Goal: Task Accomplishment & Management: Complete application form

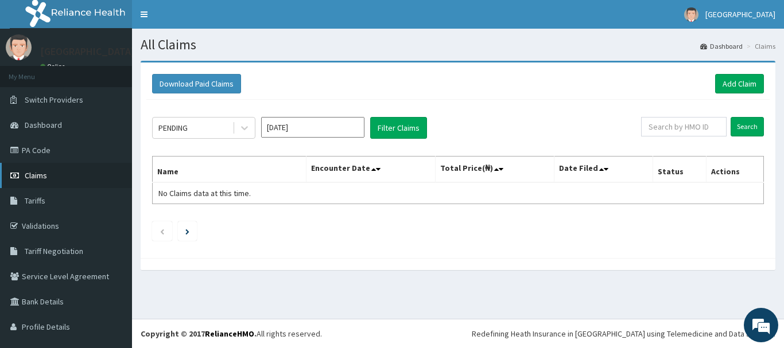
click at [44, 171] on span "Claims" at bounding box center [36, 175] width 22 height 10
click at [37, 175] on span "Claims" at bounding box center [36, 175] width 22 height 10
click at [392, 130] on button "Filter Claims" at bounding box center [398, 128] width 57 height 22
click at [399, 130] on button "Filter Claims" at bounding box center [398, 128] width 57 height 22
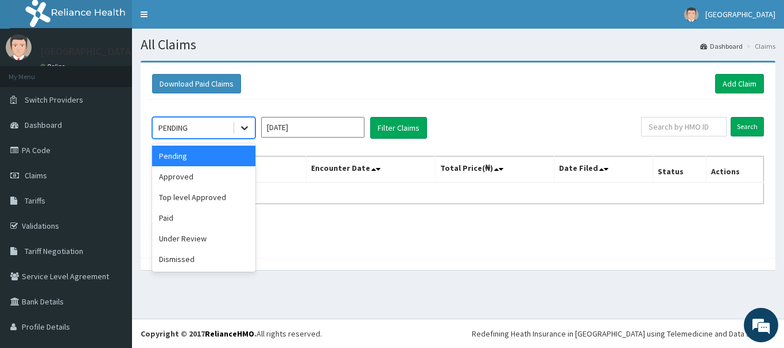
click at [247, 129] on icon at bounding box center [244, 127] width 11 height 11
click at [231, 180] on div "Approved" at bounding box center [203, 176] width 103 height 21
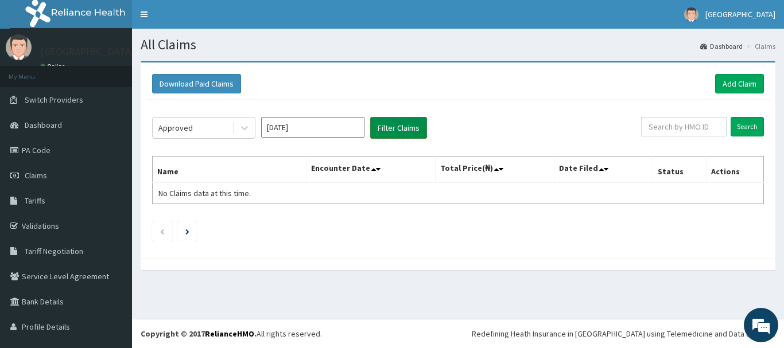
click at [400, 130] on button "Filter Claims" at bounding box center [398, 128] width 57 height 22
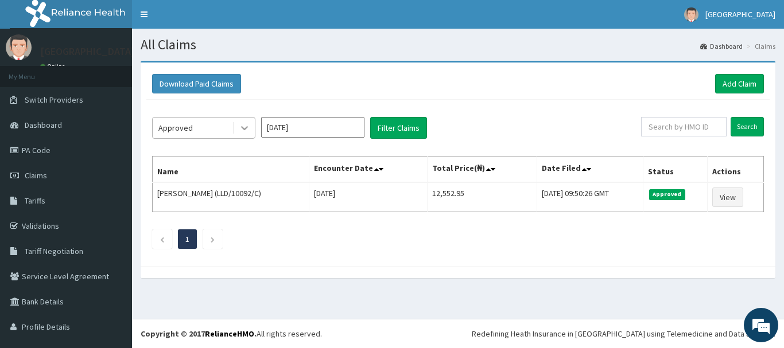
click at [245, 129] on icon at bounding box center [244, 129] width 7 height 4
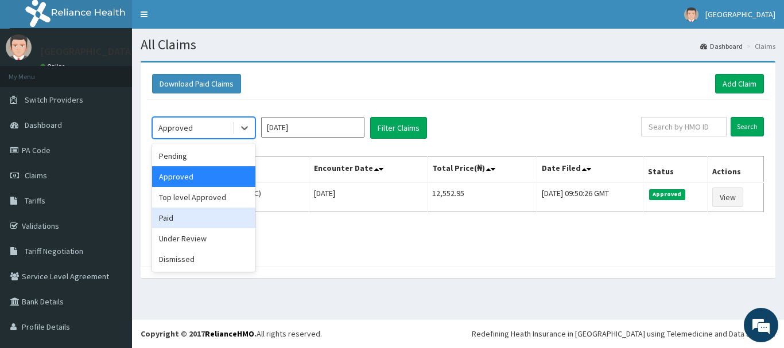
click at [206, 215] on div "Paid" at bounding box center [203, 218] width 103 height 21
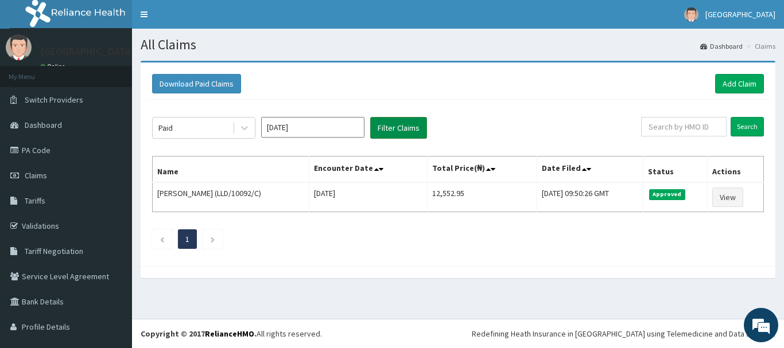
click at [389, 128] on button "Filter Claims" at bounding box center [398, 128] width 57 height 22
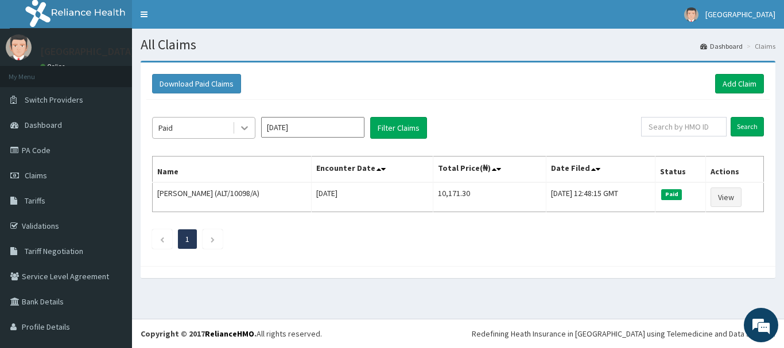
click at [246, 128] on icon at bounding box center [244, 129] width 7 height 4
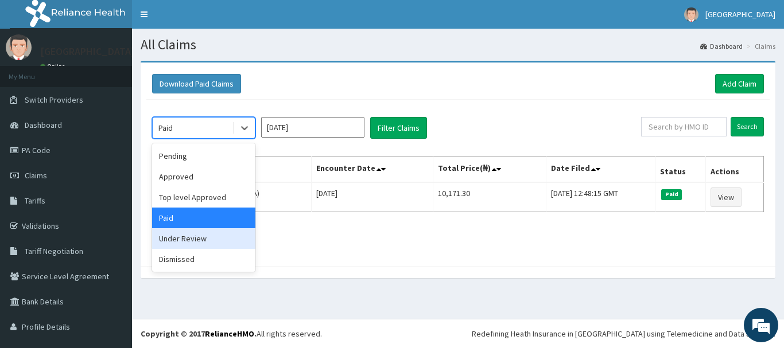
click at [194, 242] on div "Under Review" at bounding box center [203, 238] width 103 height 21
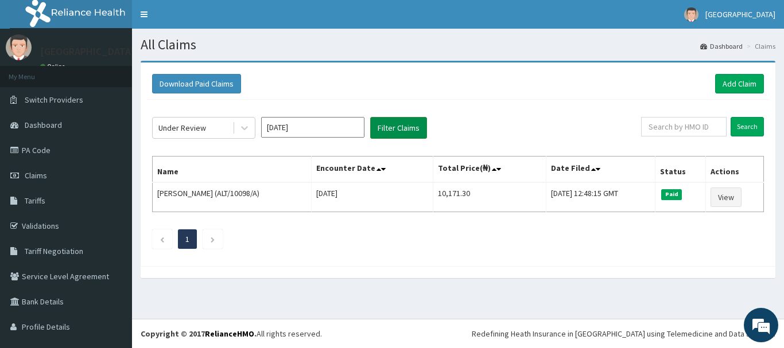
click at [402, 129] on button "Filter Claims" at bounding box center [398, 128] width 57 height 22
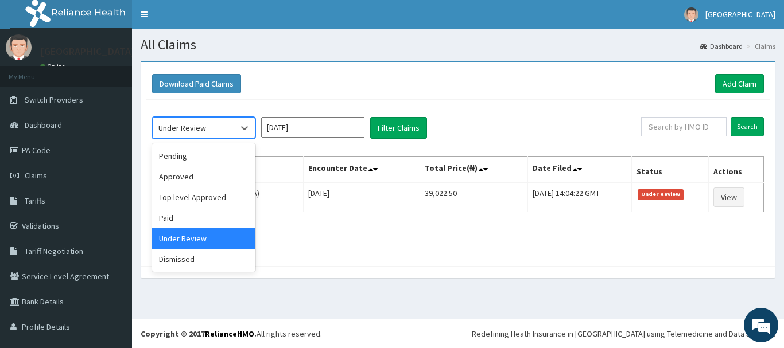
click at [200, 126] on div "Under Review" at bounding box center [182, 127] width 48 height 11
click at [195, 180] on div "Approved" at bounding box center [203, 176] width 103 height 21
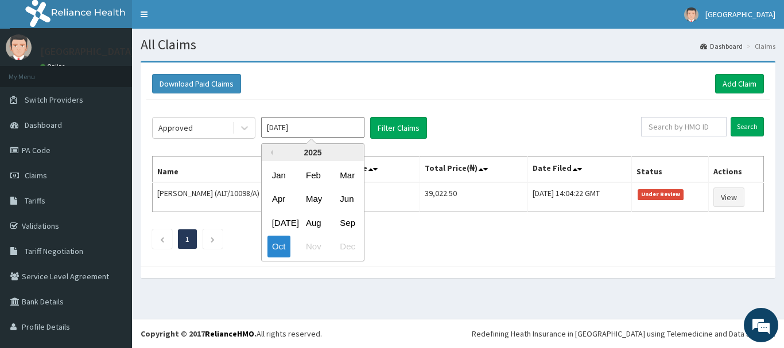
click at [350, 128] on input "Oct 2025" at bounding box center [312, 127] width 103 height 21
click at [350, 224] on div "Sep" at bounding box center [346, 222] width 23 height 21
type input "Sep 2025"
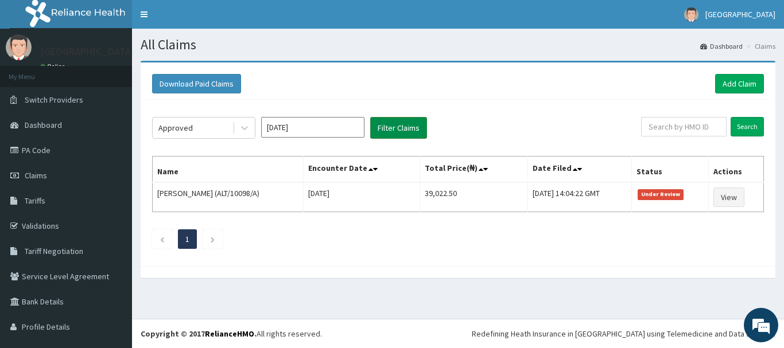
click at [404, 130] on button "Filter Claims" at bounding box center [398, 128] width 57 height 22
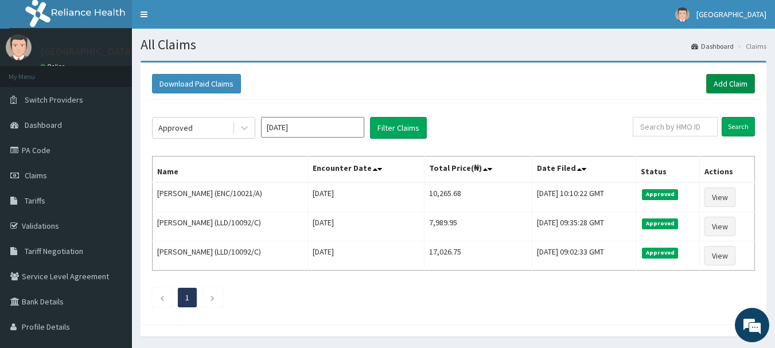
click at [737, 80] on link "Add Claim" at bounding box center [730, 84] width 49 height 20
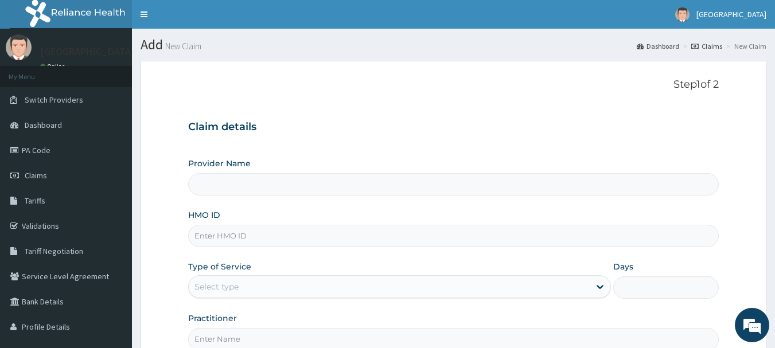
type input "[GEOGRAPHIC_DATA]"
click at [368, 184] on input "[GEOGRAPHIC_DATA]" at bounding box center [453, 184] width 531 height 22
click at [246, 237] on input "HMO ID" at bounding box center [453, 236] width 531 height 22
type input "TFE/11224/A"
click at [601, 285] on icon at bounding box center [599, 286] width 11 height 11
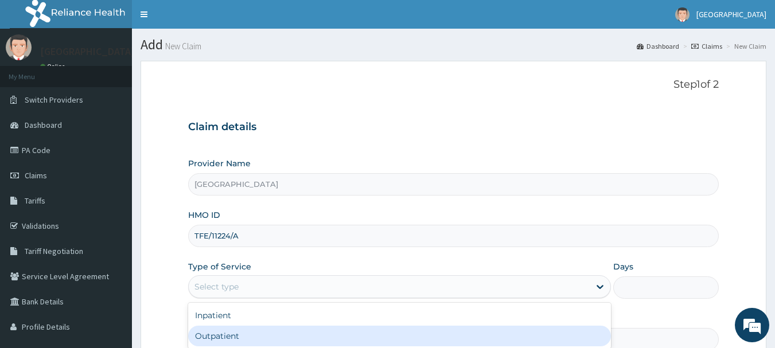
click at [535, 332] on div "Outpatient" at bounding box center [399, 336] width 423 height 21
type input "1"
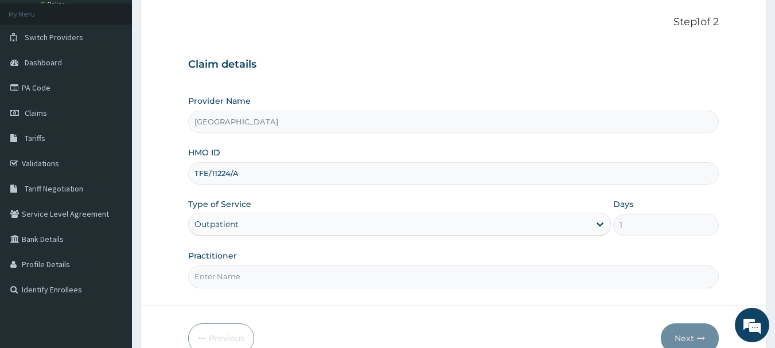
scroll to position [123, 0]
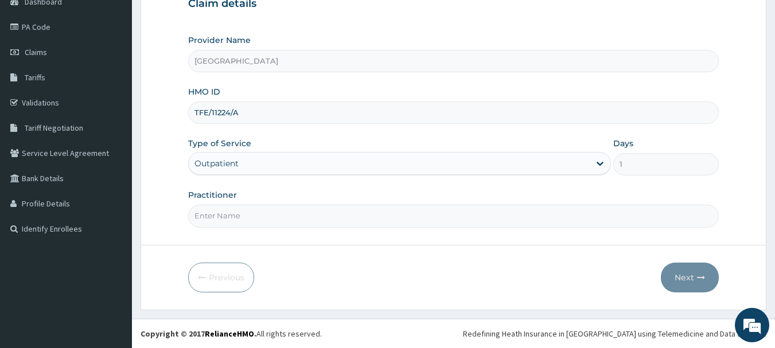
click at [477, 206] on input "Practitioner" at bounding box center [453, 216] width 531 height 22
type input "Dr. A.A AMAO"
click at [687, 278] on button "Next" at bounding box center [690, 278] width 58 height 30
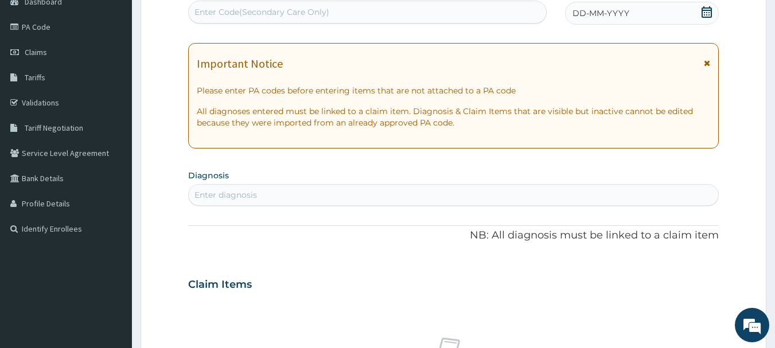
click at [346, 198] on div "Enter diagnosis" at bounding box center [454, 195] width 530 height 18
type input "MALARIA"
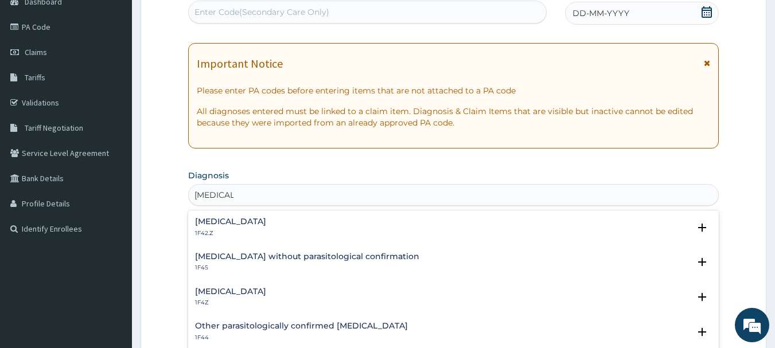
click at [256, 291] on h4 "Malaria, unspecified" at bounding box center [230, 291] width 71 height 9
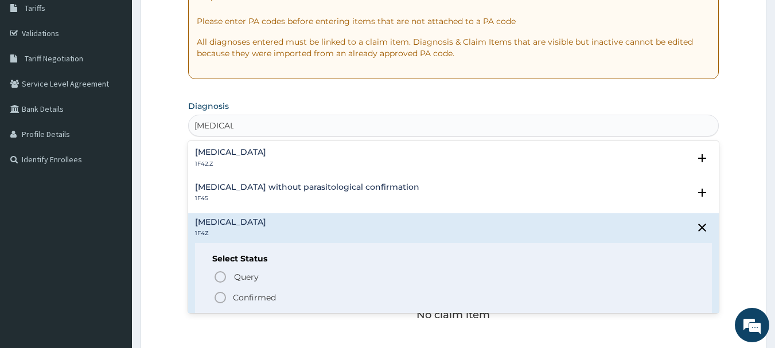
scroll to position [215, 0]
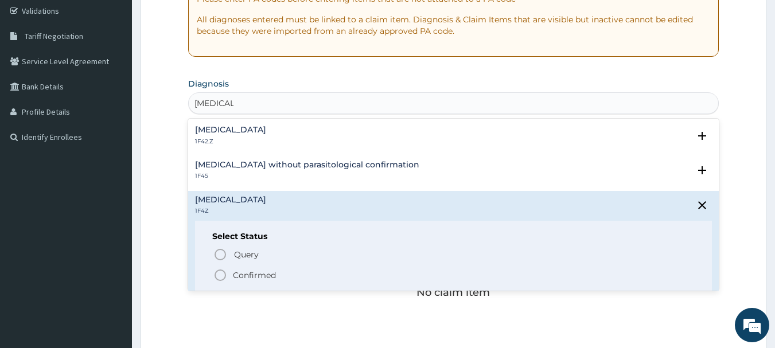
click at [220, 274] on icon "status option filled" at bounding box center [220, 275] width 14 height 14
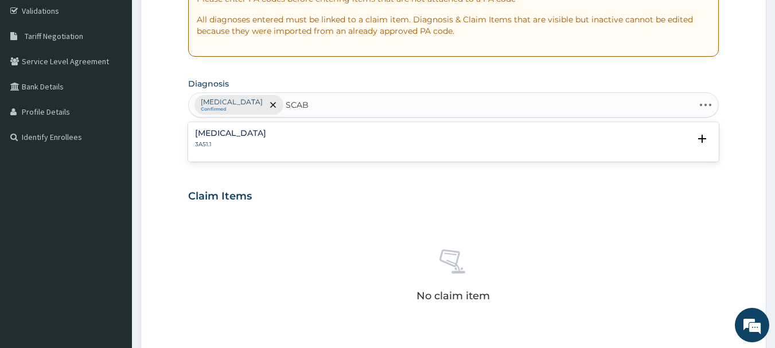
type input "SCABI"
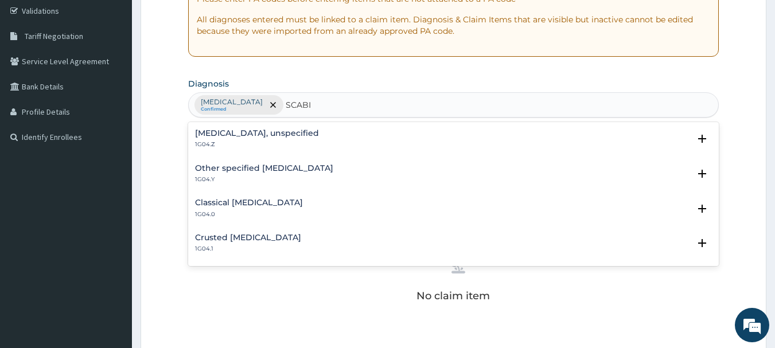
click at [257, 138] on h4 "Scabies, unspecified" at bounding box center [257, 133] width 124 height 9
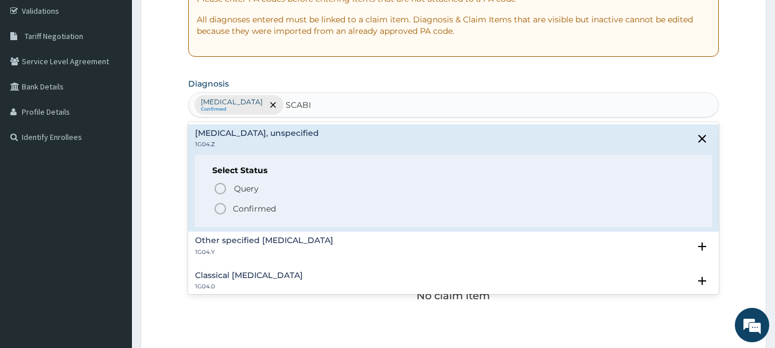
click at [218, 209] on icon "status option filled" at bounding box center [220, 209] width 14 height 14
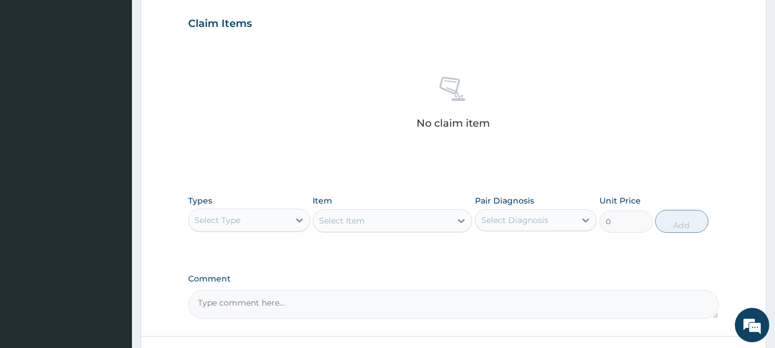
scroll to position [399, 0]
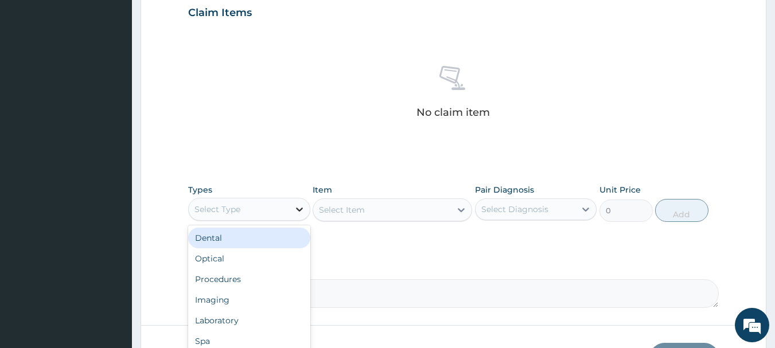
click at [300, 209] on icon at bounding box center [299, 209] width 11 height 11
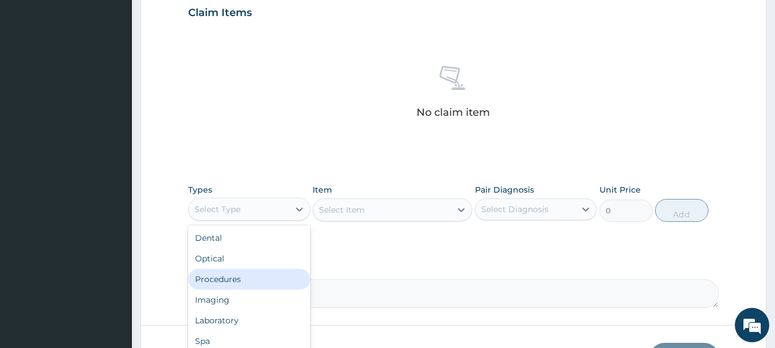
click at [212, 284] on div "Procedures" at bounding box center [249, 279] width 122 height 21
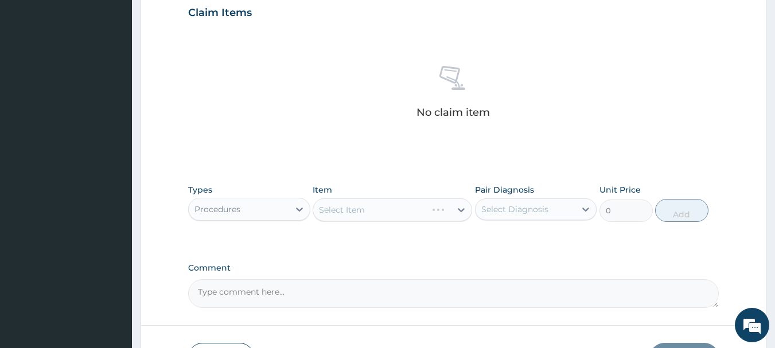
click at [462, 206] on div "Select Item" at bounding box center [392, 209] width 159 height 23
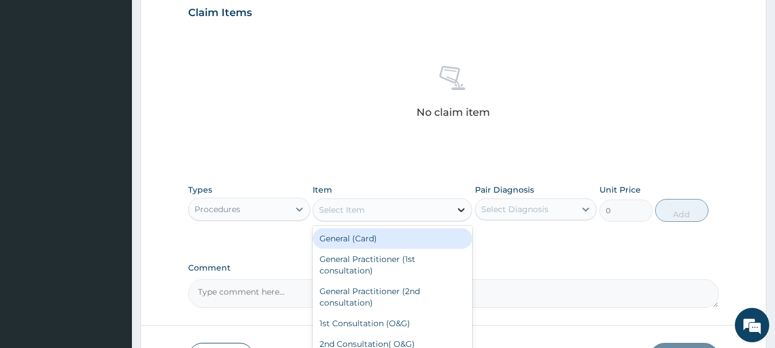
click at [462, 210] on icon at bounding box center [461, 210] width 7 height 4
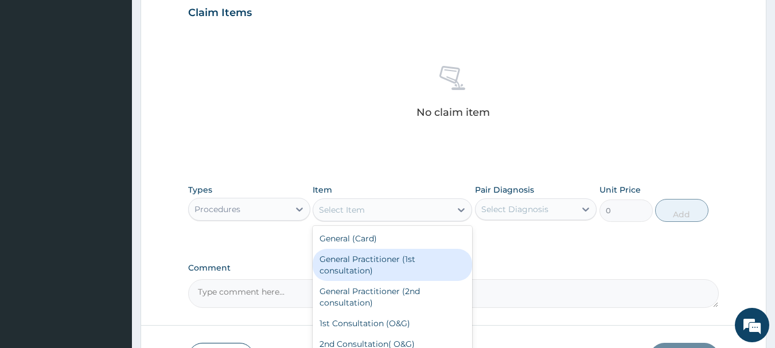
click at [422, 268] on div "General Practitioner (1st consultation)" at bounding box center [392, 265] width 159 height 32
type input "1500"
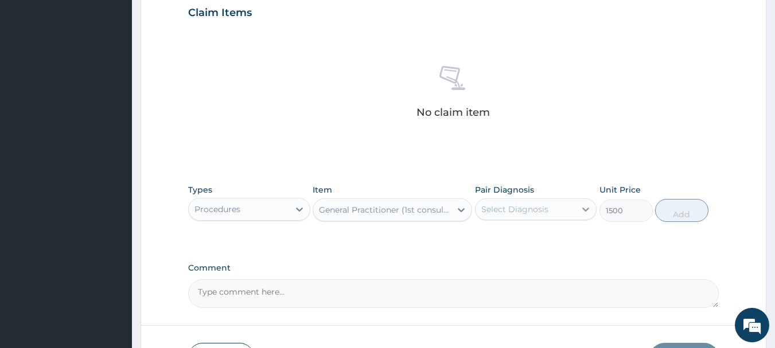
click at [583, 210] on icon at bounding box center [585, 209] width 11 height 11
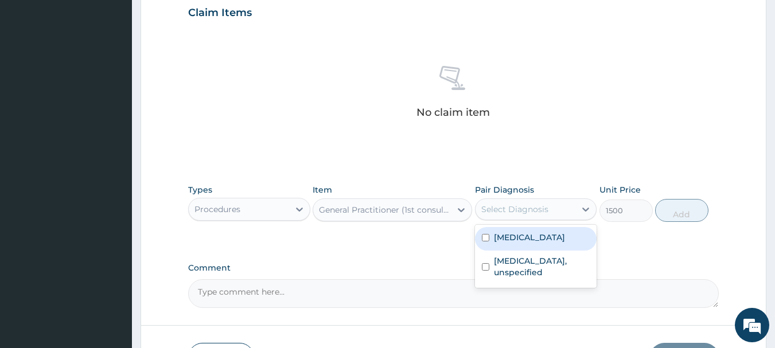
click at [482, 239] on input "checkbox" at bounding box center [485, 237] width 7 height 7
checkbox input "true"
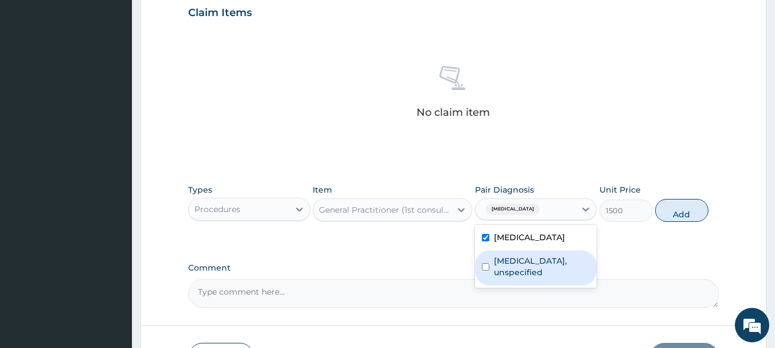
click at [485, 263] on input "checkbox" at bounding box center [485, 266] width 7 height 7
checkbox input "true"
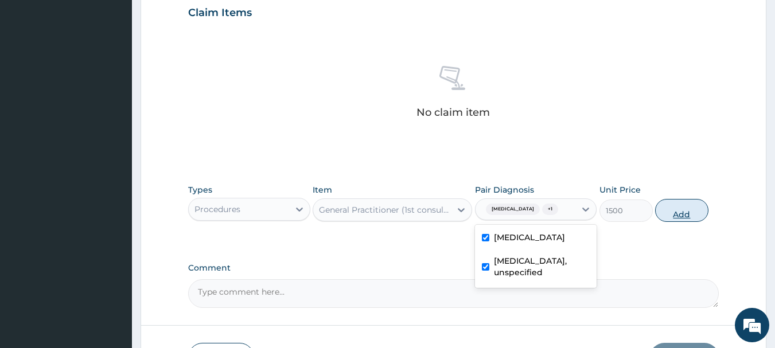
click at [689, 207] on button "Add" at bounding box center [681, 210] width 53 height 23
type input "0"
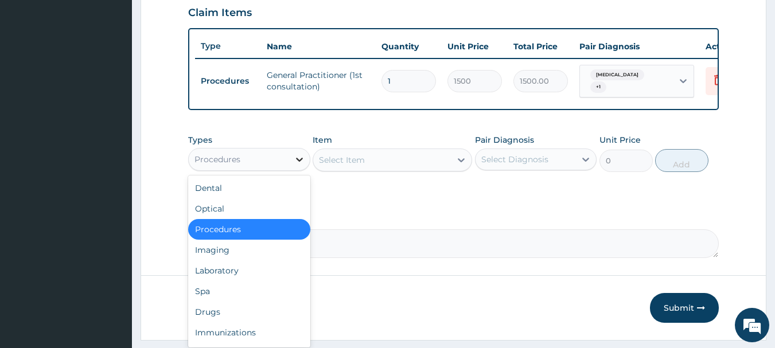
click at [298, 165] on icon at bounding box center [299, 159] width 11 height 11
click at [270, 281] on div "Laboratory" at bounding box center [249, 270] width 122 height 21
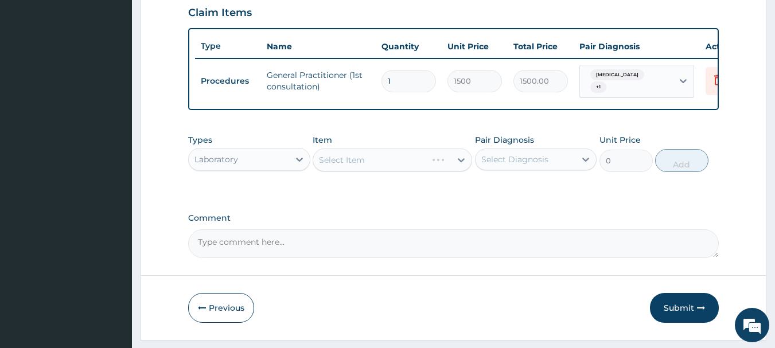
click at [462, 172] on div "Select Item" at bounding box center [392, 160] width 159 height 23
click at [455, 166] on icon at bounding box center [460, 159] width 11 height 11
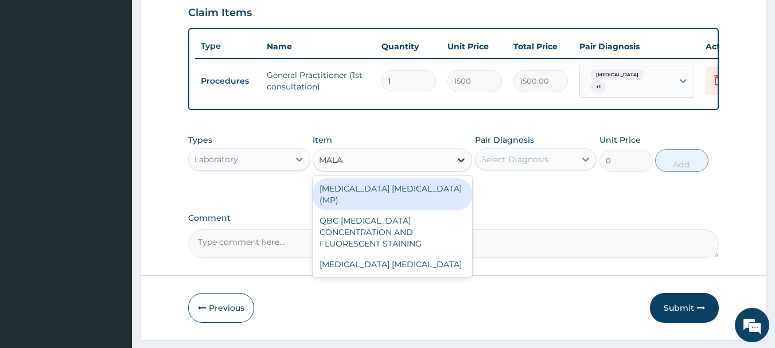
type input "MALAR"
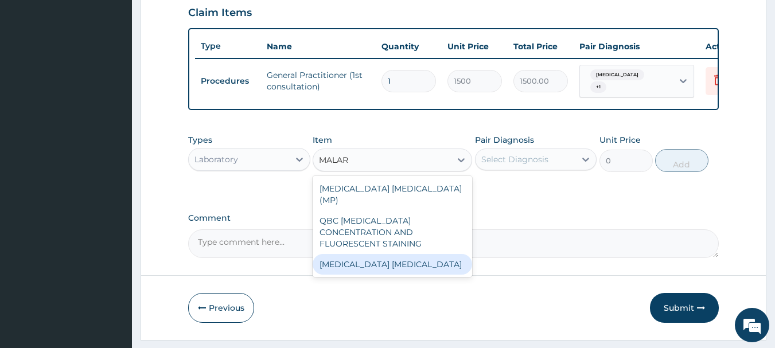
click at [429, 257] on div "Malaria Parasite" at bounding box center [392, 264] width 159 height 21
type input "1000"
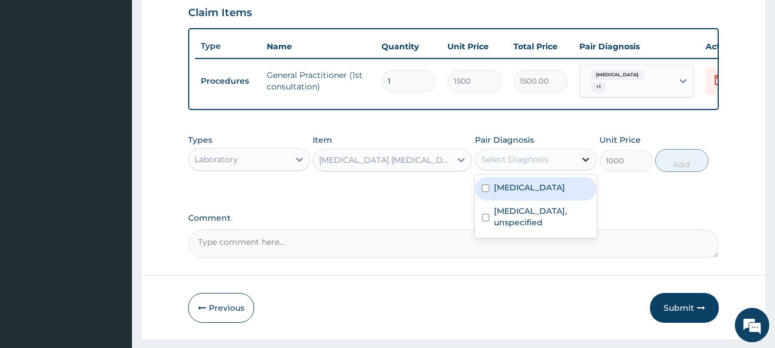
click at [586, 165] on icon at bounding box center [585, 159] width 11 height 11
click at [489, 192] on input "checkbox" at bounding box center [485, 188] width 7 height 7
checkbox input "true"
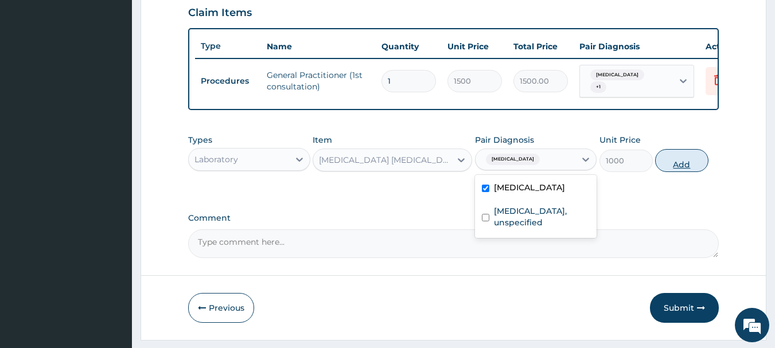
click at [683, 166] on button "Add" at bounding box center [681, 160] width 53 height 23
type input "0"
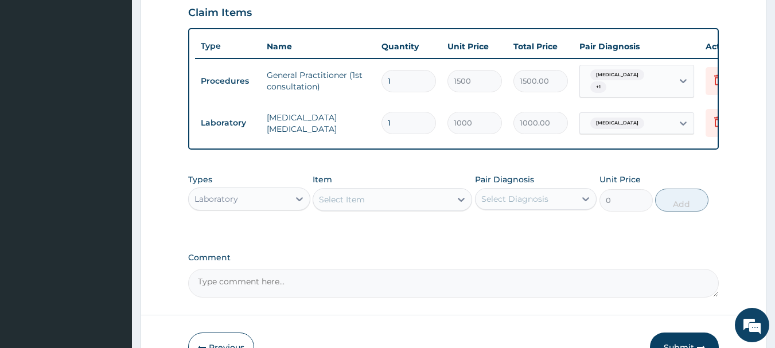
click at [344, 205] on div "Select Item" at bounding box center [342, 199] width 46 height 11
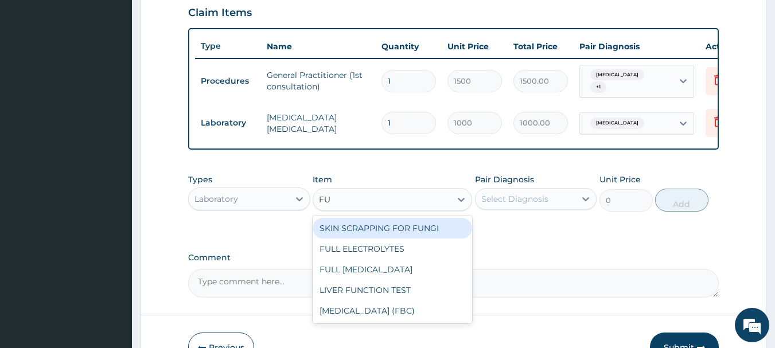
type input "FUL"
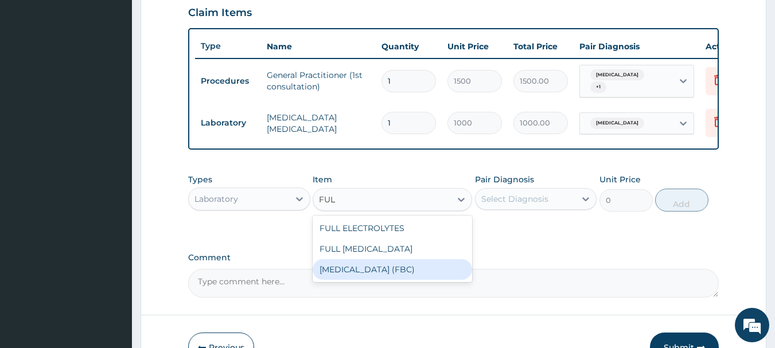
click at [330, 280] on div "Full Blood Count (FBC)" at bounding box center [392, 269] width 159 height 21
type input "3500"
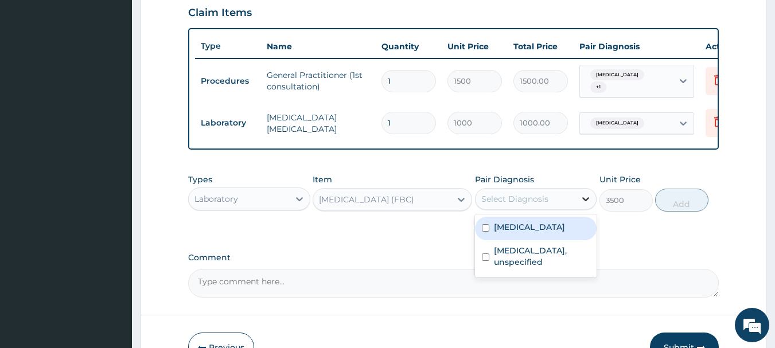
click at [585, 201] on icon at bounding box center [586, 199] width 7 height 4
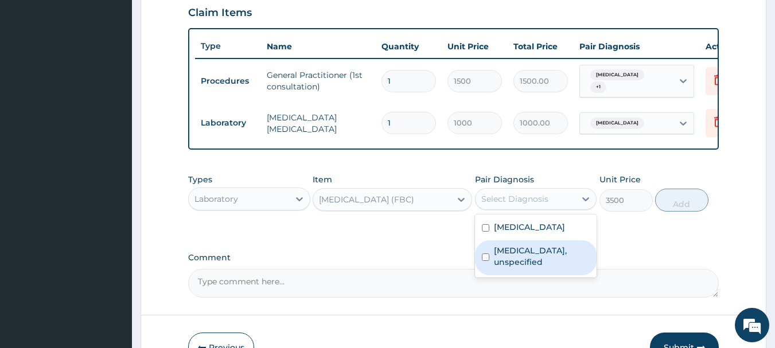
click at [488, 259] on input "checkbox" at bounding box center [485, 257] width 7 height 7
checkbox input "true"
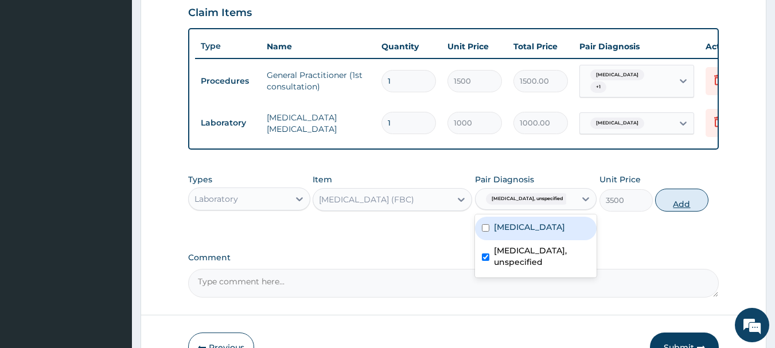
click at [693, 207] on button "Add" at bounding box center [681, 200] width 53 height 23
type input "0"
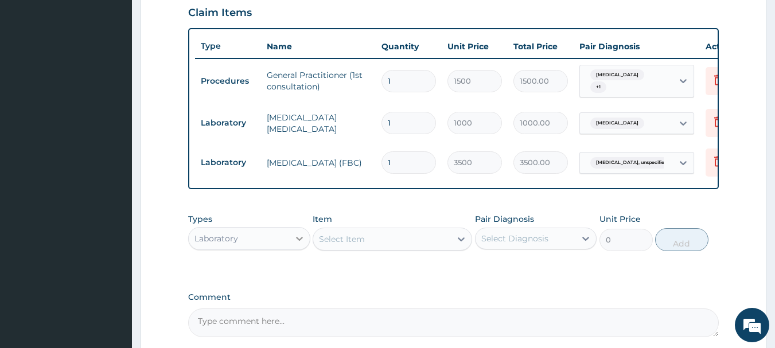
click at [299, 244] on icon at bounding box center [299, 238] width 11 height 11
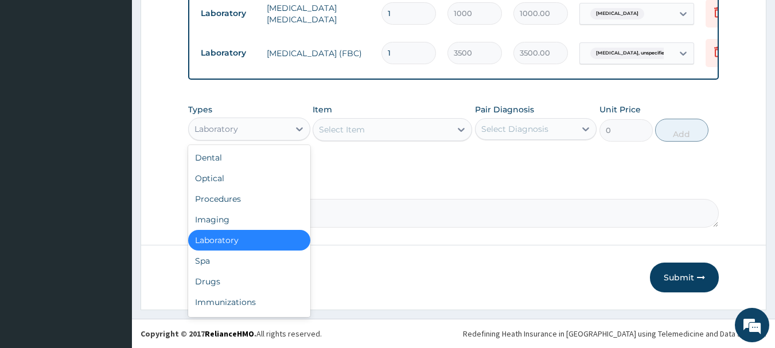
scroll to position [513, 0]
click at [203, 283] on div "Drugs" at bounding box center [249, 281] width 122 height 21
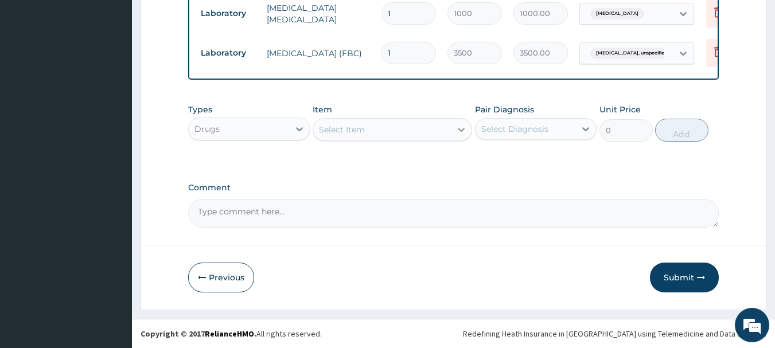
click at [465, 135] on icon at bounding box center [460, 129] width 11 height 11
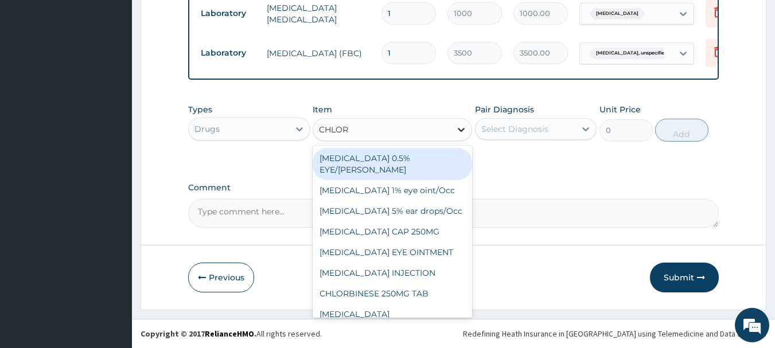
type input "CHLORP"
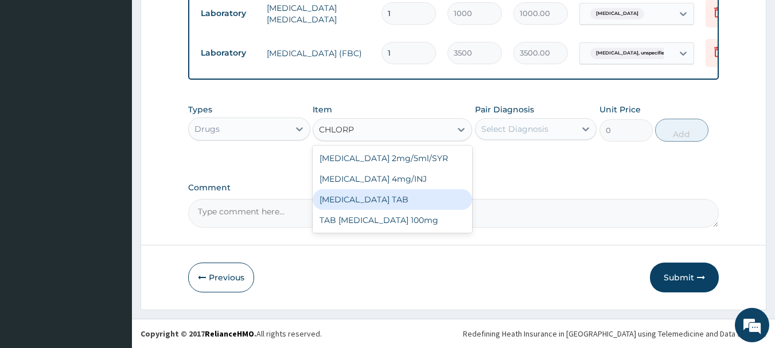
click at [403, 206] on div "[MEDICAL_DATA] TAB" at bounding box center [392, 199] width 159 height 21
type input "2.1"
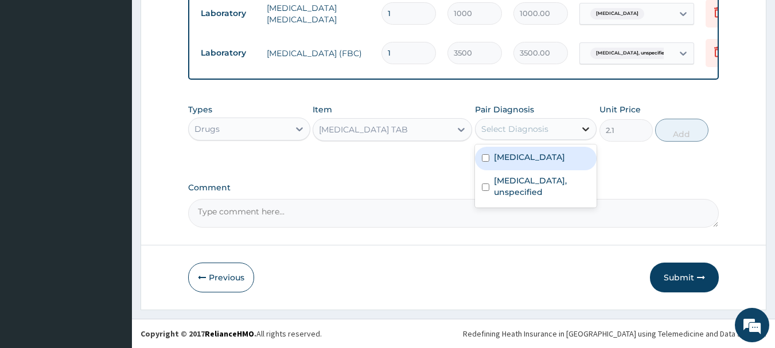
click at [585, 131] on icon at bounding box center [585, 128] width 11 height 11
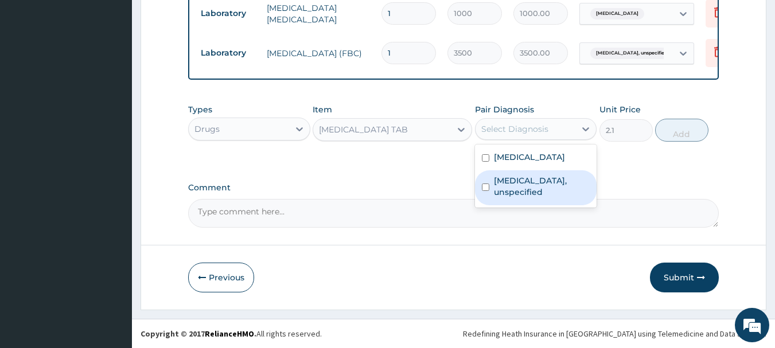
click at [485, 184] on input "checkbox" at bounding box center [485, 187] width 7 height 7
checkbox input "true"
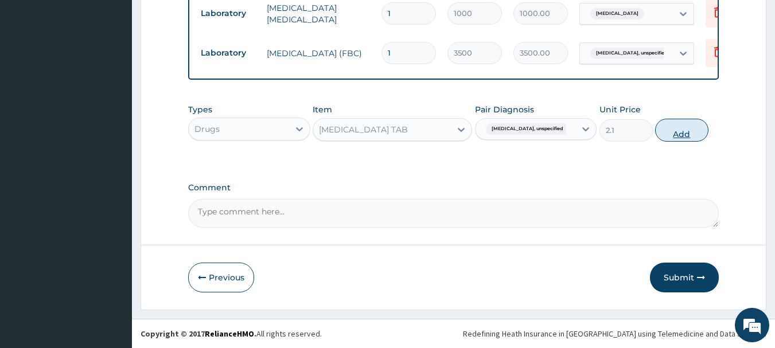
click at [687, 133] on button "Add" at bounding box center [681, 130] width 53 height 23
type input "0"
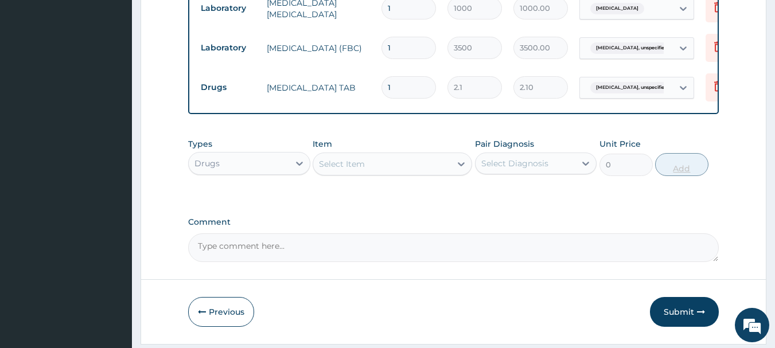
type input "14"
type input "29.40"
type input "14"
click at [382, 173] on div "Select Item" at bounding box center [382, 164] width 138 height 18
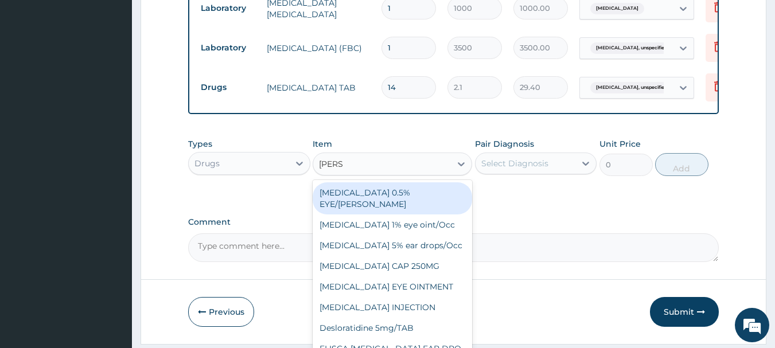
type input "LORAT"
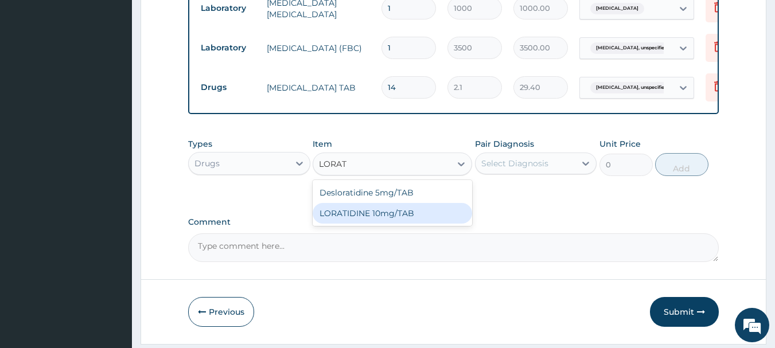
click at [386, 212] on div "LORATIDINE 10mg/TAB" at bounding box center [392, 213] width 159 height 21
type input "11.55"
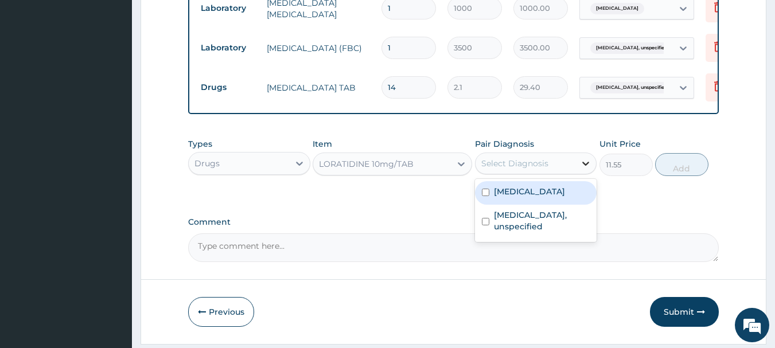
click at [585, 166] on icon at bounding box center [586, 164] width 7 height 4
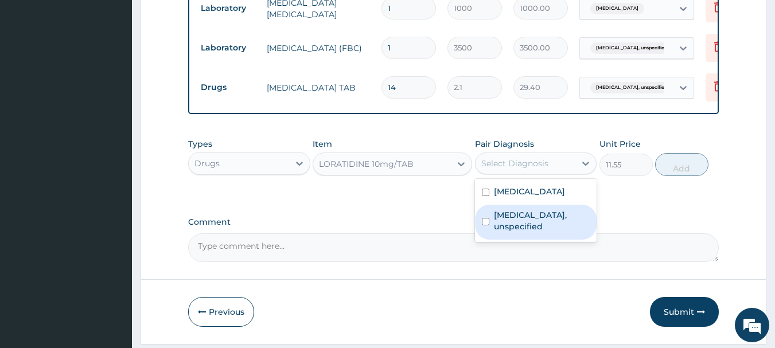
click at [486, 224] on input "checkbox" at bounding box center [485, 221] width 7 height 7
checkbox input "true"
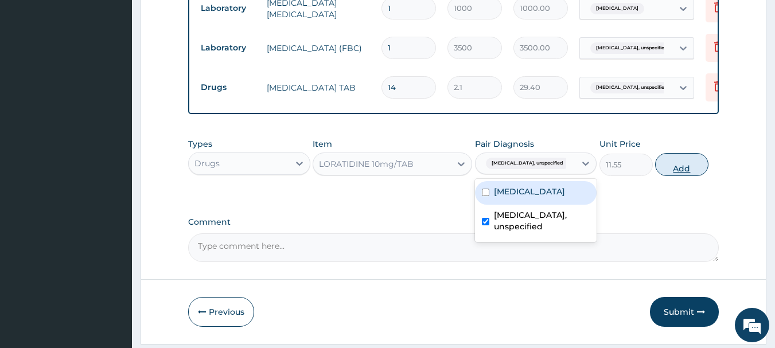
click at [691, 172] on button "Add" at bounding box center [681, 164] width 53 height 23
type input "0"
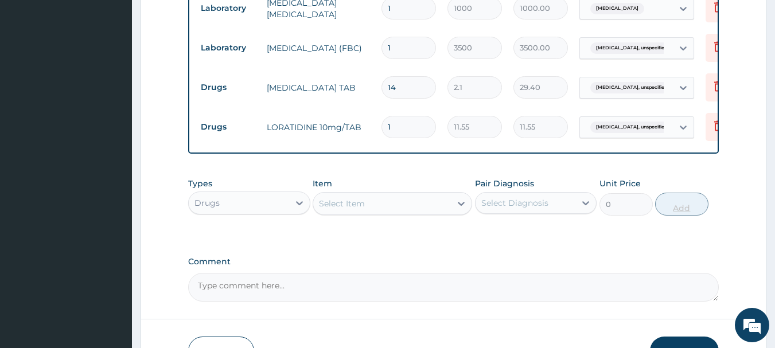
type input "14"
type input "161.70"
type input "14"
click at [461, 209] on icon at bounding box center [460, 203] width 11 height 11
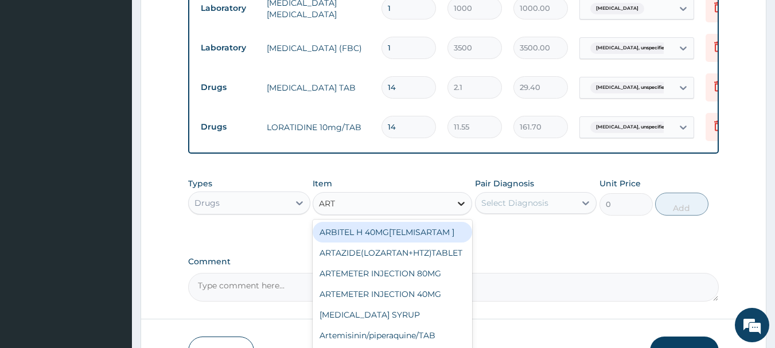
type input "ARTE"
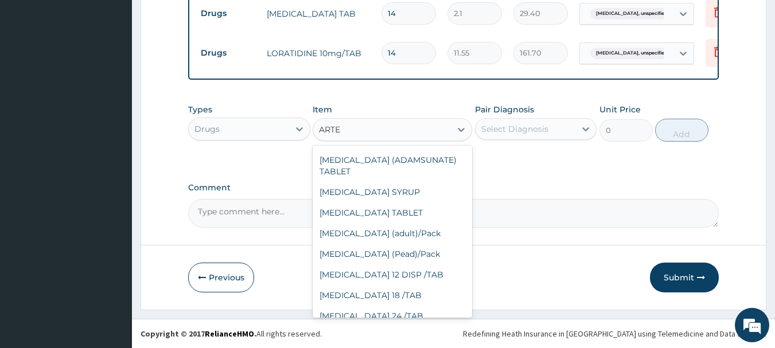
scroll to position [596, 0]
click at [390, 229] on div "[MEDICAL_DATA] (adult)/Pack" at bounding box center [392, 233] width 159 height 21
type input "682.5"
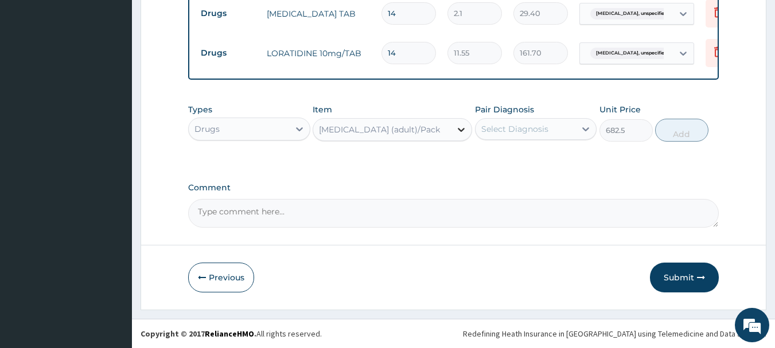
click at [461, 132] on icon at bounding box center [460, 129] width 11 height 11
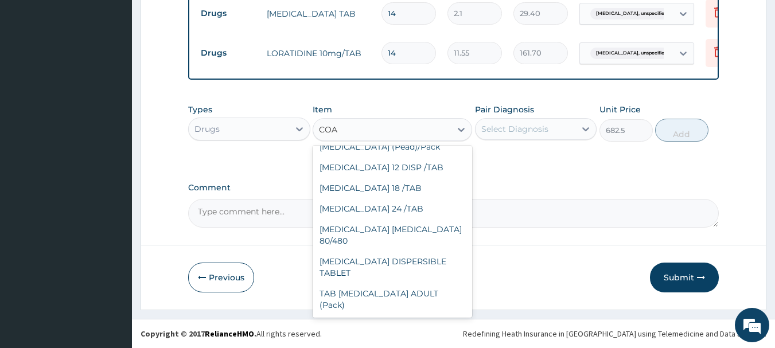
scroll to position [18, 0]
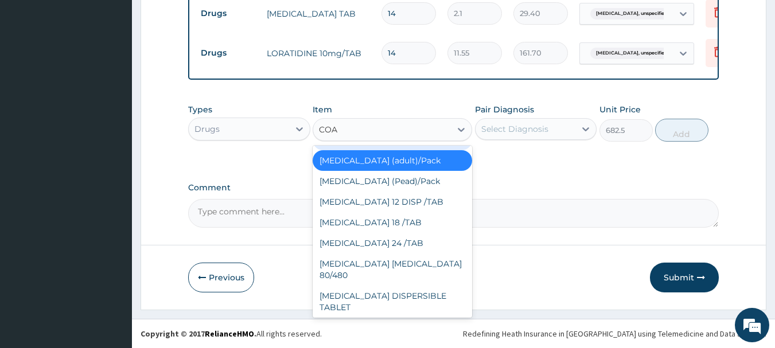
type input "COAR"
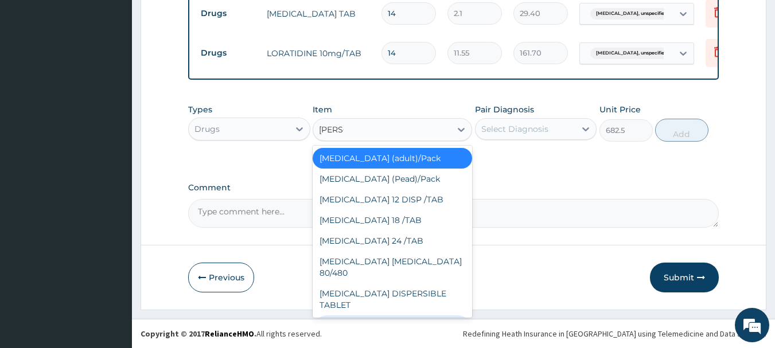
click at [428, 315] on div "TAB [MEDICAL_DATA] ADULT (Pack)" at bounding box center [392, 331] width 159 height 32
type input "1800"
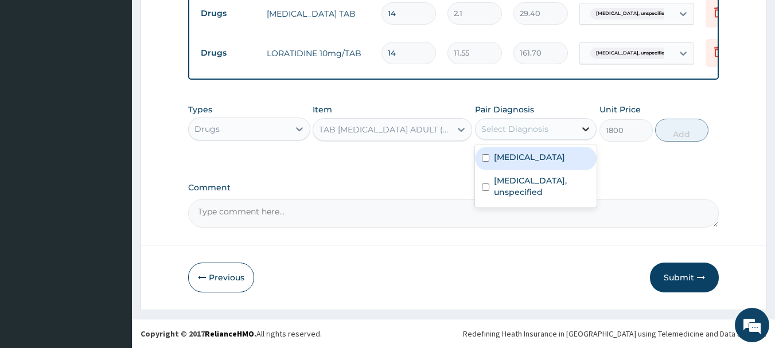
click at [586, 130] on icon at bounding box center [585, 128] width 11 height 11
click at [487, 156] on input "checkbox" at bounding box center [485, 157] width 7 height 7
checkbox input "true"
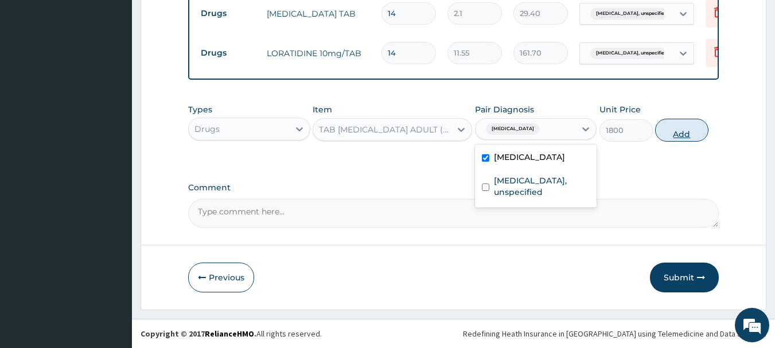
click at [685, 131] on button "Add" at bounding box center [681, 130] width 53 height 23
type input "0"
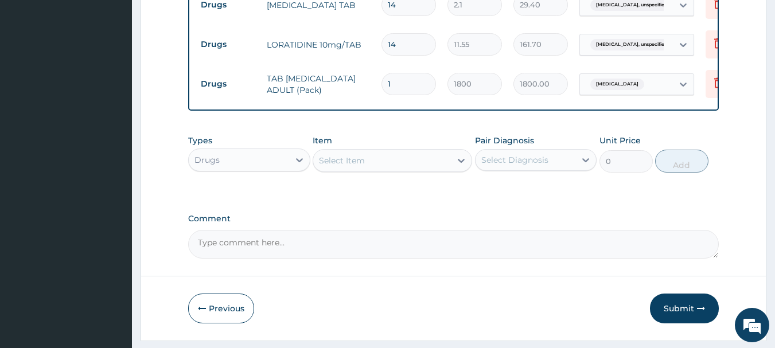
click at [349, 166] on div "Select Item" at bounding box center [342, 160] width 46 height 11
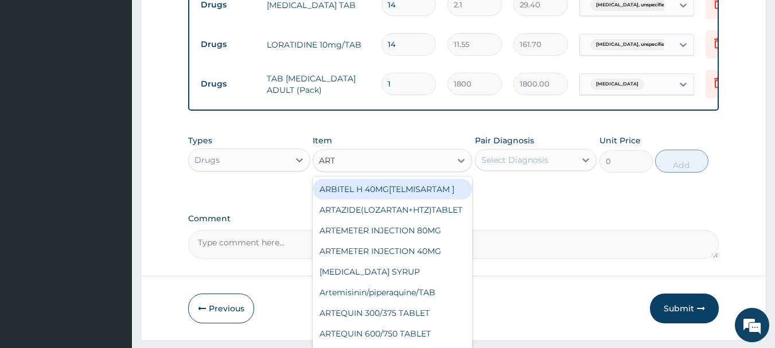
type input "ARTE"
click at [375, 200] on div "ARTEMETER INJECTION 80MG" at bounding box center [392, 189] width 159 height 21
type input "210"
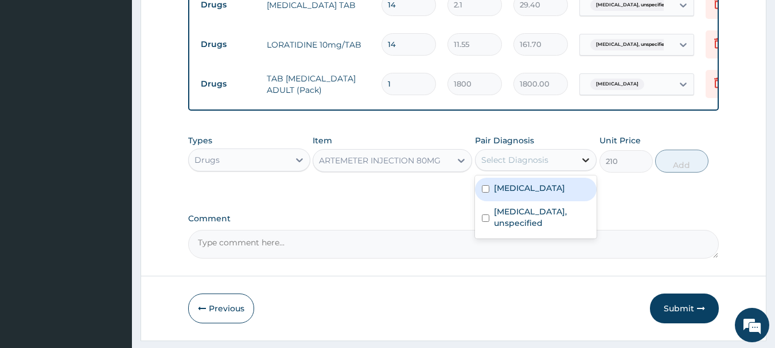
click at [584, 166] on icon at bounding box center [585, 159] width 11 height 11
click at [489, 200] on div "Malaria, unspecified" at bounding box center [536, 190] width 122 height 24
checkbox input "true"
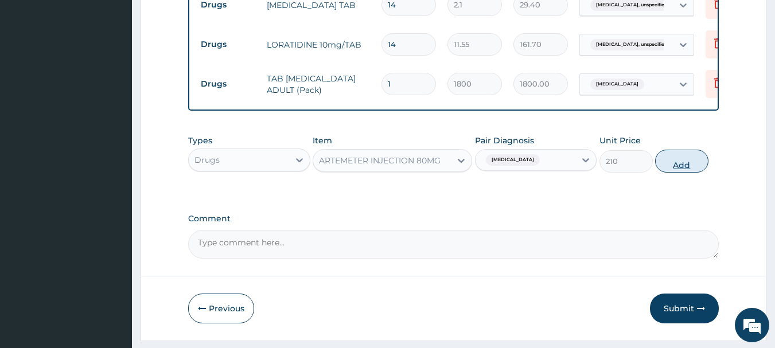
click at [695, 173] on button "Add" at bounding box center [681, 161] width 53 height 23
type input "0"
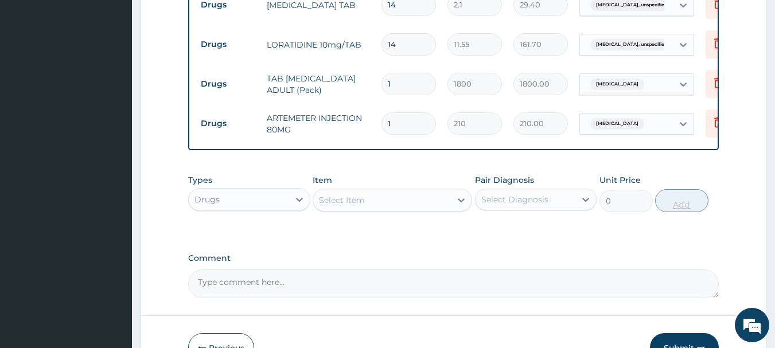
type input "0.00"
type input "6"
type input "1260.00"
type input "6"
click at [369, 208] on div "Select Item" at bounding box center [382, 200] width 138 height 18
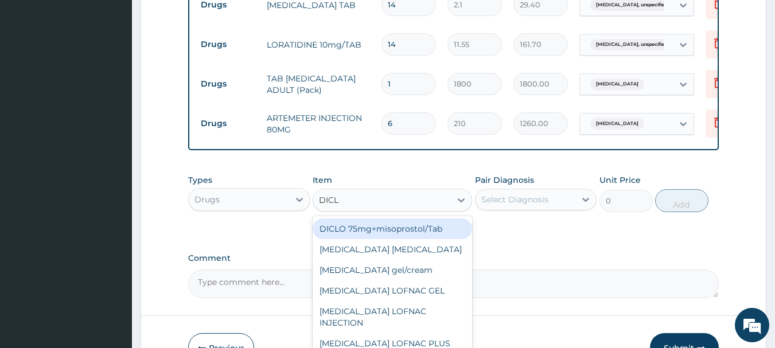
type input "DICLO"
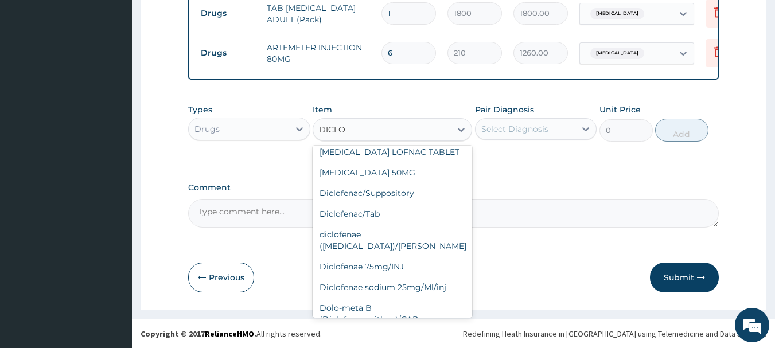
scroll to position [165, 0]
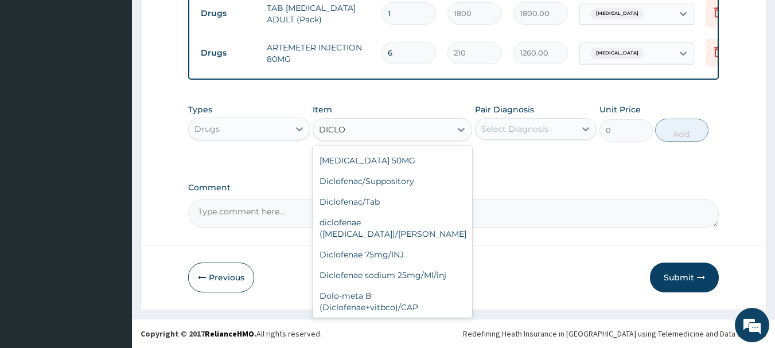
click at [370, 318] on div "im diclofenac" at bounding box center [392, 328] width 159 height 21
type input "500"
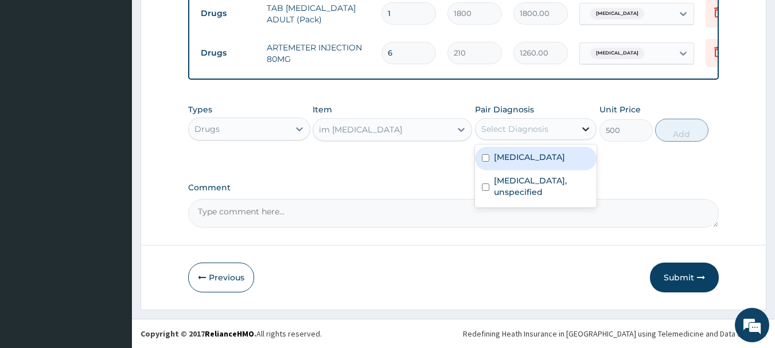
click at [586, 130] on icon at bounding box center [586, 129] width 7 height 4
click at [487, 158] on input "checkbox" at bounding box center [485, 157] width 7 height 7
checkbox input "true"
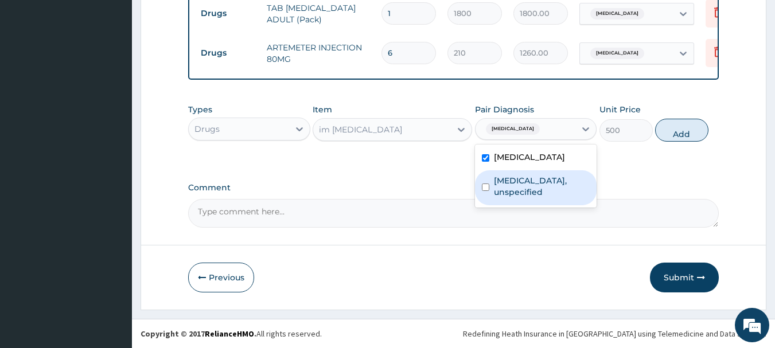
click at [486, 184] on input "checkbox" at bounding box center [485, 187] width 7 height 7
checkbox input "true"
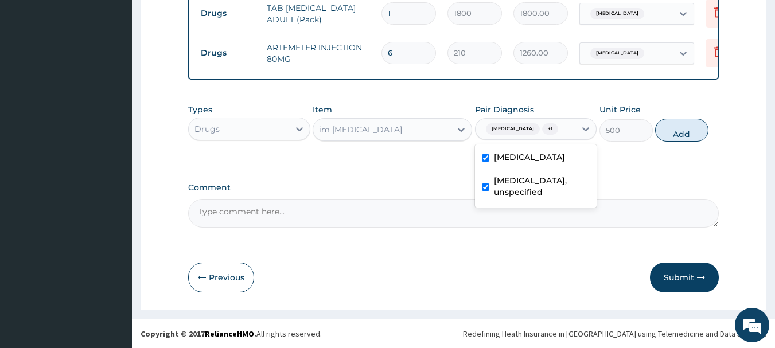
click at [679, 133] on button "Add" at bounding box center [681, 130] width 53 height 23
type input "0"
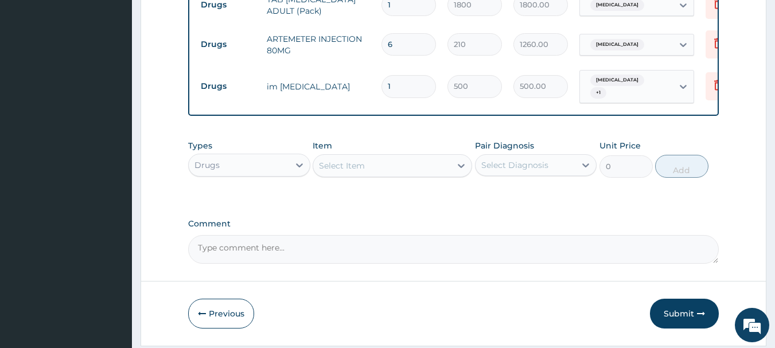
click at [365, 175] on div "Select Item" at bounding box center [382, 166] width 138 height 18
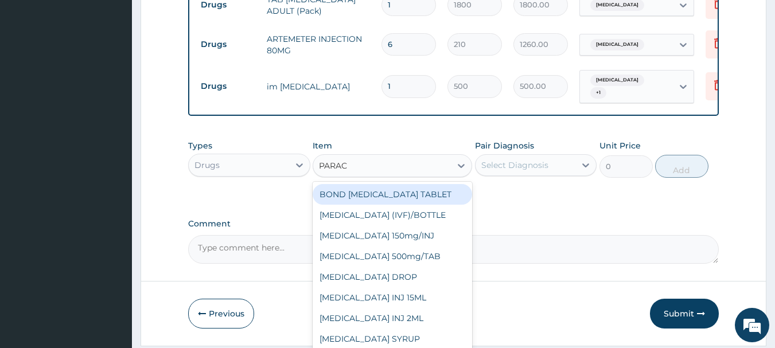
type input "PARACE"
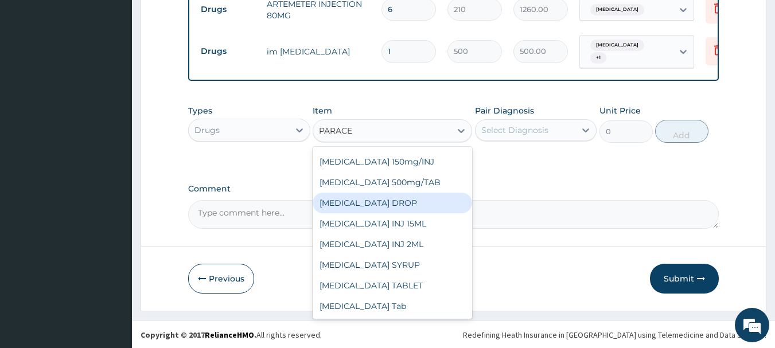
scroll to position [720, 0]
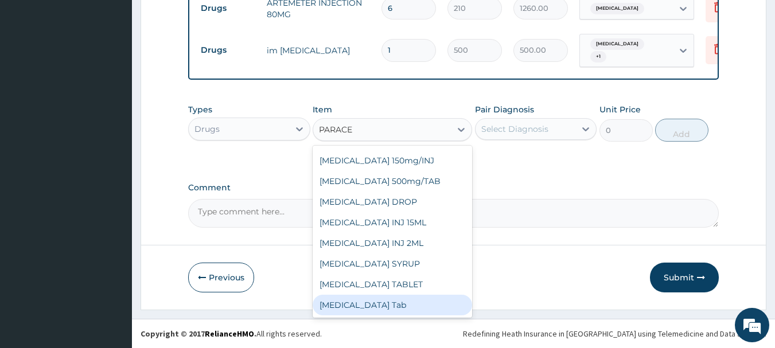
click at [370, 304] on div "[MEDICAL_DATA] Tab" at bounding box center [392, 305] width 159 height 21
type input "20"
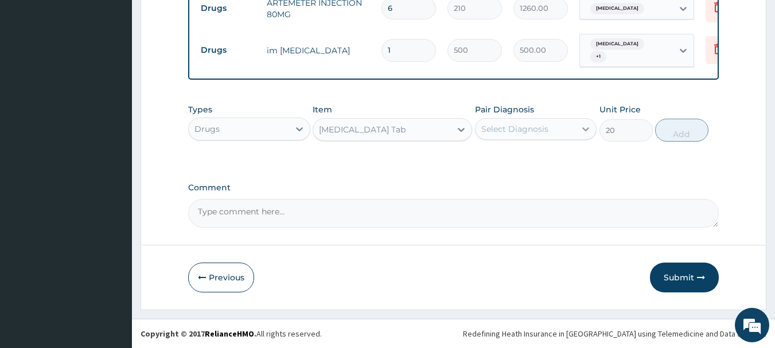
click at [588, 128] on icon at bounding box center [586, 129] width 7 height 4
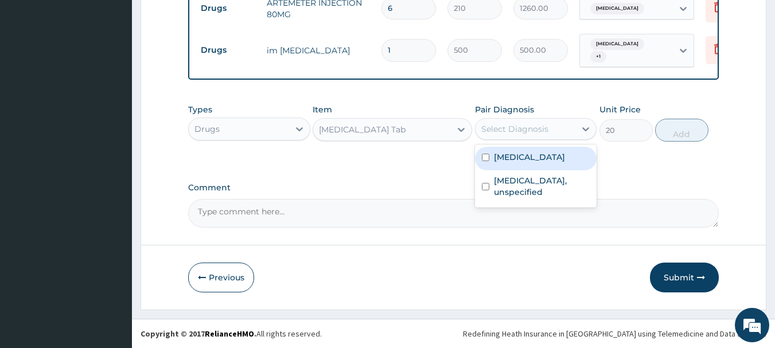
click at [487, 156] on input "checkbox" at bounding box center [485, 157] width 7 height 7
checkbox input "true"
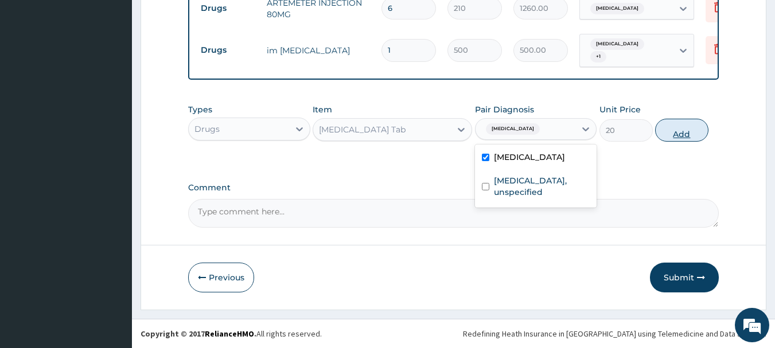
click at [678, 130] on button "Add" at bounding box center [681, 130] width 53 height 23
type input "0"
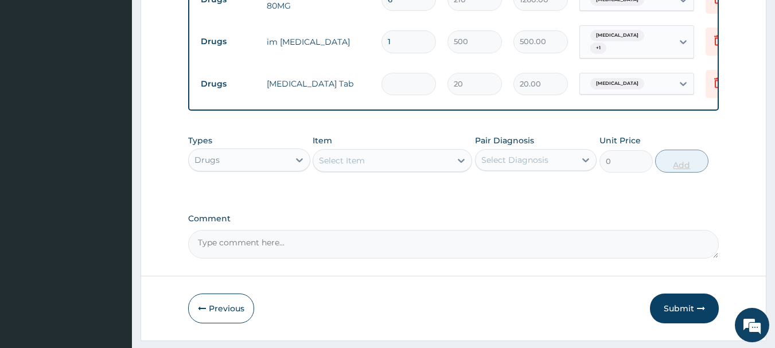
type input "0.00"
type input "3"
type input "60.00"
type input "30"
type input "600.00"
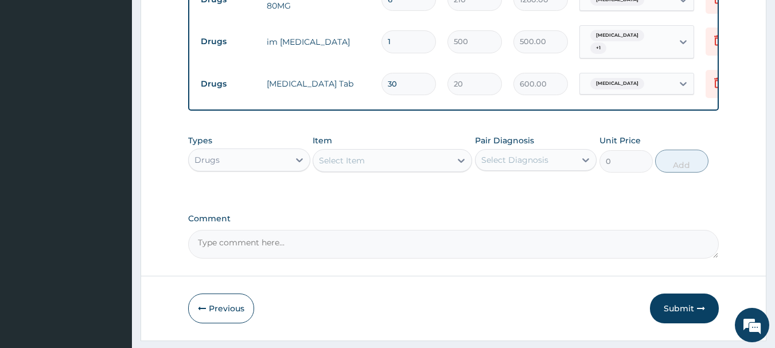
type input "30"
click at [357, 166] on div "Select Item" at bounding box center [342, 160] width 46 height 11
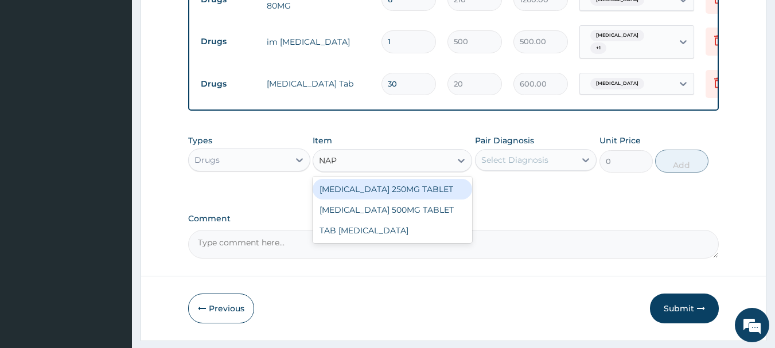
type input "NAPR"
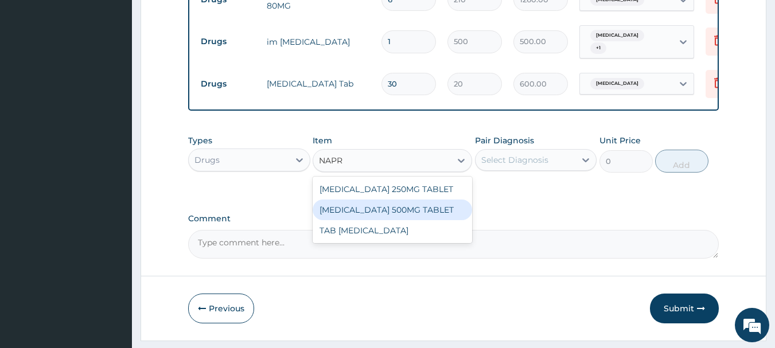
click at [377, 220] on div "[MEDICAL_DATA] 500MG TABLET" at bounding box center [392, 210] width 159 height 21
type input "44.62"
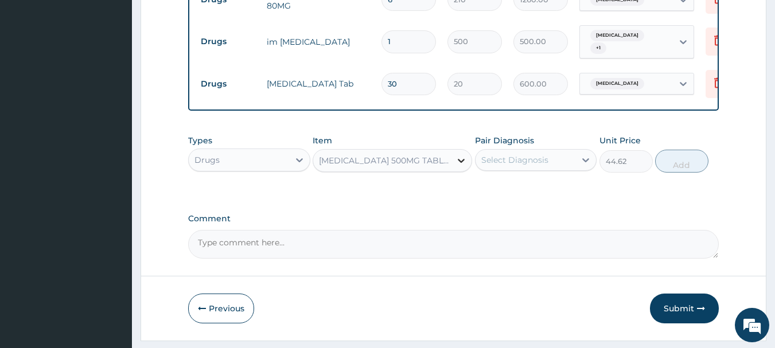
click at [462, 163] on icon at bounding box center [461, 161] width 7 height 4
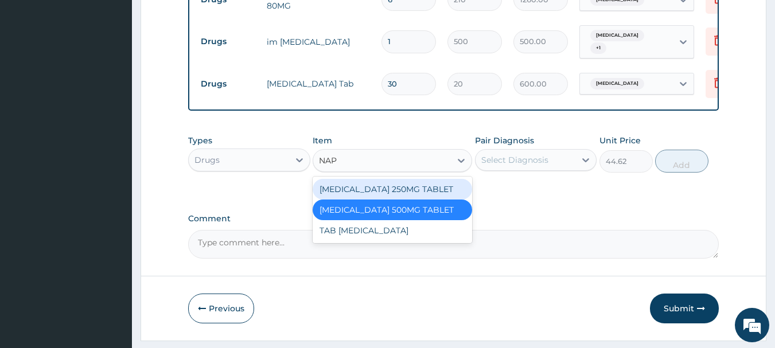
scroll to position [0, 0]
type input "NAPR"
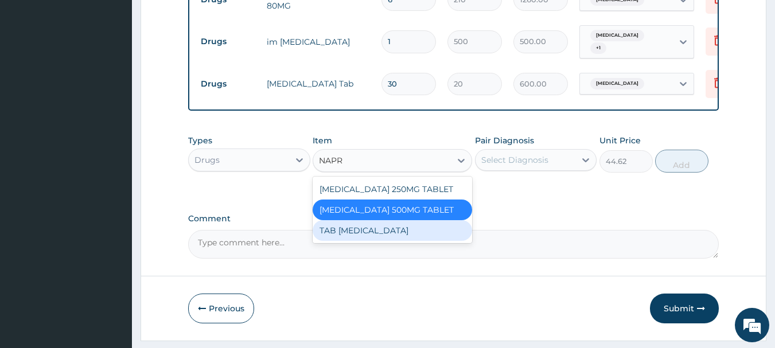
click at [379, 239] on div "TAB [MEDICAL_DATA]" at bounding box center [392, 230] width 159 height 21
type input "150"
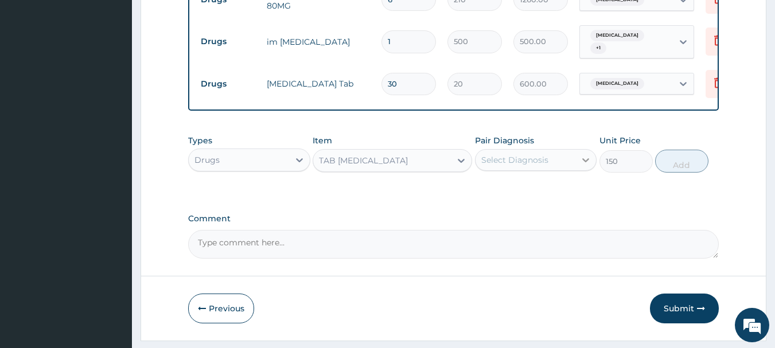
click at [587, 166] on icon at bounding box center [585, 159] width 11 height 11
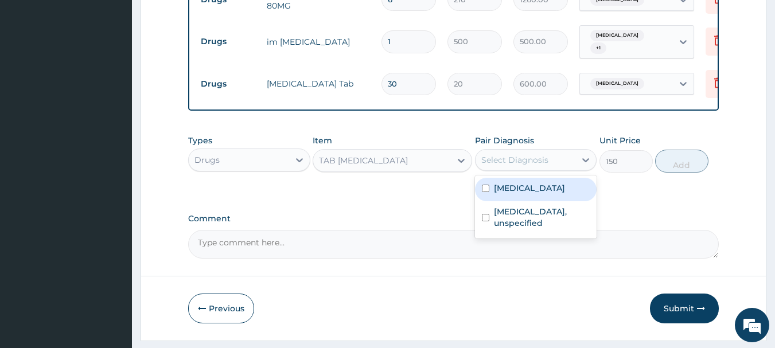
click at [486, 192] on input "checkbox" at bounding box center [485, 188] width 7 height 7
checkbox input "true"
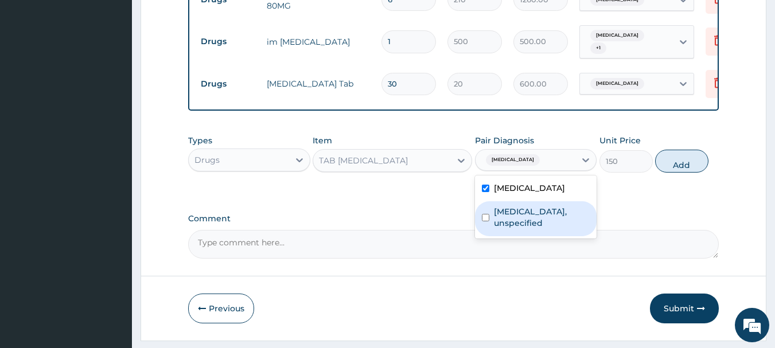
click at [486, 221] on input "checkbox" at bounding box center [485, 217] width 7 height 7
checkbox input "true"
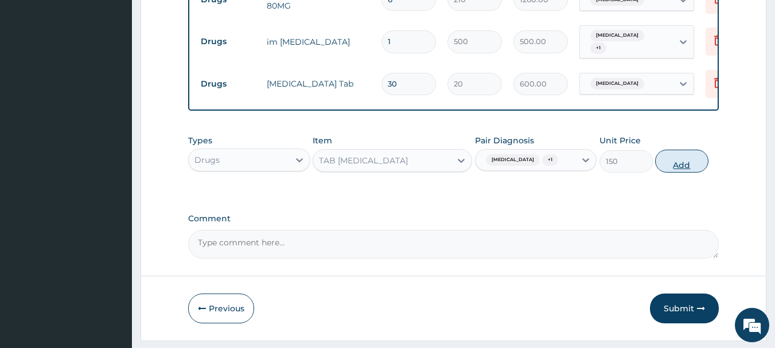
click at [677, 169] on button "Add" at bounding box center [681, 161] width 53 height 23
type input "0"
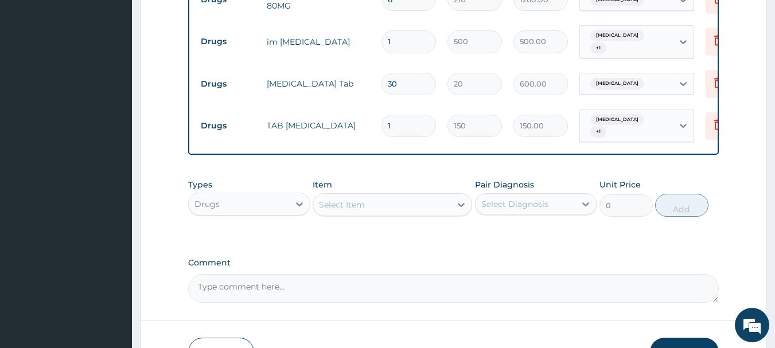
type input "14"
type input "2100.00"
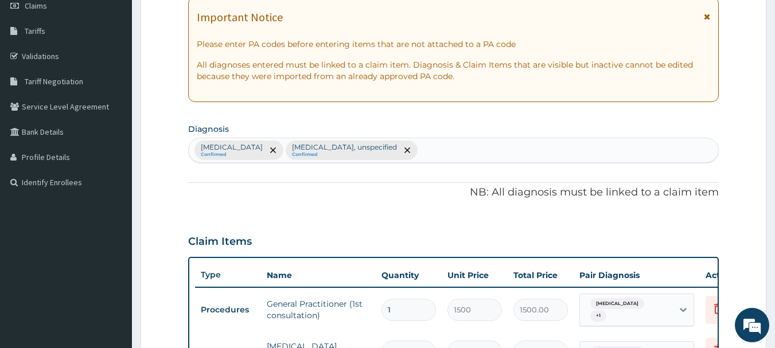
scroll to position [169, 0]
type input "14"
click at [407, 152] on div "Malaria, unspecified Confirmed Scabies, unspecified Confirmed" at bounding box center [454, 151] width 530 height 24
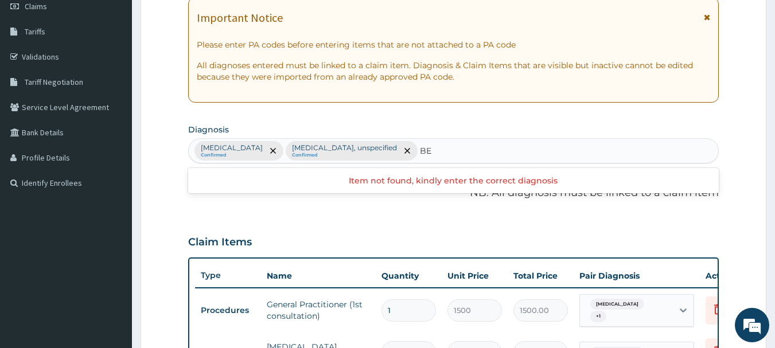
type input "B"
type input "C"
type input "EYE"
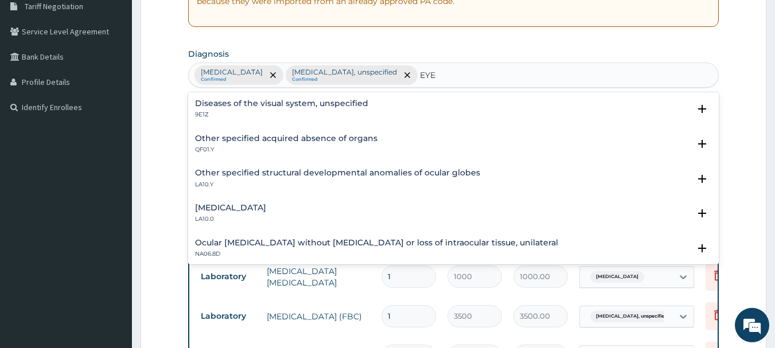
scroll to position [261, 0]
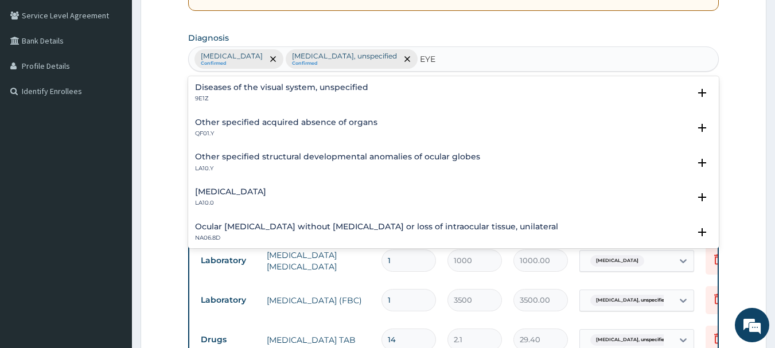
click at [336, 89] on h4 "Diseases of the visual system, unspecified" at bounding box center [281, 87] width 173 height 9
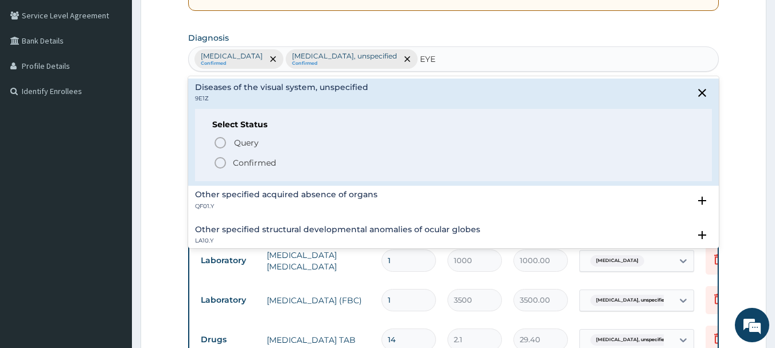
click at [336, 89] on h4 "Diseases of the visual system, unspecified" at bounding box center [281, 87] width 173 height 9
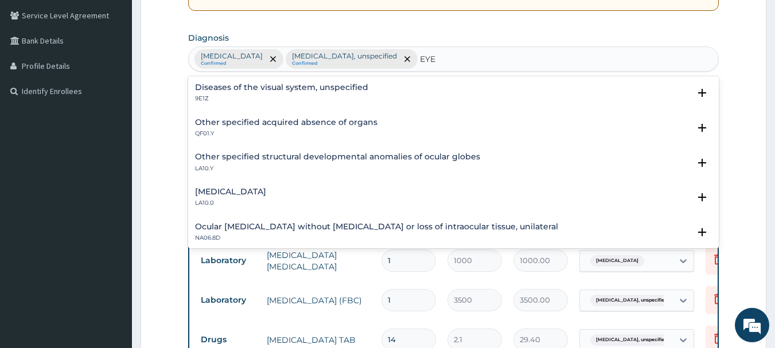
click at [336, 89] on h4 "Diseases of the visual system, unspecified" at bounding box center [281, 87] width 173 height 9
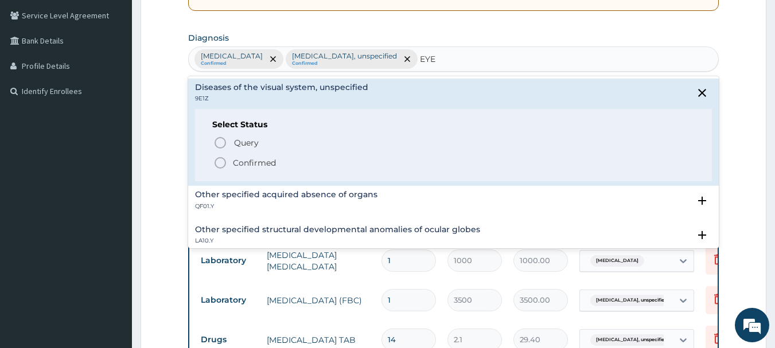
click at [336, 89] on h4 "Diseases of the visual system, unspecified" at bounding box center [281, 87] width 173 height 9
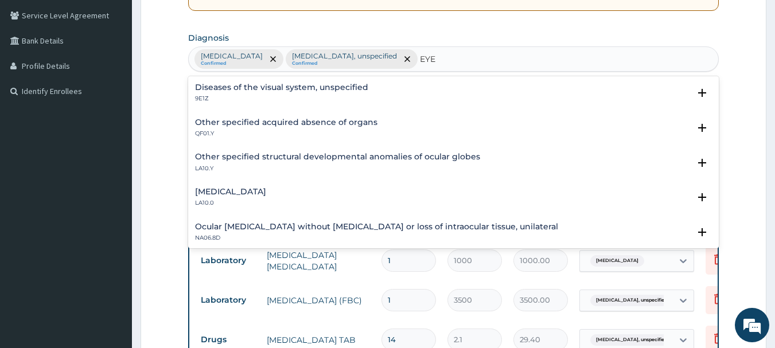
click at [336, 89] on h4 "Diseases of the visual system, unspecified" at bounding box center [281, 87] width 173 height 9
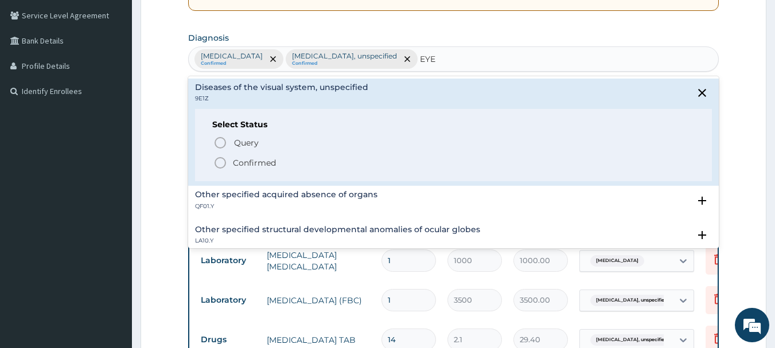
click at [220, 164] on icon "status option filled" at bounding box center [220, 163] width 14 height 14
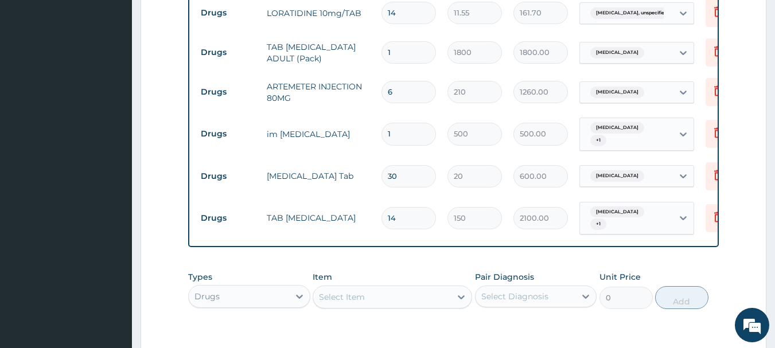
scroll to position [628, 0]
click at [341, 302] on div "Select Item" at bounding box center [342, 296] width 46 height 11
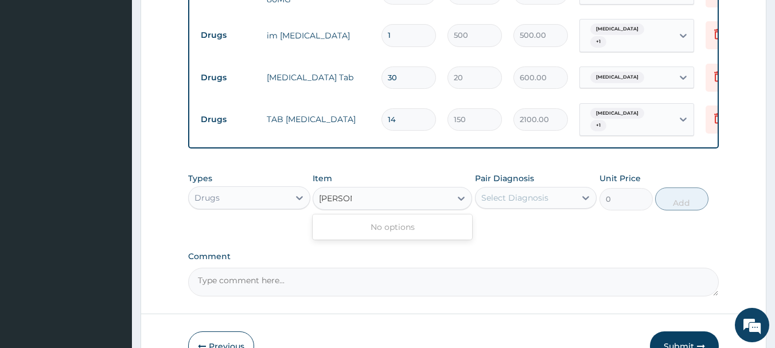
scroll to position [743, 0]
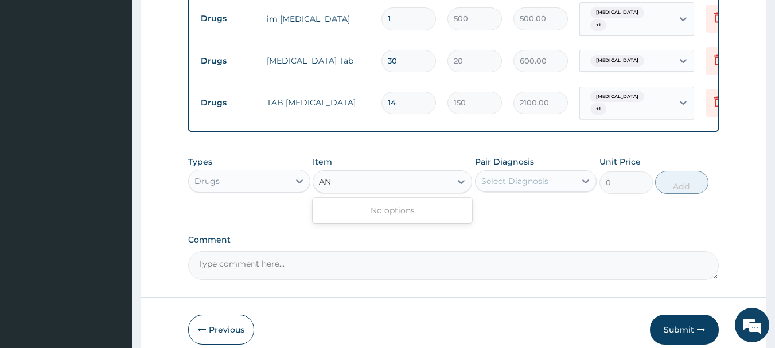
type input "A"
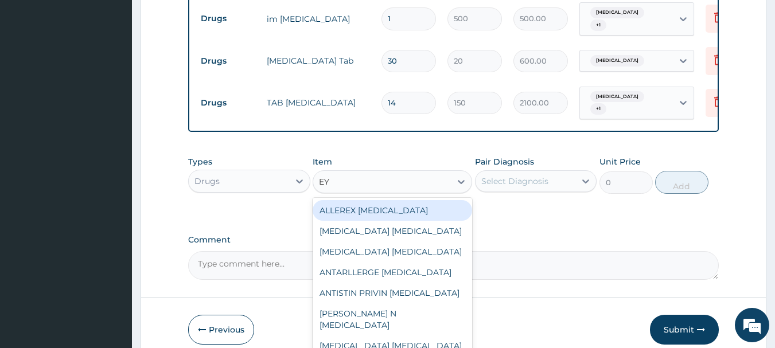
type input "EYE"
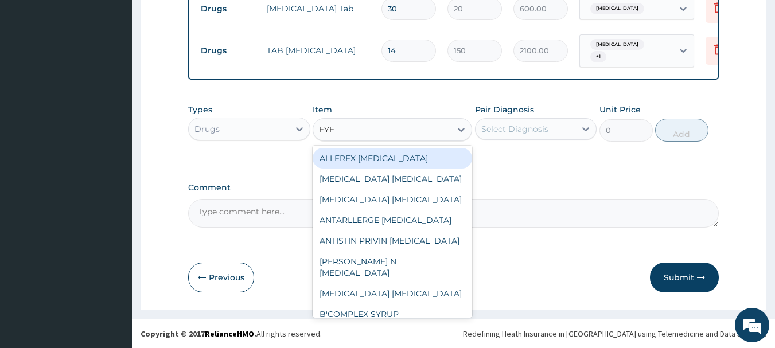
scroll to position [804, 0]
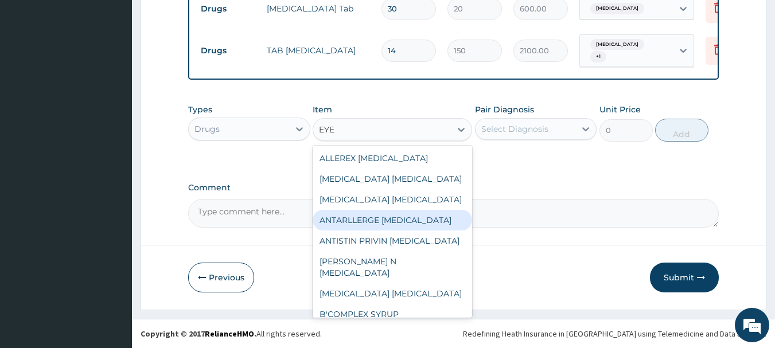
click at [368, 225] on div "ANTARLLERGE [MEDICAL_DATA]" at bounding box center [392, 220] width 159 height 21
type input "367.5"
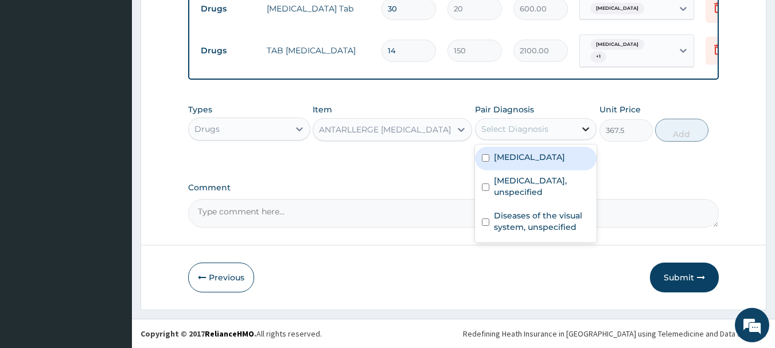
click at [583, 130] on icon at bounding box center [585, 128] width 11 height 11
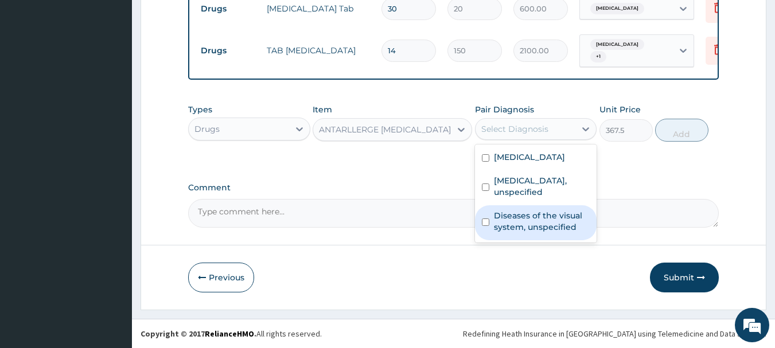
click at [486, 219] on input "checkbox" at bounding box center [485, 222] width 7 height 7
checkbox input "true"
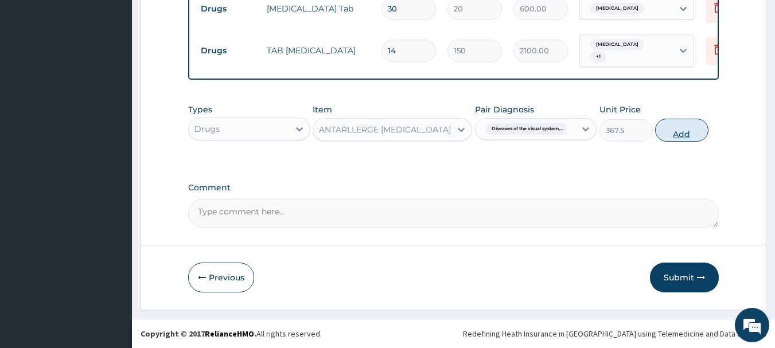
click at [685, 130] on button "Add" at bounding box center [681, 130] width 53 height 23
type input "0"
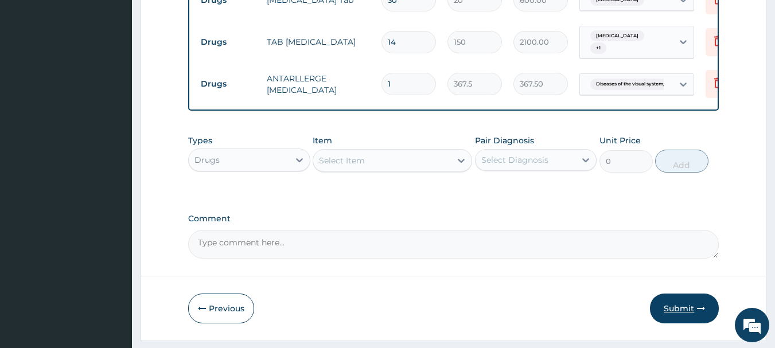
click at [673, 319] on button "Submit" at bounding box center [684, 309] width 69 height 30
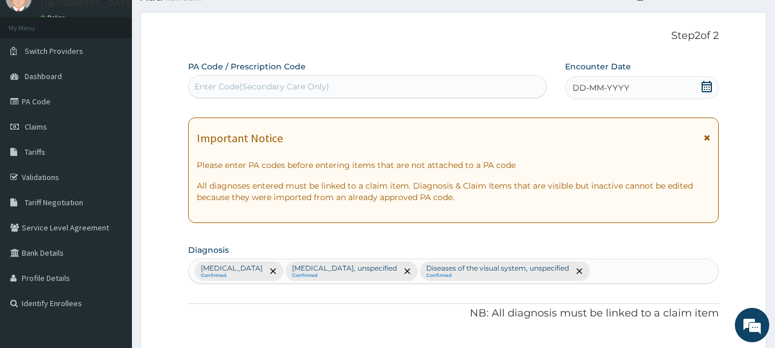
scroll to position [46, 0]
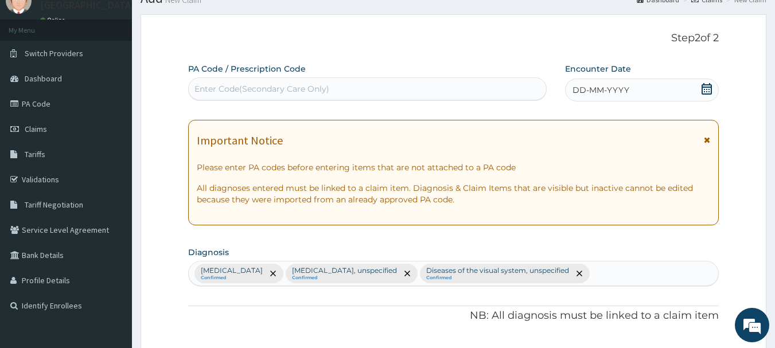
click at [707, 93] on icon at bounding box center [706, 88] width 11 height 11
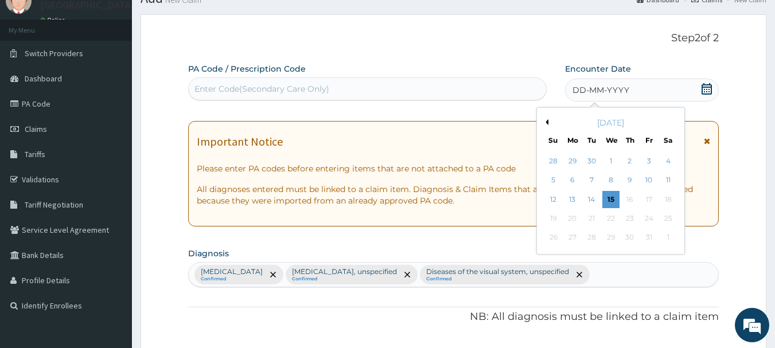
click at [550, 123] on div "October 2025" at bounding box center [610, 122] width 138 height 11
click at [547, 122] on button "Previous Month" at bounding box center [546, 122] width 6 height 6
click at [572, 201] on div "15" at bounding box center [572, 199] width 17 height 17
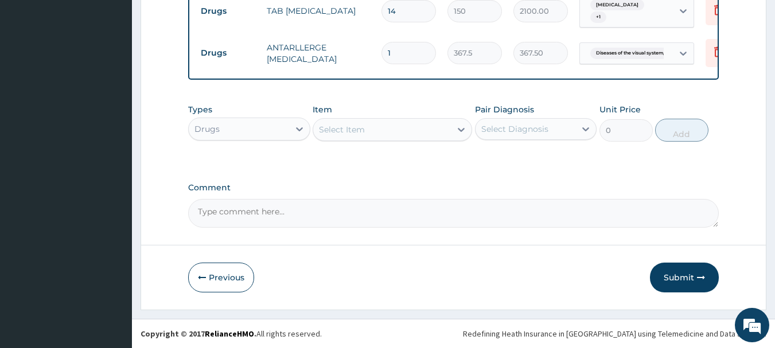
scroll to position [843, 0]
click at [676, 277] on button "Submit" at bounding box center [684, 278] width 69 height 30
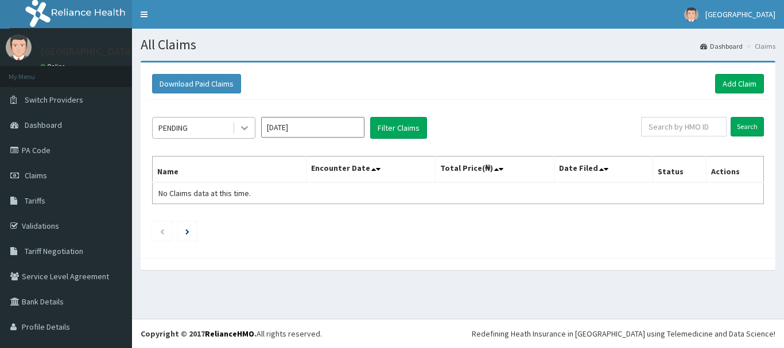
click at [245, 131] on icon at bounding box center [244, 127] width 11 height 11
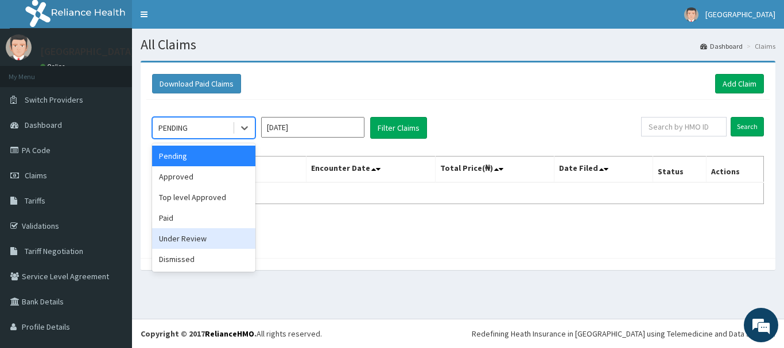
click at [206, 235] on div "Under Review" at bounding box center [203, 238] width 103 height 21
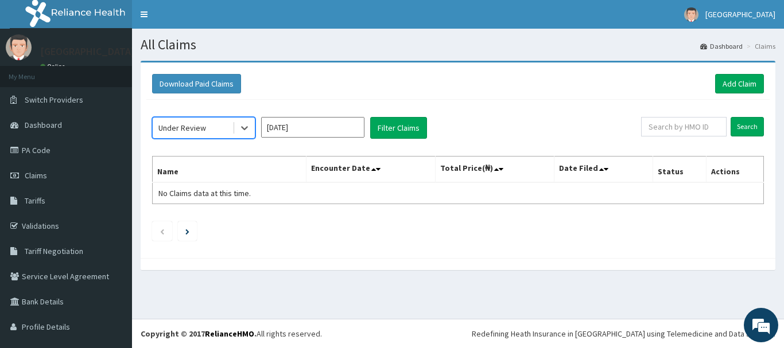
click at [335, 124] on input "Oct 2025" at bounding box center [312, 127] width 103 height 21
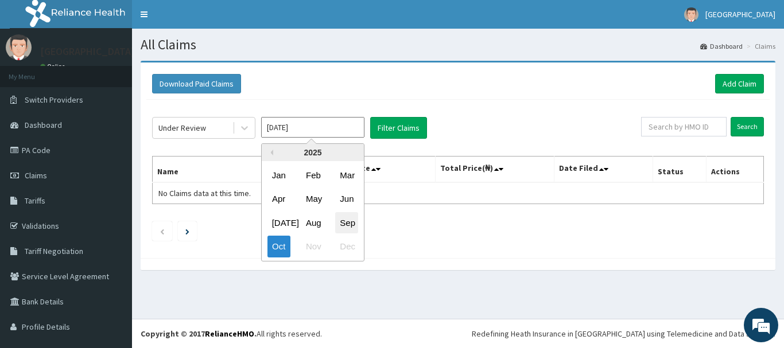
click at [345, 221] on div "Sep" at bounding box center [346, 222] width 23 height 21
type input "Sep 2025"
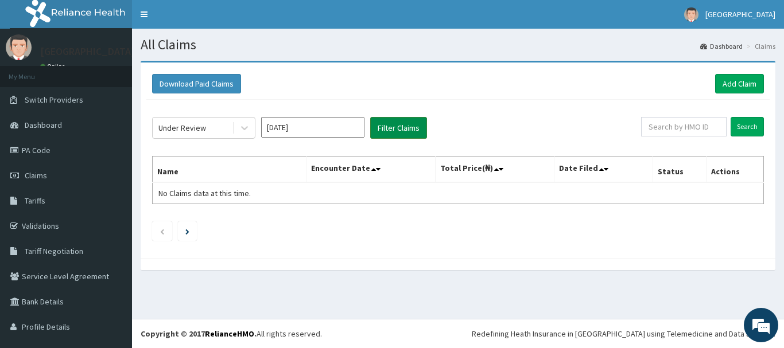
click at [399, 128] on button "Filter Claims" at bounding box center [398, 128] width 57 height 22
click at [388, 129] on button "Filter Claims" at bounding box center [398, 128] width 57 height 22
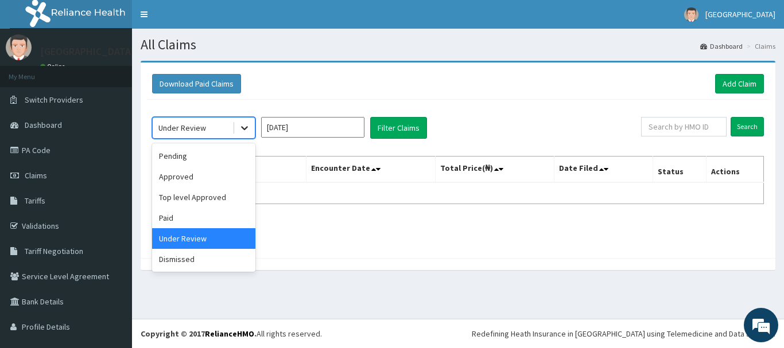
click at [247, 129] on icon at bounding box center [244, 127] width 11 height 11
click at [206, 181] on div "Approved" at bounding box center [203, 176] width 103 height 21
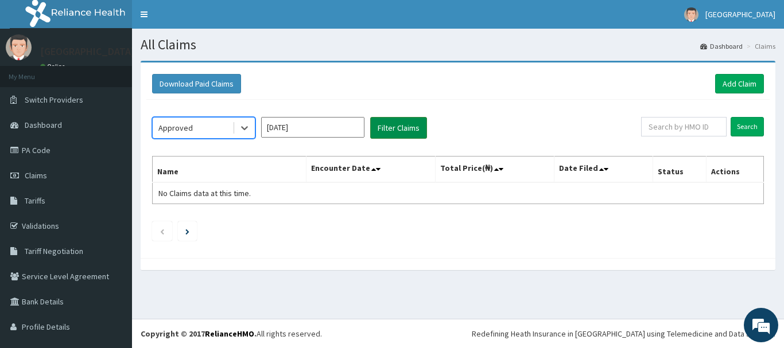
click at [396, 128] on button "Filter Claims" at bounding box center [398, 128] width 57 height 22
click at [396, 129] on button "Filter Claims" at bounding box center [398, 128] width 57 height 22
click at [404, 128] on button "Filter Claims" at bounding box center [398, 128] width 57 height 22
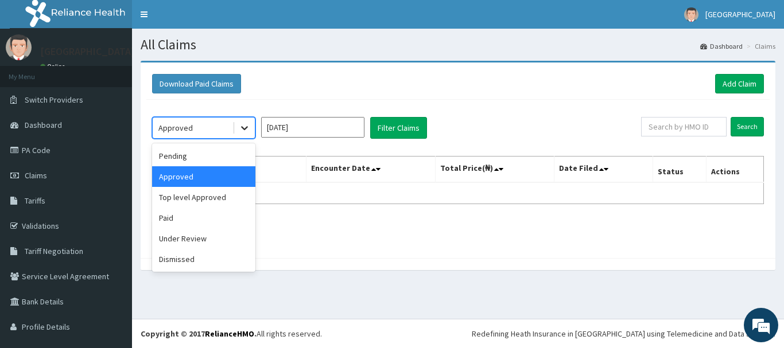
click at [243, 127] on icon at bounding box center [244, 127] width 11 height 11
click at [198, 157] on div "Pending" at bounding box center [203, 156] width 103 height 21
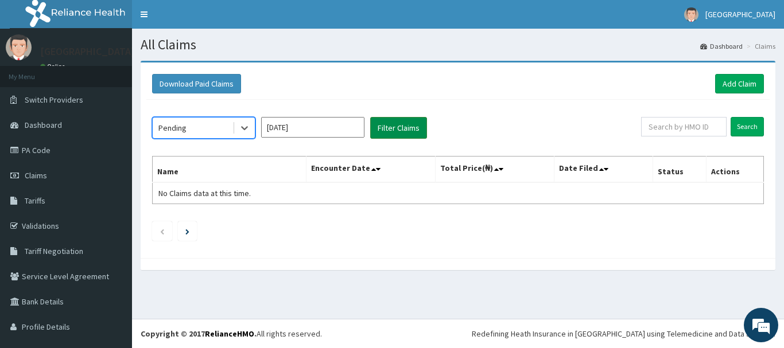
click at [400, 124] on button "Filter Claims" at bounding box center [398, 128] width 57 height 22
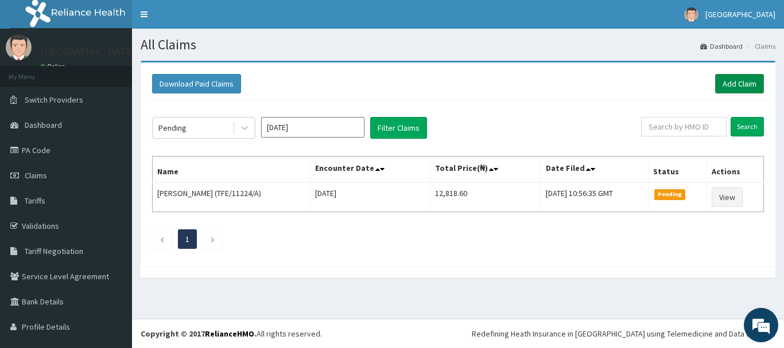
click at [733, 79] on link "Add Claim" at bounding box center [739, 84] width 49 height 20
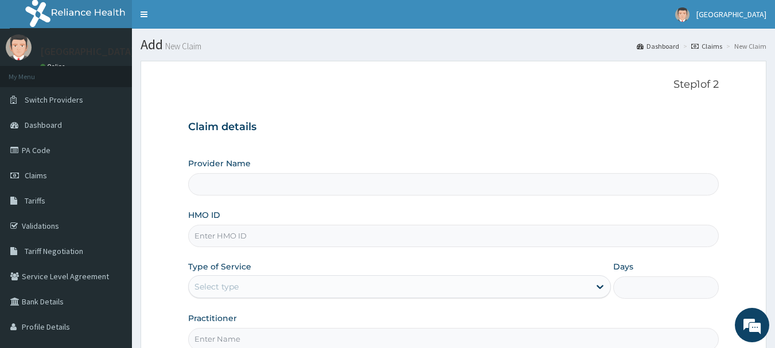
click at [215, 181] on input "Provider Name" at bounding box center [453, 184] width 531 height 22
type input "[GEOGRAPHIC_DATA]"
click at [231, 233] on input "HMO ID" at bounding box center [453, 236] width 531 height 22
type input "TEF/11224/A"
click at [593, 291] on div at bounding box center [600, 286] width 21 height 21
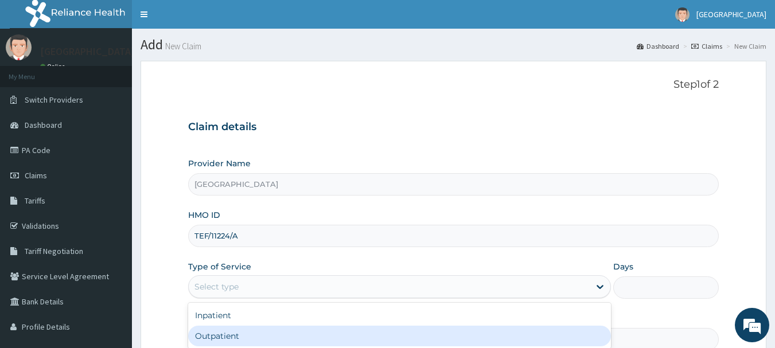
click at [463, 345] on div "Outpatient" at bounding box center [399, 336] width 423 height 21
type input "1"
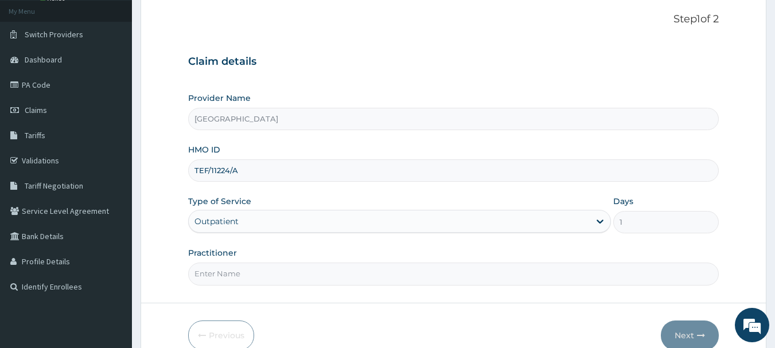
scroll to position [123, 0]
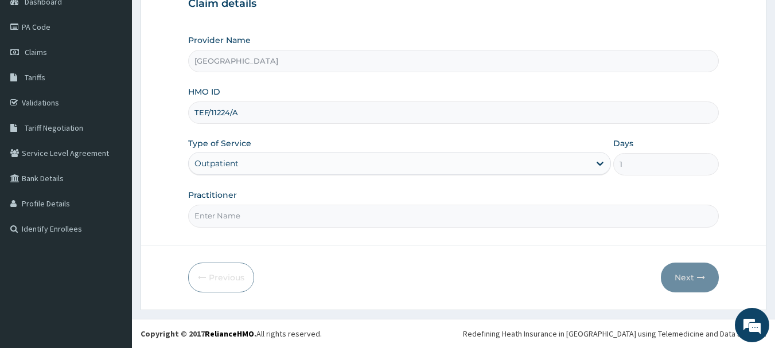
click at [314, 221] on input "Practitioner" at bounding box center [453, 216] width 531 height 22
type input "Dr. A.A AMAO"
click at [687, 276] on button "Next" at bounding box center [690, 278] width 58 height 30
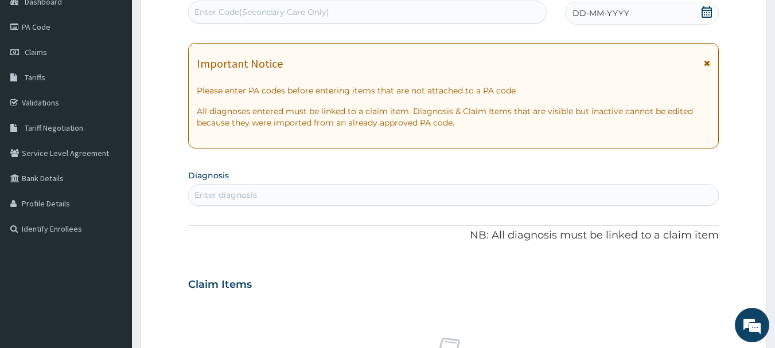
click at [704, 10] on icon at bounding box center [707, 11] width 10 height 11
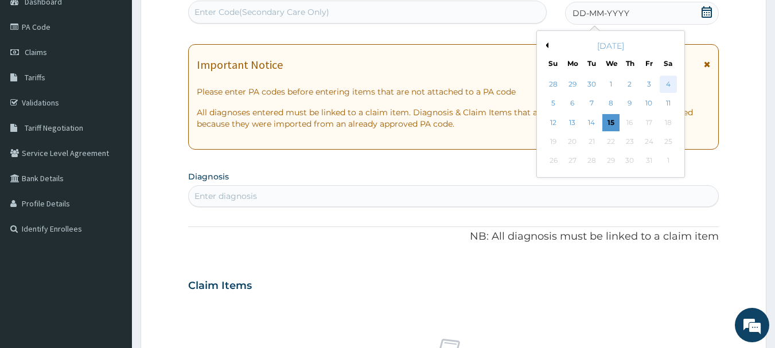
click at [668, 87] on div "4" at bounding box center [668, 84] width 17 height 17
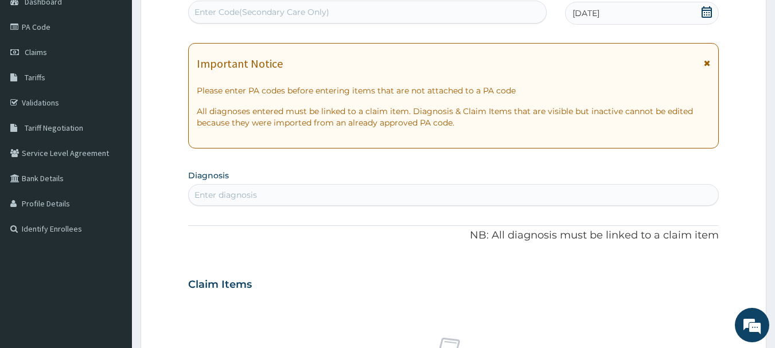
click at [239, 192] on div "Enter diagnosis" at bounding box center [225, 194] width 63 height 11
type input "UPPER"
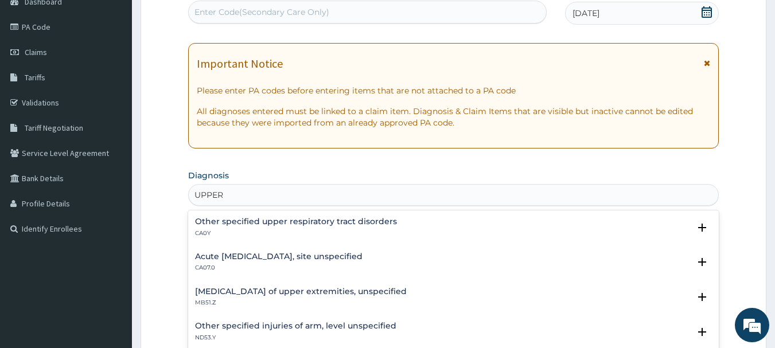
click at [233, 260] on h4 "Acute [MEDICAL_DATA], site unspecified" at bounding box center [278, 256] width 167 height 9
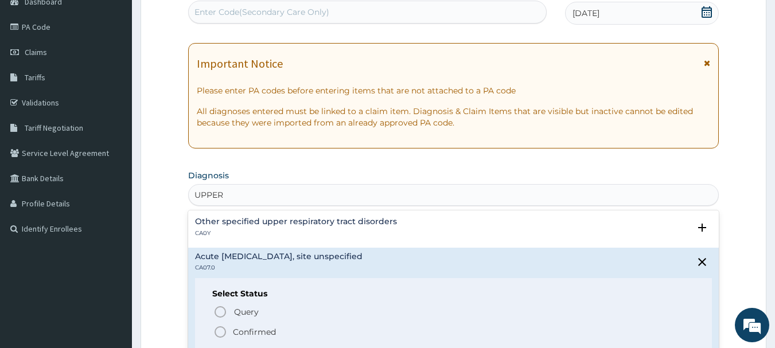
click at [220, 328] on icon "status option filled" at bounding box center [220, 332] width 14 height 14
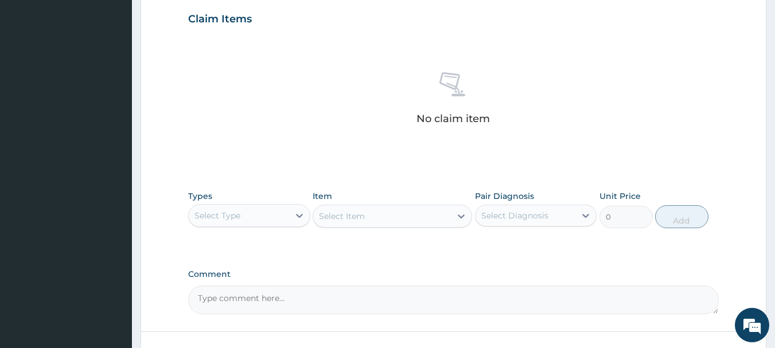
scroll to position [399, 0]
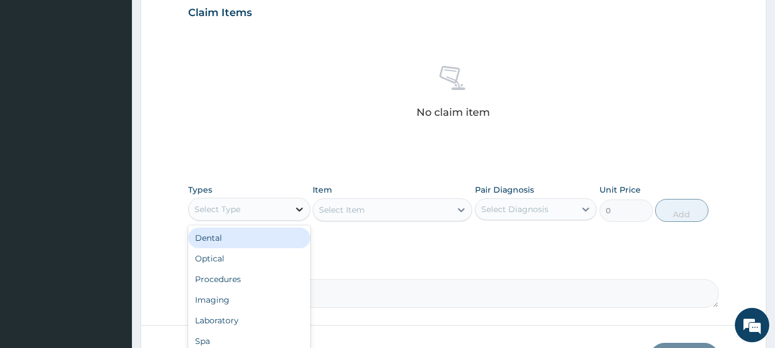
click at [299, 212] on icon at bounding box center [299, 209] width 11 height 11
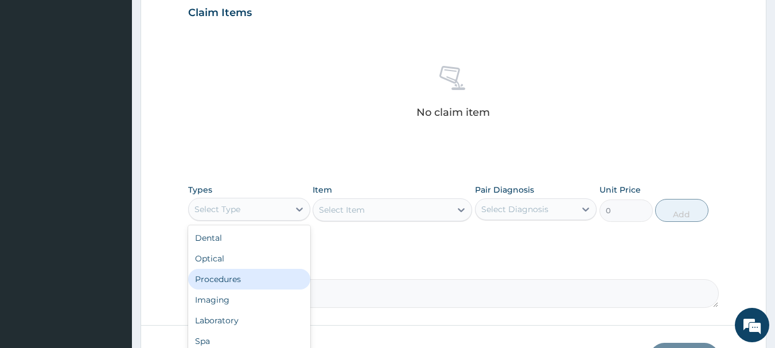
click at [250, 281] on div "Procedures" at bounding box center [249, 279] width 122 height 21
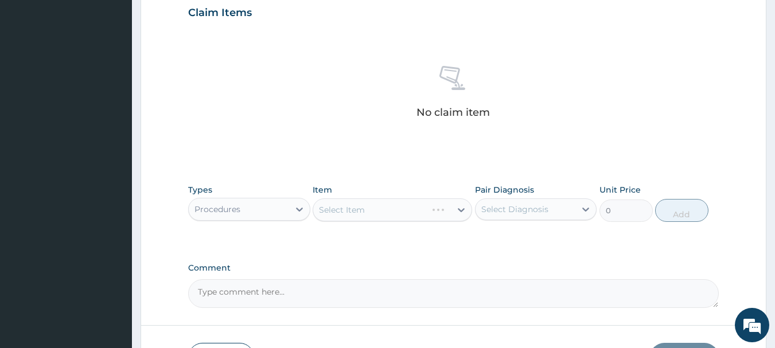
click at [463, 212] on div "Select Item" at bounding box center [392, 209] width 159 height 23
click at [461, 212] on div "Select Item" at bounding box center [392, 209] width 159 height 23
click at [475, 221] on div "Pair Diagnosis Select Diagnosis" at bounding box center [536, 203] width 122 height 38
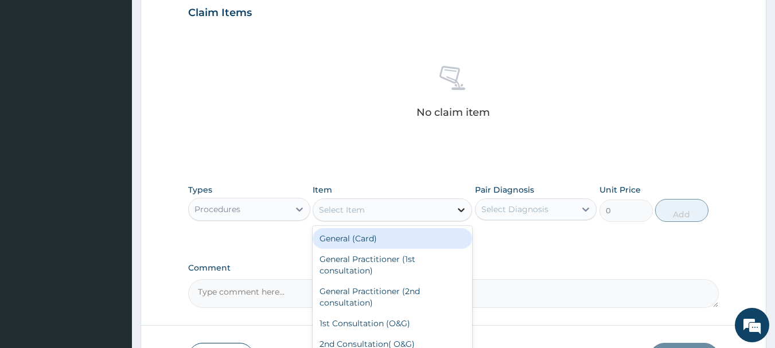
click at [463, 211] on icon at bounding box center [460, 209] width 11 height 11
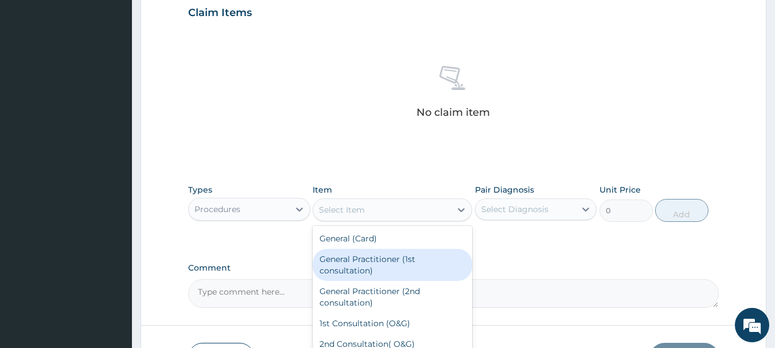
click at [428, 269] on div "General Practitioner (1st consultation)" at bounding box center [392, 265] width 159 height 32
type input "1500"
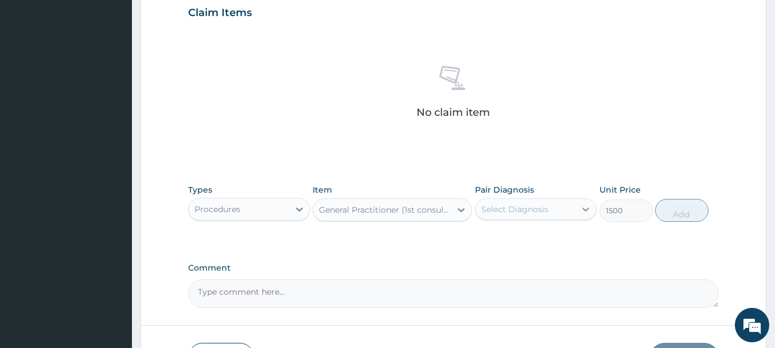
click at [587, 212] on icon at bounding box center [585, 209] width 11 height 11
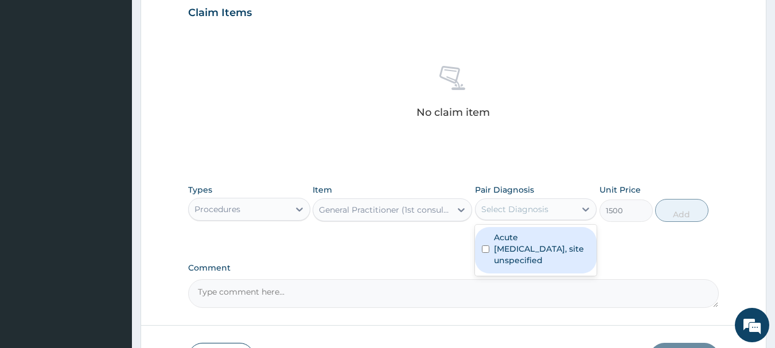
click at [484, 250] on input "checkbox" at bounding box center [485, 249] width 7 height 7
checkbox input "true"
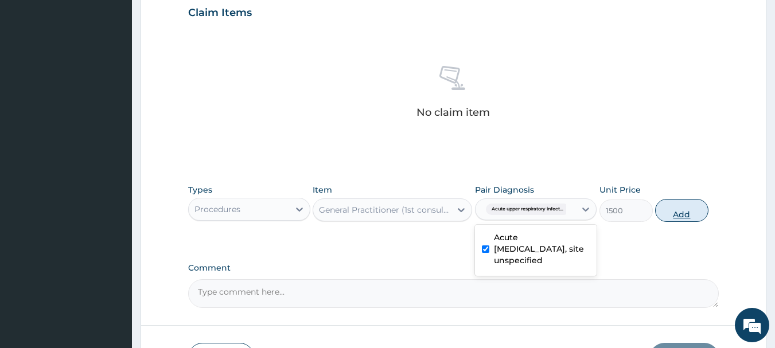
click at [683, 211] on button "Add" at bounding box center [681, 210] width 53 height 23
type input "0"
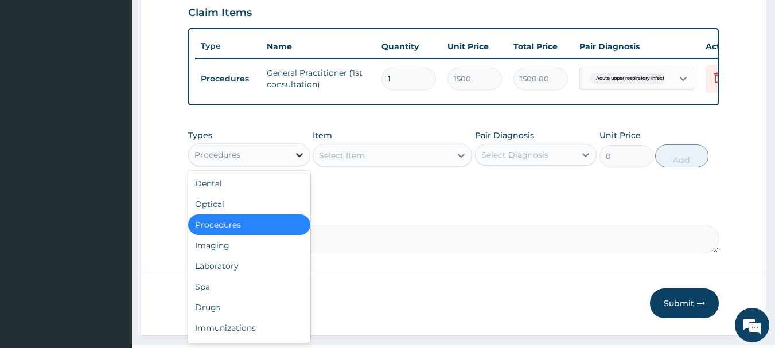
click at [300, 161] on icon at bounding box center [299, 154] width 11 height 11
click at [238, 316] on div "Drugs" at bounding box center [249, 307] width 122 height 21
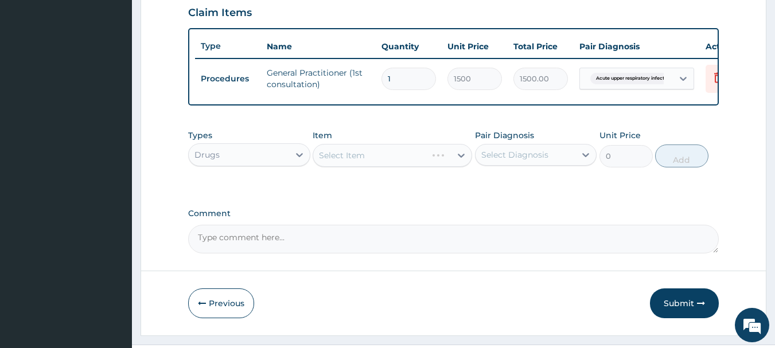
click at [462, 158] on icon at bounding box center [461, 156] width 7 height 4
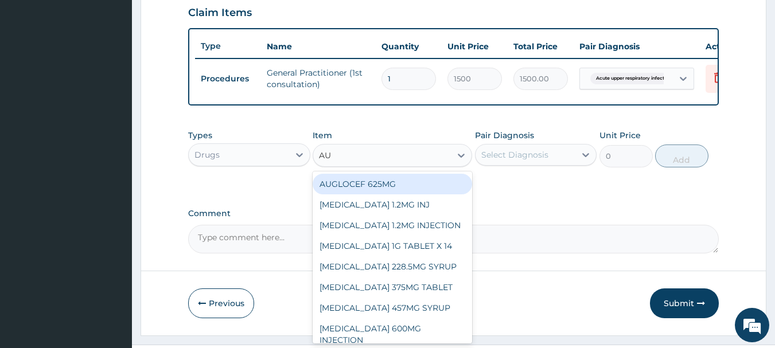
type input "AUG"
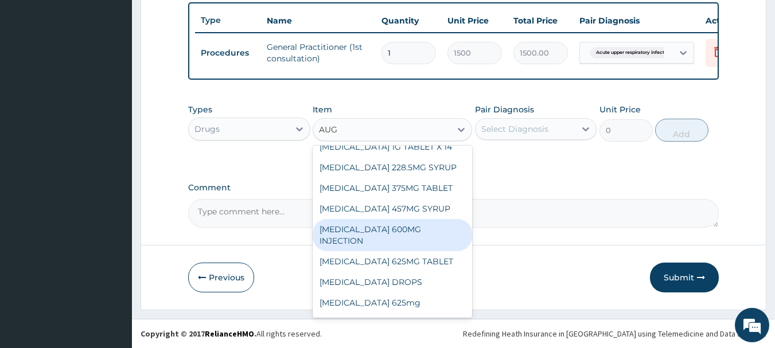
scroll to position [80, 0]
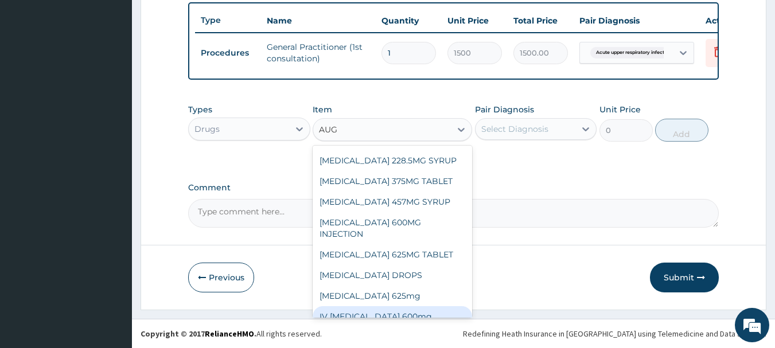
click at [422, 309] on div "IV [MEDICAL_DATA] 600mg" at bounding box center [392, 316] width 159 height 21
type input "1500"
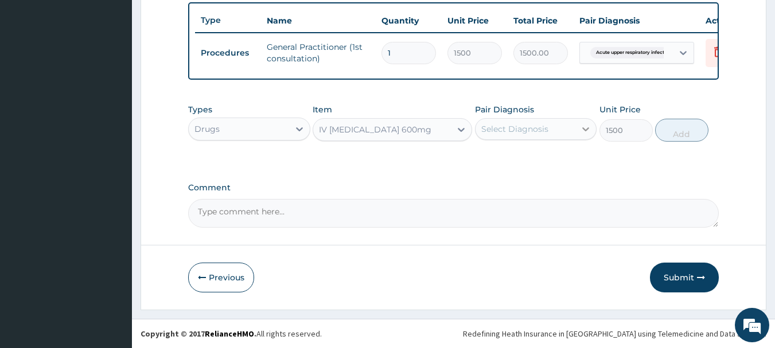
click at [585, 126] on icon at bounding box center [585, 128] width 11 height 11
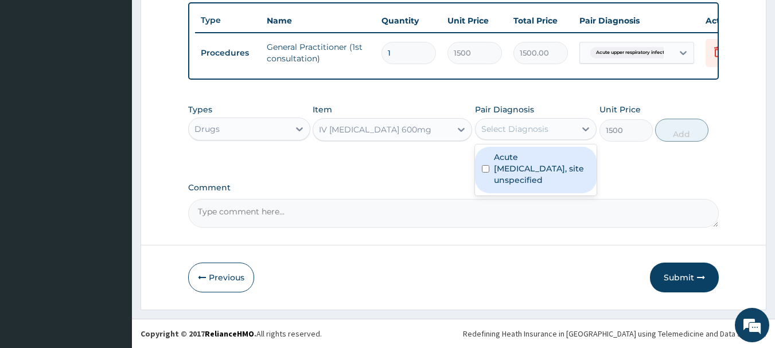
click at [487, 167] on input "checkbox" at bounding box center [485, 168] width 7 height 7
checkbox input "true"
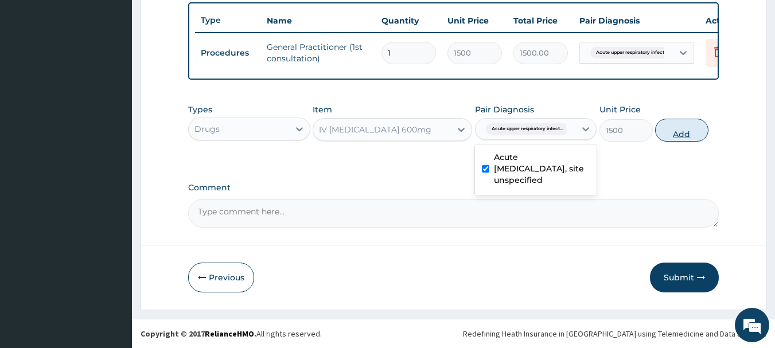
click at [672, 133] on button "Add" at bounding box center [681, 130] width 53 height 23
type input "0"
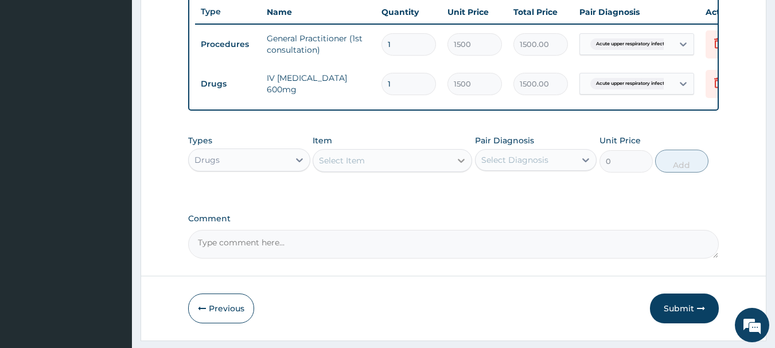
click at [463, 166] on icon at bounding box center [460, 160] width 11 height 11
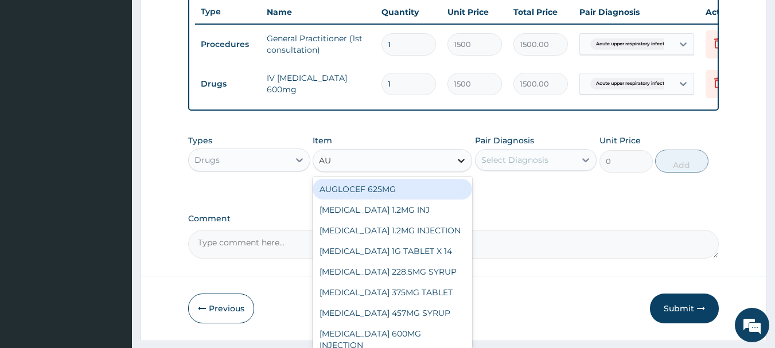
type input "AUG"
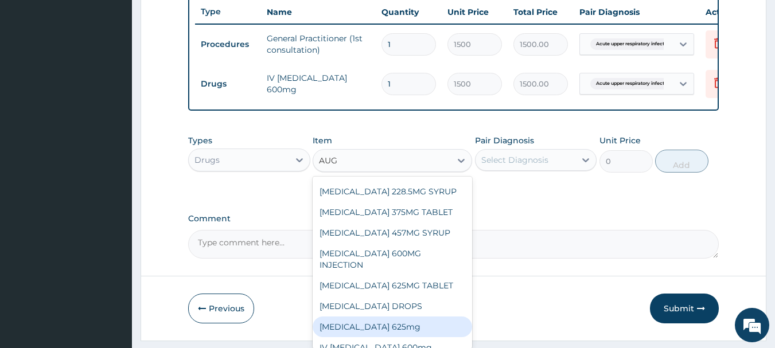
click at [393, 317] on div "Augmentin 625mg" at bounding box center [392, 327] width 159 height 21
type input "300"
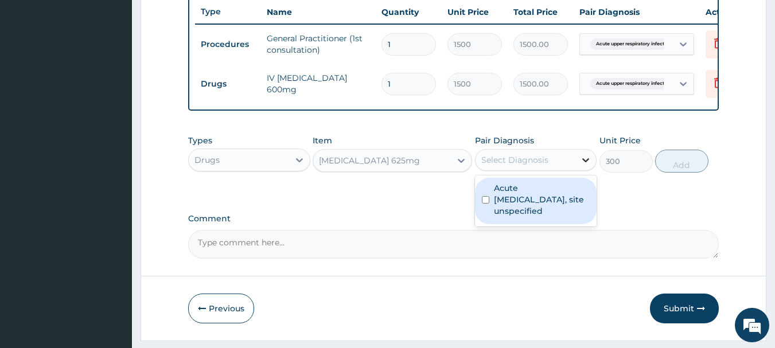
click at [584, 166] on icon at bounding box center [585, 159] width 11 height 11
click at [487, 204] on input "checkbox" at bounding box center [485, 199] width 7 height 7
checkbox input "true"
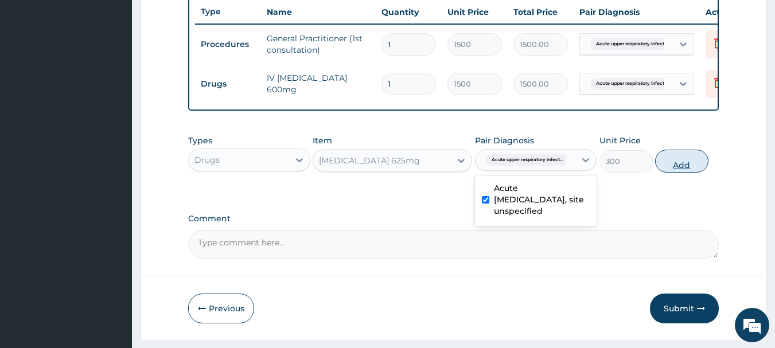
click at [684, 167] on button "Add" at bounding box center [681, 161] width 53 height 23
type input "0"
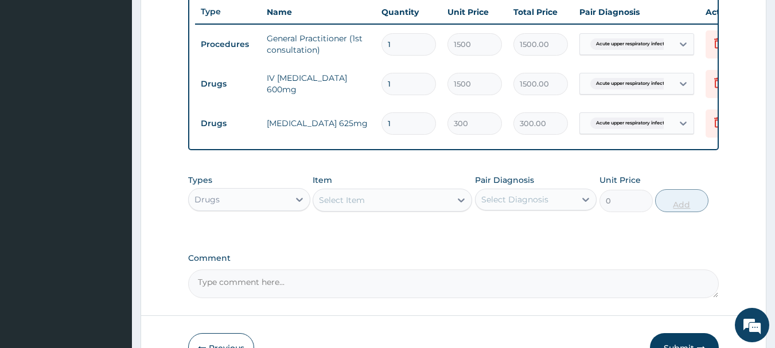
type input "14"
type input "4200.00"
type input "14"
click at [452, 211] on div at bounding box center [461, 200] width 21 height 21
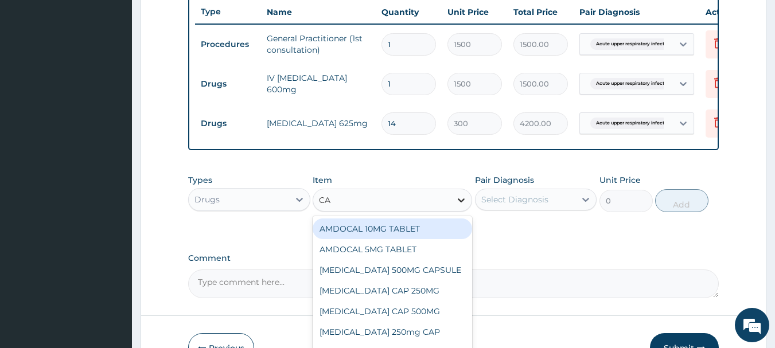
type input "C"
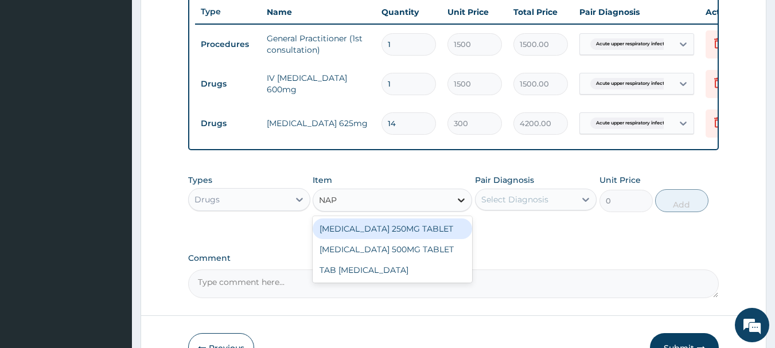
type input "NAPR"
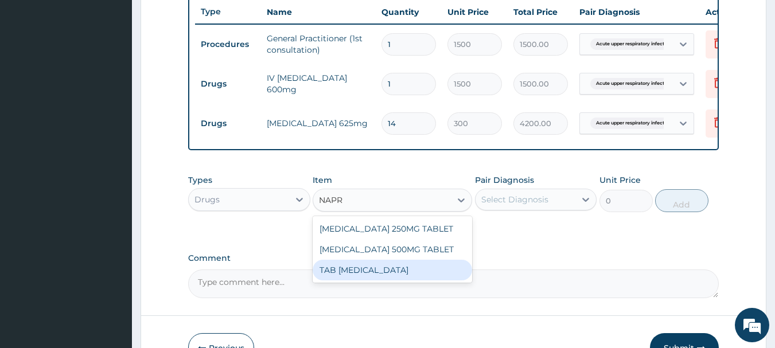
click at [380, 280] on div "TAB [MEDICAL_DATA]" at bounding box center [392, 270] width 159 height 21
type input "150"
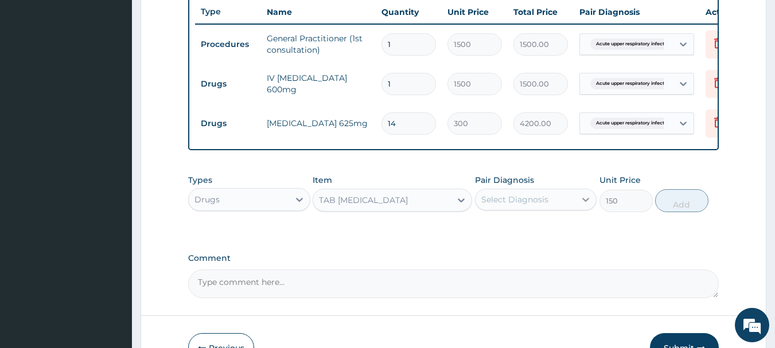
click at [586, 202] on icon at bounding box center [586, 200] width 7 height 4
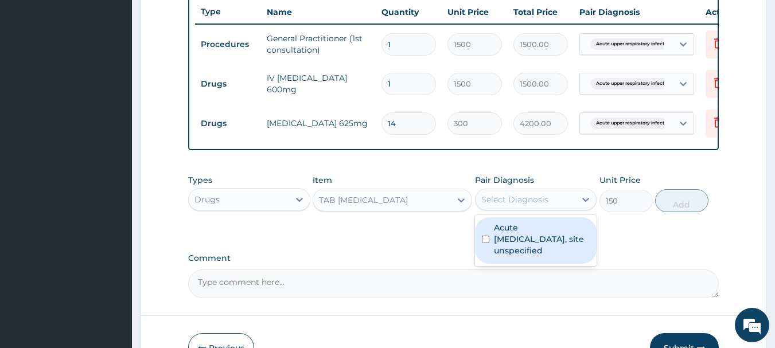
click at [487, 243] on input "checkbox" at bounding box center [485, 239] width 7 height 7
checkbox input "true"
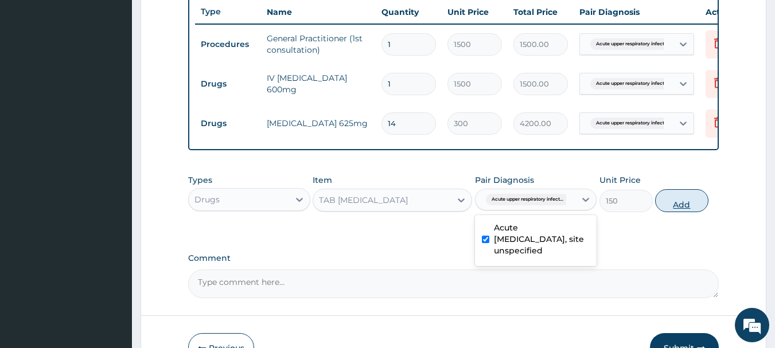
click at [685, 210] on button "Add" at bounding box center [681, 200] width 53 height 23
type input "0"
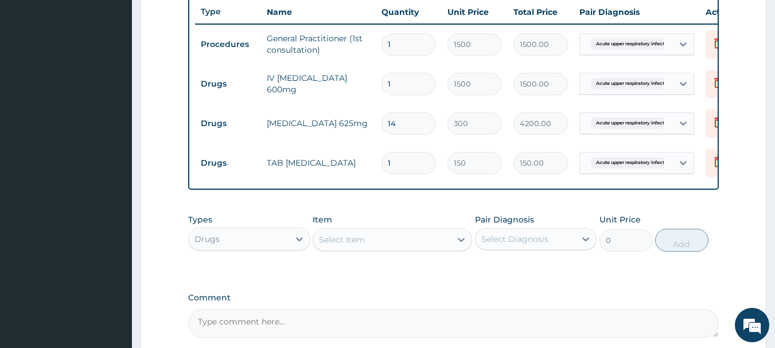
type input "10"
type input "1500.00"
type input "10"
click at [345, 246] on div "Select Item" at bounding box center [342, 239] width 46 height 11
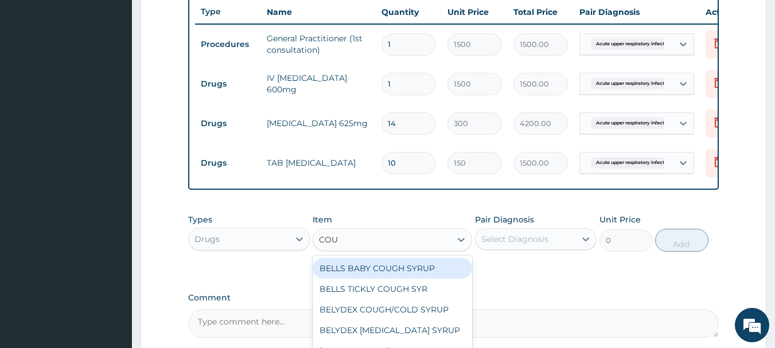
type input "COUG"
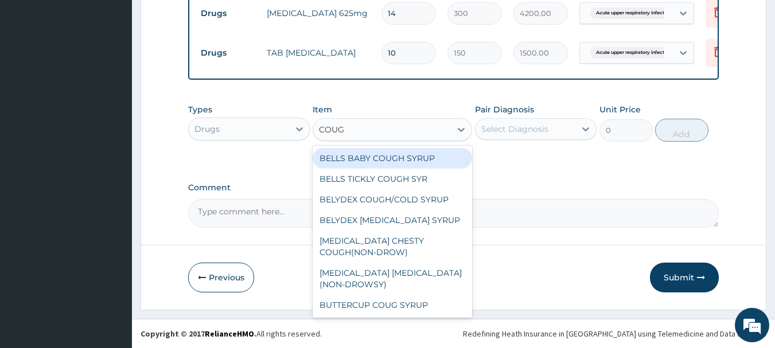
scroll to position [23, 0]
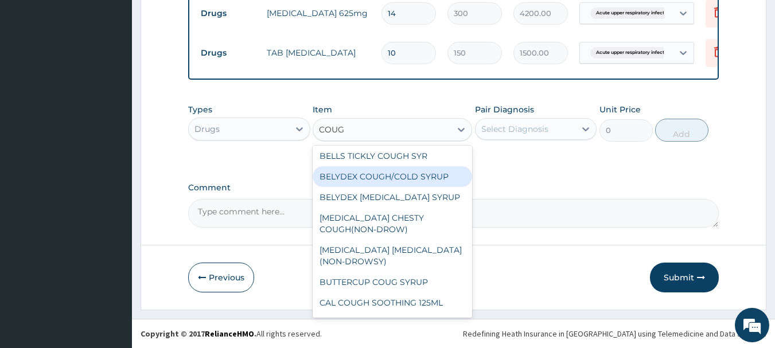
click at [352, 177] on div "BELYDEX COUGH/COLD SYRUP" at bounding box center [392, 176] width 159 height 21
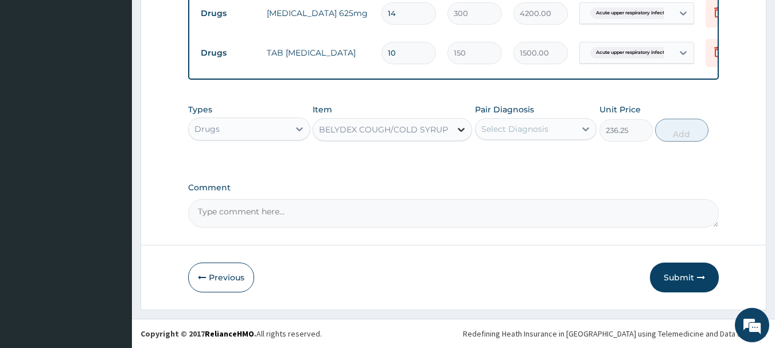
click at [458, 129] on icon at bounding box center [460, 129] width 11 height 11
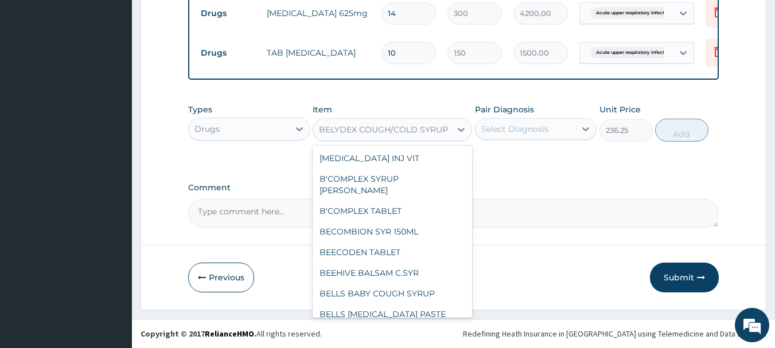
scroll to position [4857, 0]
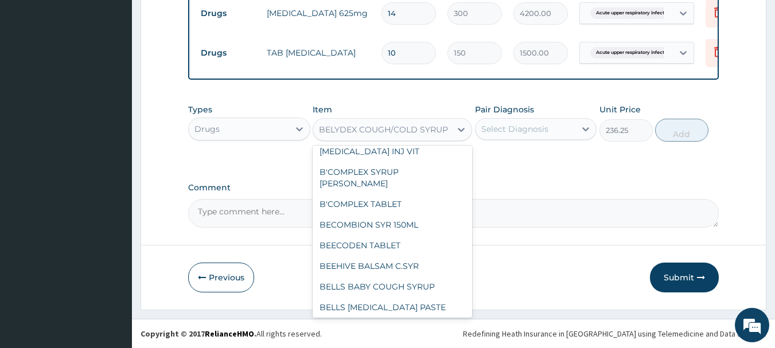
click at [387, 318] on div "BELLS TICKLY COUGH SYR" at bounding box center [392, 328] width 159 height 21
type input "341.25"
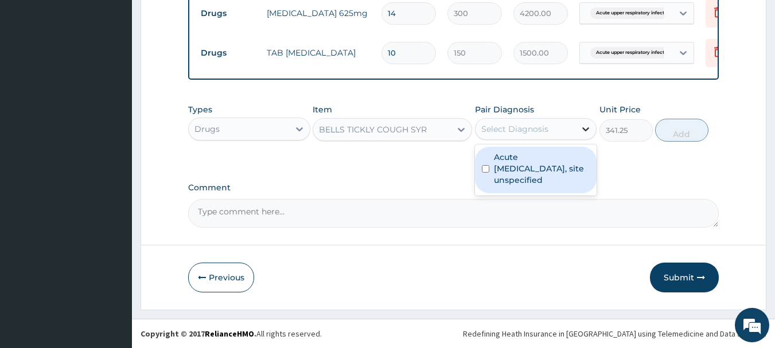
click at [583, 131] on icon at bounding box center [585, 128] width 11 height 11
click at [486, 172] on input "checkbox" at bounding box center [485, 168] width 7 height 7
checkbox input "true"
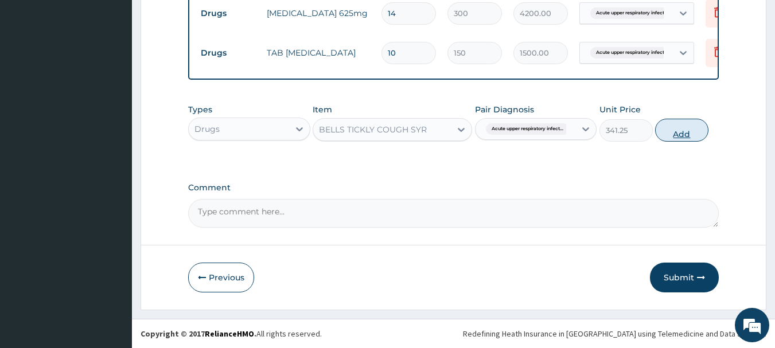
click at [692, 128] on button "Add" at bounding box center [681, 130] width 53 height 23
type input "0"
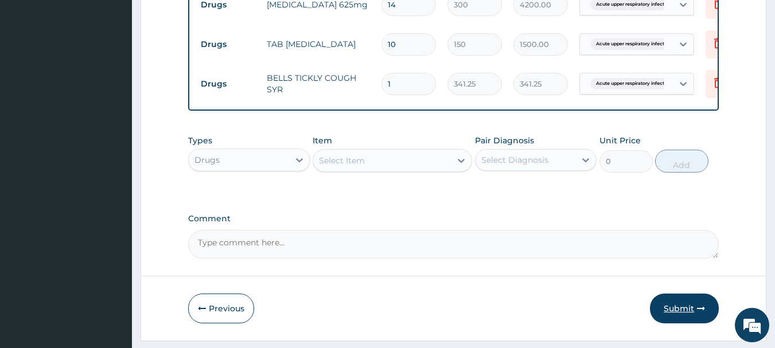
click at [679, 318] on button "Submit" at bounding box center [684, 309] width 69 height 30
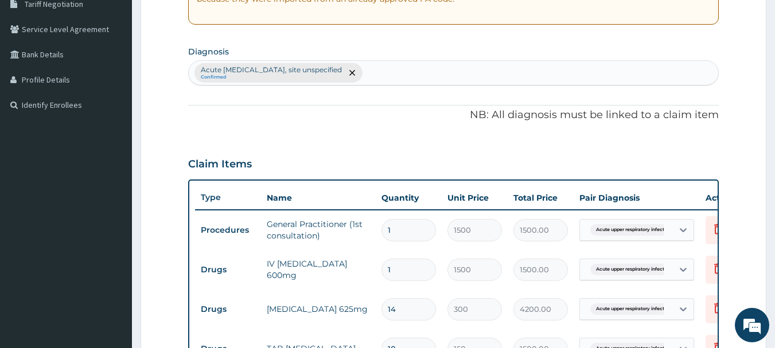
scroll to position [0, 0]
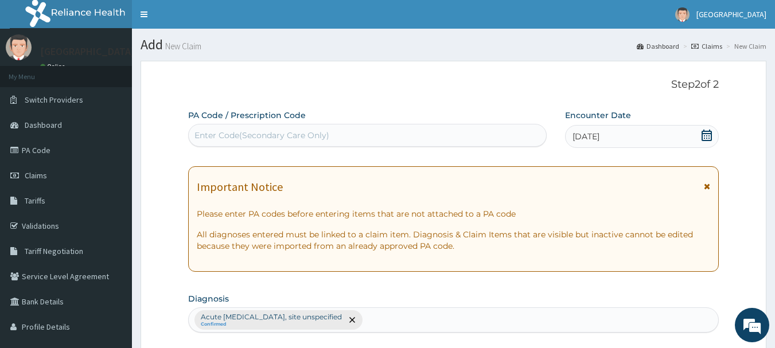
click at [681, 85] on p "Step 2 of 2" at bounding box center [453, 85] width 531 height 13
click at [667, 80] on p "Step 2 of 2" at bounding box center [453, 85] width 531 height 13
click at [654, 45] on link "Dashboard" at bounding box center [658, 46] width 42 height 10
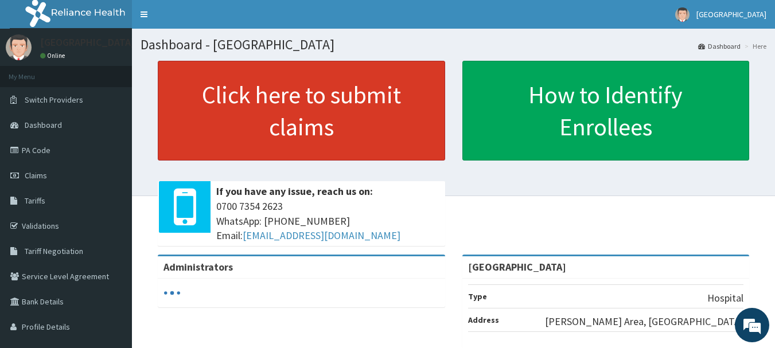
click at [286, 100] on link "Click here to submit claims" at bounding box center [301, 111] width 287 height 100
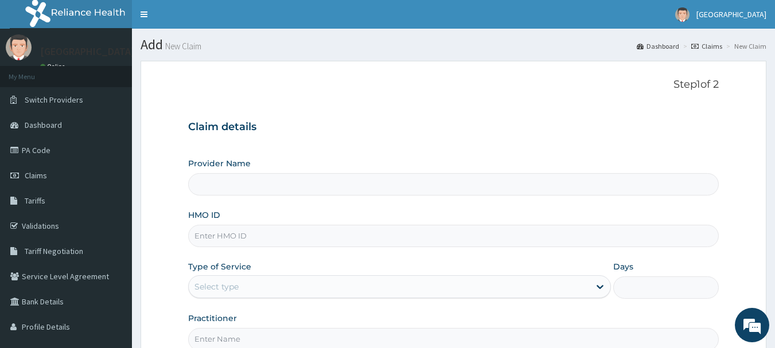
click at [206, 190] on input "Provider Name" at bounding box center [453, 184] width 531 height 22
type input "[GEOGRAPHIC_DATA]"
click at [205, 241] on input "HMO ID" at bounding box center [453, 236] width 531 height 22
type input "TFE/11224/A"
click at [212, 293] on div "Select type" at bounding box center [389, 287] width 401 height 18
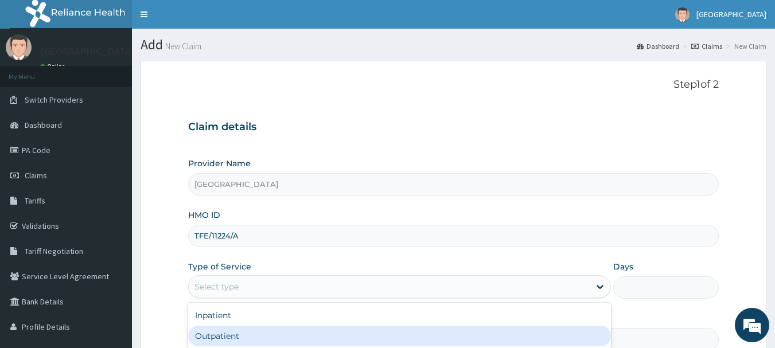
click at [227, 340] on div "Outpatient" at bounding box center [399, 336] width 423 height 21
type input "1"
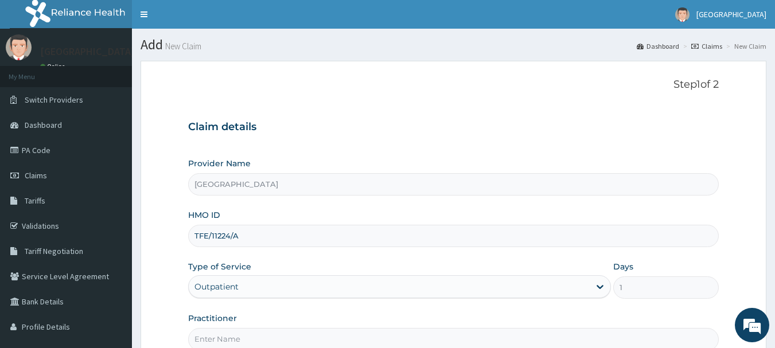
click at [242, 335] on input "Practitioner" at bounding box center [453, 339] width 531 height 22
type input "Dr. A.A AMAO"
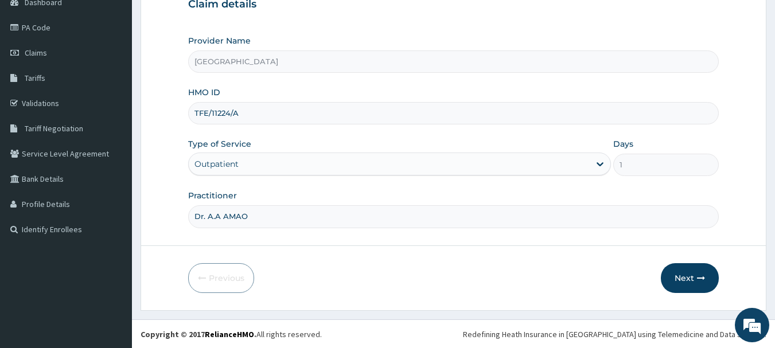
scroll to position [123, 0]
click at [680, 276] on button "Next" at bounding box center [690, 278] width 58 height 30
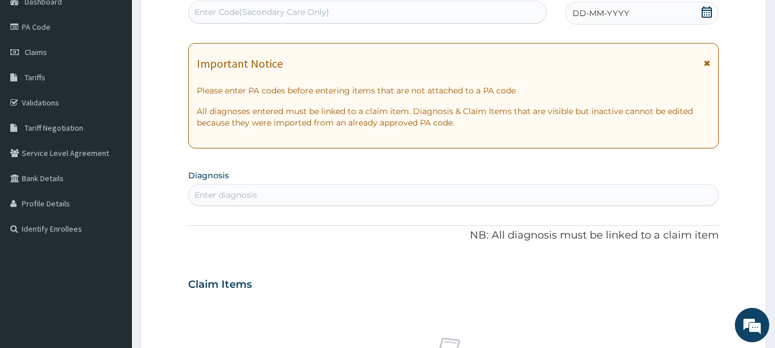
click at [708, 11] on icon at bounding box center [706, 11] width 11 height 11
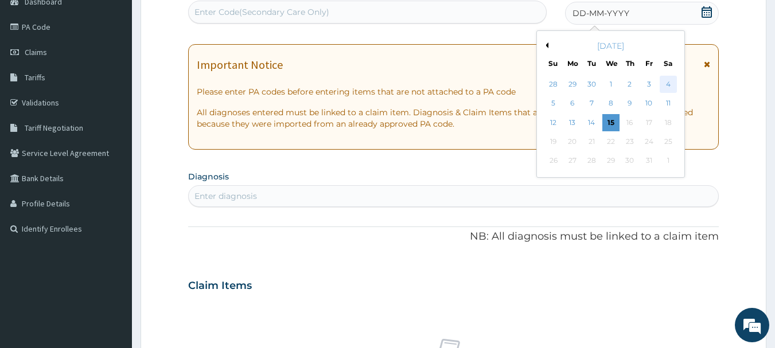
click at [669, 80] on div "4" at bounding box center [668, 84] width 17 height 17
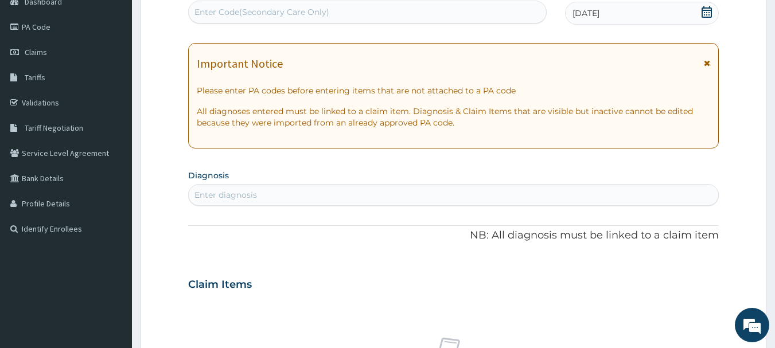
click at [266, 195] on div "Enter diagnosis" at bounding box center [454, 195] width 530 height 18
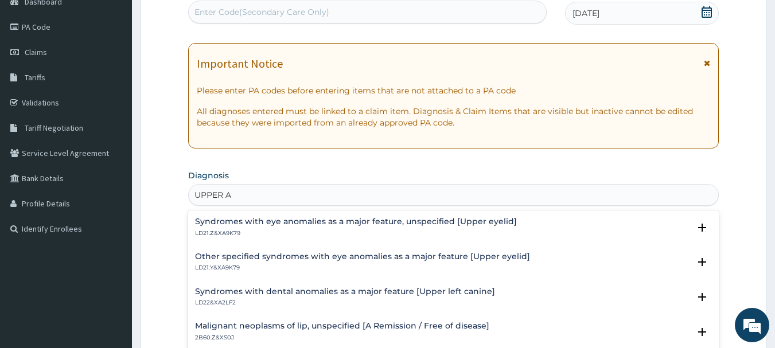
type input "UPPER"
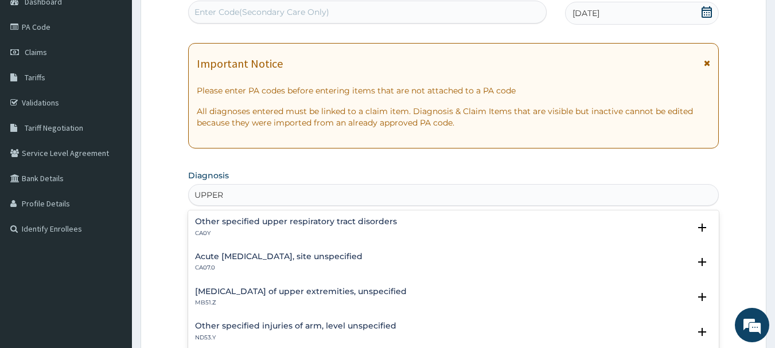
click at [241, 255] on h4 "Acute [MEDICAL_DATA], site unspecified" at bounding box center [278, 256] width 167 height 9
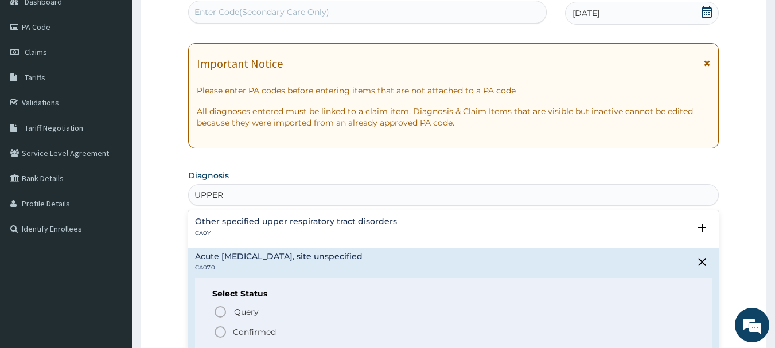
click at [221, 331] on icon "status option filled" at bounding box center [220, 332] width 14 height 14
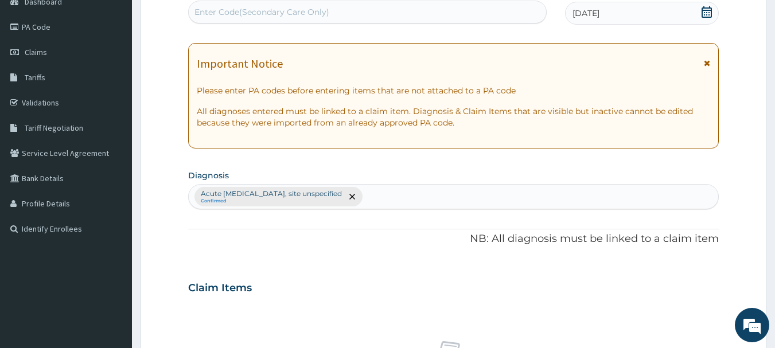
scroll to position [428, 0]
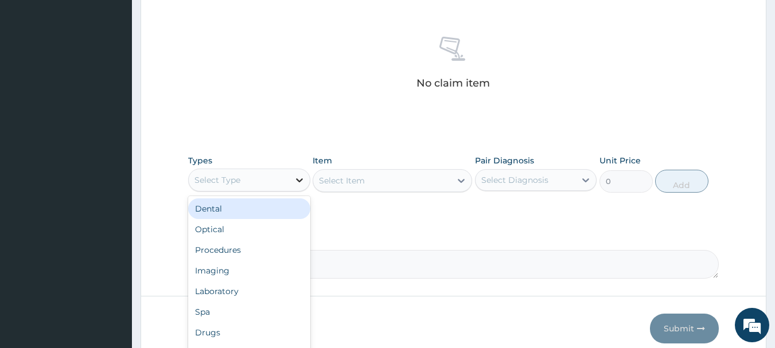
click at [301, 178] on icon at bounding box center [299, 179] width 11 height 11
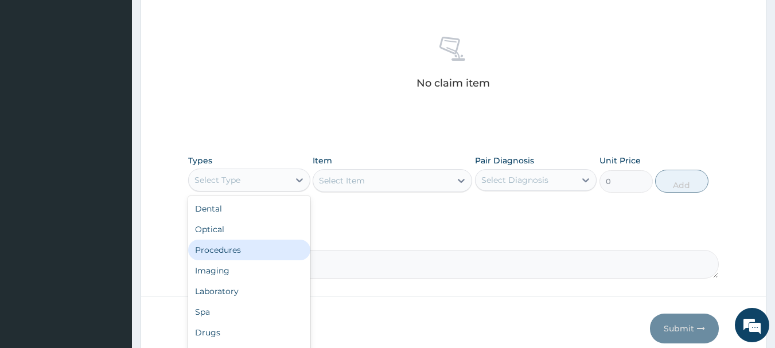
click at [240, 246] on div "Procedures" at bounding box center [249, 250] width 122 height 21
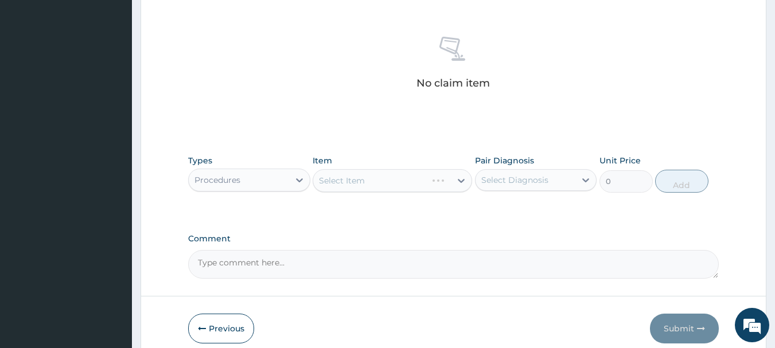
click at [460, 183] on div "Select Item" at bounding box center [392, 180] width 159 height 23
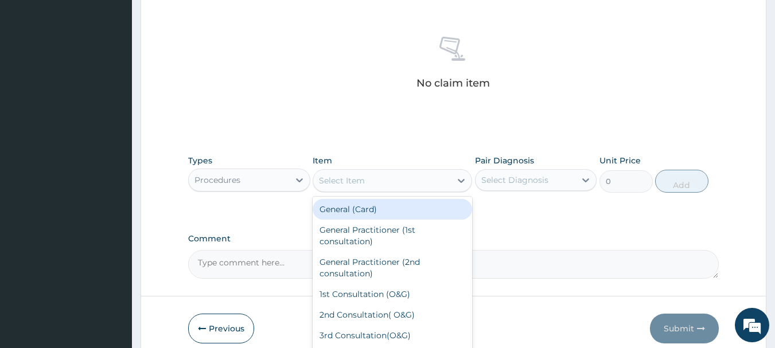
click at [460, 183] on icon at bounding box center [460, 180] width 11 height 11
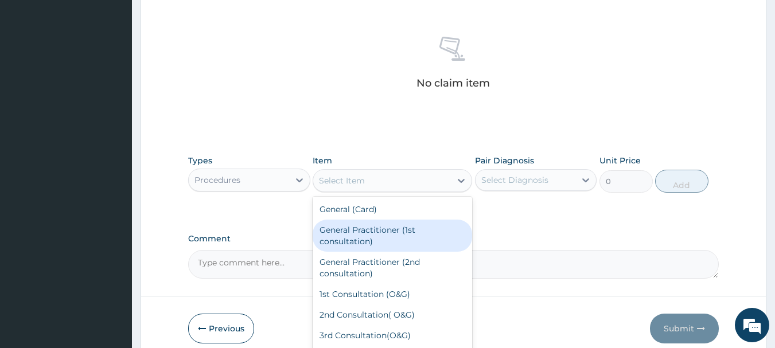
click at [423, 230] on div "General Practitioner (1st consultation)" at bounding box center [392, 236] width 159 height 32
type input "1500"
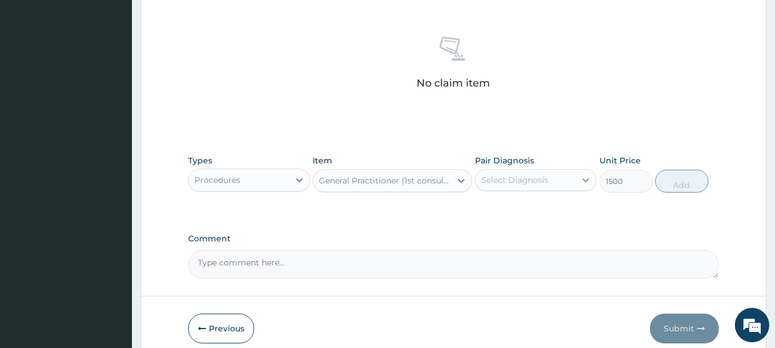
click at [587, 181] on icon at bounding box center [586, 180] width 7 height 4
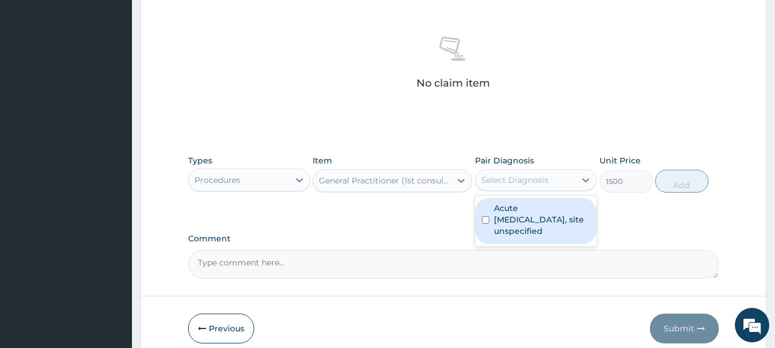
click at [485, 221] on input "checkbox" at bounding box center [485, 219] width 7 height 7
checkbox input "true"
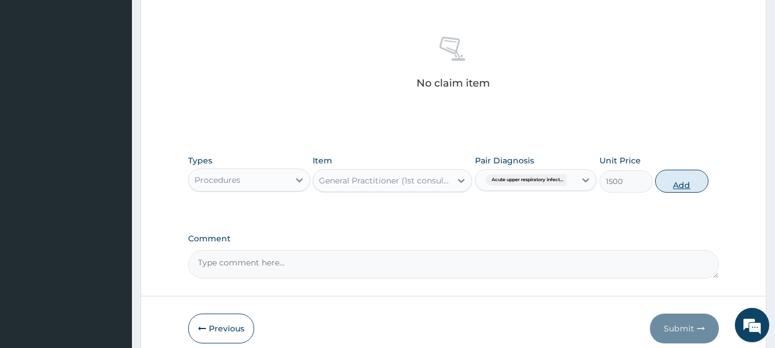
click at [691, 183] on button "Add" at bounding box center [681, 181] width 53 height 23
type input "0"
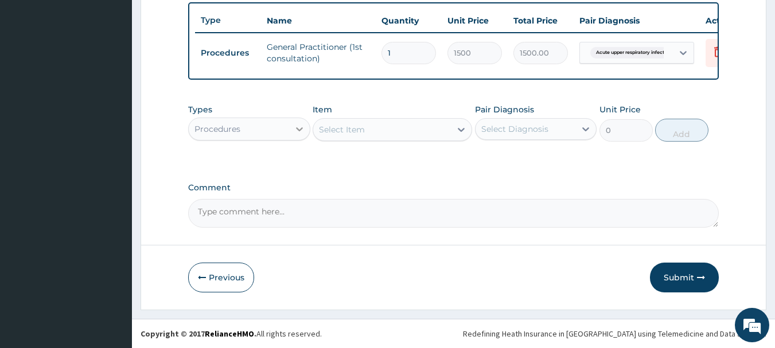
click at [303, 135] on icon at bounding box center [299, 128] width 11 height 11
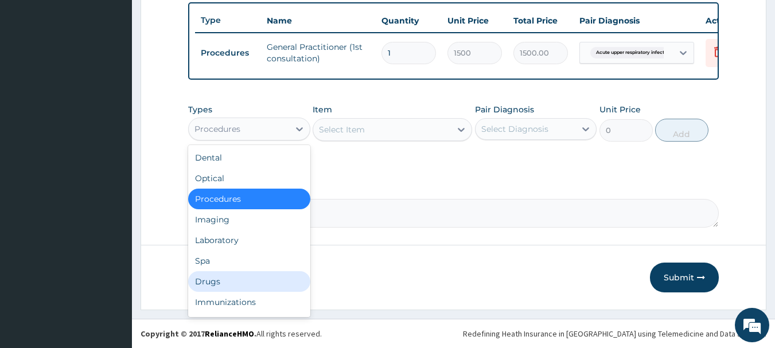
click at [223, 291] on div "Drugs" at bounding box center [249, 281] width 122 height 21
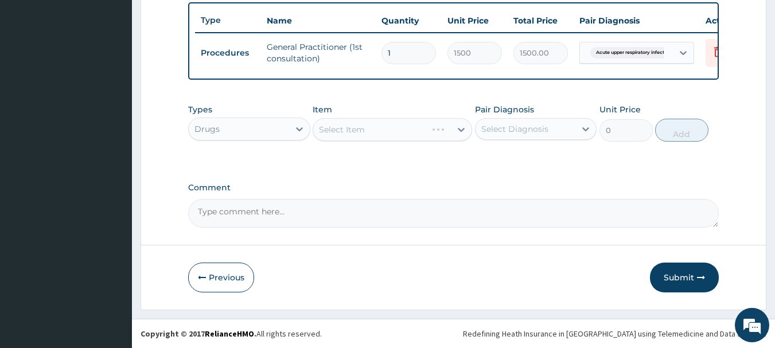
click at [462, 133] on div "Select Item" at bounding box center [392, 129] width 159 height 23
click at [462, 132] on icon at bounding box center [461, 130] width 7 height 4
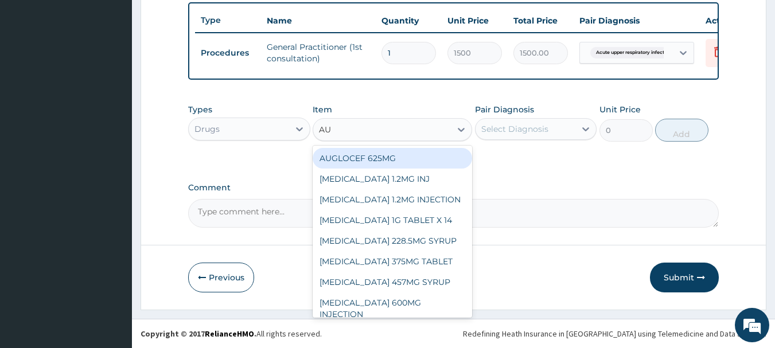
type input "AUG"
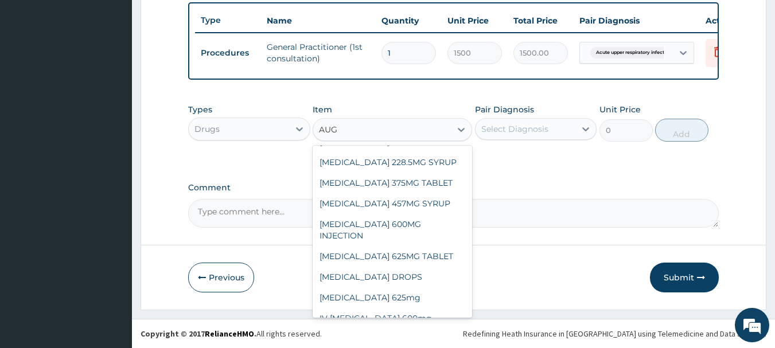
scroll to position [80, 0]
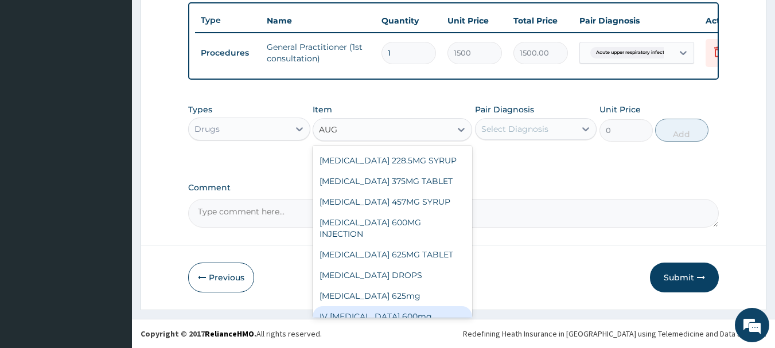
click at [430, 316] on div "IV [MEDICAL_DATA] 600mg" at bounding box center [392, 316] width 159 height 21
type input "1500"
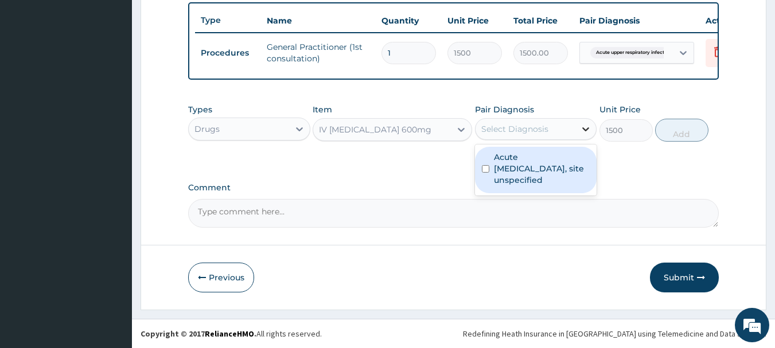
click at [587, 135] on icon at bounding box center [585, 128] width 11 height 11
click at [486, 173] on input "checkbox" at bounding box center [485, 168] width 7 height 7
checkbox input "true"
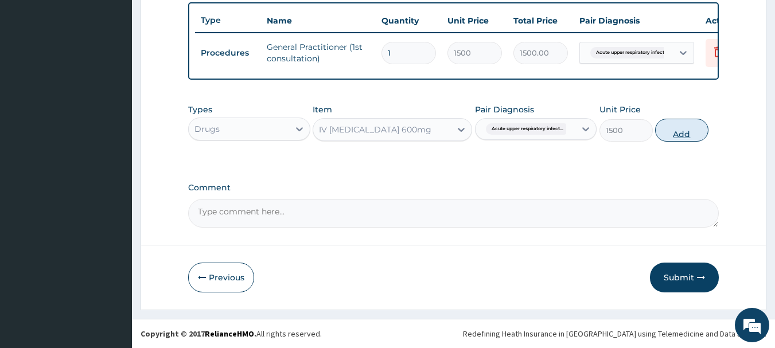
click at [680, 138] on button "Add" at bounding box center [681, 130] width 53 height 23
type input "0"
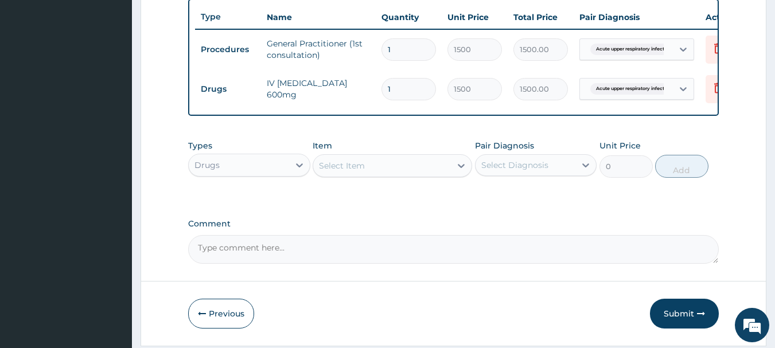
click at [380, 173] on div "Select Item" at bounding box center [382, 166] width 138 height 18
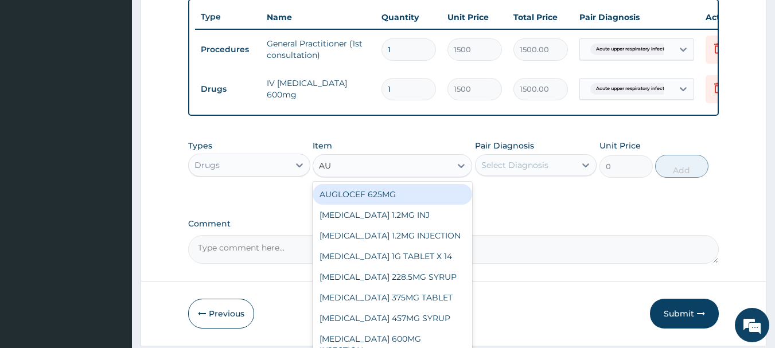
type input "AUG"
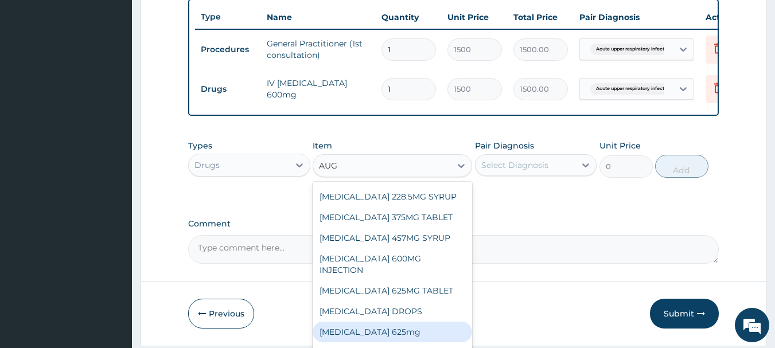
click at [357, 333] on div "Augmentin 625mg" at bounding box center [392, 332] width 159 height 21
type input "300"
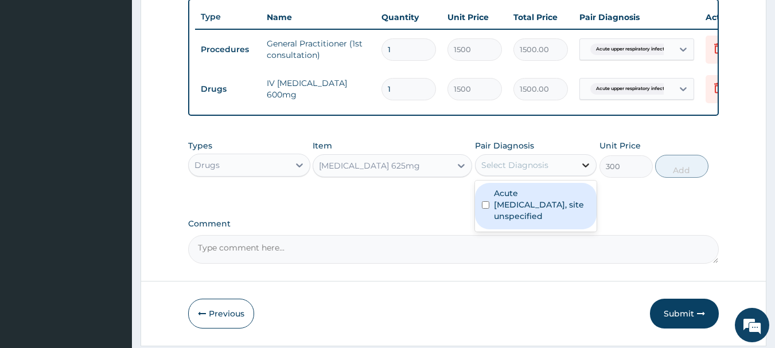
click at [584, 171] on icon at bounding box center [585, 164] width 11 height 11
click at [487, 209] on input "checkbox" at bounding box center [485, 204] width 7 height 7
checkbox input "true"
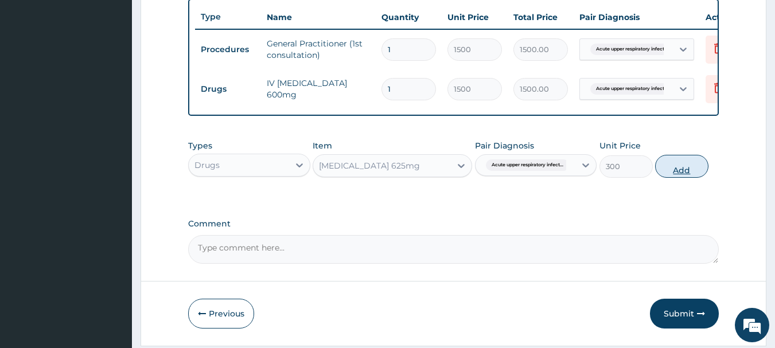
click at [682, 178] on button "Add" at bounding box center [681, 166] width 53 height 23
type input "0"
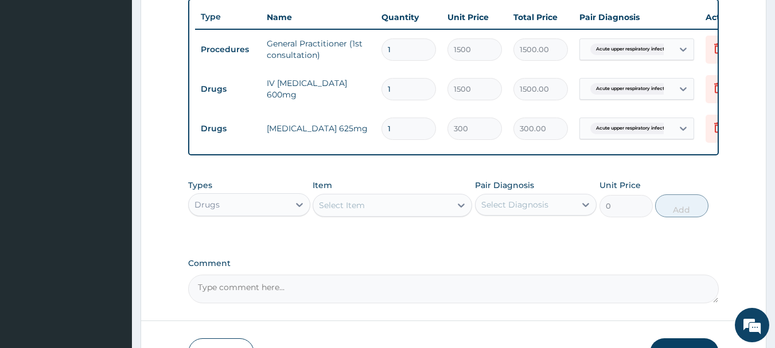
click at [408, 122] on input "1" at bounding box center [408, 129] width 54 height 22
type input "14"
type input "4200.00"
type input "14"
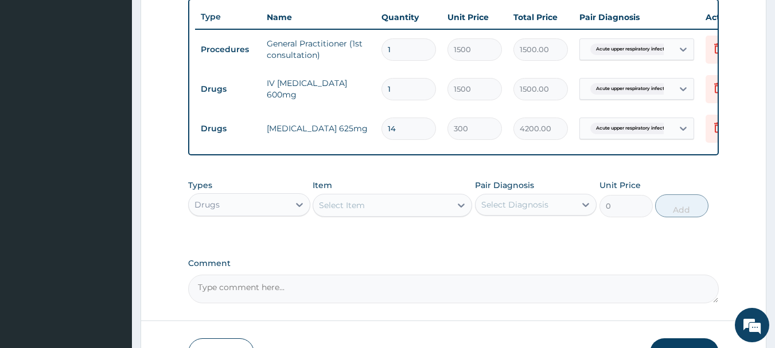
click at [356, 211] on div "Select Item" at bounding box center [342, 205] width 46 height 11
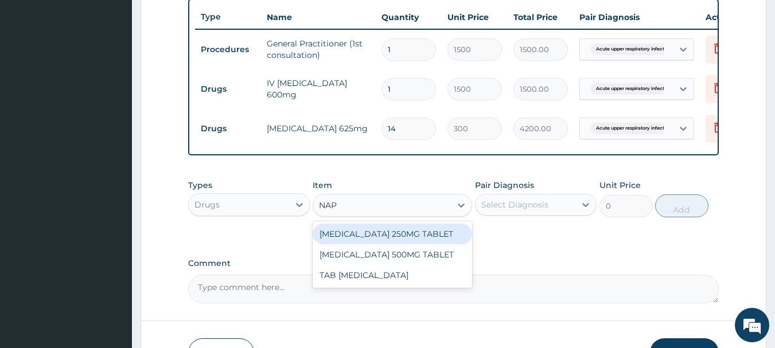
type input "NAPR"
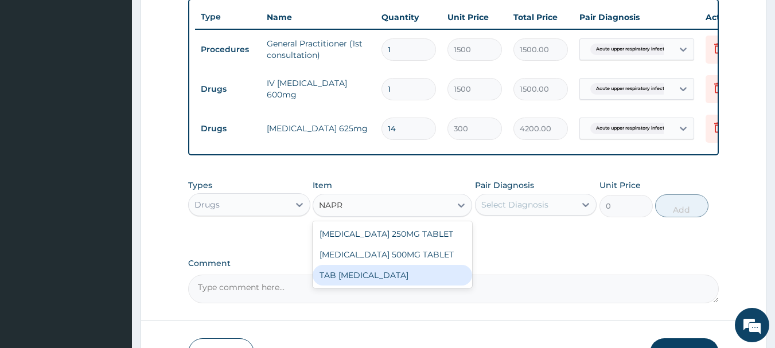
click at [380, 286] on div "TAB [MEDICAL_DATA]" at bounding box center [392, 275] width 159 height 21
type input "150"
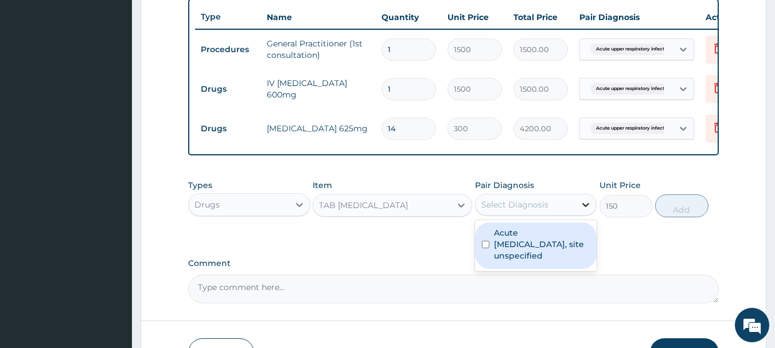
click at [585, 207] on icon at bounding box center [586, 205] width 7 height 4
click at [485, 248] on input "checkbox" at bounding box center [485, 244] width 7 height 7
checkbox input "true"
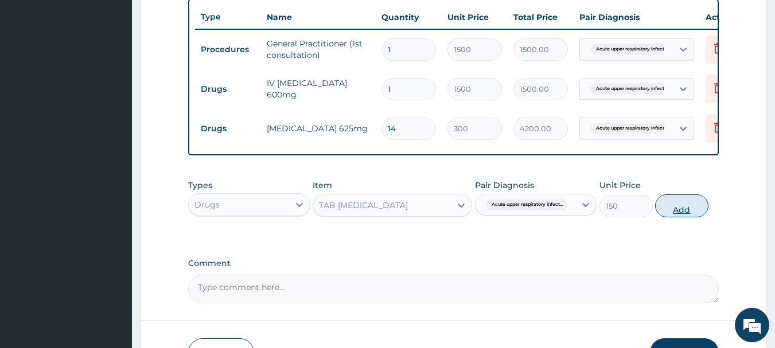
click at [683, 209] on button "Add" at bounding box center [681, 205] width 53 height 23
type input "0"
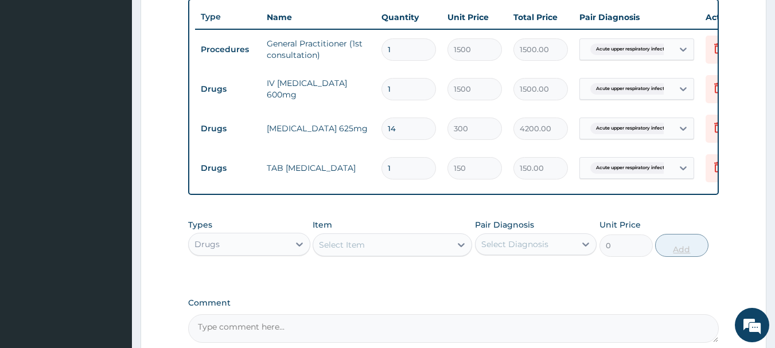
type input "10"
type input "1500.00"
type input "10"
click at [411, 254] on div "Select Item" at bounding box center [382, 245] width 138 height 18
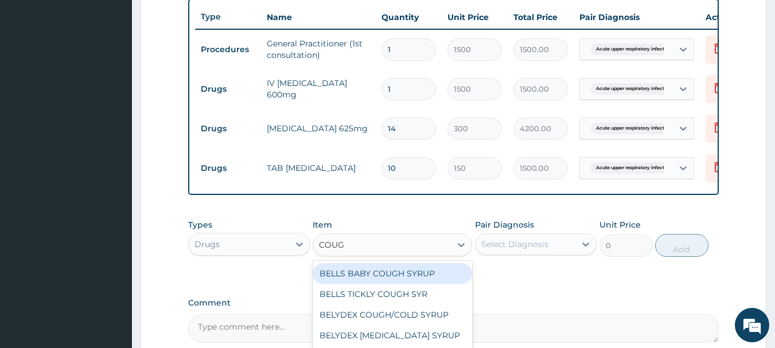
type input "COUGH"
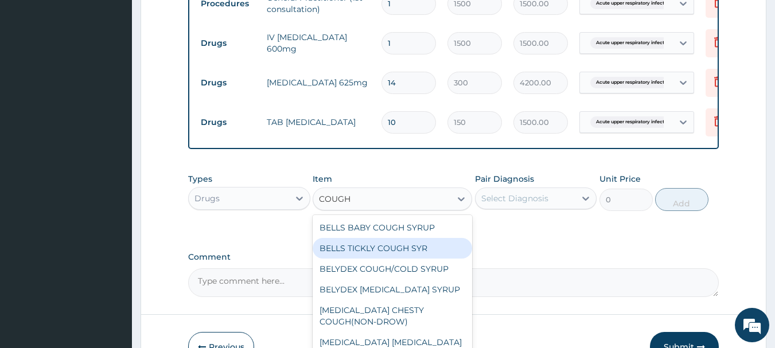
scroll to position [497, 0]
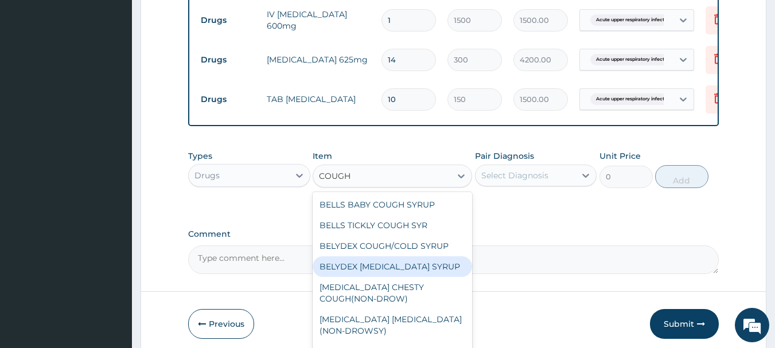
click at [389, 275] on div "BELYDEX [MEDICAL_DATA] SYRUP" at bounding box center [392, 266] width 159 height 21
type input "236.25"
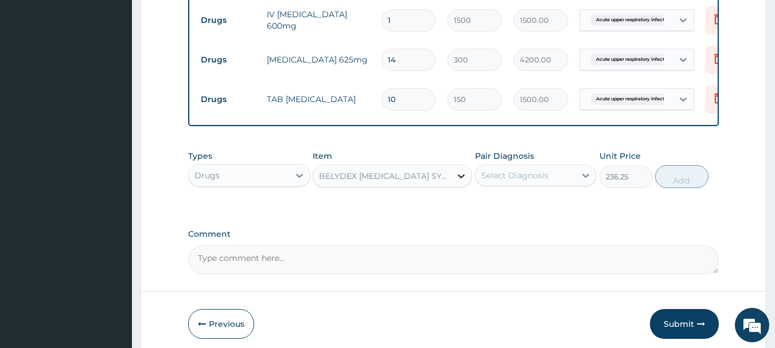
click at [457, 182] on icon at bounding box center [460, 175] width 11 height 11
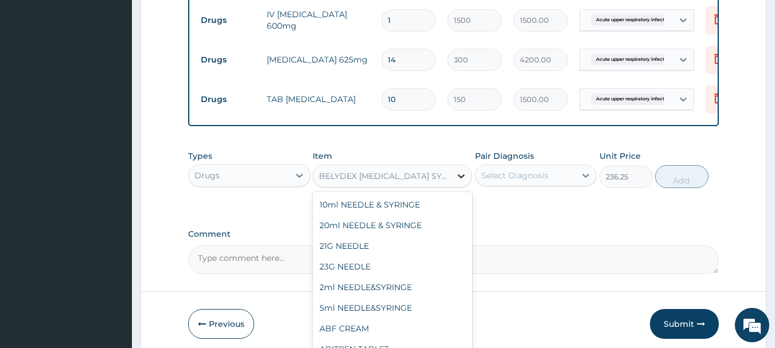
scroll to position [4855, 0]
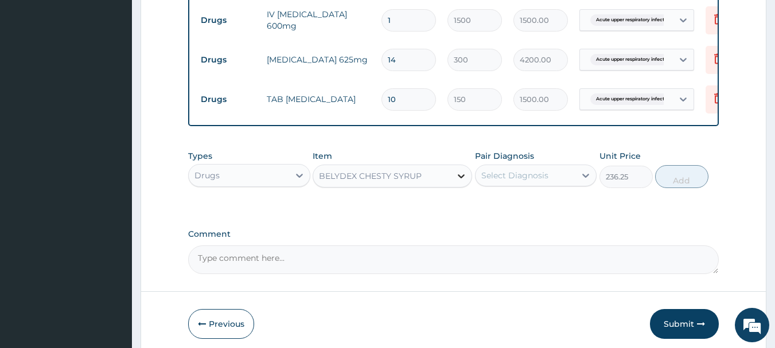
click at [460, 182] on icon at bounding box center [460, 175] width 11 height 11
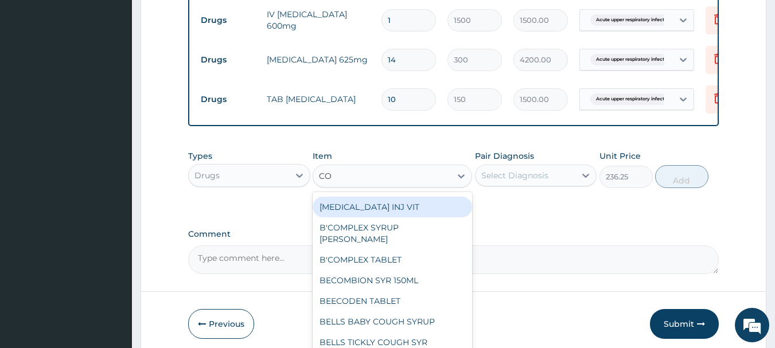
scroll to position [0, 0]
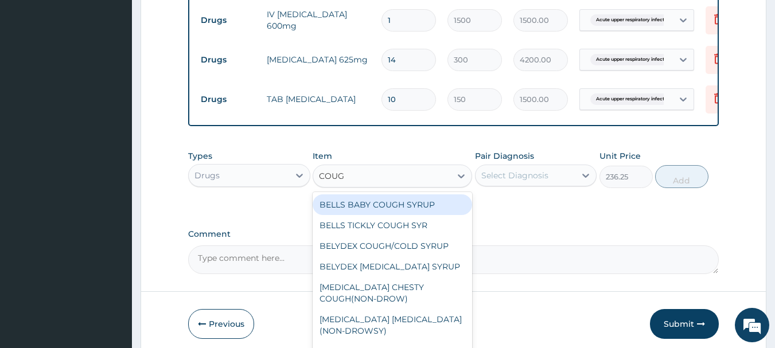
type input "COUGH"
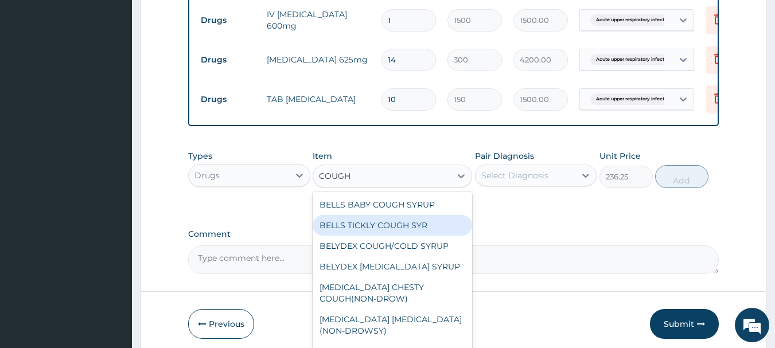
click at [373, 234] on div "BELLS TICKLY COUGH SYR" at bounding box center [392, 225] width 159 height 21
type input "341.25"
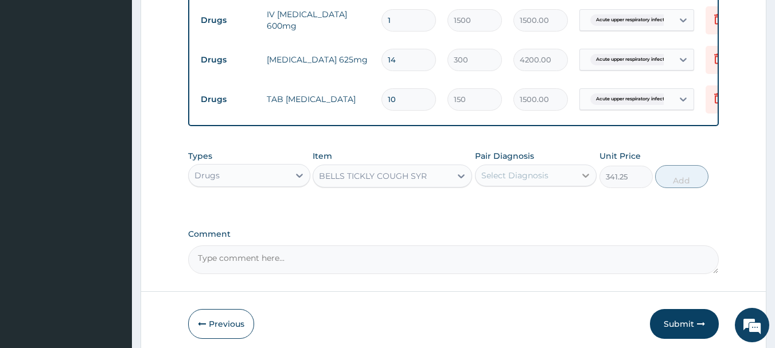
click at [593, 186] on div at bounding box center [585, 175] width 21 height 21
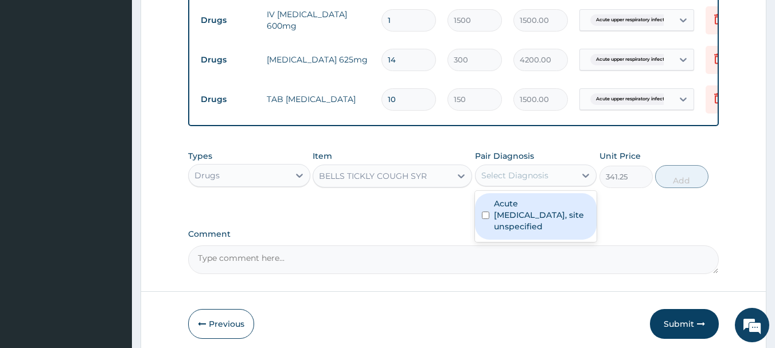
click at [487, 219] on input "checkbox" at bounding box center [485, 215] width 7 height 7
checkbox input "true"
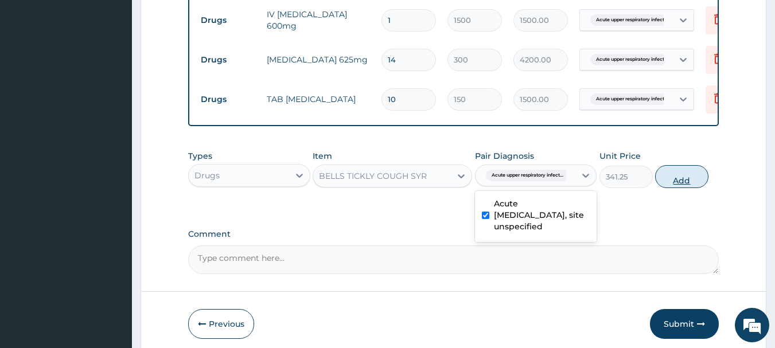
click at [685, 188] on button "Add" at bounding box center [681, 176] width 53 height 23
type input "0"
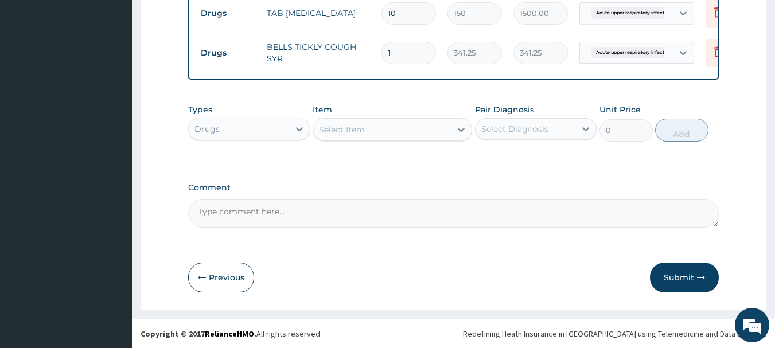
scroll to position [591, 0]
click at [680, 281] on button "Submit" at bounding box center [684, 278] width 69 height 30
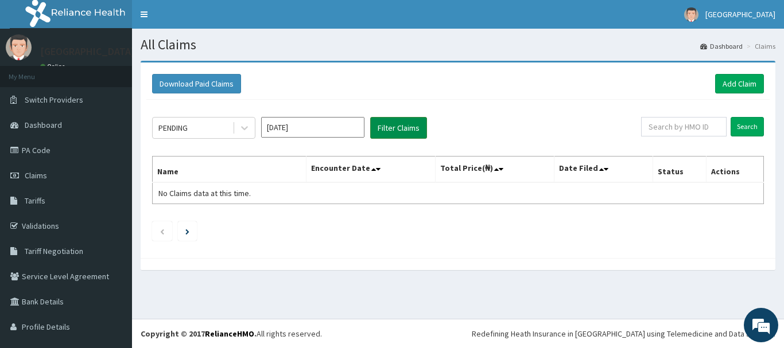
click at [398, 126] on button "Filter Claims" at bounding box center [398, 128] width 57 height 22
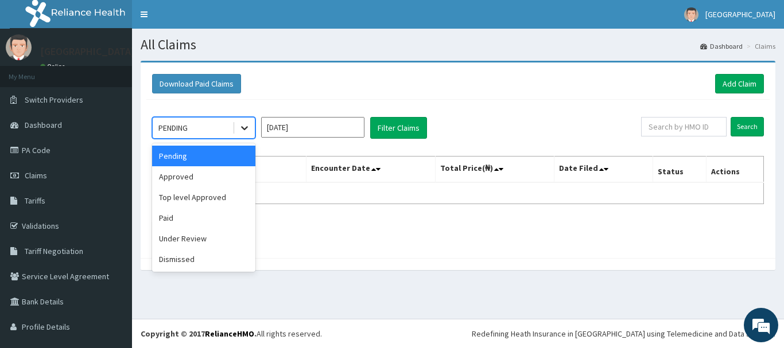
click at [243, 127] on icon at bounding box center [244, 127] width 11 height 11
click at [192, 176] on div "Approved" at bounding box center [203, 176] width 103 height 21
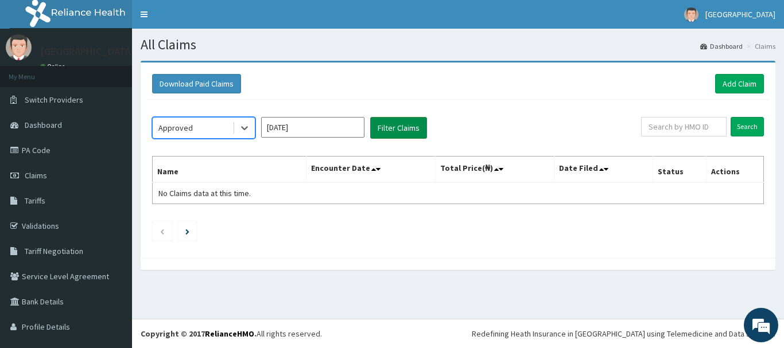
click at [391, 128] on button "Filter Claims" at bounding box center [398, 128] width 57 height 22
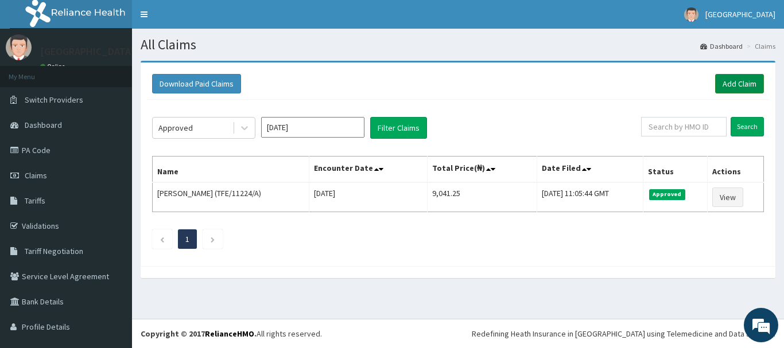
click at [720, 84] on link "Add Claim" at bounding box center [739, 84] width 49 height 20
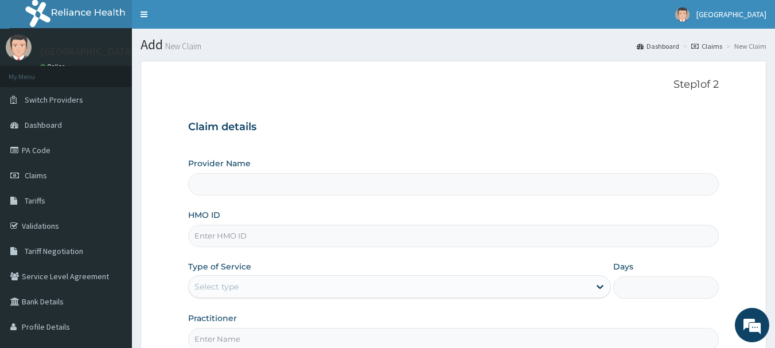
type input "[GEOGRAPHIC_DATA]"
click at [202, 238] on input "HMO ID" at bounding box center [453, 236] width 531 height 22
type input "SFL/10473/B"
click at [217, 283] on div "Select type" at bounding box center [216, 286] width 44 height 11
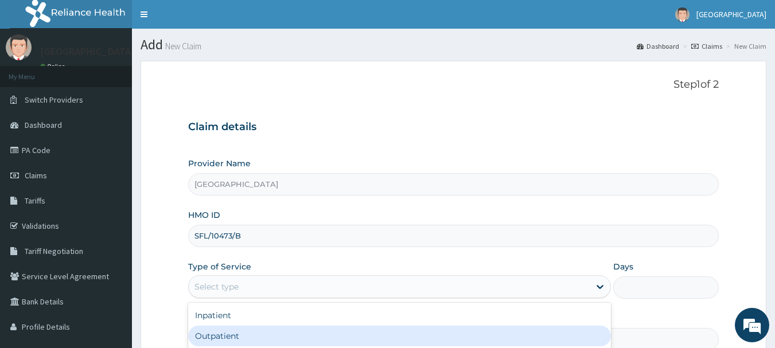
click at [234, 328] on div "Outpatient" at bounding box center [399, 336] width 423 height 21
type input "1"
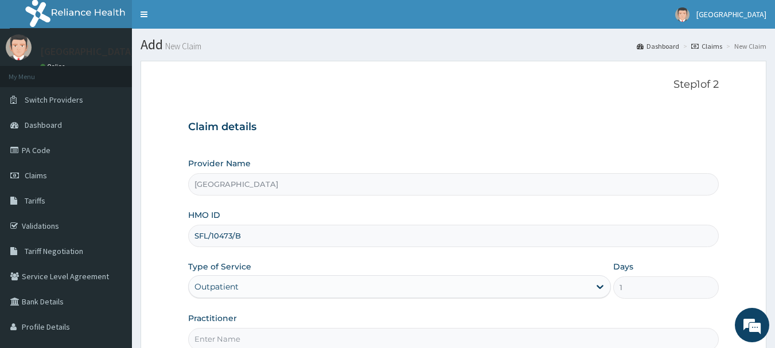
click at [236, 338] on input "Practitioner" at bounding box center [453, 339] width 531 height 22
type input "[PERSON_NAME]"
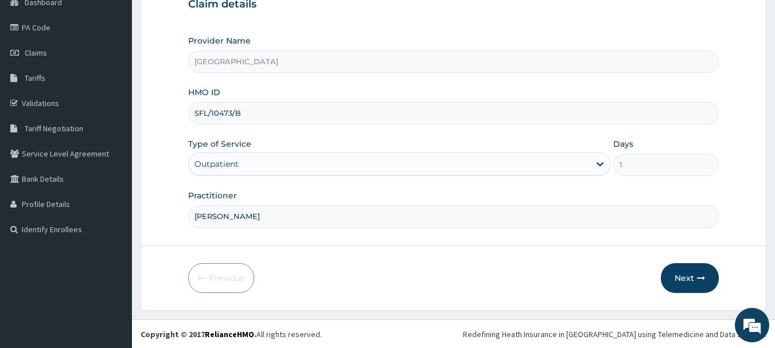
scroll to position [123, 0]
click at [691, 278] on button "Next" at bounding box center [690, 278] width 58 height 30
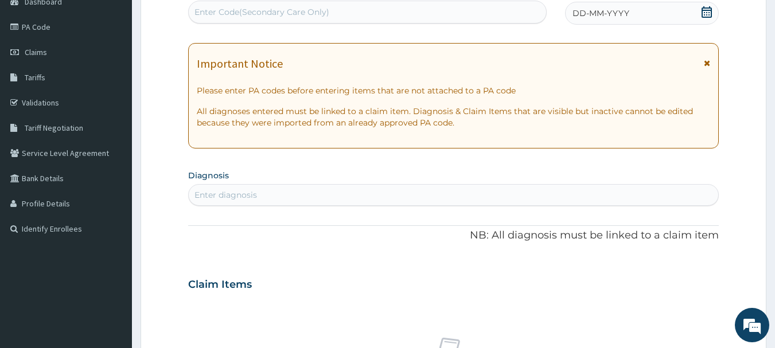
click at [703, 12] on icon at bounding box center [707, 11] width 10 height 11
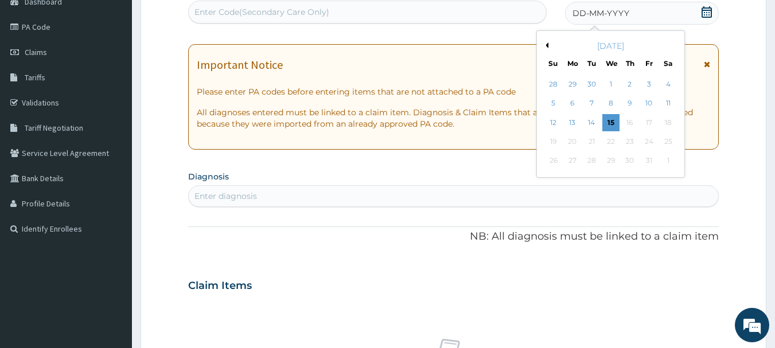
click at [548, 46] on button "Previous Month" at bounding box center [546, 45] width 6 height 6
click at [591, 161] on div "30" at bounding box center [591, 161] width 17 height 17
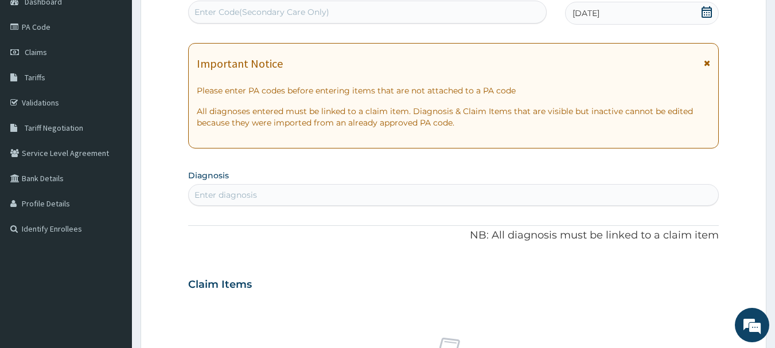
click at [232, 197] on div "Enter diagnosis" at bounding box center [225, 194] width 63 height 11
type input "A"
type input "UPPER"
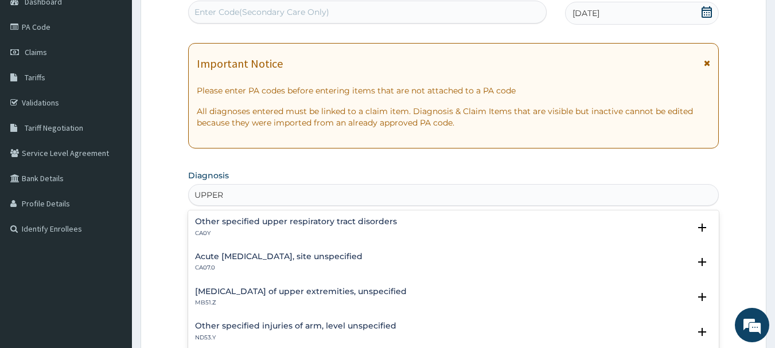
click at [251, 260] on h4 "Acute [MEDICAL_DATA], site unspecified" at bounding box center [278, 256] width 167 height 9
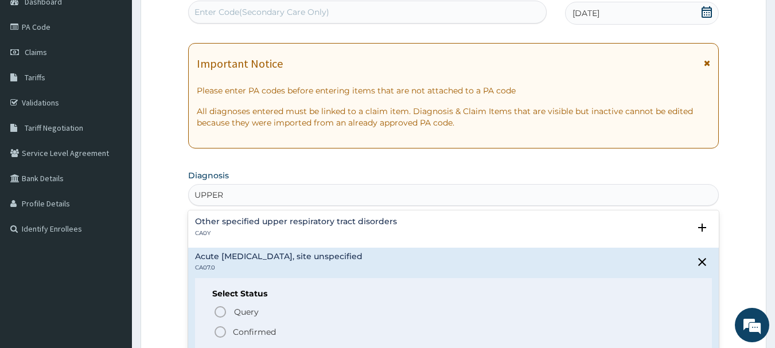
click at [220, 329] on icon "status option filled" at bounding box center [220, 332] width 14 height 14
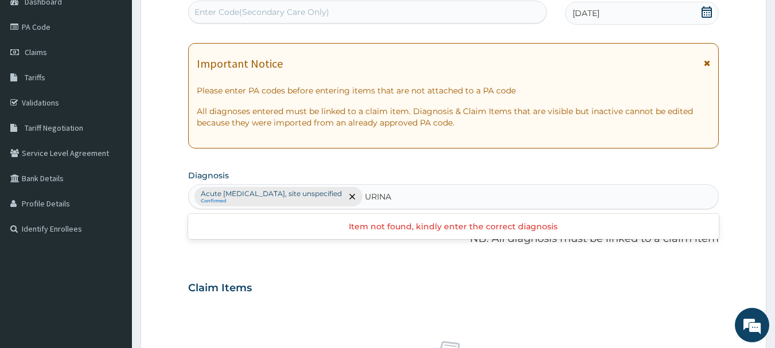
type input "URIN"
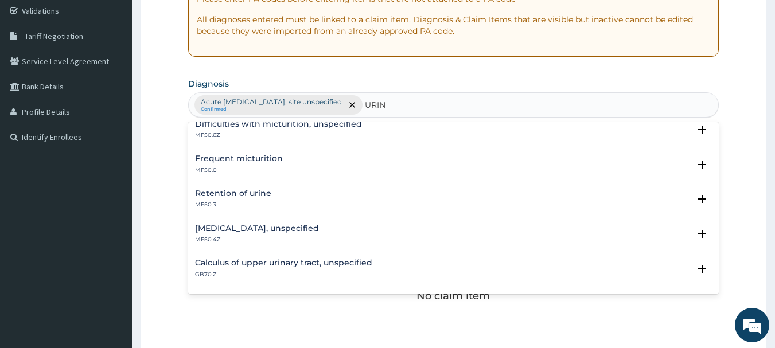
scroll to position [46, 0]
click at [289, 259] on h4 "Calculus of upper urinary tract, unspecified" at bounding box center [283, 261] width 177 height 9
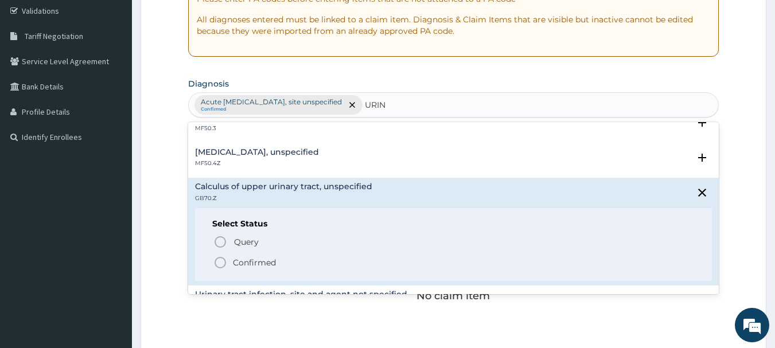
scroll to position [138, 0]
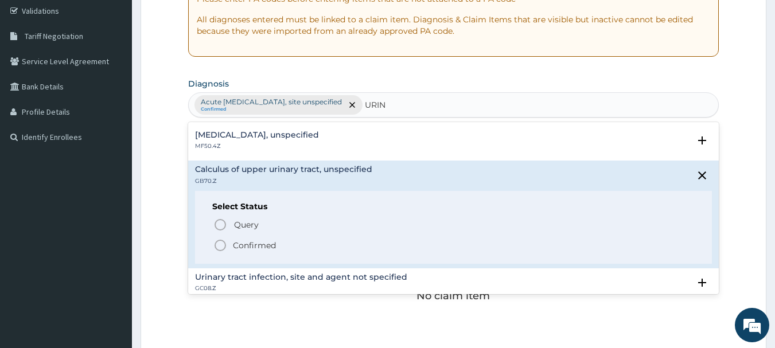
click at [219, 242] on icon "status option filled" at bounding box center [220, 246] width 14 height 14
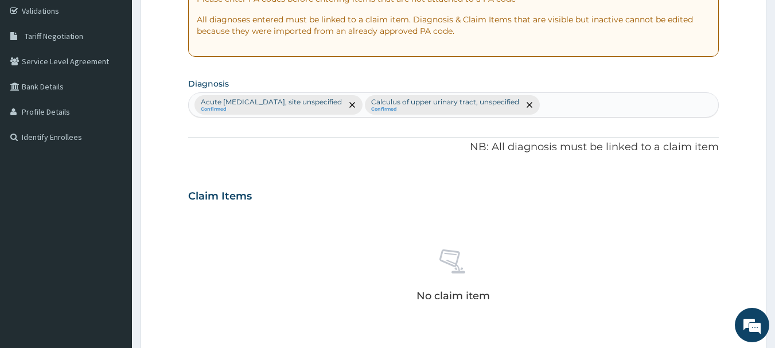
scroll to position [479, 0]
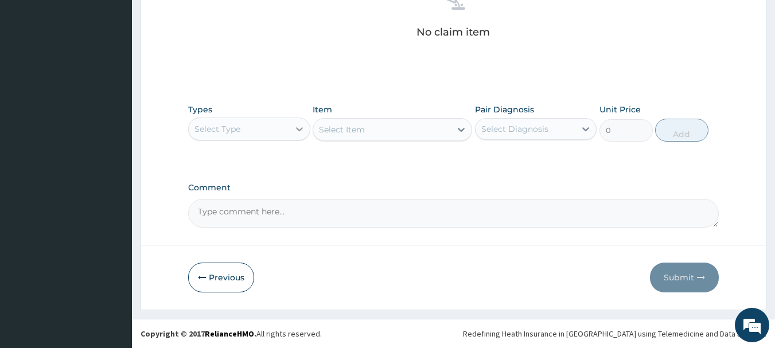
click at [301, 130] on icon at bounding box center [299, 129] width 7 height 4
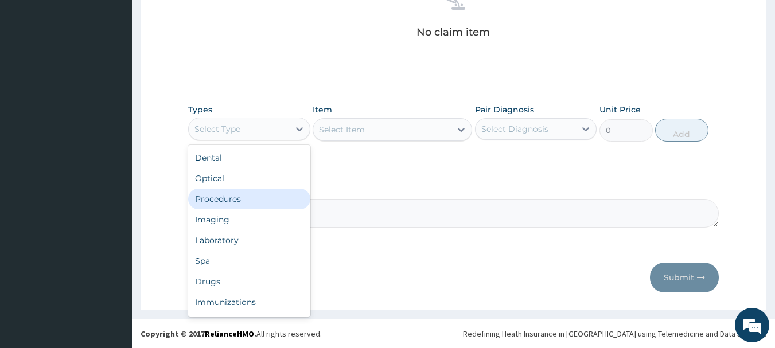
click at [267, 194] on div "Procedures" at bounding box center [249, 199] width 122 height 21
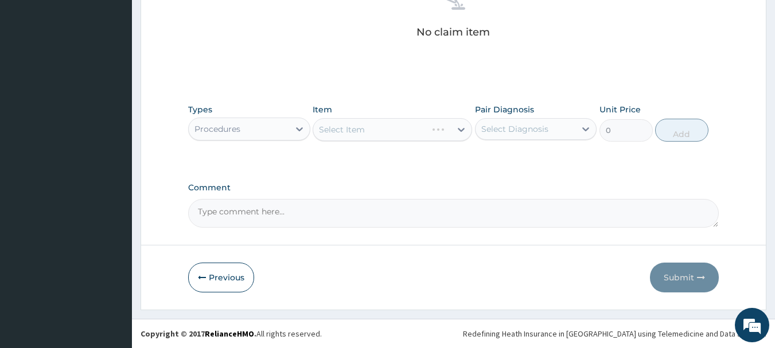
click at [465, 132] on div "Select Item" at bounding box center [392, 129] width 159 height 23
click at [461, 131] on icon at bounding box center [461, 130] width 7 height 4
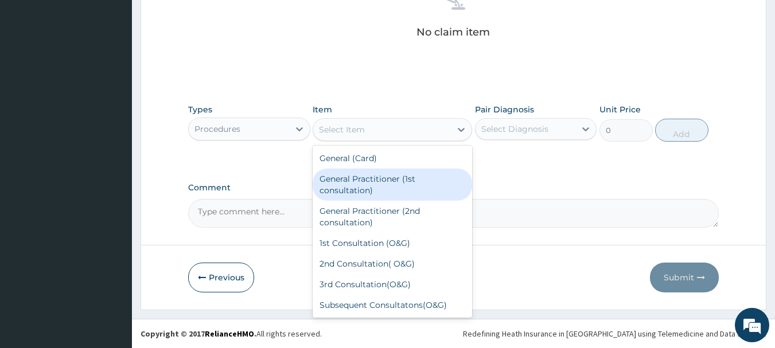
click at [440, 177] on div "General Practitioner (1st consultation)" at bounding box center [392, 185] width 159 height 32
type input "1500"
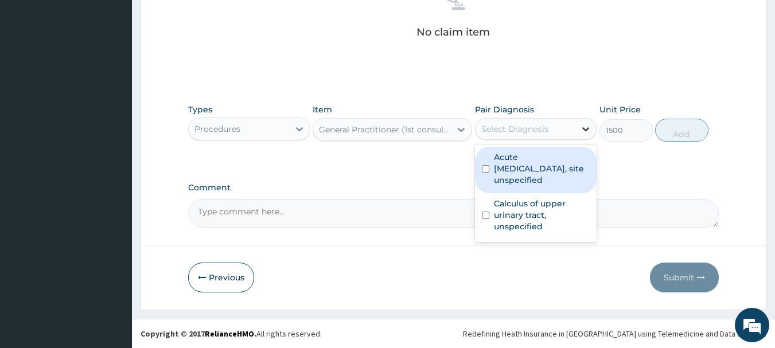
click at [585, 129] on icon at bounding box center [586, 129] width 7 height 4
click at [491, 167] on div "Acute upper respiratory infection, site unspecified" at bounding box center [536, 170] width 122 height 46
checkbox input "true"
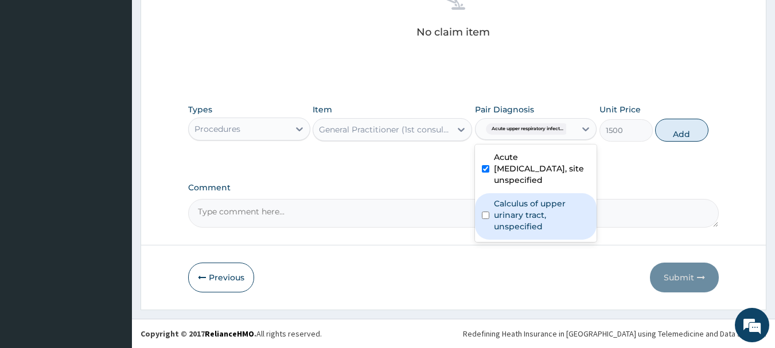
click at [486, 212] on input "checkbox" at bounding box center [485, 215] width 7 height 7
checkbox input "true"
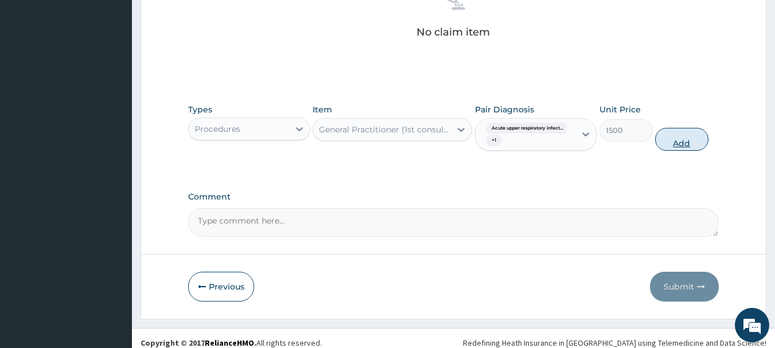
click at [672, 139] on button "Add" at bounding box center [681, 139] width 53 height 23
type input "0"
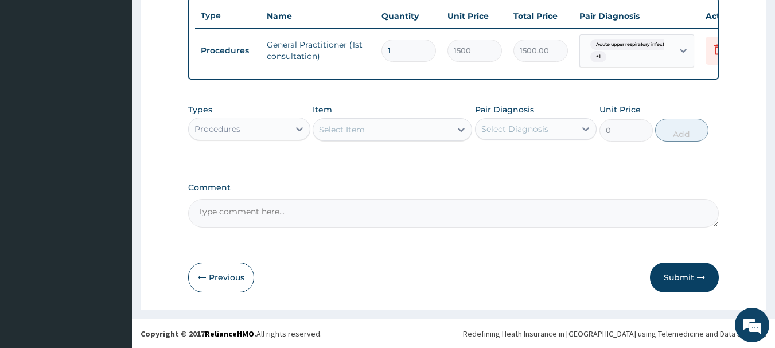
scroll to position [438, 0]
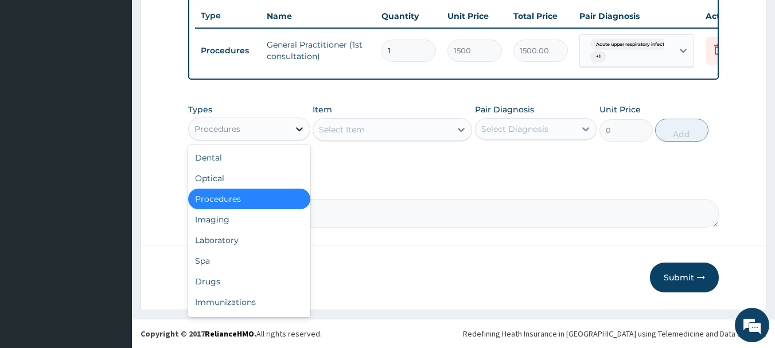
click at [301, 132] on icon at bounding box center [299, 128] width 11 height 11
click at [240, 231] on div "Laboratory" at bounding box center [249, 240] width 122 height 21
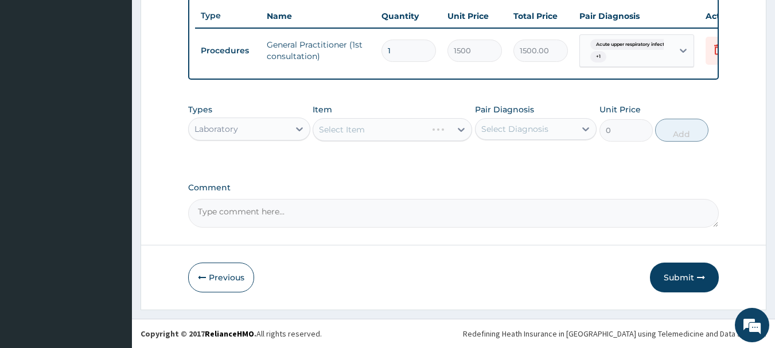
click at [460, 128] on div "Select Item" at bounding box center [392, 129] width 159 height 23
click at [462, 133] on icon at bounding box center [460, 129] width 11 height 11
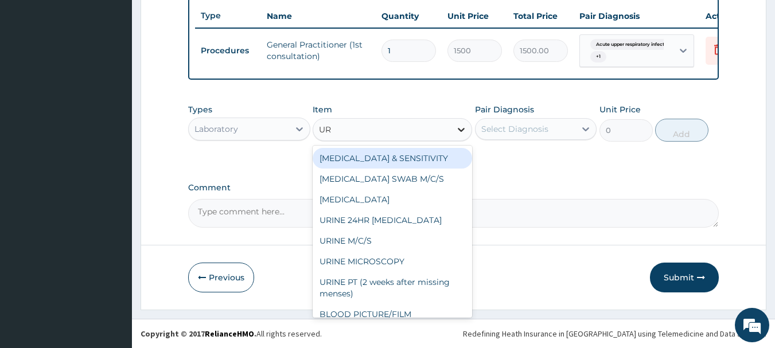
type input "URI"
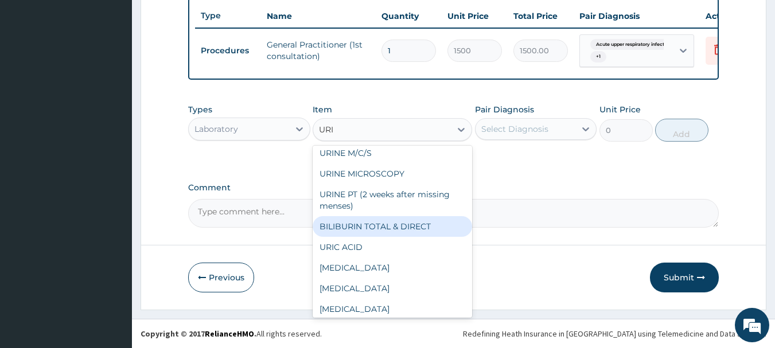
scroll to position [50, 0]
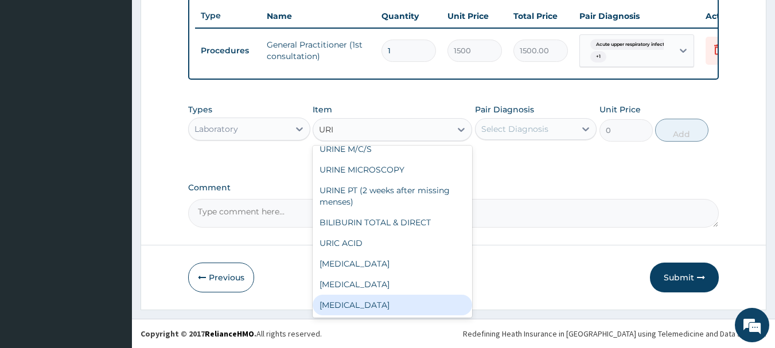
click at [375, 311] on div "Urinalysis" at bounding box center [392, 305] width 159 height 21
type input "2000"
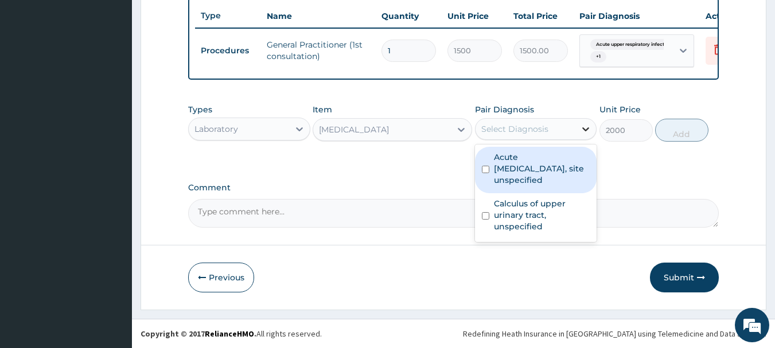
click at [586, 129] on icon at bounding box center [585, 128] width 11 height 11
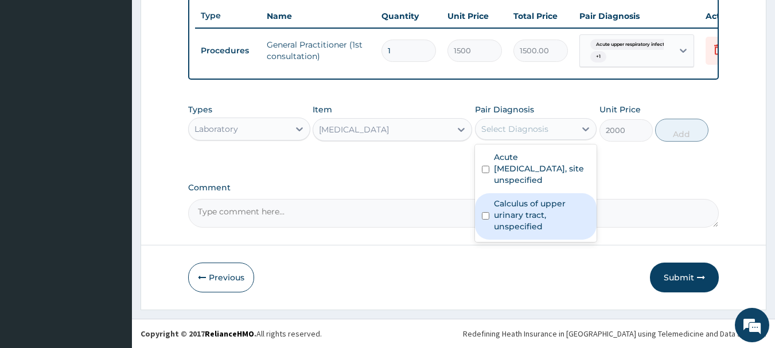
click at [485, 213] on input "checkbox" at bounding box center [485, 215] width 7 height 7
checkbox input "true"
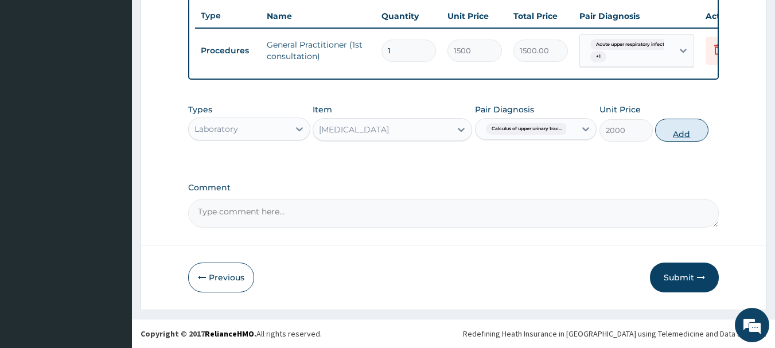
click at [681, 131] on button "Add" at bounding box center [681, 130] width 53 height 23
type input "0"
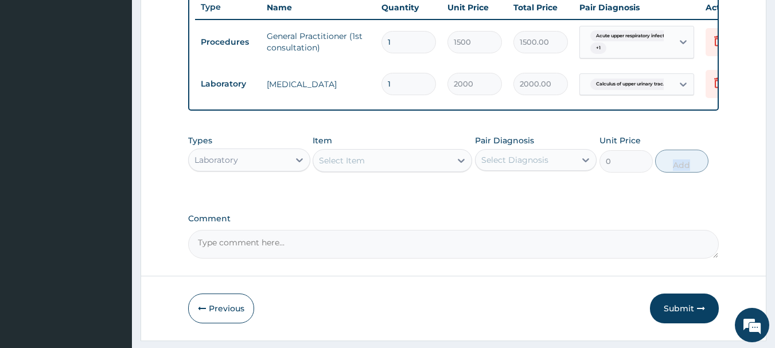
click at [354, 166] on div "Select Item" at bounding box center [342, 160] width 46 height 11
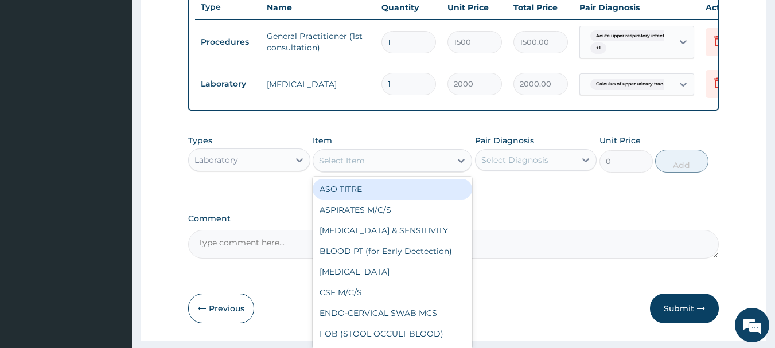
type input "C"
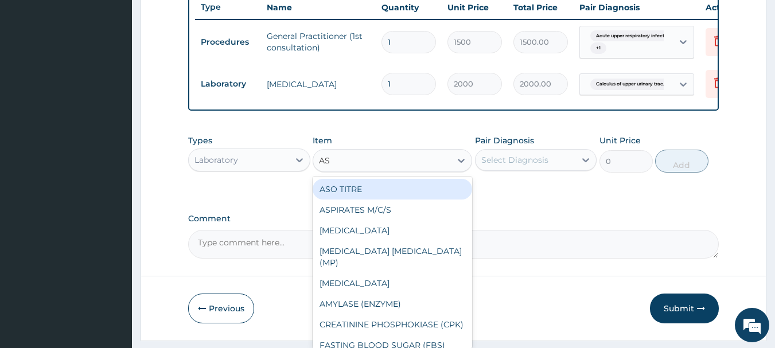
type input "A"
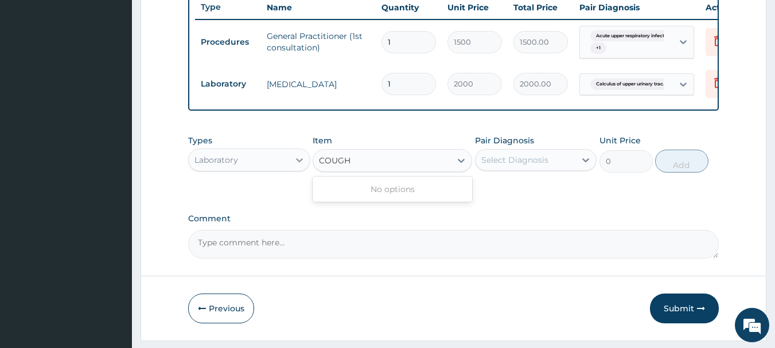
type input "COUGH"
click at [302, 166] on icon at bounding box center [299, 159] width 11 height 11
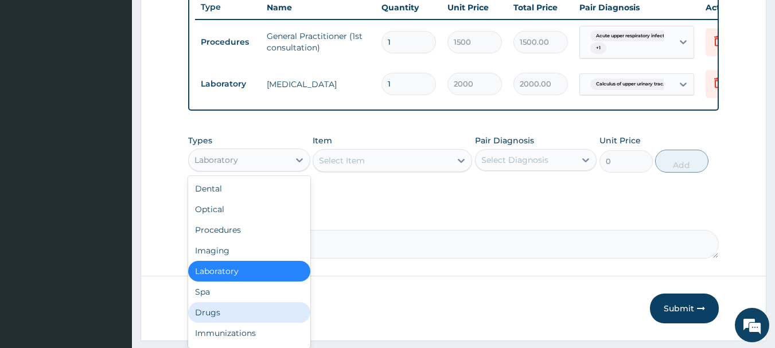
click at [228, 323] on div "Drugs" at bounding box center [249, 312] width 122 height 21
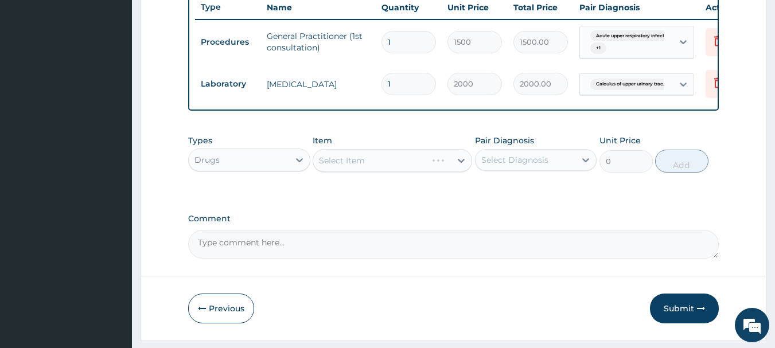
click at [461, 171] on div "Select Item" at bounding box center [392, 160] width 159 height 23
click at [461, 163] on icon at bounding box center [461, 161] width 7 height 4
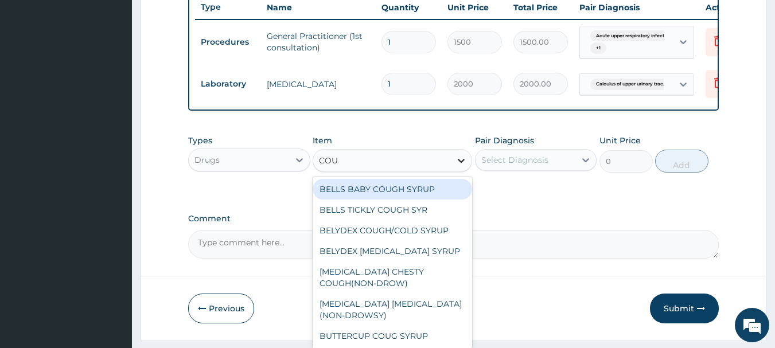
type input "COUG"
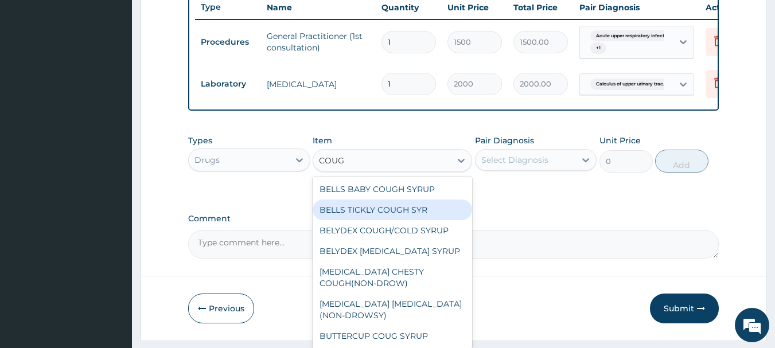
click at [391, 220] on div "BELLS TICKLY COUGH SYR" at bounding box center [392, 210] width 159 height 21
type input "341.25"
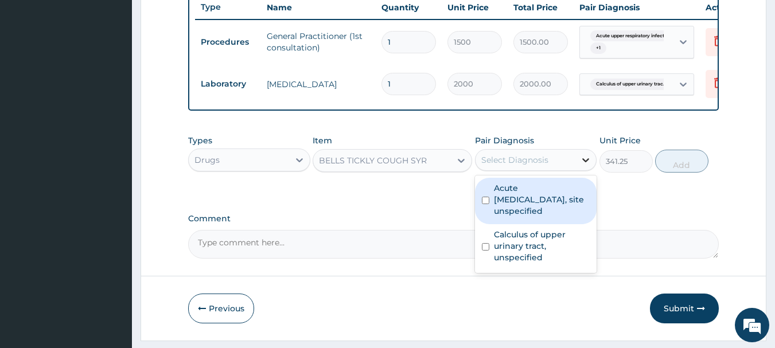
click at [583, 166] on icon at bounding box center [585, 159] width 11 height 11
click at [484, 204] on input "checkbox" at bounding box center [485, 200] width 7 height 7
checkbox input "true"
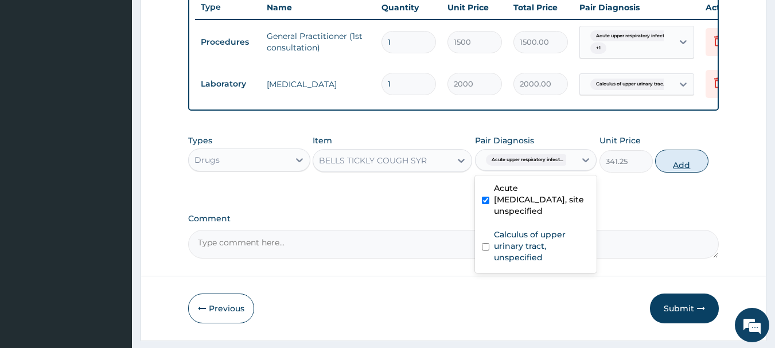
click at [688, 170] on button "Add" at bounding box center [681, 161] width 53 height 23
type input "0"
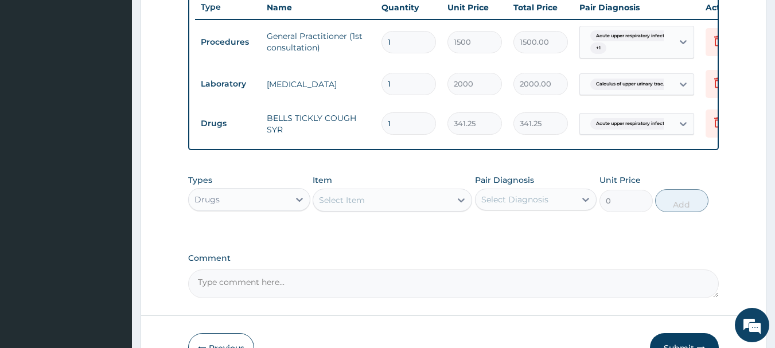
click at [356, 206] on div "Select Item" at bounding box center [342, 199] width 46 height 11
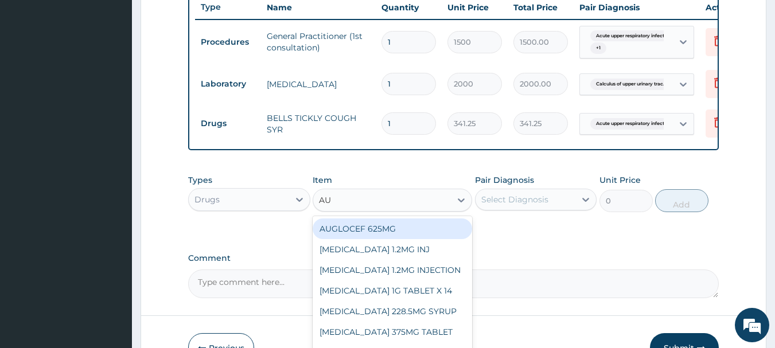
type input "AUG"
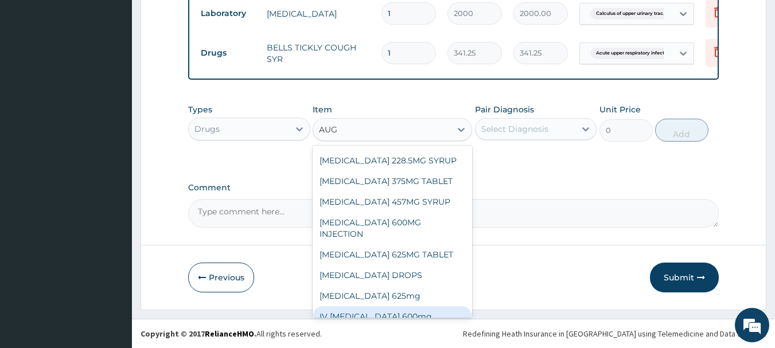
scroll to position [517, 0]
click at [340, 306] on div "IV [MEDICAL_DATA] 600mg" at bounding box center [392, 316] width 159 height 21
type input "1500"
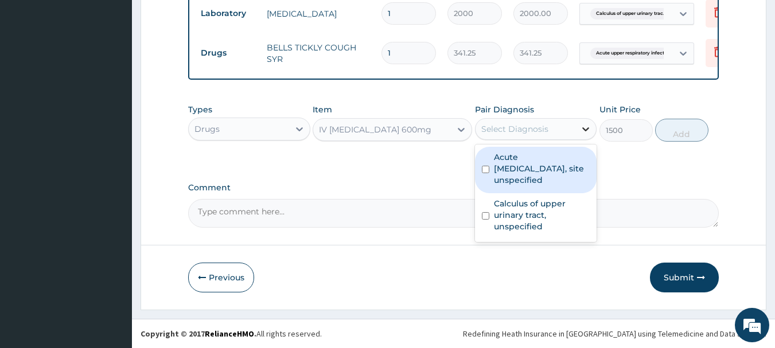
click at [582, 130] on icon at bounding box center [585, 128] width 11 height 11
click at [487, 170] on input "checkbox" at bounding box center [485, 169] width 7 height 7
checkbox input "true"
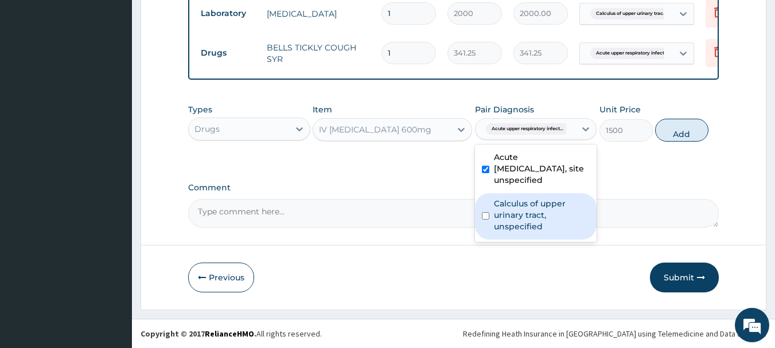
click at [484, 217] on input "checkbox" at bounding box center [485, 215] width 7 height 7
checkbox input "true"
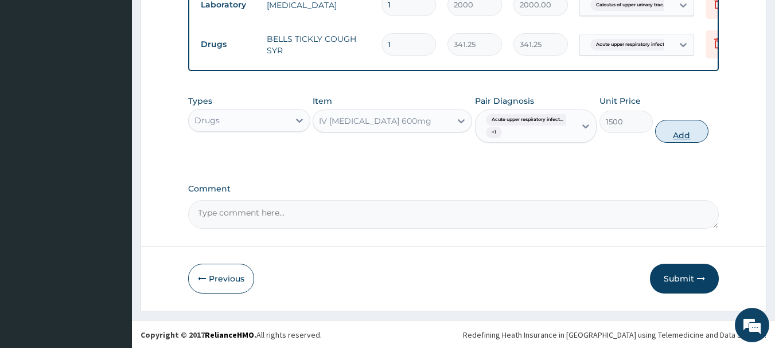
click at [692, 137] on button "Add" at bounding box center [681, 131] width 53 height 23
type input "0"
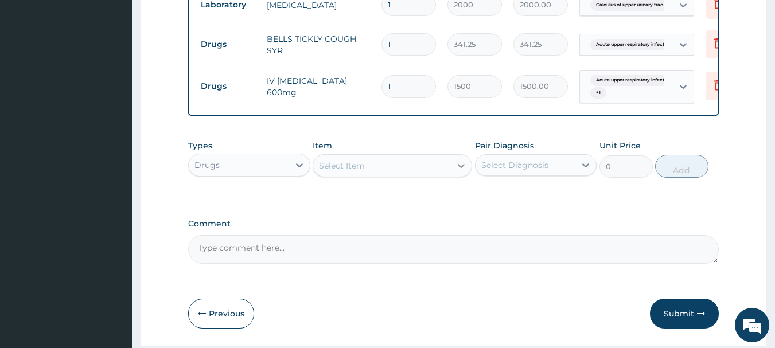
click at [461, 172] on icon at bounding box center [460, 165] width 11 height 11
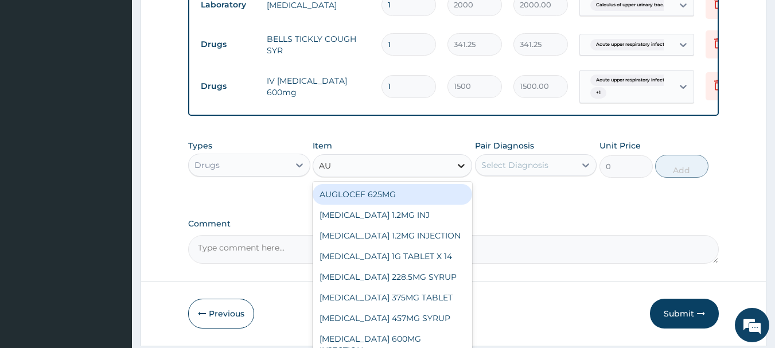
type input "AUG"
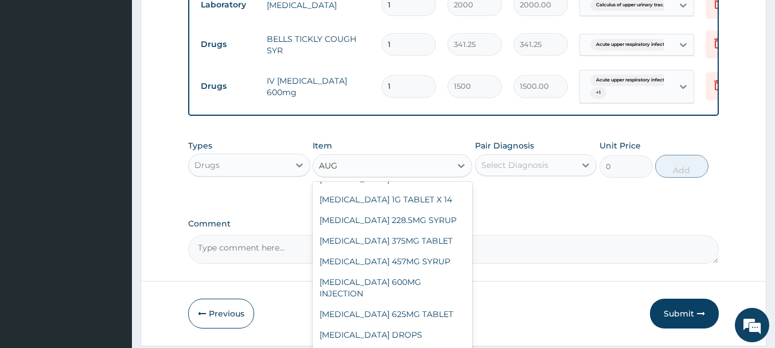
scroll to position [80, 0]
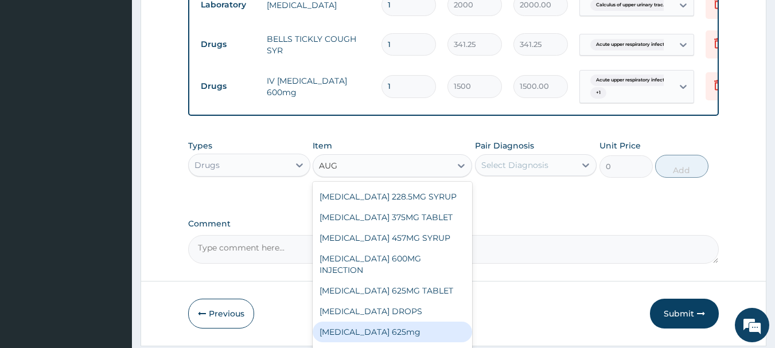
click at [384, 326] on div "[MEDICAL_DATA] 625mg" at bounding box center [392, 332] width 159 height 21
type input "300"
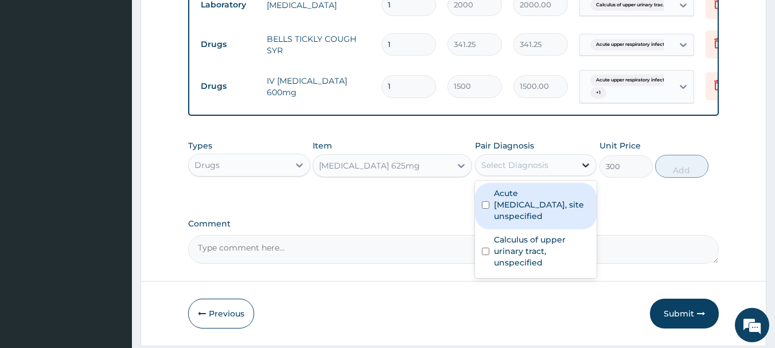
click at [589, 171] on icon at bounding box center [585, 164] width 11 height 11
click at [486, 209] on input "checkbox" at bounding box center [485, 204] width 7 height 7
checkbox input "true"
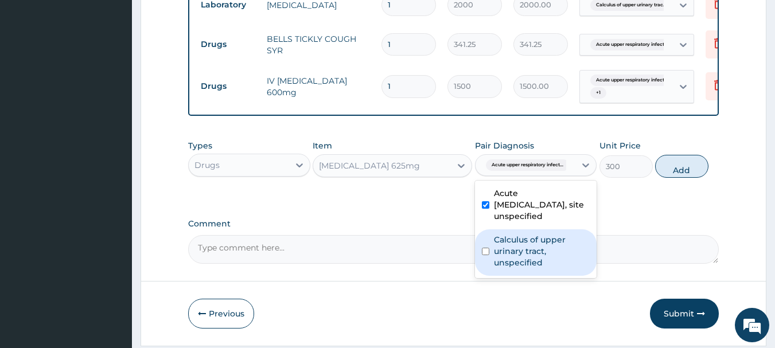
click at [485, 255] on input "checkbox" at bounding box center [485, 251] width 7 height 7
checkbox input "true"
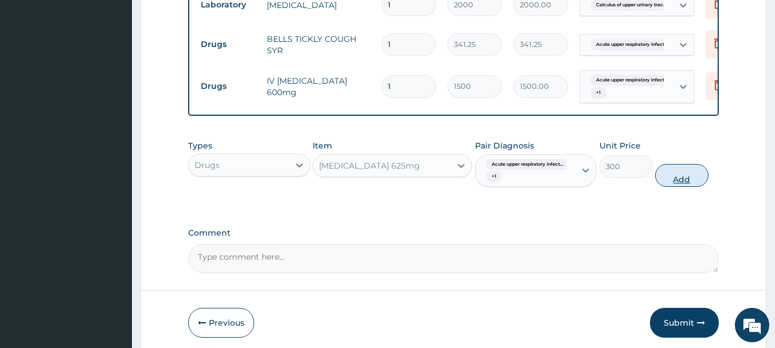
click at [687, 185] on button "Add" at bounding box center [681, 175] width 53 height 23
type input "0"
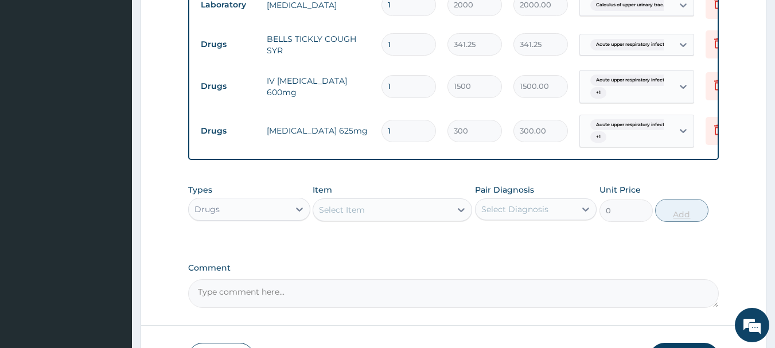
type input "14"
type input "4200.00"
type input "14"
click at [442, 219] on div "Select Item" at bounding box center [382, 210] width 138 height 18
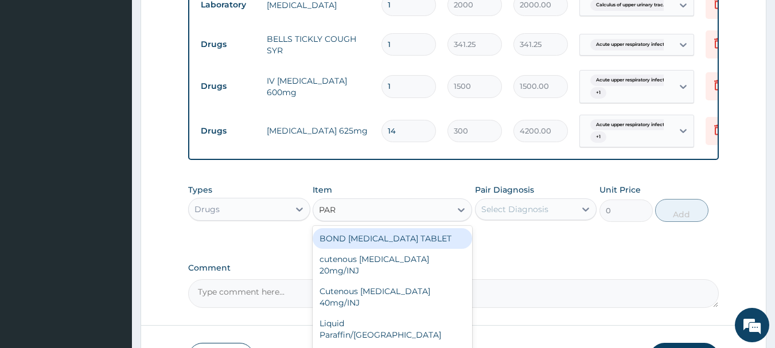
type input "PARA"
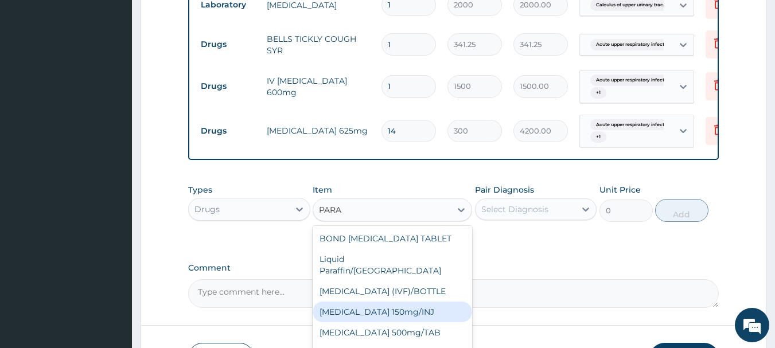
click at [420, 306] on div "[MEDICAL_DATA] 150mg/INJ" at bounding box center [392, 312] width 159 height 21
type input "31.5"
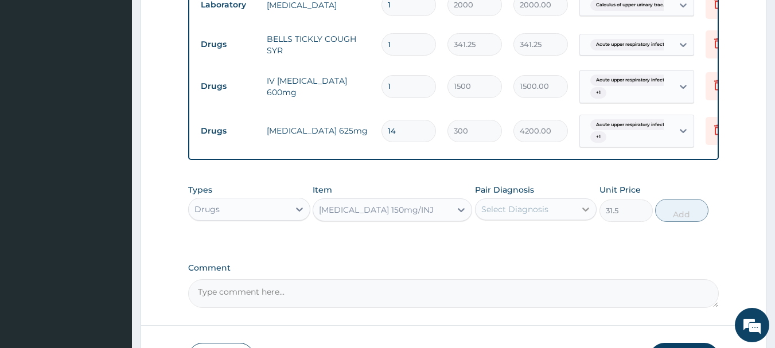
click at [583, 215] on icon at bounding box center [585, 209] width 11 height 11
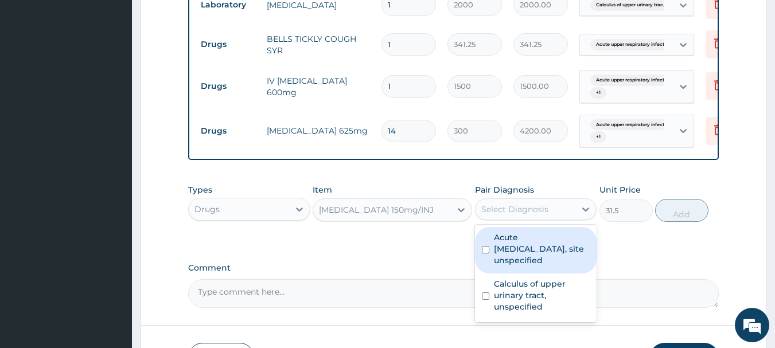
click at [487, 254] on input "checkbox" at bounding box center [485, 249] width 7 height 7
checkbox input "true"
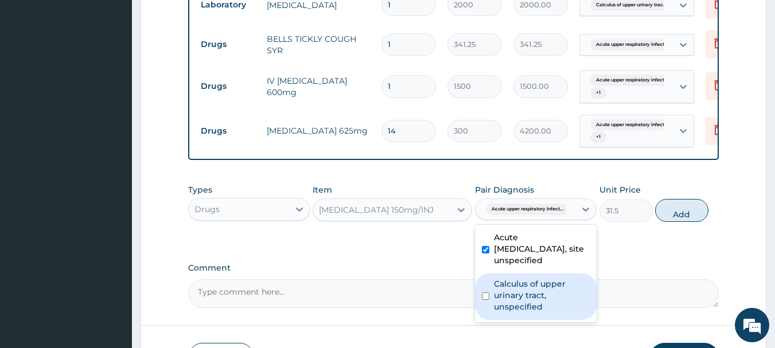
click at [488, 300] on input "checkbox" at bounding box center [485, 296] width 7 height 7
checkbox input "true"
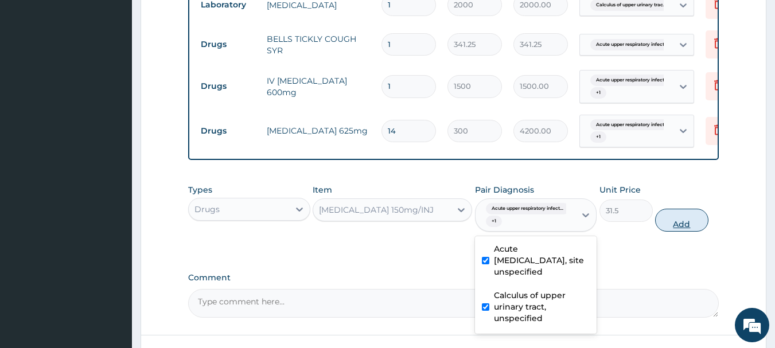
click at [689, 225] on button "Add" at bounding box center [681, 220] width 53 height 23
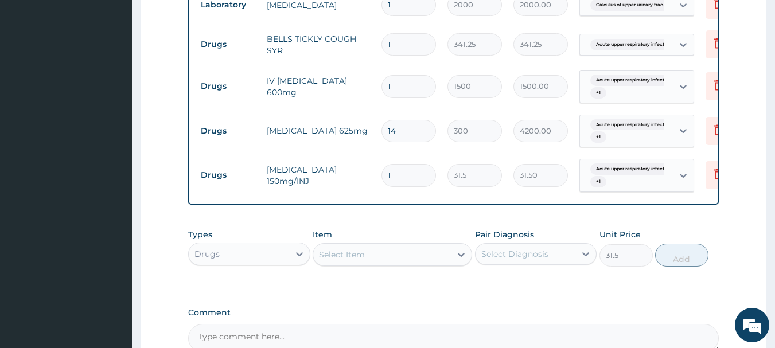
type input "0"
type input "0.00"
type input "4"
type input "126.00"
type input "4"
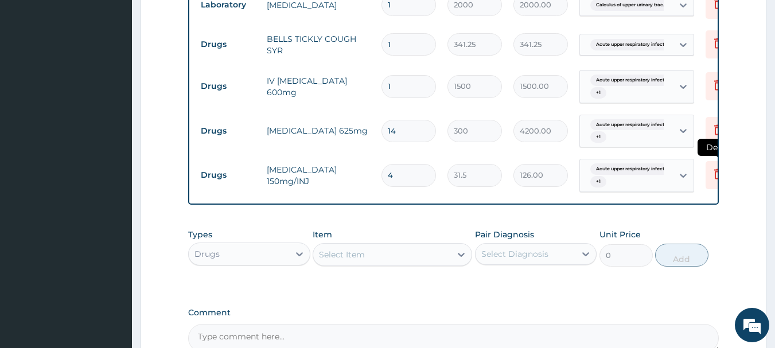
click at [715, 170] on icon at bounding box center [718, 174] width 8 height 10
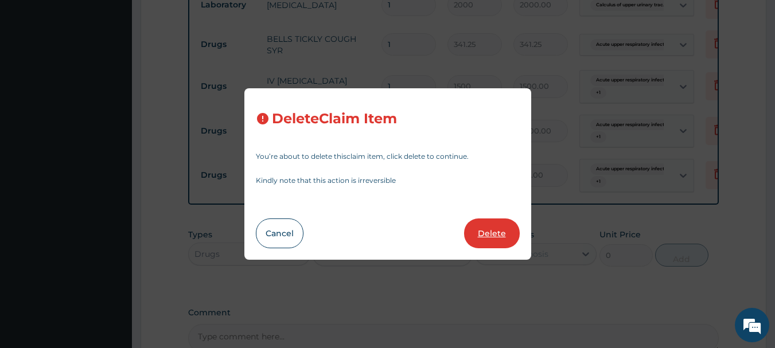
click at [497, 227] on button "Delete" at bounding box center [492, 234] width 56 height 30
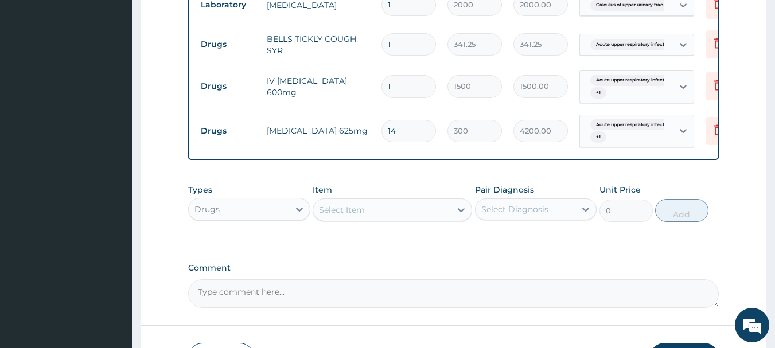
click at [412, 219] on div "Select Item" at bounding box center [382, 210] width 138 height 18
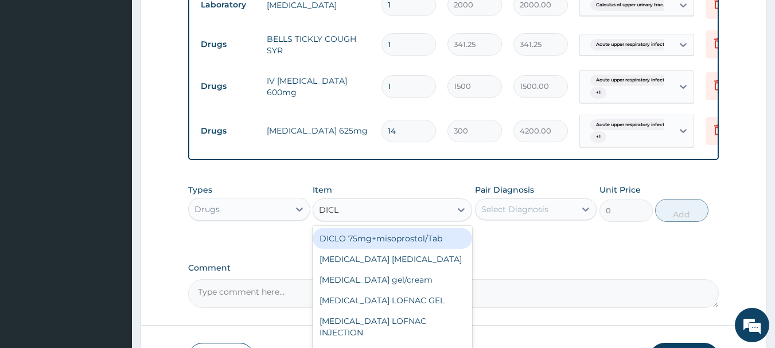
type input "DICLO"
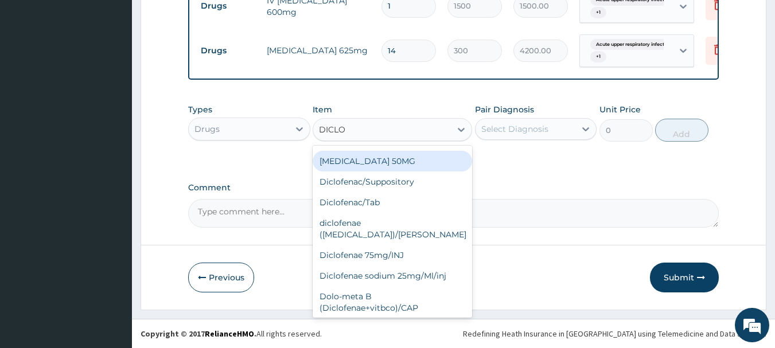
scroll to position [165, 0]
click at [399, 318] on div "im [MEDICAL_DATA]" at bounding box center [392, 328] width 159 height 21
type input "500"
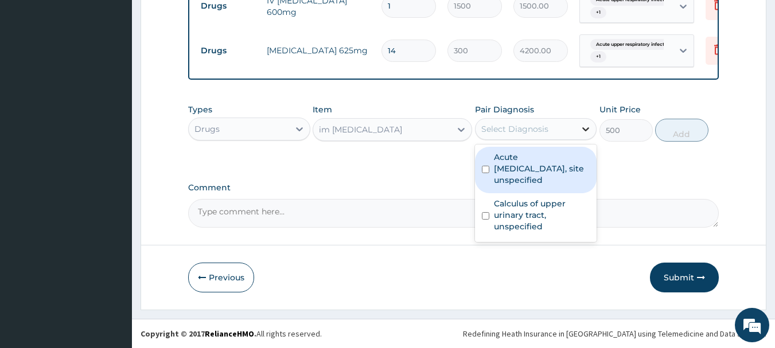
click at [589, 129] on icon at bounding box center [586, 129] width 7 height 4
click at [488, 173] on div "Acute upper respiratory infection, site unspecified" at bounding box center [536, 170] width 122 height 46
checkbox input "true"
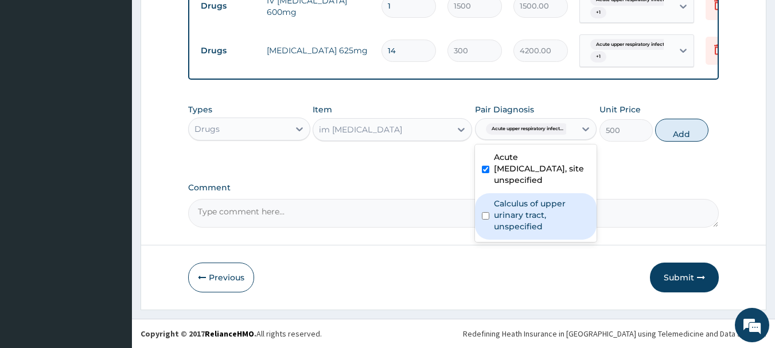
click at [488, 216] on input "checkbox" at bounding box center [485, 215] width 7 height 7
checkbox input "true"
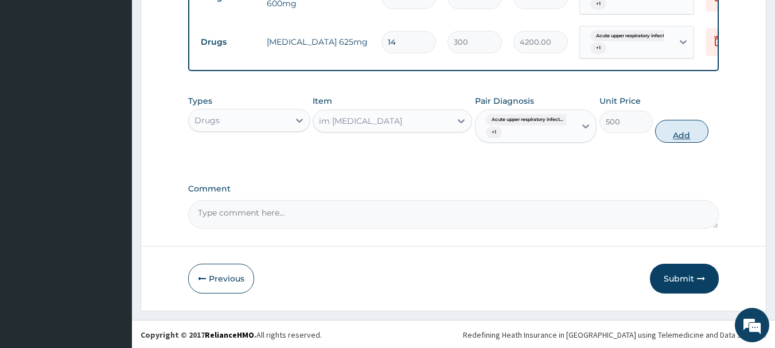
click at [689, 139] on button "Add" at bounding box center [681, 131] width 53 height 23
type input "0"
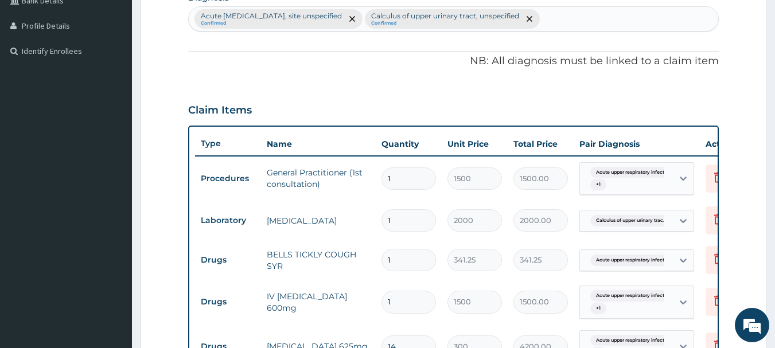
scroll to position [606, 0]
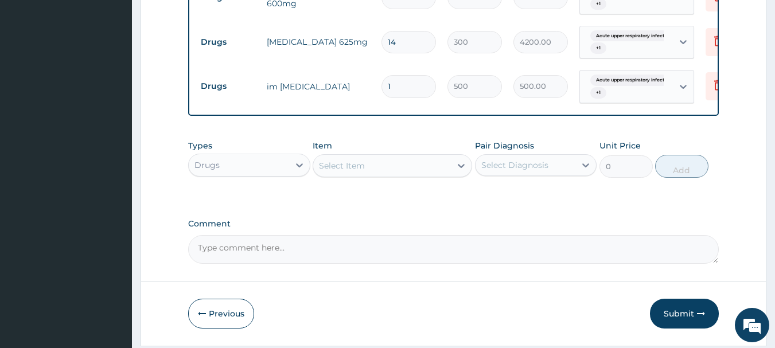
click at [346, 172] on div "Select Item" at bounding box center [342, 165] width 46 height 11
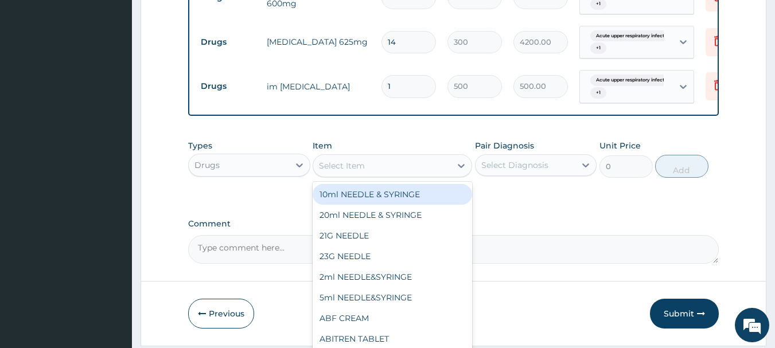
scroll to position [301, 0]
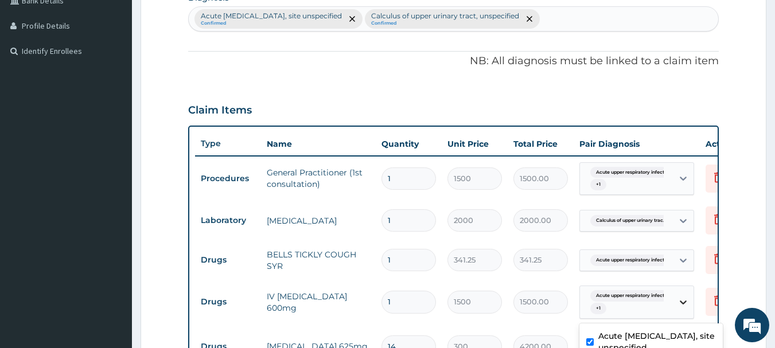
click at [683, 305] on icon at bounding box center [682, 302] width 11 height 11
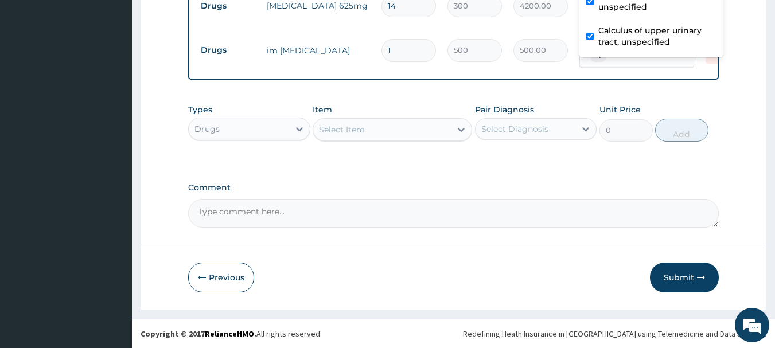
scroll to position [650, 0]
click at [398, 130] on div "Select Item" at bounding box center [382, 129] width 138 height 18
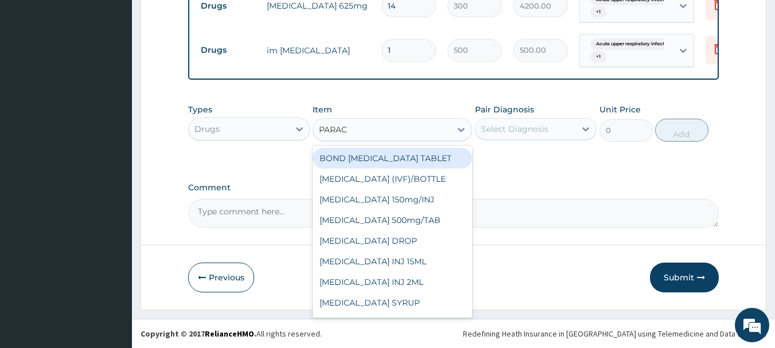
type input "PARACE"
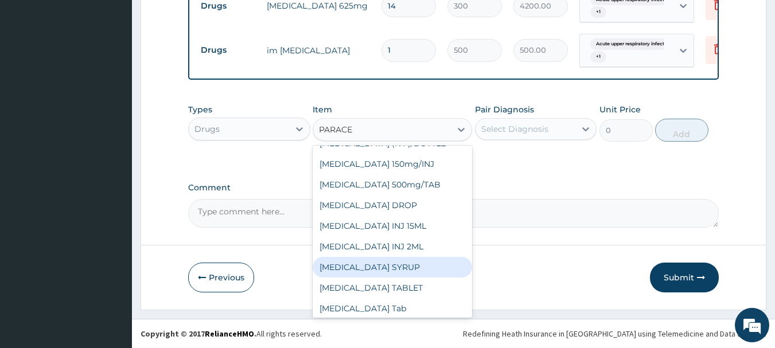
scroll to position [39, 0]
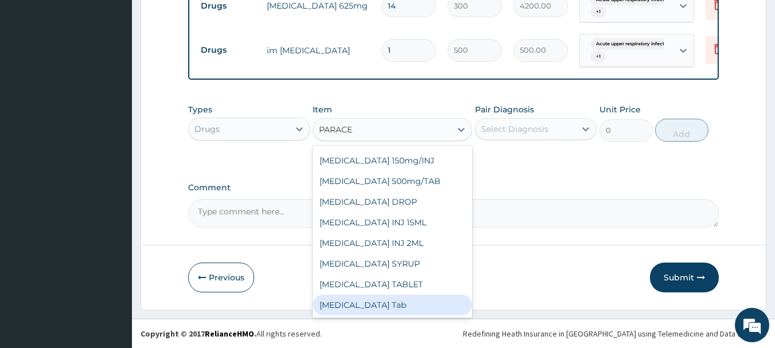
click at [425, 306] on div "Paracetamol Tab" at bounding box center [392, 305] width 159 height 21
type input "20"
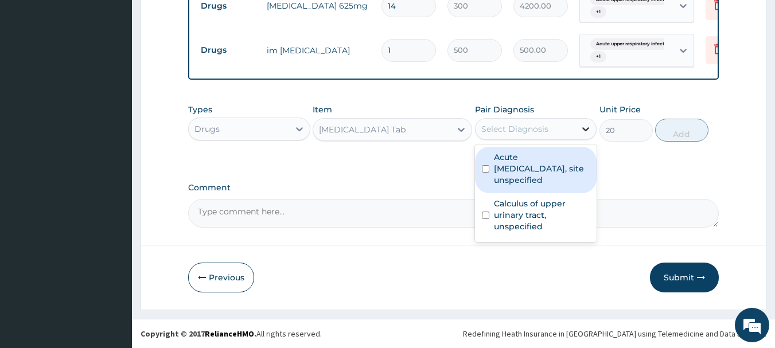
click at [585, 131] on icon at bounding box center [585, 128] width 11 height 11
click at [486, 169] on input "checkbox" at bounding box center [485, 168] width 7 height 7
checkbox input "true"
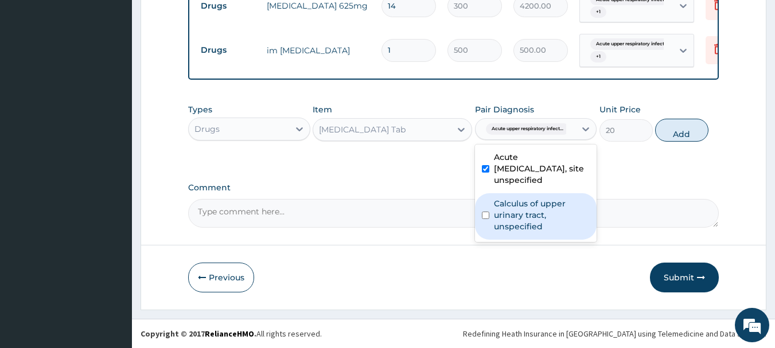
click at [488, 216] on input "checkbox" at bounding box center [485, 215] width 7 height 7
checkbox input "true"
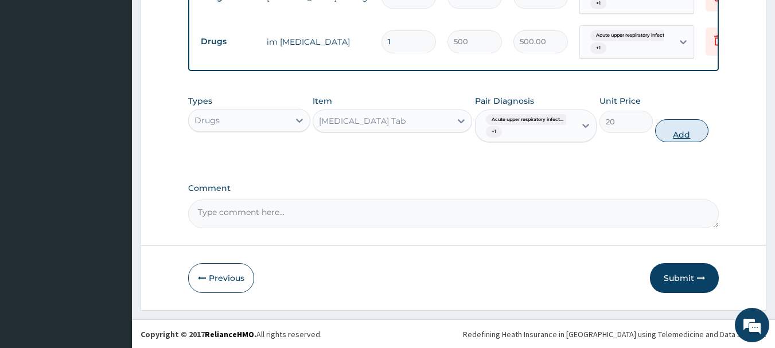
click at [685, 141] on button "Add" at bounding box center [681, 130] width 53 height 23
type input "0"
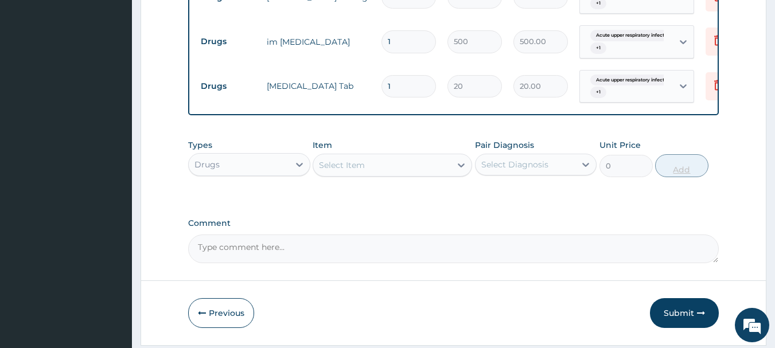
type input "0.00"
type input "2"
type input "40.00"
type input "24"
type input "480.00"
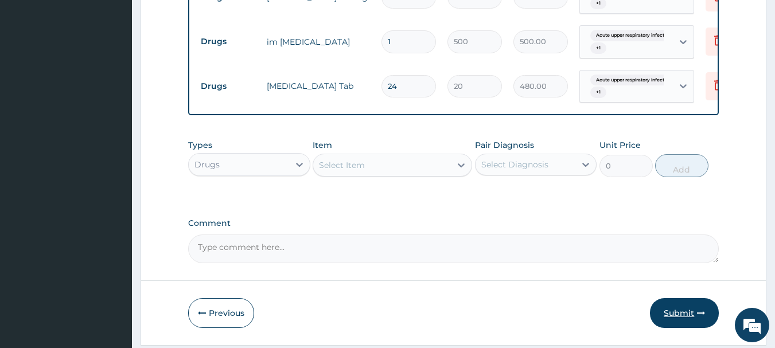
type input "24"
click at [683, 320] on button "Submit" at bounding box center [684, 313] width 69 height 30
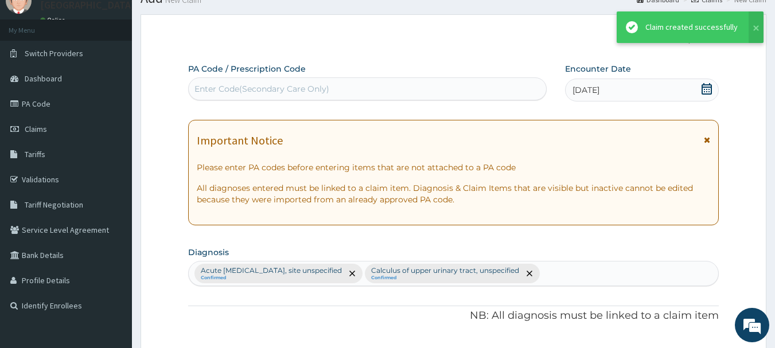
scroll to position [650, 0]
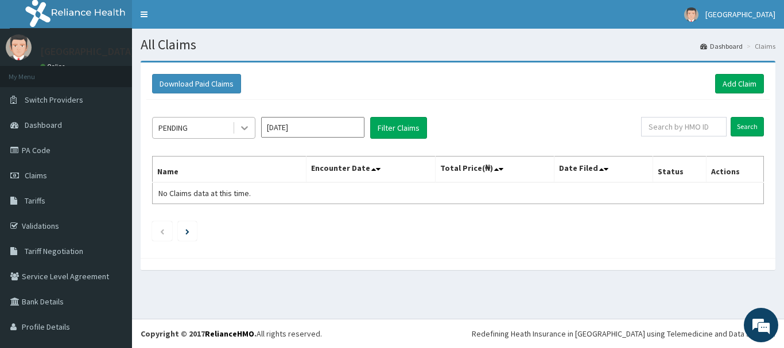
click at [246, 128] on icon at bounding box center [244, 129] width 7 height 4
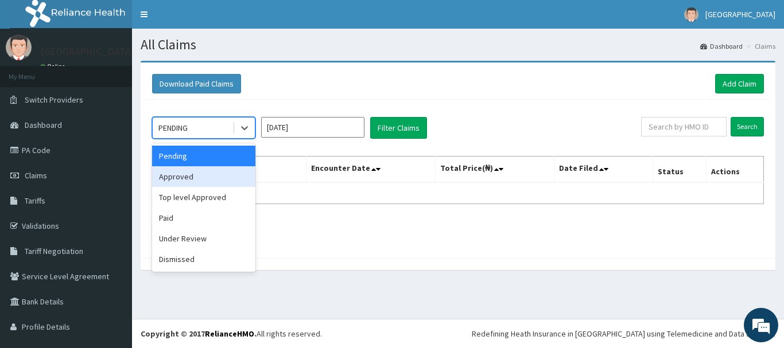
click at [202, 176] on div "Approved" at bounding box center [203, 176] width 103 height 21
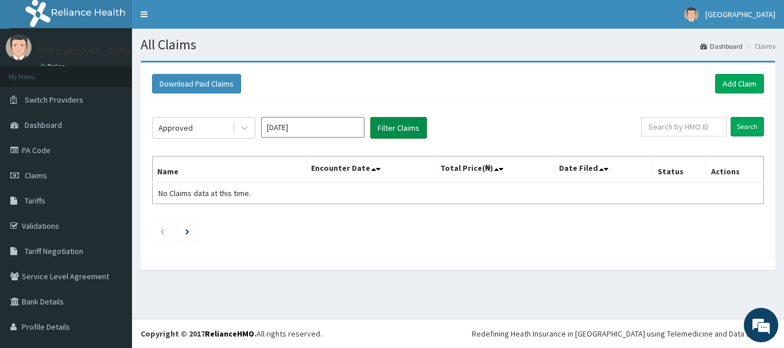
click at [395, 126] on button "Filter Claims" at bounding box center [398, 128] width 57 height 22
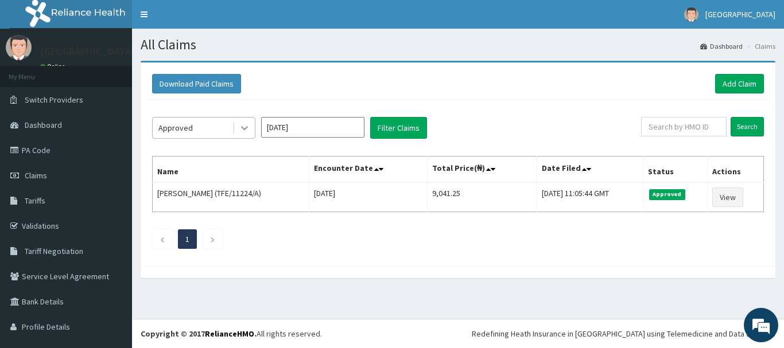
click at [245, 127] on icon at bounding box center [244, 127] width 11 height 11
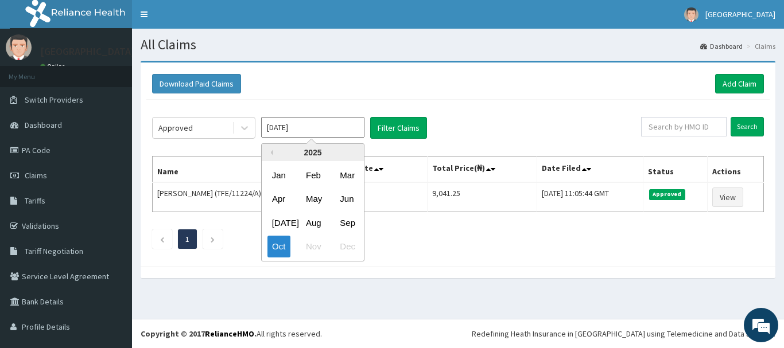
click at [359, 122] on input "[DATE]" at bounding box center [312, 127] width 103 height 21
click at [354, 223] on div "Sep" at bounding box center [346, 222] width 23 height 21
type input "[DATE]"
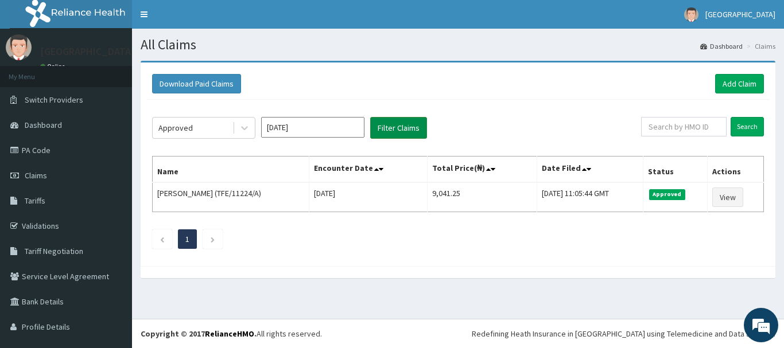
click at [406, 125] on button "Filter Claims" at bounding box center [398, 128] width 57 height 22
click at [732, 80] on link "Add Claim" at bounding box center [739, 84] width 49 height 20
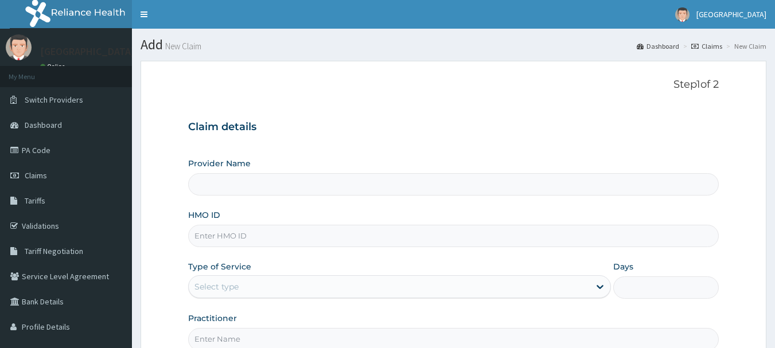
click at [329, 186] on input "Provider Name" at bounding box center [453, 184] width 531 height 22
type input "[GEOGRAPHIC_DATA]"
click at [271, 235] on input "HMO ID" at bounding box center [453, 236] width 531 height 22
type input "SQZ/10104/A"
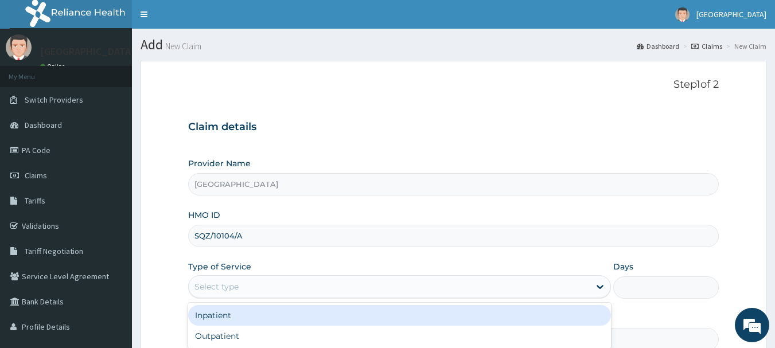
click at [242, 292] on div "Select type" at bounding box center [389, 287] width 401 height 18
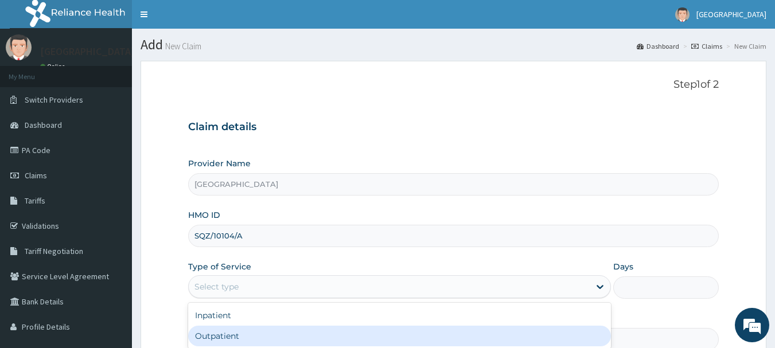
click at [233, 332] on div "Outpatient" at bounding box center [399, 336] width 423 height 21
type input "1"
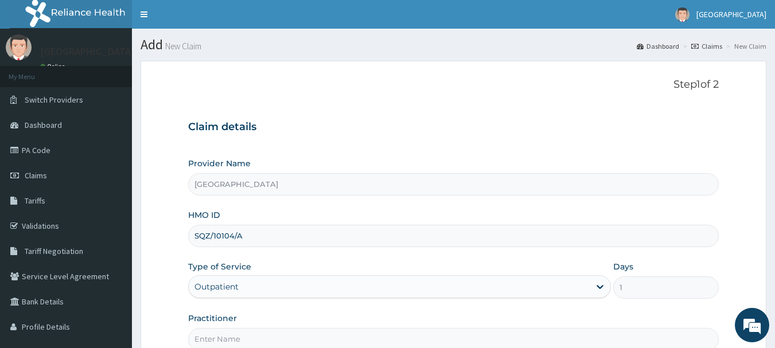
click at [307, 333] on input "Practitioner" at bounding box center [453, 339] width 531 height 22
type input "[PERSON_NAME]"
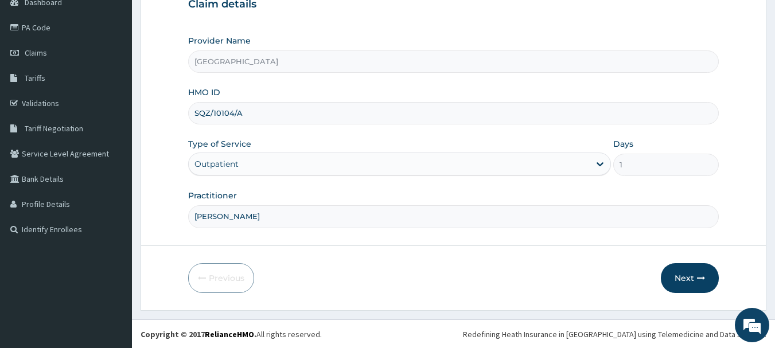
scroll to position [123, 0]
click at [683, 279] on button "Next" at bounding box center [690, 278] width 58 height 30
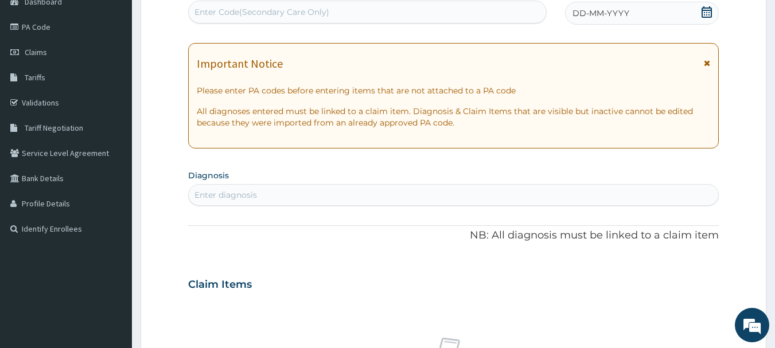
click at [706, 13] on icon at bounding box center [706, 11] width 11 height 11
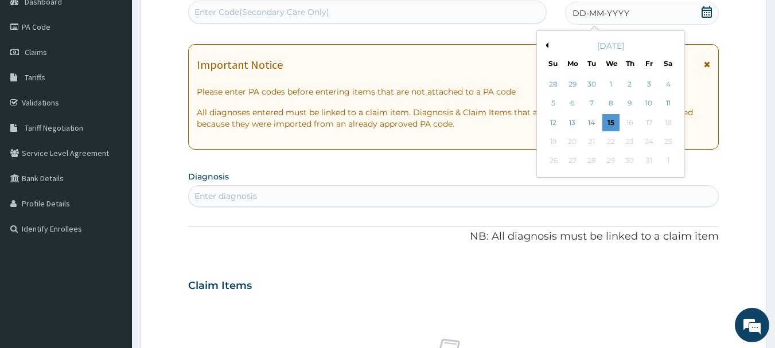
click at [550, 48] on div "[DATE]" at bounding box center [610, 45] width 138 height 11
click at [547, 45] on button "Previous Month" at bounding box center [546, 45] width 6 height 6
click at [593, 121] on div "16" at bounding box center [591, 122] width 17 height 17
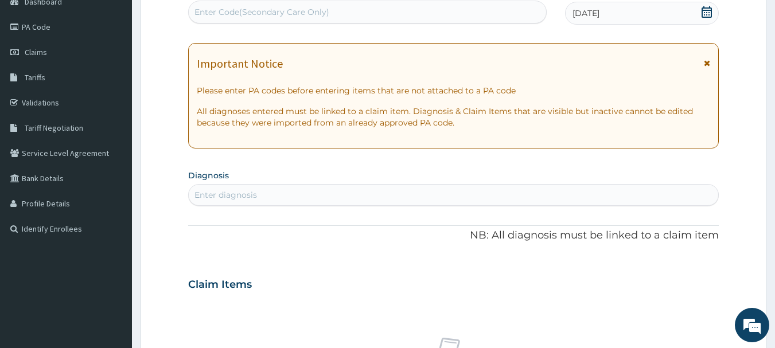
click at [205, 195] on div "Enter diagnosis" at bounding box center [225, 194] width 63 height 11
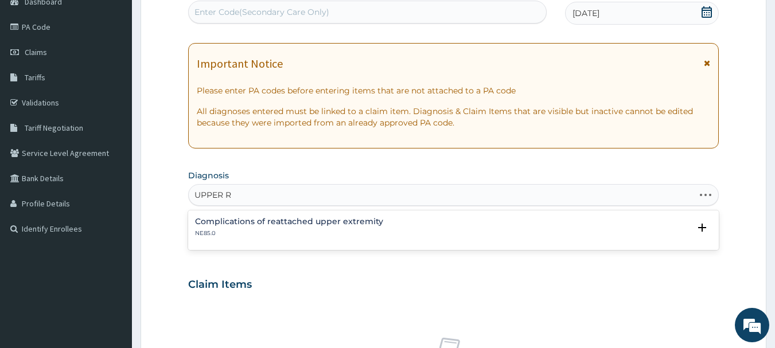
type input "UPPER"
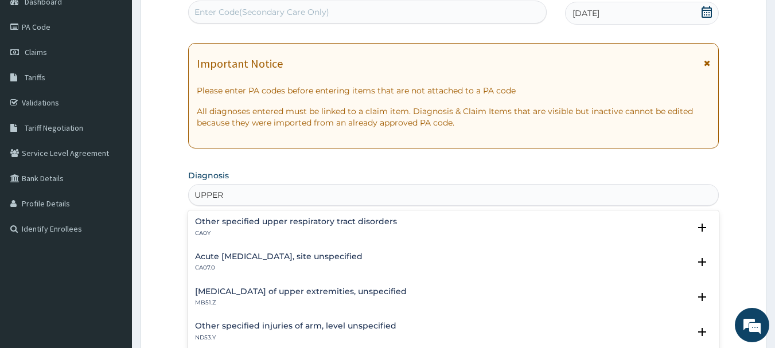
click at [266, 221] on h4 "Other specified upper respiratory tract disorders" at bounding box center [296, 221] width 202 height 9
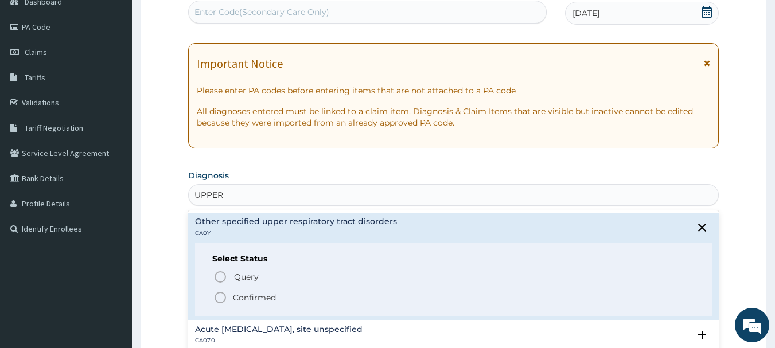
click at [225, 298] on circle "status option filled" at bounding box center [220, 298] width 10 height 10
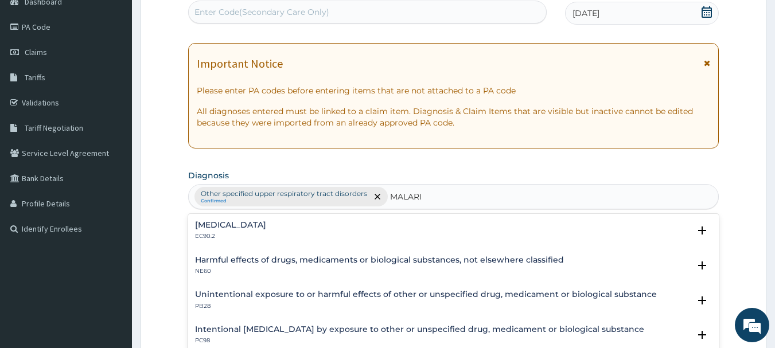
type input "[MEDICAL_DATA]"
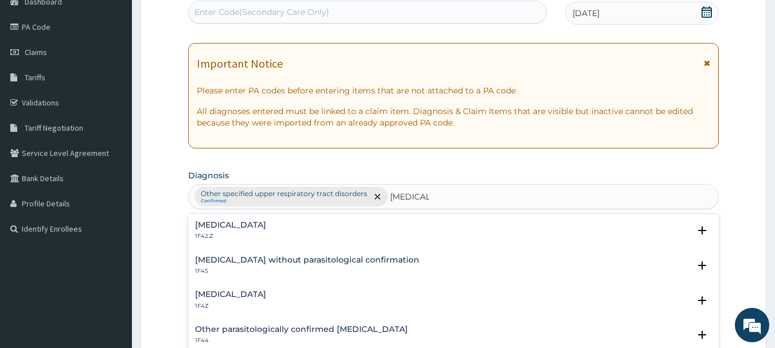
click at [246, 298] on h4 "[MEDICAL_DATA]" at bounding box center [230, 294] width 71 height 9
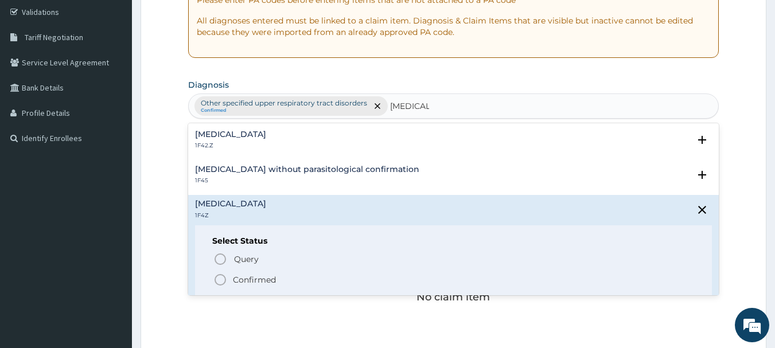
scroll to position [215, 0]
click at [219, 281] on icon "status option filled" at bounding box center [220, 279] width 14 height 14
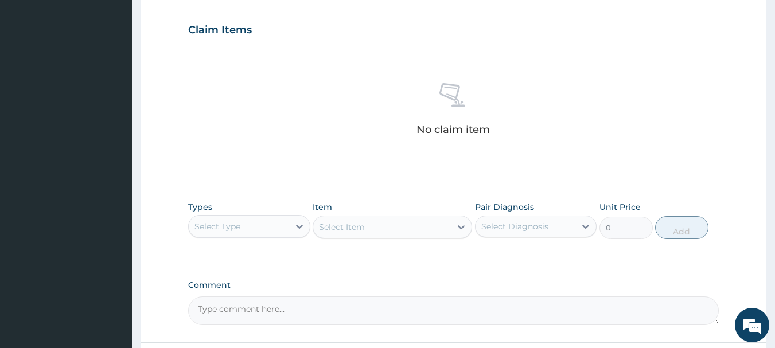
scroll to position [399, 0]
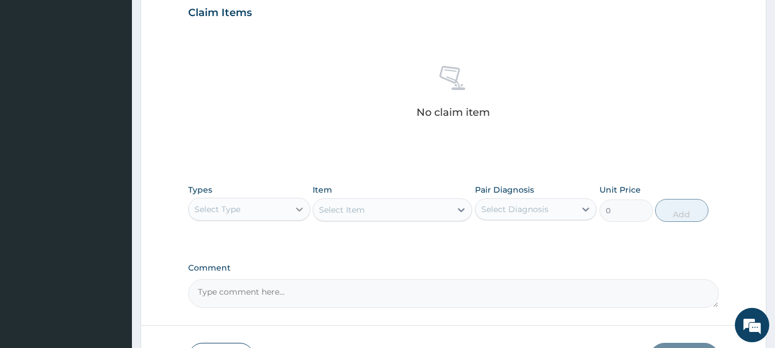
click at [296, 208] on icon at bounding box center [299, 209] width 11 height 11
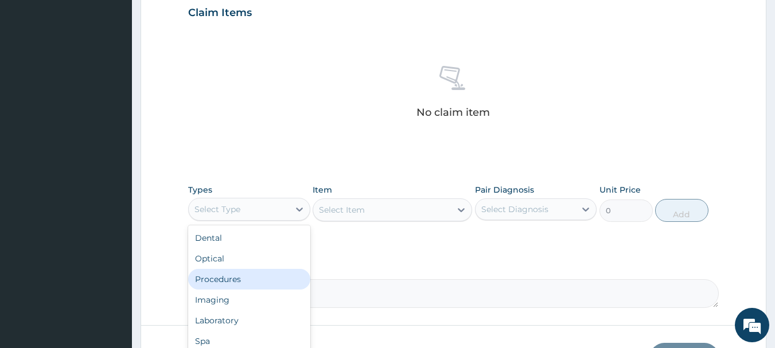
click at [231, 276] on div "Procedures" at bounding box center [249, 279] width 122 height 21
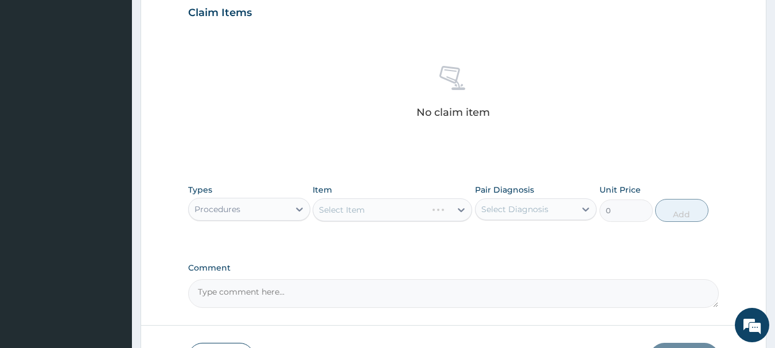
click at [458, 211] on div "Select Item" at bounding box center [392, 209] width 159 height 23
click at [461, 213] on icon at bounding box center [460, 209] width 11 height 11
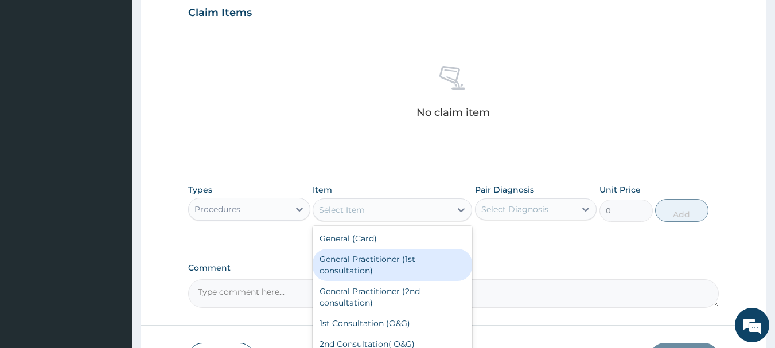
click at [389, 270] on div "General Practitioner (1st consultation)" at bounding box center [392, 265] width 159 height 32
type input "1500"
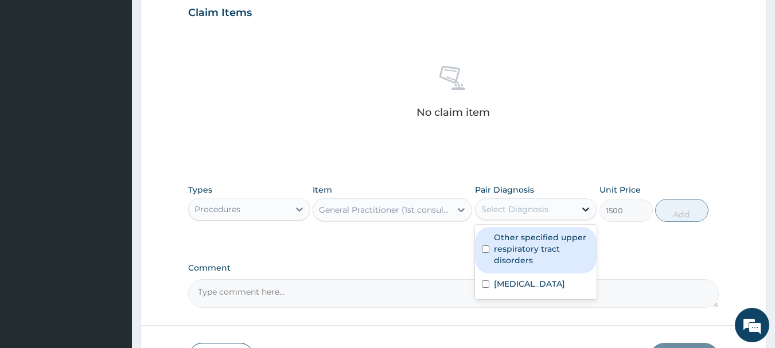
click at [584, 212] on icon at bounding box center [585, 209] width 11 height 11
click at [484, 246] on input "checkbox" at bounding box center [485, 249] width 7 height 7
checkbox input "true"
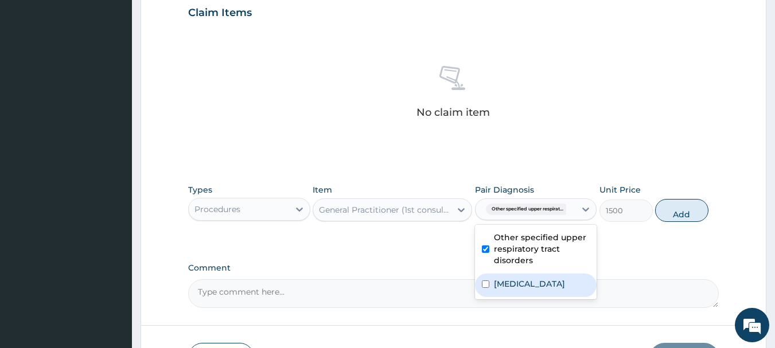
click at [484, 280] on input "checkbox" at bounding box center [485, 283] width 7 height 7
checkbox input "true"
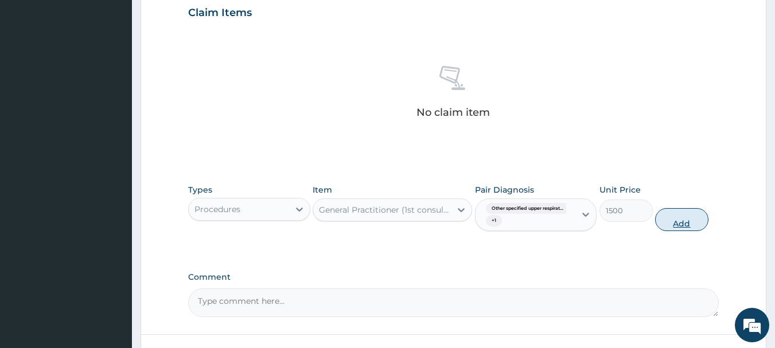
click at [687, 222] on button "Add" at bounding box center [681, 219] width 53 height 23
type input "0"
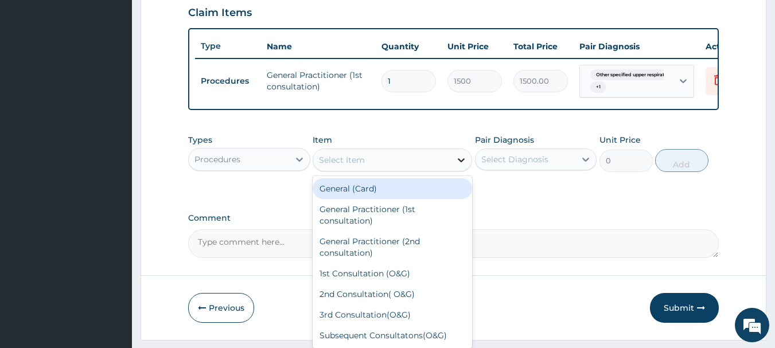
click at [460, 166] on icon at bounding box center [460, 159] width 11 height 11
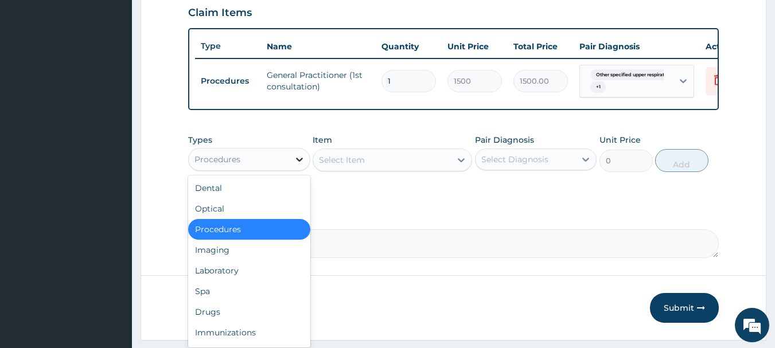
click at [301, 165] on icon at bounding box center [299, 159] width 11 height 11
click at [227, 280] on div "Laboratory" at bounding box center [249, 270] width 122 height 21
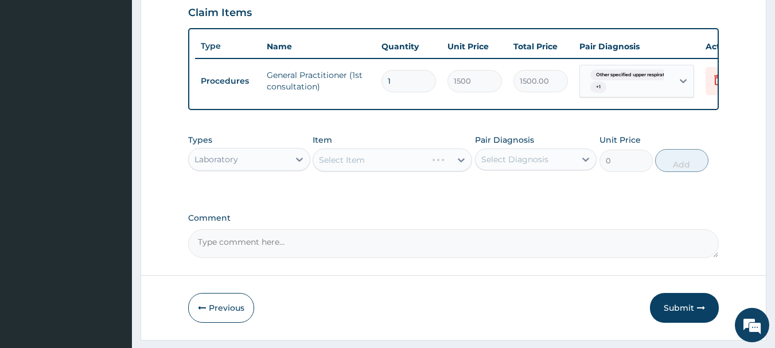
click at [461, 170] on div "Select Item" at bounding box center [392, 160] width 159 height 23
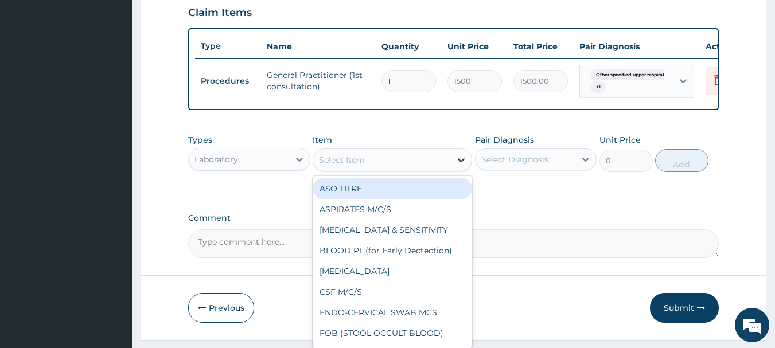
click at [460, 166] on icon at bounding box center [460, 159] width 11 height 11
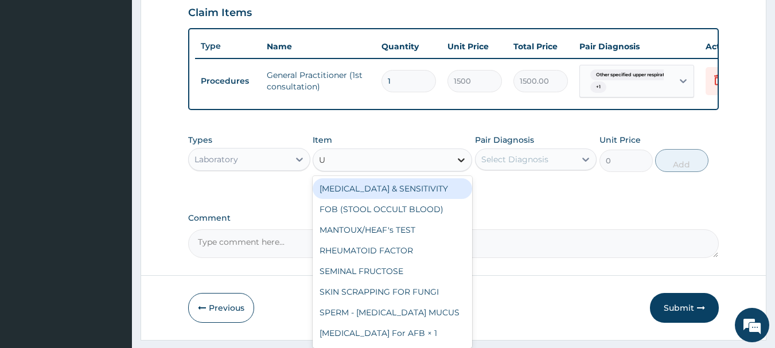
type input "UR"
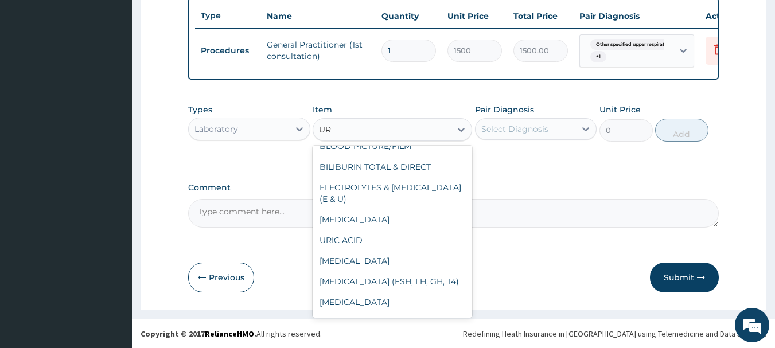
scroll to position [174, 0]
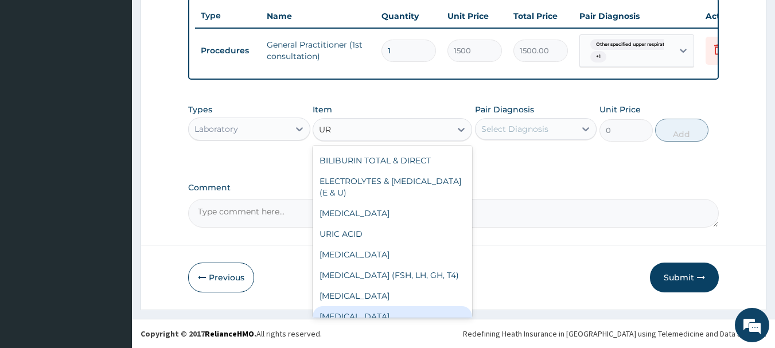
click at [410, 311] on div "Urinalysis" at bounding box center [392, 316] width 159 height 21
type input "2000"
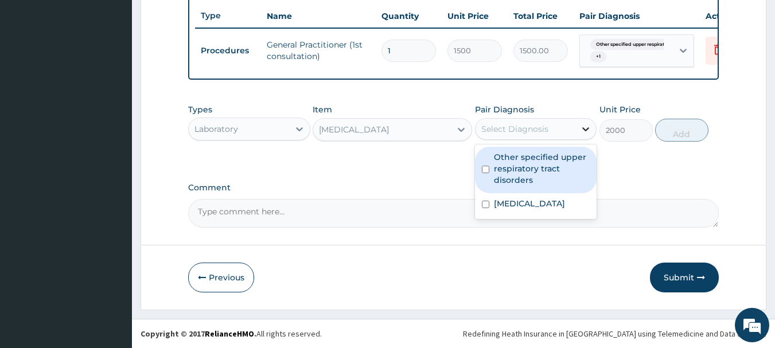
click at [583, 127] on icon at bounding box center [585, 128] width 11 height 11
click at [485, 166] on input "checkbox" at bounding box center [485, 169] width 7 height 7
checkbox input "true"
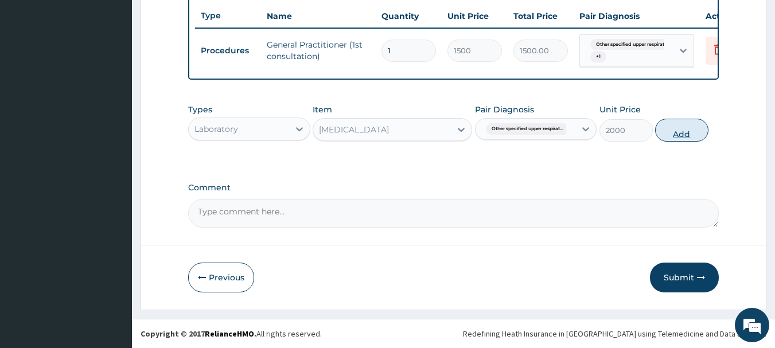
click at [685, 129] on button "Add" at bounding box center [681, 130] width 53 height 23
type input "0"
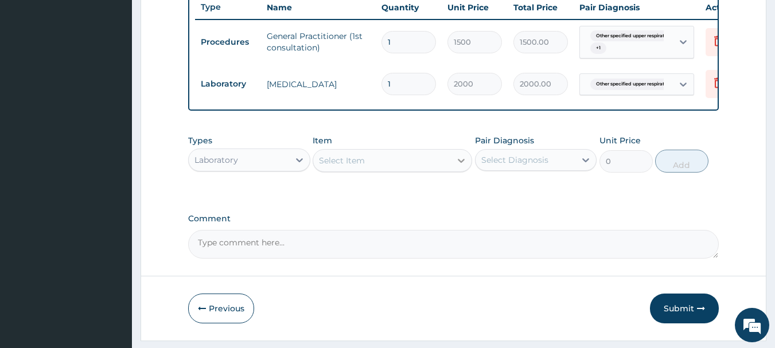
click at [460, 166] on icon at bounding box center [460, 160] width 11 height 11
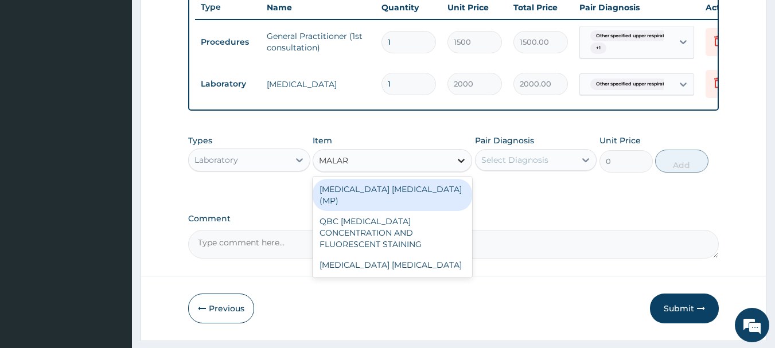
type input "MALARI"
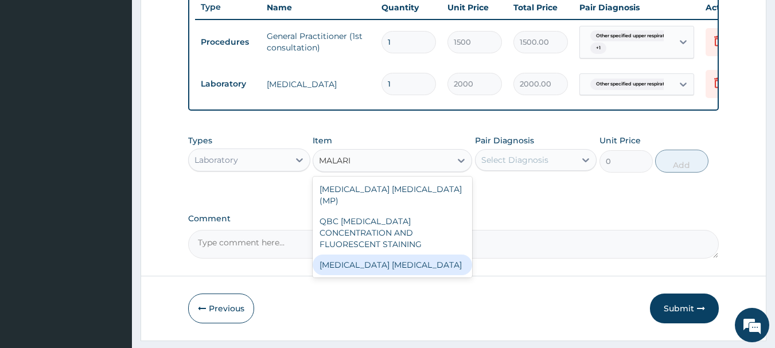
click at [360, 255] on div "Malaria Parasite" at bounding box center [392, 265] width 159 height 21
type input "1000"
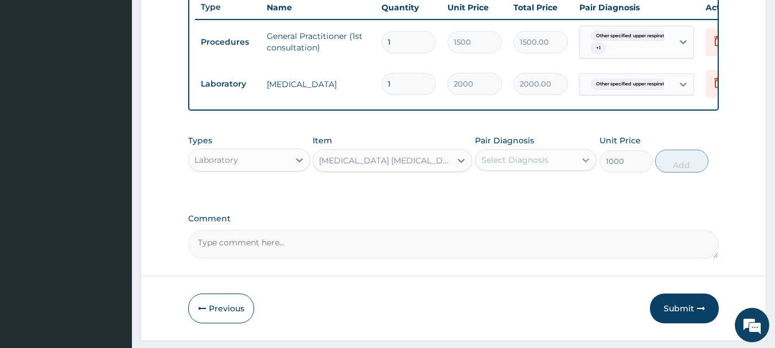
click at [582, 166] on icon at bounding box center [585, 159] width 11 height 11
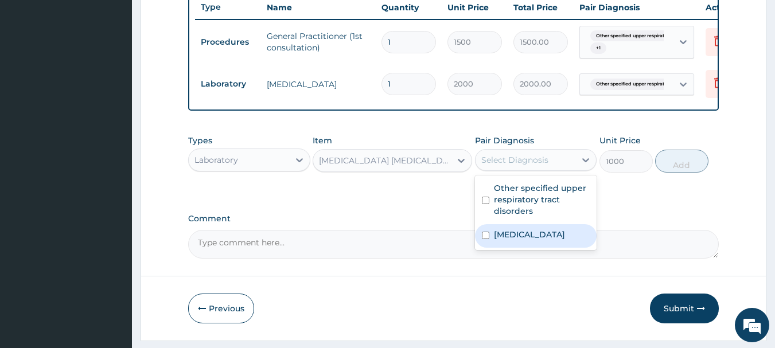
click at [489, 239] on input "checkbox" at bounding box center [485, 235] width 7 height 7
checkbox input "true"
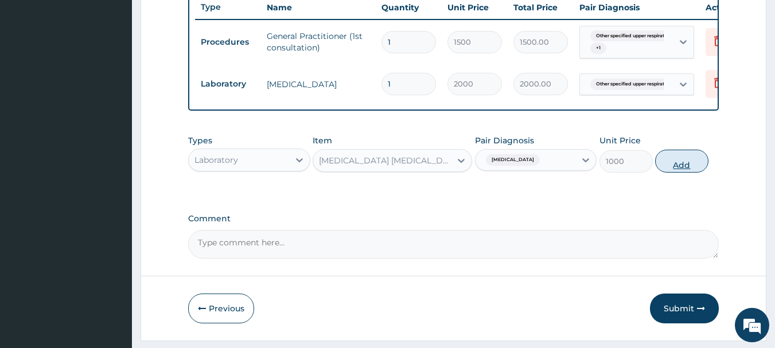
click at [674, 172] on button "Add" at bounding box center [681, 161] width 53 height 23
type input "0"
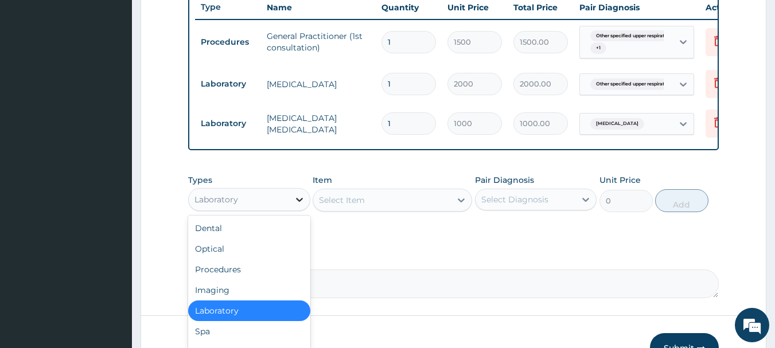
click at [299, 202] on icon at bounding box center [299, 200] width 7 height 4
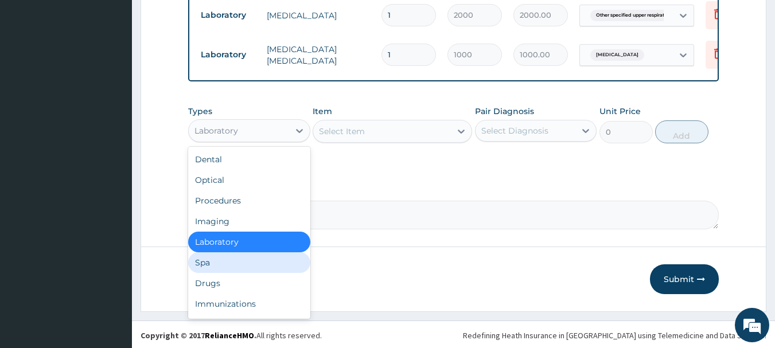
scroll to position [517, 0]
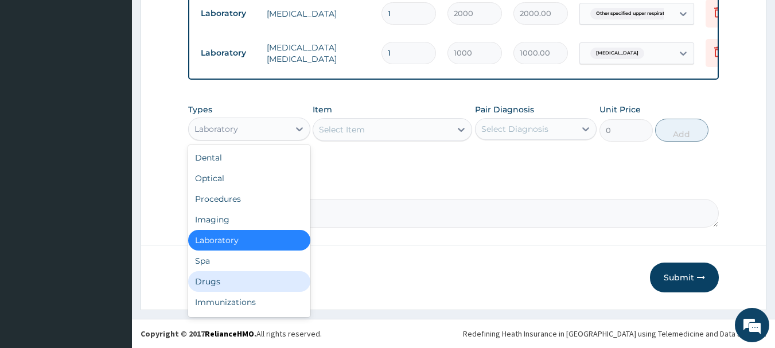
click at [206, 286] on div "Drugs" at bounding box center [249, 281] width 122 height 21
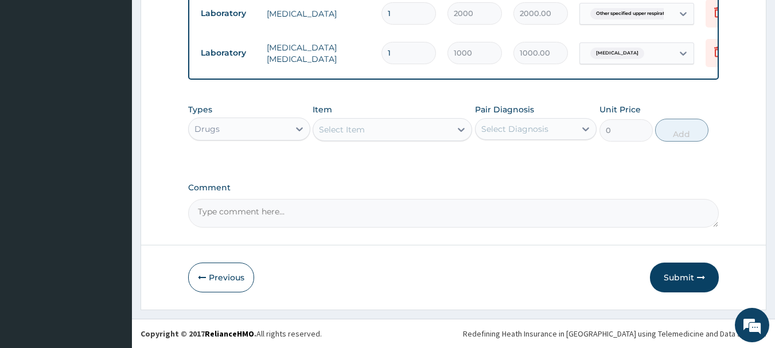
click at [461, 134] on icon at bounding box center [460, 129] width 11 height 11
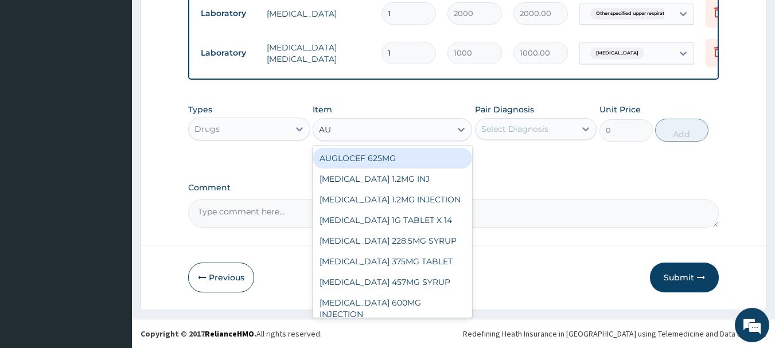
type input "AUG"
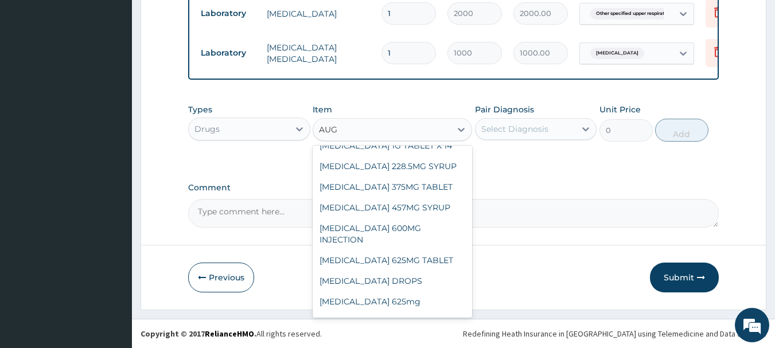
scroll to position [80, 0]
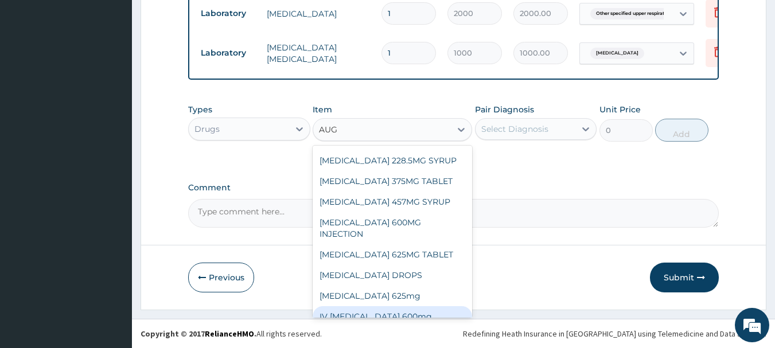
click at [435, 310] on div "IV [MEDICAL_DATA] 600mg" at bounding box center [392, 316] width 159 height 21
type input "1500"
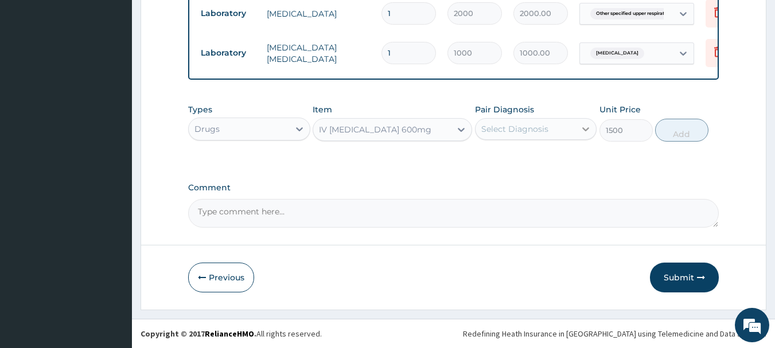
click at [589, 131] on icon at bounding box center [585, 128] width 11 height 11
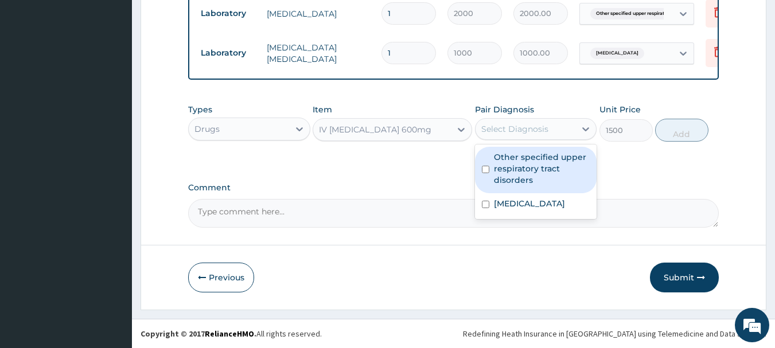
click at [482, 169] on input "checkbox" at bounding box center [485, 169] width 7 height 7
checkbox input "true"
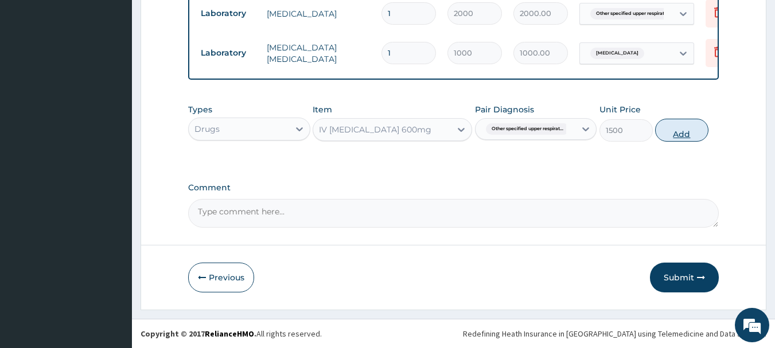
click at [673, 130] on button "Add" at bounding box center [681, 130] width 53 height 23
type input "0"
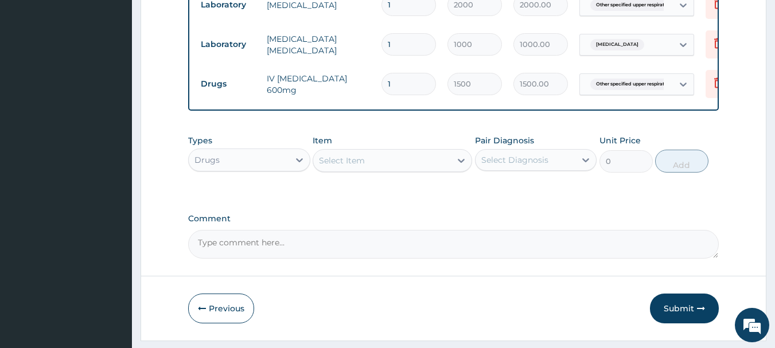
click at [357, 166] on div "Select Item" at bounding box center [342, 160] width 46 height 11
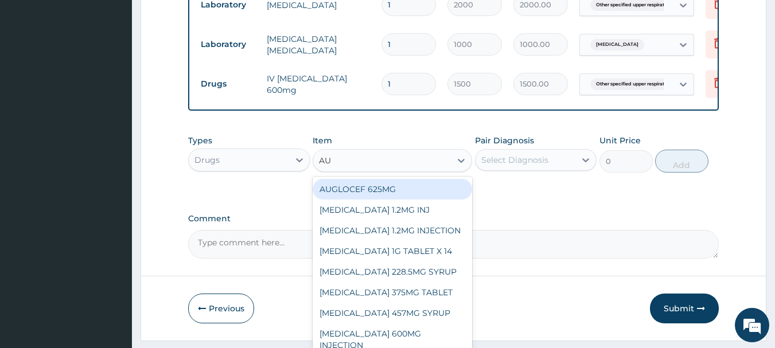
type input "AUG"
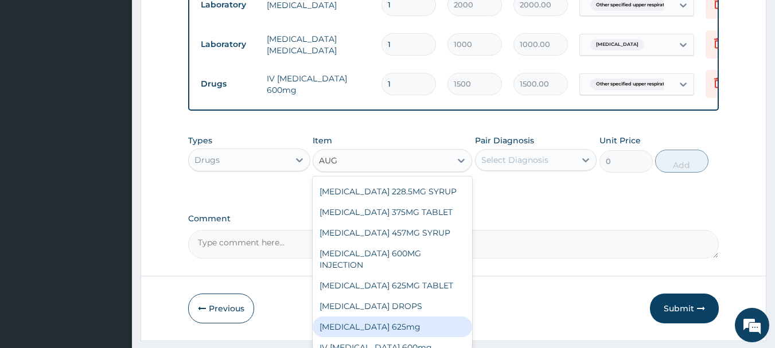
click at [409, 324] on div "[MEDICAL_DATA] 625mg" at bounding box center [392, 327] width 159 height 21
type input "300"
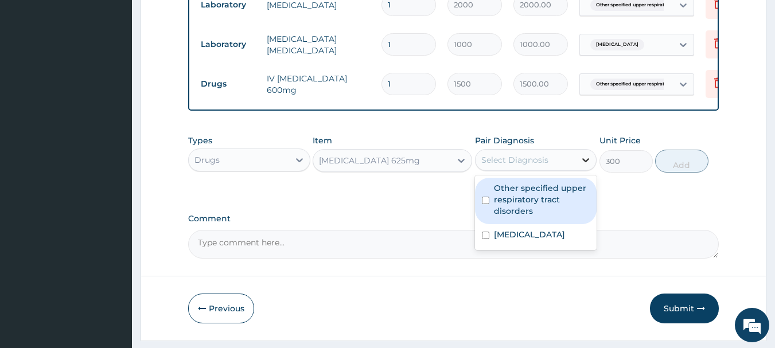
click at [587, 162] on icon at bounding box center [586, 160] width 7 height 4
click at [483, 204] on input "checkbox" at bounding box center [485, 200] width 7 height 7
checkbox input "true"
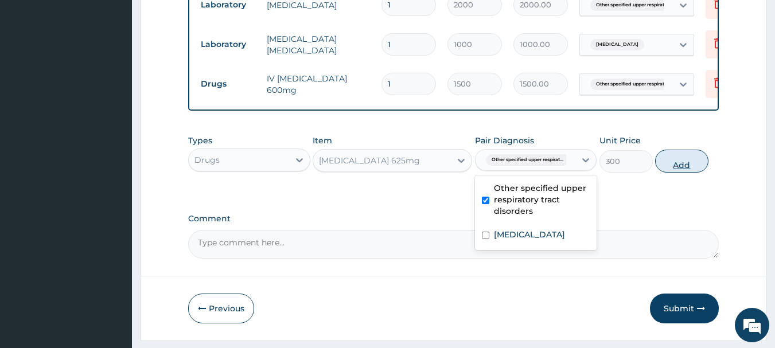
click at [678, 167] on button "Add" at bounding box center [681, 161] width 53 height 23
type input "0"
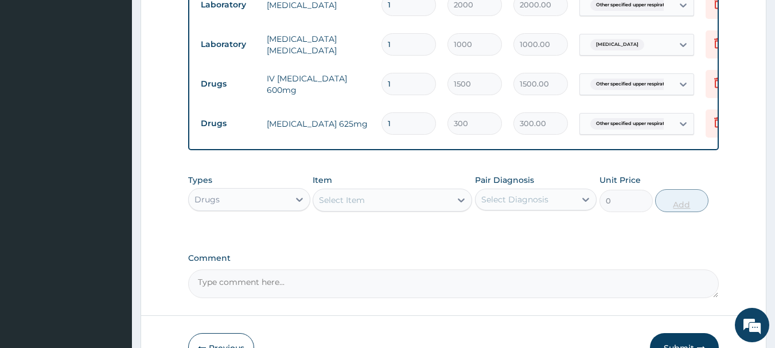
type input "14"
type input "4200.00"
type input "14"
click at [458, 206] on icon at bounding box center [460, 199] width 11 height 11
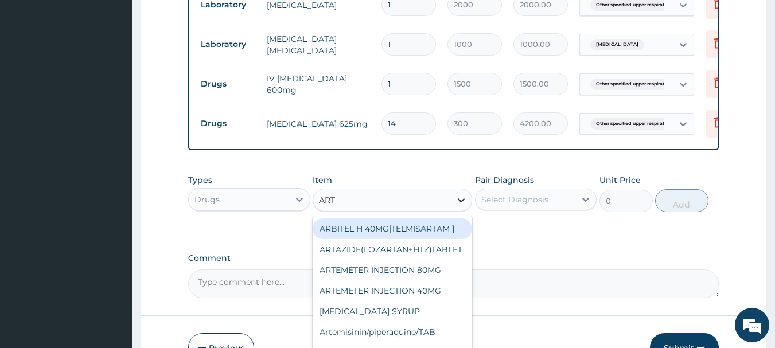
type input "ARTE"
click at [428, 238] on div "ARTEMETER INJECTION 80MG" at bounding box center [392, 229] width 159 height 21
type input "210"
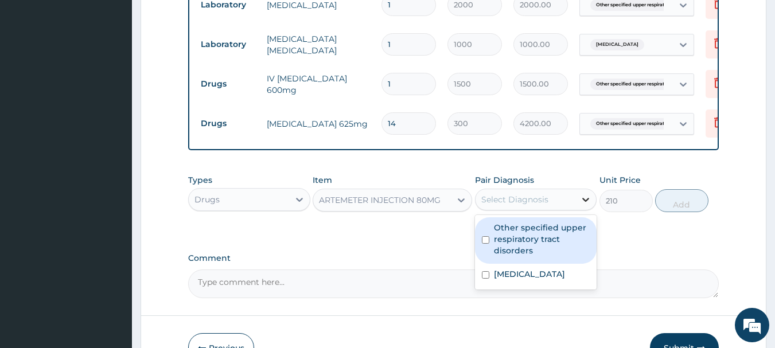
click at [587, 204] on icon at bounding box center [585, 199] width 11 height 11
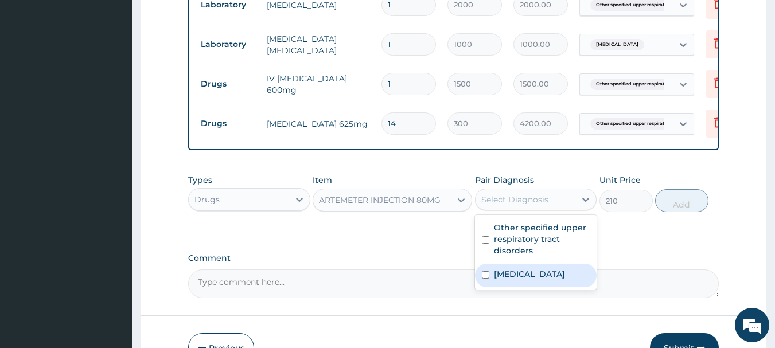
click at [485, 279] on input "checkbox" at bounding box center [485, 274] width 7 height 7
checkbox input "true"
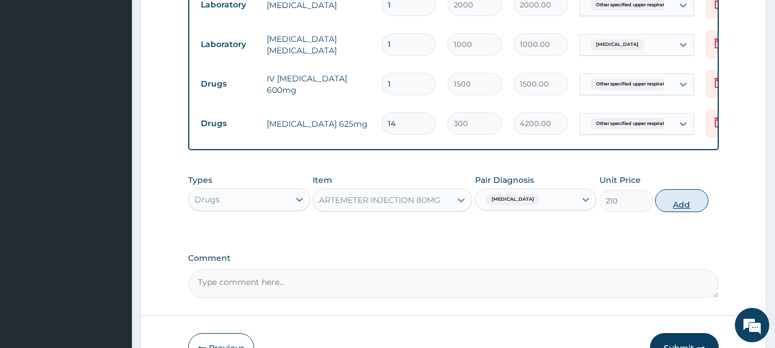
click at [683, 212] on button "Add" at bounding box center [681, 200] width 53 height 23
type input "0"
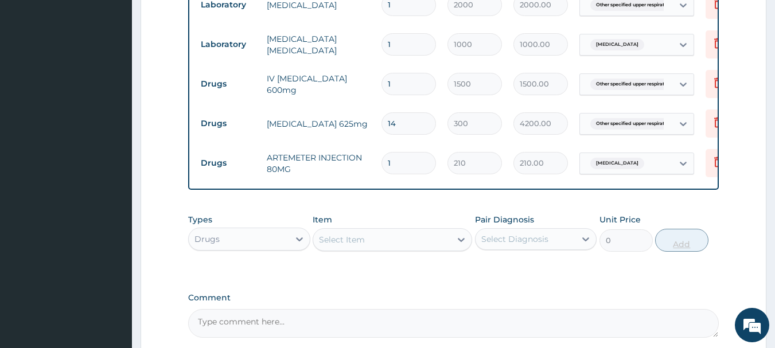
type input "0.00"
type input "6"
type input "1260.00"
type input "6"
click at [364, 246] on div "Select Item" at bounding box center [342, 239] width 46 height 11
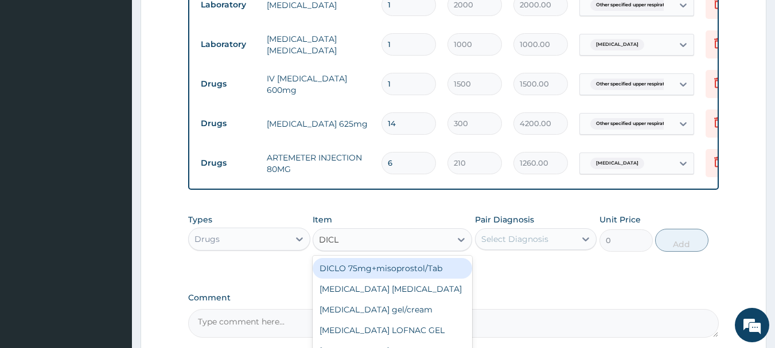
type input "DICLO"
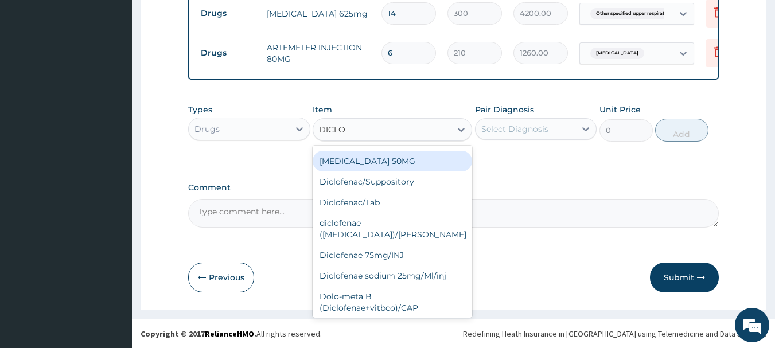
scroll to position [165, 0]
click at [345, 318] on div "im [MEDICAL_DATA]" at bounding box center [392, 328] width 159 height 21
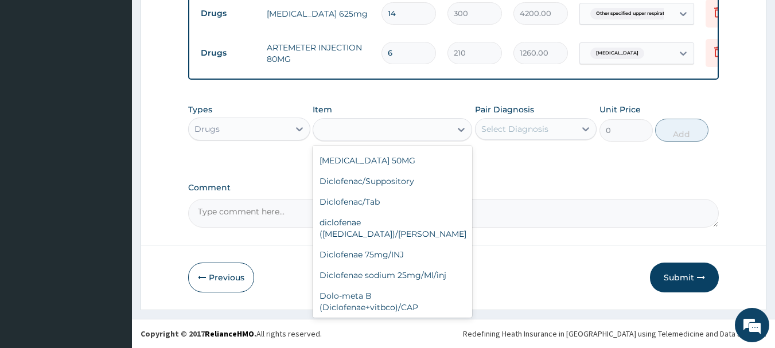
type input "500"
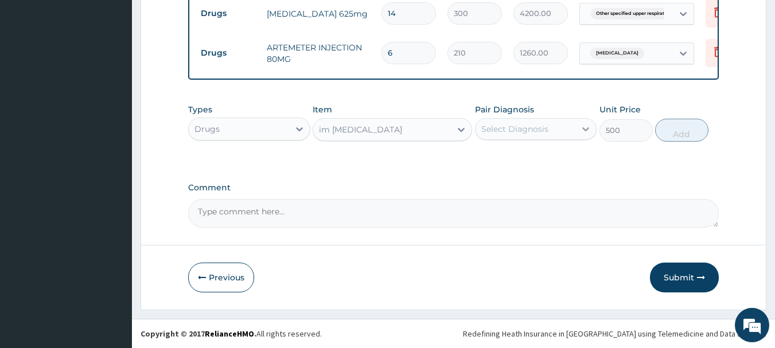
click at [587, 130] on icon at bounding box center [586, 129] width 7 height 4
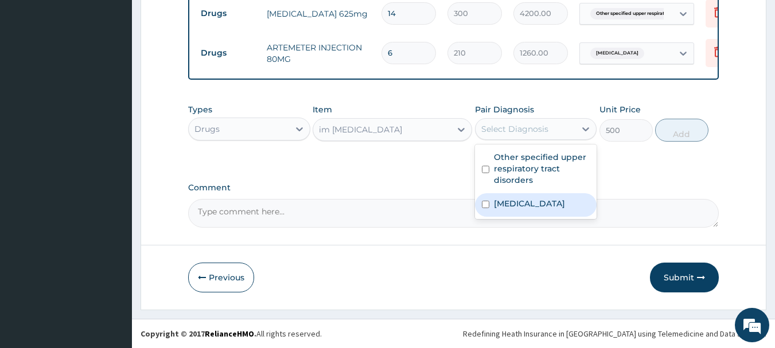
click at [486, 201] on input "checkbox" at bounding box center [485, 204] width 7 height 7
checkbox input "true"
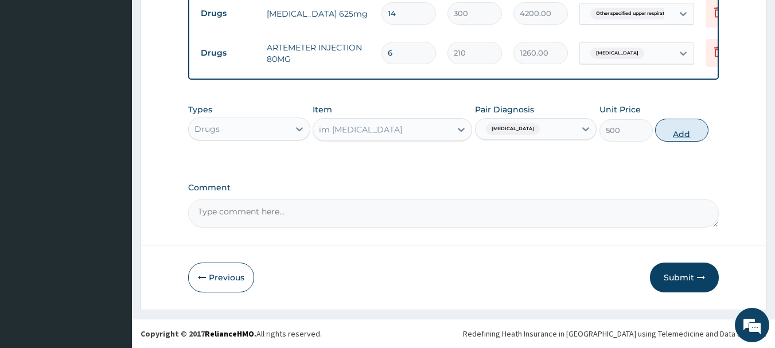
click at [669, 131] on button "Add" at bounding box center [681, 130] width 53 height 23
type input "0"
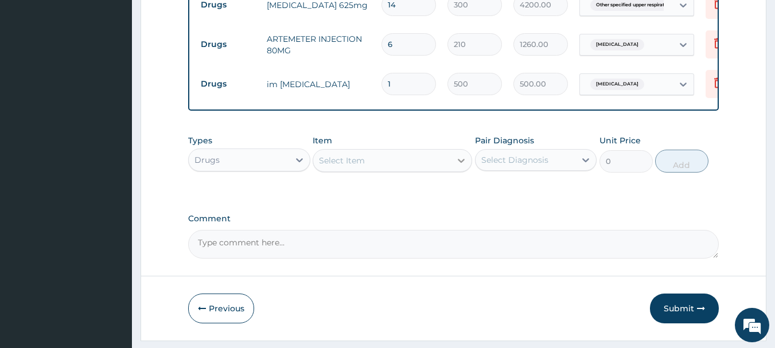
click at [465, 166] on icon at bounding box center [460, 160] width 11 height 11
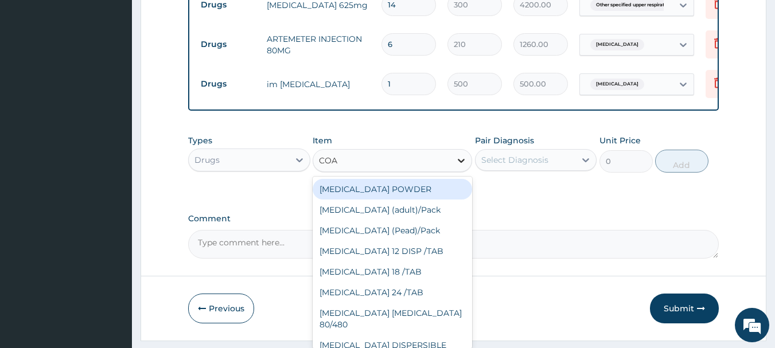
type input "COAR"
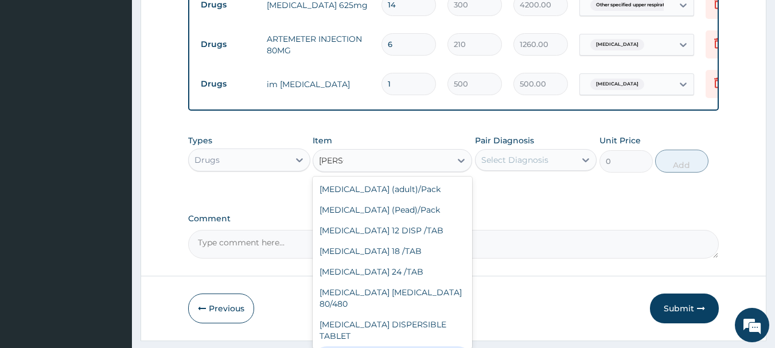
type input "1800"
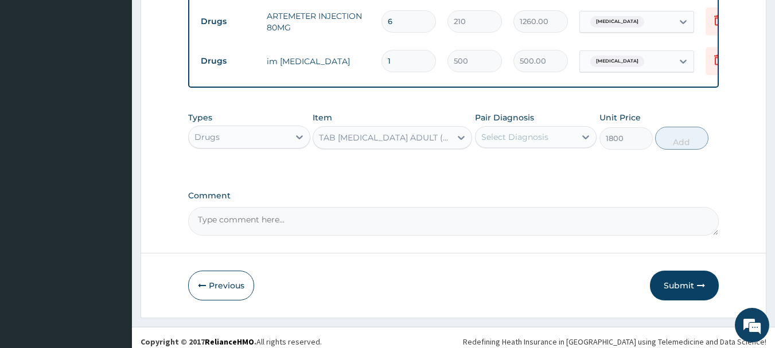
scroll to position [675, 0]
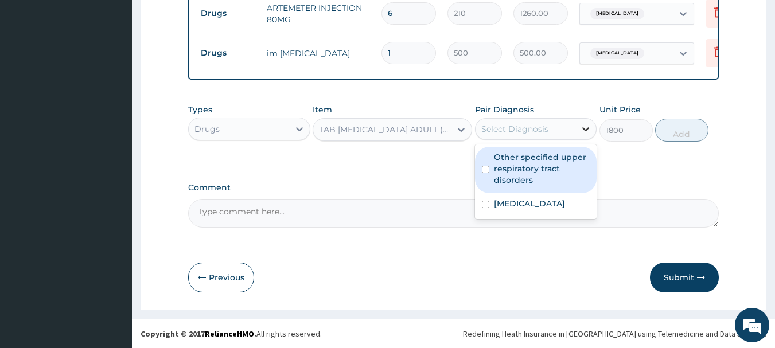
click at [584, 131] on icon at bounding box center [585, 128] width 11 height 11
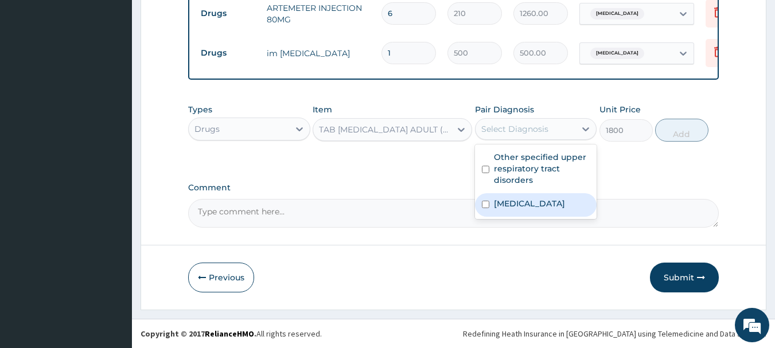
click at [485, 204] on input "checkbox" at bounding box center [485, 204] width 7 height 7
checkbox input "true"
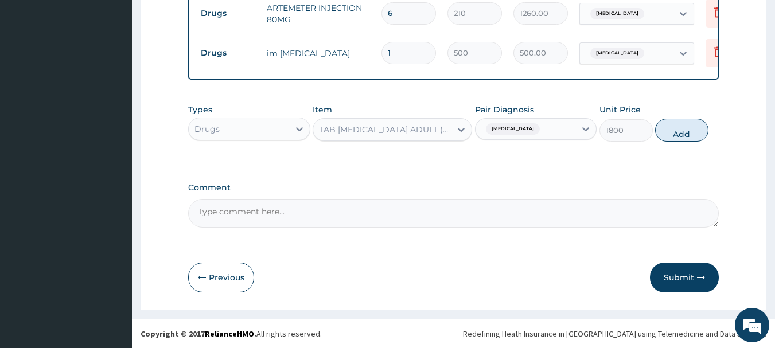
click at [679, 126] on button "Add" at bounding box center [681, 130] width 53 height 23
type input "0"
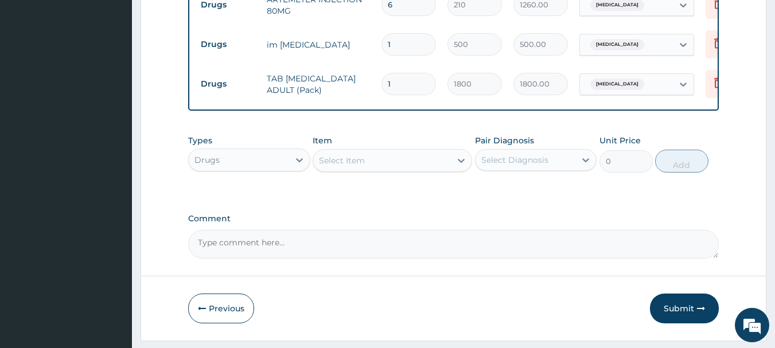
click at [367, 170] on div "Select Item" at bounding box center [382, 160] width 138 height 18
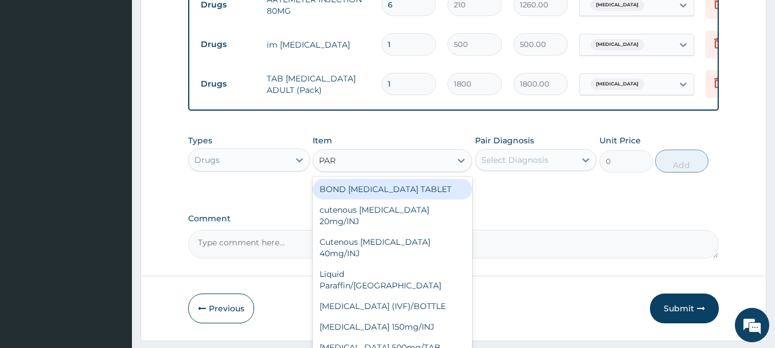
type input "PARA"
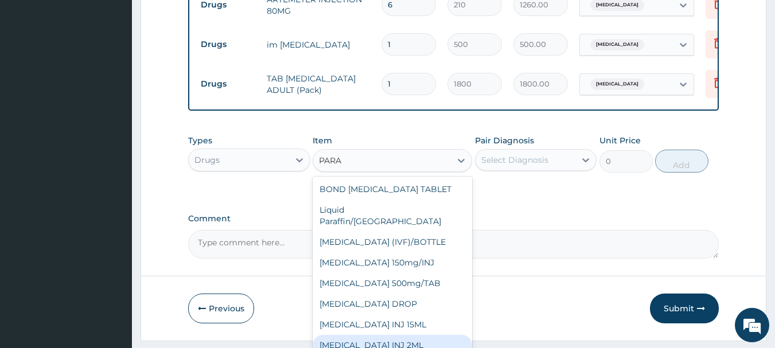
scroll to position [80, 0]
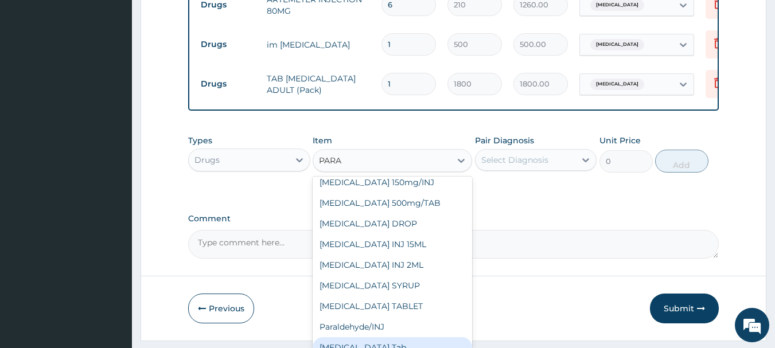
click at [420, 342] on div "[MEDICAL_DATA] Tab" at bounding box center [392, 347] width 159 height 21
type input "20"
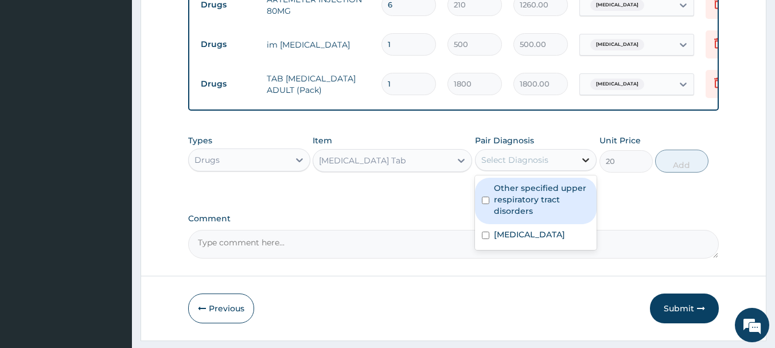
click at [587, 166] on icon at bounding box center [585, 159] width 11 height 11
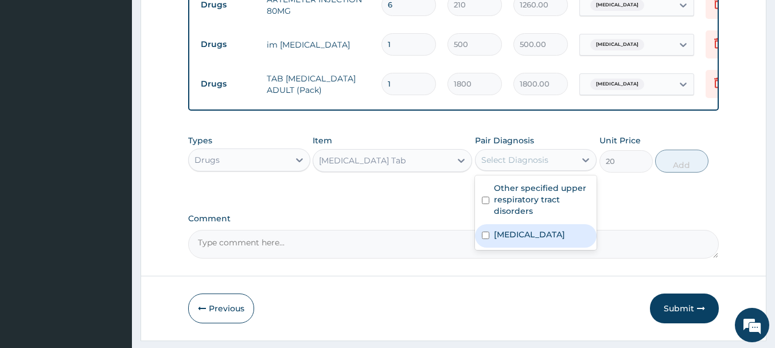
click at [490, 243] on div "Malaria, unspecified" at bounding box center [536, 236] width 122 height 24
checkbox input "true"
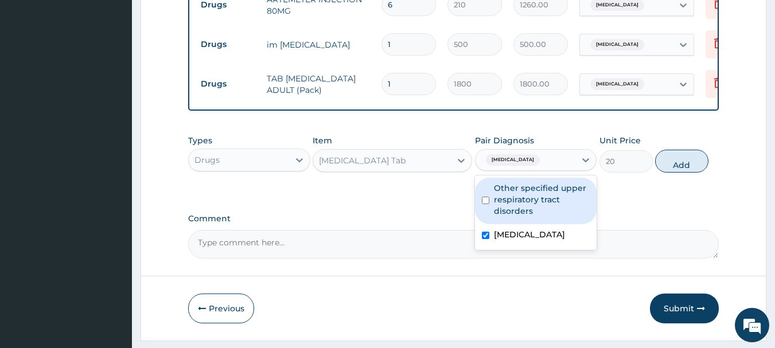
click at [485, 204] on input "checkbox" at bounding box center [485, 200] width 7 height 7
checkbox input "true"
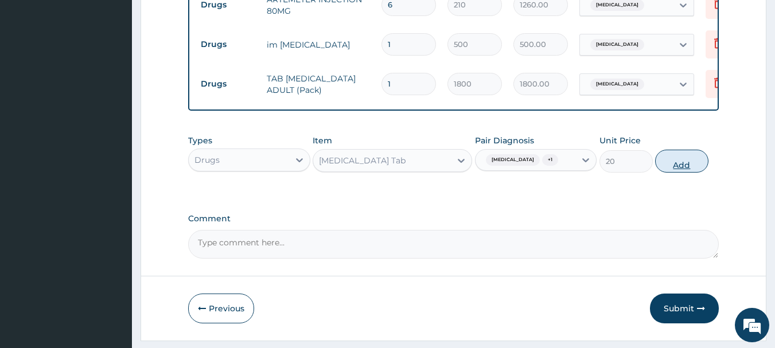
click at [675, 168] on button "Add" at bounding box center [681, 161] width 53 height 23
type input "0"
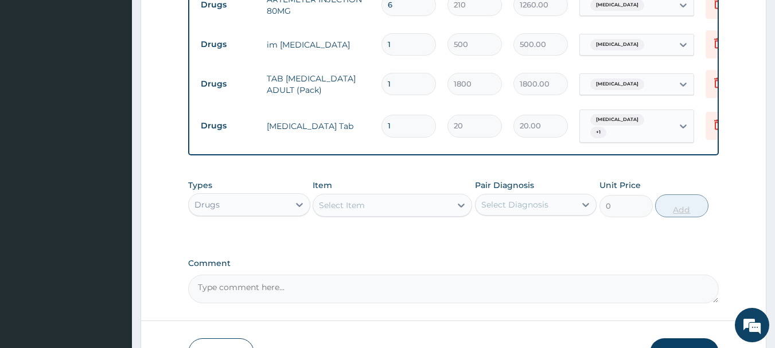
type input "0.00"
type input "3"
type input "60.00"
type input "30"
type input "600.00"
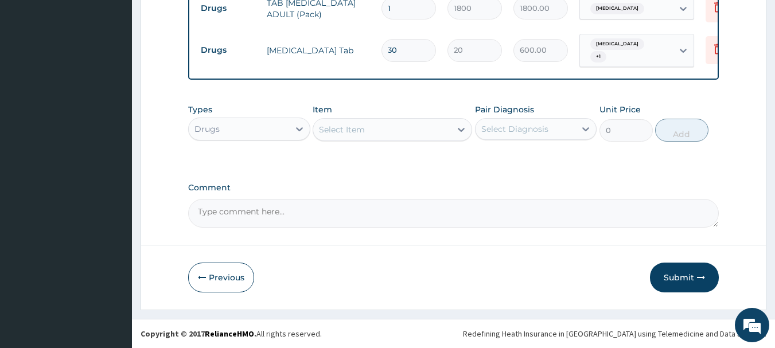
scroll to position [759, 0]
type input "30"
click at [685, 280] on button "Submit" at bounding box center [684, 278] width 69 height 30
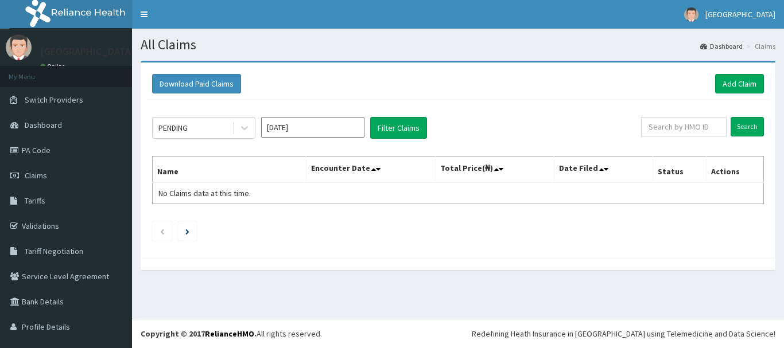
click at [742, 81] on link "Add Claim" at bounding box center [739, 84] width 49 height 20
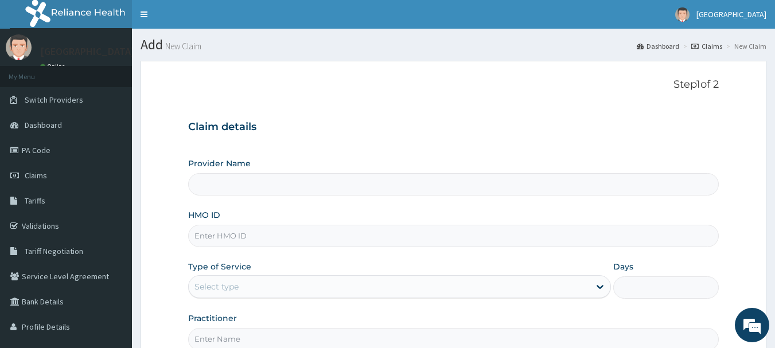
click at [250, 188] on input "Provider Name" at bounding box center [453, 184] width 531 height 22
type input "[GEOGRAPHIC_DATA]"
click at [223, 240] on input "HMO ID" at bounding box center [453, 236] width 531 height 22
type input "SQZ/10104/A"
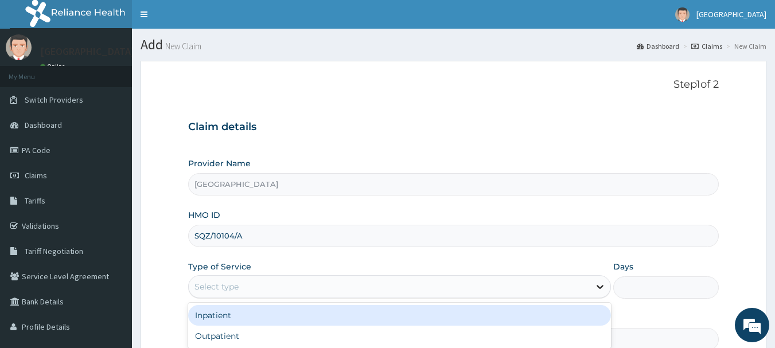
click at [593, 284] on div at bounding box center [600, 286] width 21 height 21
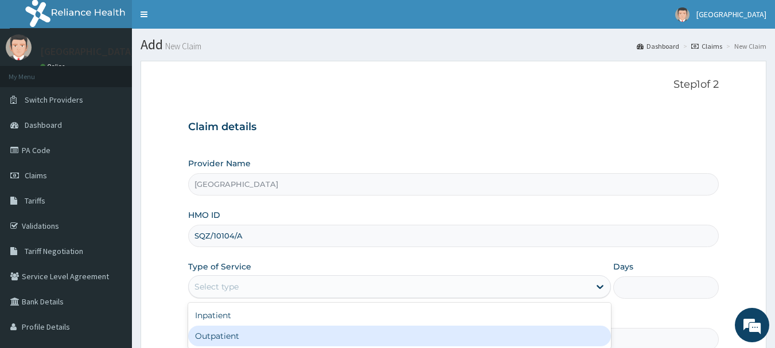
click at [299, 329] on div "Outpatient" at bounding box center [399, 336] width 423 height 21
type input "1"
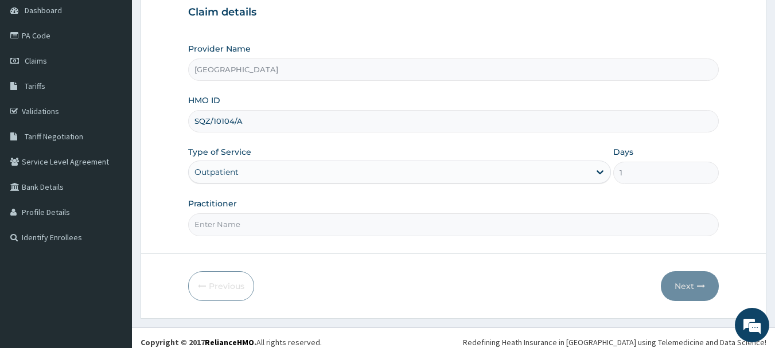
scroll to position [123, 0]
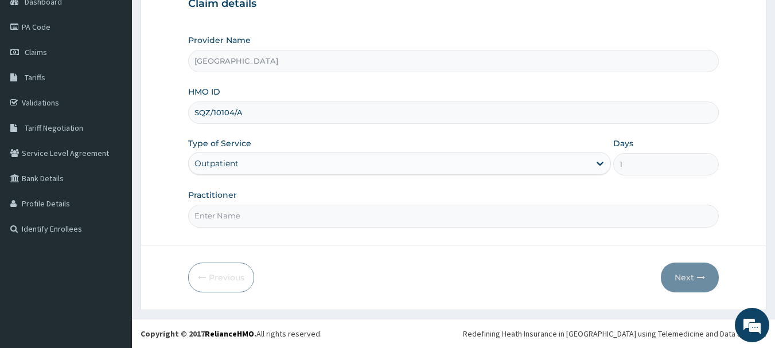
click at [210, 223] on input "Practitioner" at bounding box center [453, 216] width 531 height 22
type input "Dr. E.A AMAO"
click at [698, 276] on icon "button" at bounding box center [701, 278] width 8 height 8
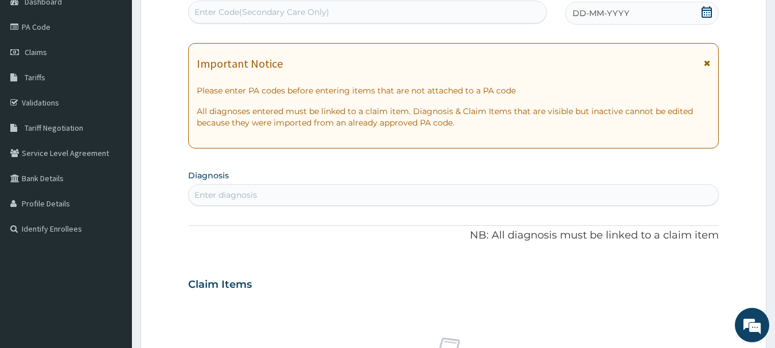
click at [709, 9] on icon at bounding box center [706, 11] width 11 height 11
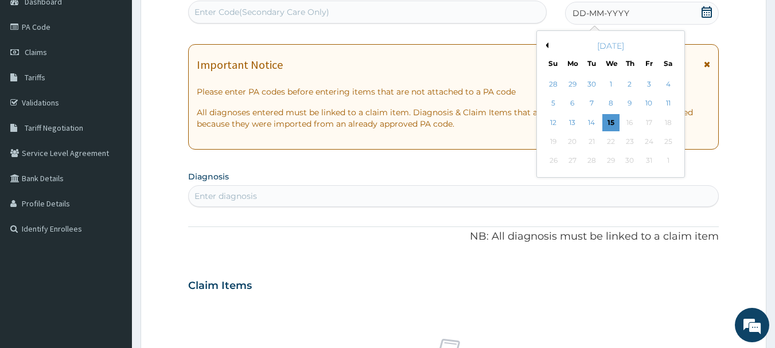
click at [547, 45] on button "Previous Month" at bounding box center [546, 45] width 6 height 6
click at [594, 159] on div "30" at bounding box center [591, 161] width 17 height 17
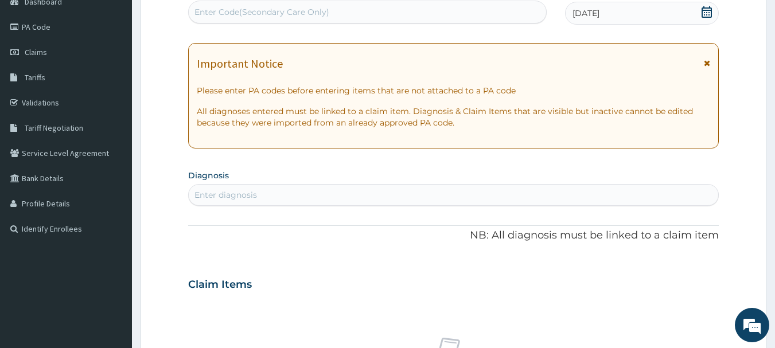
click at [217, 194] on div "Enter diagnosis" at bounding box center [225, 194] width 63 height 11
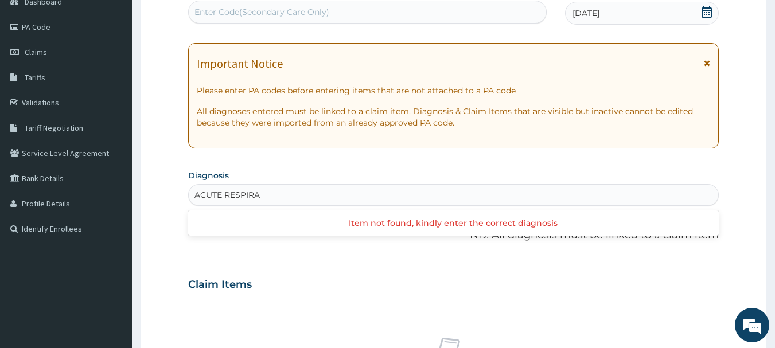
type input "ACUTE RESPIR"
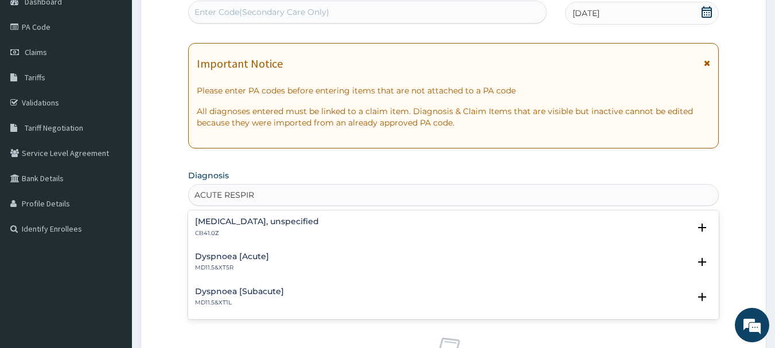
click at [218, 227] on div "Acute respiratory failure, unspecified CB41.0Z" at bounding box center [257, 227] width 124 height 20
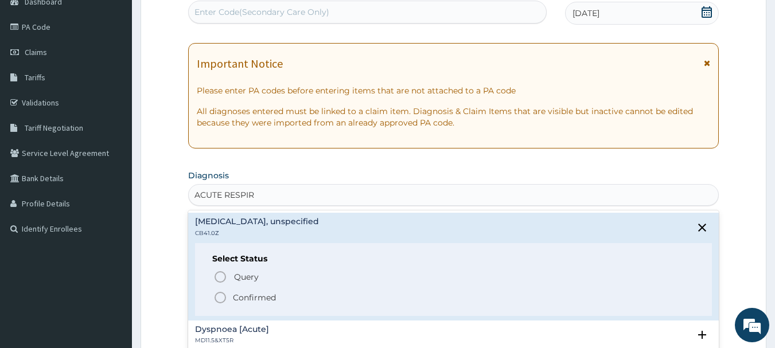
click at [221, 297] on icon "status option filled" at bounding box center [220, 298] width 14 height 14
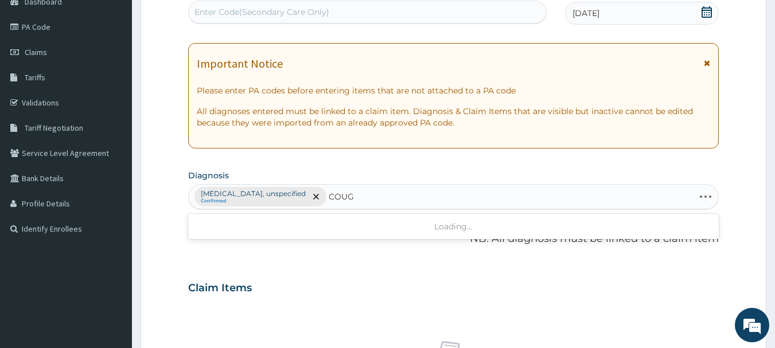
type input "COUGH"
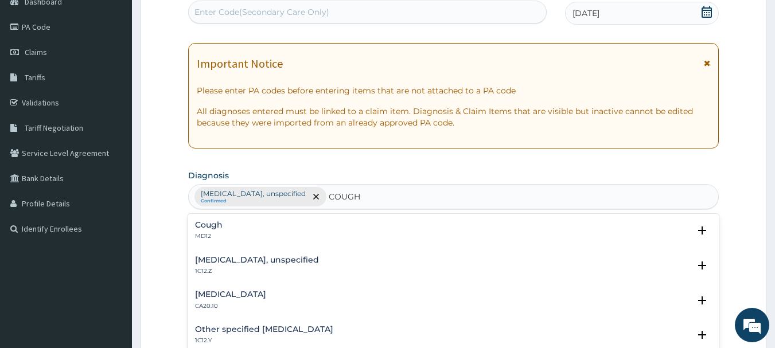
click at [227, 234] on div "Cough MD12" at bounding box center [453, 231] width 517 height 20
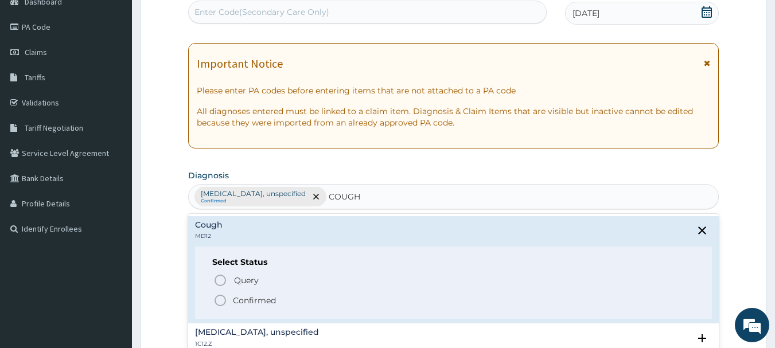
click at [223, 301] on icon "status option filled" at bounding box center [220, 301] width 14 height 14
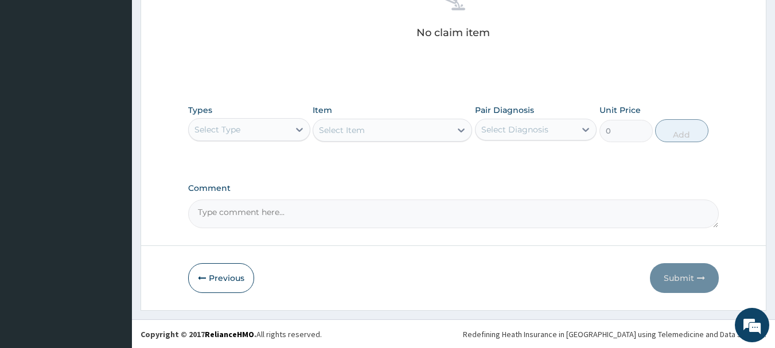
scroll to position [479, 0]
click at [301, 128] on icon at bounding box center [299, 129] width 7 height 4
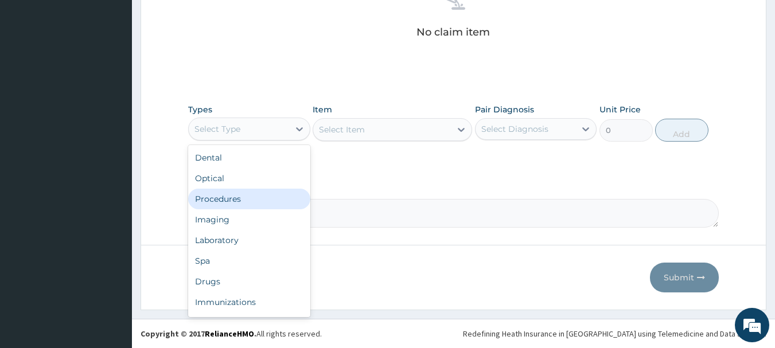
click at [249, 200] on div "Procedures" at bounding box center [249, 199] width 122 height 21
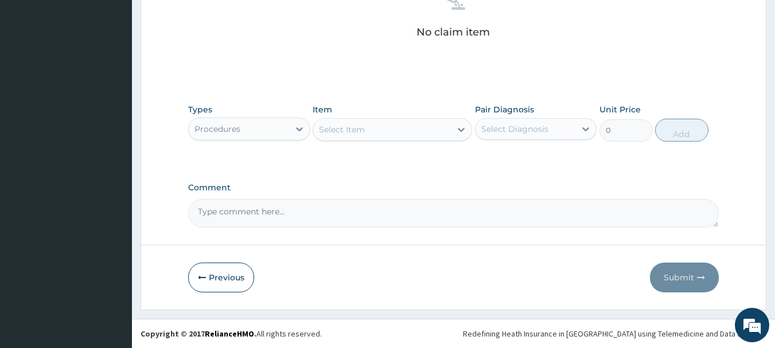
click at [461, 130] on icon at bounding box center [460, 129] width 11 height 11
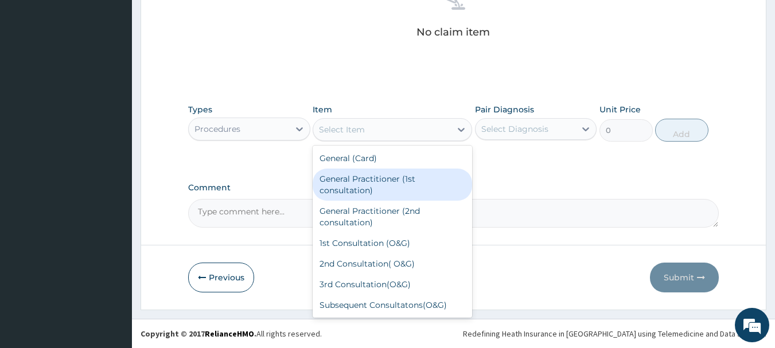
click at [428, 178] on div "General Practitioner (1st consultation)" at bounding box center [392, 185] width 159 height 32
type input "1500"
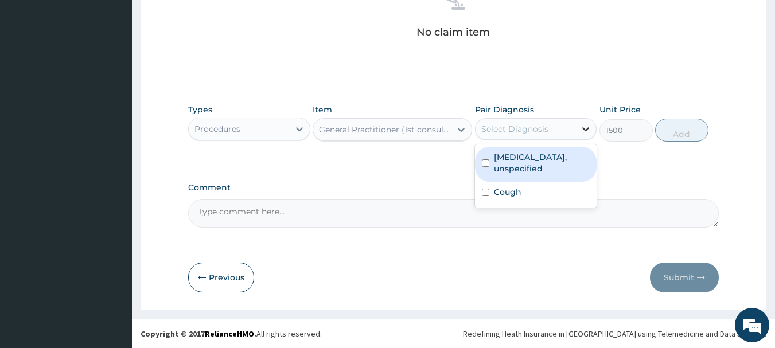
click at [591, 129] on icon at bounding box center [585, 128] width 11 height 11
click at [486, 161] on input "checkbox" at bounding box center [485, 162] width 7 height 7
checkbox input "true"
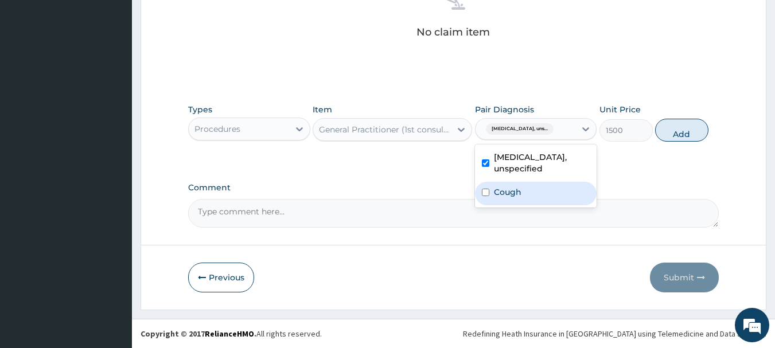
click at [488, 193] on input "checkbox" at bounding box center [485, 192] width 7 height 7
checkbox input "true"
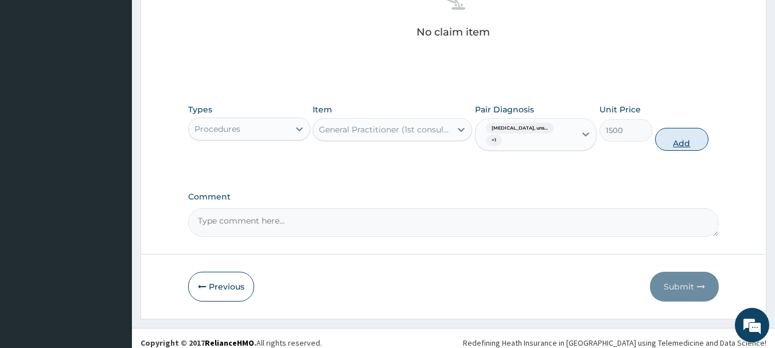
click at [681, 140] on button "Add" at bounding box center [681, 139] width 53 height 23
type input "0"
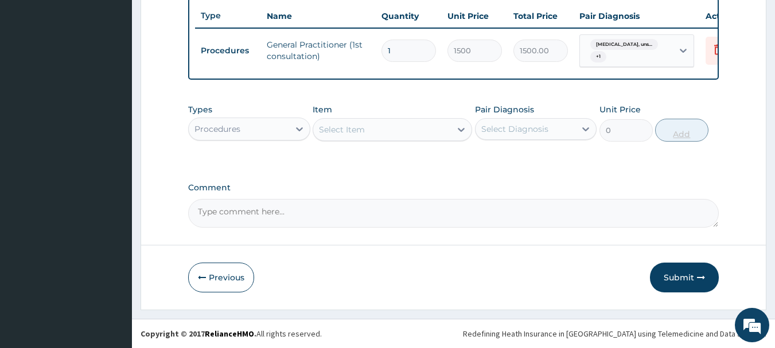
scroll to position [438, 0]
click at [298, 130] on icon at bounding box center [299, 129] width 7 height 4
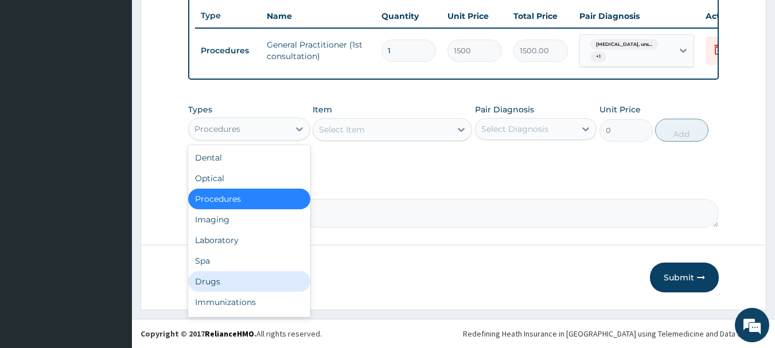
click at [219, 275] on div "Drugs" at bounding box center [249, 281] width 122 height 21
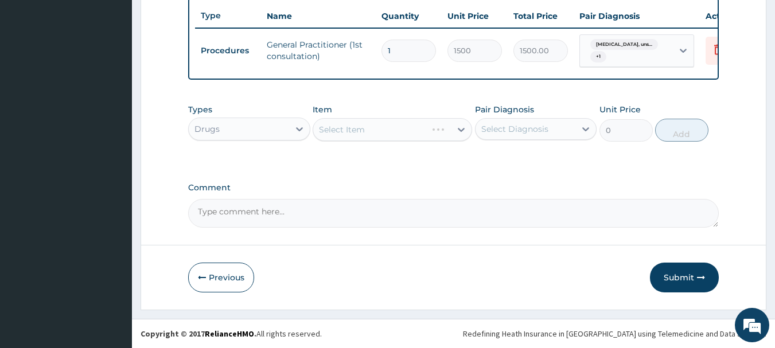
click at [459, 132] on div "Select Item" at bounding box center [392, 129] width 159 height 23
click at [389, 127] on div "Select Item" at bounding box center [382, 129] width 138 height 18
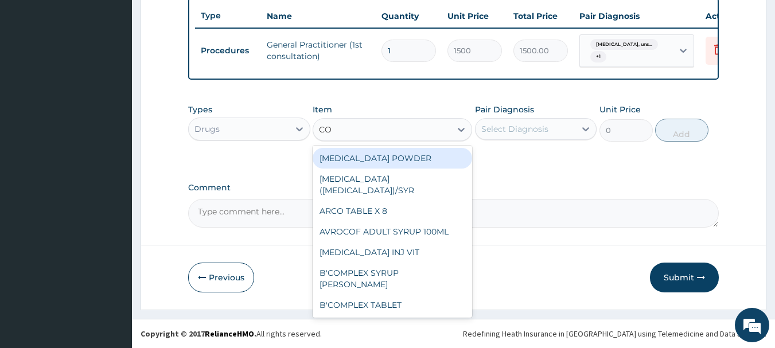
type input "COU"
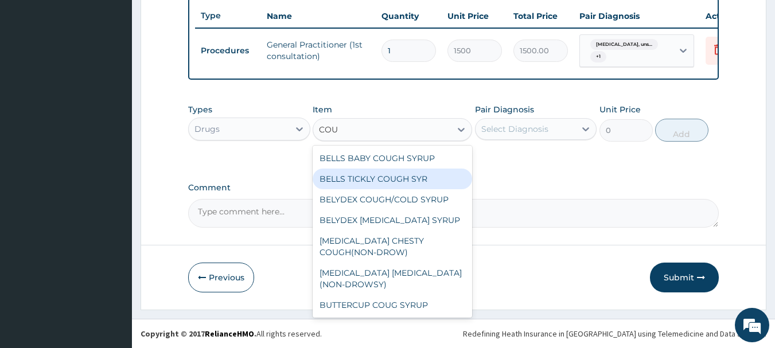
click at [364, 174] on div "BELLS TICKLY COUGH SYR" at bounding box center [392, 179] width 159 height 21
type input "341.25"
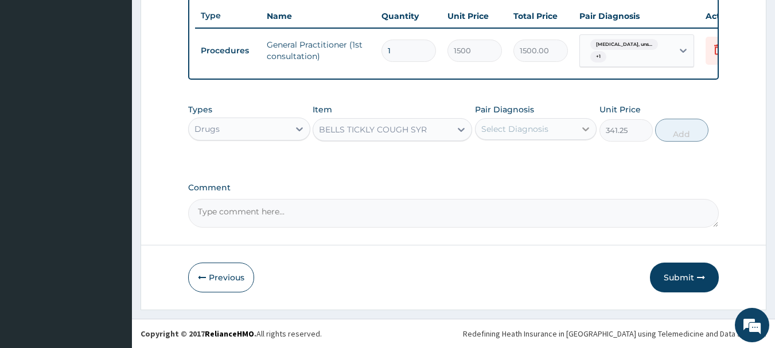
click at [583, 131] on icon at bounding box center [585, 128] width 11 height 11
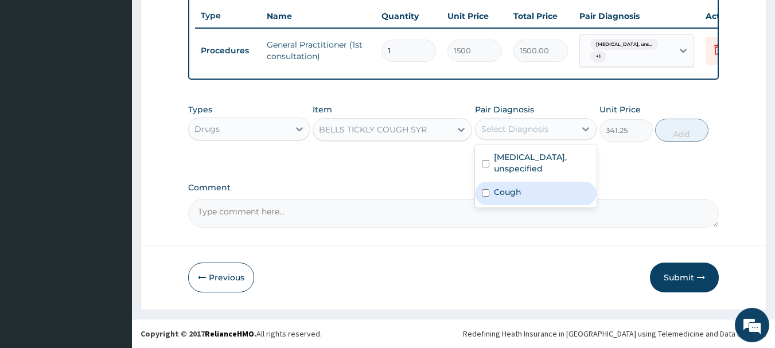
click at [505, 192] on label "Cough" at bounding box center [508, 191] width 28 height 11
checkbox input "true"
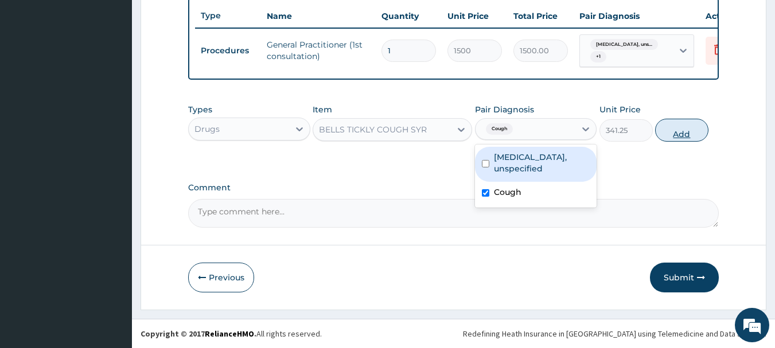
click at [700, 128] on button "Add" at bounding box center [681, 130] width 53 height 23
type input "0"
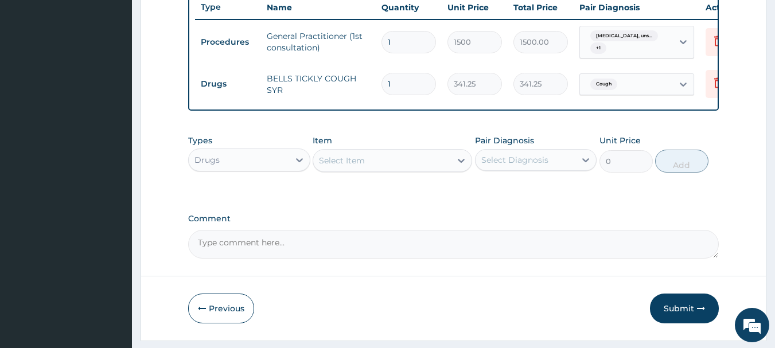
click at [388, 170] on div "Select Item" at bounding box center [382, 160] width 138 height 18
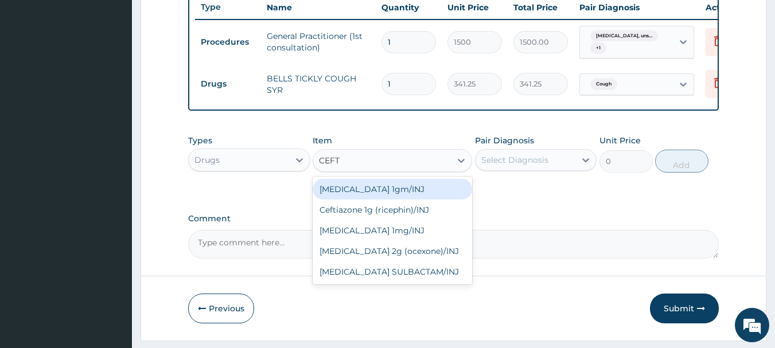
type input "CEFTR"
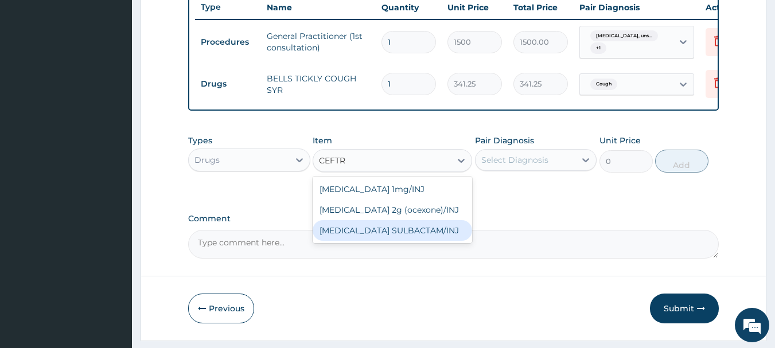
click at [400, 239] on div "[MEDICAL_DATA] SULBACTAM/INJ" at bounding box center [392, 230] width 159 height 21
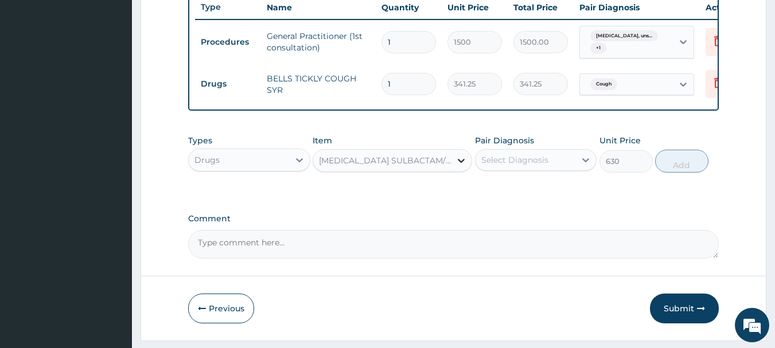
click at [457, 166] on icon at bounding box center [460, 160] width 11 height 11
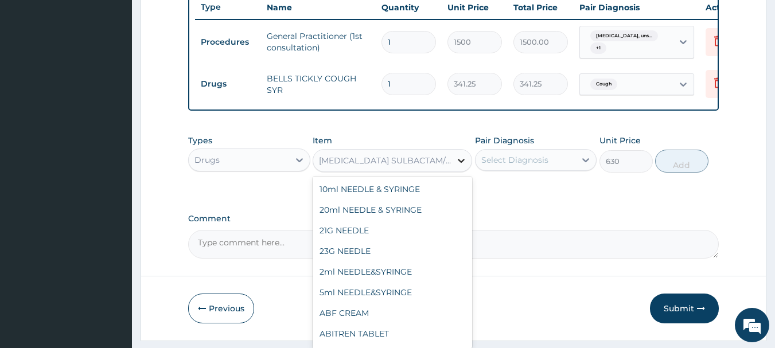
scroll to position [9352, 0]
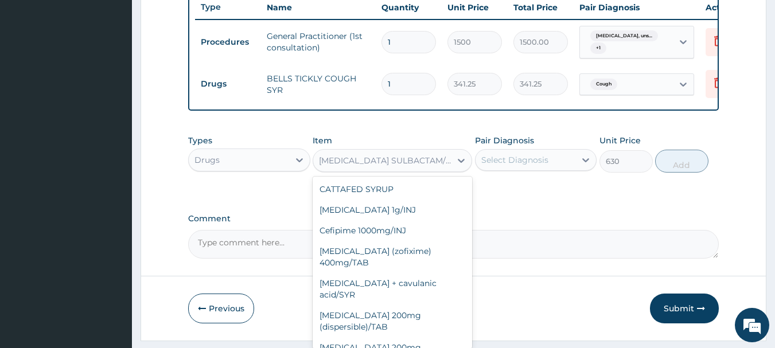
type input "409.5"
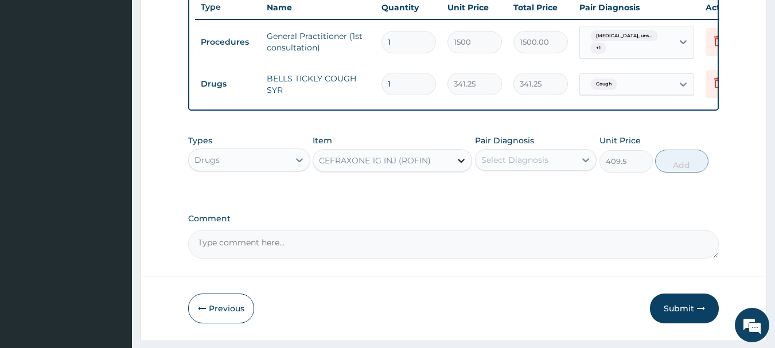
click at [463, 166] on icon at bounding box center [460, 160] width 11 height 11
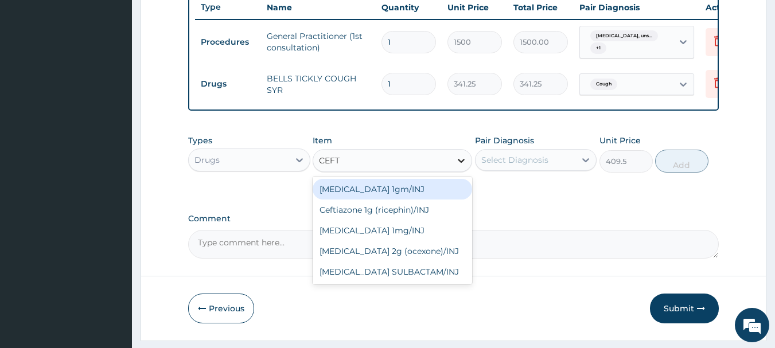
scroll to position [0, 0]
type input "CEFTR"
click at [386, 197] on div "[MEDICAL_DATA] 1mg/INJ" at bounding box center [392, 189] width 159 height 21
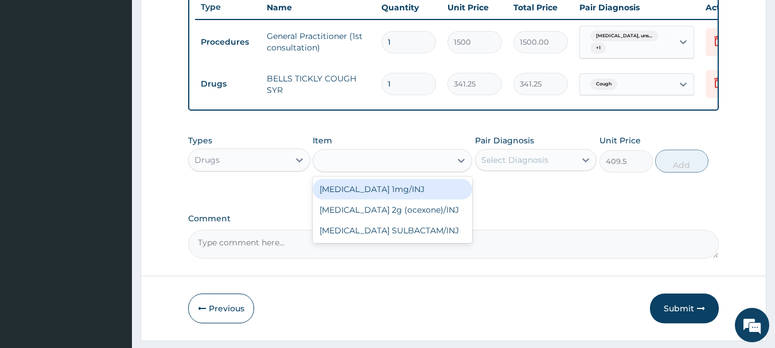
type input "446.25"
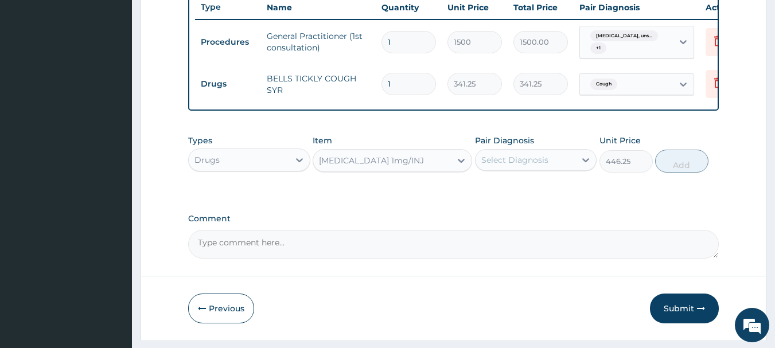
click at [403, 169] on div "[MEDICAL_DATA] 1mg/INJ" at bounding box center [382, 160] width 138 height 18
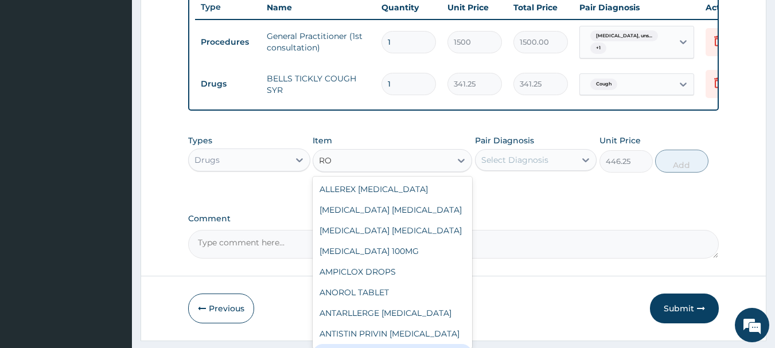
type input "R"
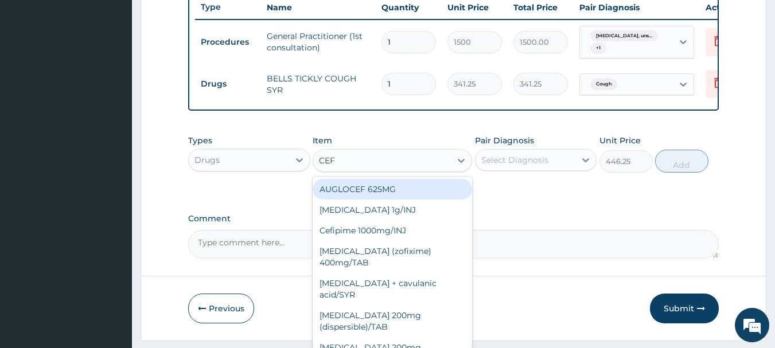
type input "CEFT"
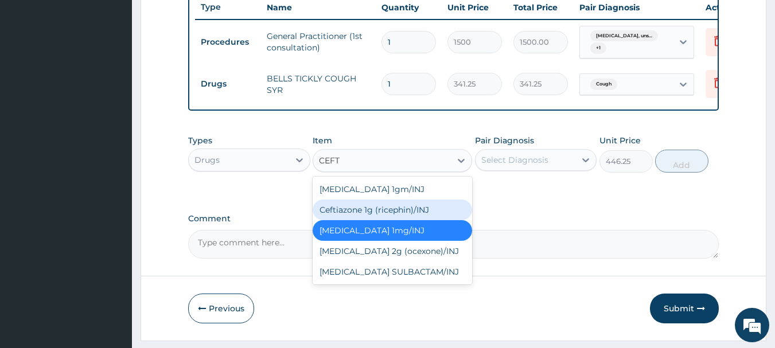
click at [385, 220] on div "Ceftiazone 1g (ricephin)/INJ" at bounding box center [392, 210] width 159 height 21
type input "1023.75"
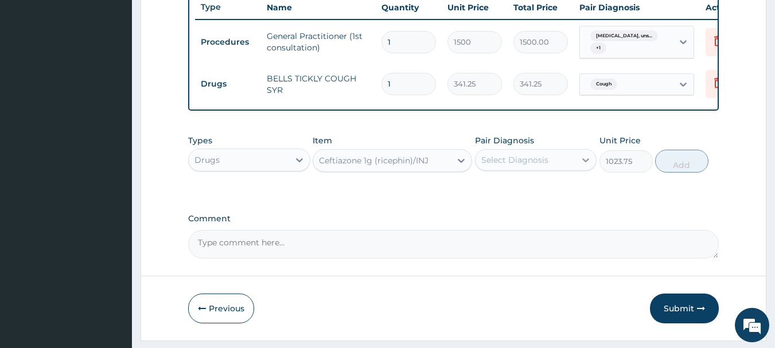
click at [579, 170] on div at bounding box center [585, 160] width 21 height 21
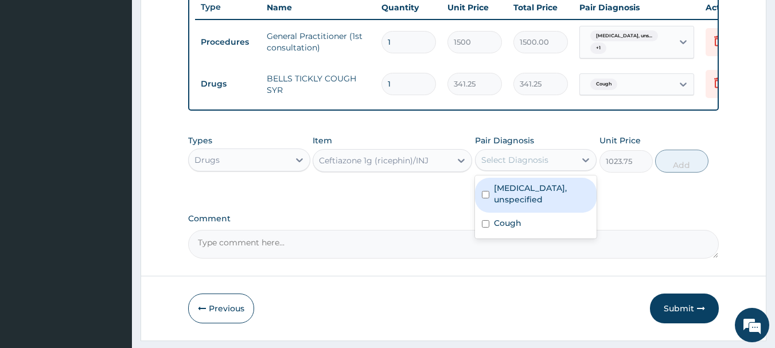
click at [484, 198] on input "checkbox" at bounding box center [485, 194] width 7 height 7
checkbox input "true"
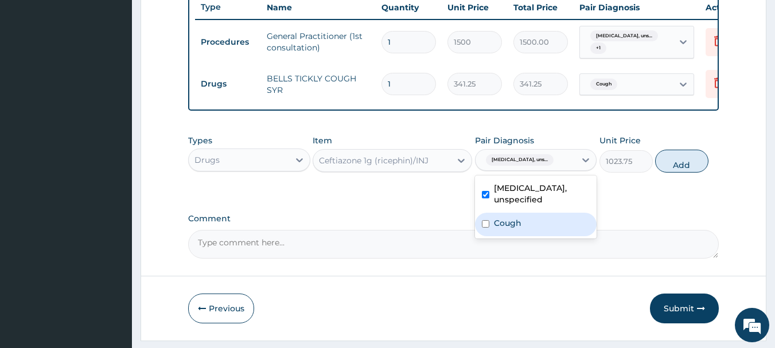
click at [486, 228] on input "checkbox" at bounding box center [485, 223] width 7 height 7
checkbox input "true"
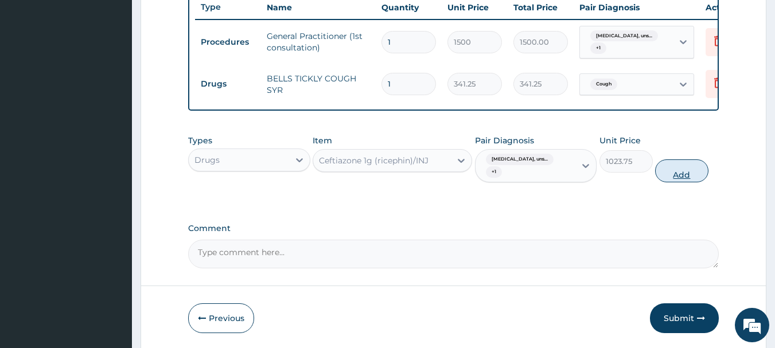
click at [695, 180] on button "Add" at bounding box center [681, 170] width 53 height 23
type input "0"
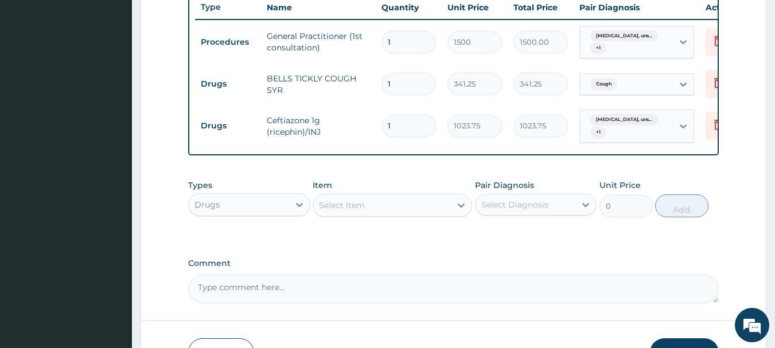
click at [348, 211] on div "Select Item" at bounding box center [342, 205] width 46 height 11
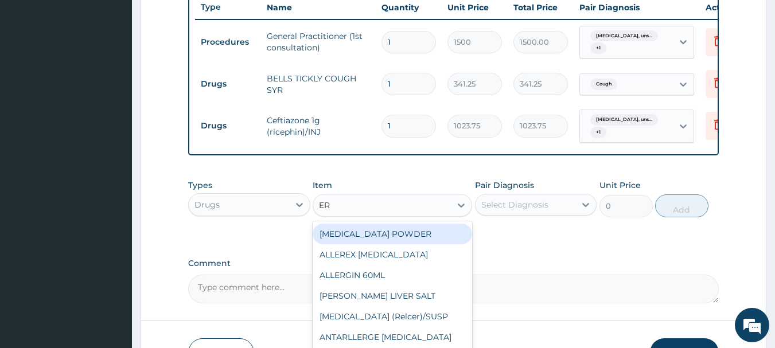
type input "ERY"
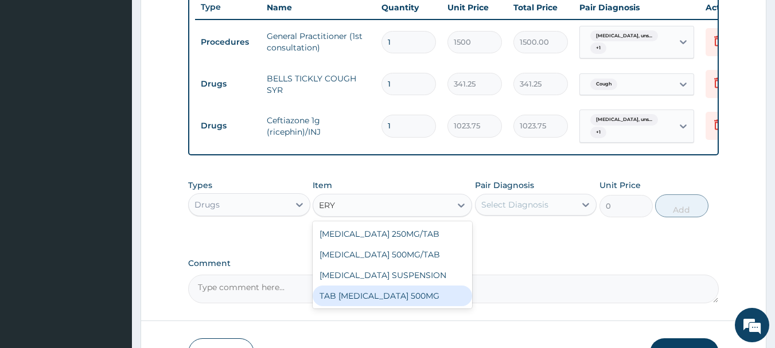
click at [438, 303] on div "TAB [MEDICAL_DATA] 500MG" at bounding box center [392, 296] width 159 height 21
type input "200"
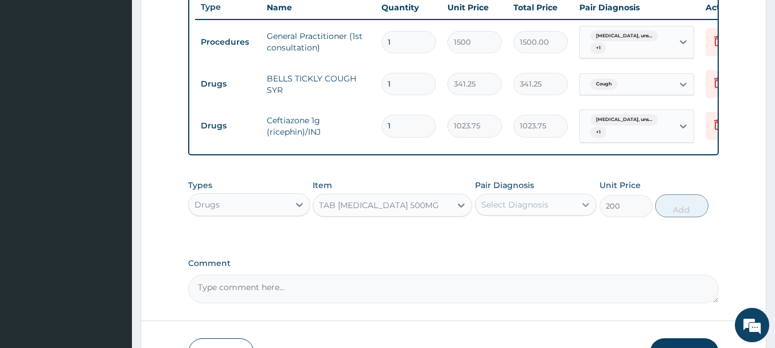
click at [587, 211] on icon at bounding box center [585, 204] width 11 height 11
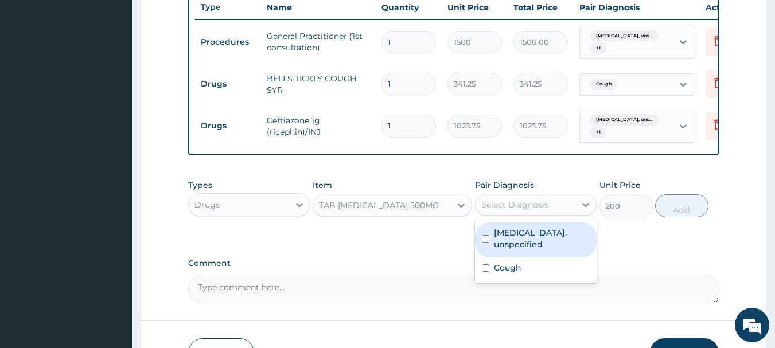
click at [485, 243] on input "checkbox" at bounding box center [485, 238] width 7 height 7
checkbox input "true"
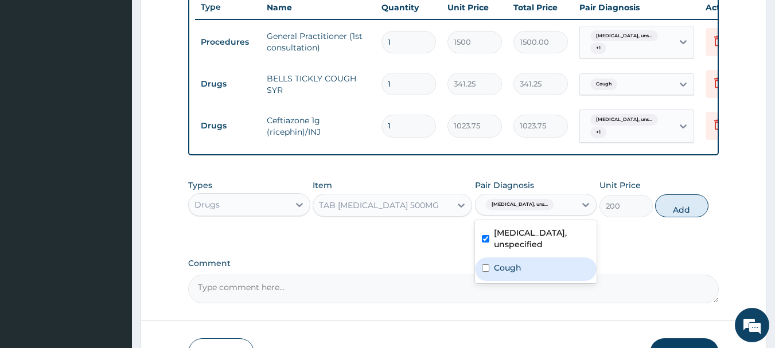
click at [488, 272] on input "checkbox" at bounding box center [485, 267] width 7 height 7
checkbox input "true"
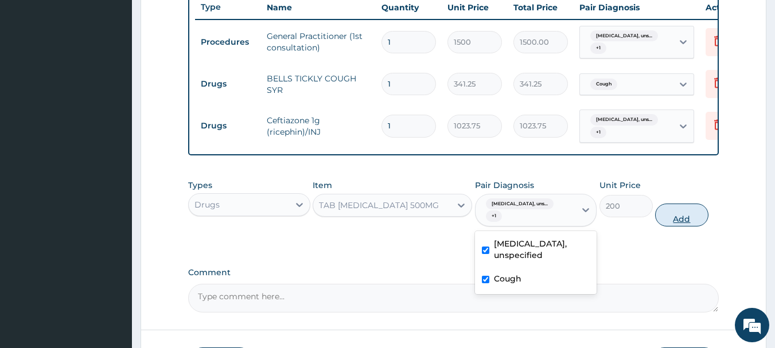
click at [674, 227] on button "Add" at bounding box center [681, 215] width 53 height 23
type input "0"
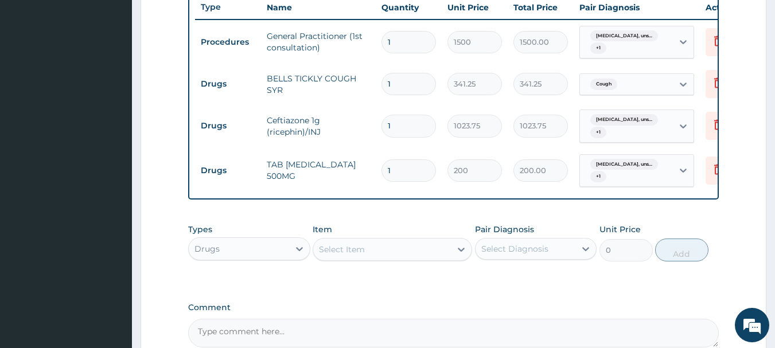
type input "0.00"
type input "2"
type input "400.00"
type input "21"
type input "4200.00"
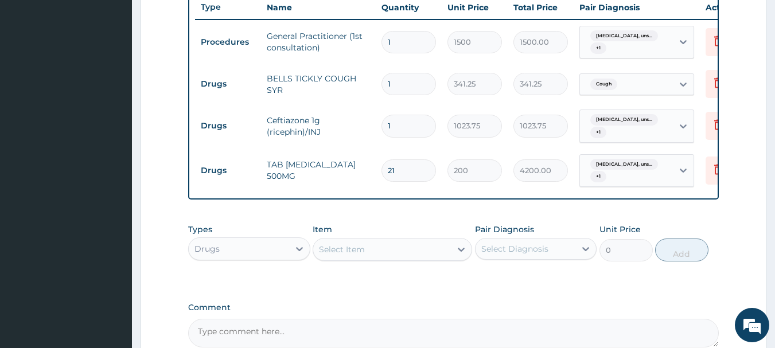
type input "21"
click at [442, 259] on div "Select Item" at bounding box center [382, 249] width 138 height 18
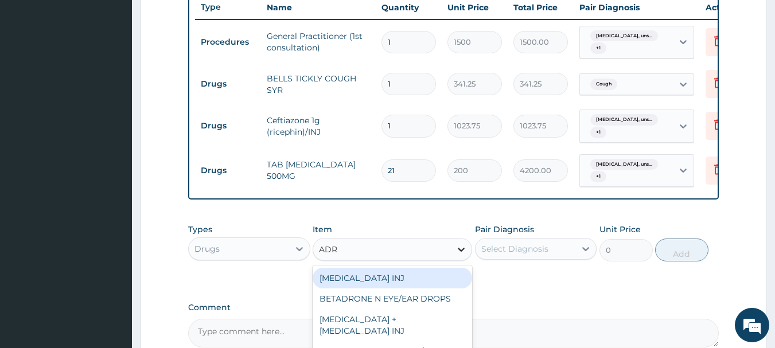
type input "ADRE"
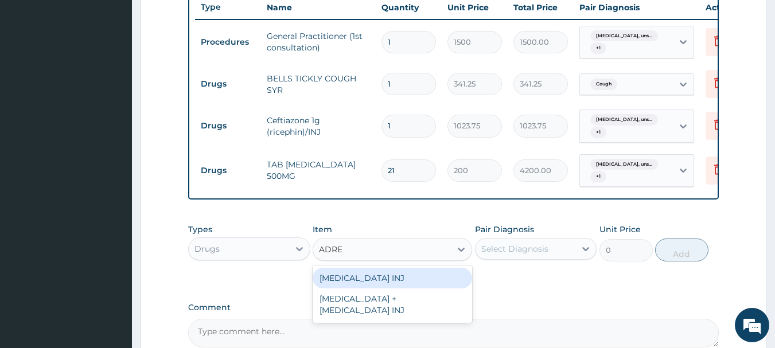
click at [423, 289] on div "[MEDICAL_DATA] INJ" at bounding box center [392, 278] width 159 height 21
type input "115.5"
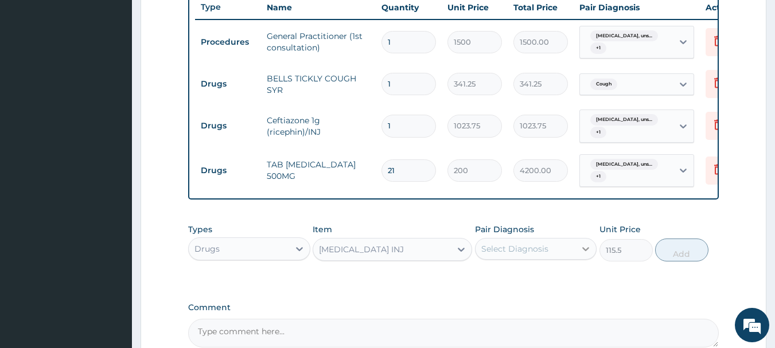
click at [587, 251] on icon at bounding box center [586, 249] width 7 height 4
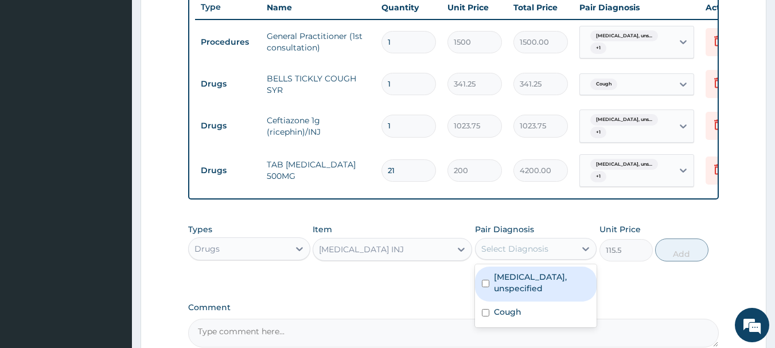
click at [486, 287] on input "checkbox" at bounding box center [485, 283] width 7 height 7
checkbox input "true"
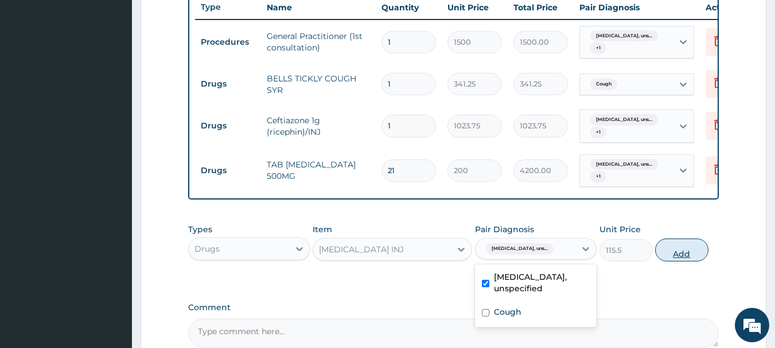
click at [664, 258] on button "Add" at bounding box center [681, 250] width 53 height 23
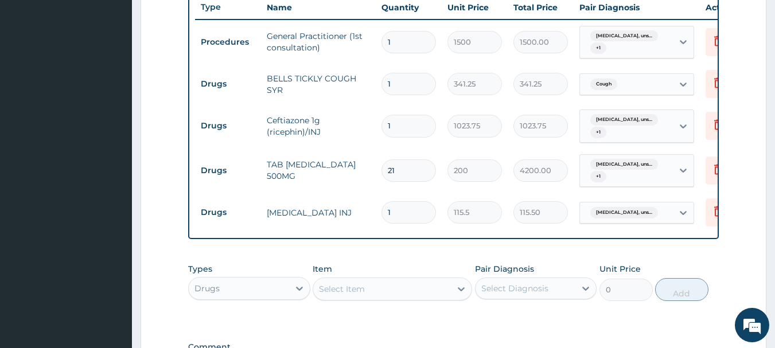
click at [352, 295] on div "Select Item" at bounding box center [342, 288] width 46 height 11
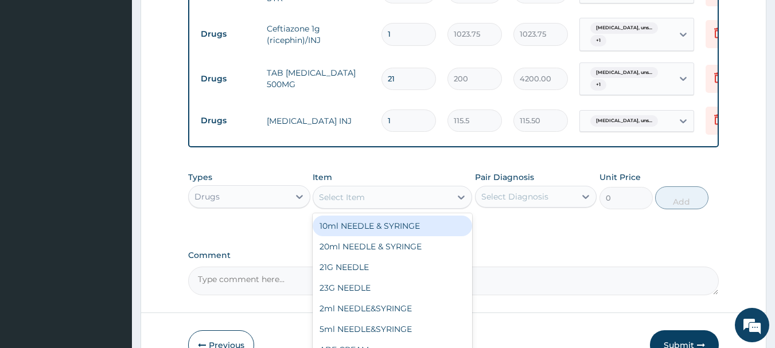
scroll to position [552, 0]
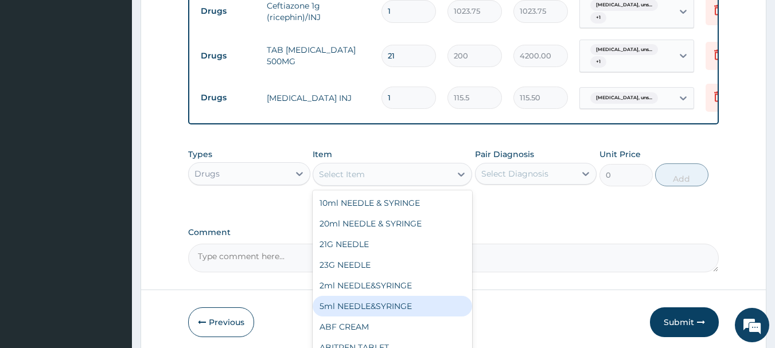
click at [413, 313] on div "5ml NEEDLE&SYRINGE" at bounding box center [392, 306] width 159 height 21
type input "26.25"
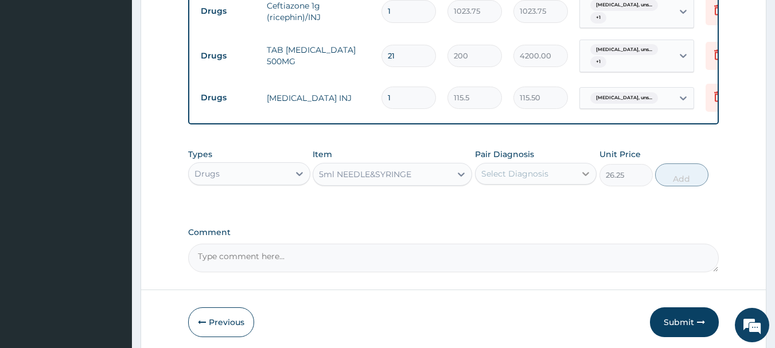
click at [584, 180] on icon at bounding box center [585, 173] width 11 height 11
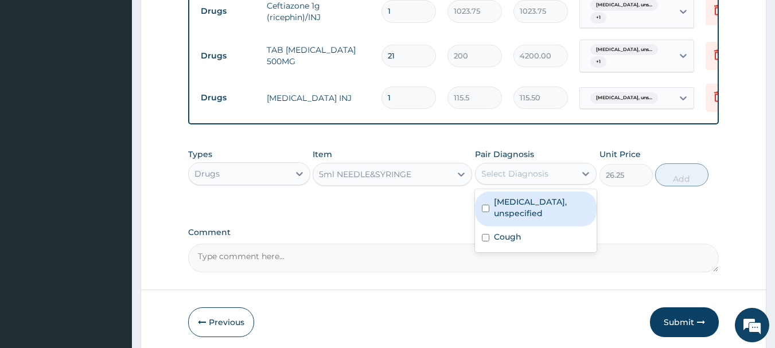
click at [483, 212] on input "checkbox" at bounding box center [485, 208] width 7 height 7
checkbox input "true"
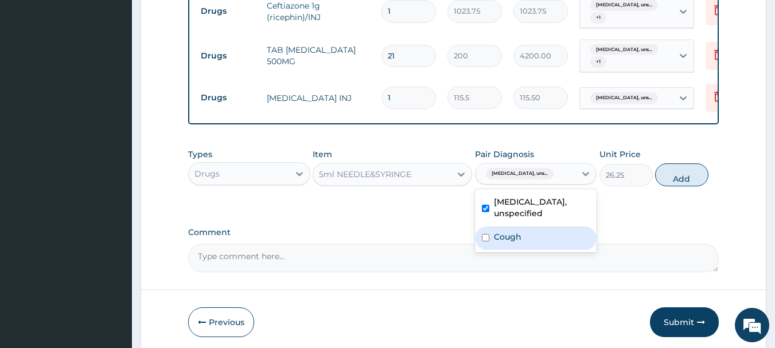
click at [488, 241] on input "checkbox" at bounding box center [485, 237] width 7 height 7
checkbox input "true"
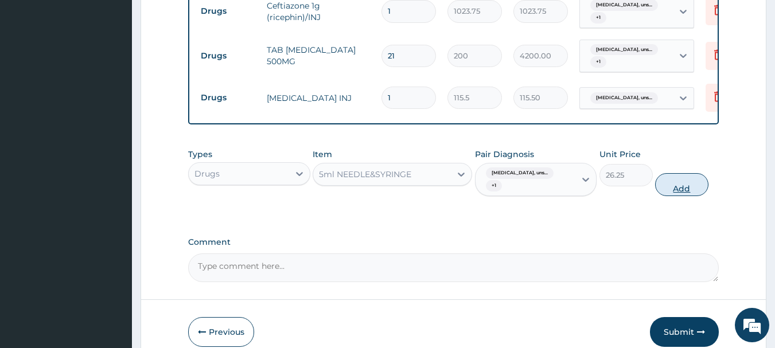
click at [676, 192] on button "Add" at bounding box center [681, 184] width 53 height 23
type input "0"
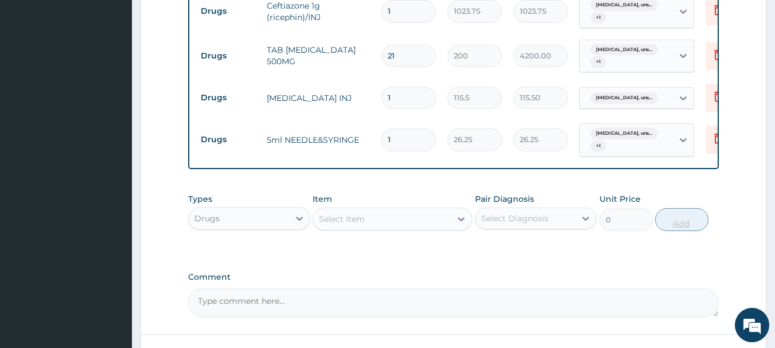
type input "0.00"
type input "3"
type input "78.75"
type input "3"
click at [411, 228] on div "Select Item" at bounding box center [382, 219] width 138 height 18
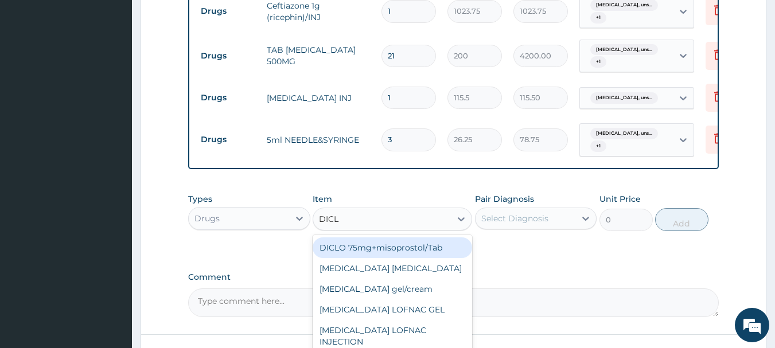
type input "DICLO"
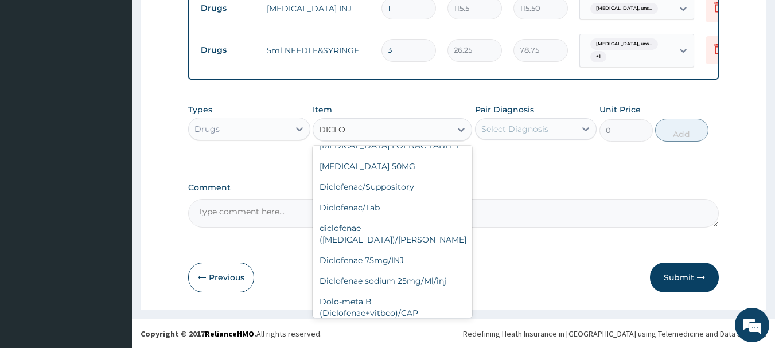
scroll to position [165, 0]
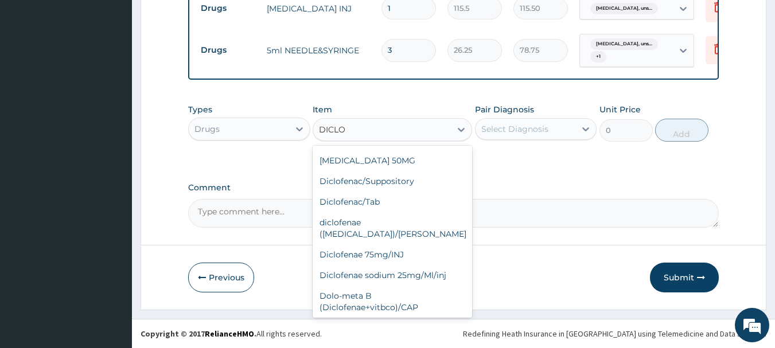
click at [442, 318] on div "im [MEDICAL_DATA]" at bounding box center [392, 328] width 159 height 21
type input "500"
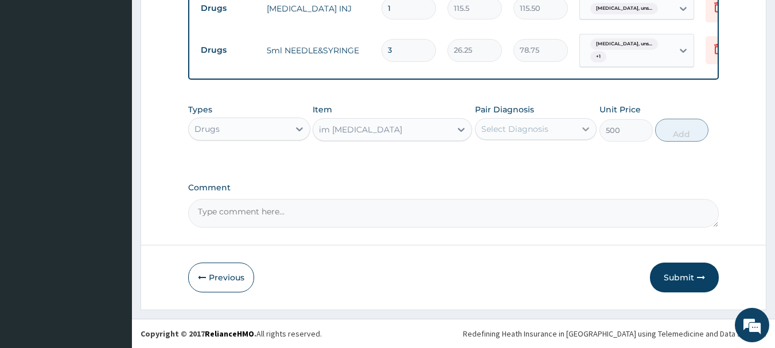
click at [587, 131] on icon at bounding box center [585, 128] width 11 height 11
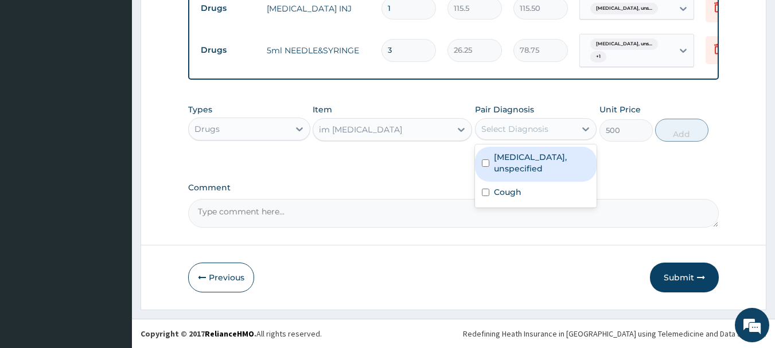
click at [488, 160] on input "checkbox" at bounding box center [485, 162] width 7 height 7
checkbox input "true"
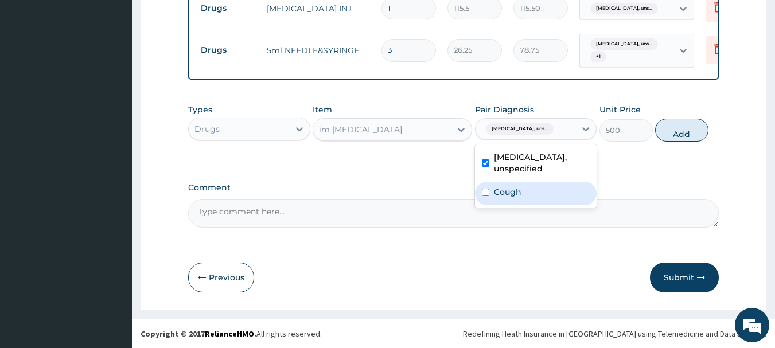
click at [486, 193] on input "checkbox" at bounding box center [485, 192] width 7 height 7
checkbox input "true"
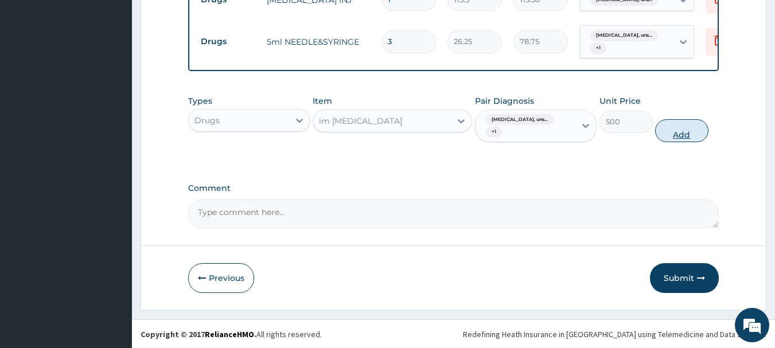
click at [671, 138] on button "Add" at bounding box center [681, 130] width 53 height 23
type input "0"
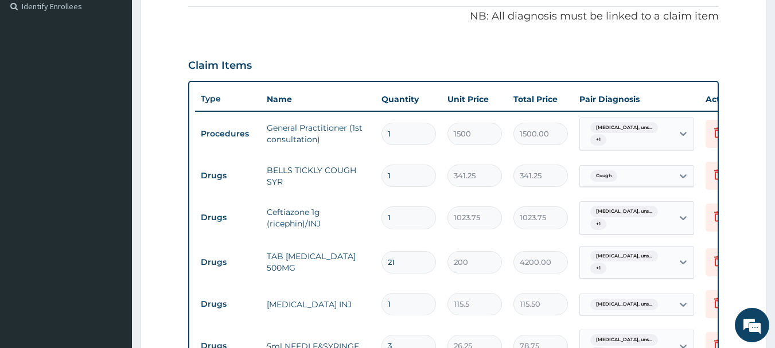
scroll to position [650, 0]
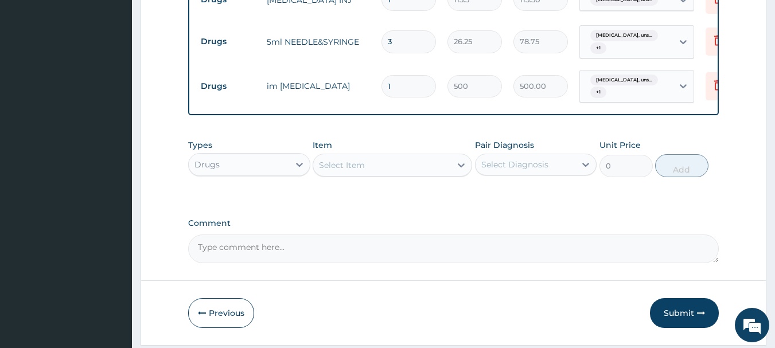
click at [406, 173] on div "Select Item" at bounding box center [382, 165] width 138 height 18
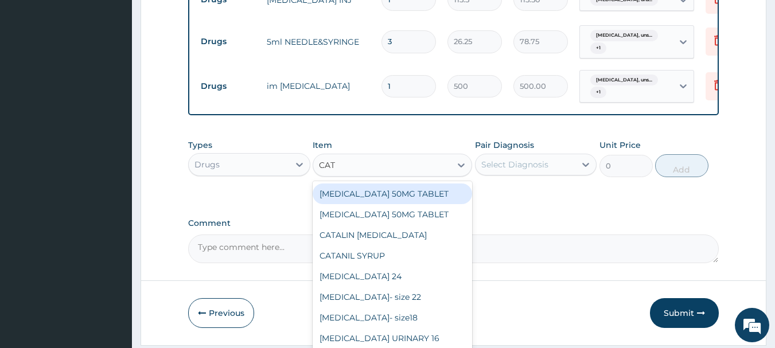
type input "CATA"
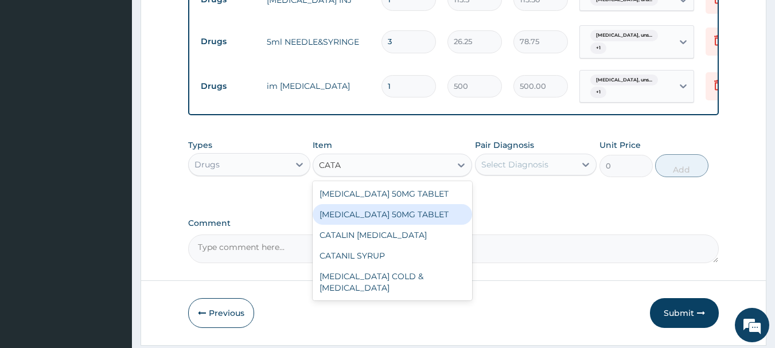
click at [380, 225] on div "[MEDICAL_DATA] 50MG TABLET" at bounding box center [392, 214] width 159 height 21
type input "76.12"
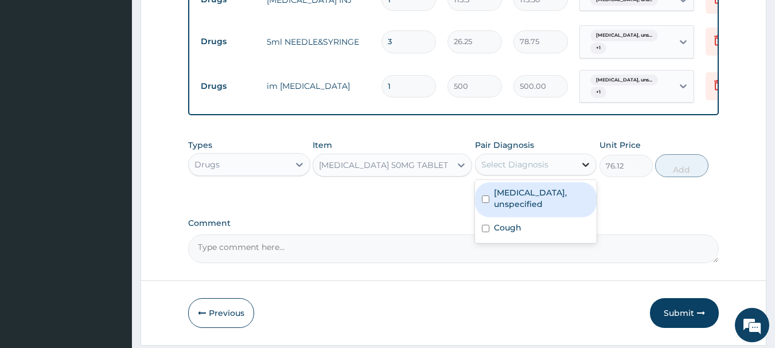
click at [586, 170] on icon at bounding box center [585, 164] width 11 height 11
click at [486, 203] on input "checkbox" at bounding box center [485, 199] width 7 height 7
checkbox input "true"
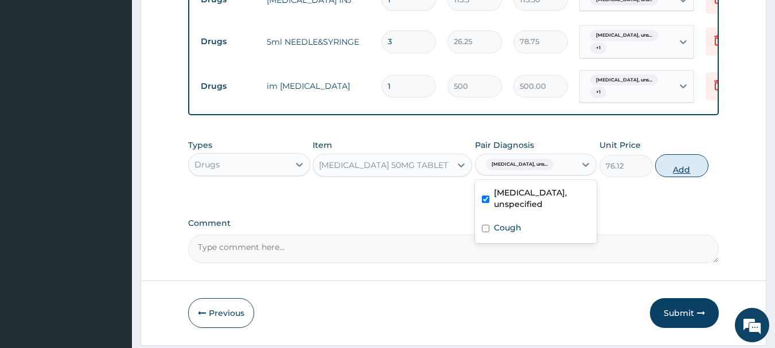
click at [677, 173] on button "Add" at bounding box center [681, 165] width 53 height 23
type input "0"
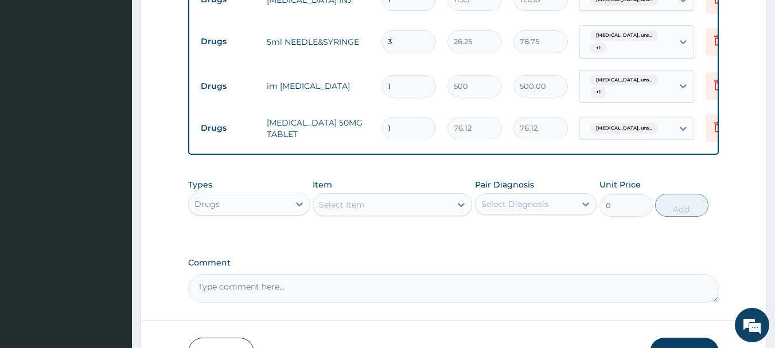
type input "14"
type input "1065.68"
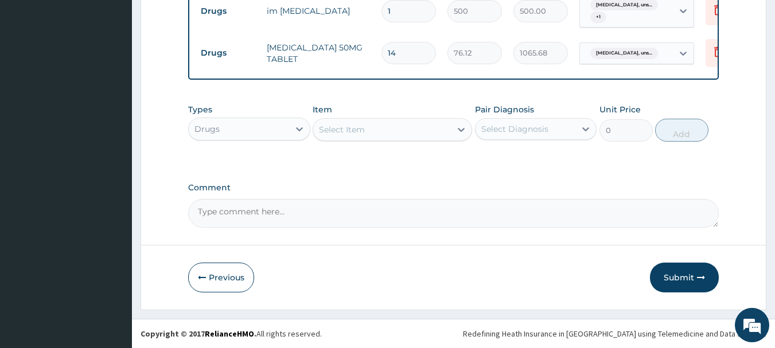
scroll to position [734, 0]
type input "14"
click at [673, 276] on button "Submit" at bounding box center [684, 278] width 69 height 30
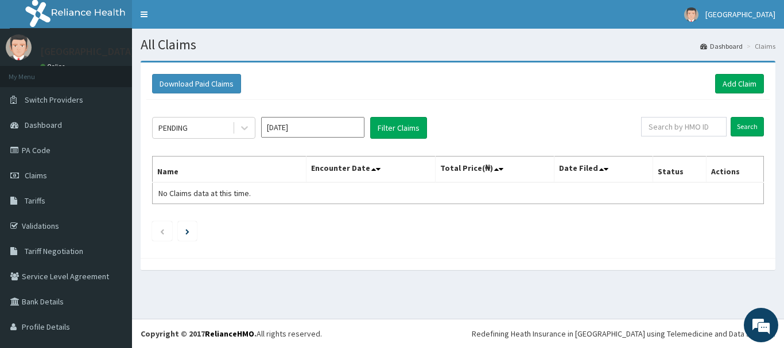
click at [350, 129] on input "[DATE]" at bounding box center [312, 127] width 103 height 21
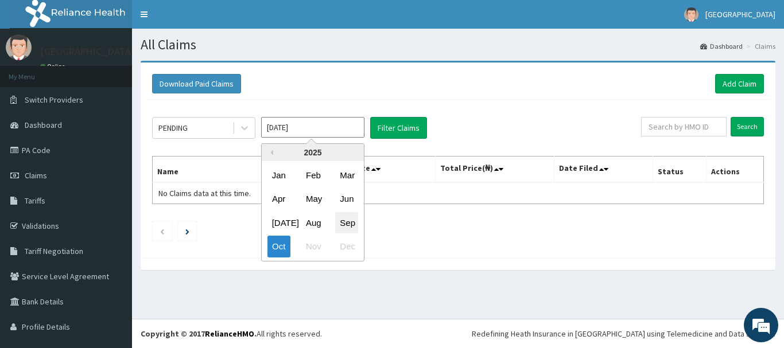
click at [349, 217] on div "Sep" at bounding box center [346, 222] width 23 height 21
type input "[DATE]"
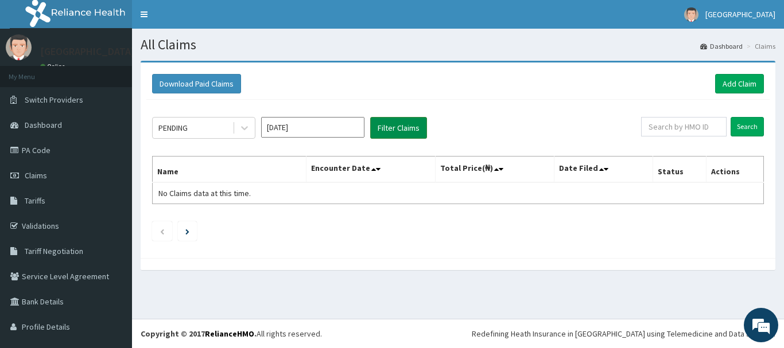
click at [398, 126] on button "Filter Claims" at bounding box center [398, 128] width 57 height 22
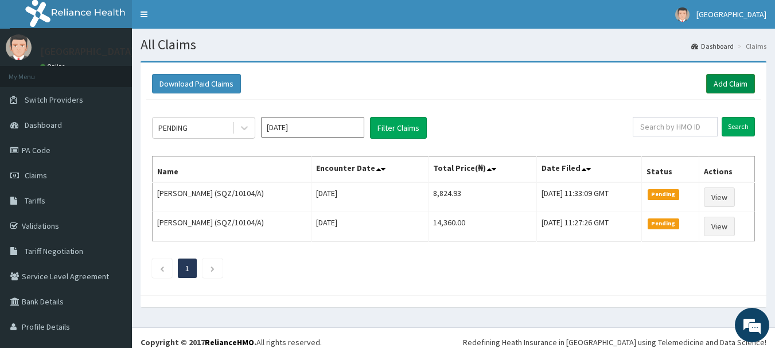
click at [734, 81] on link "Add Claim" at bounding box center [730, 84] width 49 height 20
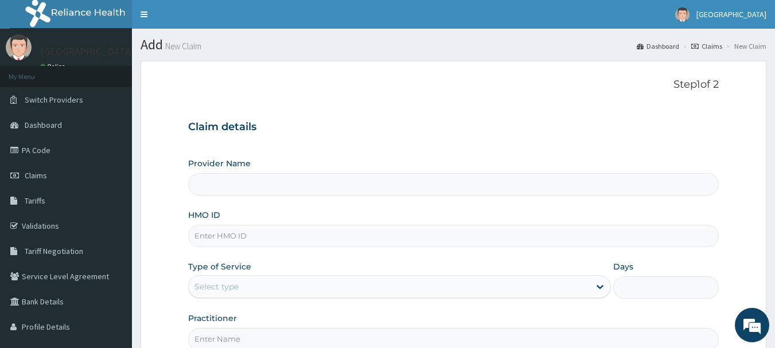
click at [274, 180] on input "Provider Name" at bounding box center [453, 184] width 531 height 22
click at [232, 189] on input "Provider Name" at bounding box center [453, 184] width 531 height 22
type input "[GEOGRAPHIC_DATA]"
click at [254, 184] on input "[GEOGRAPHIC_DATA]" at bounding box center [453, 184] width 531 height 22
click at [227, 233] on input "HMO ID" at bounding box center [453, 236] width 531 height 22
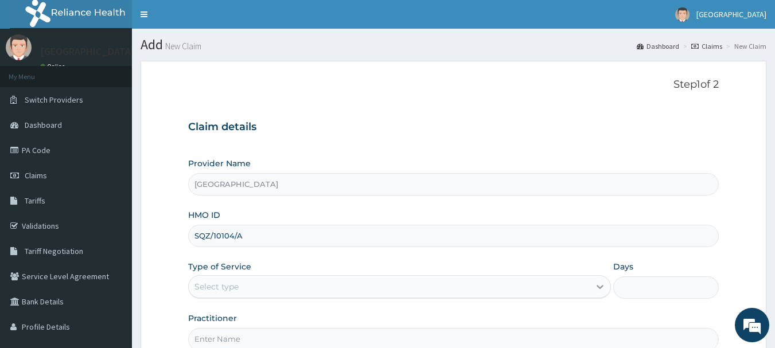
type input "SQZ/10104/A"
click at [601, 290] on icon at bounding box center [599, 286] width 11 height 11
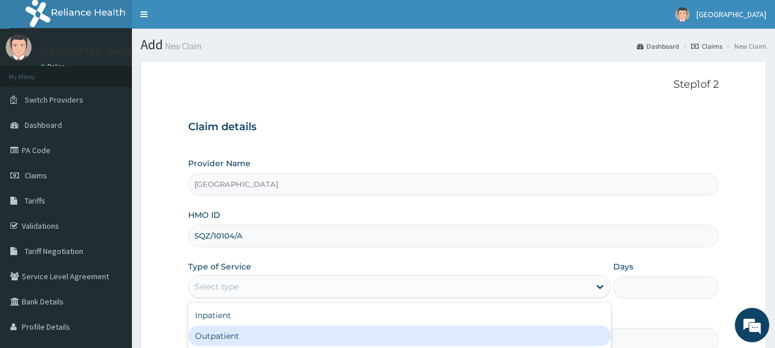
click at [397, 341] on div "Outpatient" at bounding box center [399, 336] width 423 height 21
type input "1"
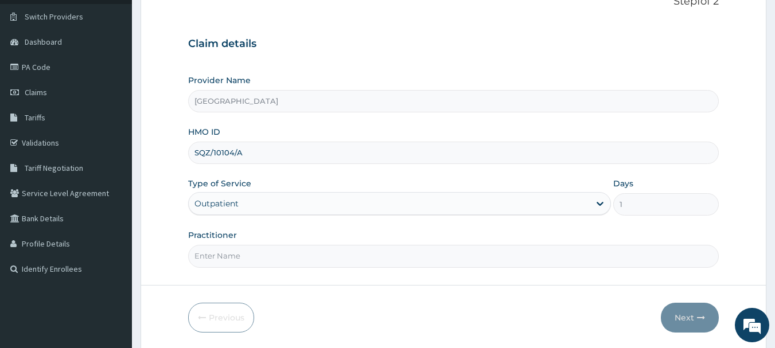
scroll to position [123, 0]
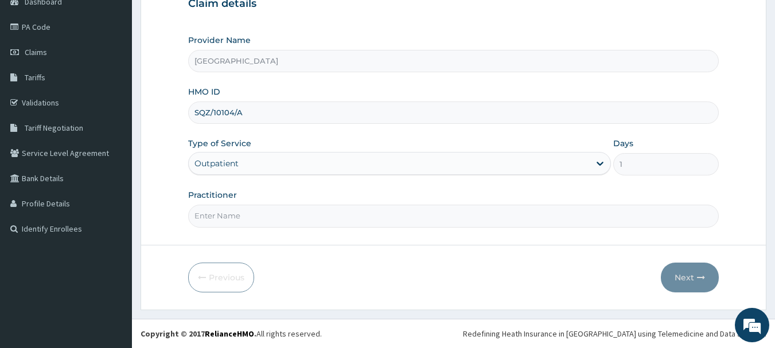
click at [442, 226] on input "Practitioner" at bounding box center [453, 216] width 531 height 22
type input "[PERSON_NAME]"
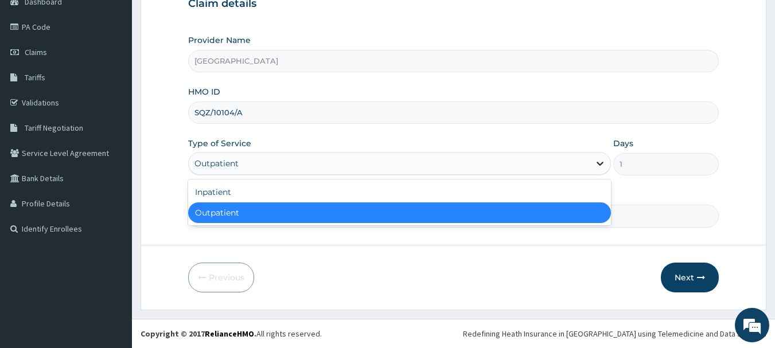
click at [596, 166] on icon at bounding box center [599, 163] width 11 height 11
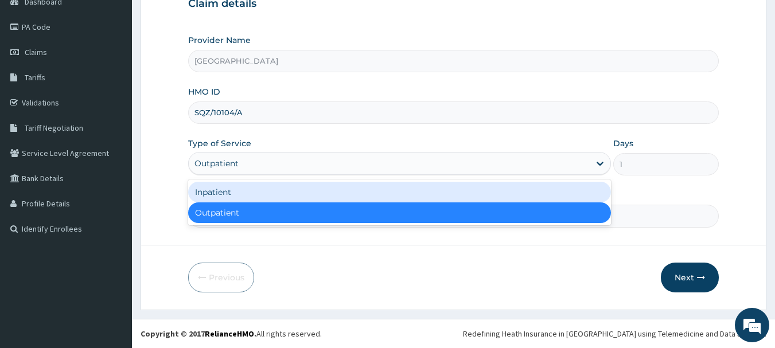
click at [471, 193] on div "Inpatient" at bounding box center [399, 192] width 423 height 21
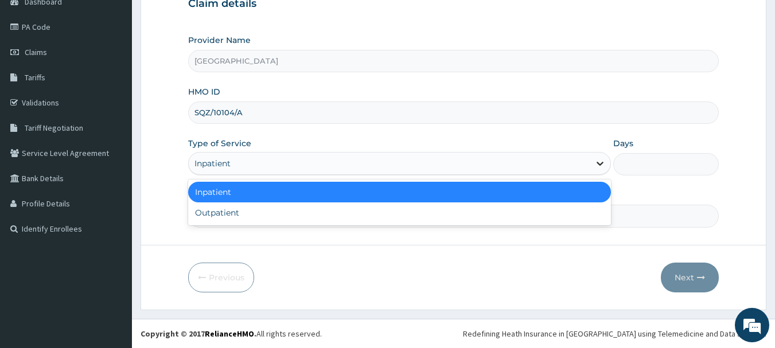
click at [601, 164] on icon at bounding box center [600, 164] width 7 height 4
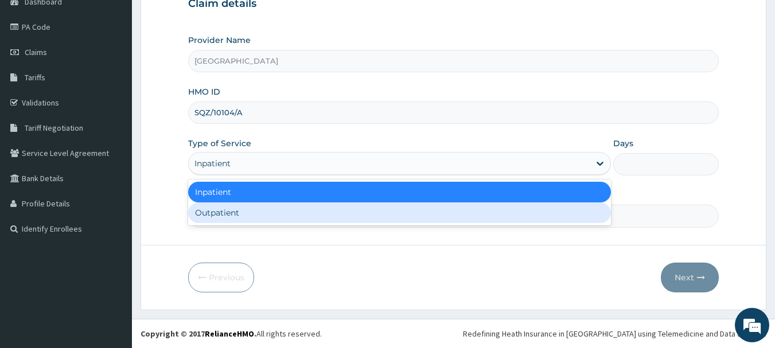
click at [422, 213] on div "Outpatient" at bounding box center [399, 212] width 423 height 21
type input "1"
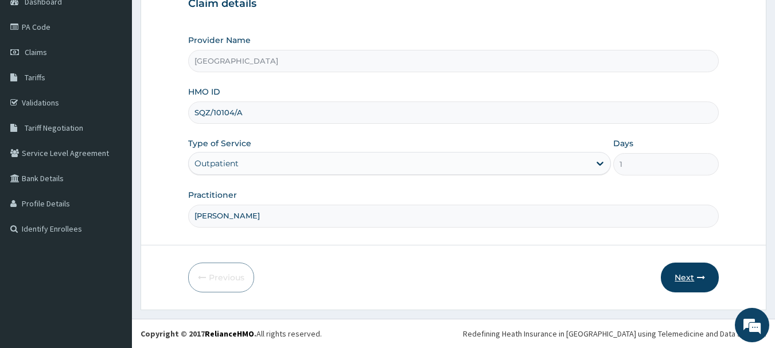
click at [672, 278] on button "Next" at bounding box center [690, 278] width 58 height 30
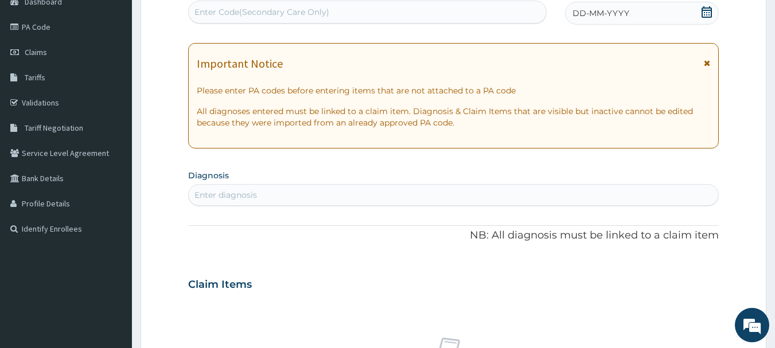
click at [269, 196] on div "Enter diagnosis" at bounding box center [454, 195] width 530 height 18
type input "R"
type input "O"
type input "P"
type input "SOFT"
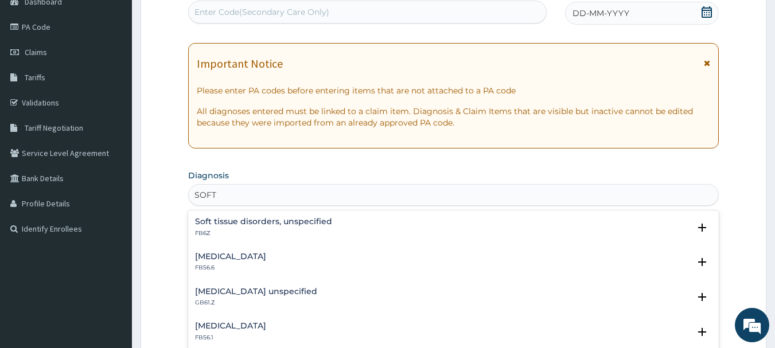
click at [255, 223] on h4 "Soft tissue disorders, unspecified" at bounding box center [263, 221] width 137 height 9
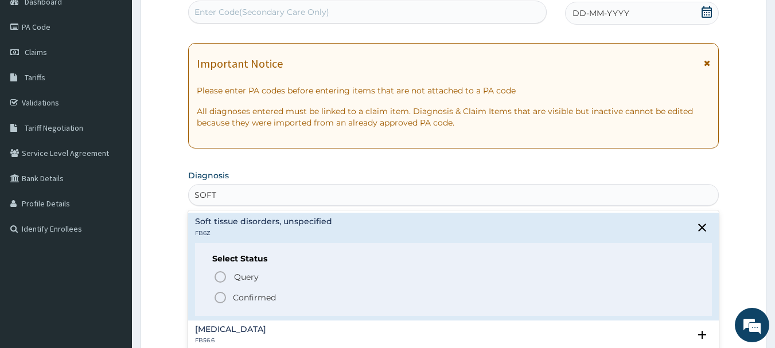
click at [217, 298] on icon "status option filled" at bounding box center [220, 298] width 14 height 14
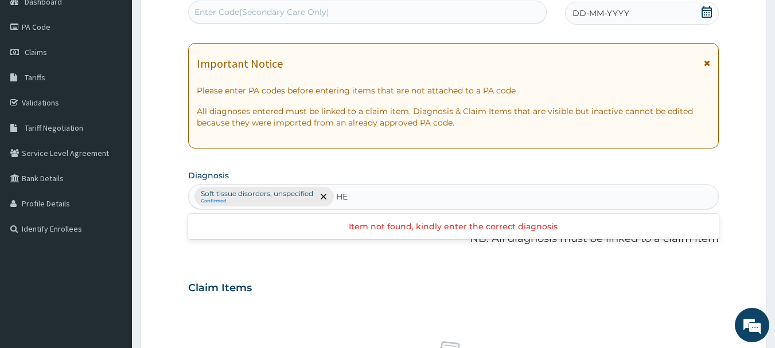
type input "H"
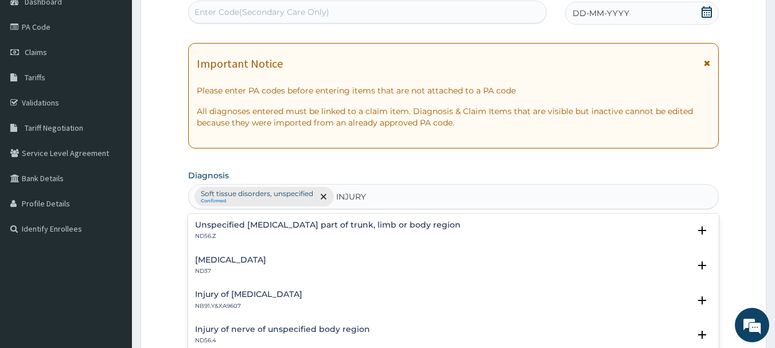
type input "INJURY"
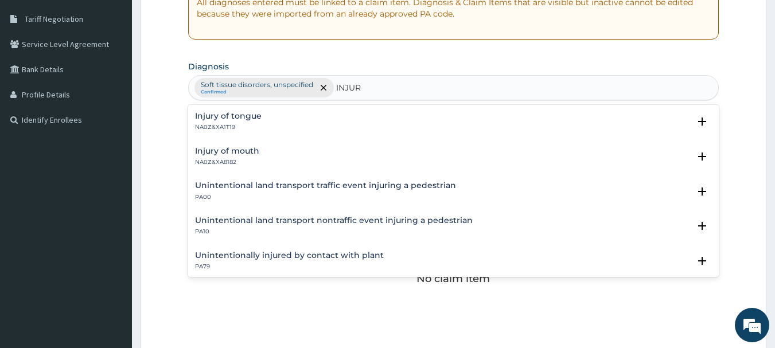
scroll to position [238, 0]
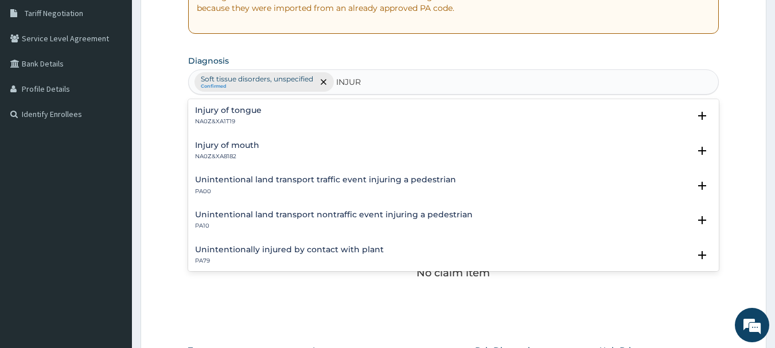
type input "INJURY"
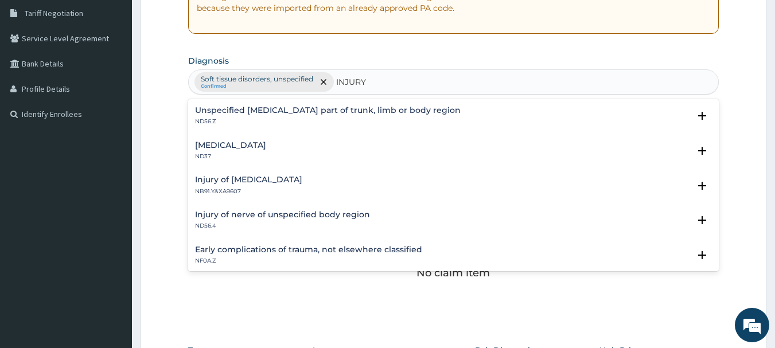
click at [266, 146] on h4 "[MEDICAL_DATA]" at bounding box center [230, 145] width 71 height 9
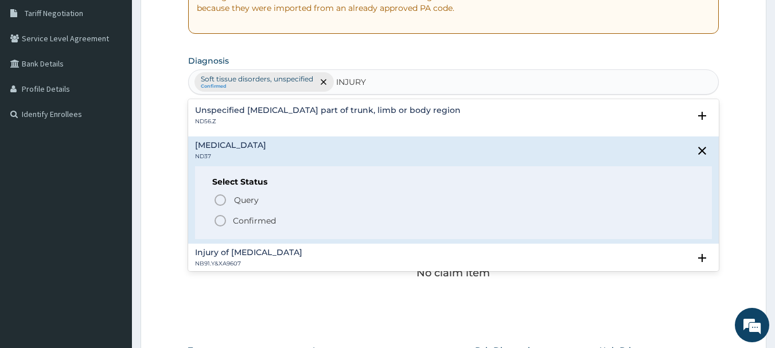
click at [219, 220] on icon "status option filled" at bounding box center [220, 221] width 14 height 14
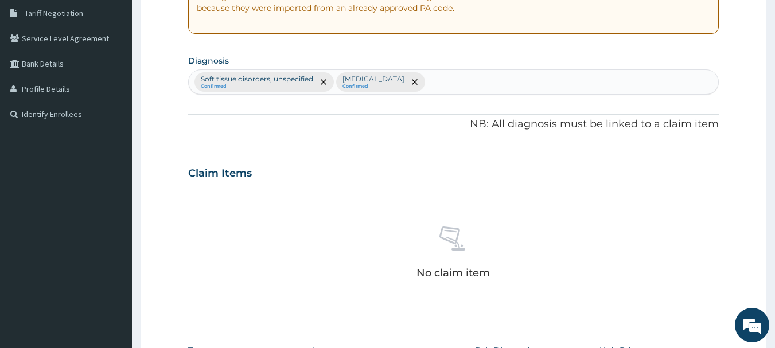
scroll to position [479, 0]
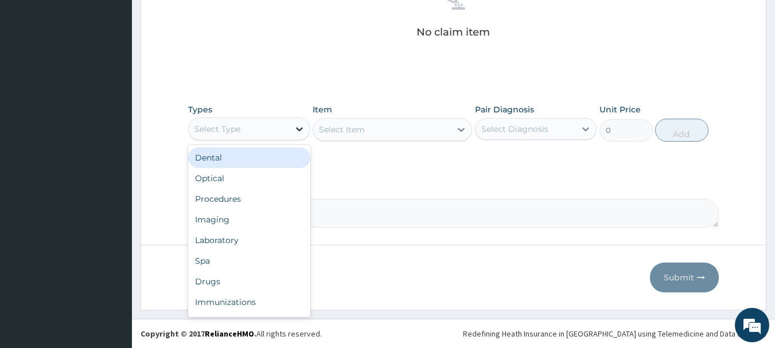
click at [298, 128] on icon at bounding box center [299, 128] width 11 height 11
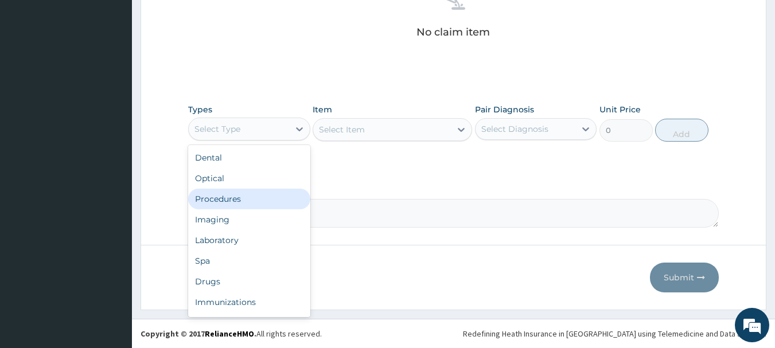
click at [234, 192] on div "Procedures" at bounding box center [249, 199] width 122 height 21
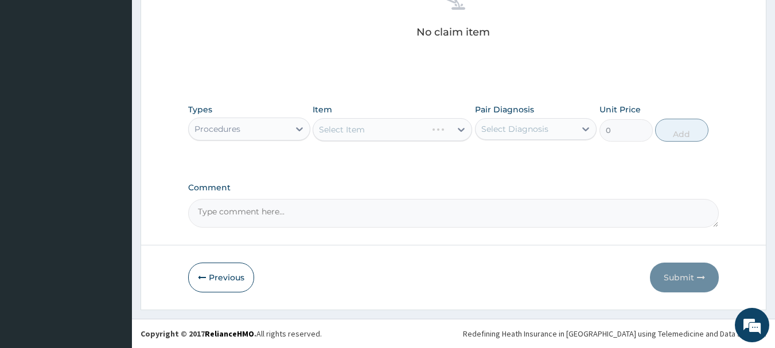
click at [462, 129] on div "Select Item" at bounding box center [392, 129] width 159 height 23
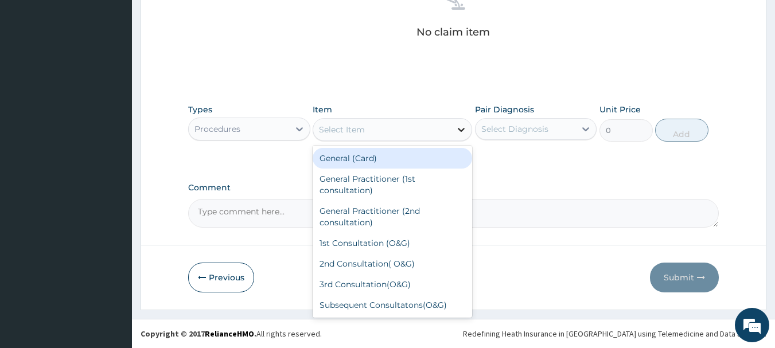
click at [457, 130] on icon at bounding box center [460, 129] width 11 height 11
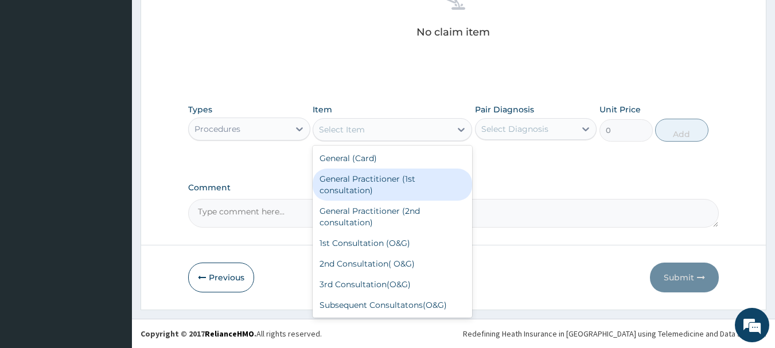
click at [417, 188] on div "General Practitioner (1st consultation)" at bounding box center [392, 185] width 159 height 32
type input "1500"
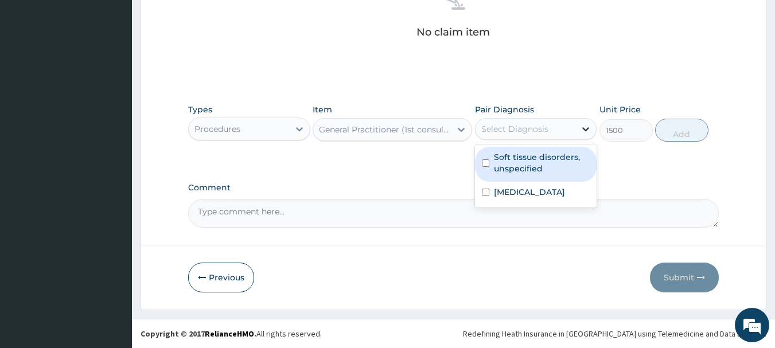
click at [589, 127] on icon at bounding box center [585, 128] width 11 height 11
click at [484, 162] on input "checkbox" at bounding box center [485, 162] width 7 height 7
checkbox input "true"
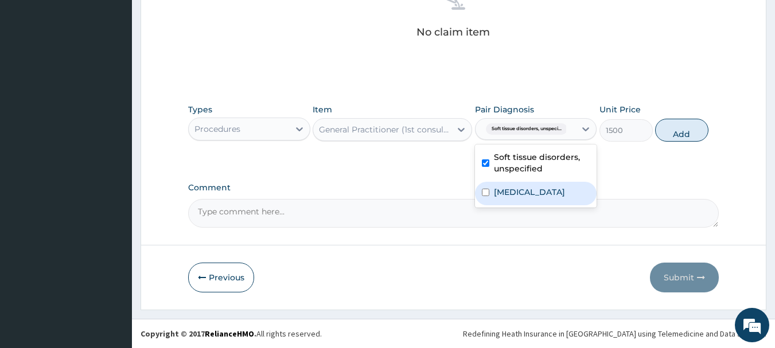
click at [488, 196] on input "checkbox" at bounding box center [485, 192] width 7 height 7
checkbox input "true"
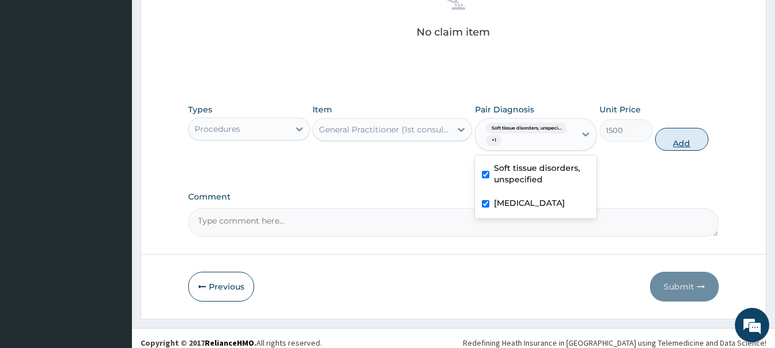
click at [671, 137] on button "Add" at bounding box center [681, 139] width 53 height 23
type input "0"
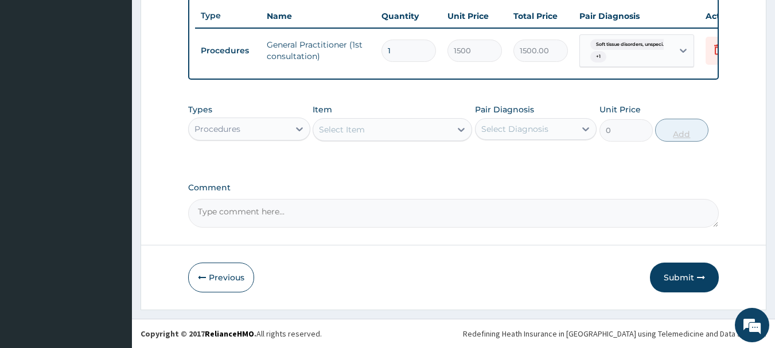
scroll to position [438, 0]
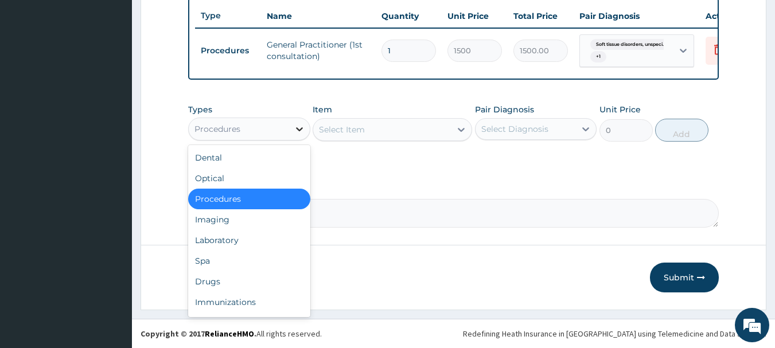
click at [298, 130] on icon at bounding box center [299, 129] width 7 height 4
click at [236, 285] on div "Drugs" at bounding box center [249, 281] width 122 height 21
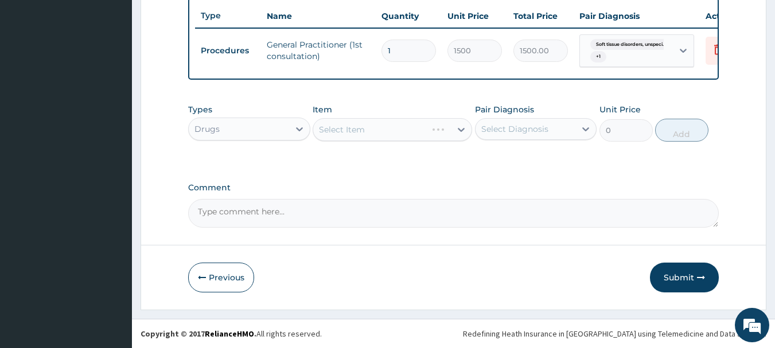
click at [463, 130] on div "Select Item" at bounding box center [392, 129] width 159 height 23
click at [455, 133] on icon at bounding box center [460, 129] width 11 height 11
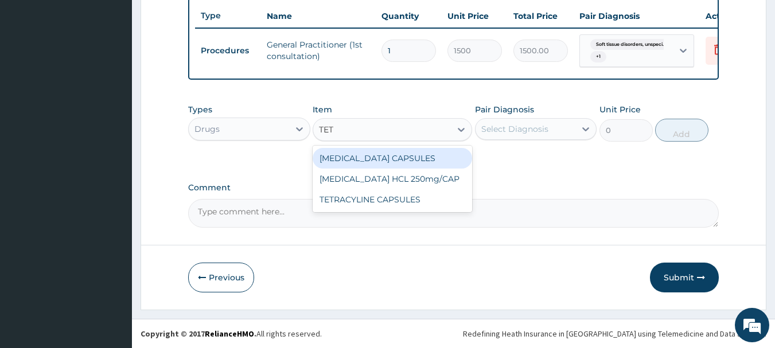
scroll to position [0, 0]
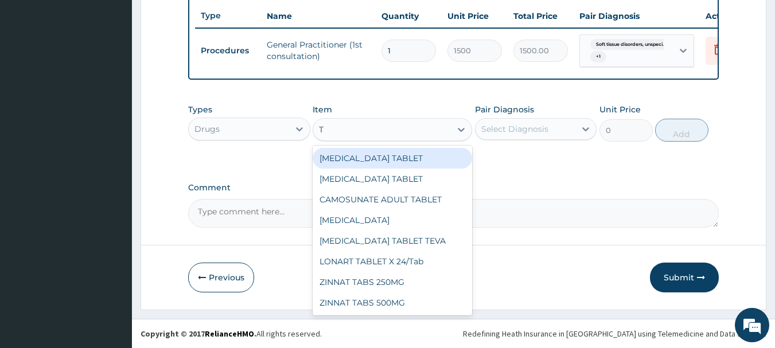
type input "T T"
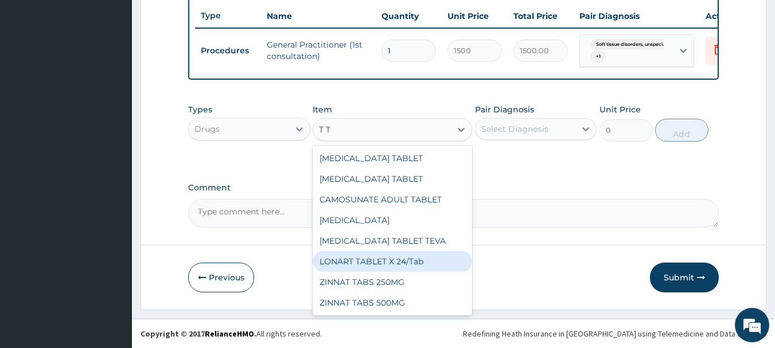
click at [368, 263] on div "LONART TABLET X 24/Tab" at bounding box center [392, 261] width 159 height 21
type input "10.5"
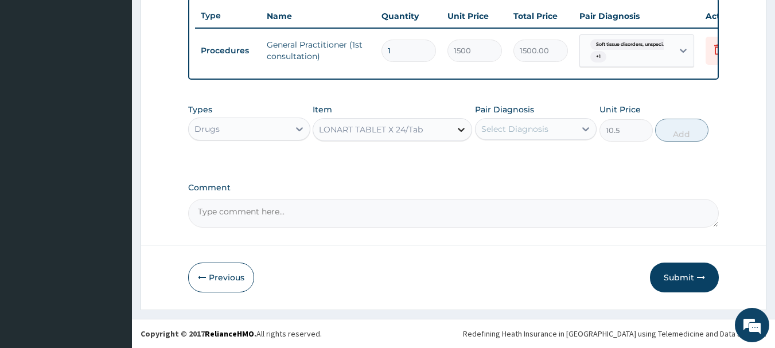
click at [462, 130] on icon at bounding box center [461, 130] width 7 height 4
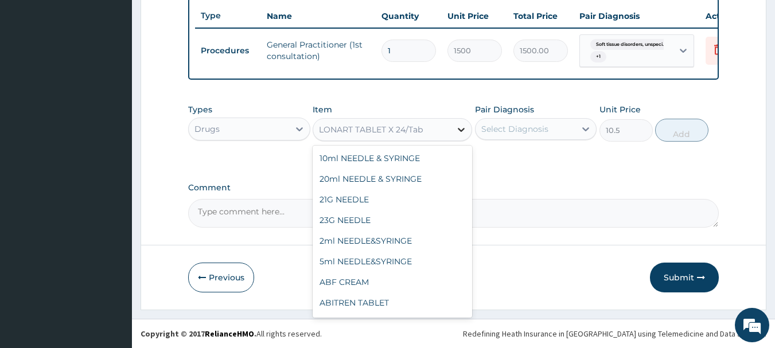
scroll to position [17045, 0]
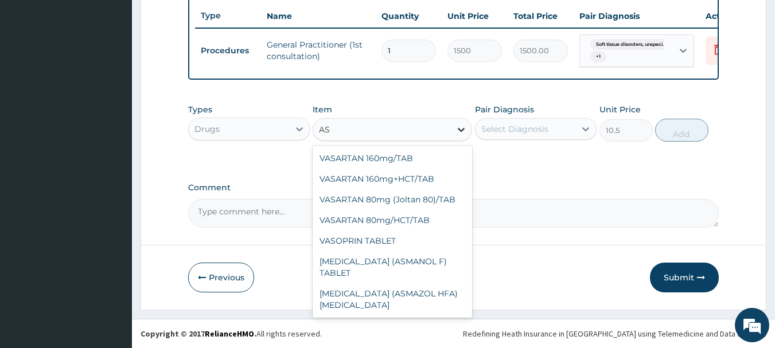
type input "AST"
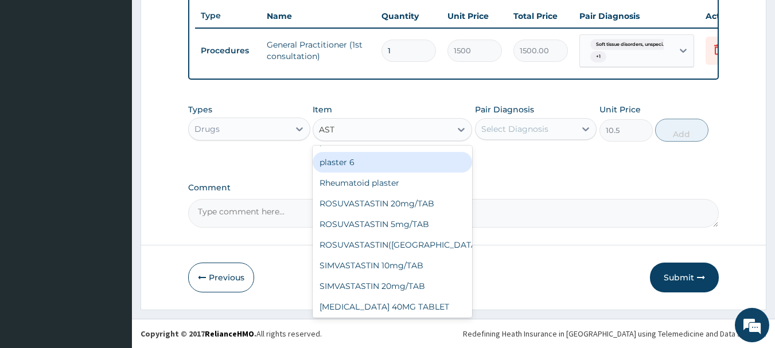
scroll to position [340, 0]
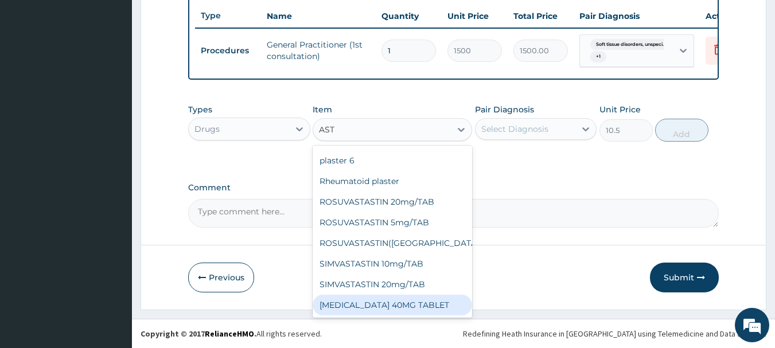
click at [408, 300] on div "SIMVASTATIN 40MG TABLET" at bounding box center [392, 305] width 159 height 21
type input "34.12"
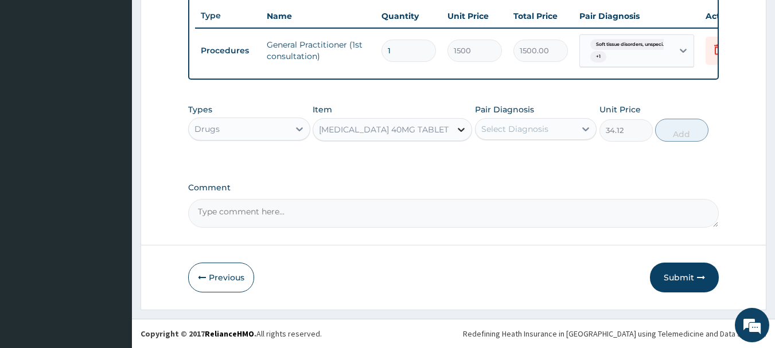
click at [457, 130] on icon at bounding box center [460, 129] width 11 height 11
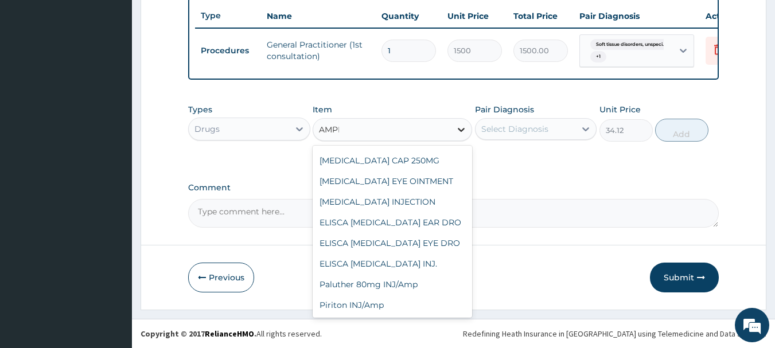
scroll to position [0, 0]
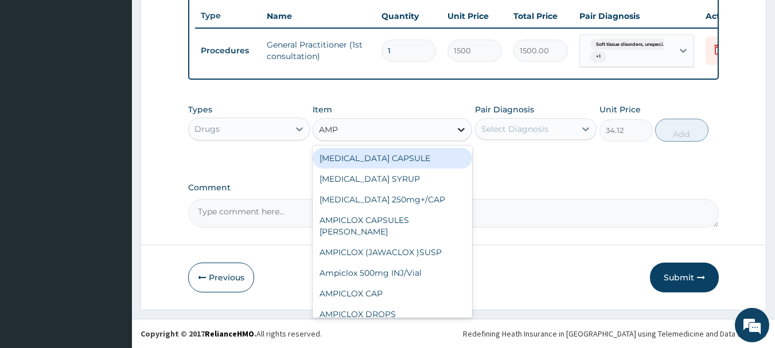
type input "AMPI"
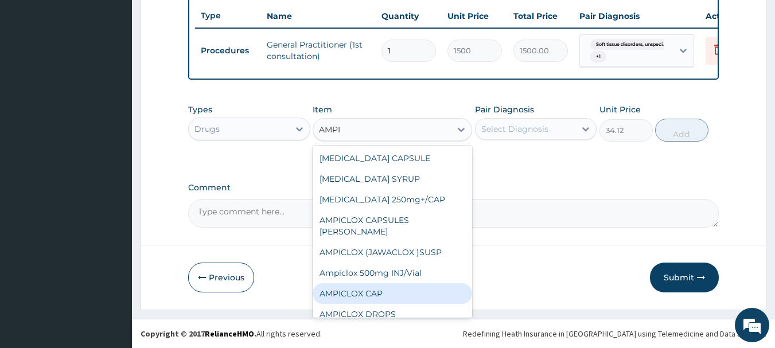
click at [399, 287] on div "AMPICLOX CAP" at bounding box center [392, 293] width 159 height 21
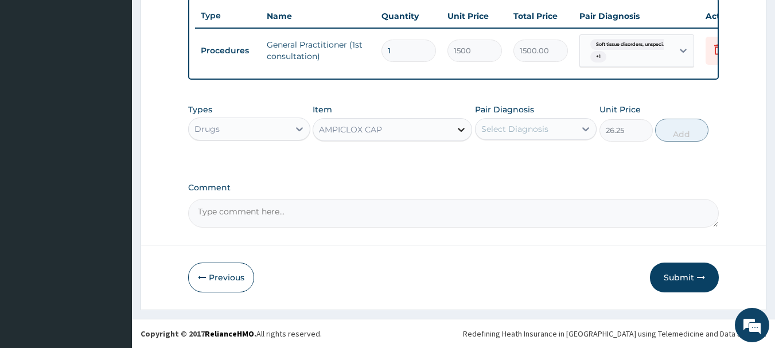
click at [458, 132] on icon at bounding box center [460, 129] width 11 height 11
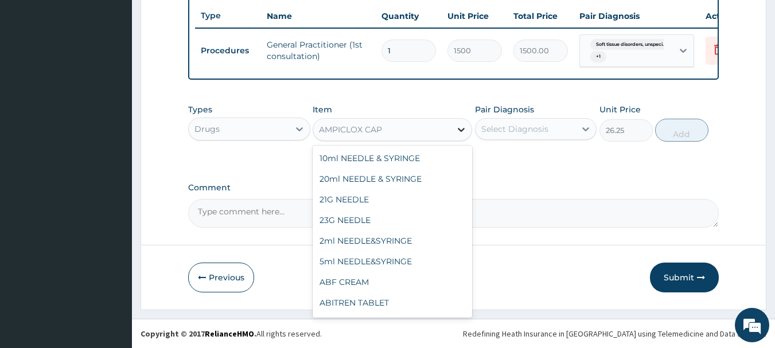
scroll to position [1916, 0]
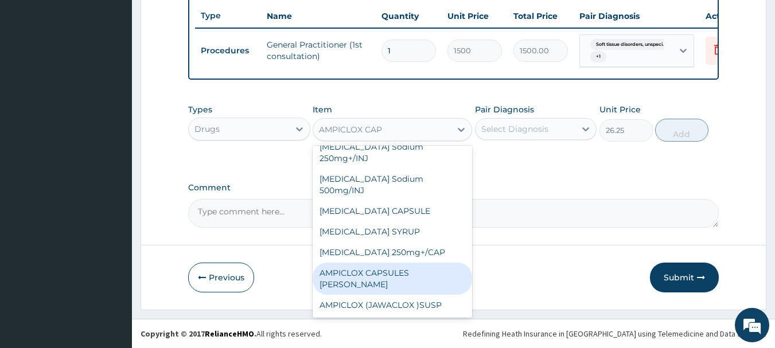
click at [378, 263] on div "AMPICLOX CAPSULES BEECHAM" at bounding box center [392, 279] width 159 height 32
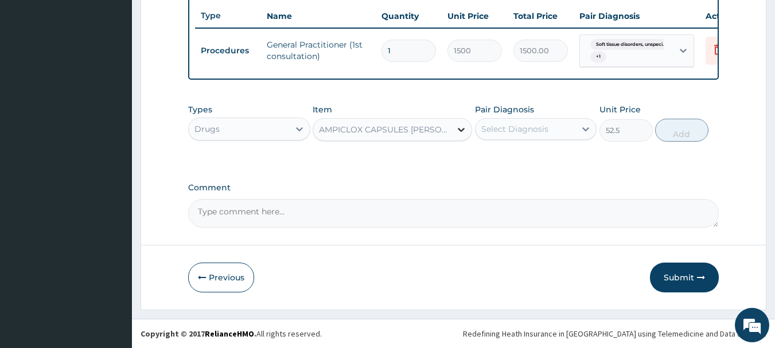
click at [462, 134] on icon at bounding box center [460, 129] width 11 height 11
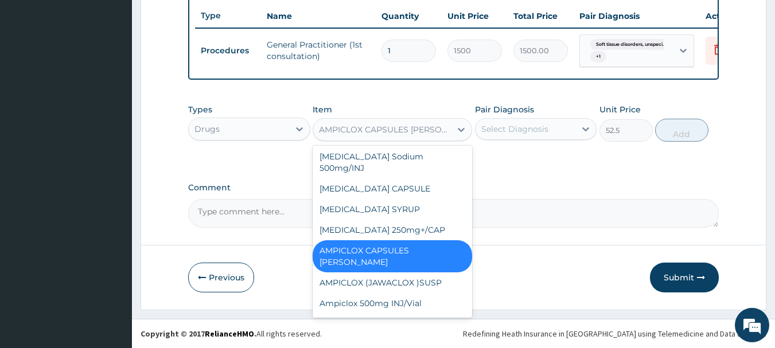
scroll to position [1946, 0]
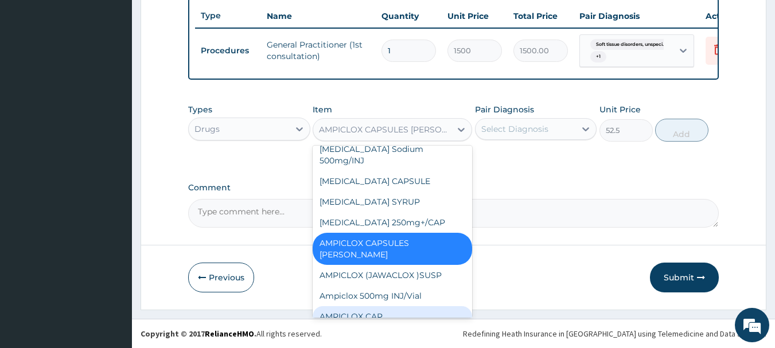
click at [370, 306] on div "AMPICLOX CAP" at bounding box center [392, 316] width 159 height 21
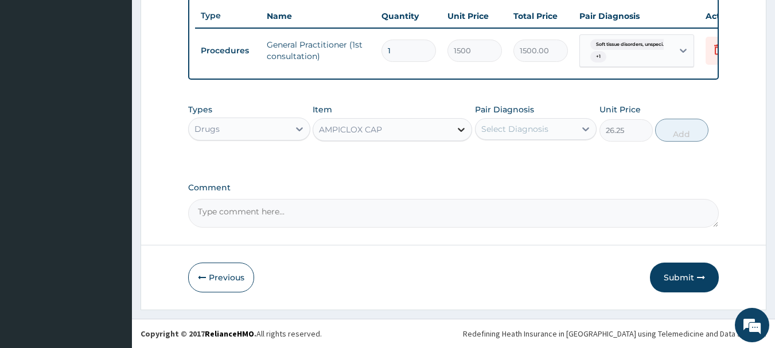
click at [466, 130] on icon at bounding box center [460, 129] width 11 height 11
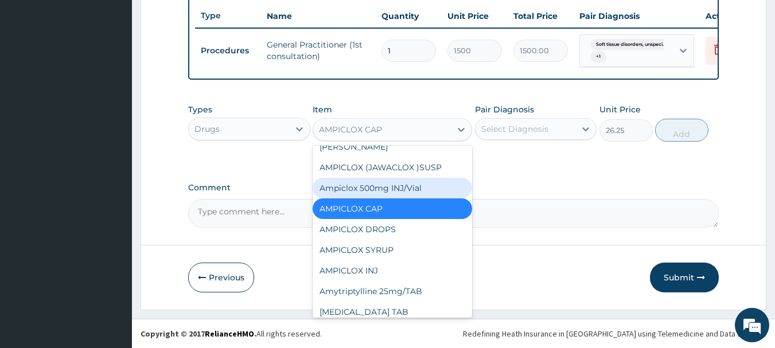
scroll to position [2076, 0]
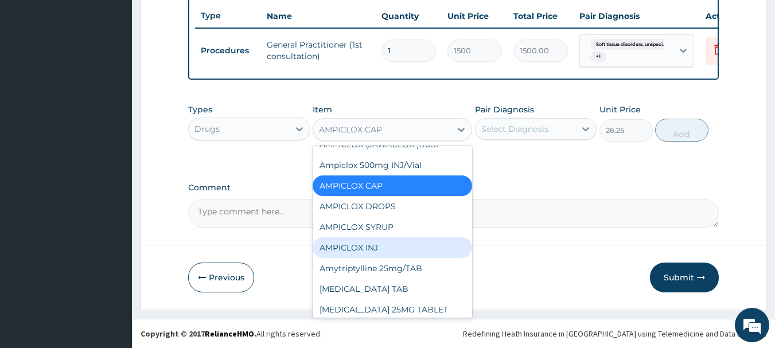
click at [368, 237] on div "AMPICLOX INJ" at bounding box center [392, 247] width 159 height 21
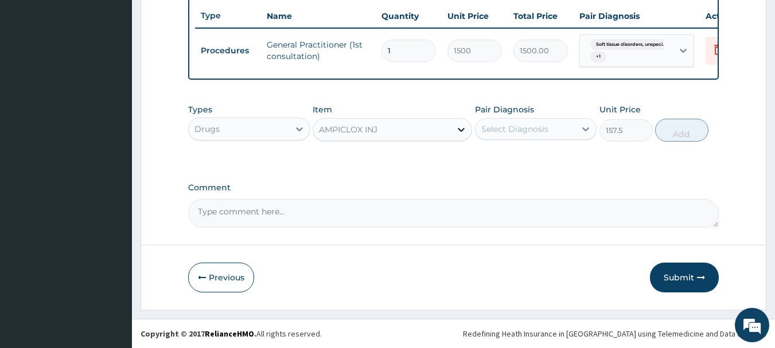
click at [460, 130] on icon at bounding box center [461, 130] width 7 height 4
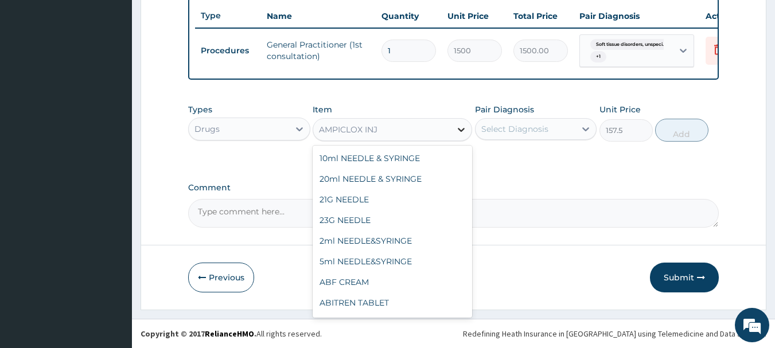
scroll to position [1978, 0]
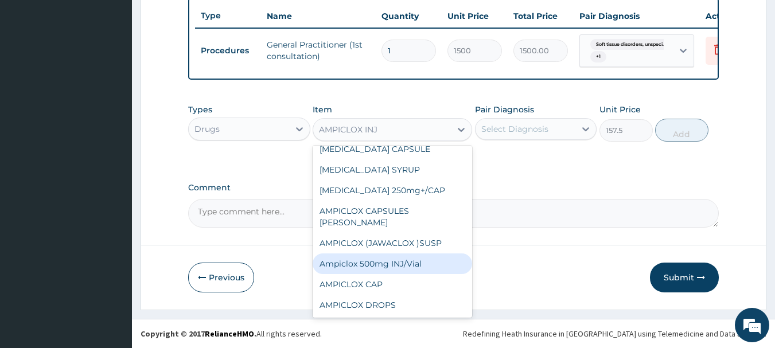
click at [393, 254] on div "Ampiclox 500mg INJ/Vial" at bounding box center [392, 264] width 159 height 21
type input "183.75"
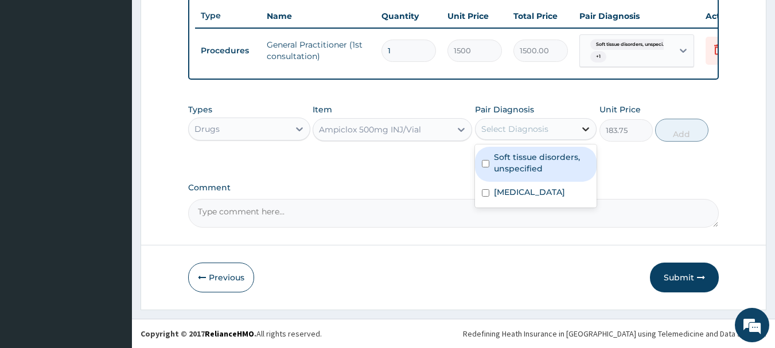
click at [587, 129] on icon at bounding box center [586, 129] width 7 height 4
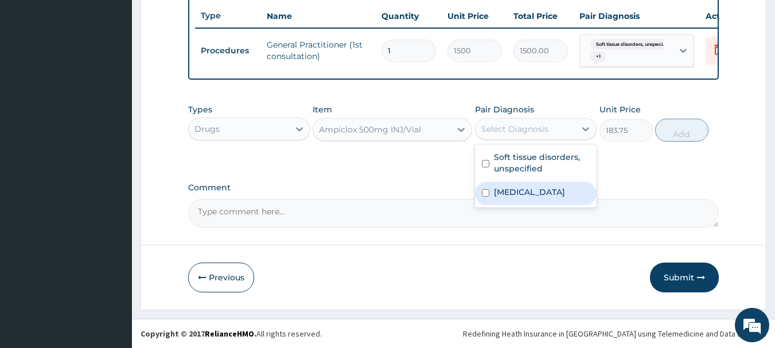
click at [480, 199] on div "Unspecified multiple injuries" at bounding box center [536, 194] width 122 height 24
checkbox input "true"
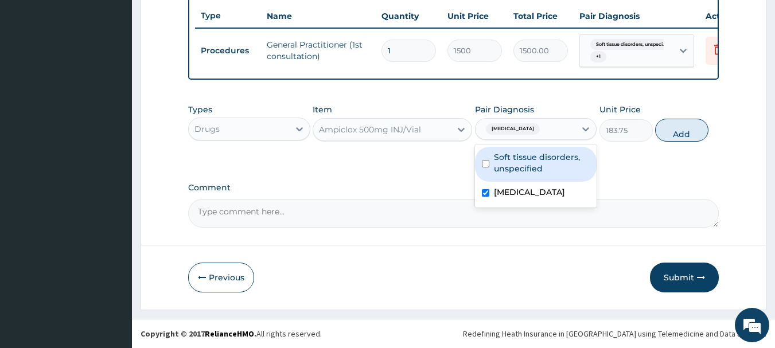
click at [486, 163] on input "checkbox" at bounding box center [485, 163] width 7 height 7
checkbox input "true"
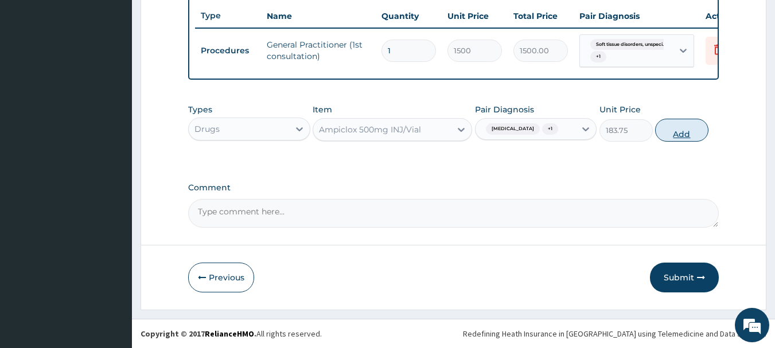
click at [673, 142] on button "Add" at bounding box center [681, 130] width 53 height 23
type input "0"
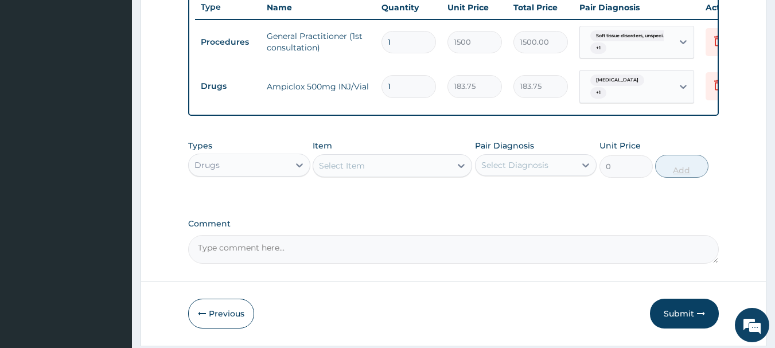
type input "0.00"
type input "2"
type input "367.50"
type input "2"
click at [461, 170] on icon at bounding box center [460, 165] width 11 height 11
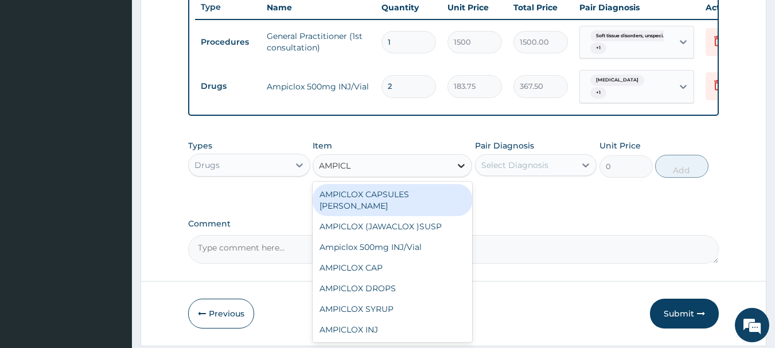
type input "AMPICLO"
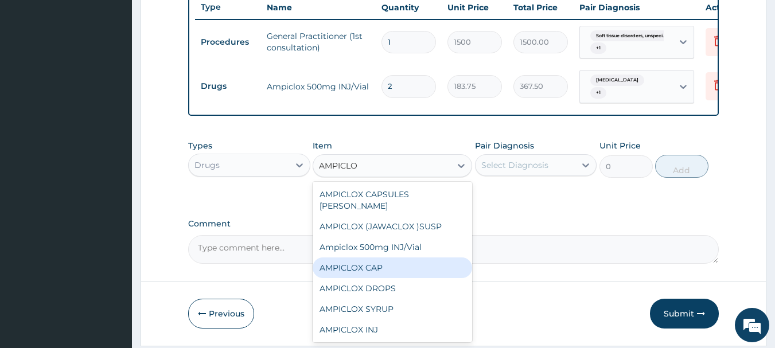
click at [416, 264] on div "AMPICLOX CAP" at bounding box center [392, 268] width 159 height 21
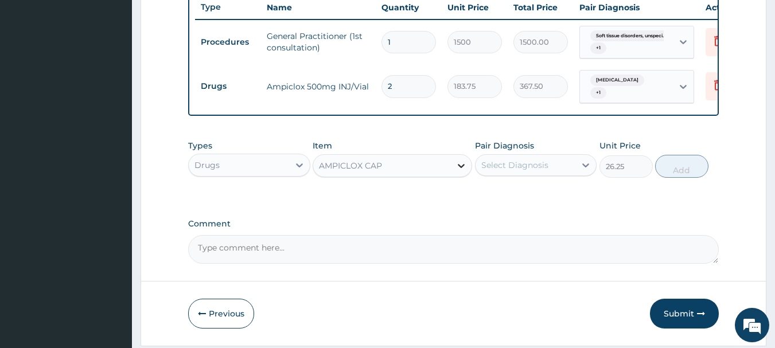
click at [461, 172] on icon at bounding box center [460, 165] width 11 height 11
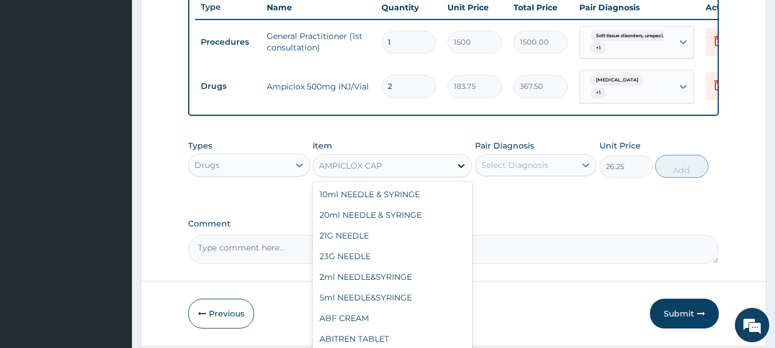
scroll to position [1916, 0]
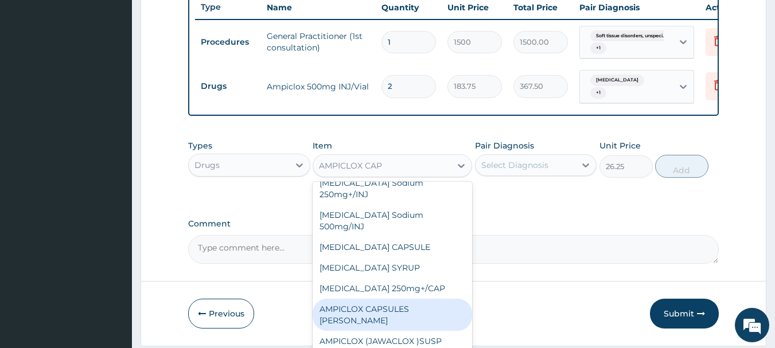
click at [410, 299] on div "AMPICLOX CAPSULES BEECHAM" at bounding box center [392, 315] width 159 height 32
type input "52.5"
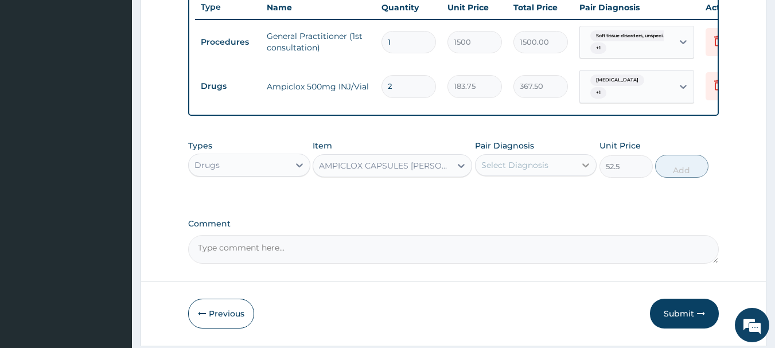
click at [585, 171] on icon at bounding box center [585, 164] width 11 height 11
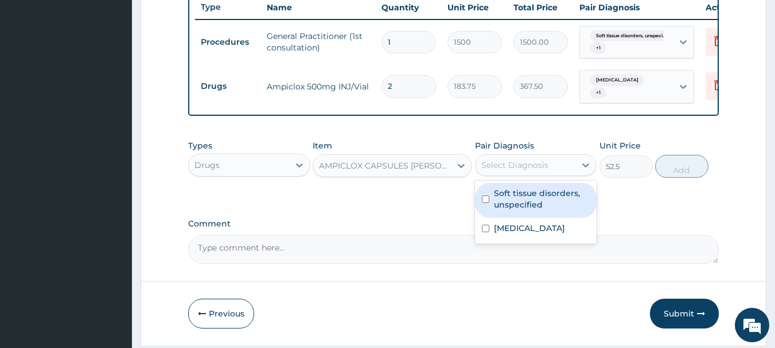
click at [485, 216] on div "Soft tissue disorders, unspecified" at bounding box center [536, 200] width 122 height 35
checkbox input "true"
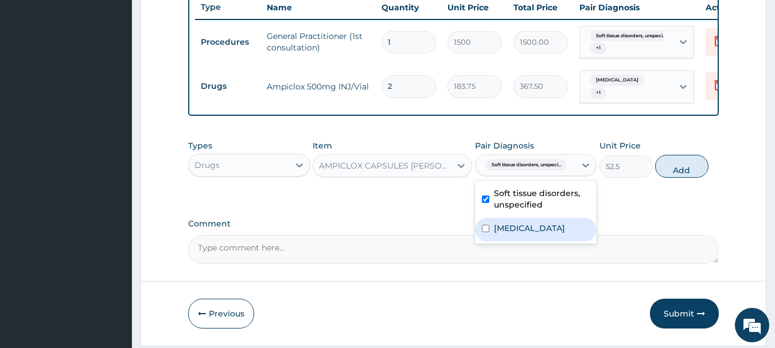
click at [485, 232] on input "checkbox" at bounding box center [485, 228] width 7 height 7
checkbox input "true"
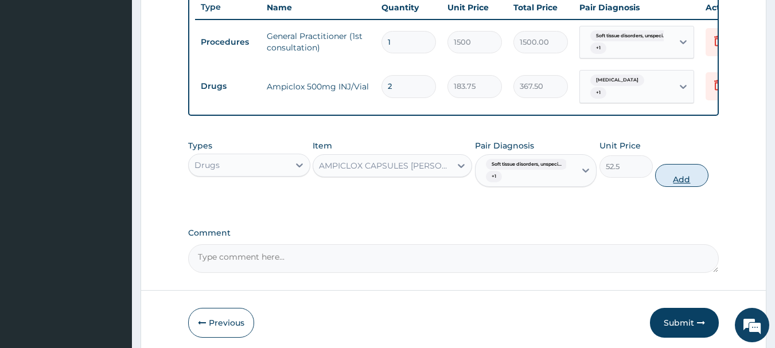
click at [692, 185] on button "Add" at bounding box center [681, 175] width 53 height 23
type input "0"
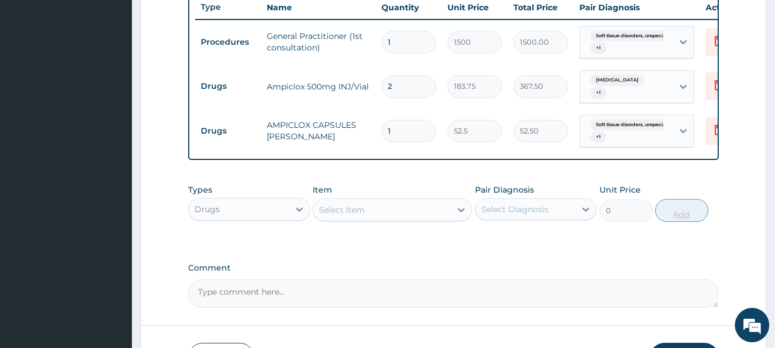
type input "0.00"
type input "2"
type input "105.00"
type input "21"
type input "1102.50"
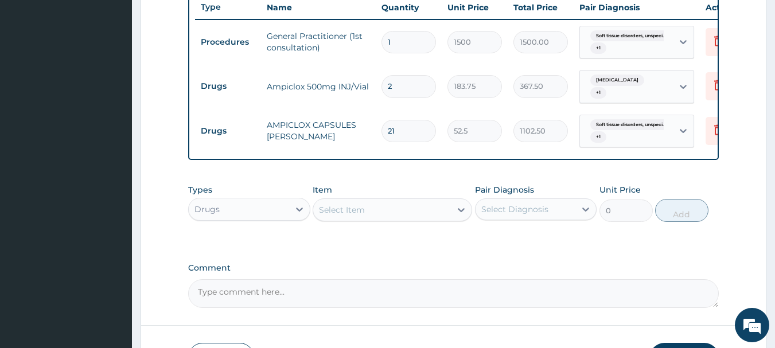
type input "21"
click at [393, 219] on div "Select Item" at bounding box center [382, 210] width 138 height 18
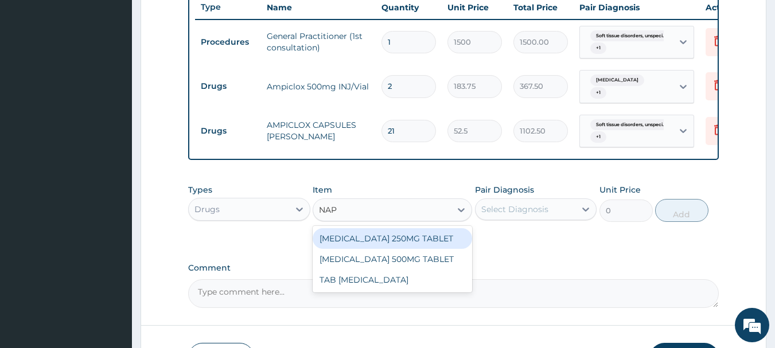
type input "NAPR"
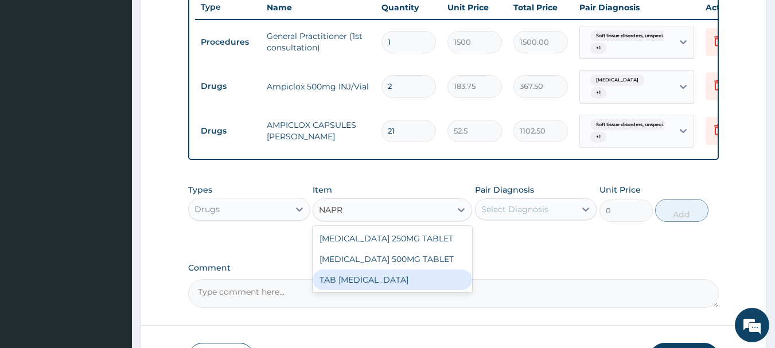
click at [349, 290] on div "TAB [MEDICAL_DATA]" at bounding box center [392, 280] width 159 height 21
type input "150"
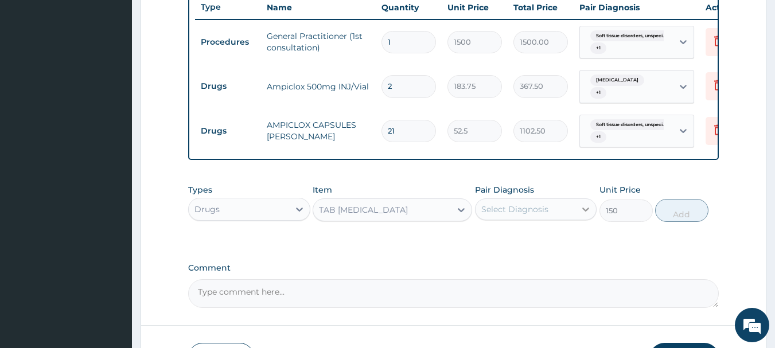
click at [587, 212] on icon at bounding box center [586, 210] width 7 height 4
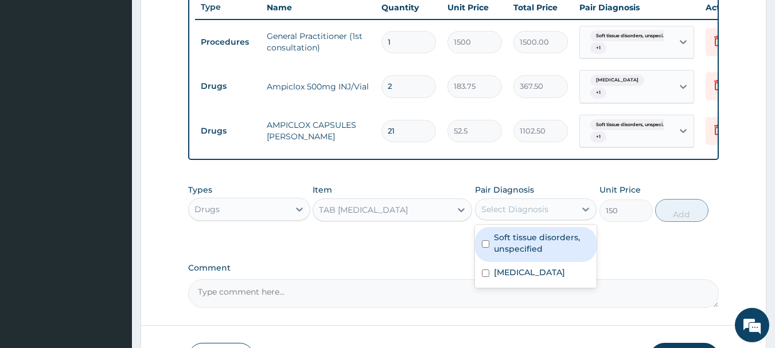
click at [490, 250] on div "Soft tissue disorders, unspecified" at bounding box center [536, 244] width 122 height 35
checkbox input "true"
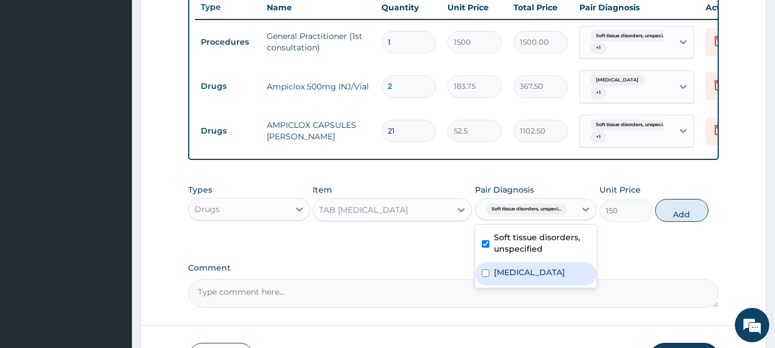
click at [486, 277] on input "checkbox" at bounding box center [485, 273] width 7 height 7
checkbox input "true"
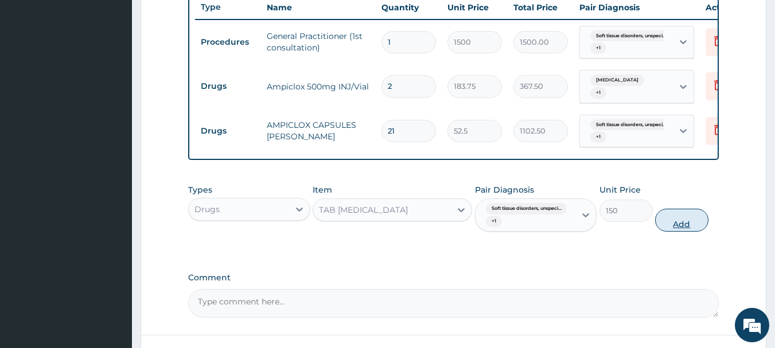
click at [681, 232] on button "Add" at bounding box center [681, 220] width 53 height 23
type input "0"
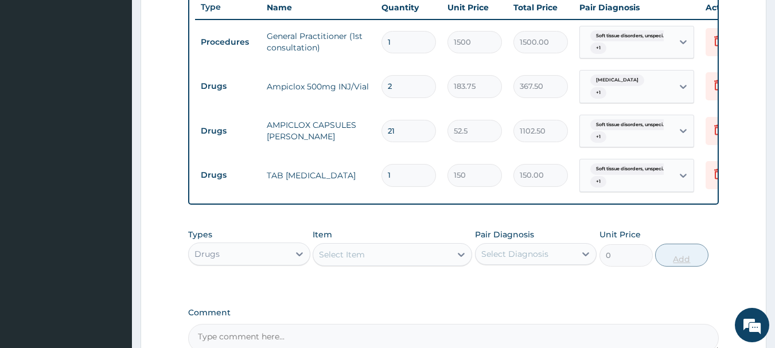
type input "14"
type input "2100.00"
type input "14"
click at [462, 257] on icon at bounding box center [461, 255] width 7 height 4
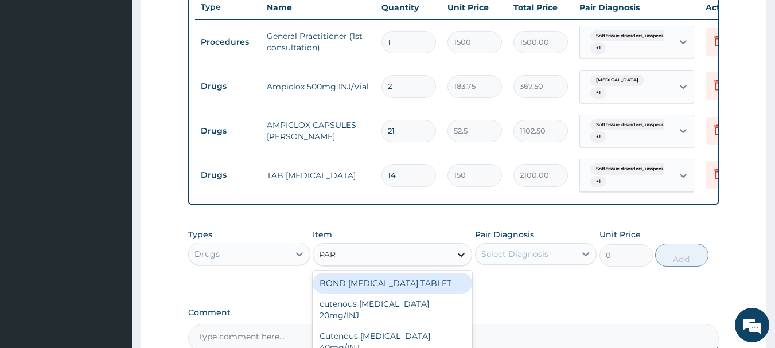
type input "PARA"
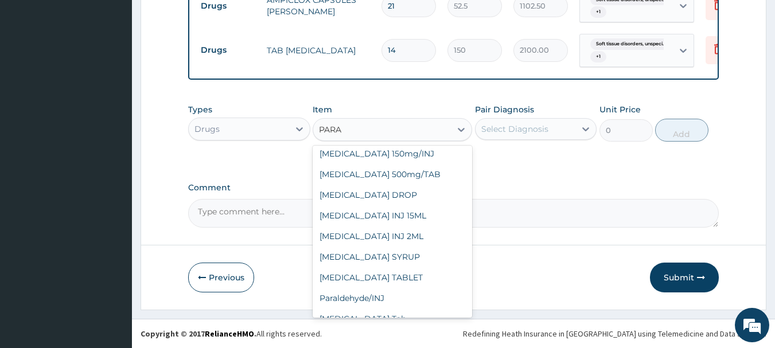
scroll to position [80, 0]
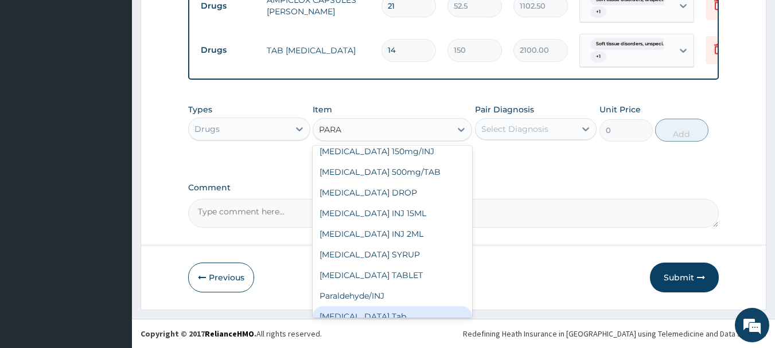
click at [438, 307] on div "[MEDICAL_DATA] Tab" at bounding box center [392, 316] width 159 height 21
type input "20"
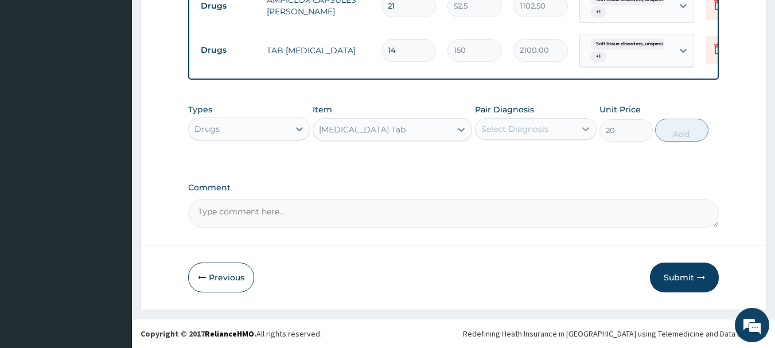
click at [584, 134] on icon at bounding box center [585, 128] width 11 height 11
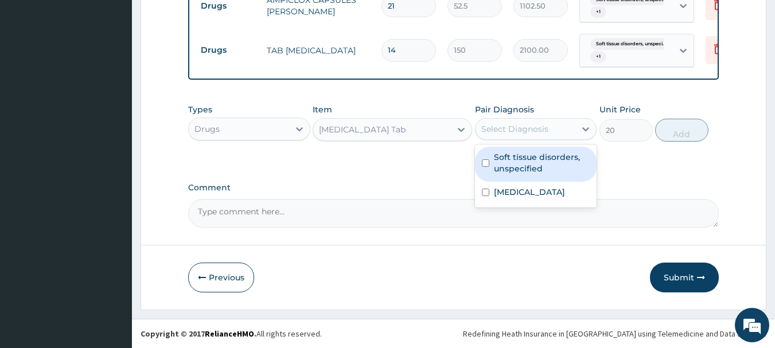
click at [507, 165] on label "Soft tissue disorders, unspecified" at bounding box center [542, 162] width 96 height 23
checkbox input "true"
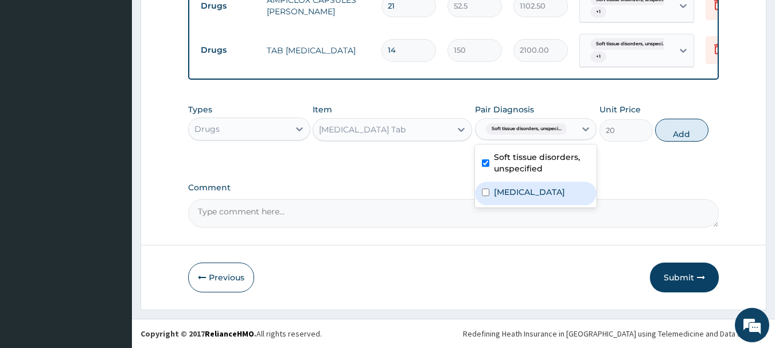
click at [489, 202] on div "Unspecified multiple injuries" at bounding box center [536, 194] width 122 height 24
checkbox input "true"
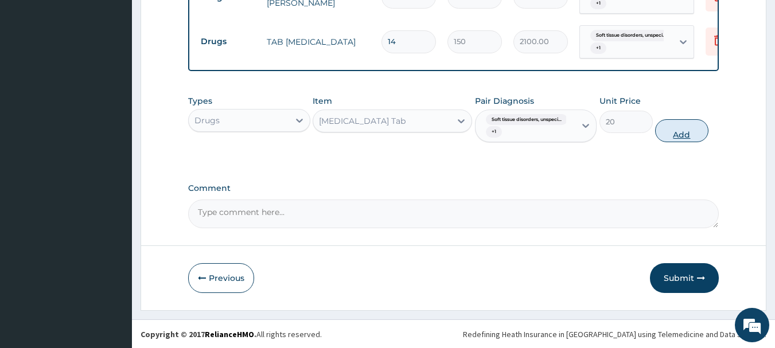
click at [697, 134] on button "Add" at bounding box center [681, 130] width 53 height 23
type input "0"
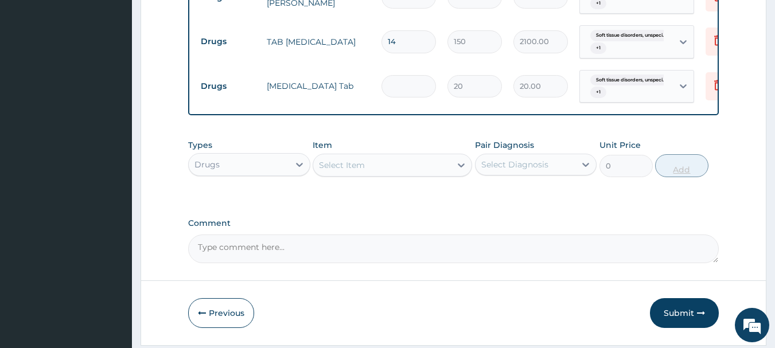
type input "0.00"
type input "3"
type input "60.00"
type input "30"
type input "600.00"
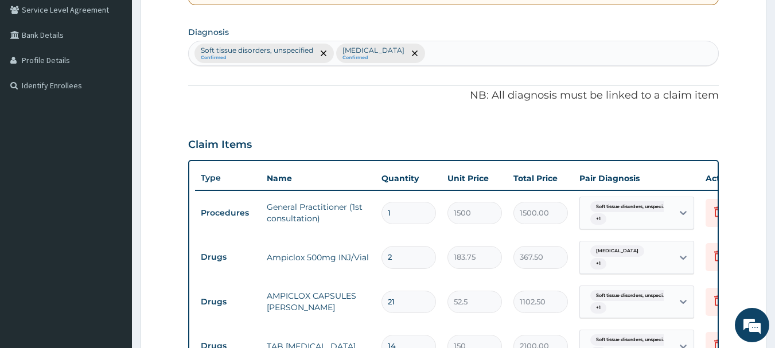
scroll to position [571, 0]
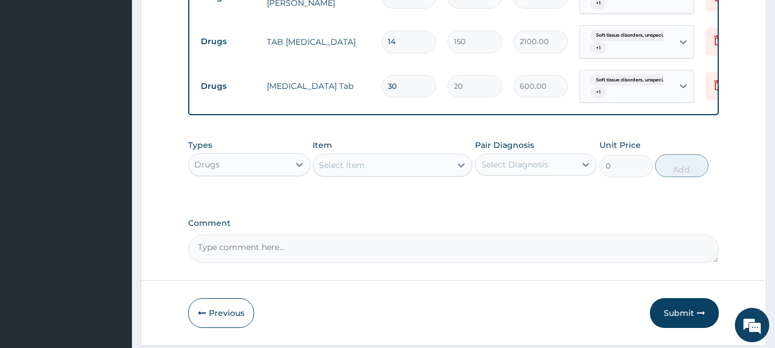
type input "30"
click at [404, 174] on div "Select Item" at bounding box center [382, 165] width 138 height 18
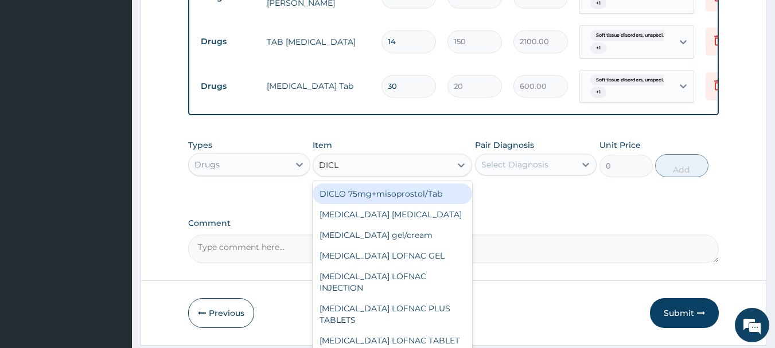
type input "DICLO"
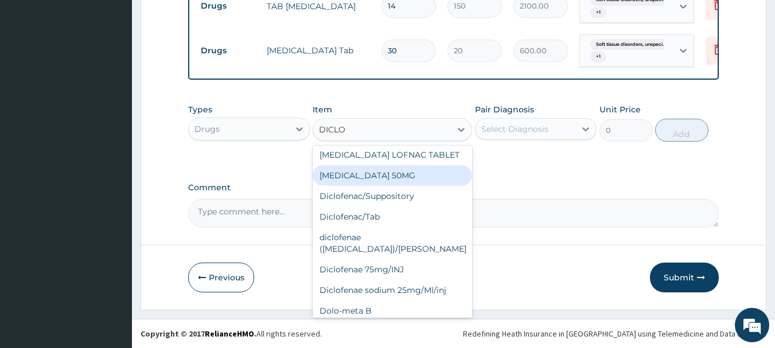
scroll to position [165, 0]
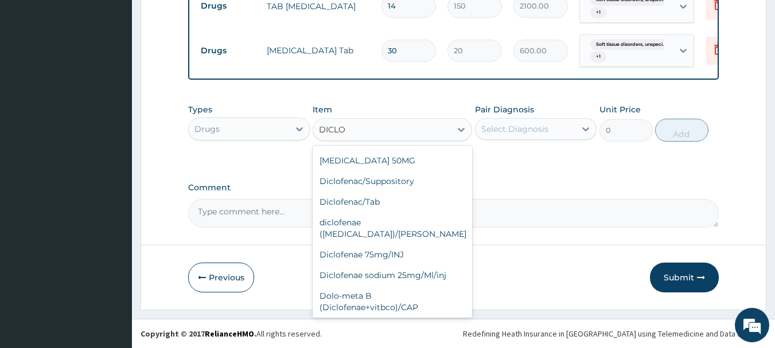
click at [390, 318] on div "im [MEDICAL_DATA]" at bounding box center [392, 328] width 159 height 21
type input "500"
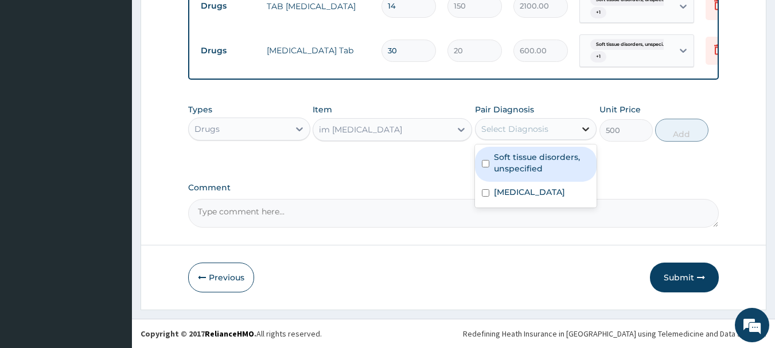
click at [587, 130] on icon at bounding box center [586, 129] width 7 height 4
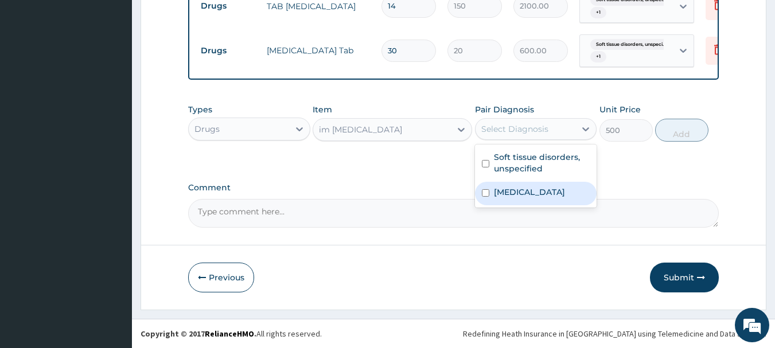
click at [482, 197] on input "checkbox" at bounding box center [485, 192] width 7 height 7
checkbox input "true"
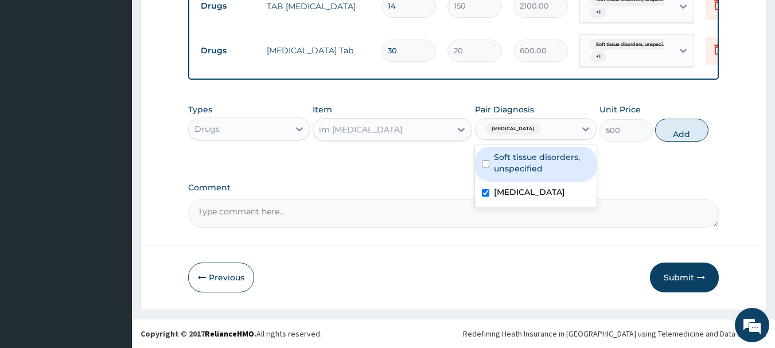
click at [486, 166] on input "checkbox" at bounding box center [485, 163] width 7 height 7
checkbox input "true"
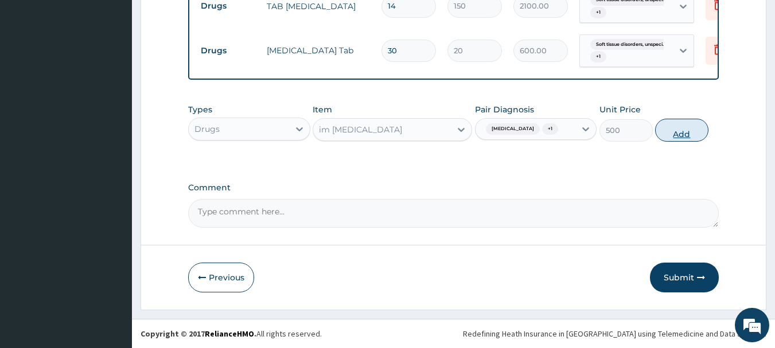
click at [677, 140] on button "Add" at bounding box center [681, 130] width 53 height 23
type input "0"
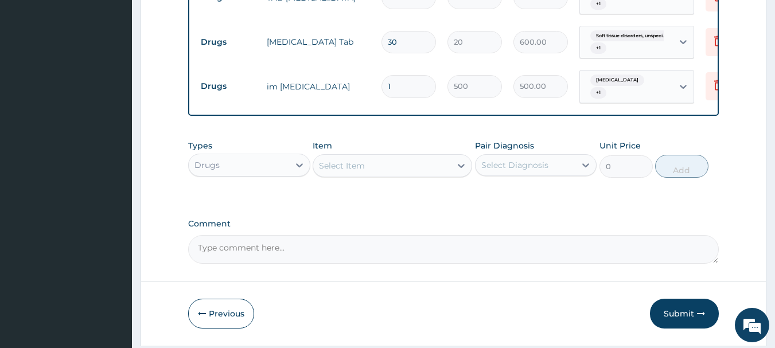
click at [431, 169] on div "Select Item" at bounding box center [382, 166] width 138 height 18
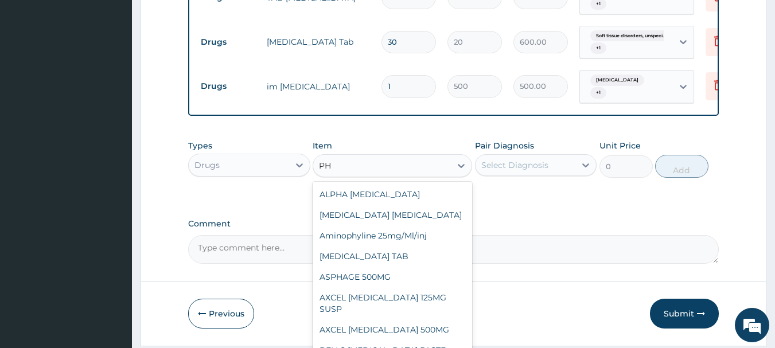
type input "P"
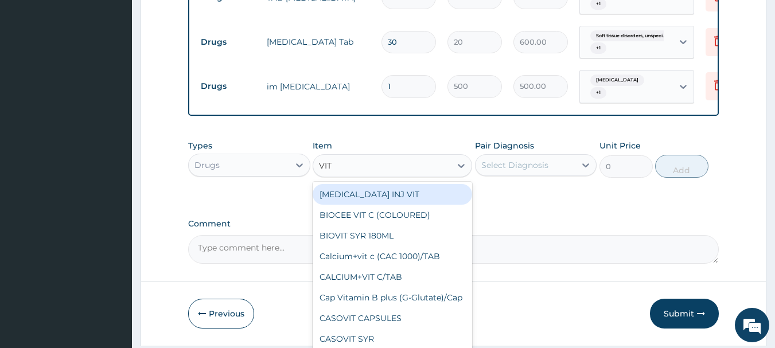
type input "VIT C"
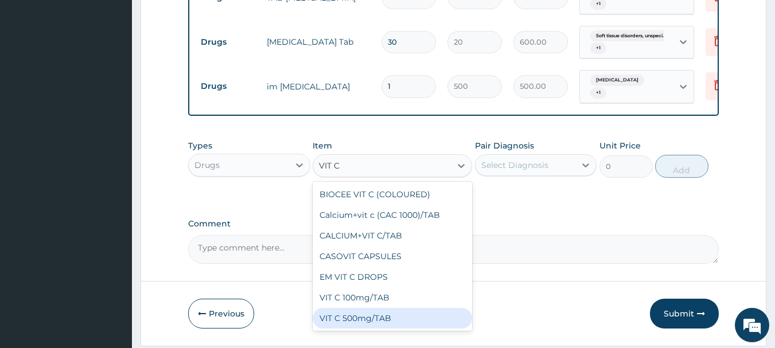
click at [349, 319] on div "VIT C 500mg/TAB" at bounding box center [392, 318] width 159 height 21
type input "49.88"
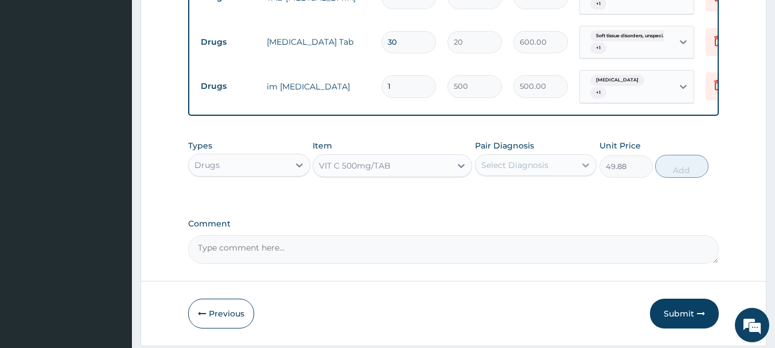
click at [587, 167] on icon at bounding box center [586, 165] width 7 height 4
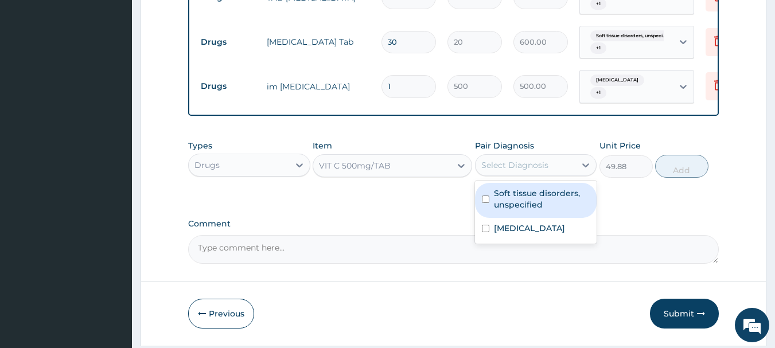
click at [486, 203] on input "checkbox" at bounding box center [485, 199] width 7 height 7
checkbox input "true"
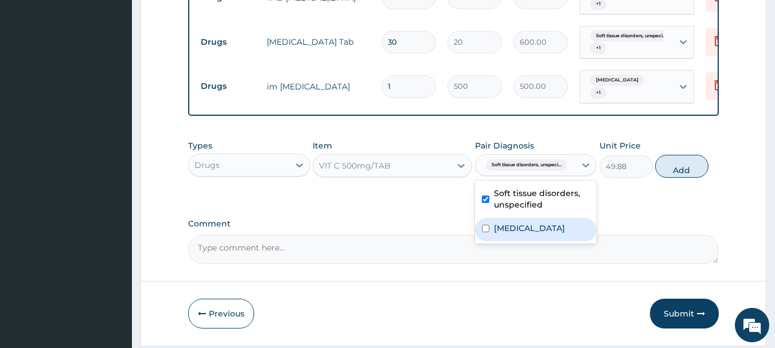
click at [488, 232] on input "checkbox" at bounding box center [485, 228] width 7 height 7
checkbox input "true"
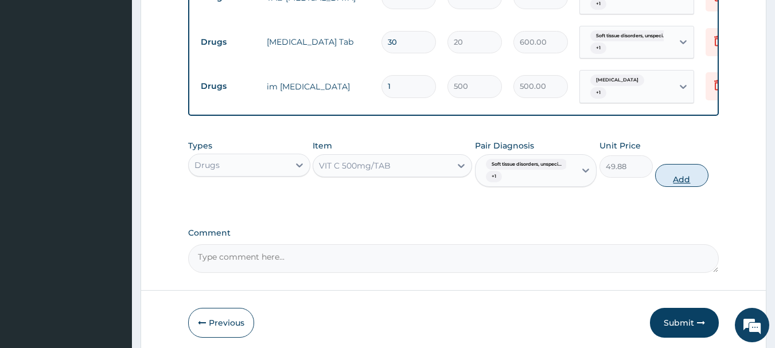
click at [693, 180] on button "Add" at bounding box center [681, 175] width 53 height 23
type input "0"
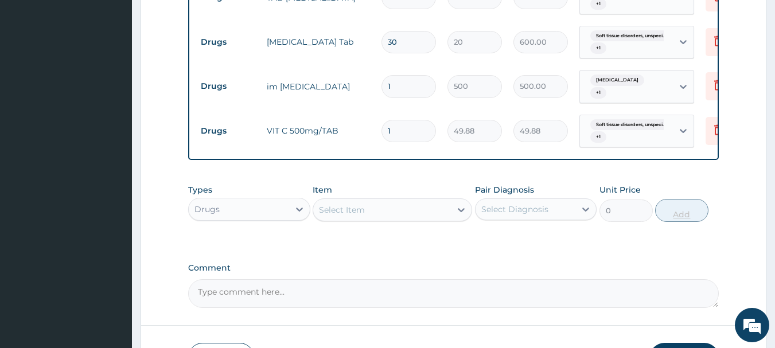
type input "14"
type input "698.32"
type input "14"
click at [416, 219] on div "Select Item" at bounding box center [382, 210] width 138 height 18
type input "X"
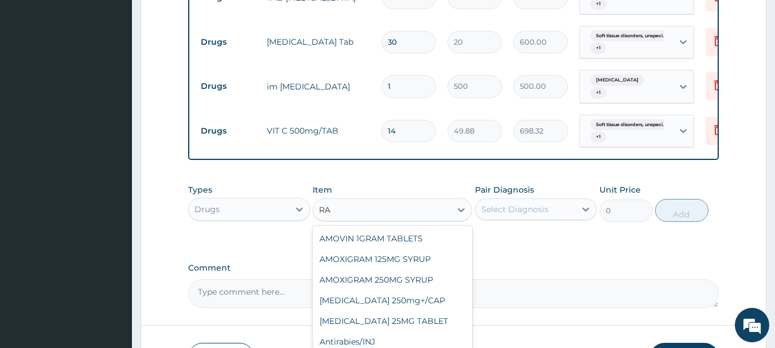
type input "R"
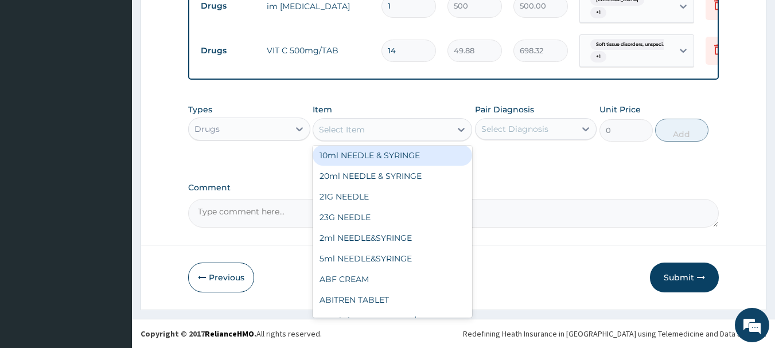
scroll to position [0, 0]
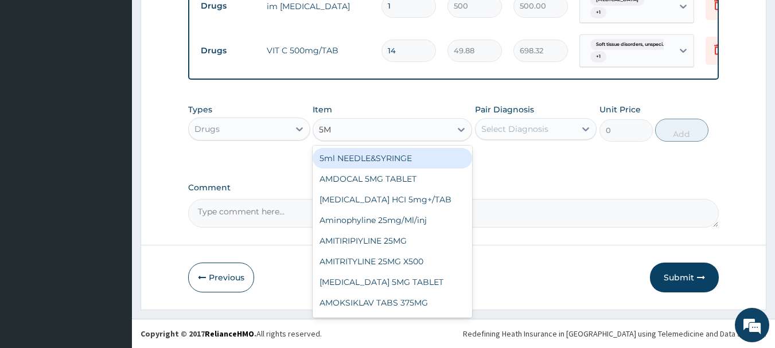
type input "5ML"
click at [354, 161] on div "5ml NEEDLE&SYRINGE" at bounding box center [392, 158] width 159 height 21
type input "26.25"
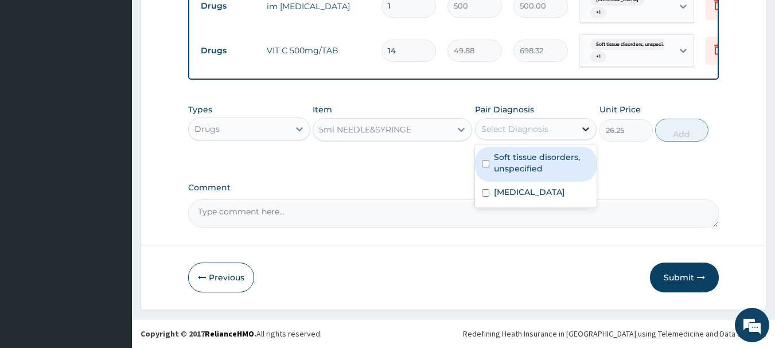
click at [587, 131] on icon at bounding box center [585, 128] width 11 height 11
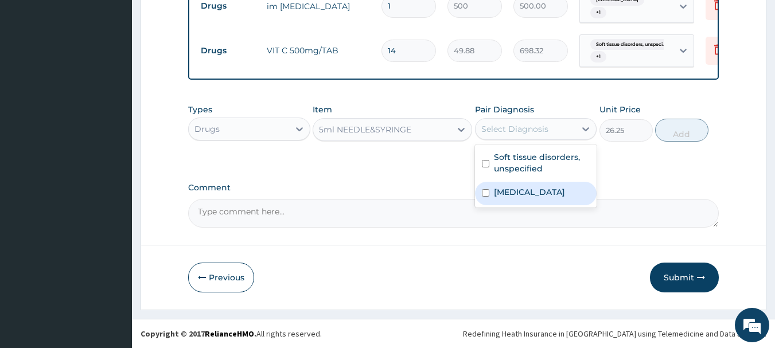
click at [484, 197] on input "checkbox" at bounding box center [485, 192] width 7 height 7
checkbox input "true"
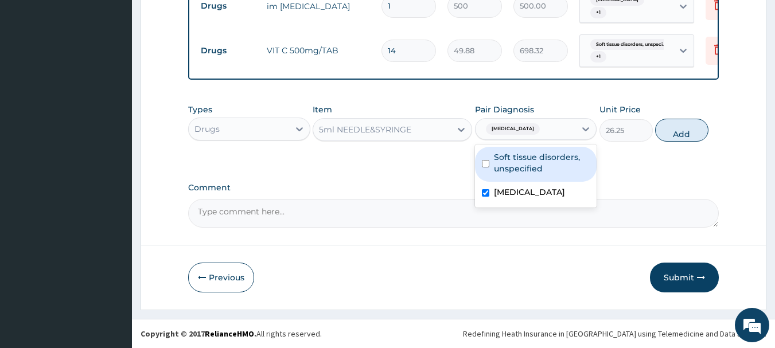
click at [486, 161] on input "checkbox" at bounding box center [485, 163] width 7 height 7
checkbox input "true"
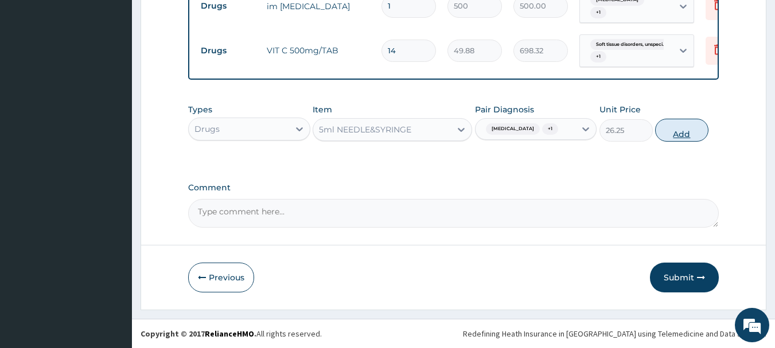
click at [688, 134] on button "Add" at bounding box center [681, 130] width 53 height 23
type input "0"
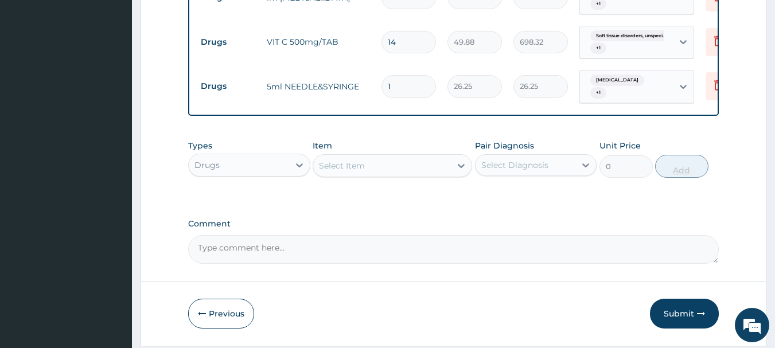
type input "0.00"
type input "3"
type input "78.75"
type input "3"
click at [463, 168] on icon at bounding box center [461, 166] width 7 height 4
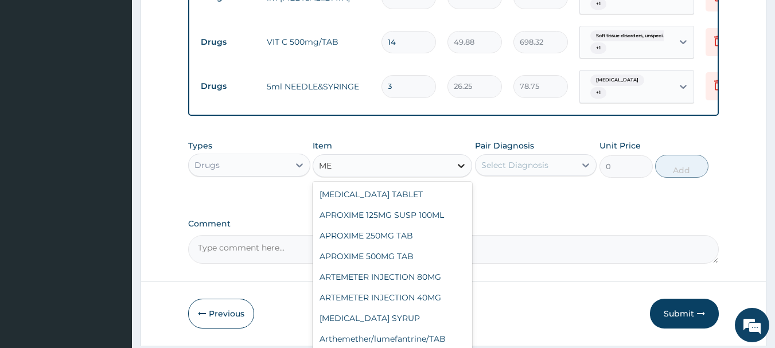
type input "M"
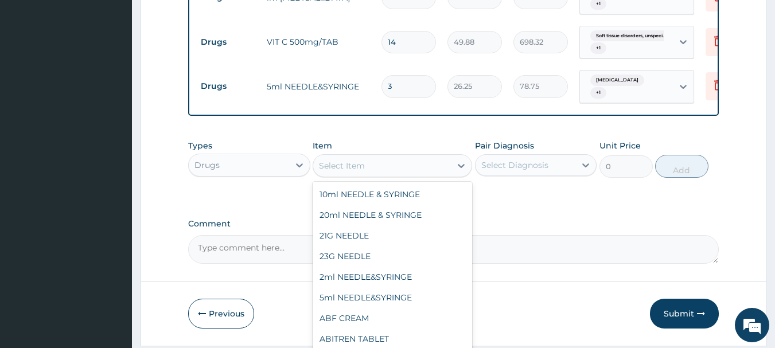
click at [531, 229] on label "Comment" at bounding box center [453, 224] width 531 height 10
click at [531, 235] on textarea "Comment" at bounding box center [453, 249] width 531 height 29
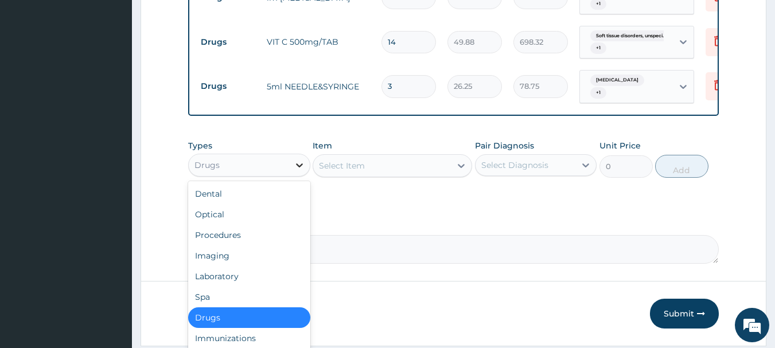
click at [302, 171] on icon at bounding box center [299, 164] width 11 height 11
click at [240, 246] on div "Procedures" at bounding box center [249, 235] width 122 height 21
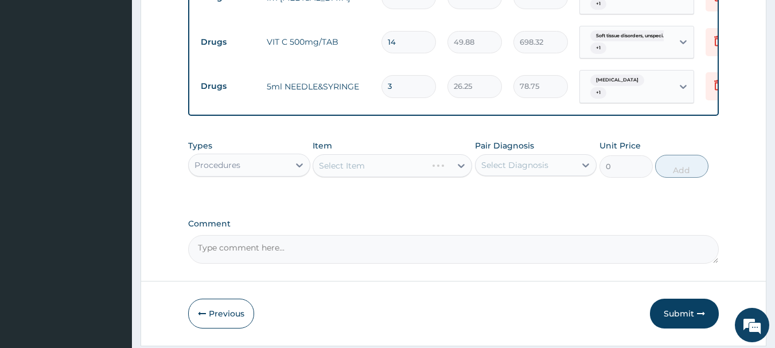
click at [336, 176] on div "Select Item" at bounding box center [392, 165] width 159 height 23
click at [357, 172] on div "Select Item" at bounding box center [342, 165] width 46 height 11
type input "X"
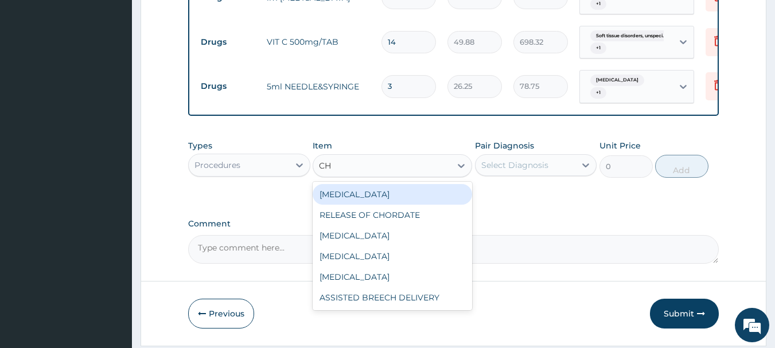
type input "C"
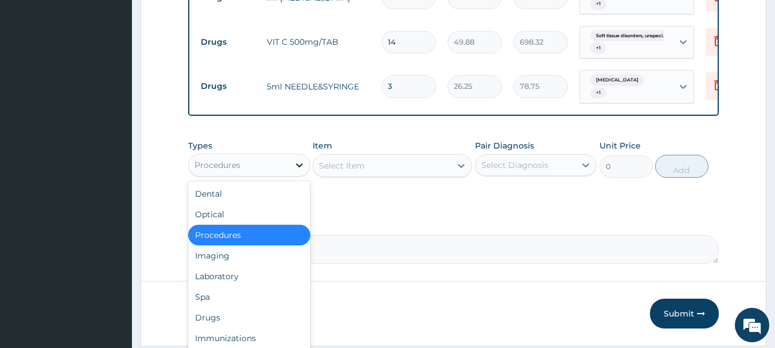
click at [299, 171] on icon at bounding box center [299, 164] width 11 height 11
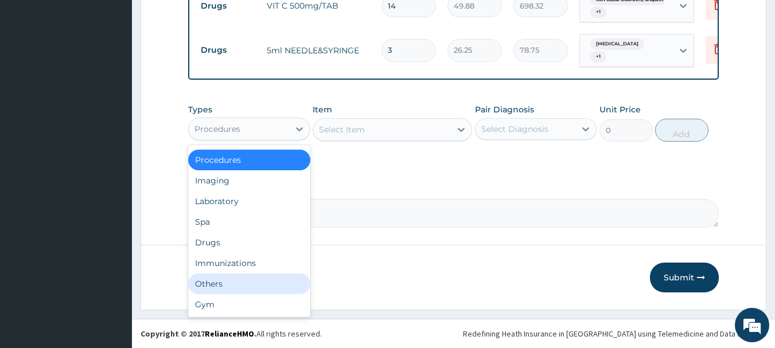
scroll to position [749, 0]
click at [248, 283] on div "Others" at bounding box center [249, 284] width 122 height 21
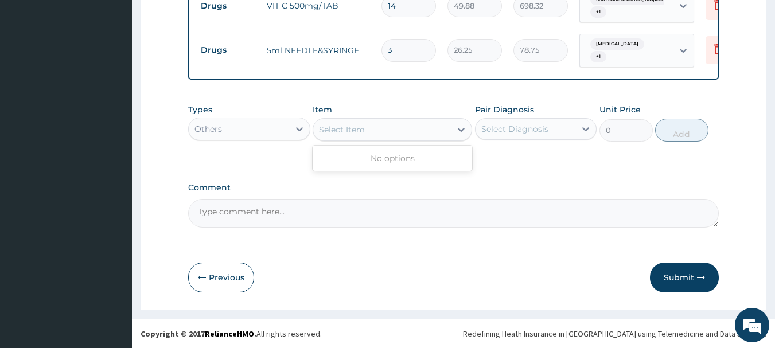
click at [383, 133] on div "Select Item" at bounding box center [382, 129] width 138 height 18
type input "CHEST X-RAY"
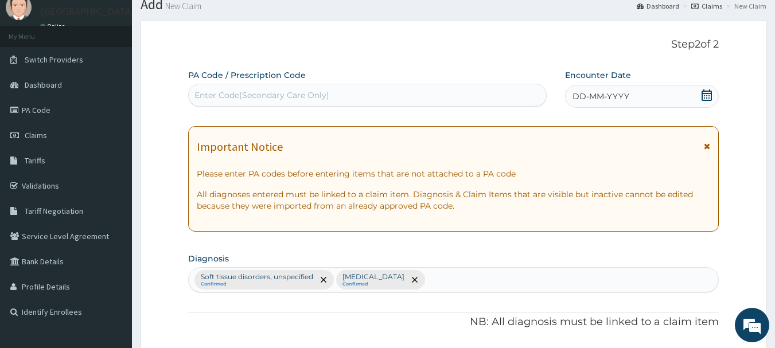
scroll to position [0, 0]
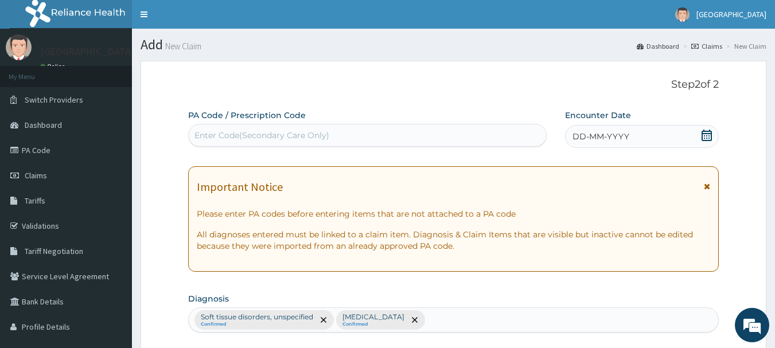
click at [710, 133] on icon at bounding box center [706, 135] width 11 height 11
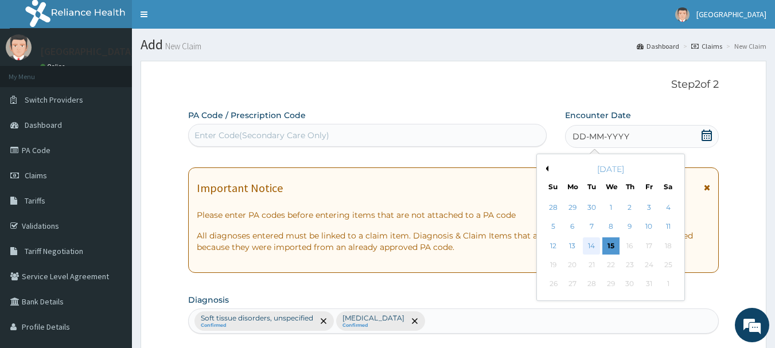
click at [590, 248] on div "14" at bounding box center [591, 245] width 17 height 17
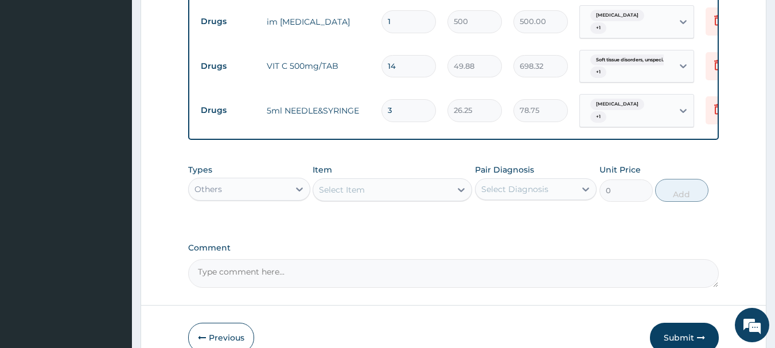
scroll to position [688, 0]
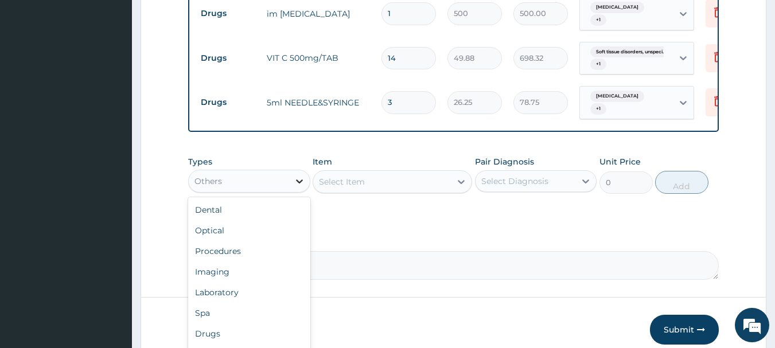
click at [298, 187] on icon at bounding box center [299, 181] width 11 height 11
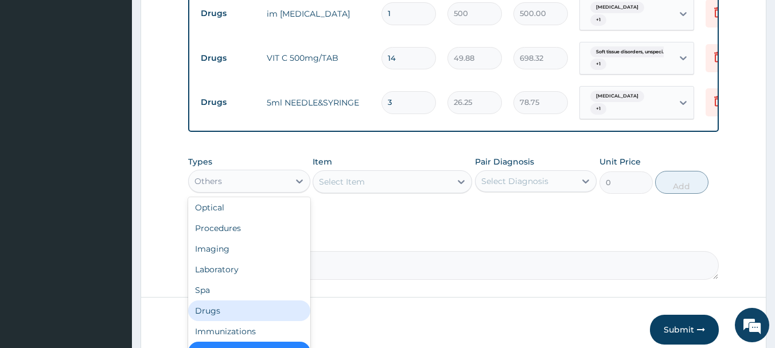
click at [209, 319] on div "Drugs" at bounding box center [249, 311] width 122 height 21
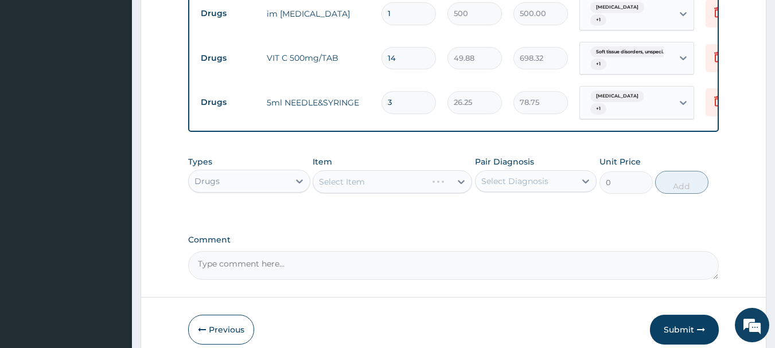
click at [463, 189] on div "Select Item" at bounding box center [392, 181] width 159 height 23
click at [462, 191] on div "Select Item" at bounding box center [392, 181] width 159 height 23
click at [410, 188] on div "Select Item" at bounding box center [382, 182] width 138 height 18
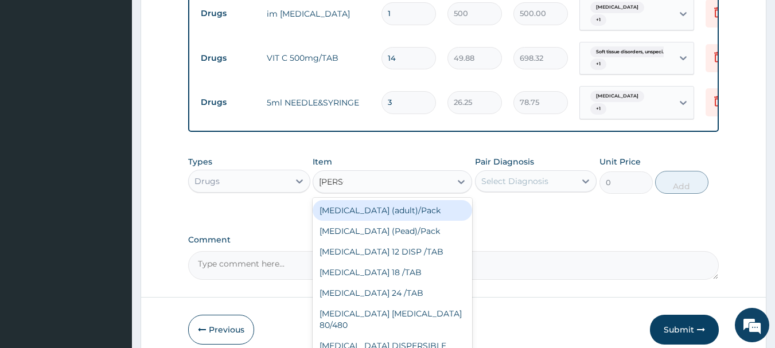
type input "COART"
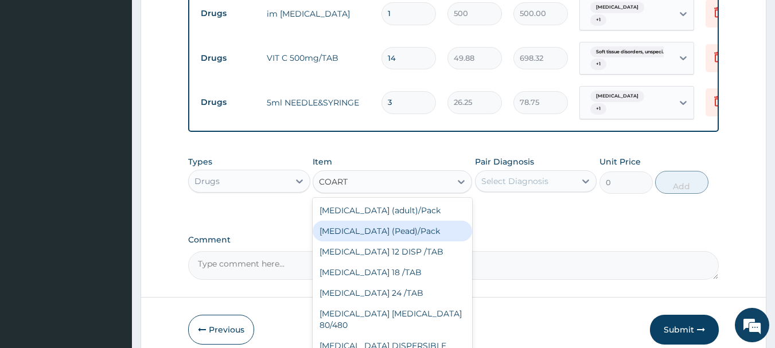
click at [392, 239] on div "[MEDICAL_DATA] (Pead)/Pack" at bounding box center [392, 231] width 159 height 21
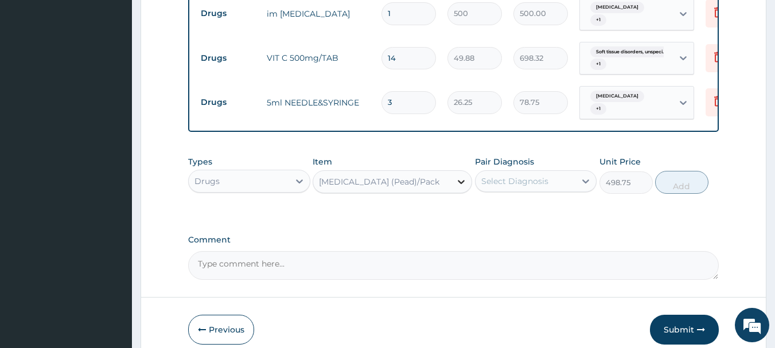
click at [465, 188] on icon at bounding box center [460, 181] width 11 height 11
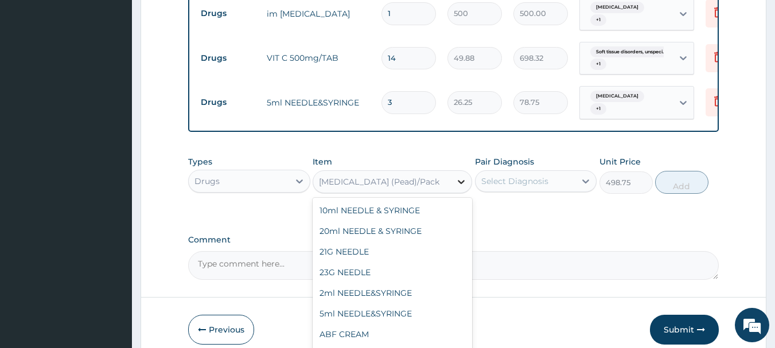
scroll to position [10513, 0]
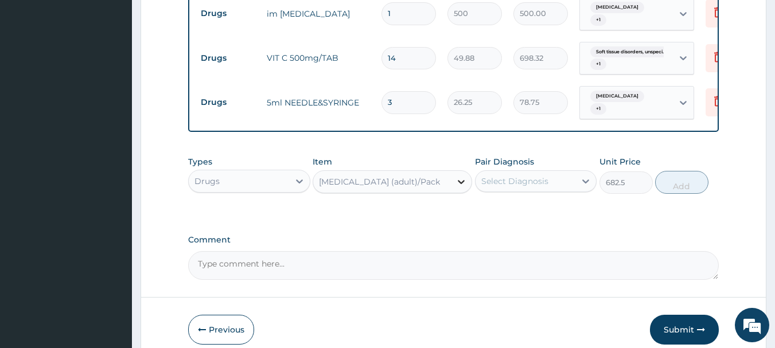
click at [462, 184] on icon at bounding box center [461, 182] width 7 height 4
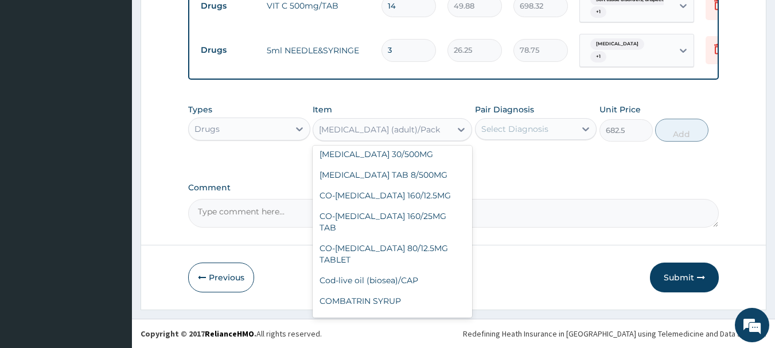
scroll to position [11112, 0]
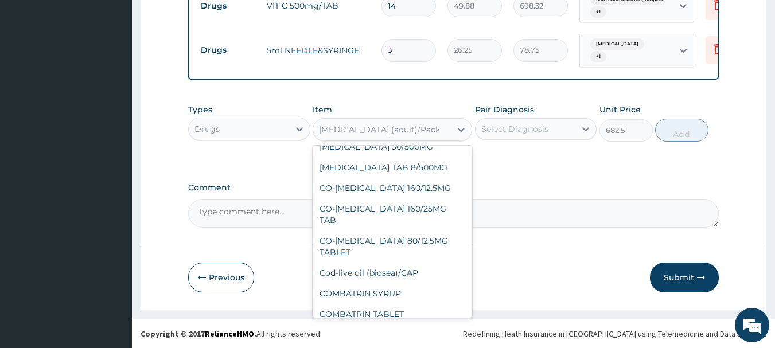
type input "157.5"
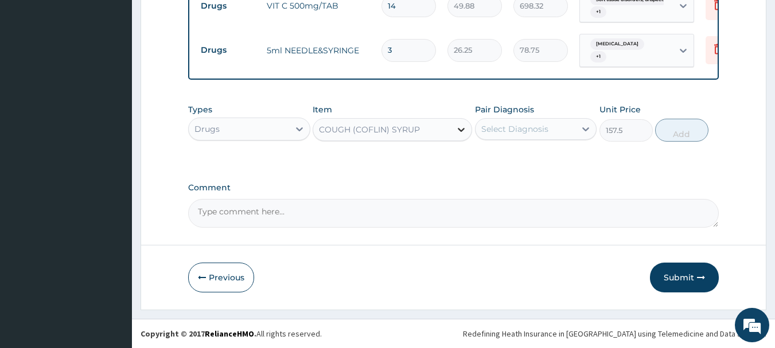
click at [459, 128] on icon at bounding box center [460, 129] width 11 height 11
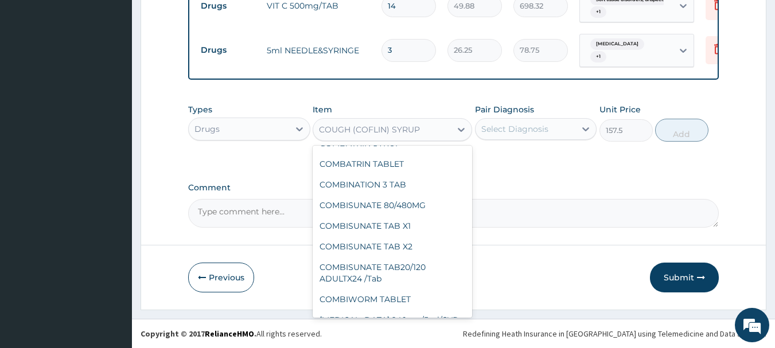
scroll to position [11272, 0]
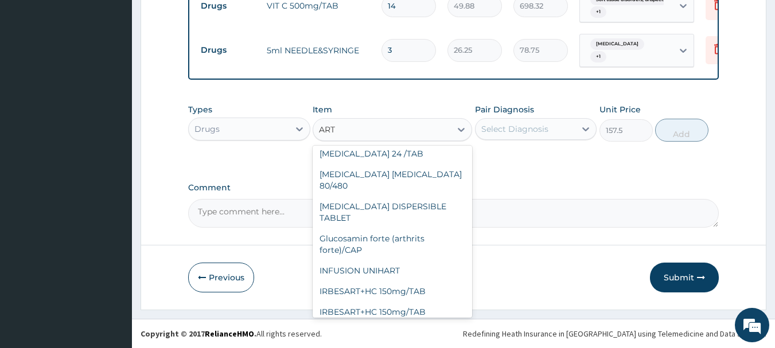
type input "ARTE"
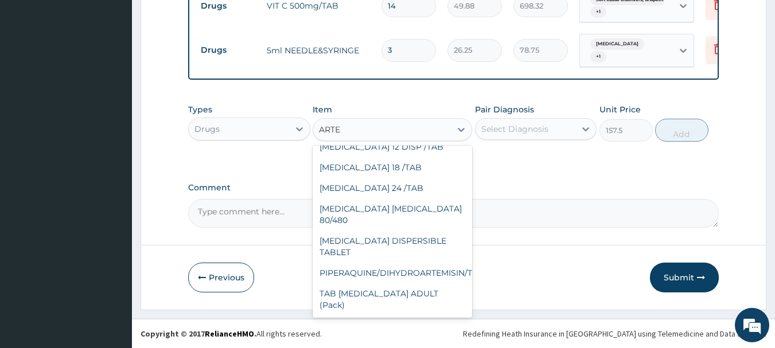
scroll to position [245, 0]
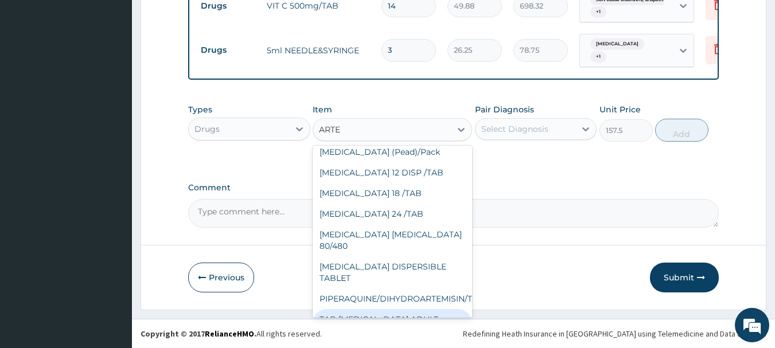
click at [433, 309] on div "TAB COARTEM ADULT (Pack)" at bounding box center [392, 325] width 159 height 32
type input "1800"
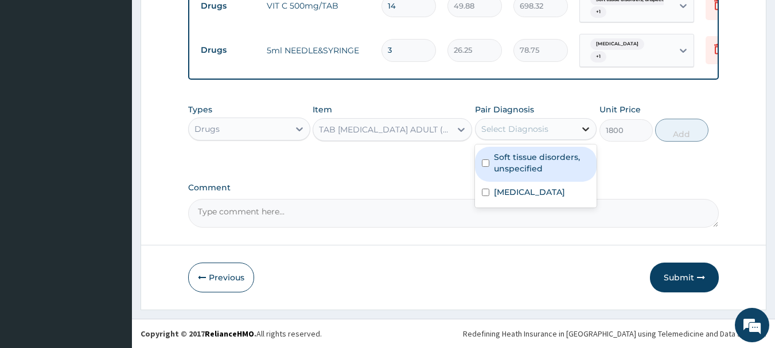
click at [587, 130] on icon at bounding box center [585, 128] width 11 height 11
click at [483, 162] on input "checkbox" at bounding box center [485, 162] width 7 height 7
checkbox input "true"
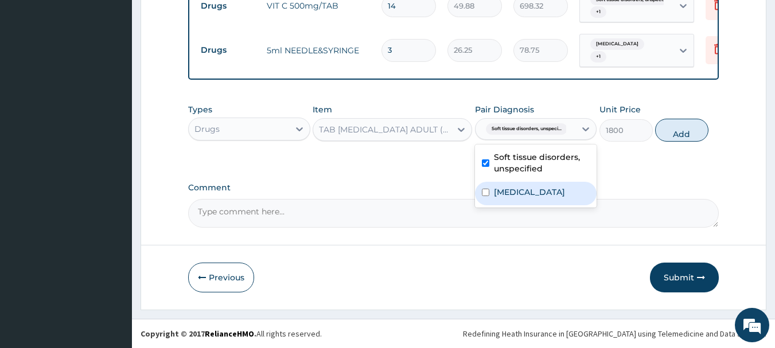
click at [486, 196] on input "checkbox" at bounding box center [485, 192] width 7 height 7
checkbox input "true"
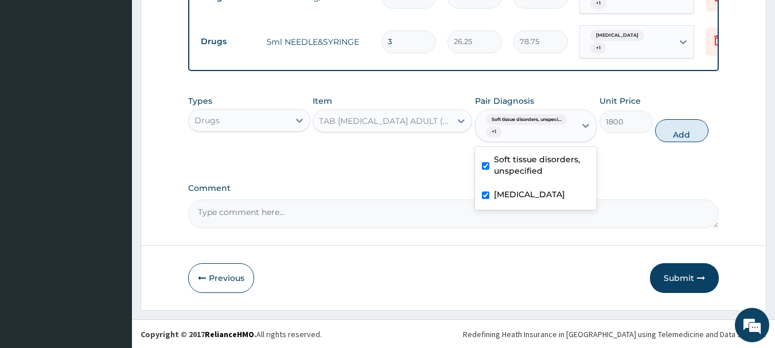
click at [486, 170] on input "checkbox" at bounding box center [485, 165] width 7 height 7
checkbox input "false"
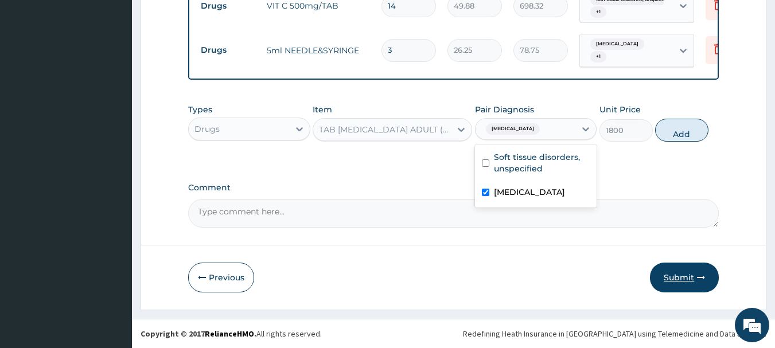
click at [689, 274] on button "Submit" at bounding box center [684, 278] width 69 height 30
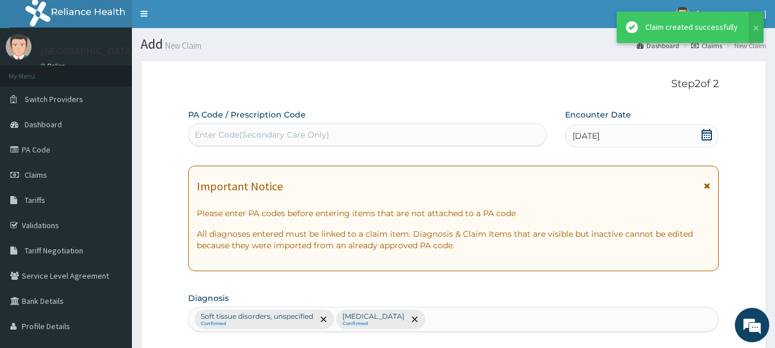
scroll to position [0, 0]
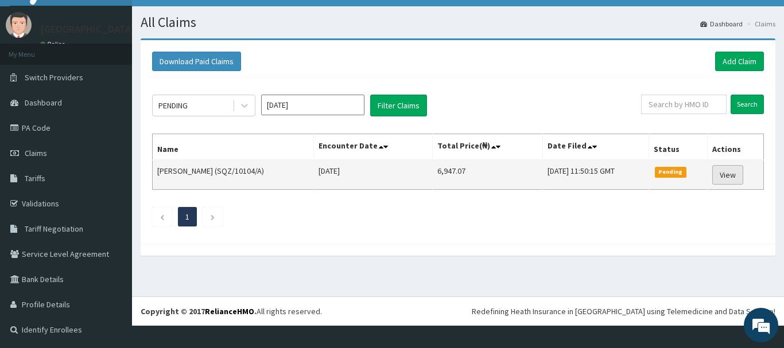
click at [728, 174] on link "View" at bounding box center [727, 175] width 31 height 20
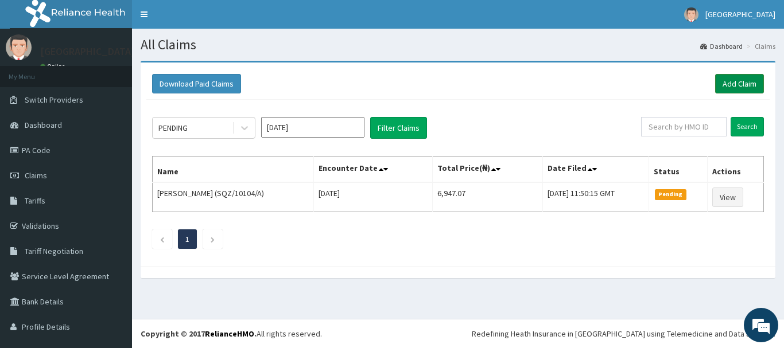
click at [723, 75] on link "Add Claim" at bounding box center [739, 84] width 49 height 20
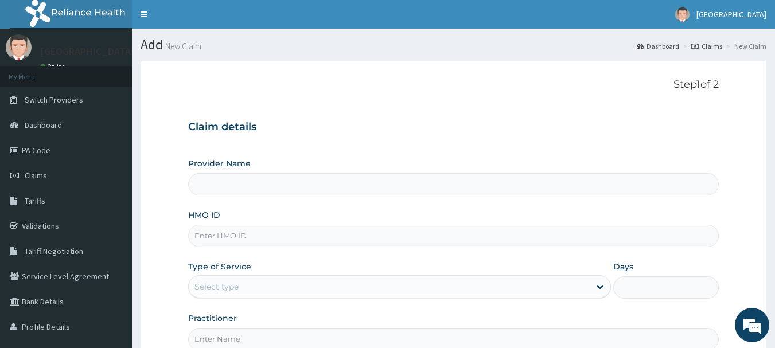
click at [361, 192] on input "Provider Name" at bounding box center [453, 184] width 531 height 22
type input "[GEOGRAPHIC_DATA]"
click at [266, 237] on input "HMO ID" at bounding box center [453, 236] width 531 height 22
type input "SQZ/10104/A"
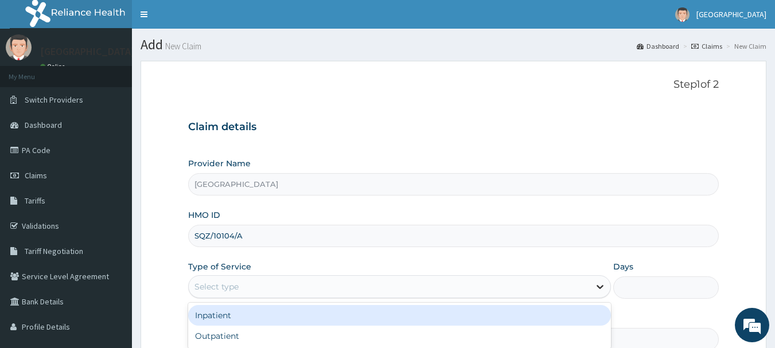
click at [601, 288] on icon at bounding box center [600, 288] width 7 height 4
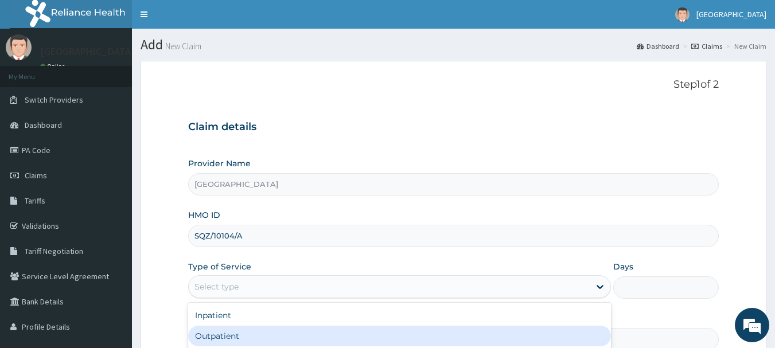
click at [443, 340] on div "Outpatient" at bounding box center [399, 336] width 423 height 21
type input "1"
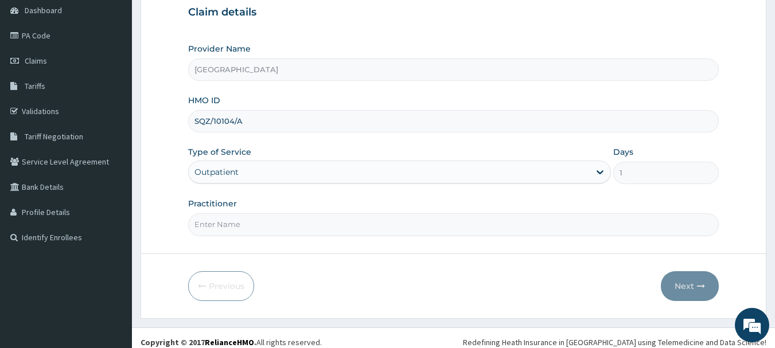
scroll to position [123, 0]
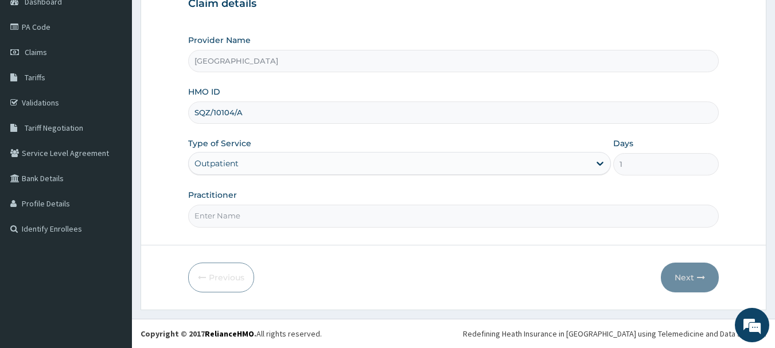
click at [244, 214] on input "Practitioner" at bounding box center [453, 216] width 531 height 22
click at [274, 224] on input "Practitioner" at bounding box center [453, 216] width 531 height 22
type input "[PERSON_NAME]"
click at [688, 273] on button "Next" at bounding box center [690, 278] width 58 height 30
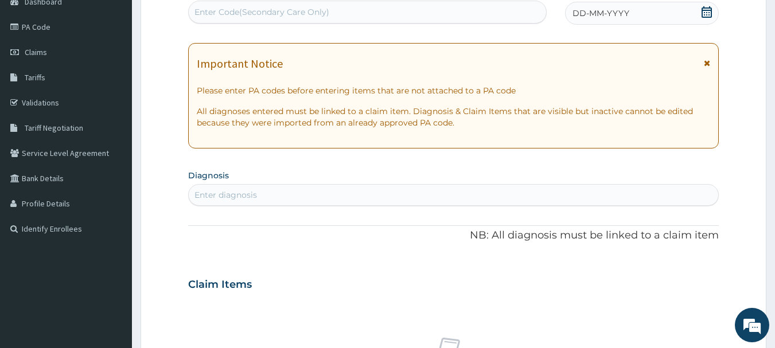
click at [208, 195] on div "Enter diagnosis" at bounding box center [225, 194] width 63 height 11
click at [708, 13] on icon at bounding box center [706, 11] width 11 height 11
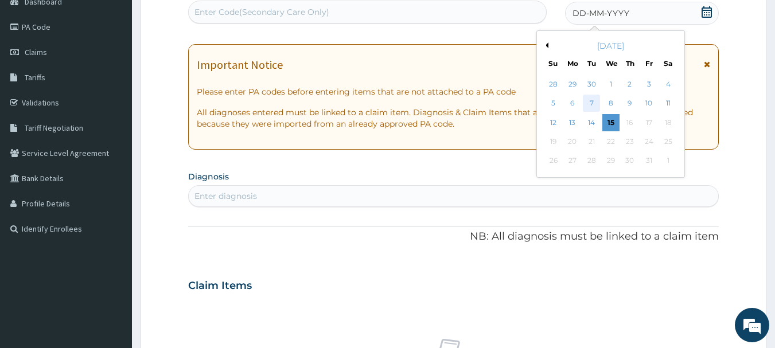
click at [589, 105] on div "7" at bounding box center [591, 103] width 17 height 17
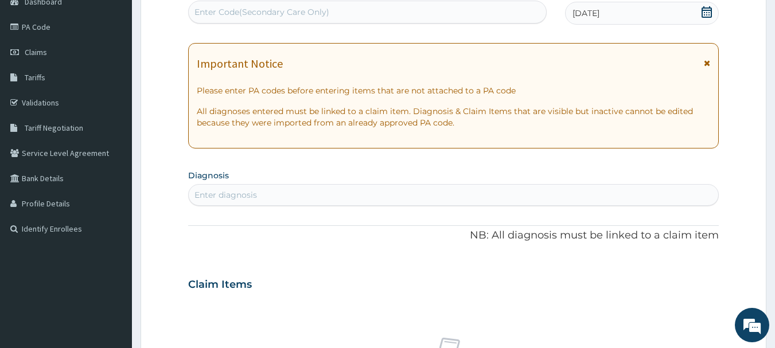
click at [259, 192] on div "Enter diagnosis" at bounding box center [454, 195] width 530 height 18
type input "A"
type input "RESPIRATORY"
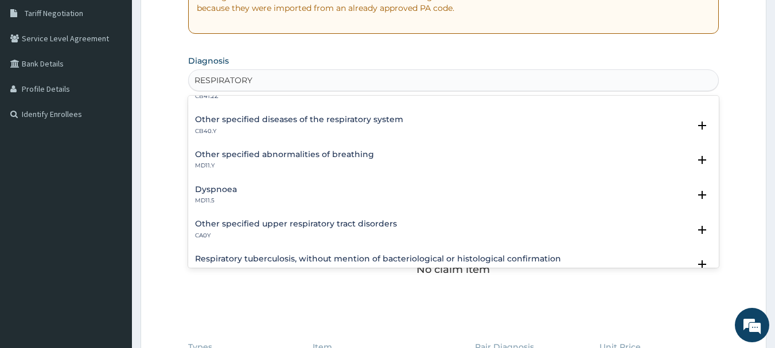
scroll to position [115, 0]
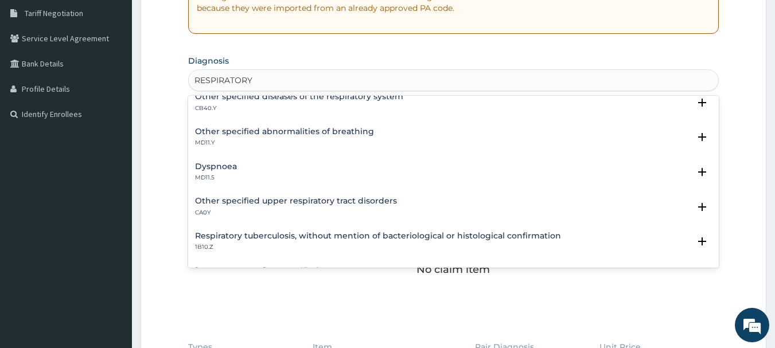
click at [384, 202] on h4 "Other specified upper respiratory tract disorders" at bounding box center [296, 201] width 202 height 9
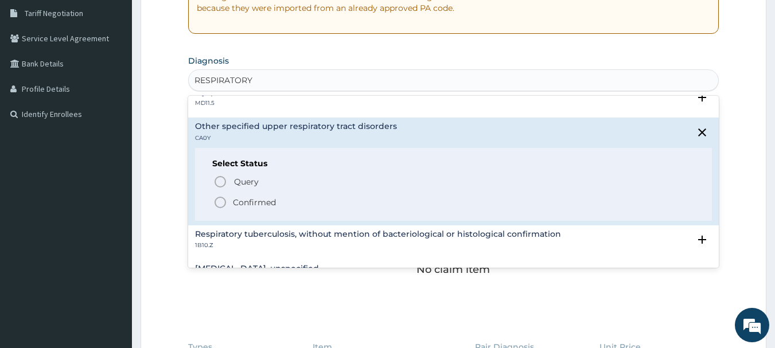
scroll to position [206, 0]
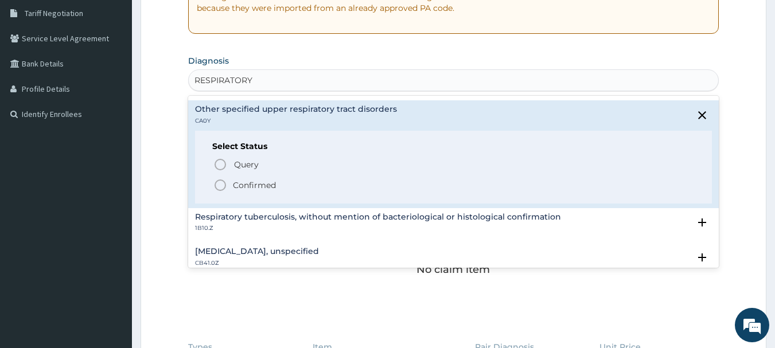
click at [220, 187] on icon "status option filled" at bounding box center [220, 185] width 14 height 14
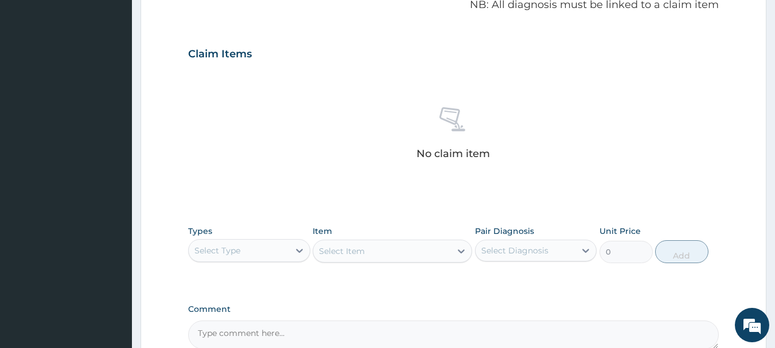
scroll to position [479, 0]
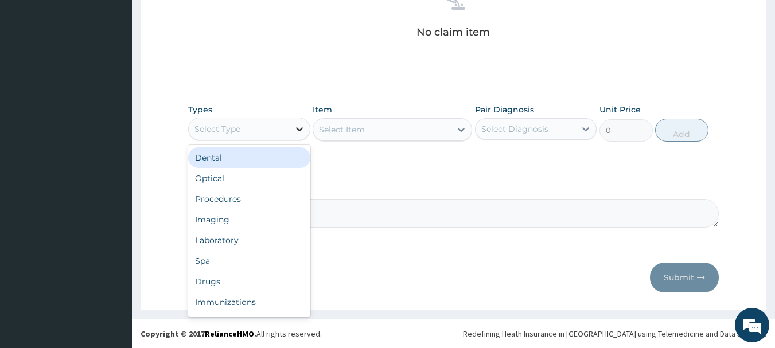
click at [301, 128] on icon at bounding box center [299, 129] width 7 height 4
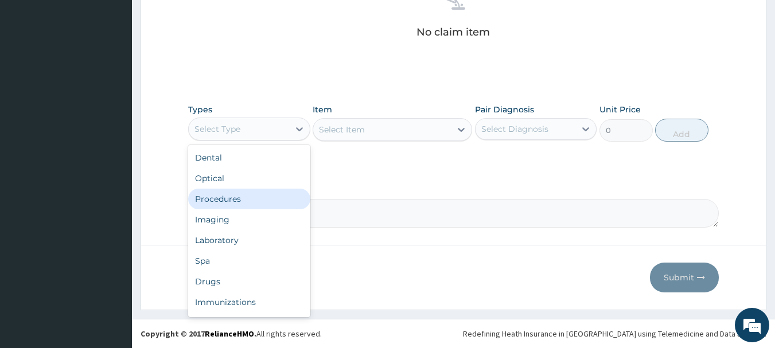
click at [256, 200] on div "Procedures" at bounding box center [249, 199] width 122 height 21
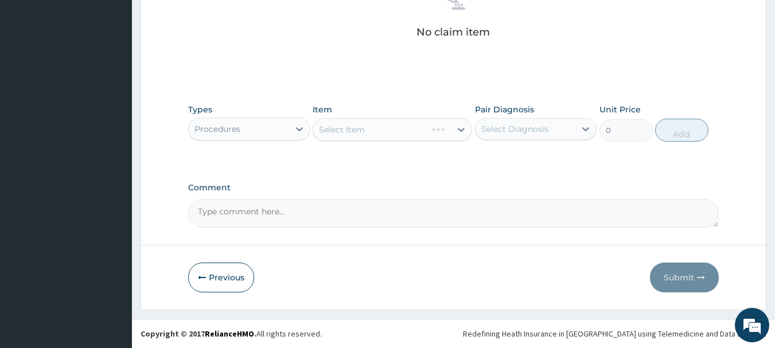
click at [459, 127] on div "Select Item" at bounding box center [392, 129] width 159 height 23
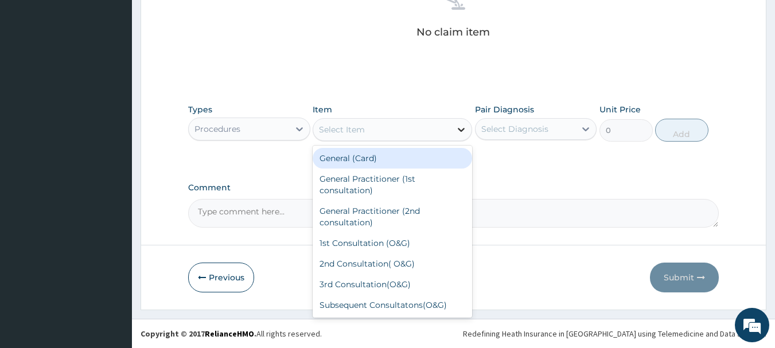
click at [461, 130] on icon at bounding box center [461, 130] width 7 height 4
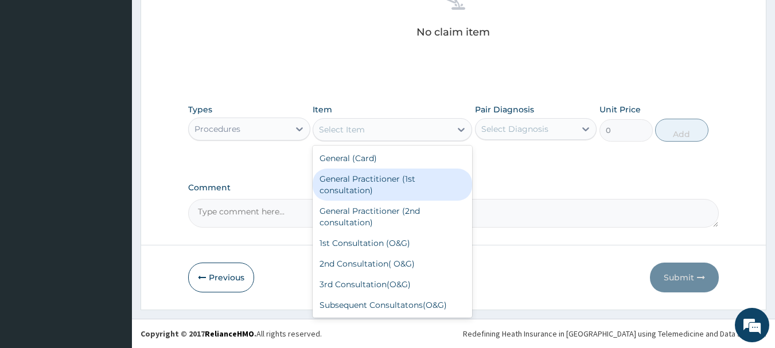
click at [408, 185] on div "General Practitioner (1st consultation)" at bounding box center [392, 185] width 159 height 32
type input "1500"
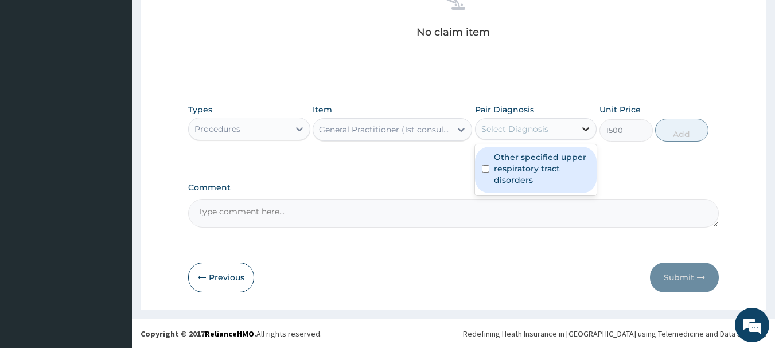
click at [586, 129] on icon at bounding box center [585, 128] width 11 height 11
click at [486, 168] on input "checkbox" at bounding box center [485, 168] width 7 height 7
checkbox input "true"
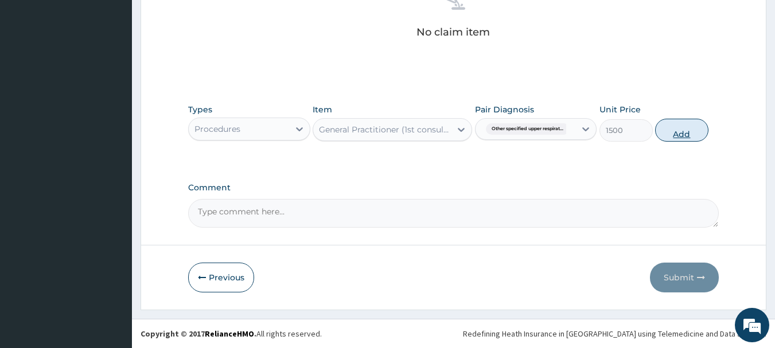
click at [675, 130] on button "Add" at bounding box center [681, 130] width 53 height 23
type input "0"
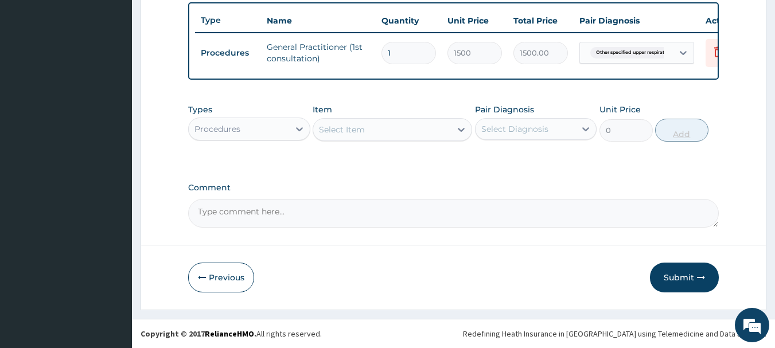
scroll to position [433, 0]
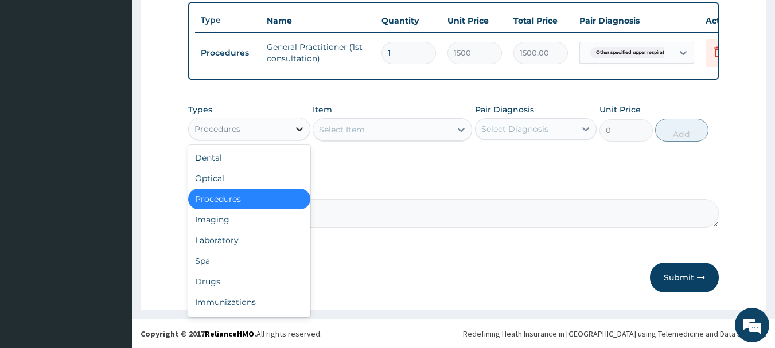
click at [301, 131] on icon at bounding box center [299, 128] width 11 height 11
click at [256, 282] on div "Drugs" at bounding box center [249, 281] width 122 height 21
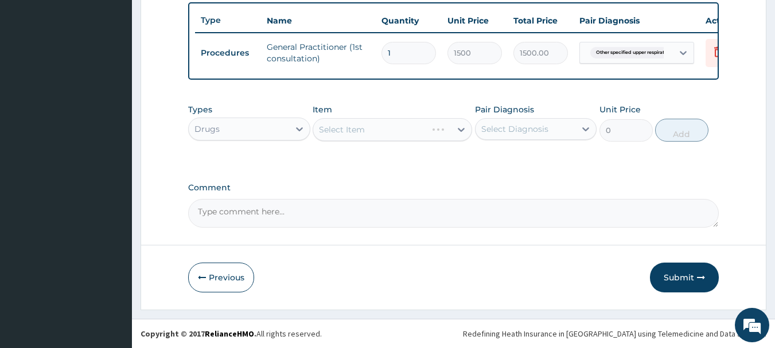
click at [458, 128] on div "Select Item" at bounding box center [392, 129] width 159 height 23
click at [462, 132] on icon at bounding box center [460, 129] width 11 height 11
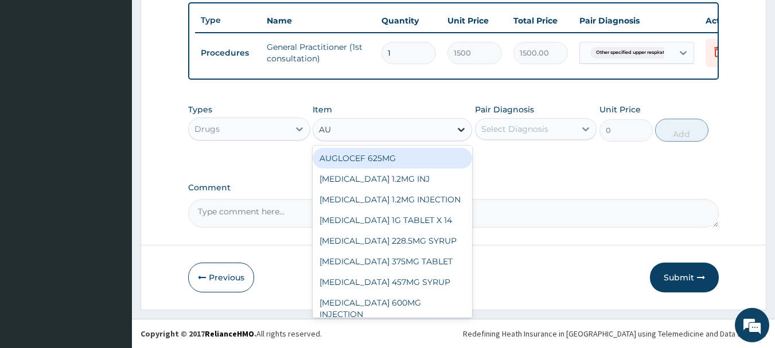
type input "AUG"
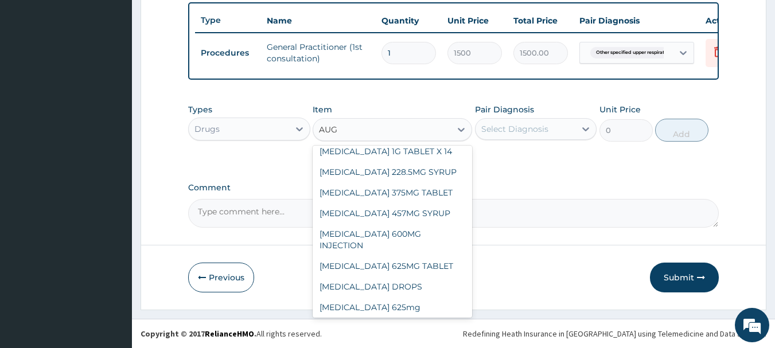
scroll to position [80, 0]
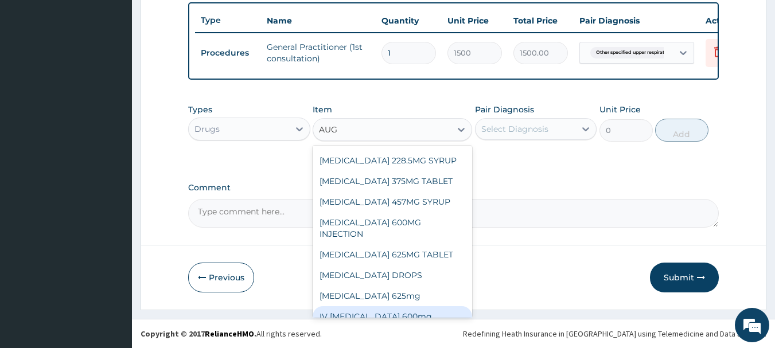
click at [415, 306] on div "IV Augmentin 600mg" at bounding box center [392, 316] width 159 height 21
type input "1500"
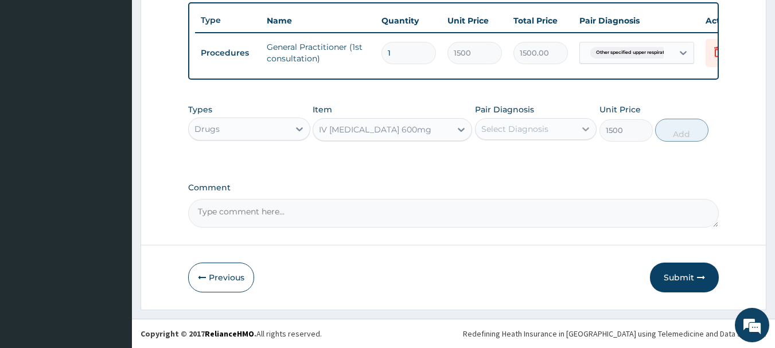
click at [586, 133] on icon at bounding box center [585, 128] width 11 height 11
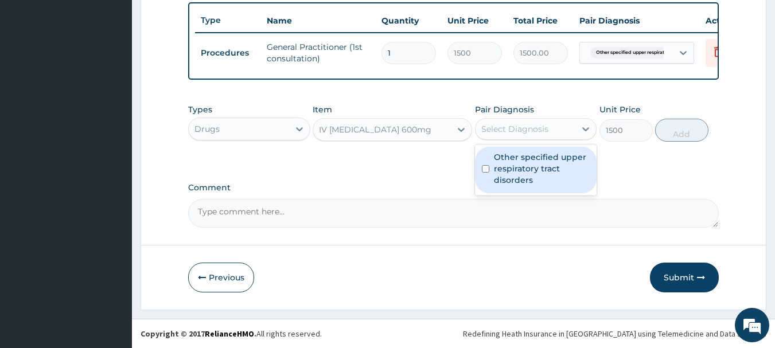
click at [484, 172] on input "checkbox" at bounding box center [485, 168] width 7 height 7
checkbox input "true"
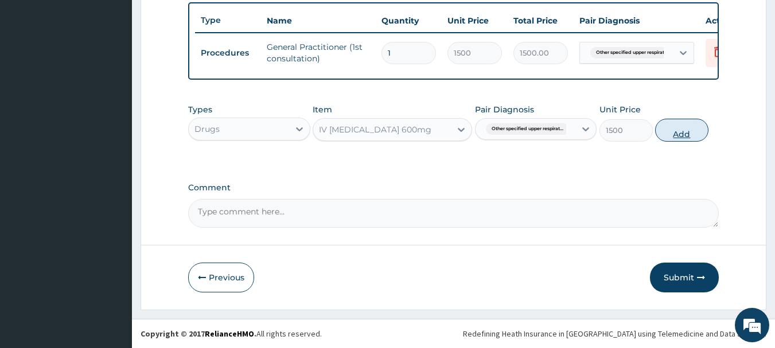
click at [688, 130] on button "Add" at bounding box center [681, 130] width 53 height 23
type input "0"
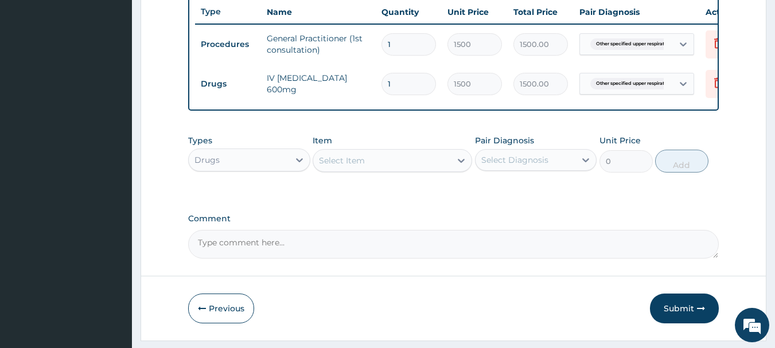
click at [416, 166] on div "Select Item" at bounding box center [382, 160] width 138 height 18
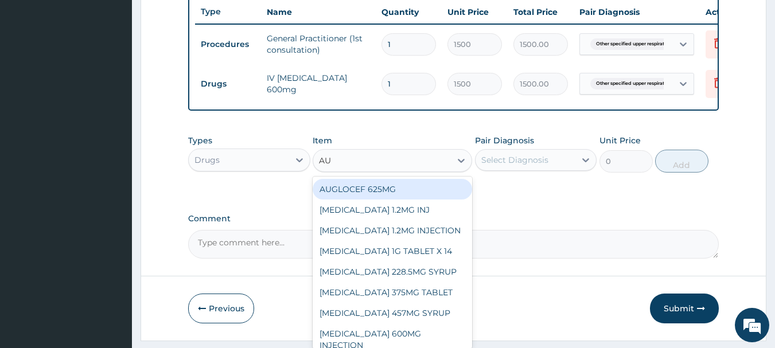
type input "AUG"
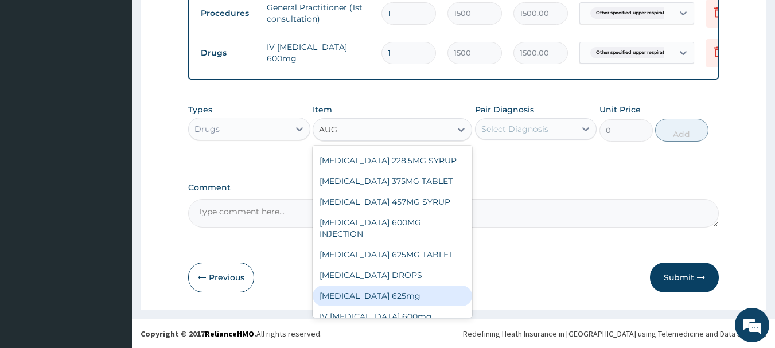
click at [408, 286] on div "[MEDICAL_DATA] 625mg" at bounding box center [392, 296] width 159 height 21
type input "300"
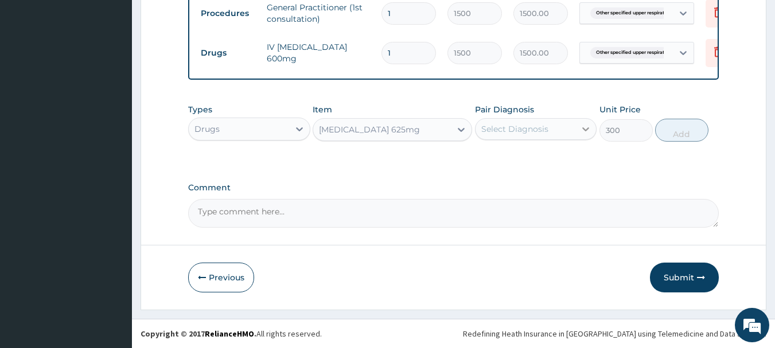
click at [584, 130] on icon at bounding box center [585, 128] width 11 height 11
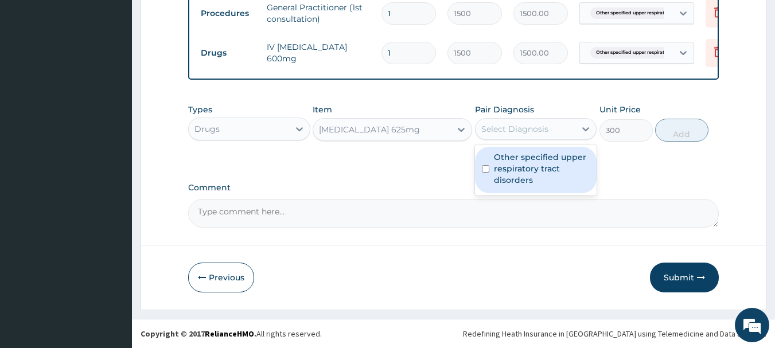
click at [488, 165] on input "checkbox" at bounding box center [485, 168] width 7 height 7
checkbox input "true"
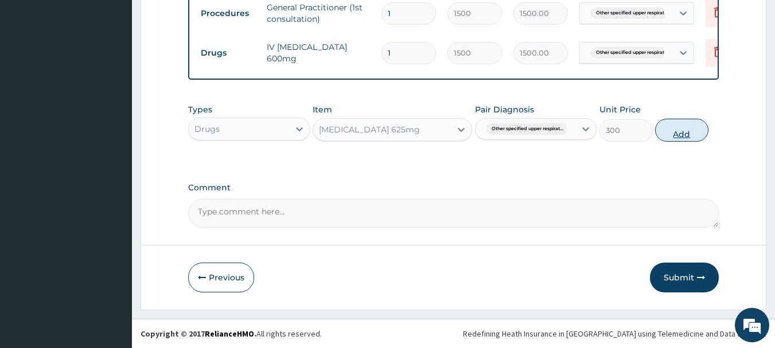
click at [679, 134] on button "Add" at bounding box center [681, 130] width 53 height 23
type input "0"
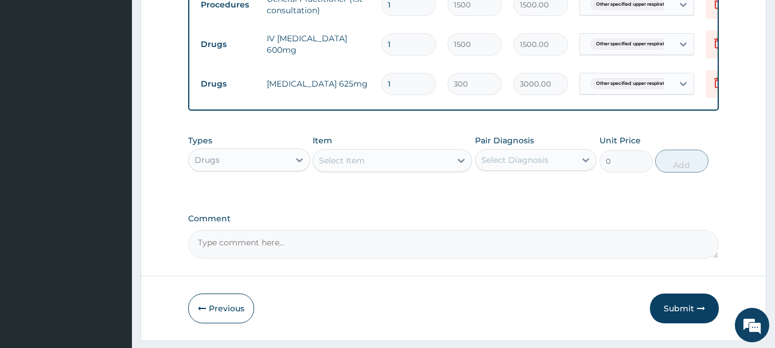
type input "10"
type input "3000.00"
type input "10"
click at [461, 163] on icon at bounding box center [461, 161] width 7 height 4
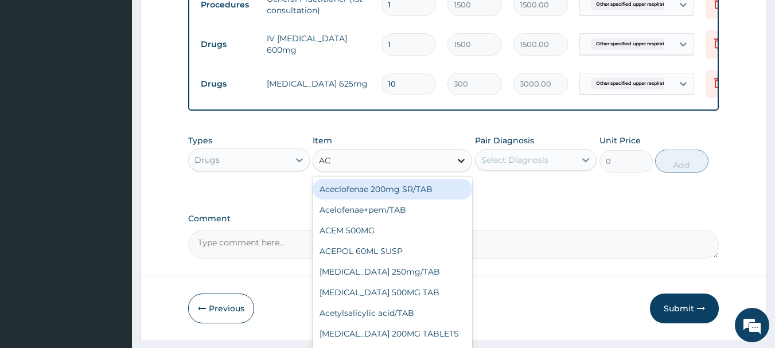
type input "ACT"
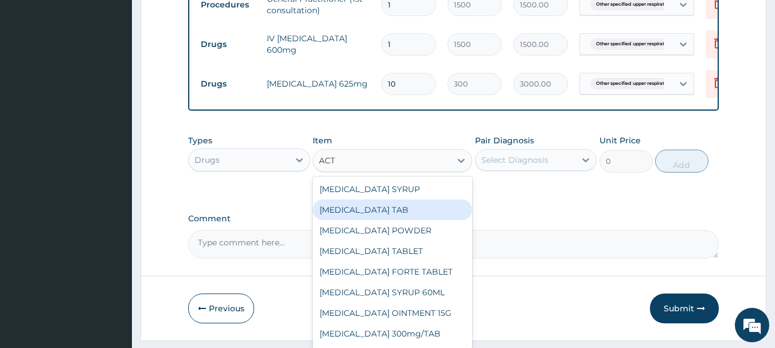
click at [406, 216] on div "[MEDICAL_DATA] TAB" at bounding box center [392, 210] width 159 height 21
type input "26.25"
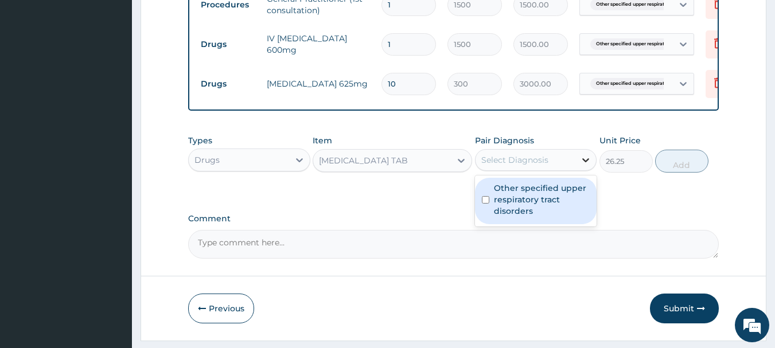
click at [580, 166] on icon at bounding box center [585, 159] width 11 height 11
click at [488, 204] on input "checkbox" at bounding box center [485, 199] width 7 height 7
checkbox input "true"
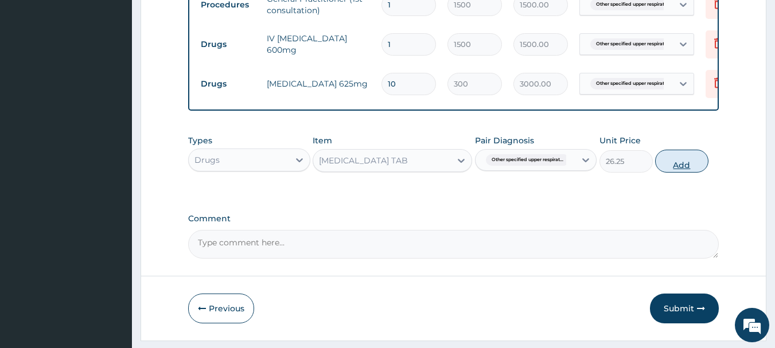
click at [674, 173] on button "Add" at bounding box center [681, 161] width 53 height 23
type input "0"
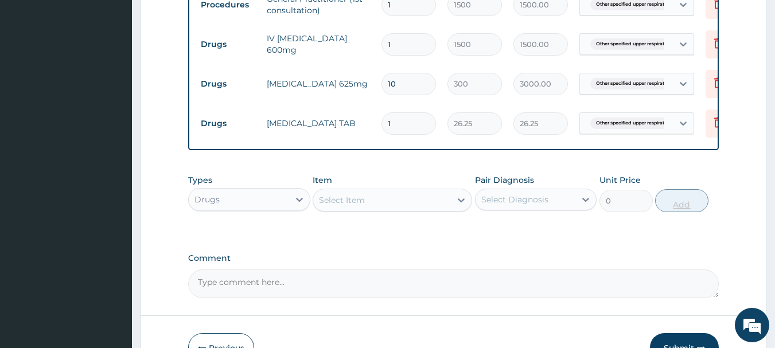
type input "10"
type input "262.50"
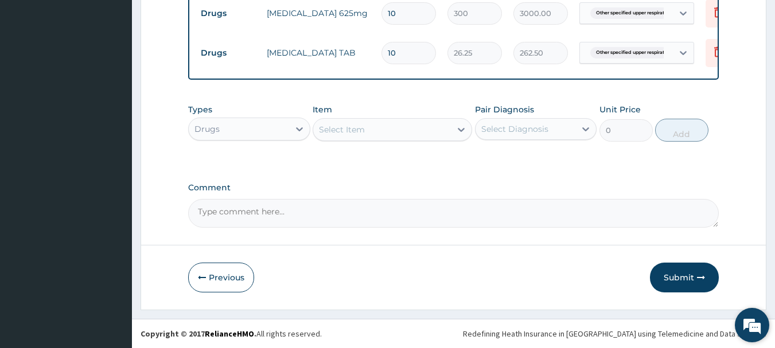
scroll to position [552, 0]
type input "10"
click at [667, 283] on button "Submit" at bounding box center [684, 278] width 69 height 30
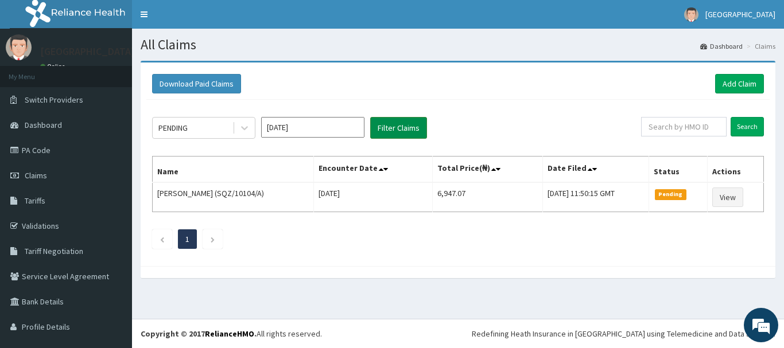
click at [407, 125] on button "Filter Claims" at bounding box center [398, 128] width 57 height 22
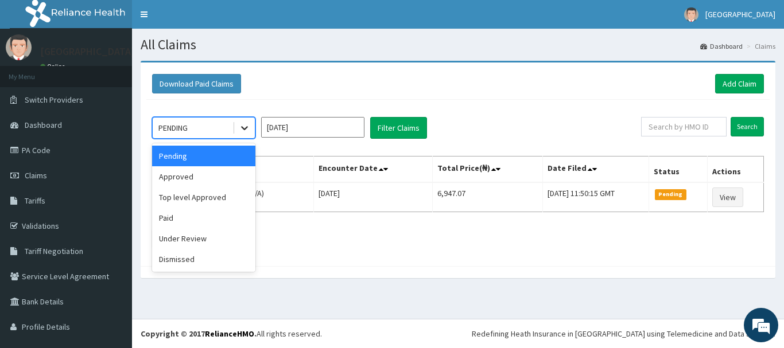
click at [243, 128] on icon at bounding box center [244, 129] width 7 height 4
click at [215, 173] on div "Approved" at bounding box center [203, 176] width 103 height 21
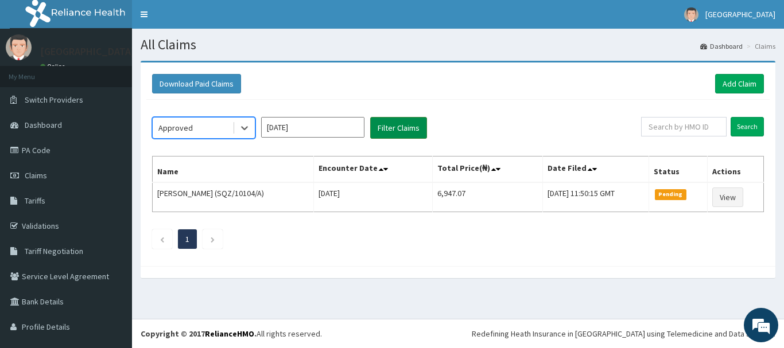
click at [393, 122] on button "Filter Claims" at bounding box center [398, 128] width 57 height 22
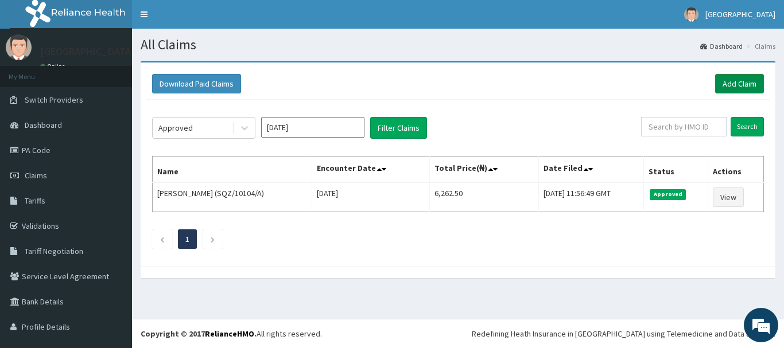
click at [737, 85] on link "Add Claim" at bounding box center [739, 84] width 49 height 20
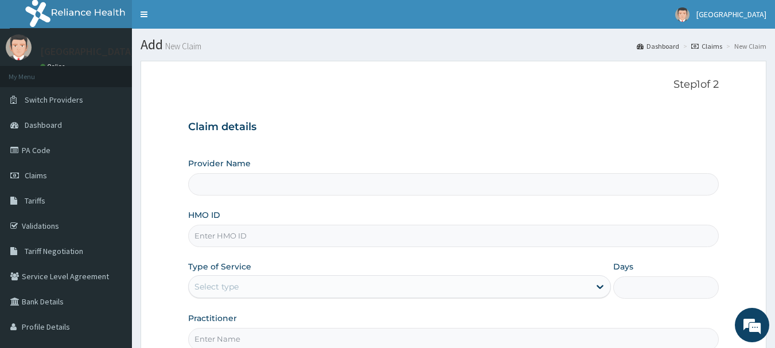
type input "[GEOGRAPHIC_DATA]"
click at [217, 231] on input "HMO ID" at bounding box center [453, 236] width 531 height 22
type input "ENC/10021/A"
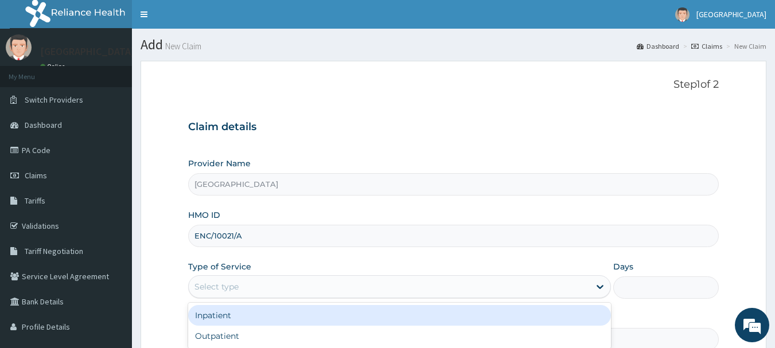
click at [248, 282] on div "Select type" at bounding box center [389, 287] width 401 height 18
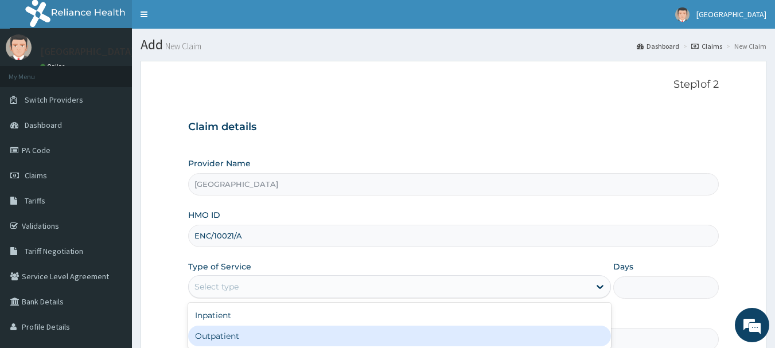
click at [245, 332] on div "Outpatient" at bounding box center [399, 336] width 423 height 21
type input "1"
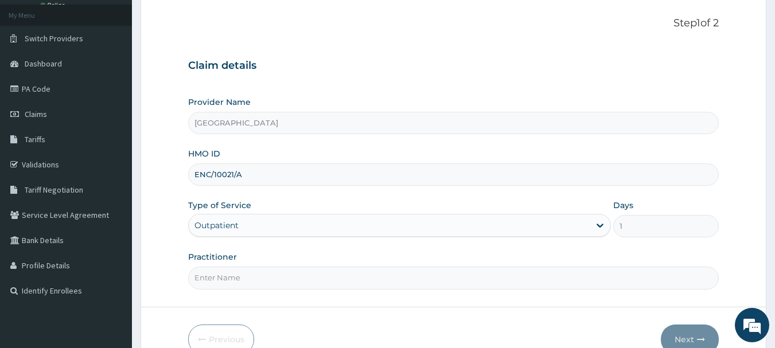
scroll to position [69, 0]
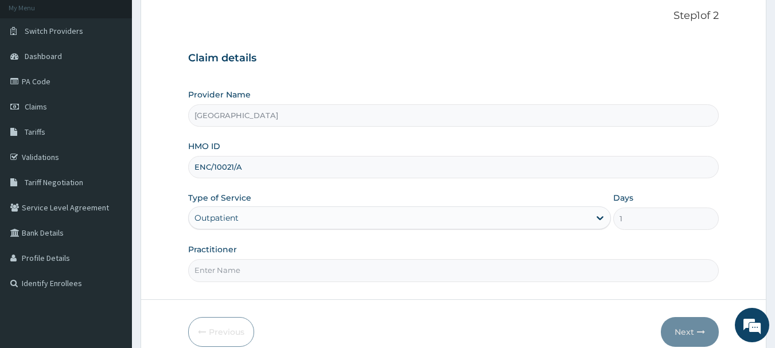
click at [268, 272] on input "Practitioner" at bounding box center [453, 270] width 531 height 22
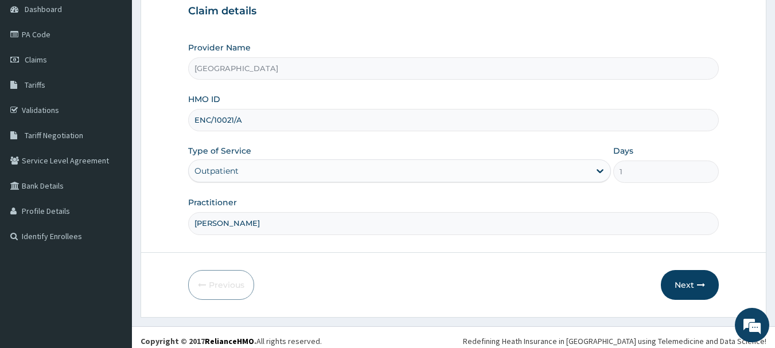
scroll to position [123, 0]
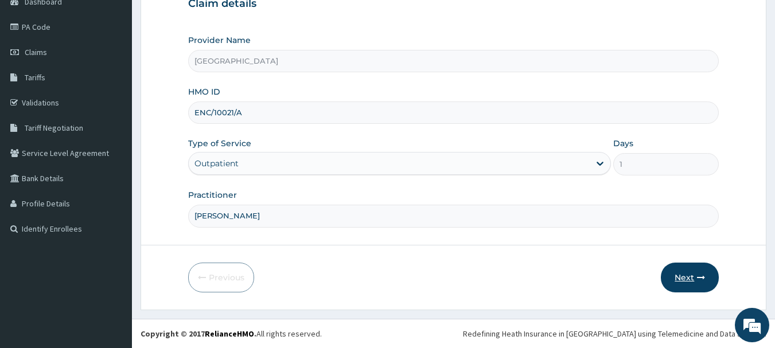
type input "[PERSON_NAME]"
click at [690, 282] on button "Next" at bounding box center [690, 278] width 58 height 30
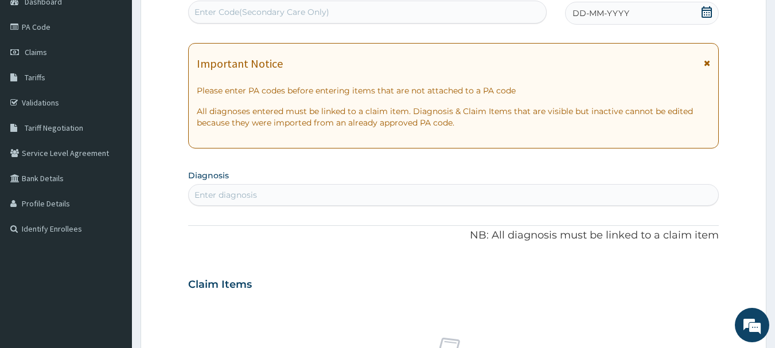
click at [241, 192] on div "Enter diagnosis" at bounding box center [225, 194] width 63 height 11
type input "MIGRAINE"
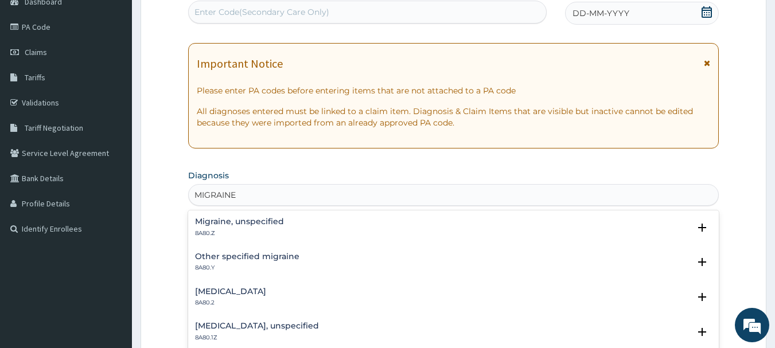
click at [252, 224] on h4 "Migraine, unspecified" at bounding box center [239, 221] width 89 height 9
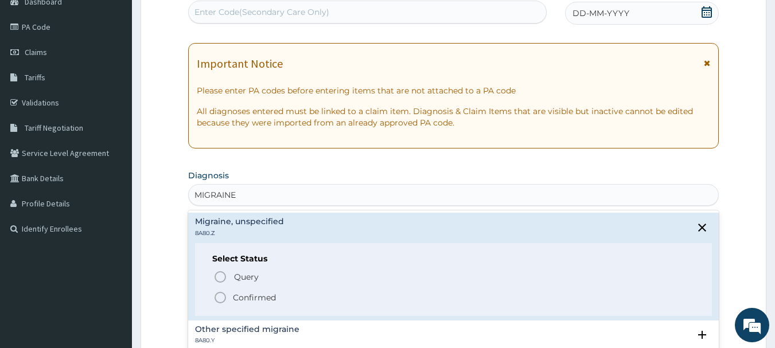
click at [221, 297] on icon "status option filled" at bounding box center [220, 298] width 14 height 14
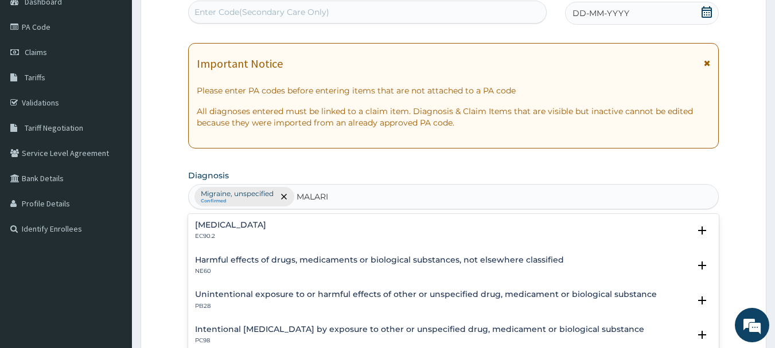
type input "[MEDICAL_DATA]"
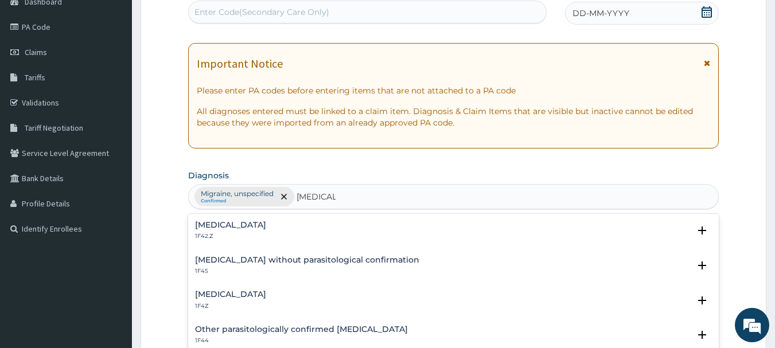
click at [221, 297] on h4 "[MEDICAL_DATA]" at bounding box center [230, 294] width 71 height 9
click at [256, 290] on h4 "[MEDICAL_DATA]" at bounding box center [230, 294] width 71 height 9
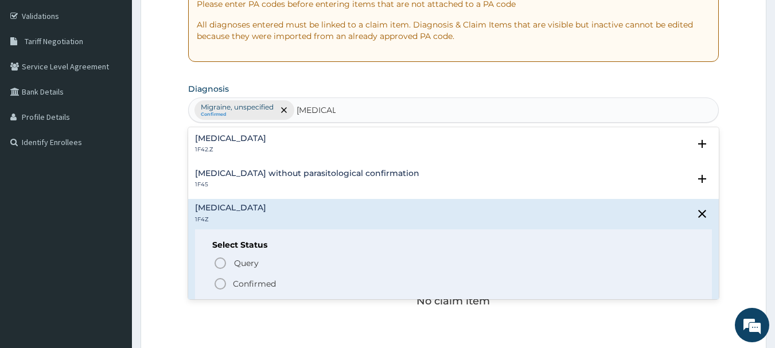
scroll to position [238, 0]
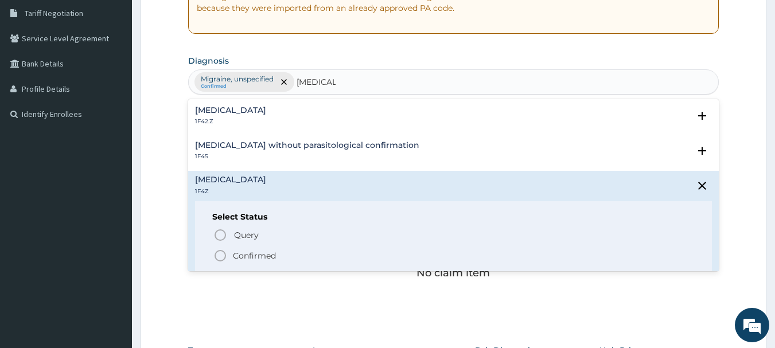
click at [219, 256] on icon "status option filled" at bounding box center [220, 256] width 14 height 14
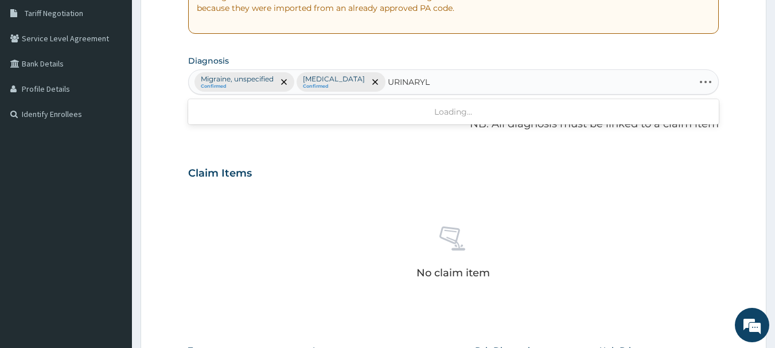
type input "URINARY"
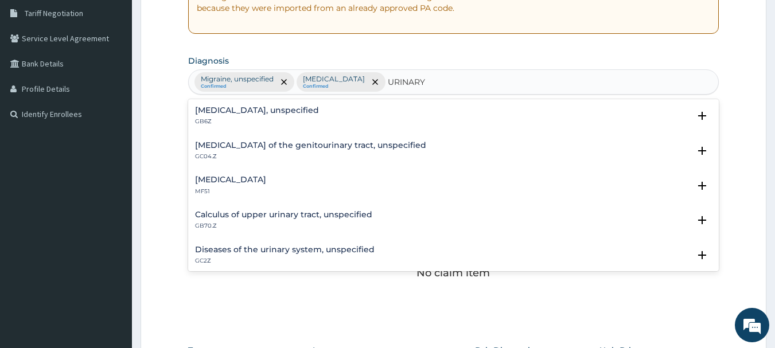
click at [233, 212] on h4 "Calculus of upper urinary tract, unspecified" at bounding box center [283, 215] width 177 height 9
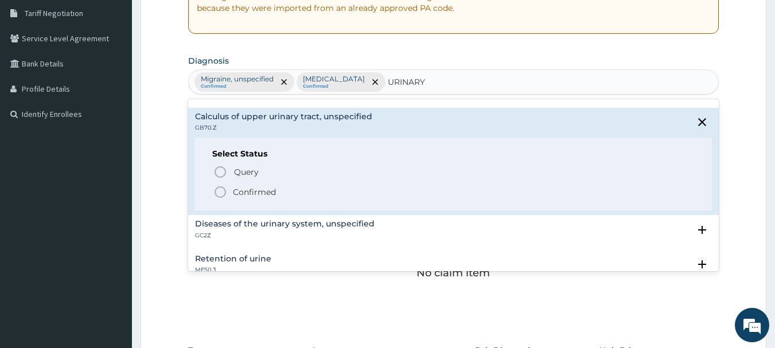
scroll to position [115, 0]
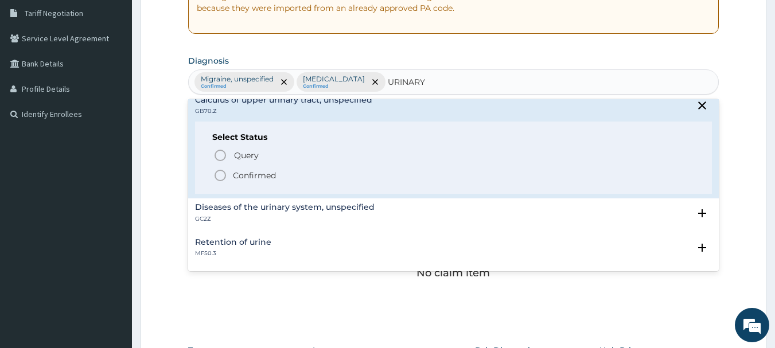
click at [219, 175] on icon "status option filled" at bounding box center [220, 176] width 14 height 14
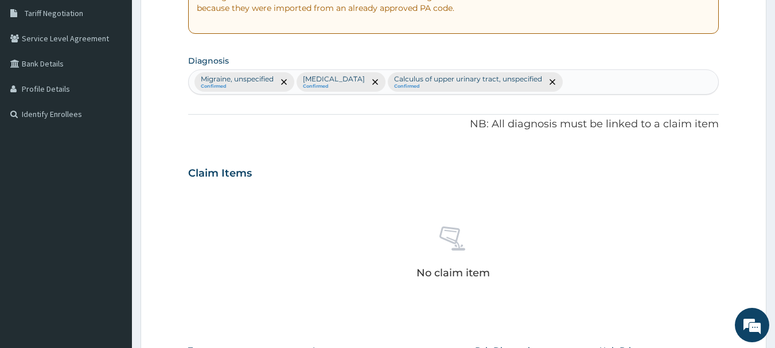
scroll to position [479, 0]
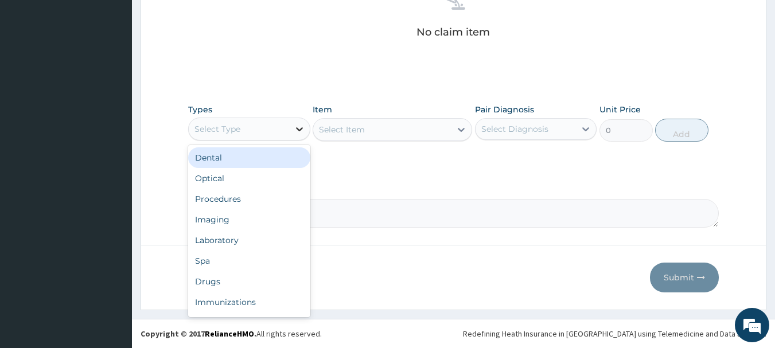
click at [302, 130] on icon at bounding box center [299, 128] width 11 height 11
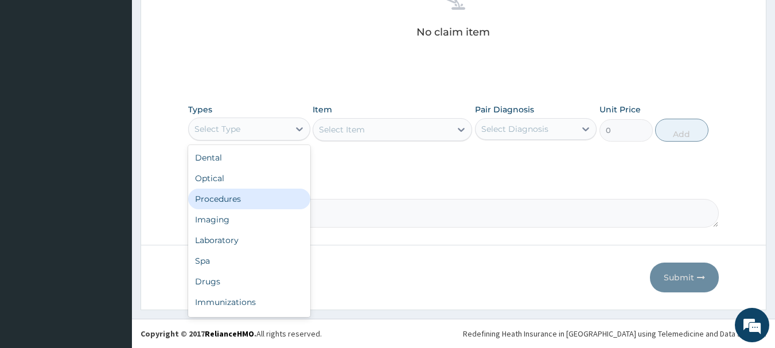
click at [254, 200] on div "Procedures" at bounding box center [249, 199] width 122 height 21
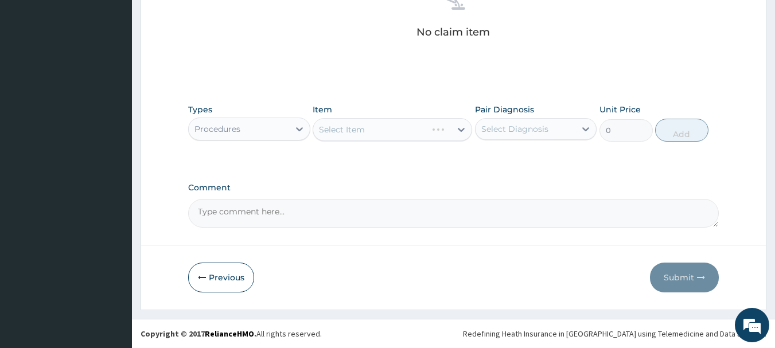
click at [461, 131] on div "Select Item" at bounding box center [392, 129] width 159 height 23
click at [461, 130] on icon at bounding box center [461, 130] width 7 height 4
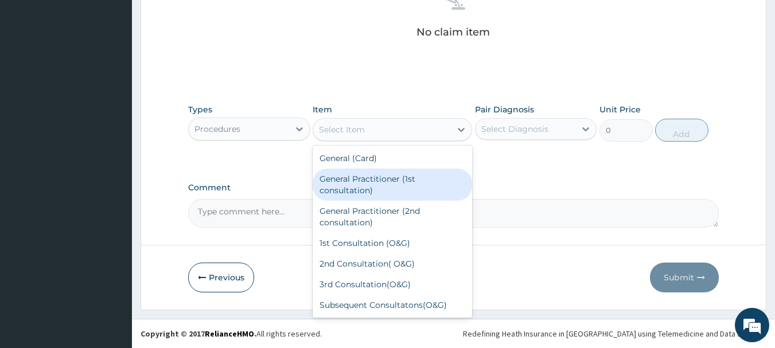
click at [403, 183] on div "General Practitioner (1st consultation)" at bounding box center [392, 185] width 159 height 32
type input "1500"
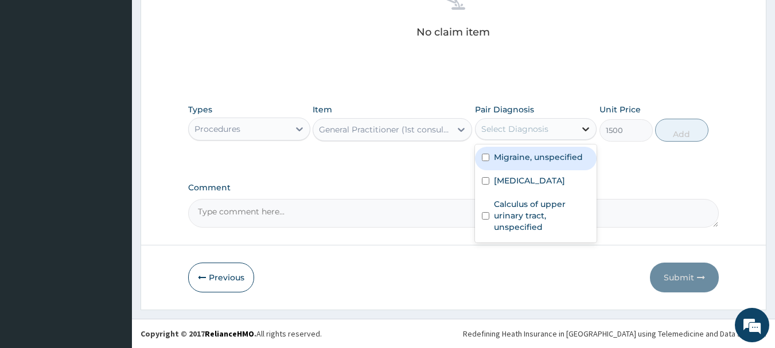
click at [588, 128] on icon at bounding box center [586, 129] width 7 height 4
click at [484, 161] on input "checkbox" at bounding box center [485, 157] width 7 height 7
checkbox input "true"
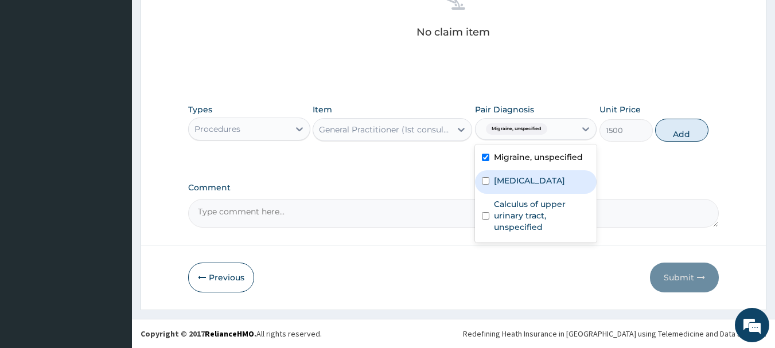
click at [487, 180] on input "checkbox" at bounding box center [485, 180] width 7 height 7
checkbox input "true"
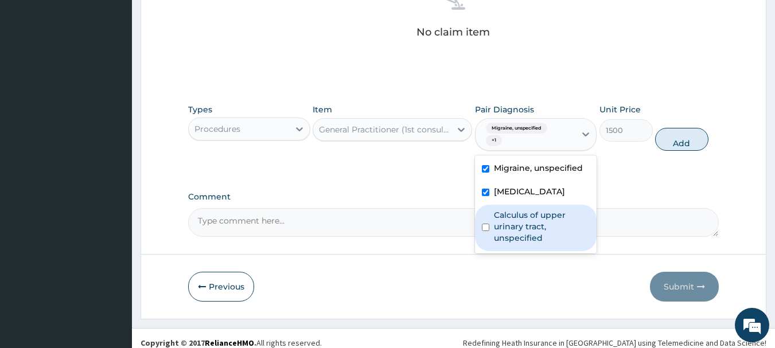
click at [486, 229] on input "checkbox" at bounding box center [485, 227] width 7 height 7
checkbox input "true"
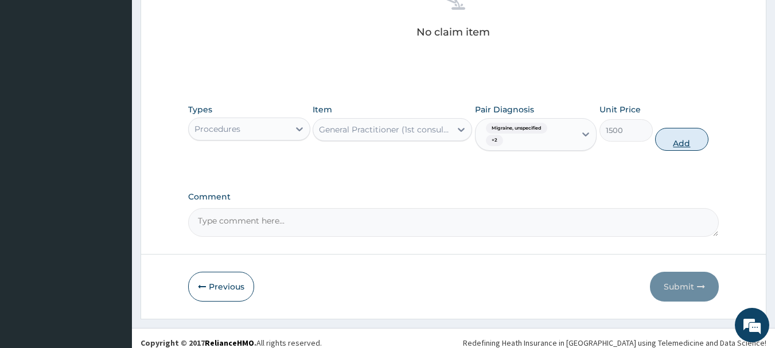
click at [684, 140] on button "Add" at bounding box center [681, 139] width 53 height 23
type input "0"
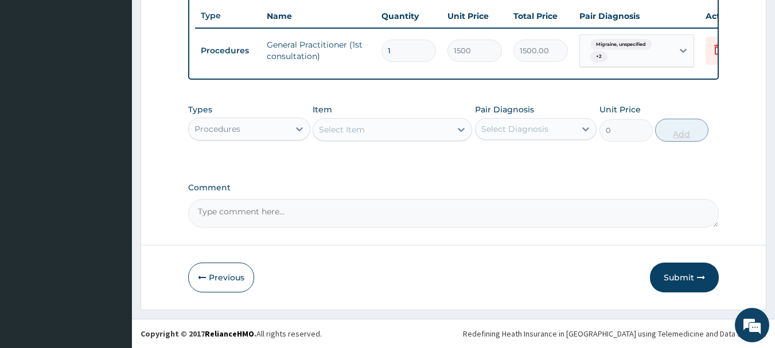
scroll to position [438, 0]
click at [299, 126] on icon at bounding box center [299, 128] width 11 height 11
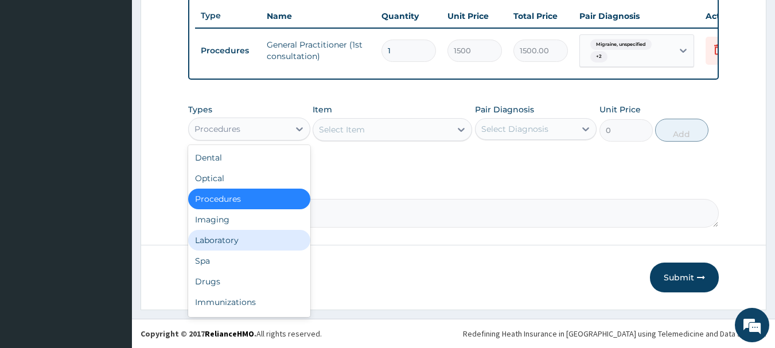
click at [251, 233] on div "Laboratory" at bounding box center [249, 240] width 122 height 21
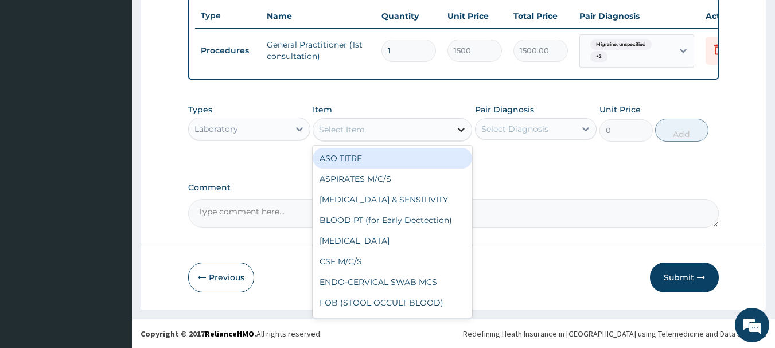
click at [461, 132] on icon at bounding box center [460, 129] width 11 height 11
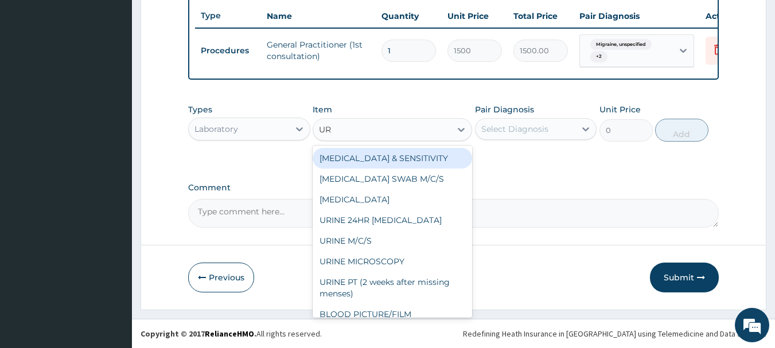
type input "URI"
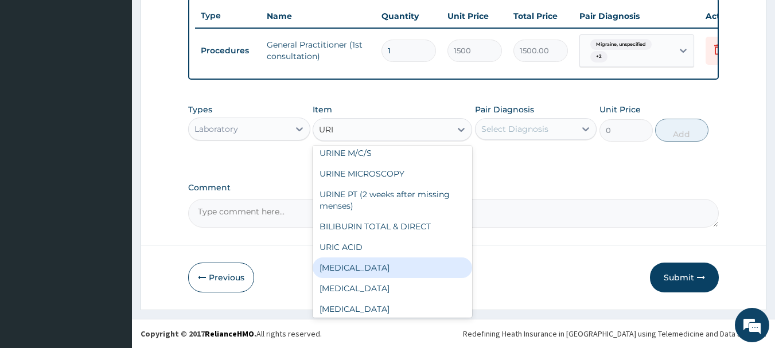
scroll to position [50, 0]
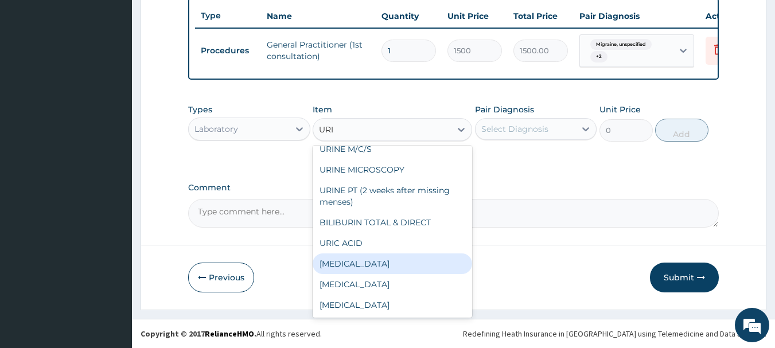
click at [354, 262] on div "URINALYSIS" at bounding box center [392, 264] width 159 height 21
type input "400"
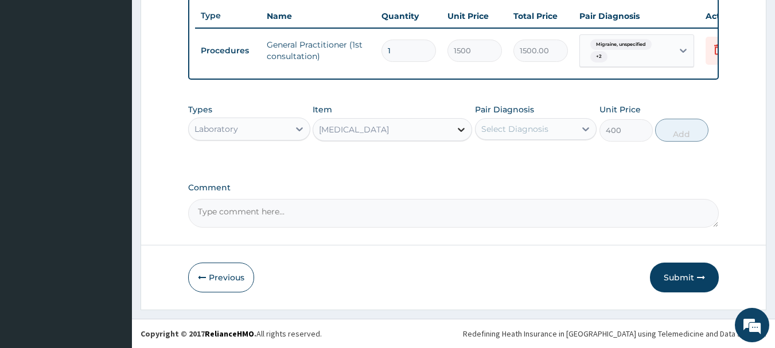
click at [458, 132] on icon at bounding box center [460, 129] width 11 height 11
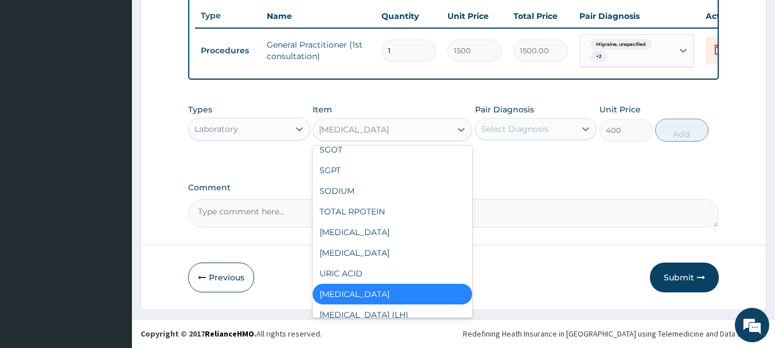
scroll to position [2719, 0]
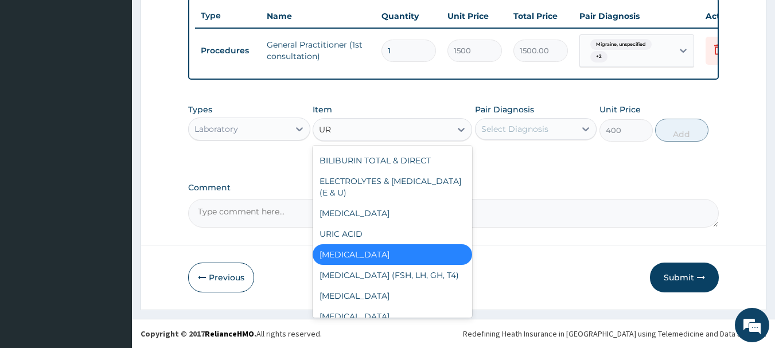
type input "URI"
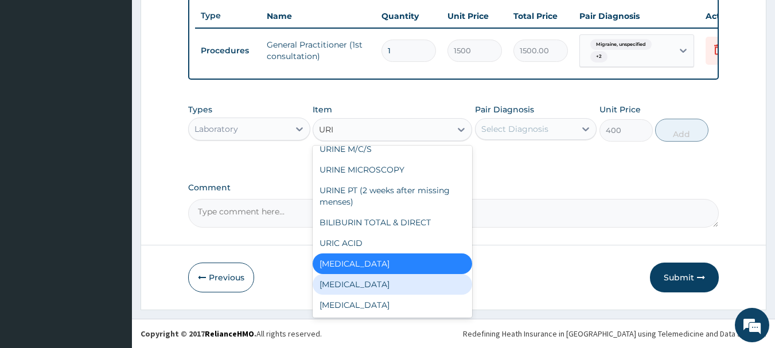
click at [388, 290] on div "Urinalysis" at bounding box center [392, 284] width 159 height 21
type input "1500"
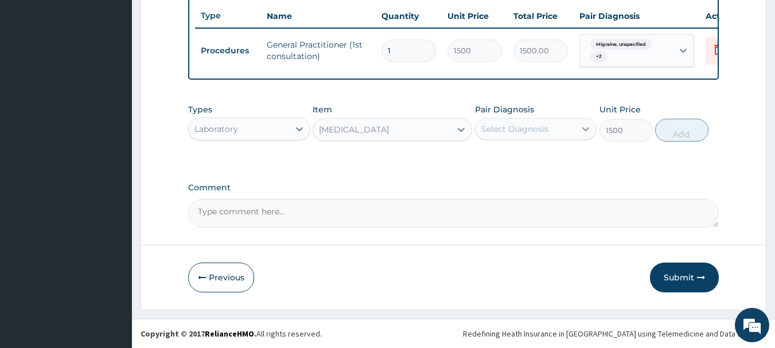
click at [583, 130] on icon at bounding box center [585, 128] width 11 height 11
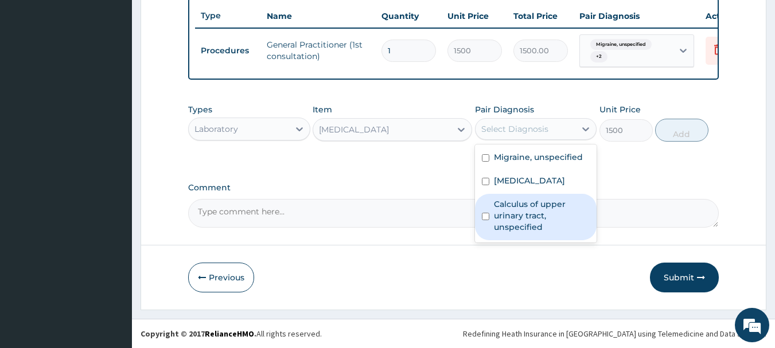
click at [482, 215] on input "checkbox" at bounding box center [485, 216] width 7 height 7
checkbox input "true"
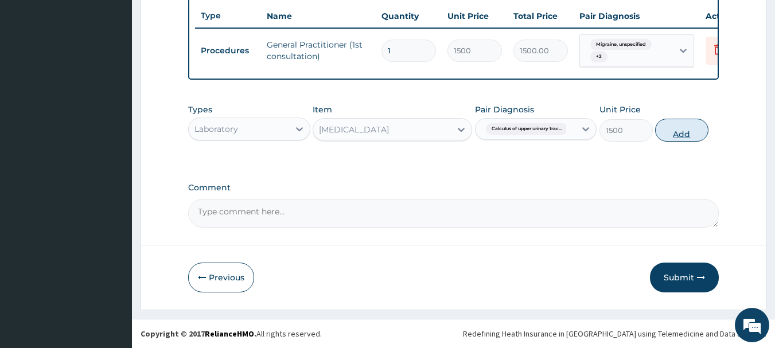
click at [672, 128] on button "Add" at bounding box center [681, 130] width 53 height 23
type input "0"
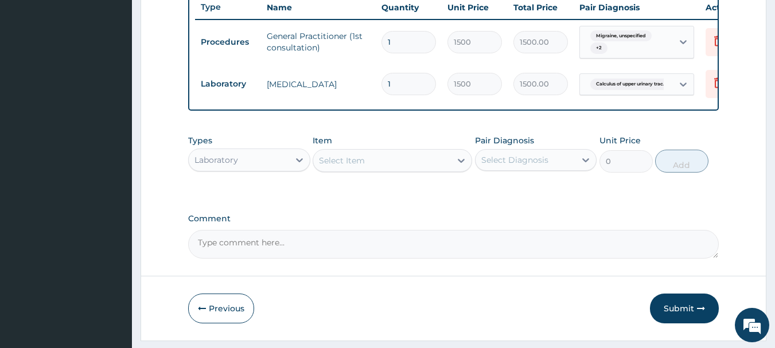
click at [414, 169] on div "Select Item" at bounding box center [382, 160] width 138 height 18
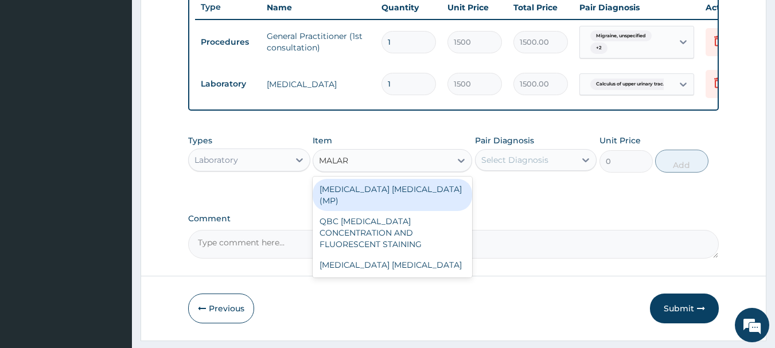
type input "MALARI"
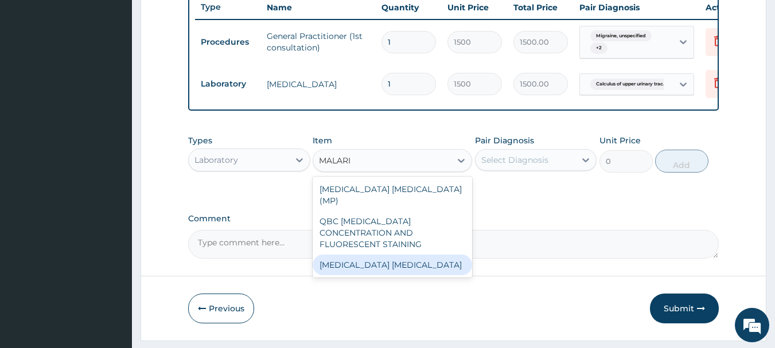
click at [387, 255] on div "Malaria Parasite" at bounding box center [392, 265] width 159 height 21
type input "1000"
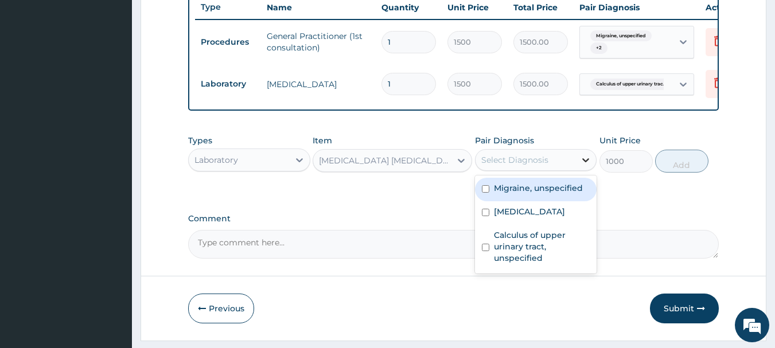
click at [586, 166] on icon at bounding box center [585, 159] width 11 height 11
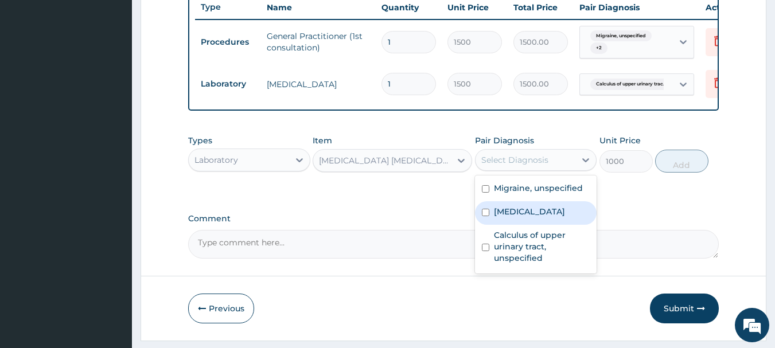
click at [490, 224] on div "Malaria, unspecified" at bounding box center [536, 213] width 122 height 24
checkbox input "true"
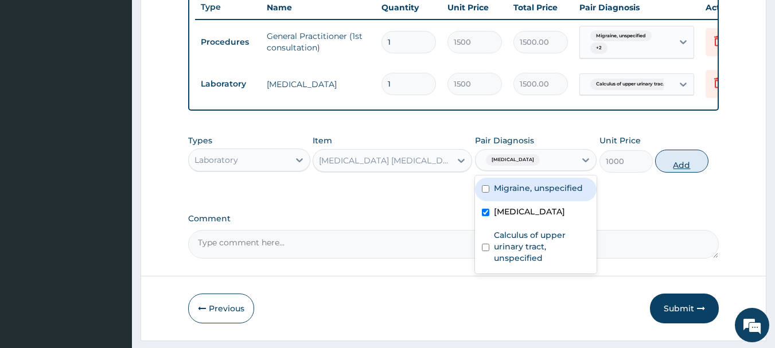
click at [683, 166] on button "Add" at bounding box center [681, 161] width 53 height 23
type input "0"
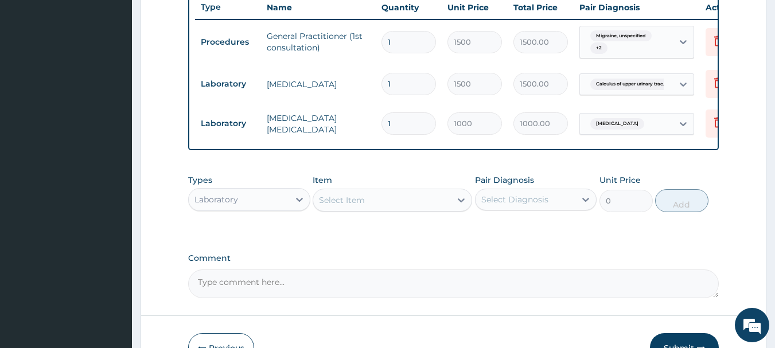
click at [356, 206] on div "Select Item" at bounding box center [342, 199] width 46 height 11
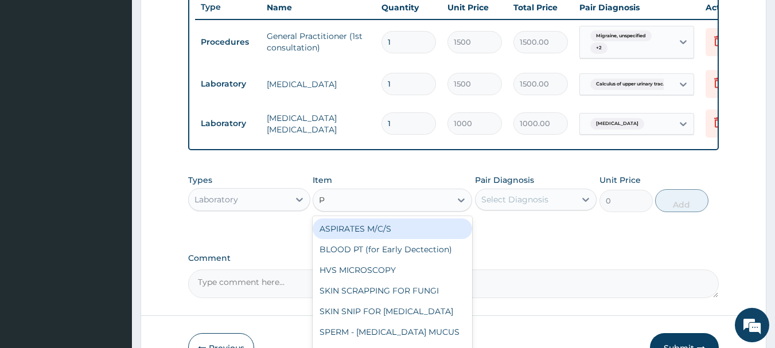
type input "PC"
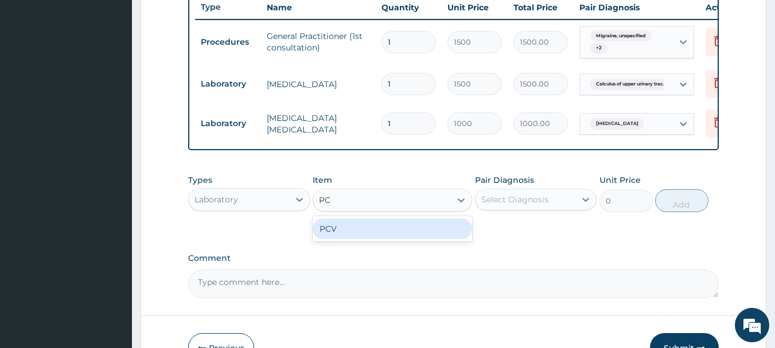
click at [354, 235] on div "PCV" at bounding box center [392, 229] width 159 height 21
type input "400"
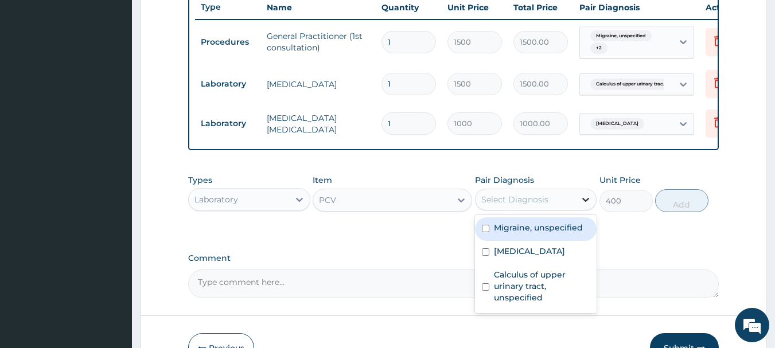
click at [591, 205] on icon at bounding box center [585, 199] width 11 height 11
click at [525, 233] on label "Migraine, unspecified" at bounding box center [538, 227] width 89 height 11
checkbox input "true"
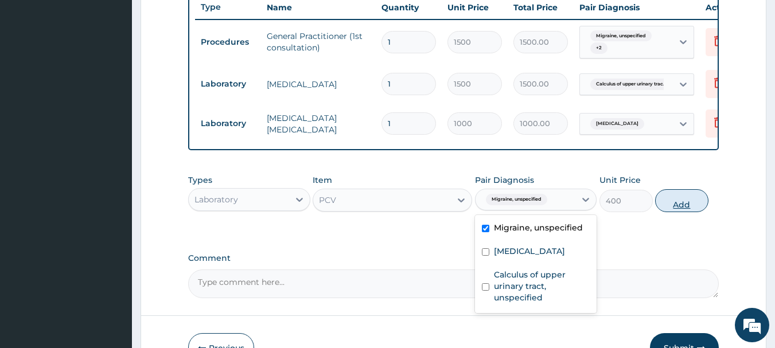
click at [695, 211] on button "Add" at bounding box center [681, 200] width 53 height 23
type input "0"
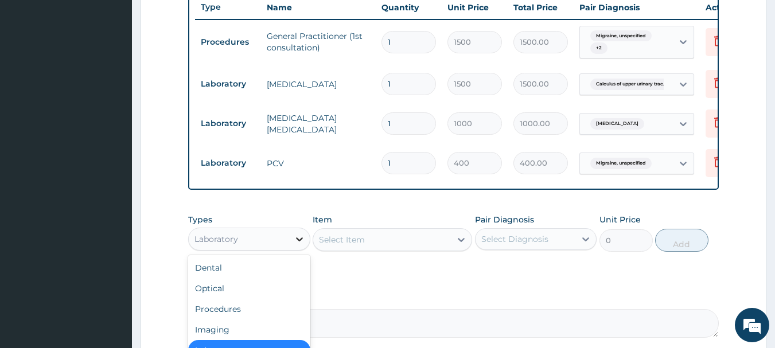
click at [298, 245] on icon at bounding box center [299, 238] width 11 height 11
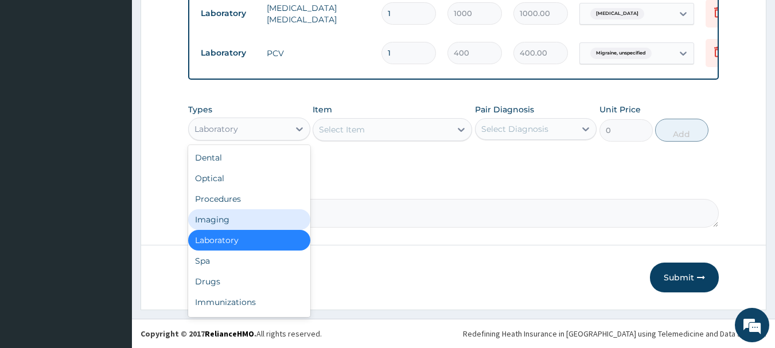
scroll to position [556, 0]
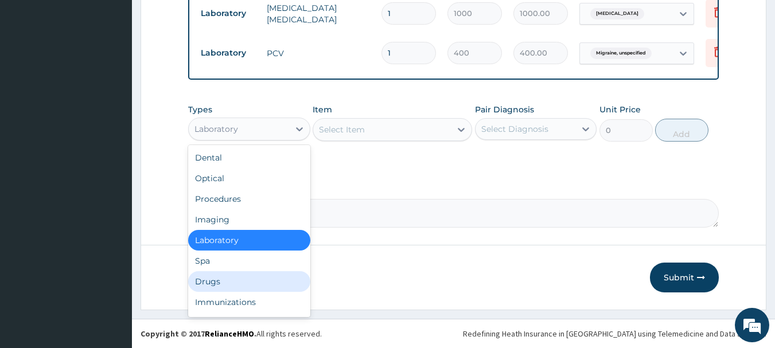
click at [213, 281] on div "Drugs" at bounding box center [249, 281] width 122 height 21
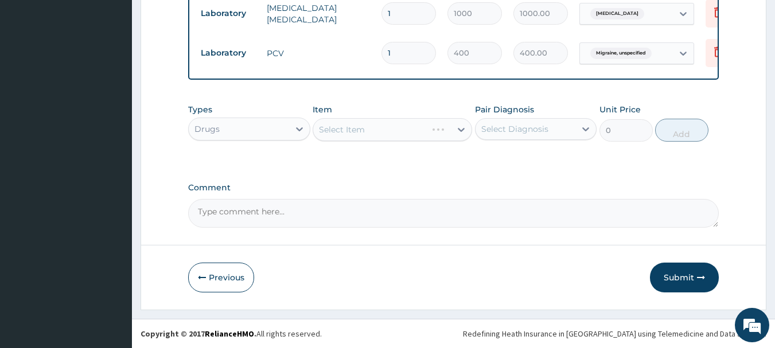
click at [463, 130] on div "Select Item" at bounding box center [392, 129] width 159 height 23
click at [431, 132] on div "Select Item" at bounding box center [382, 129] width 138 height 18
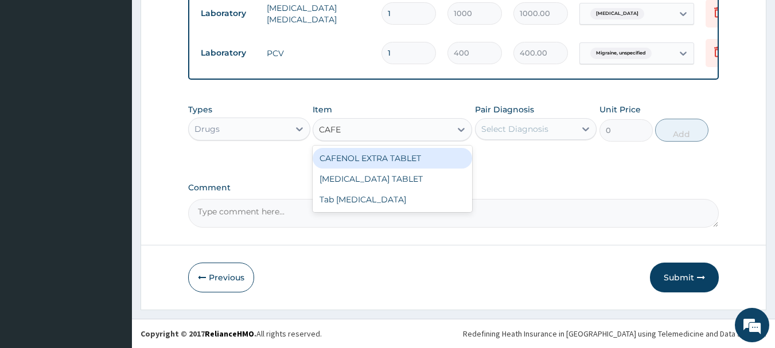
type input "CAFER"
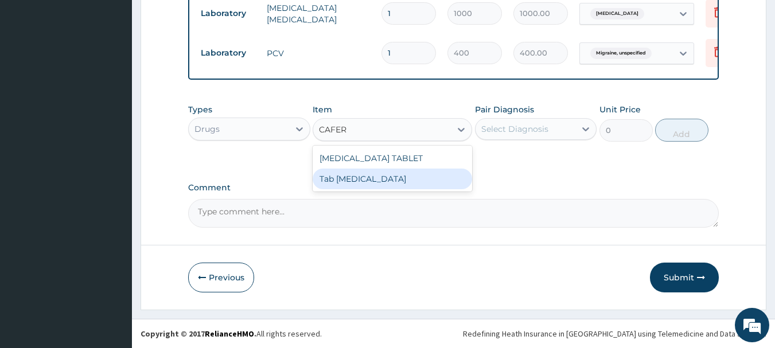
click at [390, 176] on div "Tab Cafergot" at bounding box center [392, 179] width 159 height 21
type input "300"
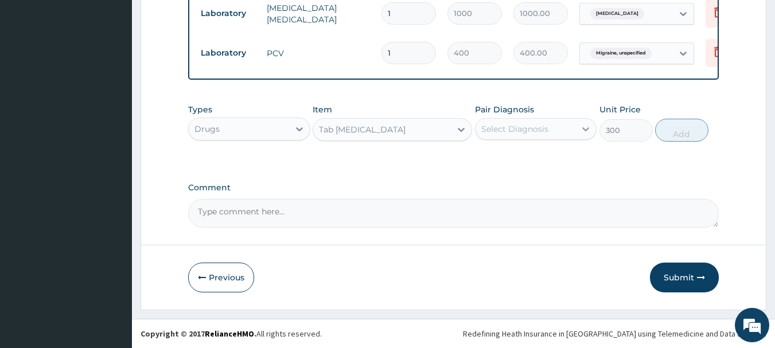
click at [581, 131] on icon at bounding box center [585, 128] width 11 height 11
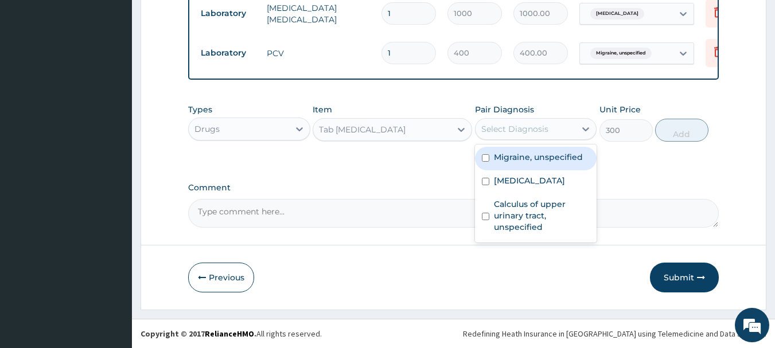
click at [566, 154] on label "Migraine, unspecified" at bounding box center [538, 156] width 89 height 11
checkbox input "true"
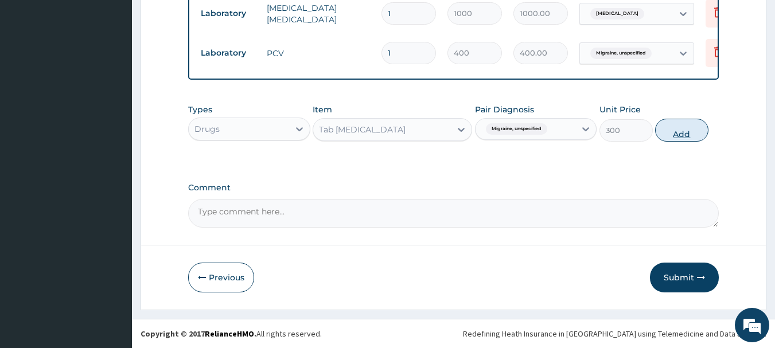
click at [680, 130] on button "Add" at bounding box center [681, 130] width 53 height 23
type input "0"
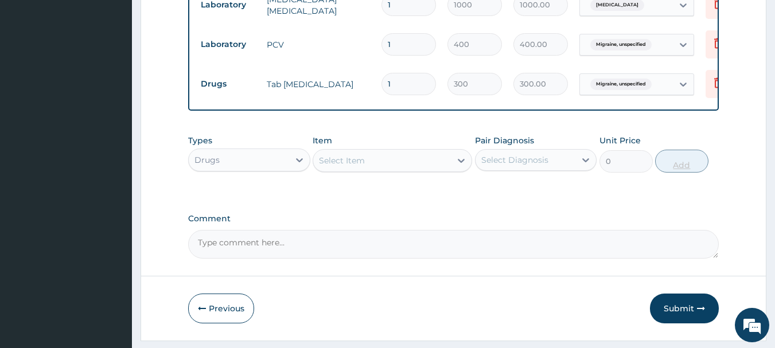
type input "10"
type input "3000.00"
type input "1"
type input "300.00"
type input "14"
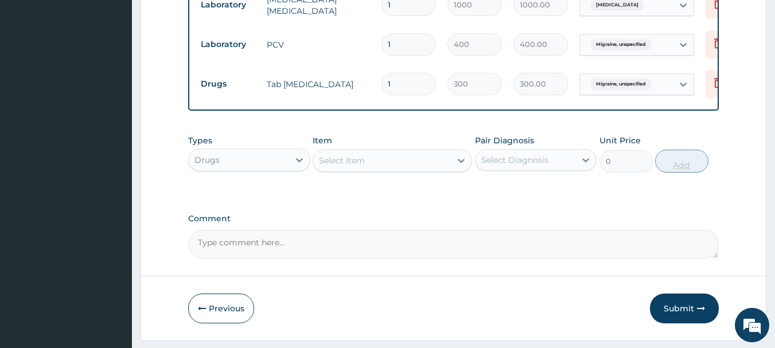
type input "4200.00"
type input "14"
click at [364, 166] on div "Select Item" at bounding box center [342, 160] width 46 height 11
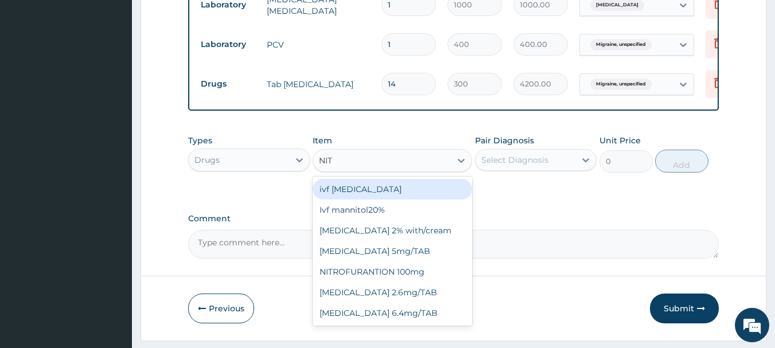
type input "NITR"
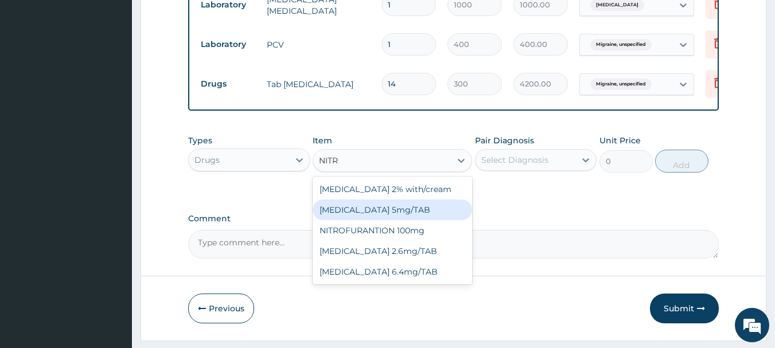
click at [346, 217] on div "[MEDICAL_DATA] 5mg/TAB" at bounding box center [392, 210] width 159 height 21
type input "1.57"
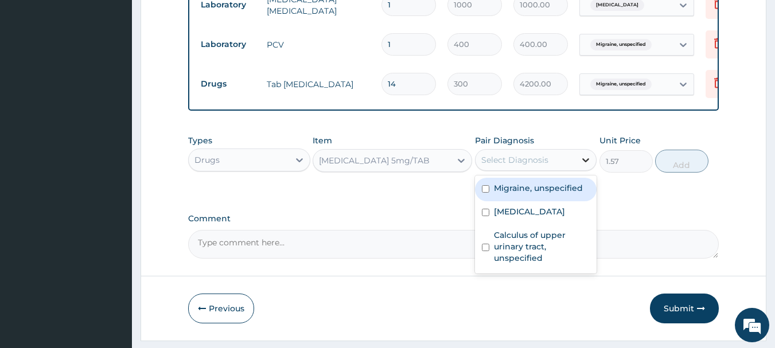
click at [587, 166] on icon at bounding box center [585, 159] width 11 height 11
click at [524, 201] on div "Migraine, unspecified" at bounding box center [536, 190] width 122 height 24
checkbox input "true"
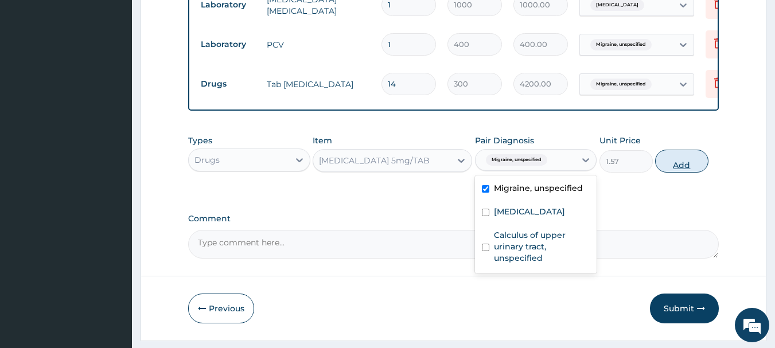
click at [695, 168] on button "Add" at bounding box center [681, 161] width 53 height 23
type input "0"
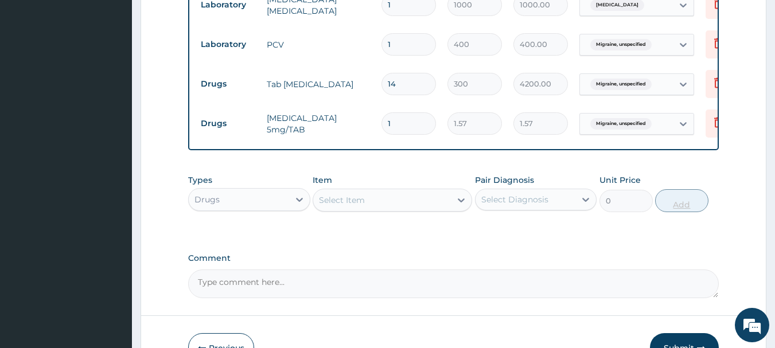
type input "14"
type input "21.98"
type input "14"
click at [398, 209] on div "Select Item" at bounding box center [382, 200] width 138 height 18
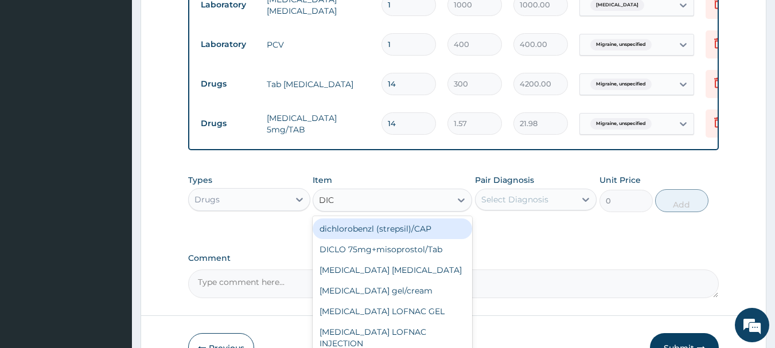
type input "DICL"
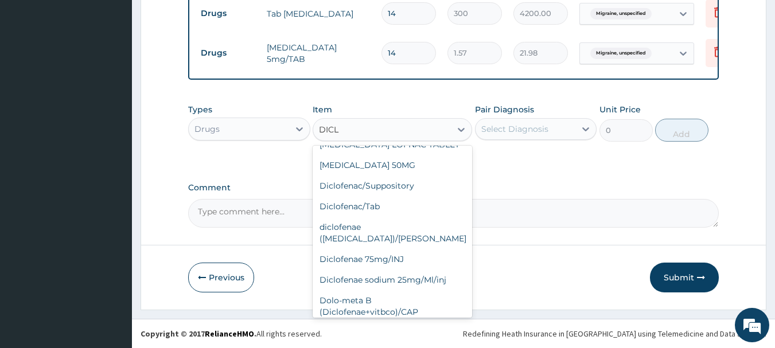
scroll to position [165, 0]
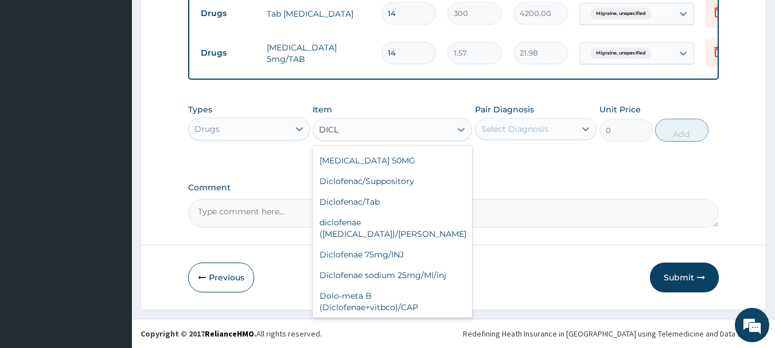
click at [419, 318] on div "im [MEDICAL_DATA]" at bounding box center [392, 328] width 159 height 21
type input "500"
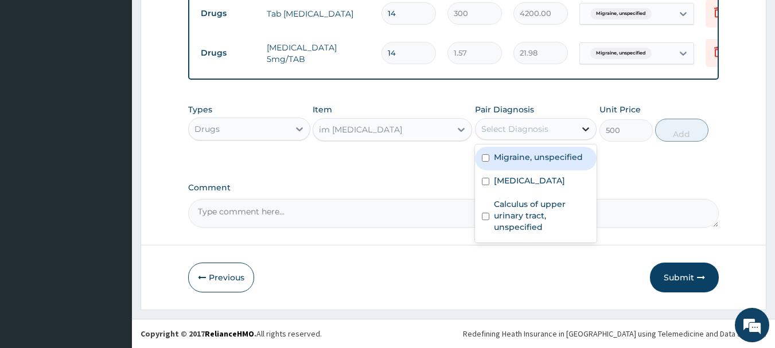
click at [583, 134] on icon at bounding box center [585, 128] width 11 height 11
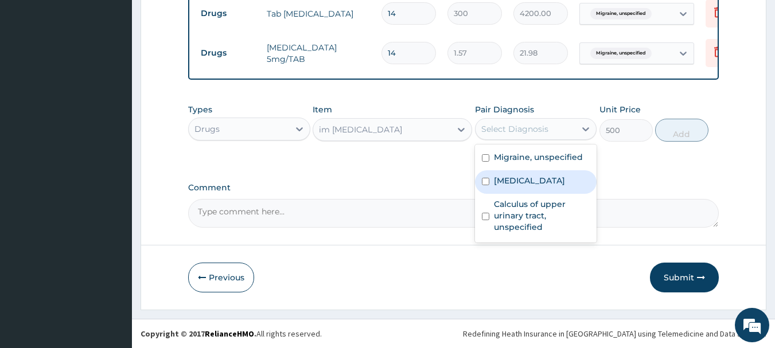
click at [487, 181] on input "checkbox" at bounding box center [485, 181] width 7 height 7
checkbox input "true"
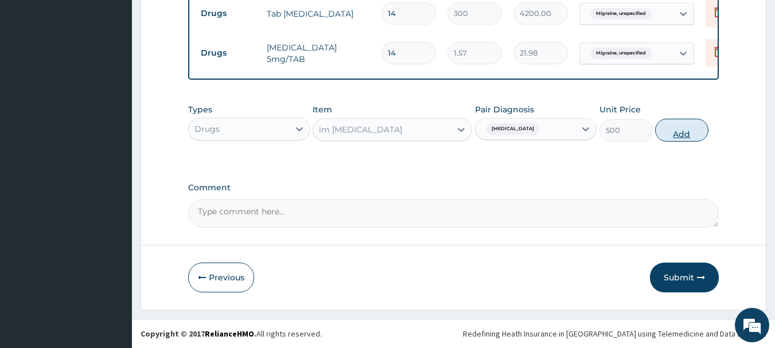
click at [671, 131] on button "Add" at bounding box center [681, 130] width 53 height 23
type input "0"
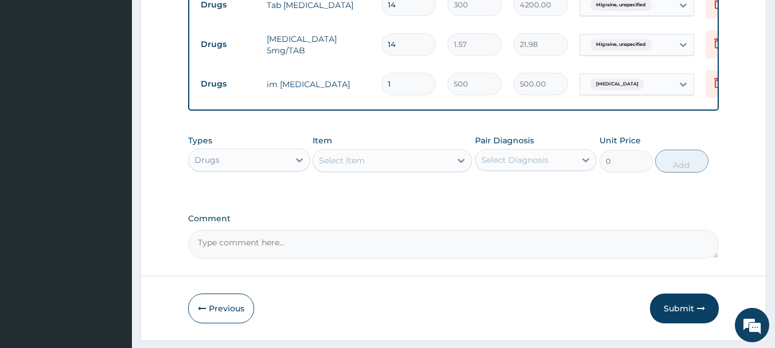
click at [329, 166] on div "Select Item" at bounding box center [342, 160] width 46 height 11
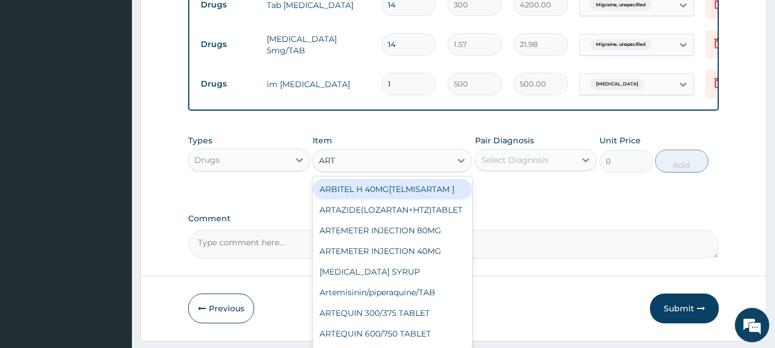
type input "ARTE"
click at [350, 200] on div "ARTEMETER INJECTION 80MG" at bounding box center [392, 189] width 159 height 21
type input "210"
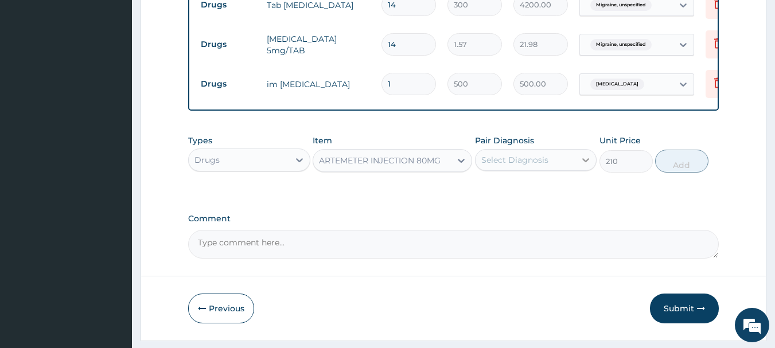
click at [587, 162] on icon at bounding box center [586, 160] width 7 height 4
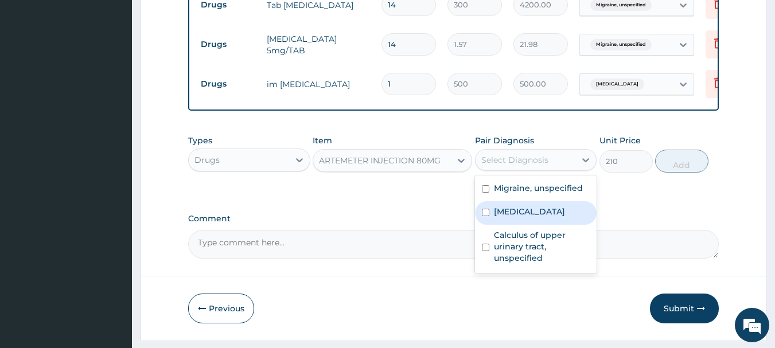
click at [482, 216] on input "checkbox" at bounding box center [485, 212] width 7 height 7
checkbox input "true"
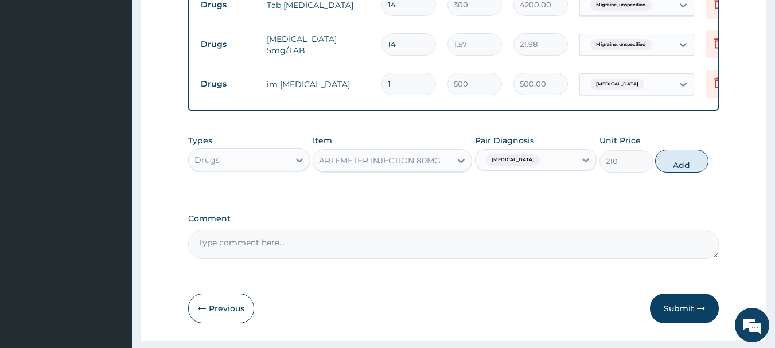
click at [675, 173] on button "Add" at bounding box center [681, 161] width 53 height 23
type input "0"
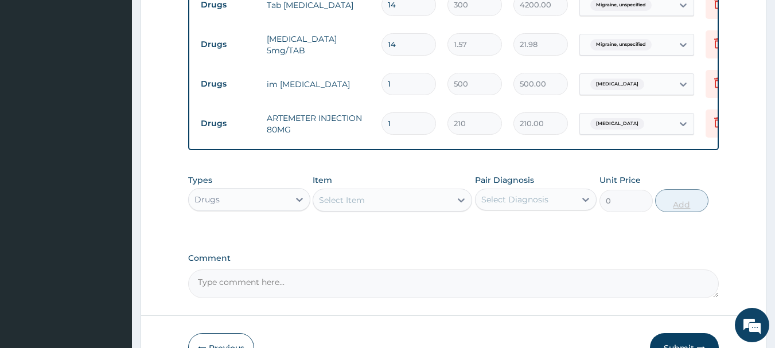
type input "0.00"
type input "6"
type input "1260.00"
type input "6"
click at [418, 209] on div "Select Item" at bounding box center [382, 200] width 138 height 18
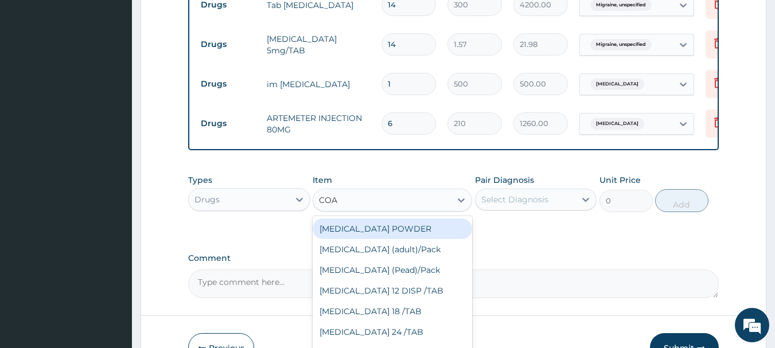
type input "COAR"
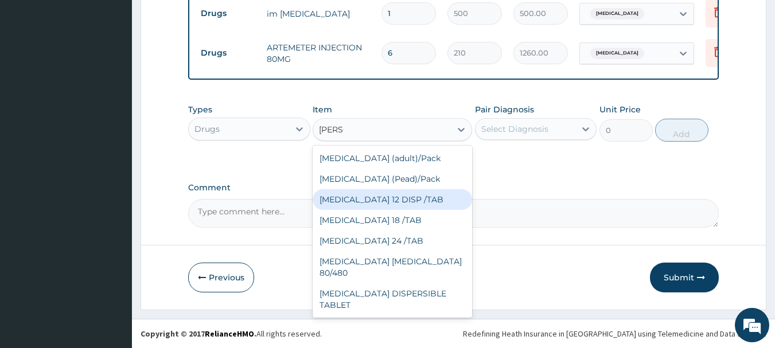
scroll to position [715, 0]
click at [402, 315] on div "TAB [MEDICAL_DATA] ADULT (Pack)" at bounding box center [392, 331] width 159 height 32
type input "1800"
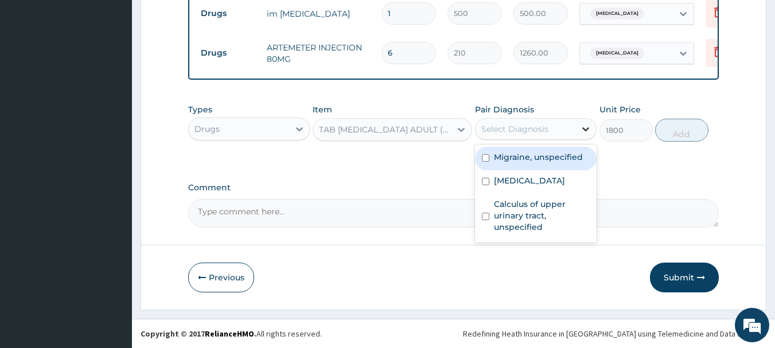
click at [584, 131] on icon at bounding box center [585, 128] width 11 height 11
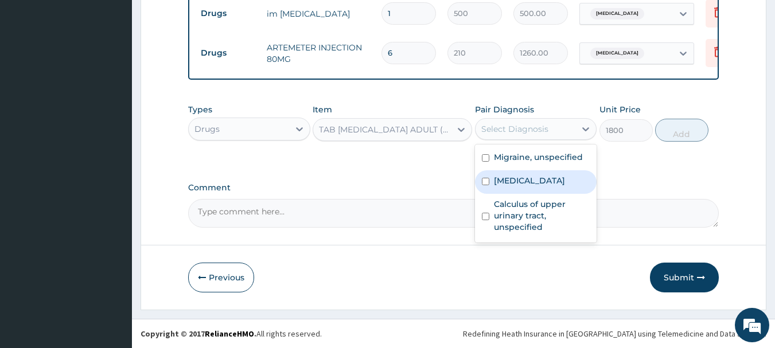
click at [509, 184] on label "Malaria, unspecified" at bounding box center [529, 180] width 71 height 11
checkbox input "true"
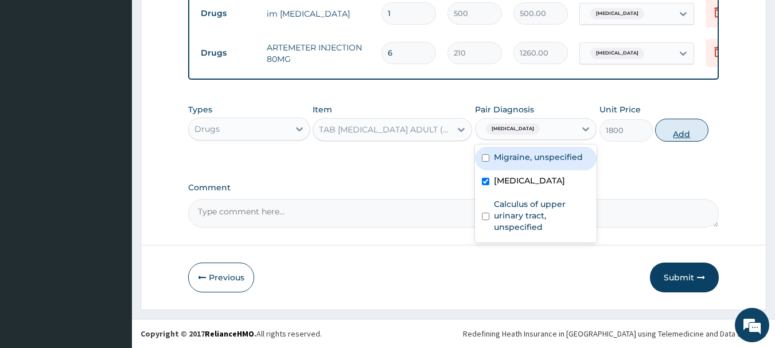
click at [668, 133] on button "Add" at bounding box center [681, 130] width 53 height 23
type input "0"
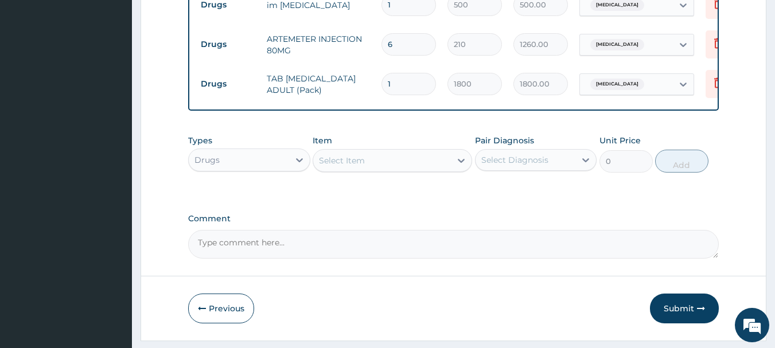
click at [374, 170] on div "Select Item" at bounding box center [382, 160] width 138 height 18
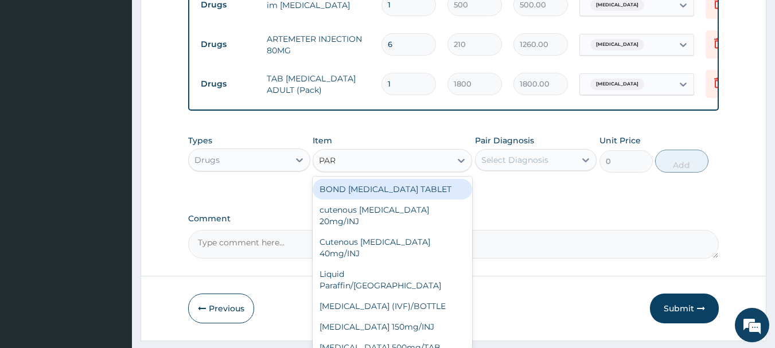
type input "PARA"
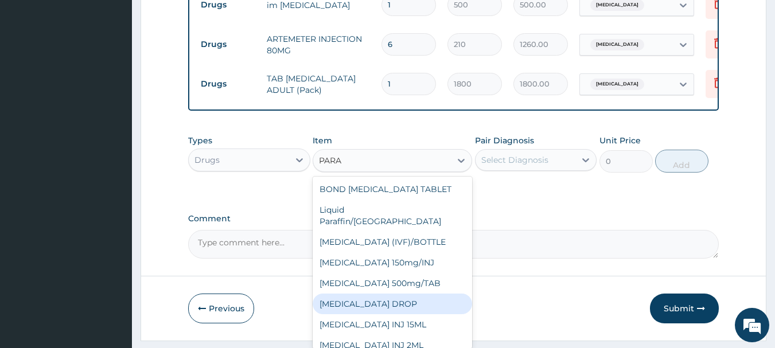
scroll to position [80, 0]
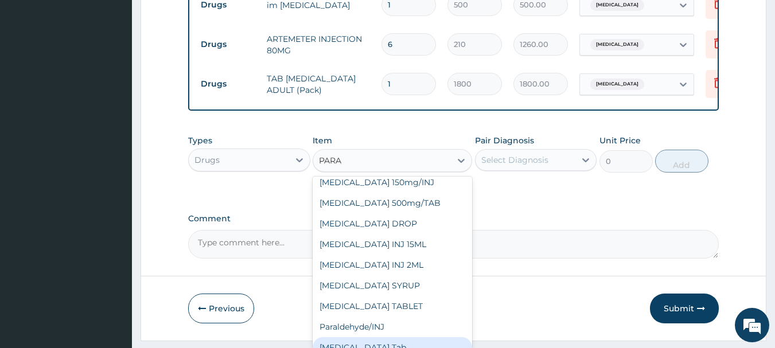
click at [413, 337] on div "[MEDICAL_DATA] Tab" at bounding box center [392, 347] width 159 height 21
type input "20"
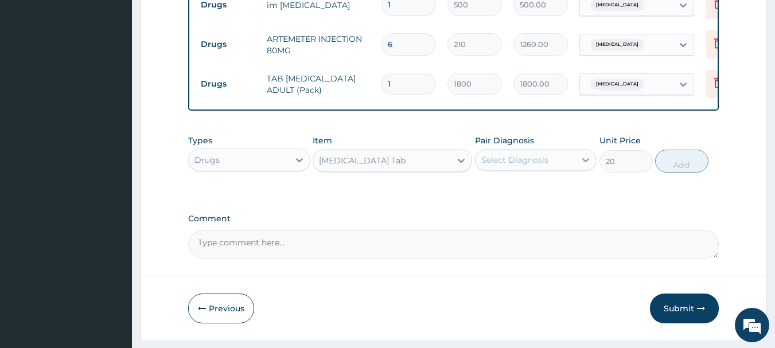
click at [587, 166] on icon at bounding box center [585, 159] width 11 height 11
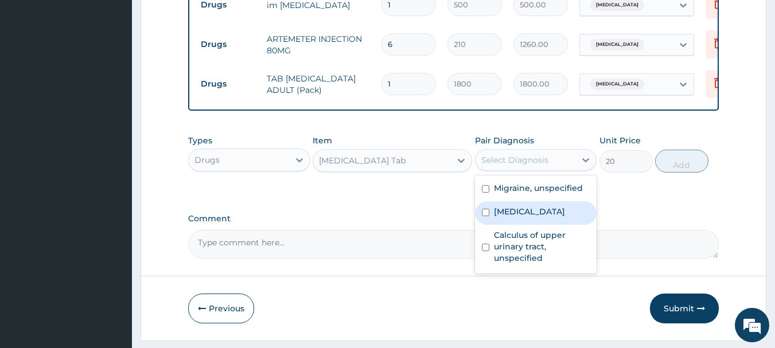
click at [491, 222] on div "Malaria, unspecified" at bounding box center [536, 213] width 122 height 24
checkbox input "true"
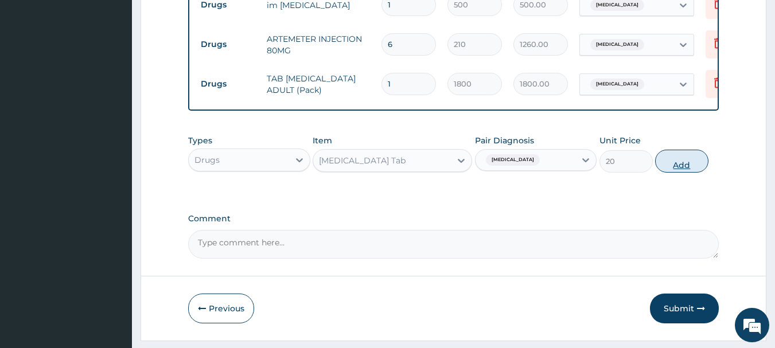
click at [673, 172] on button "Add" at bounding box center [681, 161] width 53 height 23
type input "0"
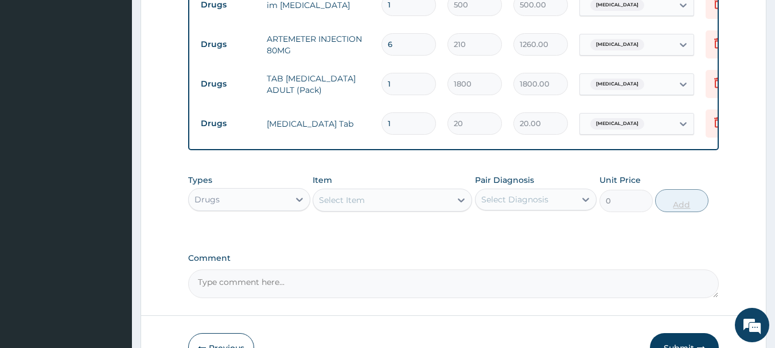
type input "0.00"
type input "3"
type input "60.00"
type input "30"
type input "600.00"
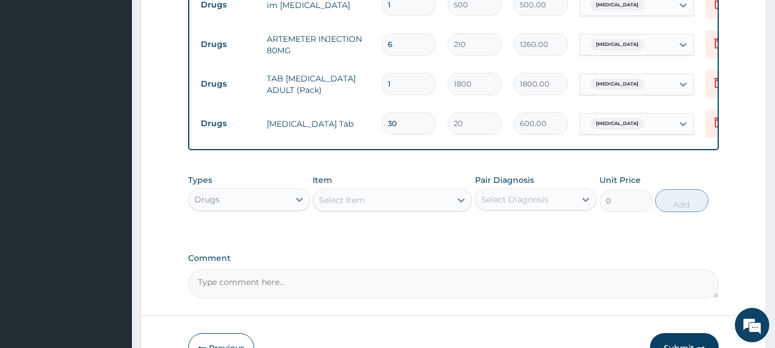
type input "30"
click at [425, 209] on div "Select Item" at bounding box center [382, 200] width 138 height 18
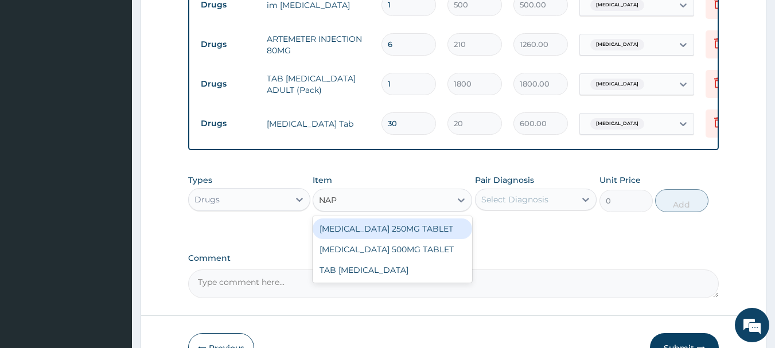
type input "NAPR"
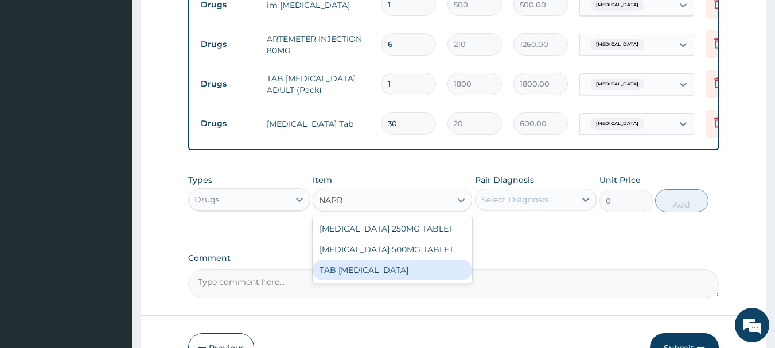
click at [391, 280] on div "TAB [MEDICAL_DATA]" at bounding box center [392, 270] width 159 height 21
type input "150"
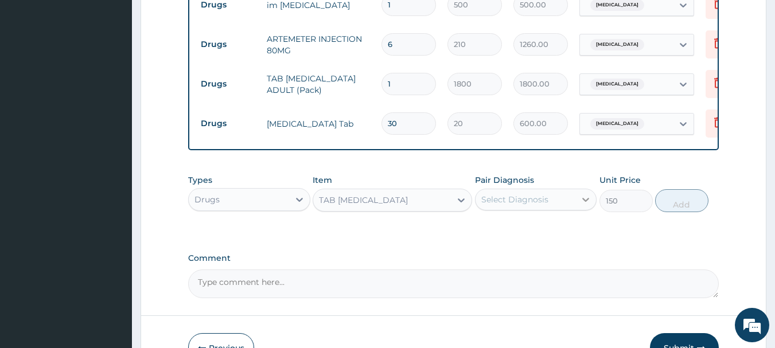
click at [587, 202] on icon at bounding box center [586, 200] width 7 height 4
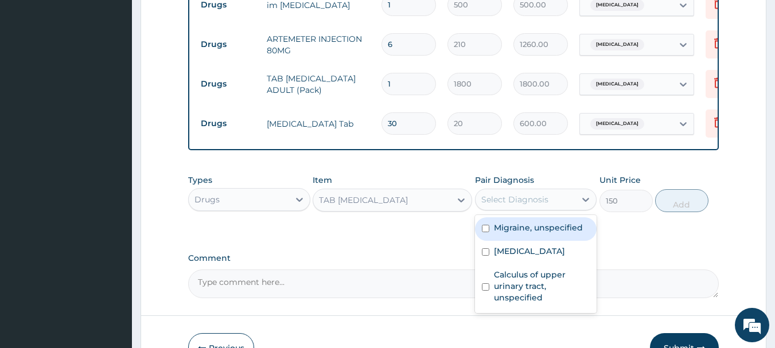
click at [486, 232] on input "checkbox" at bounding box center [485, 228] width 7 height 7
checkbox input "true"
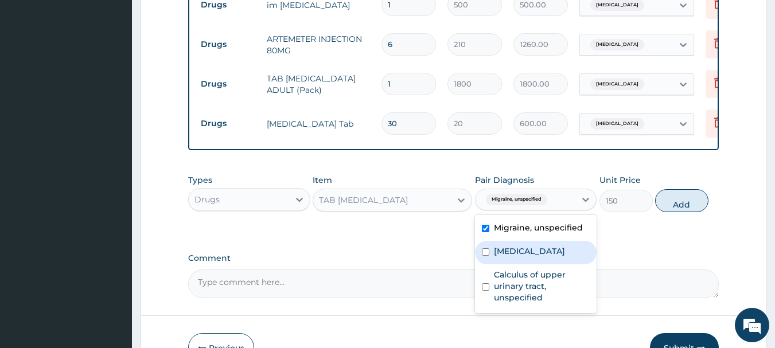
click at [487, 256] on input "checkbox" at bounding box center [485, 251] width 7 height 7
checkbox input "true"
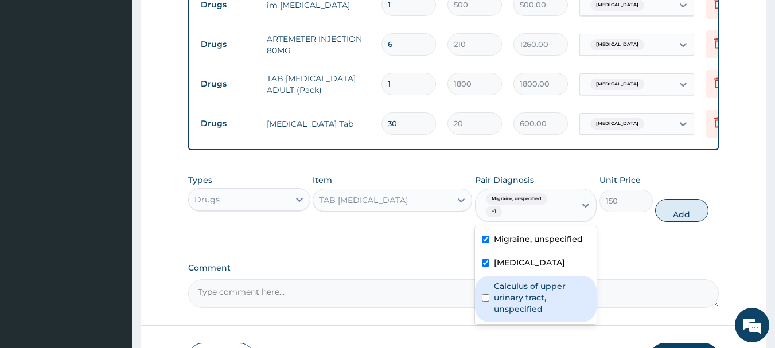
click at [489, 302] on input "checkbox" at bounding box center [485, 297] width 7 height 7
checkbox input "true"
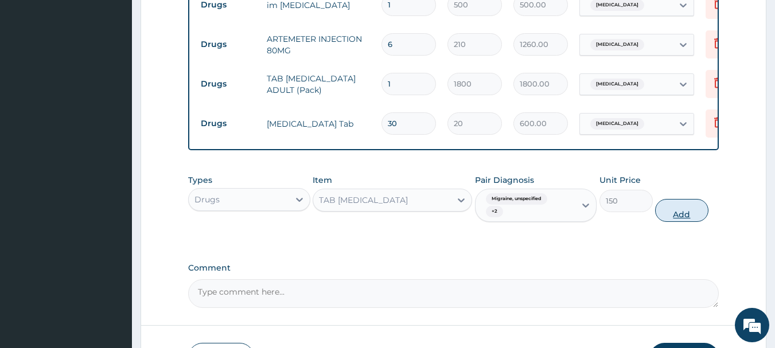
click at [670, 216] on button "Add" at bounding box center [681, 210] width 53 height 23
type input "0"
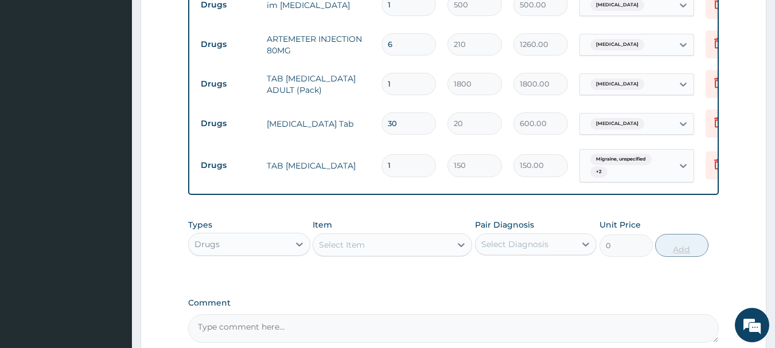
type input "10"
type input "1500.00"
type input "10"
click at [336, 251] on div "Select Item" at bounding box center [342, 244] width 46 height 11
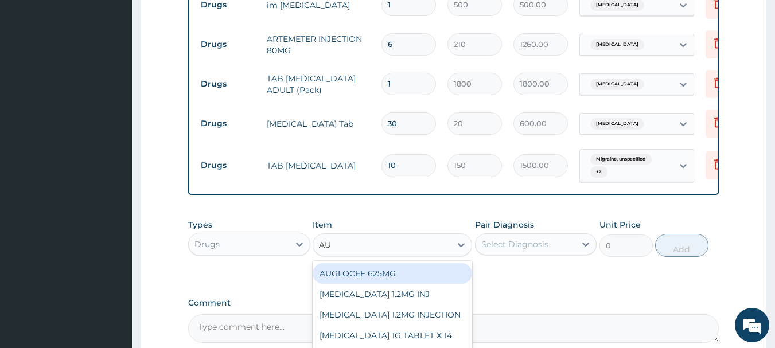
type input "AUG"
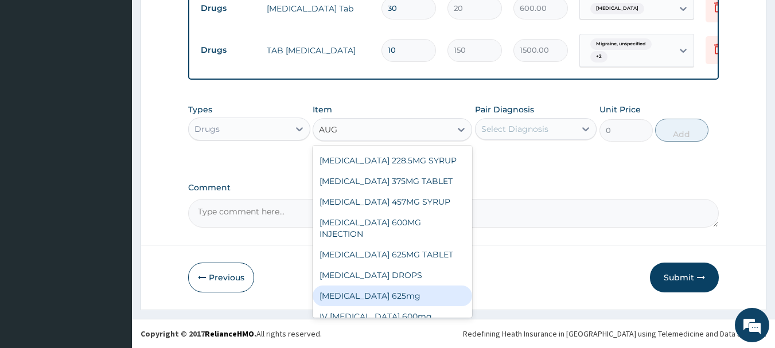
click at [403, 286] on div "[MEDICAL_DATA] 625mg" at bounding box center [392, 296] width 159 height 21
type input "300"
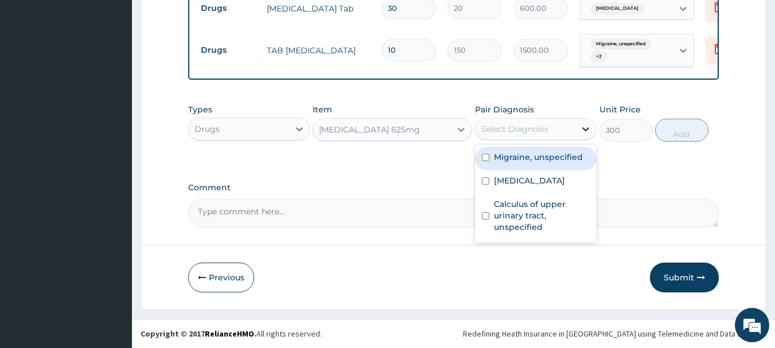
click at [586, 131] on icon at bounding box center [585, 128] width 11 height 11
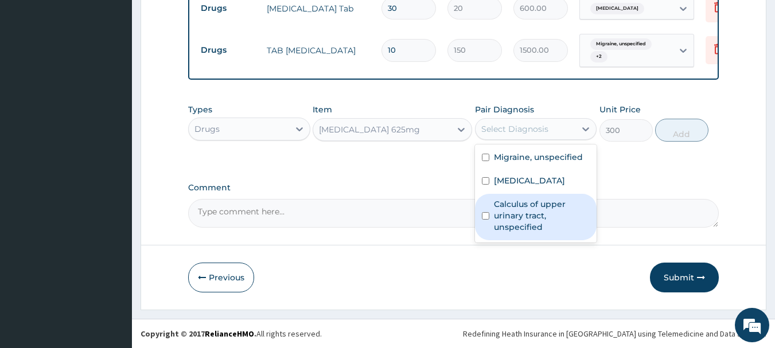
click at [489, 212] on div "Calculus of upper urinary tract, unspecified" at bounding box center [536, 217] width 122 height 46
checkbox input "true"
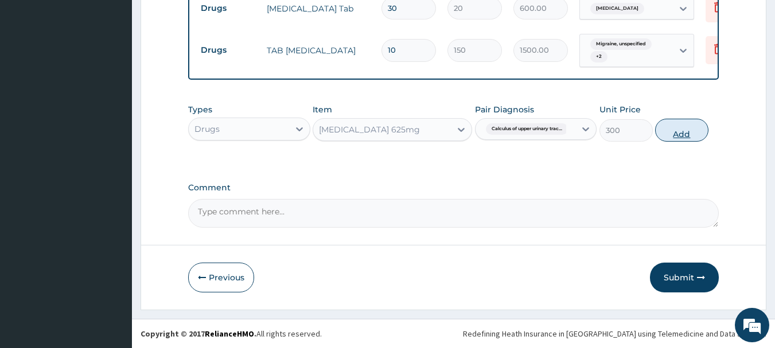
click at [668, 134] on button "Add" at bounding box center [681, 130] width 53 height 23
type input "0"
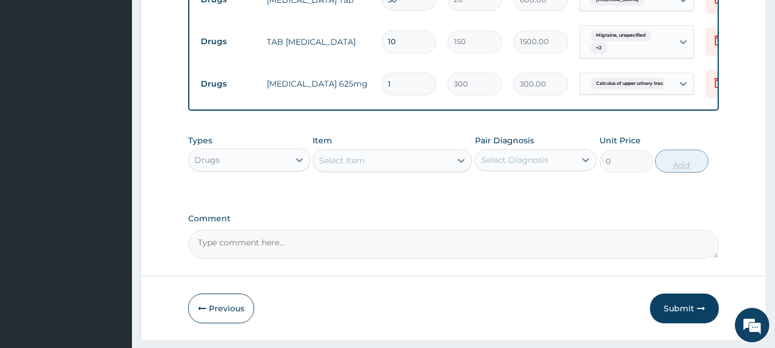
type input "14"
type input "4200.00"
type input "14"
click at [416, 170] on div "Select Item" at bounding box center [382, 160] width 138 height 18
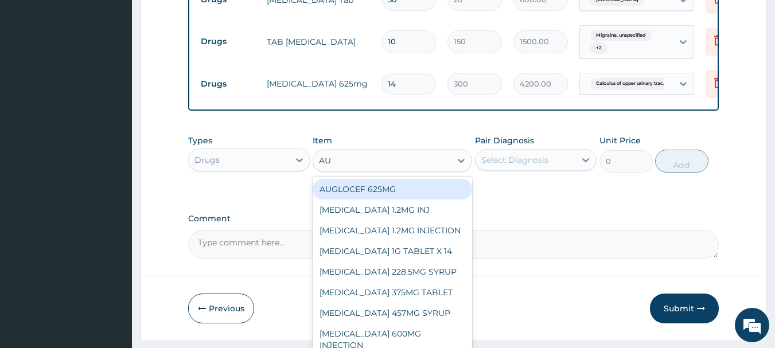
type input "AUG"
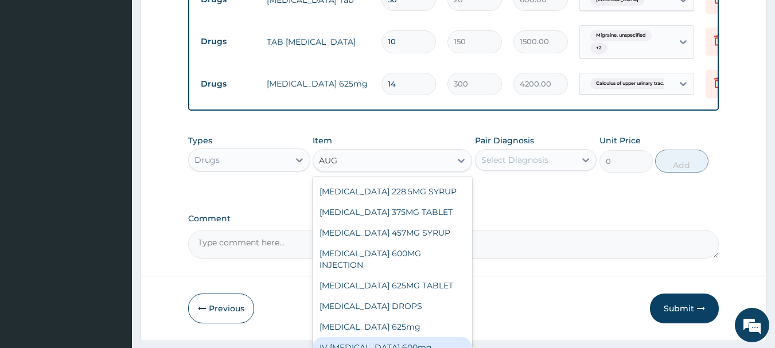
click at [422, 344] on div "IV [MEDICAL_DATA] 600mg" at bounding box center [392, 347] width 159 height 21
type input "1500"
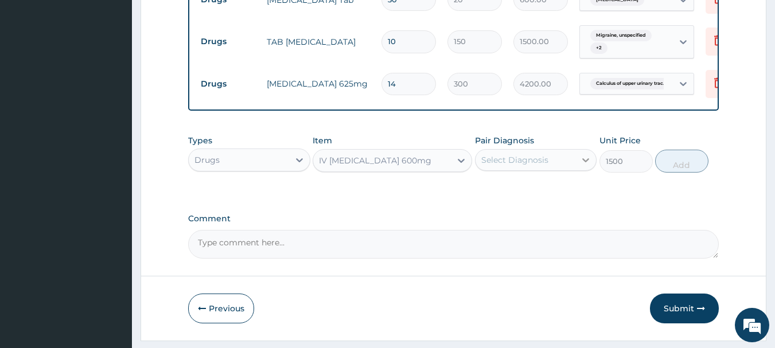
click at [586, 166] on icon at bounding box center [585, 159] width 11 height 11
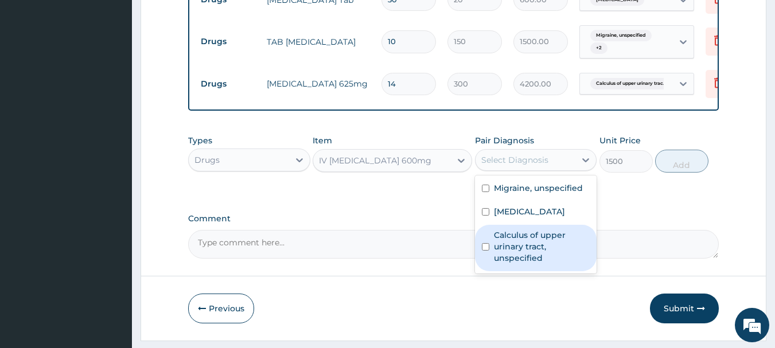
click at [490, 256] on div "Calculus of upper urinary tract, unspecified" at bounding box center [536, 248] width 122 height 46
checkbox input "true"
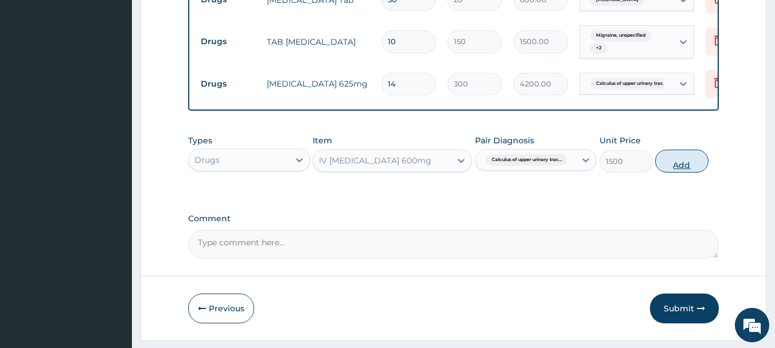
click at [693, 166] on button "Add" at bounding box center [681, 161] width 53 height 23
type input "0"
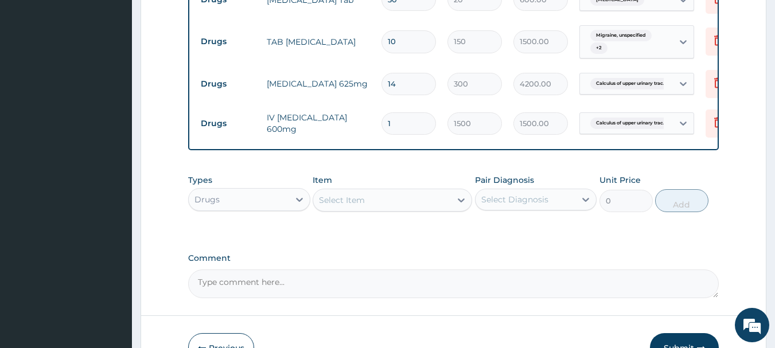
click at [340, 206] on div "Select Item" at bounding box center [342, 199] width 46 height 11
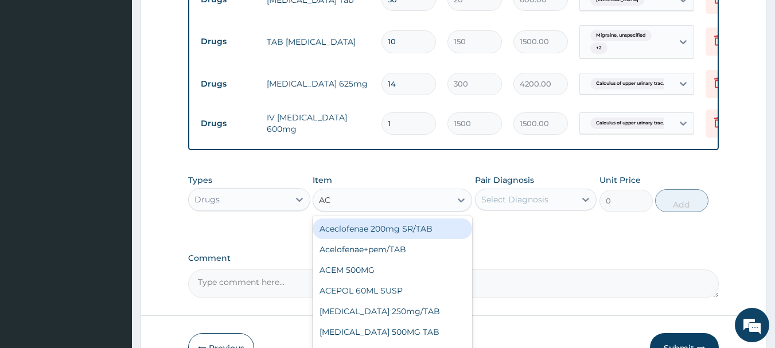
type input "ACT"
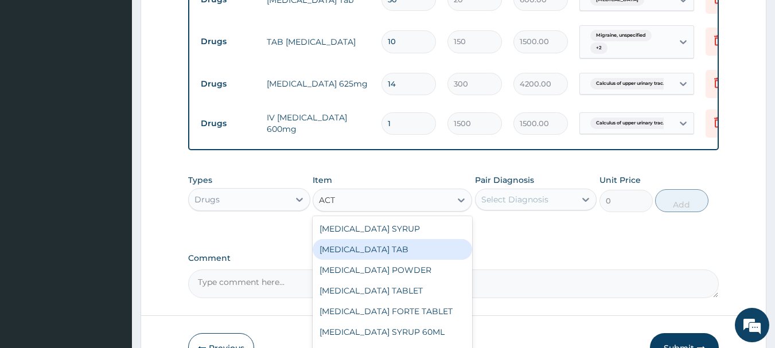
click at [348, 257] on div "[MEDICAL_DATA] TAB" at bounding box center [392, 249] width 159 height 21
type input "26.25"
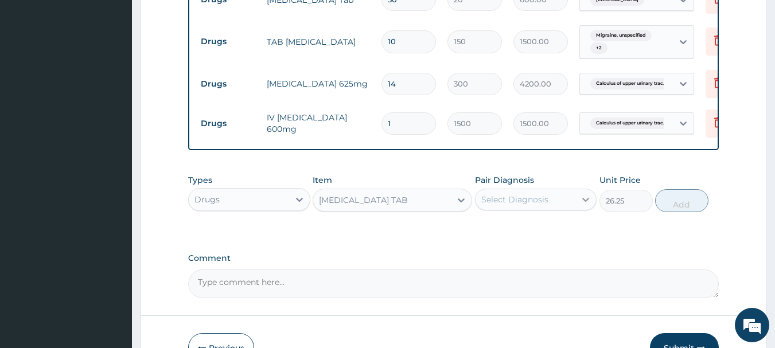
click at [589, 205] on icon at bounding box center [585, 199] width 11 height 11
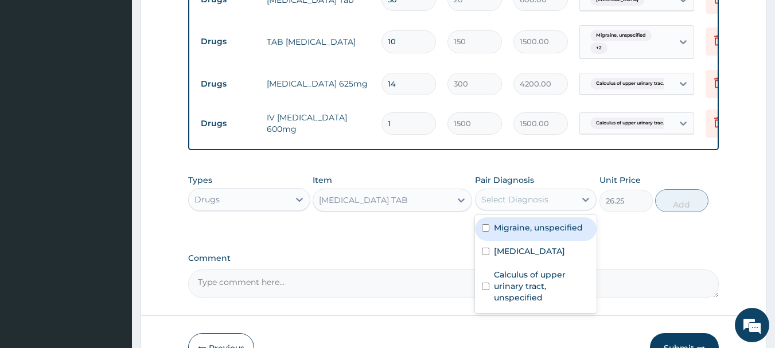
click at [484, 232] on input "checkbox" at bounding box center [485, 227] width 7 height 7
checkbox input "true"
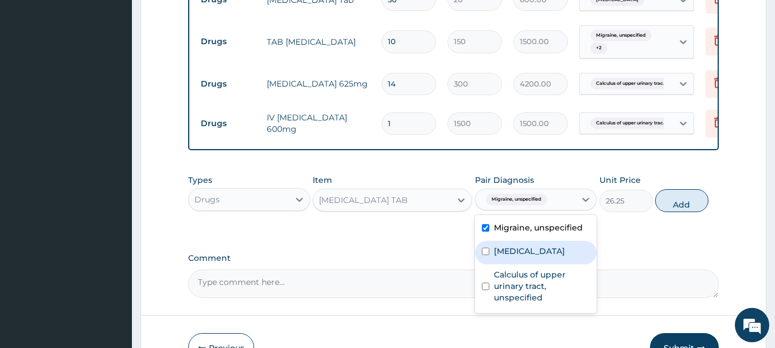
click at [488, 255] on input "checkbox" at bounding box center [485, 251] width 7 height 7
checkbox input "true"
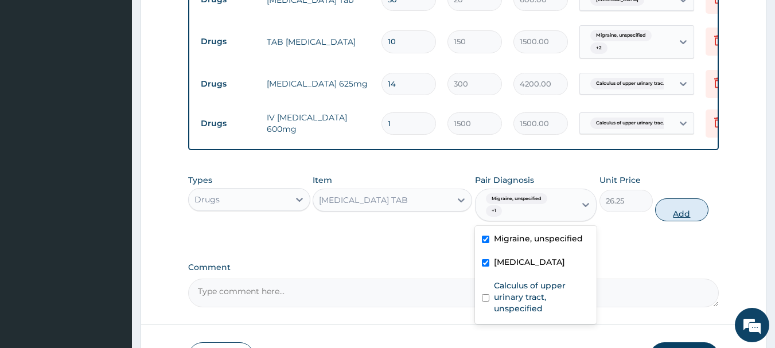
click at [689, 213] on button "Add" at bounding box center [681, 209] width 53 height 23
type input "0"
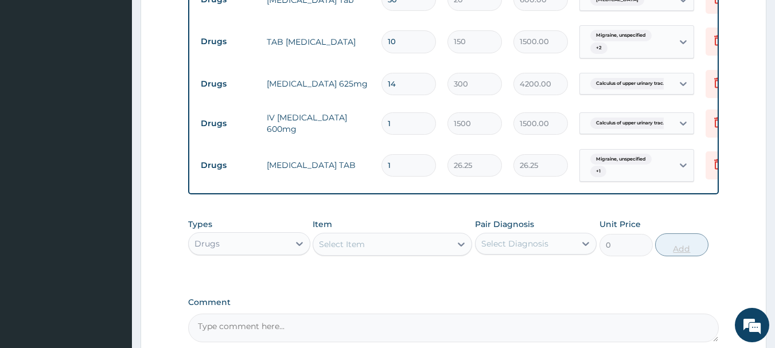
type input "14"
type input "367.50"
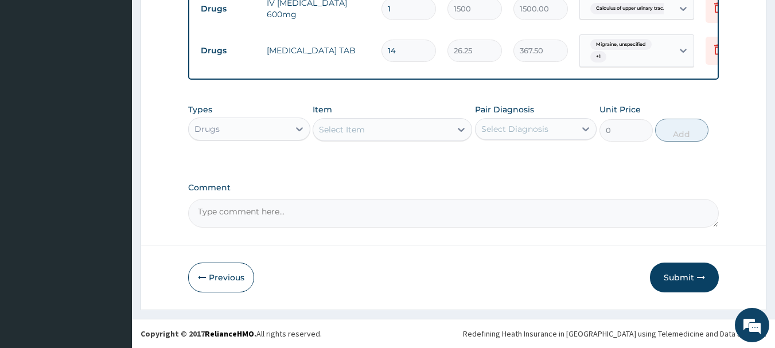
scroll to position [962, 0]
type input "14"
click at [691, 274] on button "Submit" at bounding box center [684, 278] width 69 height 30
click at [680, 278] on button "Submit" at bounding box center [684, 278] width 69 height 30
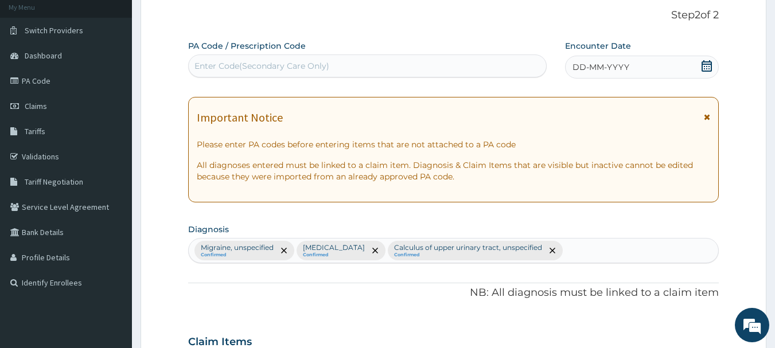
scroll to position [67, 0]
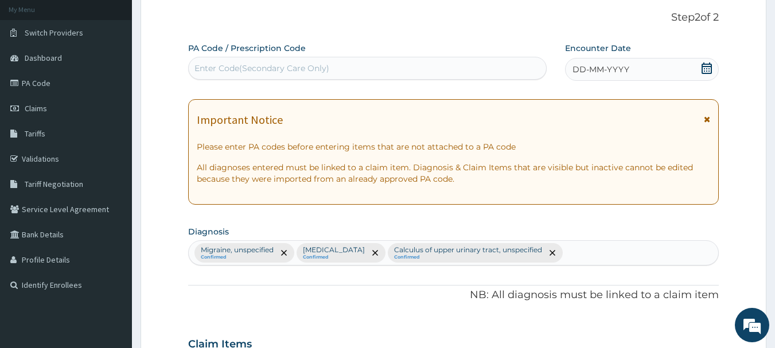
click at [708, 69] on icon at bounding box center [706, 68] width 11 height 11
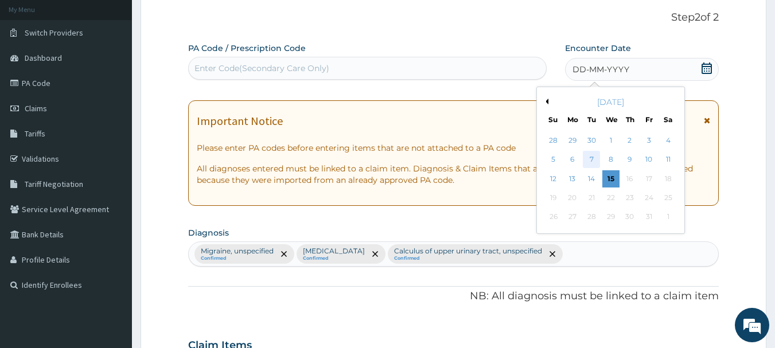
click at [591, 159] on div "7" at bounding box center [591, 159] width 17 height 17
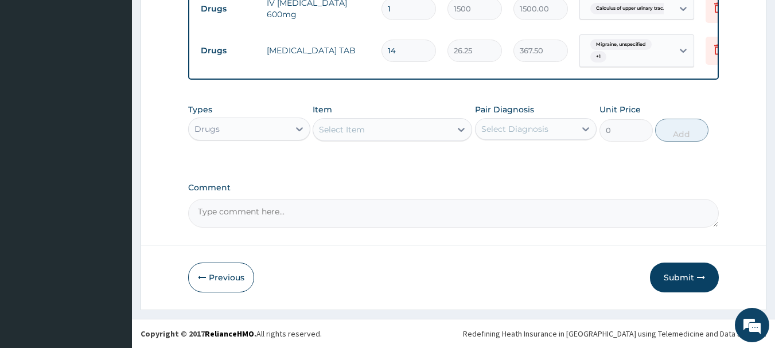
scroll to position [962, 0]
click at [680, 280] on button "Submit" at bounding box center [684, 278] width 69 height 30
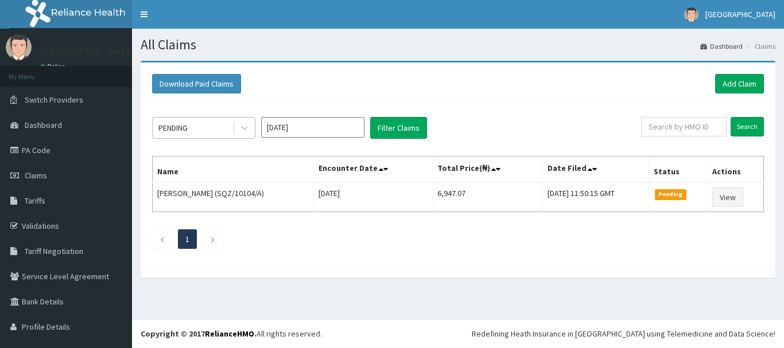
click at [228, 128] on div "PENDING" at bounding box center [193, 128] width 80 height 18
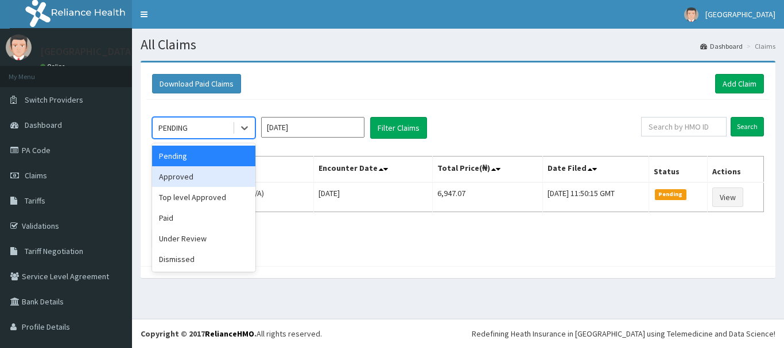
click at [201, 180] on div "Approved" at bounding box center [203, 176] width 103 height 21
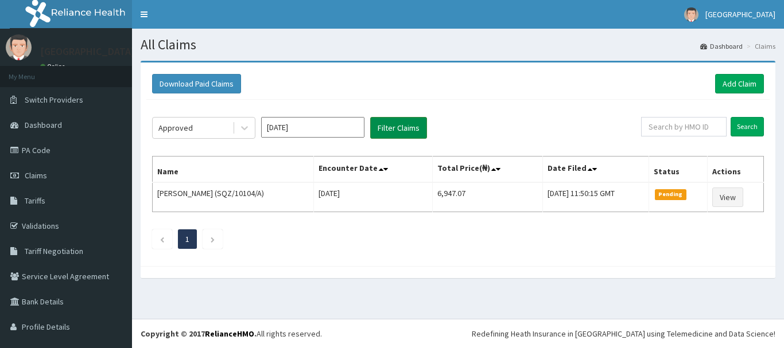
click at [390, 127] on button "Filter Claims" at bounding box center [398, 128] width 57 height 22
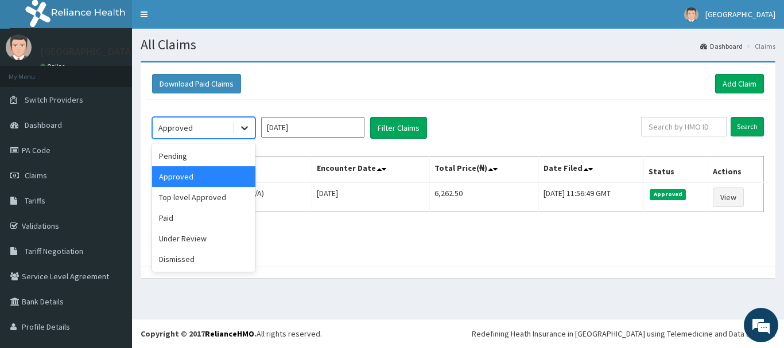
click at [243, 129] on icon at bounding box center [244, 127] width 11 height 11
click at [212, 248] on div "Under Review" at bounding box center [203, 238] width 103 height 21
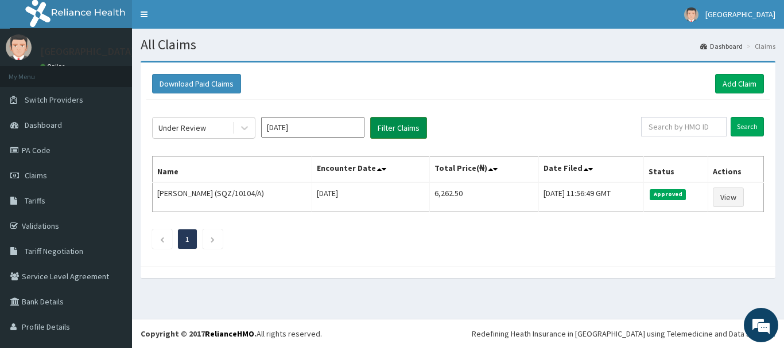
click at [391, 124] on button "Filter Claims" at bounding box center [398, 128] width 57 height 22
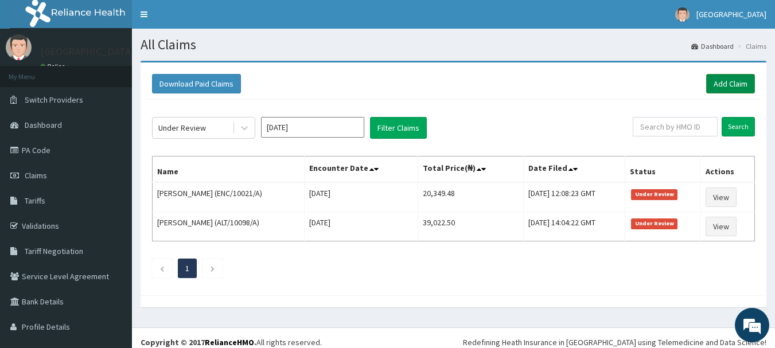
click at [715, 81] on link "Add Claim" at bounding box center [730, 84] width 49 height 20
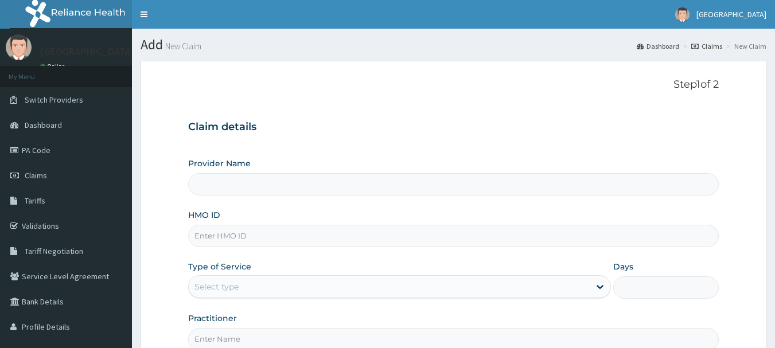
click at [239, 190] on input "Provider Name" at bounding box center [453, 184] width 531 height 22
click at [248, 188] on input "Provider Name" at bounding box center [453, 184] width 531 height 22
type input "[GEOGRAPHIC_DATA]"
click at [228, 233] on input "HMO ID" at bounding box center [453, 236] width 531 height 22
type input "ENC/10021/A"
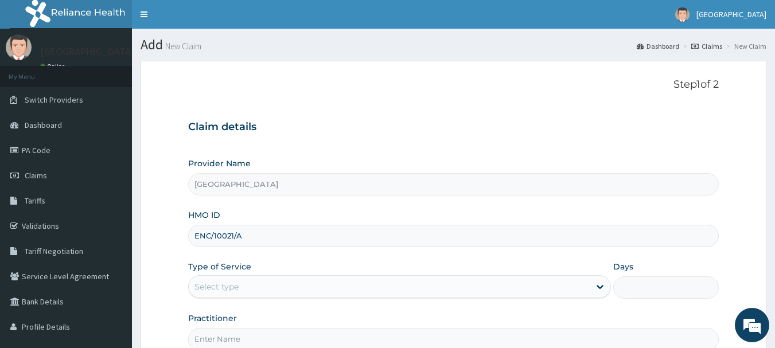
click at [243, 291] on div "Select type" at bounding box center [389, 287] width 401 height 18
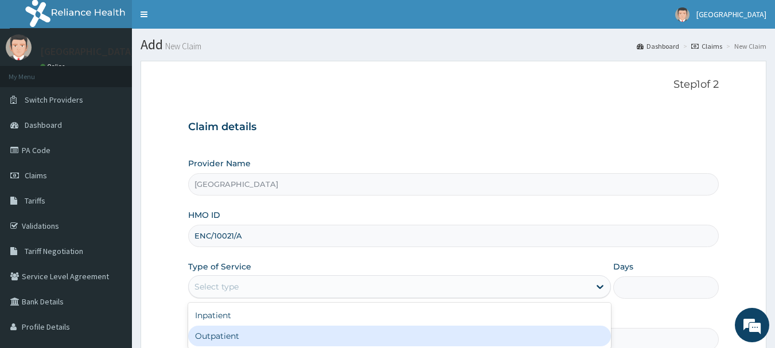
click at [244, 326] on div "Outpatient" at bounding box center [399, 336] width 423 height 21
type input "1"
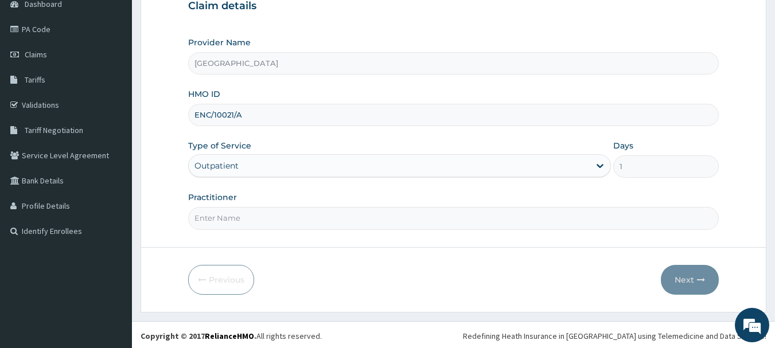
scroll to position [123, 0]
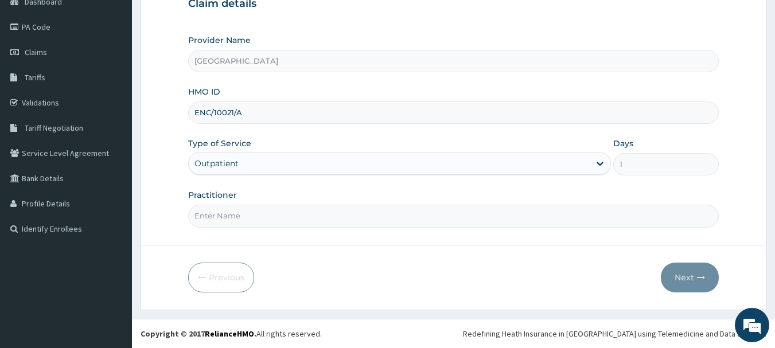
click at [230, 216] on input "Practitioner" at bounding box center [453, 216] width 531 height 22
type input "DR OLAWUYI"
click at [699, 279] on icon "button" at bounding box center [701, 278] width 8 height 8
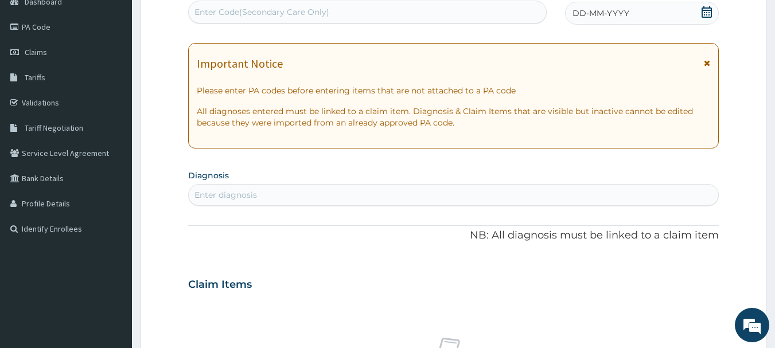
click at [699, 12] on div "DD-MM-YYYY" at bounding box center [642, 13] width 154 height 23
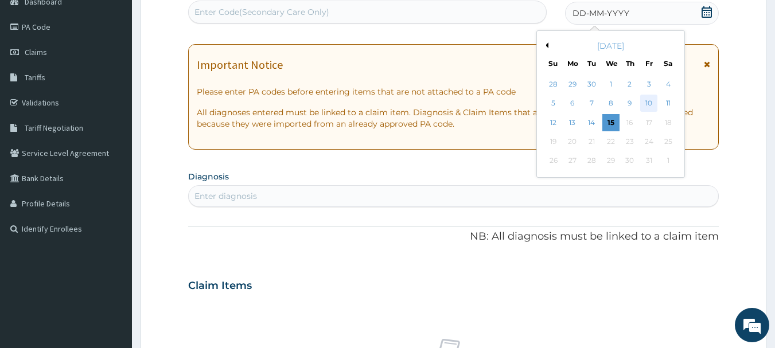
click at [649, 100] on div "10" at bounding box center [648, 103] width 17 height 17
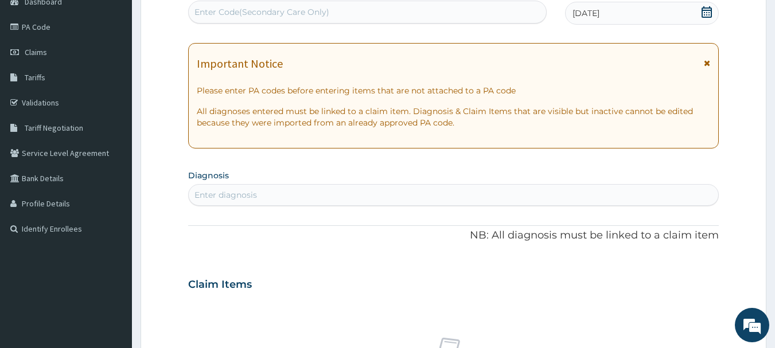
click at [227, 197] on div "Enter diagnosis" at bounding box center [225, 194] width 63 height 11
type input "I"
type input "ACUTE RESPIRATORY"
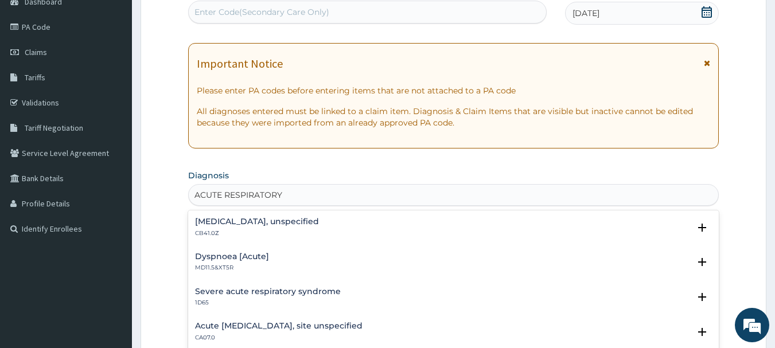
click at [214, 225] on h4 "Acute respiratory failure, unspecified" at bounding box center [257, 221] width 124 height 9
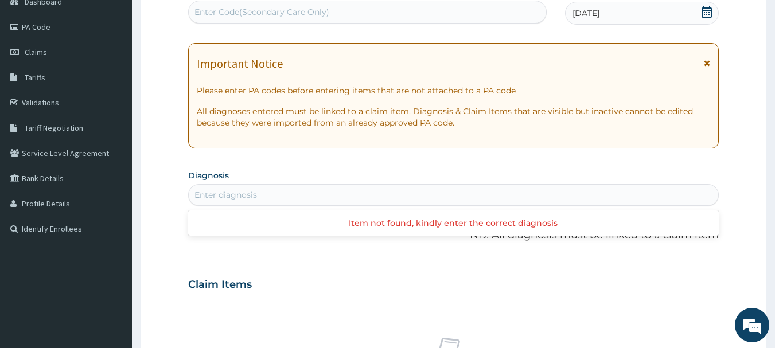
click at [283, 194] on div "Enter diagnosis" at bounding box center [454, 195] width 530 height 18
type input "A"
type input "ACUTE RESPIRATORY"
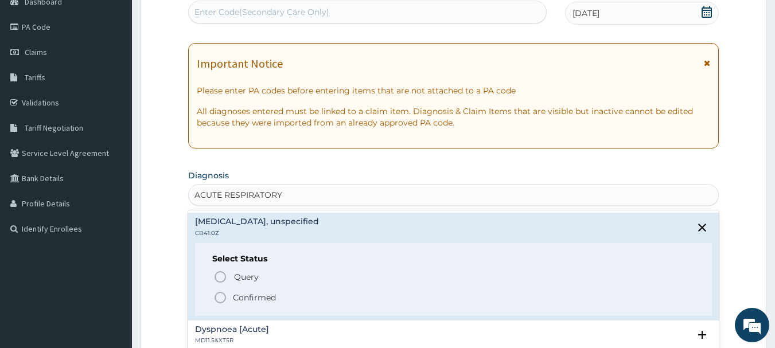
click at [223, 295] on icon "status option filled" at bounding box center [220, 298] width 14 height 14
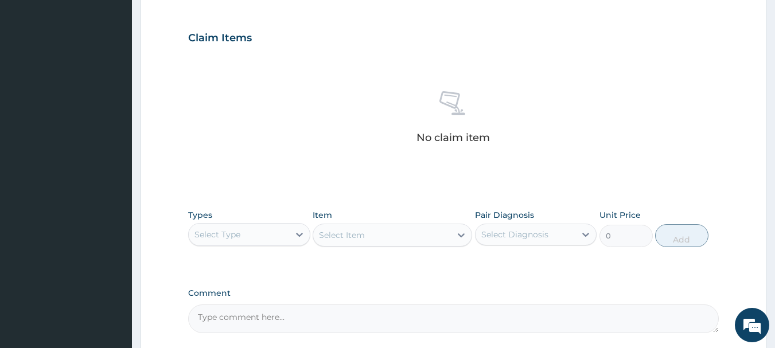
scroll to position [376, 0]
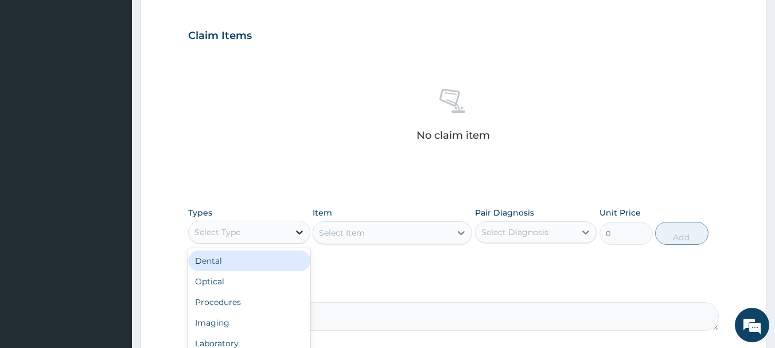
click at [302, 231] on icon at bounding box center [299, 233] width 7 height 4
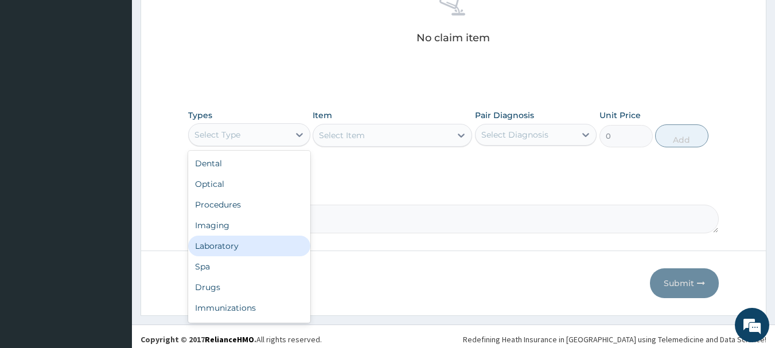
scroll to position [479, 0]
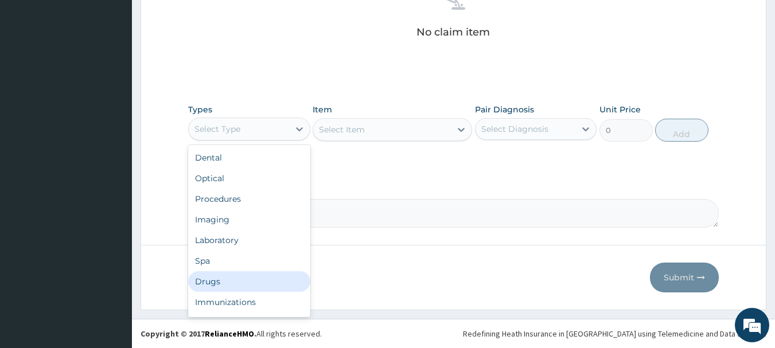
click at [233, 278] on div "Drugs" at bounding box center [249, 281] width 122 height 21
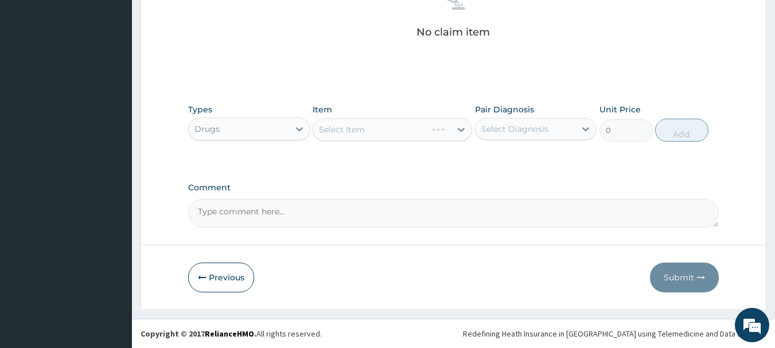
click at [460, 130] on div "Select Item" at bounding box center [392, 129] width 159 height 23
click at [456, 130] on div "Select Item" at bounding box center [392, 129] width 159 height 23
click at [458, 130] on div "Select Item" at bounding box center [392, 129] width 159 height 23
click at [453, 132] on div at bounding box center [461, 129] width 21 height 21
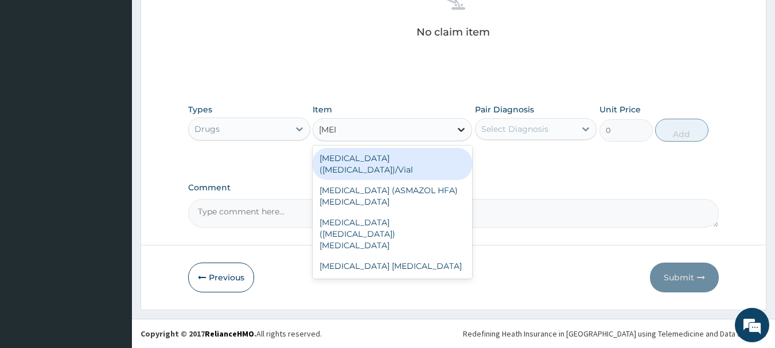
type input "INHA"
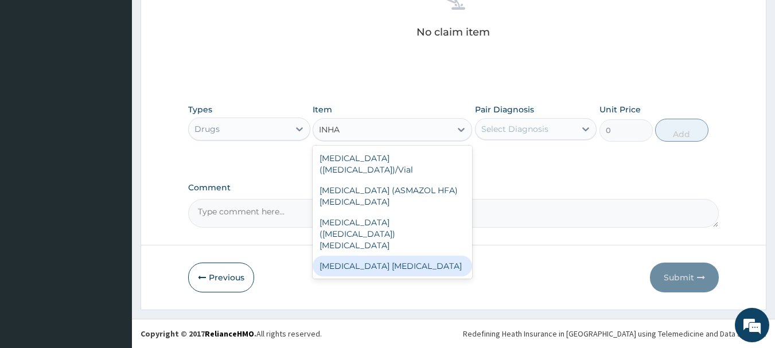
click at [434, 256] on div "SALBUTAMOL INHALER" at bounding box center [392, 266] width 159 height 21
type input "9000"
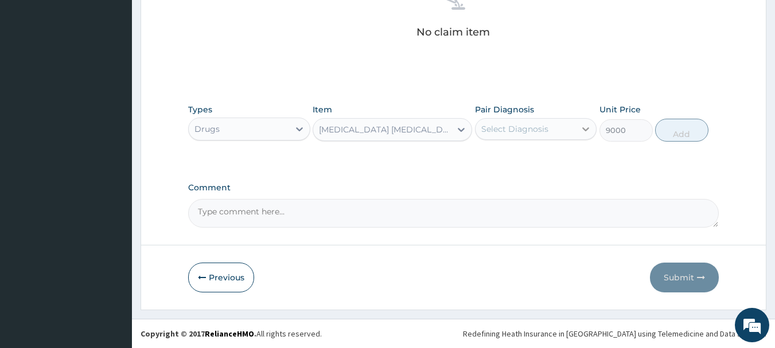
click at [584, 131] on icon at bounding box center [585, 128] width 11 height 11
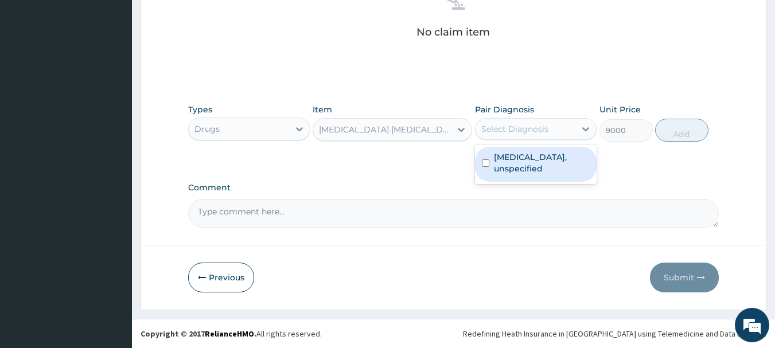
click at [482, 165] on input "checkbox" at bounding box center [485, 162] width 7 height 7
checkbox input "true"
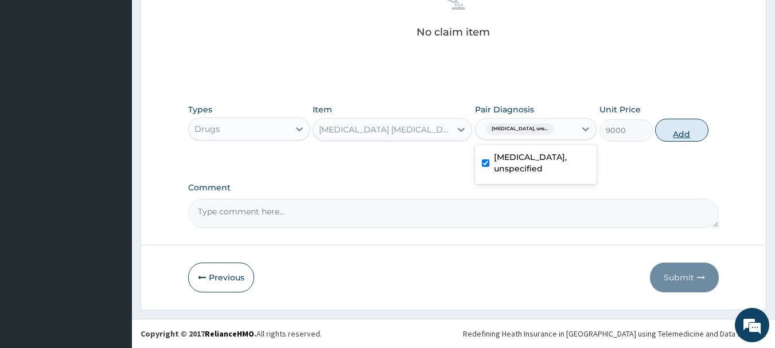
click at [677, 134] on button "Add" at bounding box center [681, 130] width 53 height 23
type input "0"
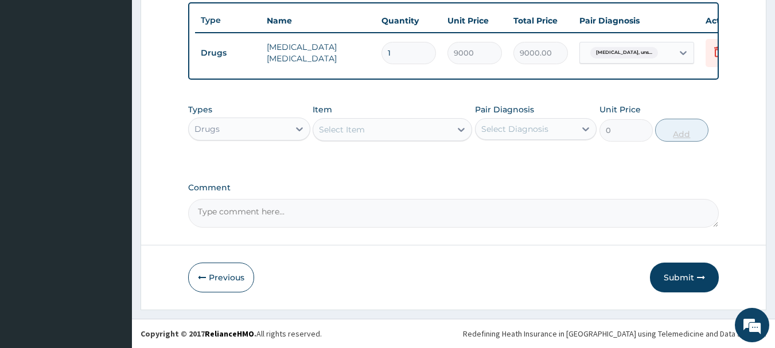
scroll to position [433, 0]
click at [670, 270] on button "Submit" at bounding box center [684, 278] width 69 height 30
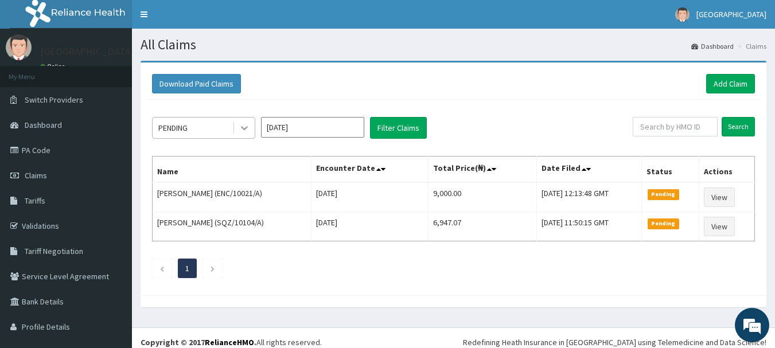
click at [242, 122] on icon at bounding box center [244, 127] width 11 height 11
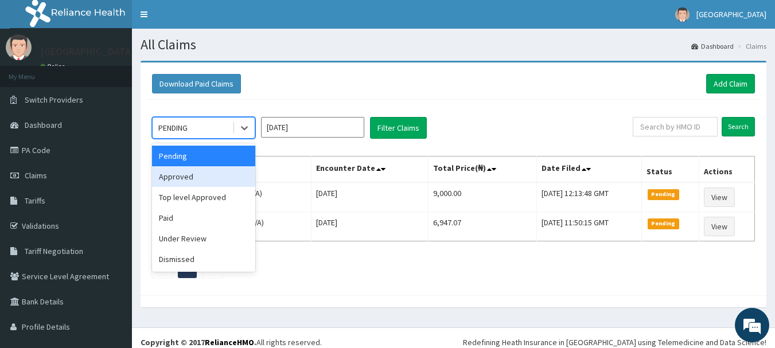
click at [229, 172] on div "Approved" at bounding box center [203, 176] width 103 height 21
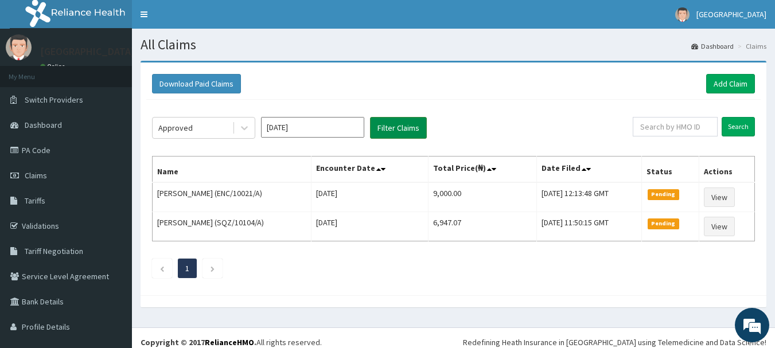
click at [389, 126] on button "Filter Claims" at bounding box center [398, 128] width 57 height 22
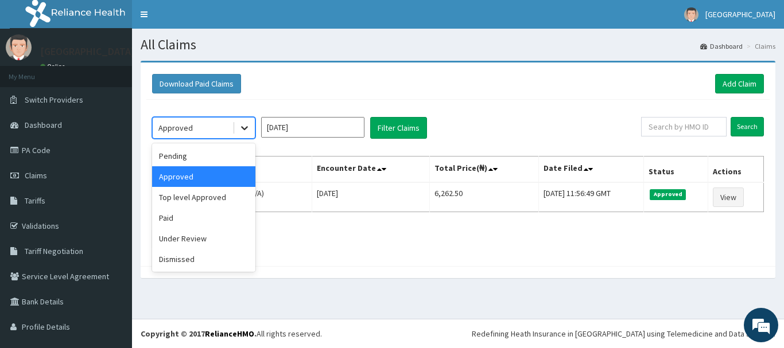
click at [247, 123] on icon at bounding box center [244, 127] width 11 height 11
click at [205, 237] on div "Under Review" at bounding box center [203, 238] width 103 height 21
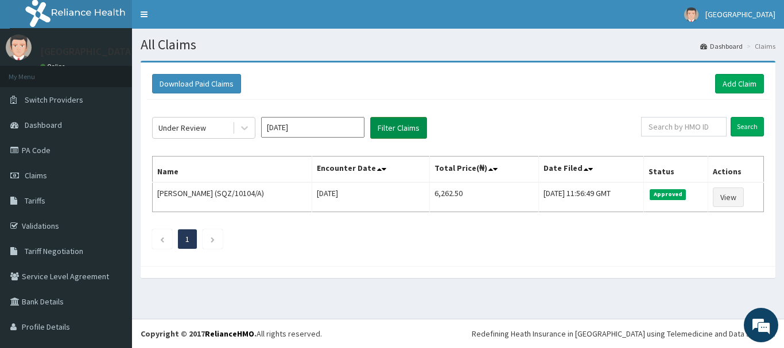
click at [389, 126] on button "Filter Claims" at bounding box center [398, 128] width 57 height 22
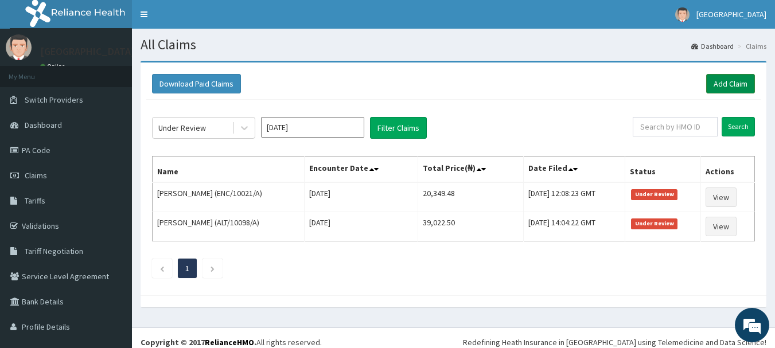
click at [718, 77] on link "Add Claim" at bounding box center [730, 84] width 49 height 20
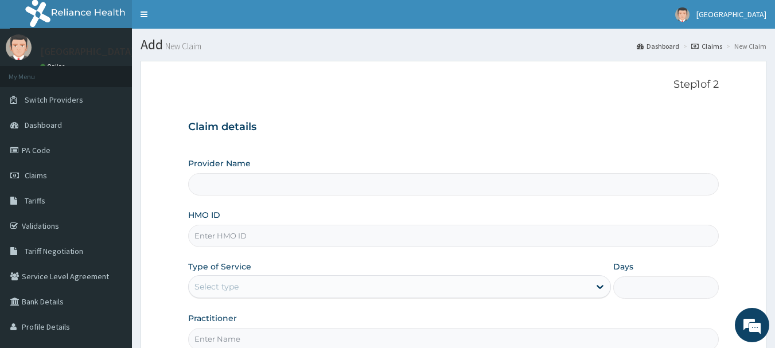
type input "[GEOGRAPHIC_DATA]"
click at [215, 238] on input "HMO ID" at bounding box center [453, 236] width 531 height 22
type input "NPM/10501/A"
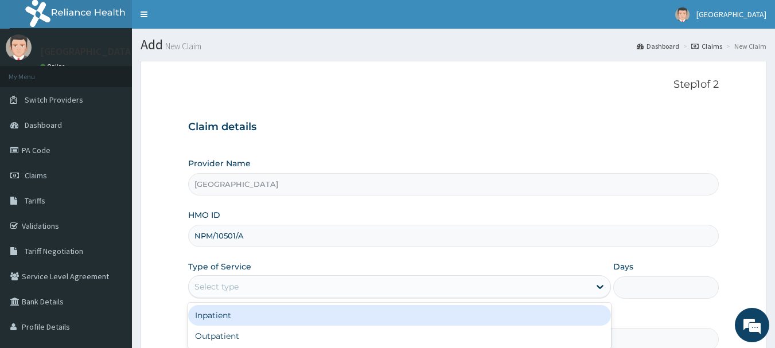
click at [204, 291] on div "Select type" at bounding box center [216, 286] width 44 height 11
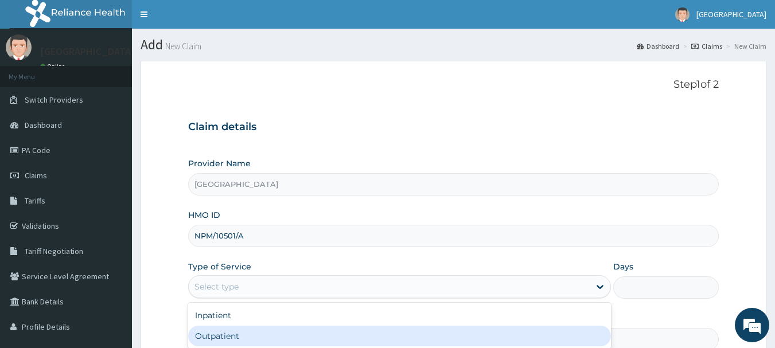
click at [223, 337] on div "Outpatient" at bounding box center [399, 336] width 423 height 21
type input "1"
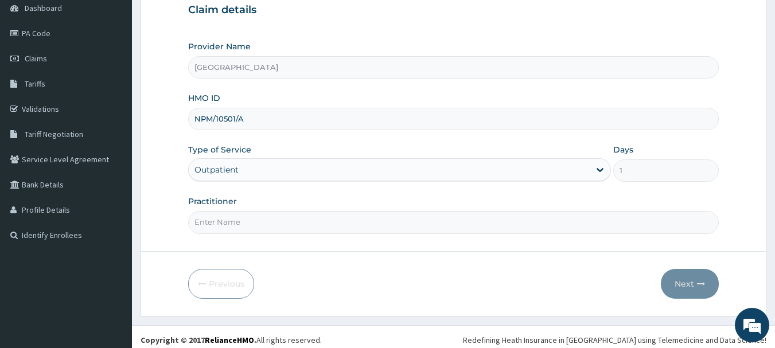
scroll to position [123, 0]
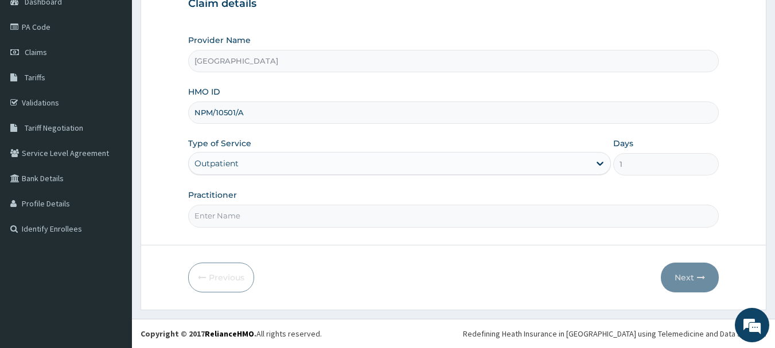
click at [244, 217] on input "Practitioner" at bounding box center [453, 216] width 531 height 22
type input "Dr. A.A AMAO"
click at [687, 280] on button "Next" at bounding box center [690, 278] width 58 height 30
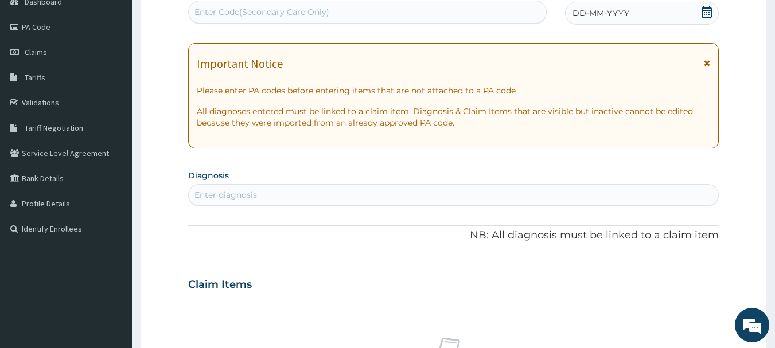
click at [707, 10] on icon at bounding box center [707, 11] width 10 height 11
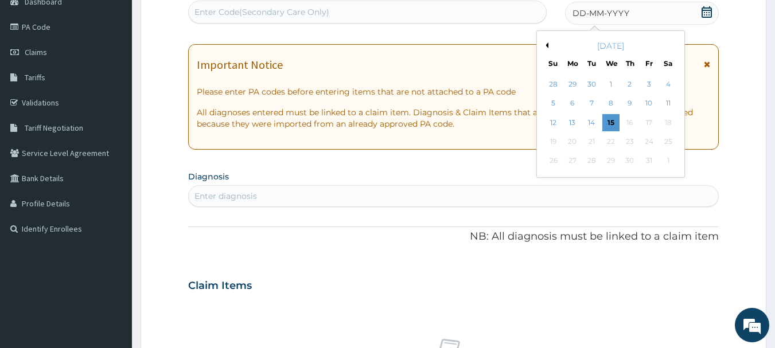
click at [550, 46] on div "[DATE]" at bounding box center [610, 45] width 138 height 11
click at [545, 45] on button "Previous Month" at bounding box center [546, 45] width 6 height 6
click at [627, 84] on div "4" at bounding box center [629, 84] width 17 height 17
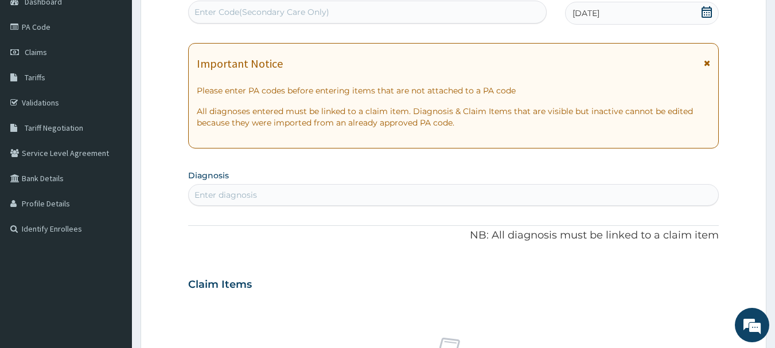
click at [233, 193] on div "Enter diagnosis" at bounding box center [225, 194] width 63 height 11
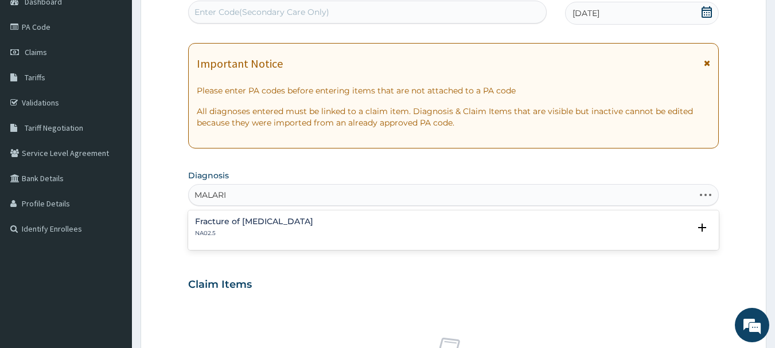
type input "[MEDICAL_DATA]"
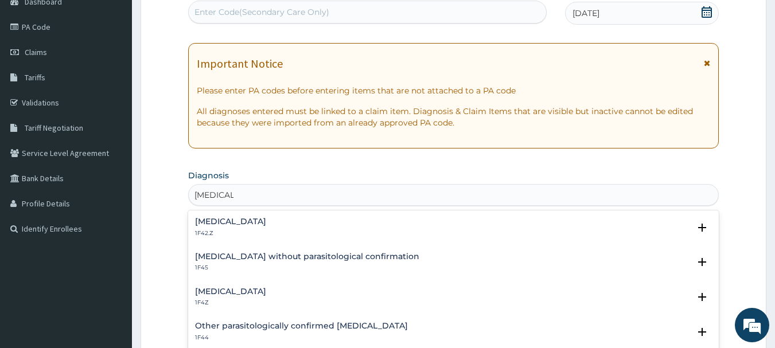
click at [219, 290] on h4 "[MEDICAL_DATA]" at bounding box center [230, 291] width 71 height 9
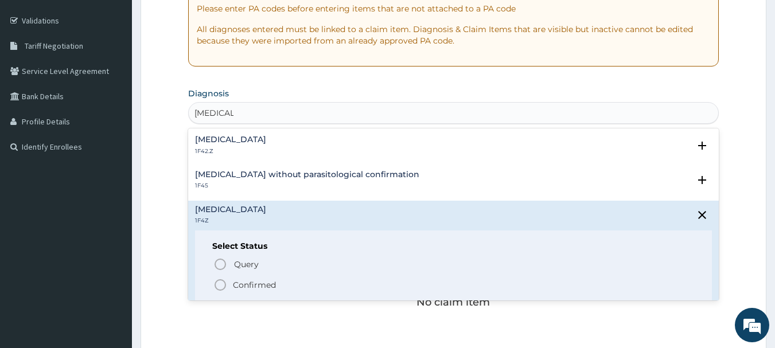
scroll to position [215, 0]
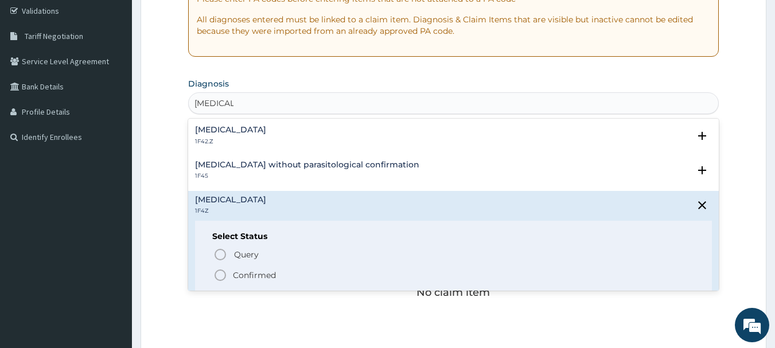
click at [217, 275] on icon "status option filled" at bounding box center [220, 275] width 14 height 14
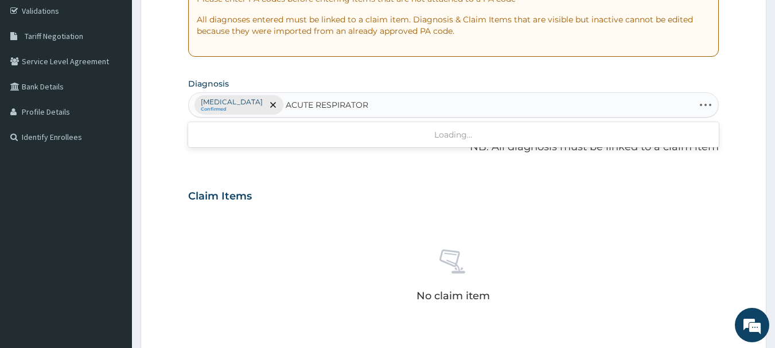
type input "ACUTE RESPIRATORY"
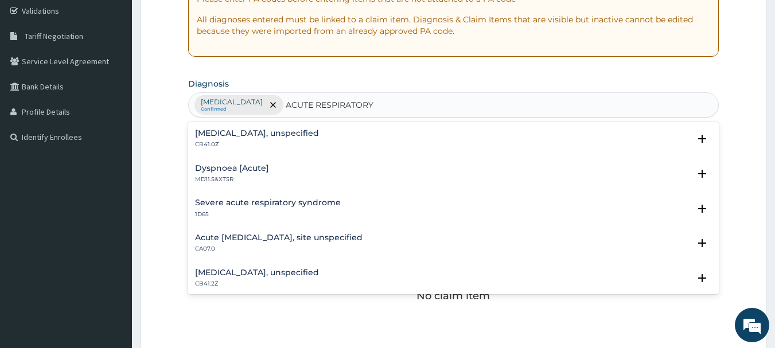
click at [271, 133] on h4 "[MEDICAL_DATA], unspecified" at bounding box center [257, 133] width 124 height 9
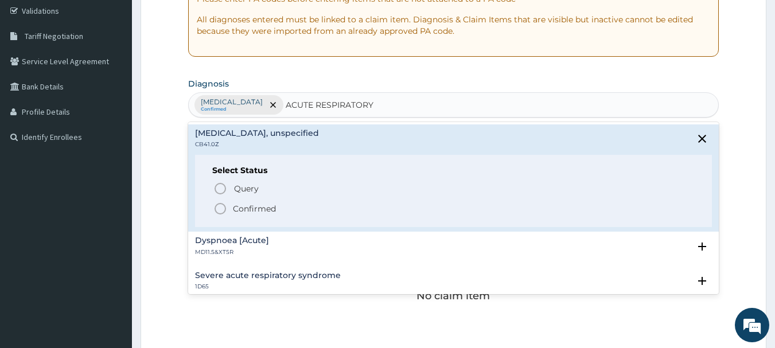
click at [221, 206] on icon "status option filled" at bounding box center [220, 209] width 14 height 14
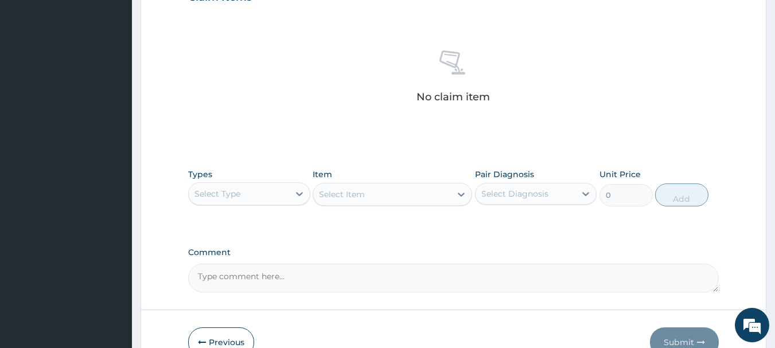
scroll to position [422, 0]
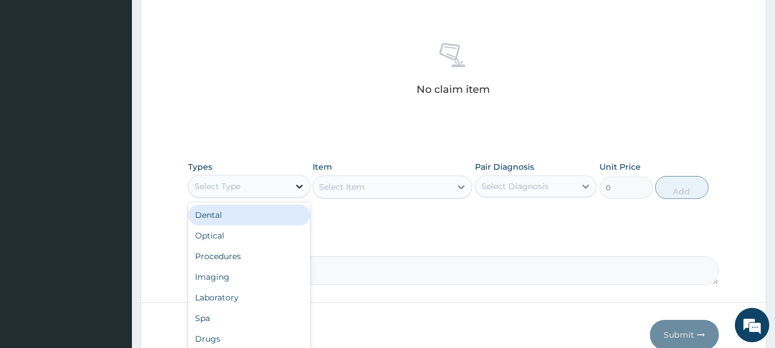
click at [298, 183] on icon at bounding box center [299, 186] width 11 height 11
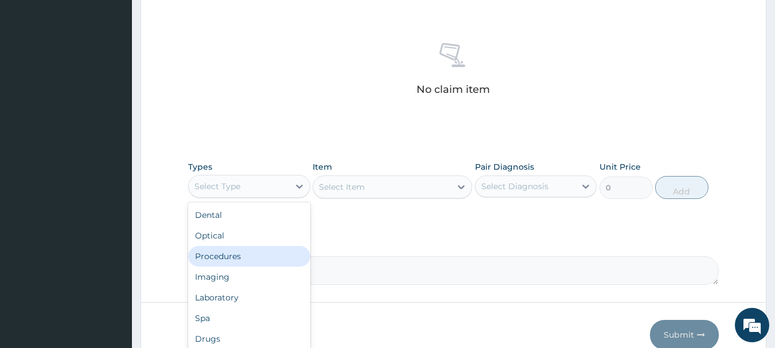
click at [231, 264] on div "Procedures" at bounding box center [249, 256] width 122 height 21
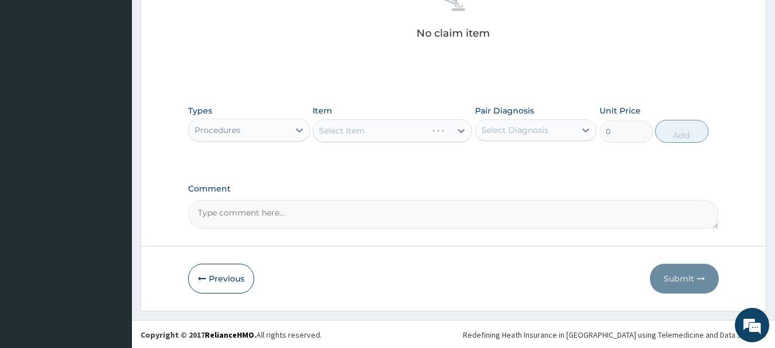
scroll to position [479, 0]
click at [459, 134] on icon at bounding box center [460, 129] width 11 height 11
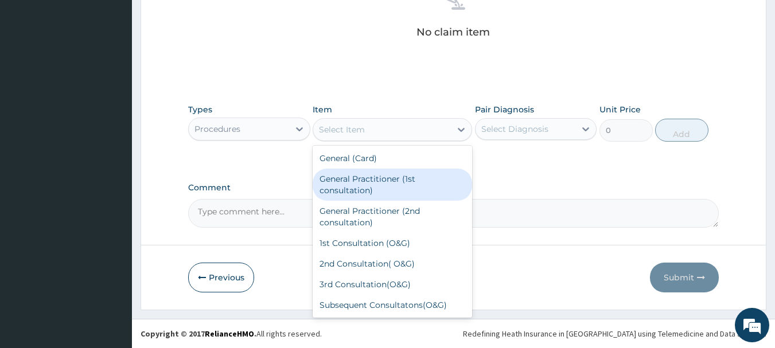
click at [402, 188] on div "General Practitioner (1st consultation)" at bounding box center [392, 185] width 159 height 32
type input "1500"
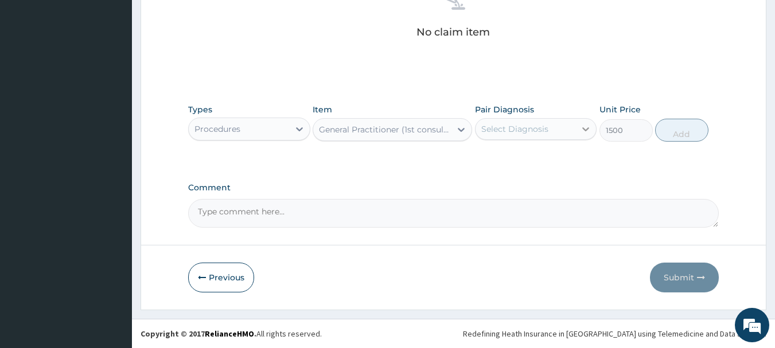
click at [589, 127] on icon at bounding box center [585, 128] width 11 height 11
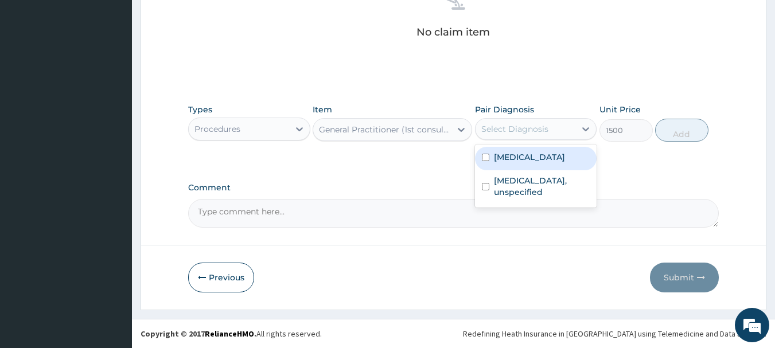
click at [486, 161] on input "checkbox" at bounding box center [485, 157] width 7 height 7
checkbox input "true"
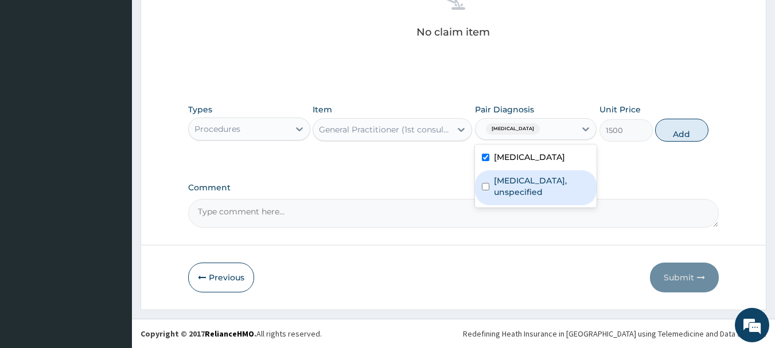
click at [486, 181] on div "[MEDICAL_DATA], unspecified" at bounding box center [536, 187] width 122 height 35
checkbox input "true"
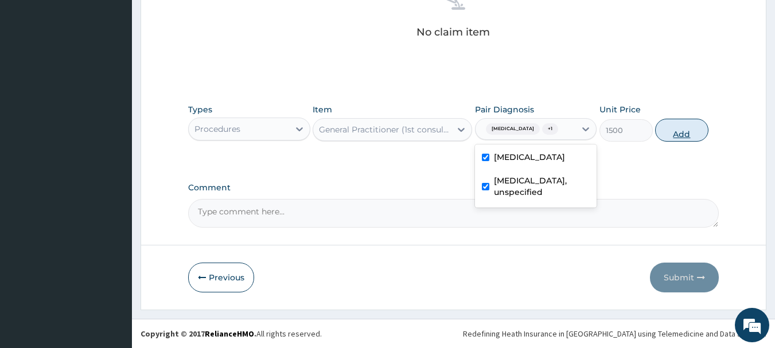
click at [672, 132] on button "Add" at bounding box center [681, 130] width 53 height 23
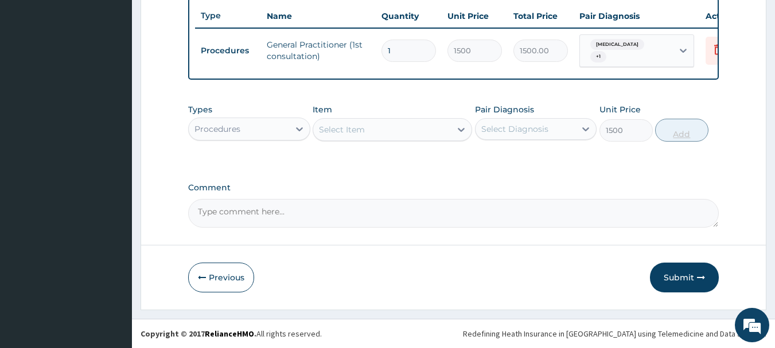
type input "0"
click at [301, 128] on icon at bounding box center [299, 128] width 11 height 11
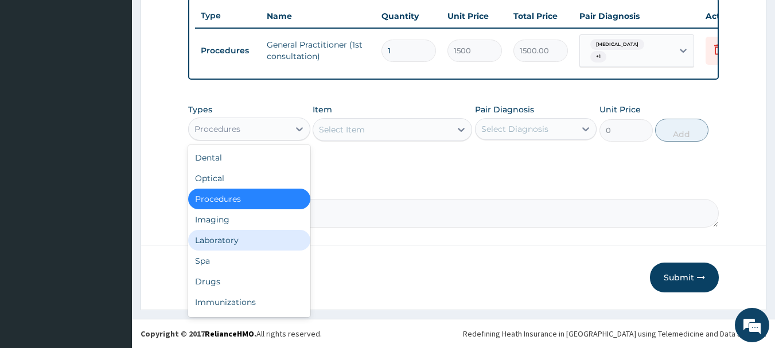
click at [237, 241] on div "Laboratory" at bounding box center [249, 240] width 122 height 21
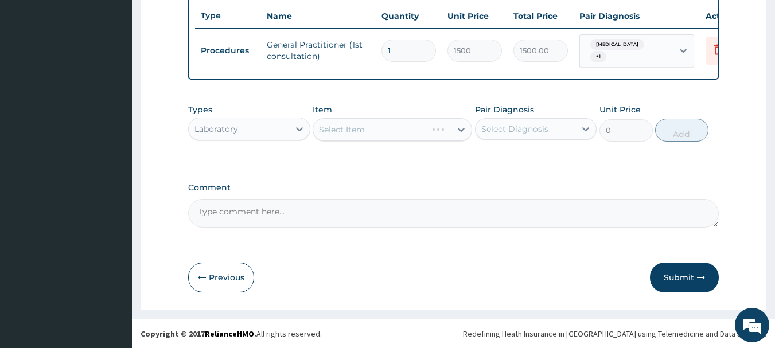
click at [460, 130] on div "Select Item" at bounding box center [392, 129] width 159 height 23
click at [463, 132] on icon at bounding box center [460, 129] width 11 height 11
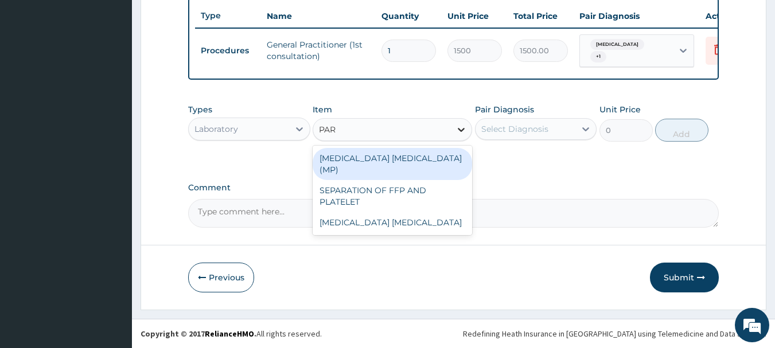
type input "PARA"
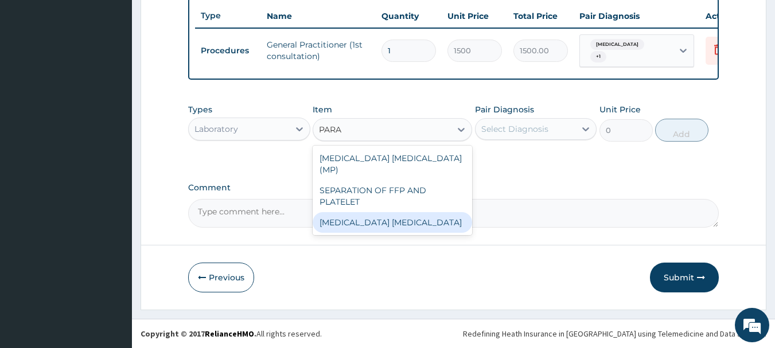
click at [422, 214] on div "[MEDICAL_DATA] [MEDICAL_DATA]" at bounding box center [392, 222] width 159 height 21
type input "1000"
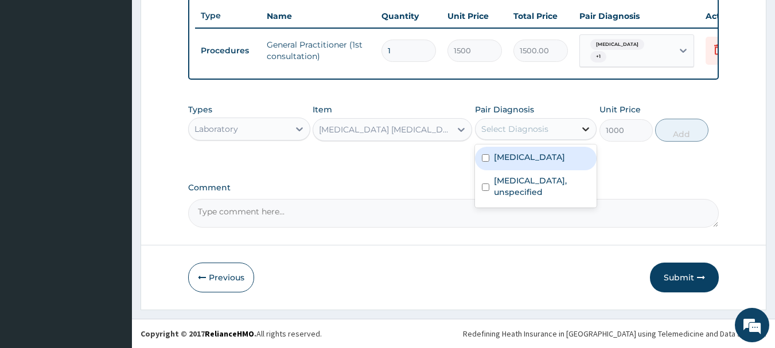
click at [588, 128] on icon at bounding box center [585, 128] width 11 height 11
click at [526, 162] on label "[MEDICAL_DATA]" at bounding box center [529, 156] width 71 height 11
checkbox input "true"
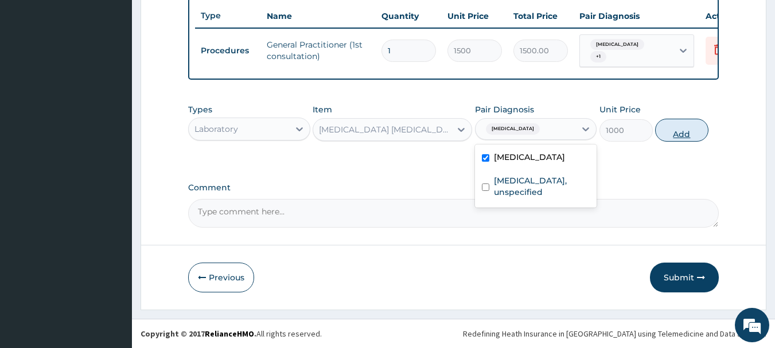
click at [679, 134] on button "Add" at bounding box center [681, 130] width 53 height 23
type input "0"
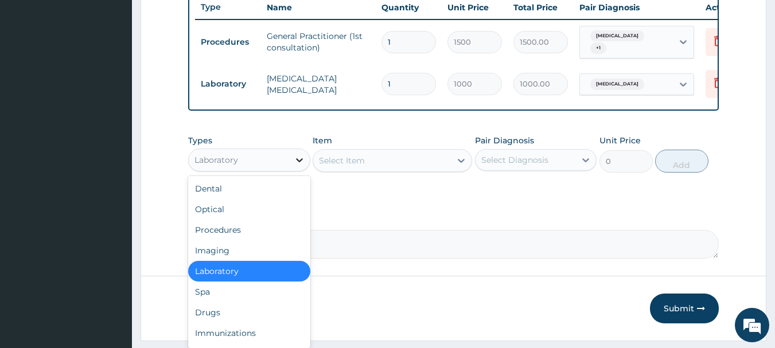
click at [301, 162] on icon at bounding box center [299, 160] width 7 height 4
click at [248, 318] on div "Drugs" at bounding box center [249, 312] width 122 height 21
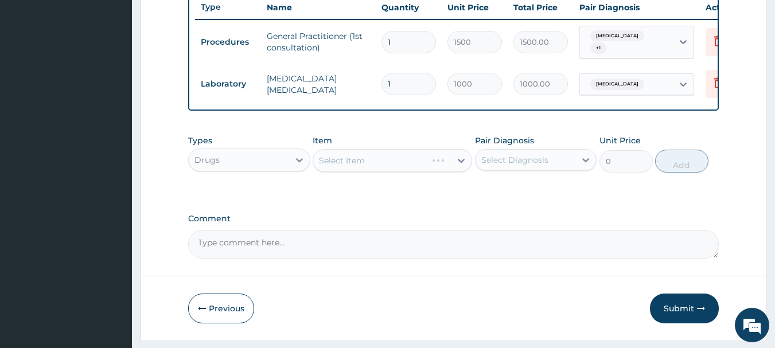
click at [414, 169] on div "Select Item" at bounding box center [392, 160] width 159 height 23
click at [393, 169] on div "Select Item" at bounding box center [382, 160] width 138 height 18
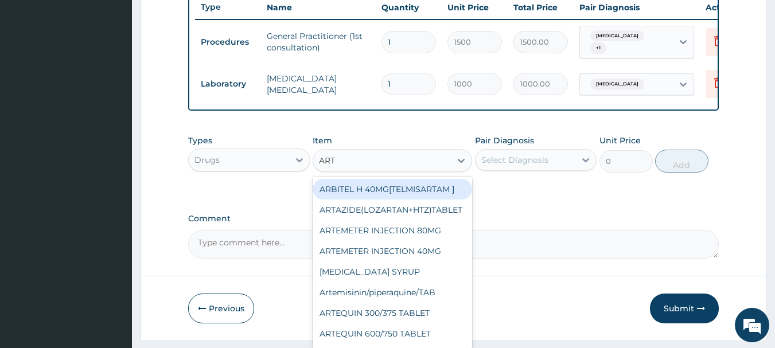
type input "ARTE"
click at [384, 200] on div "ARTEMETER INJECTION 80MG" at bounding box center [392, 189] width 159 height 21
type input "210"
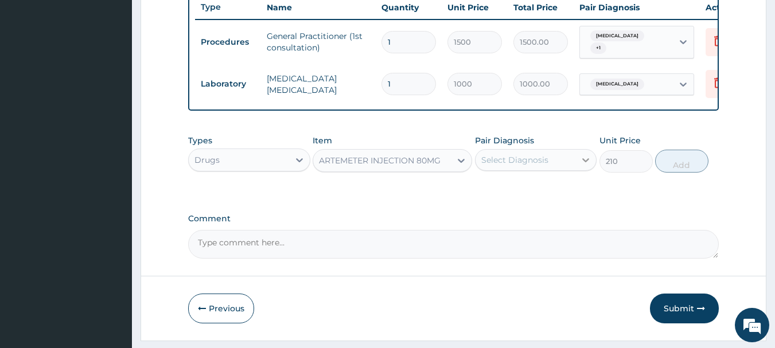
click at [589, 166] on icon at bounding box center [585, 159] width 11 height 11
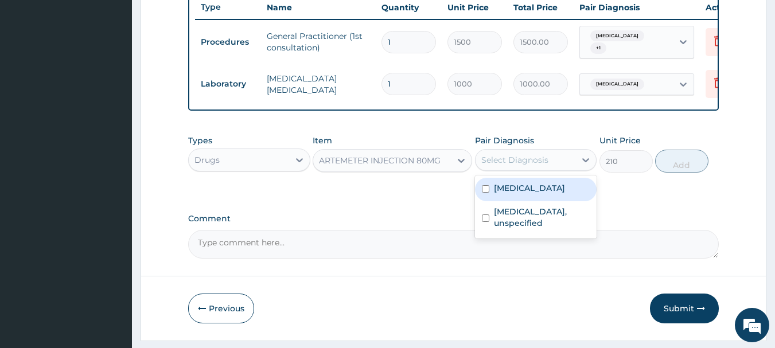
click at [486, 193] on input "checkbox" at bounding box center [485, 188] width 7 height 7
checkbox input "true"
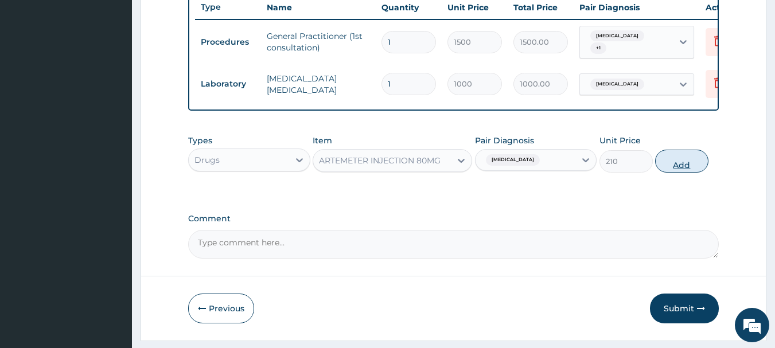
click at [689, 169] on button "Add" at bounding box center [681, 161] width 53 height 23
type input "0"
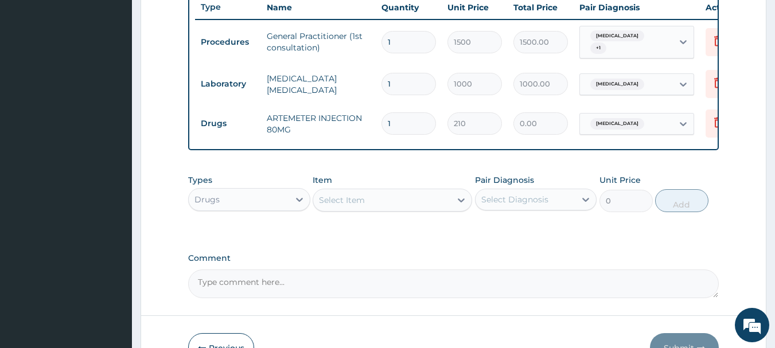
type input "0.00"
type input "6"
type input "1260.00"
type input "6"
click at [363, 206] on div "Select Item" at bounding box center [342, 199] width 46 height 11
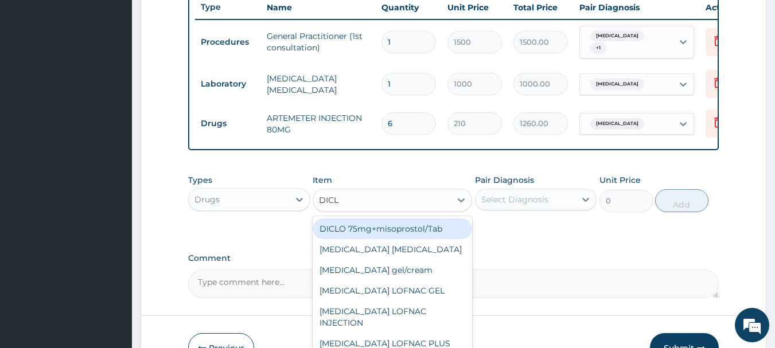
type input "DICLO"
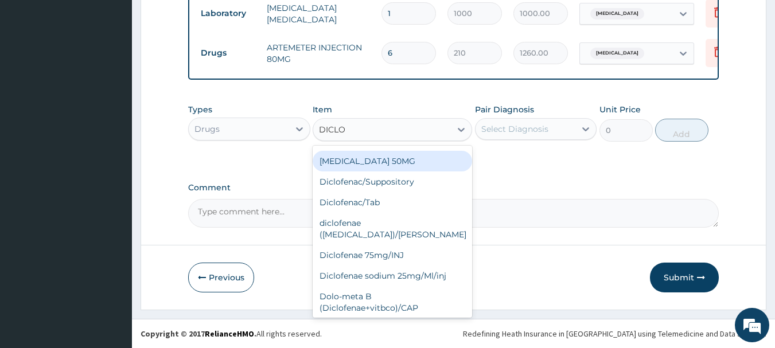
scroll to position [165, 0]
click at [418, 318] on div "im diclofenac" at bounding box center [392, 328] width 159 height 21
type input "500"
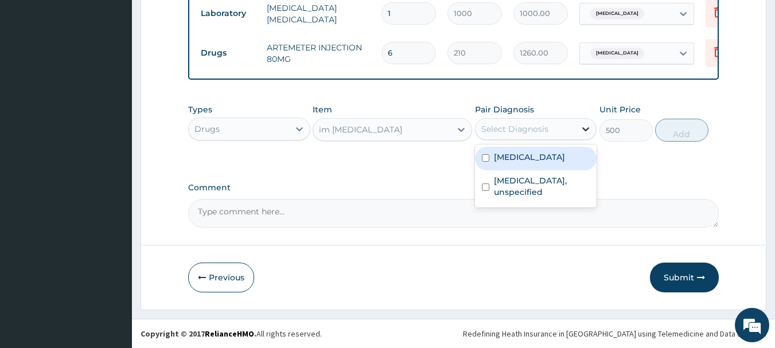
click at [587, 131] on icon at bounding box center [585, 128] width 11 height 11
click at [485, 158] on input "checkbox" at bounding box center [485, 157] width 7 height 7
checkbox input "true"
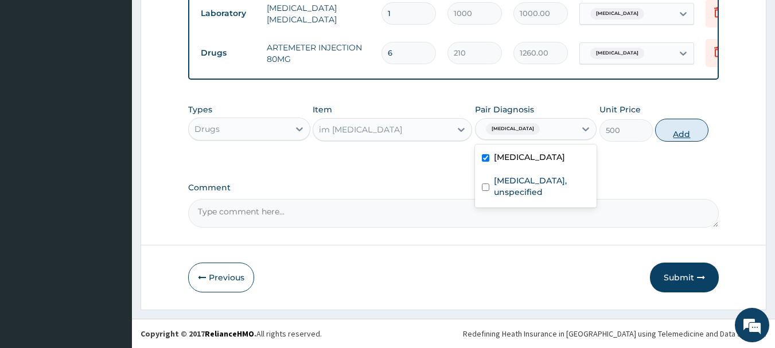
click at [676, 132] on button "Add" at bounding box center [681, 130] width 53 height 23
type input "0"
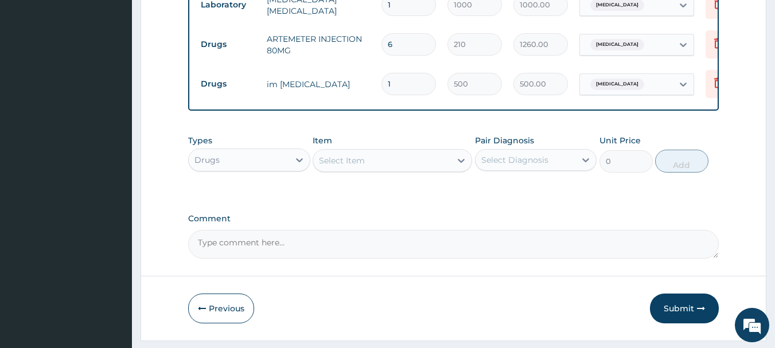
click at [366, 170] on div "Select Item" at bounding box center [382, 160] width 138 height 18
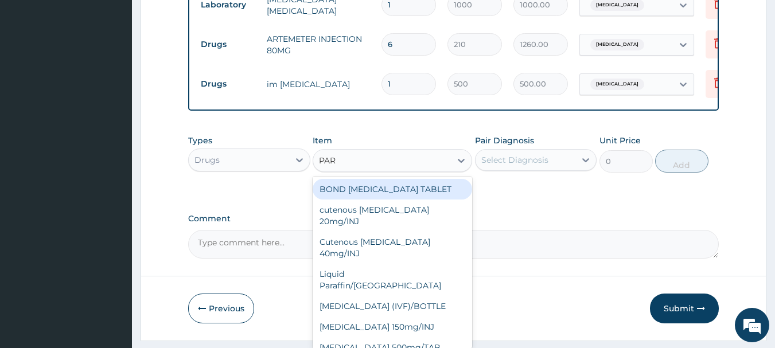
type input "PARA"
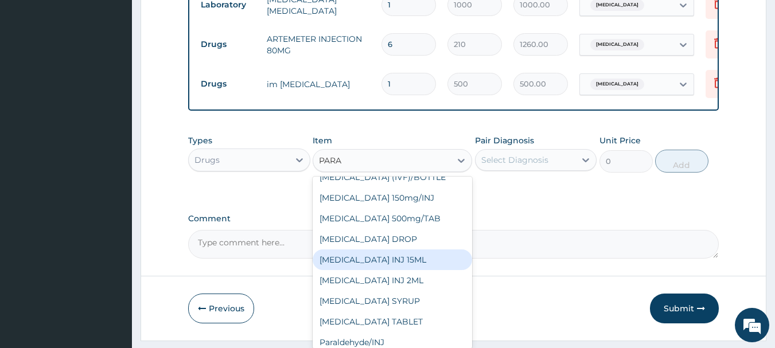
scroll to position [80, 0]
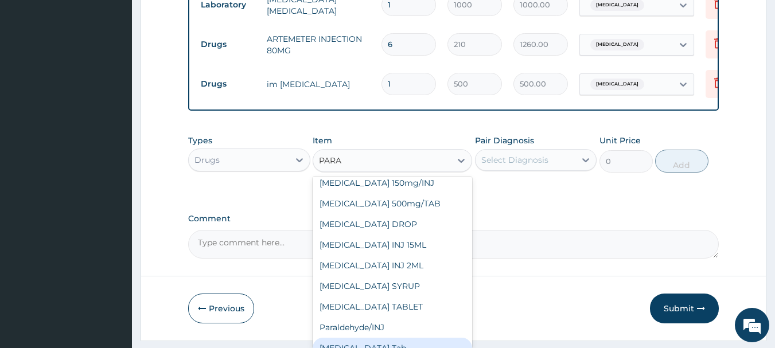
click at [392, 342] on div "Paracetamol Tab" at bounding box center [392, 348] width 159 height 21
type input "20"
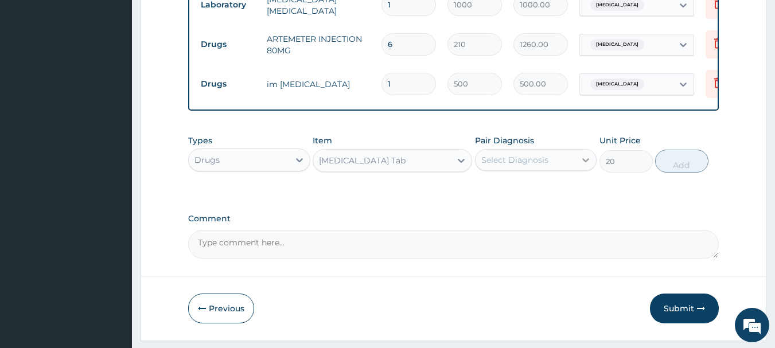
click at [580, 166] on icon at bounding box center [585, 159] width 11 height 11
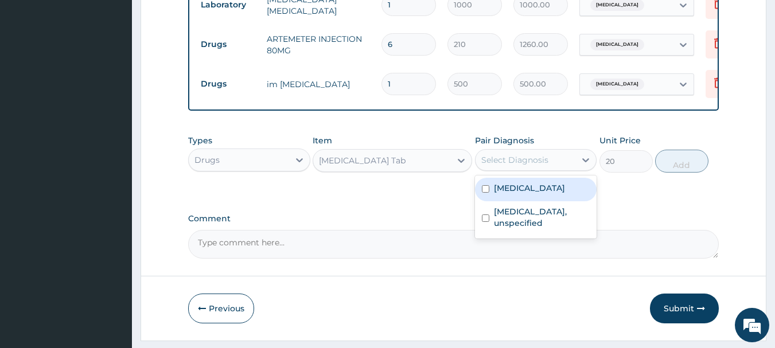
click at [488, 193] on input "checkbox" at bounding box center [485, 188] width 7 height 7
checkbox input "true"
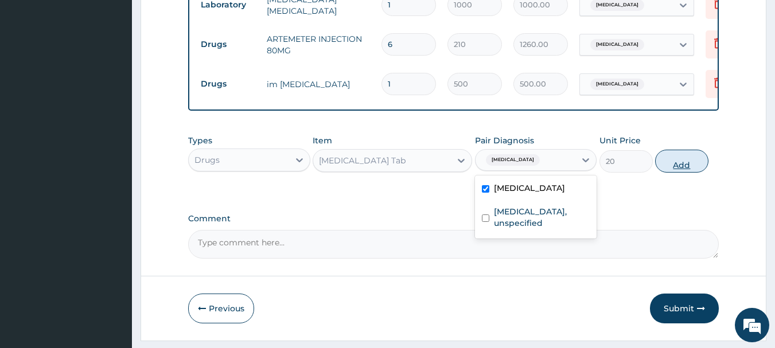
click at [672, 173] on button "Add" at bounding box center [681, 161] width 53 height 23
type input "0"
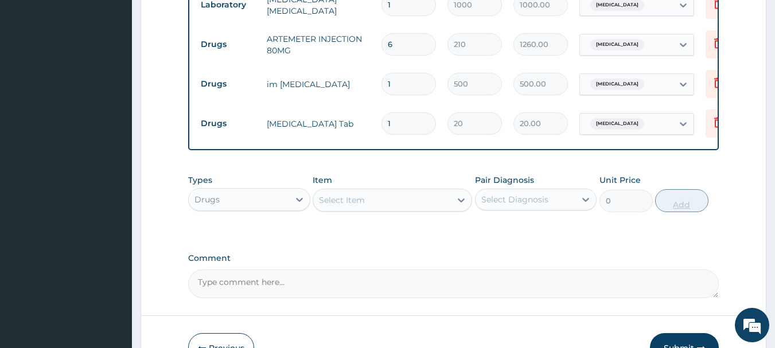
type input "0.00"
type input "3"
type input "60.00"
type input "30"
type input "600.00"
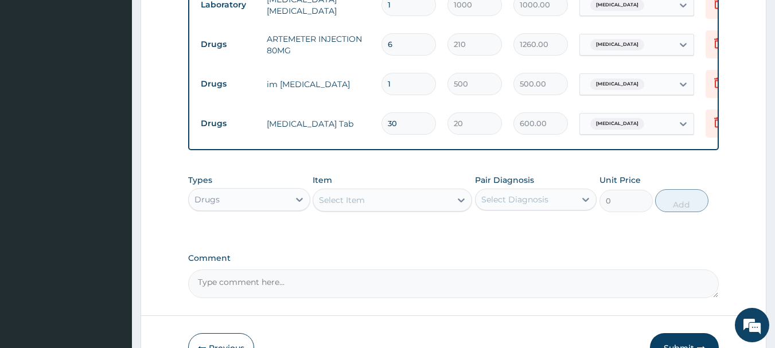
type input "30"
click at [426, 205] on div "Select Item" at bounding box center [382, 200] width 138 height 18
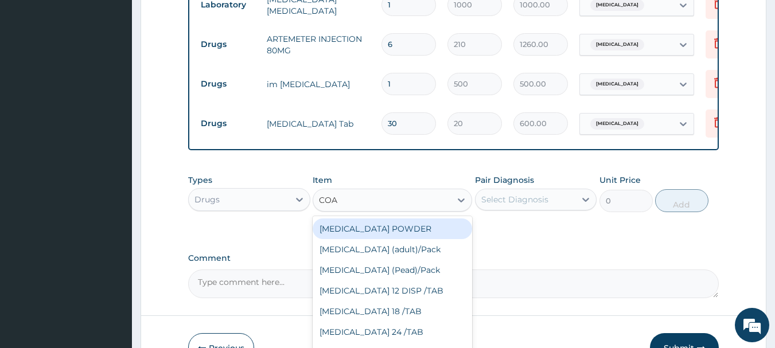
type input "COAR"
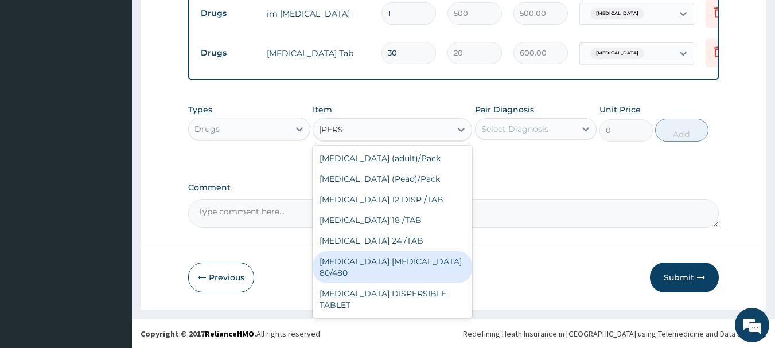
scroll to position [596, 0]
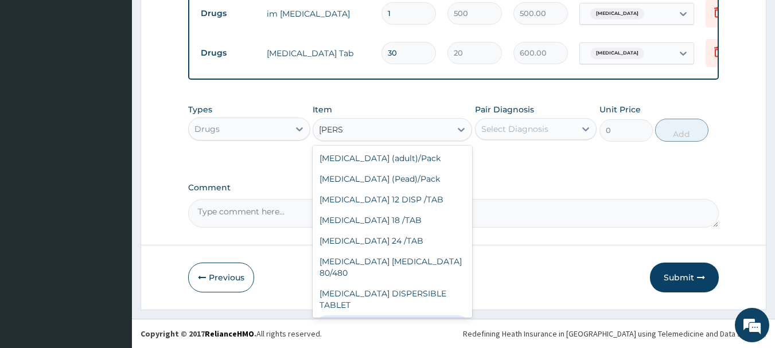
click at [379, 315] on div "TAB [MEDICAL_DATA] ADULT (Pack)" at bounding box center [392, 331] width 159 height 32
type input "1800"
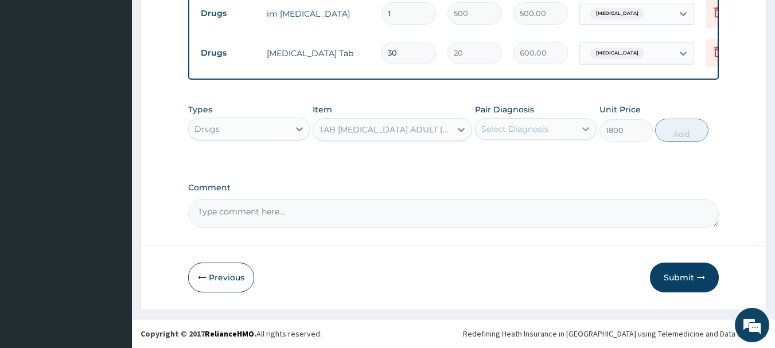
click at [586, 129] on icon at bounding box center [585, 128] width 11 height 11
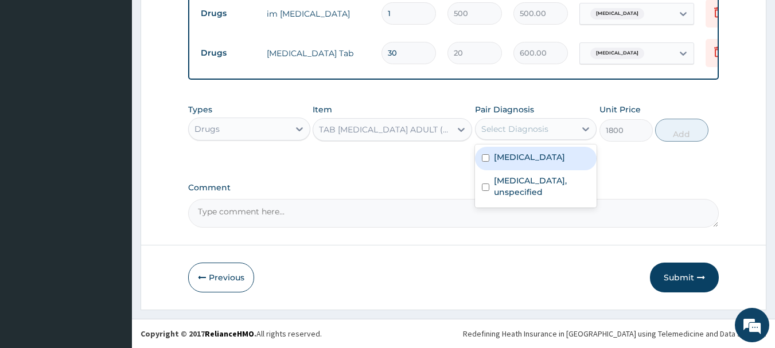
click at [484, 159] on input "checkbox" at bounding box center [485, 157] width 7 height 7
checkbox input "true"
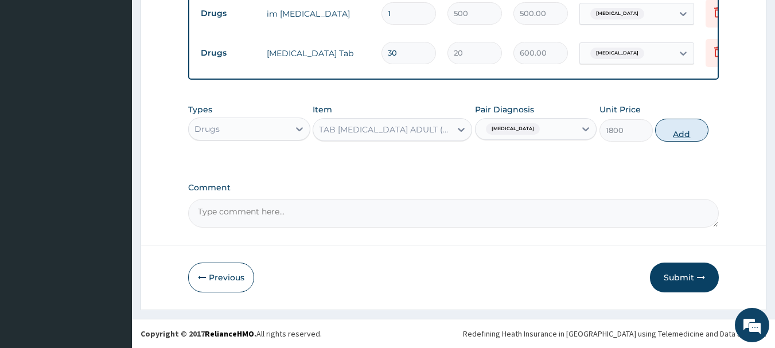
click at [673, 130] on button "Add" at bounding box center [681, 130] width 53 height 23
type input "0"
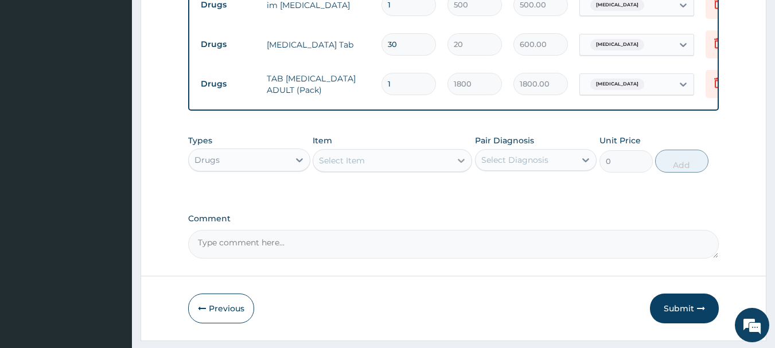
click at [462, 163] on icon at bounding box center [461, 161] width 7 height 4
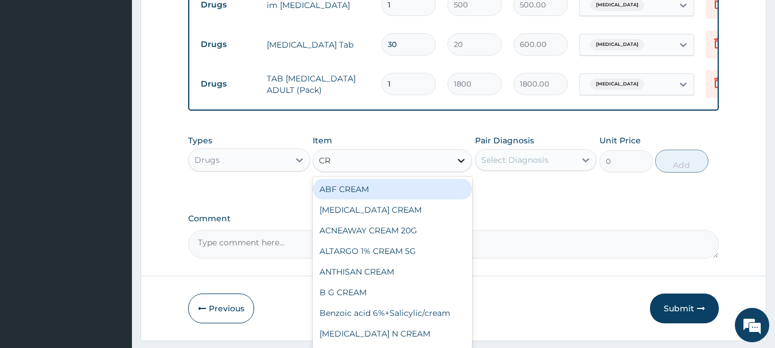
type input "CRY"
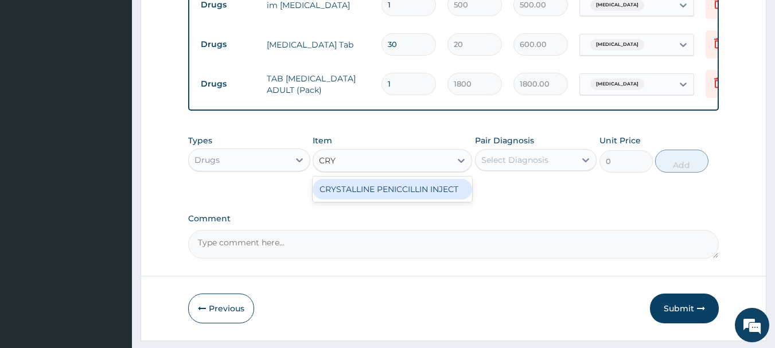
click at [435, 197] on div "CRYSTALLINE PENICCILLIN INJECT" at bounding box center [392, 189] width 159 height 21
type input "131.25"
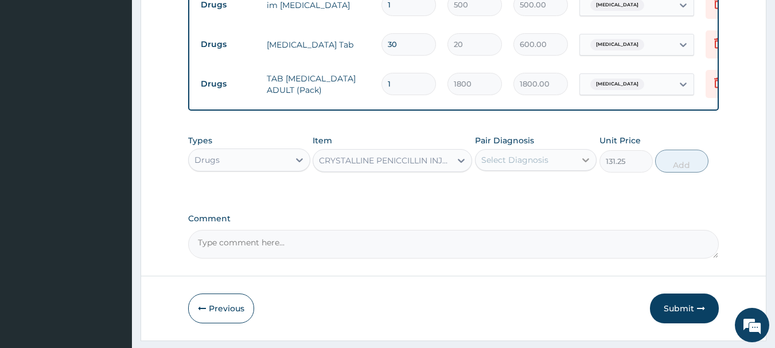
click at [586, 166] on icon at bounding box center [585, 159] width 11 height 11
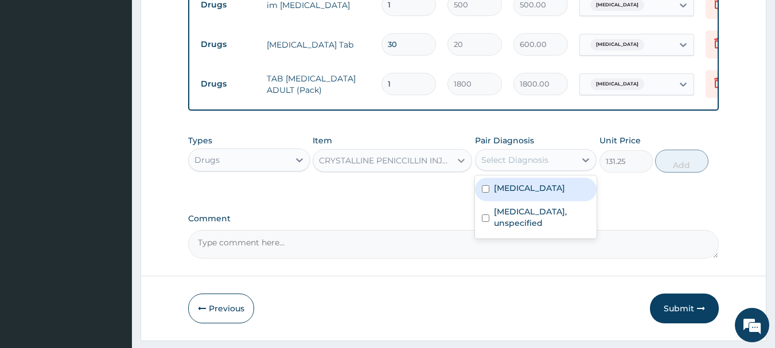
click at [459, 166] on icon at bounding box center [460, 160] width 11 height 11
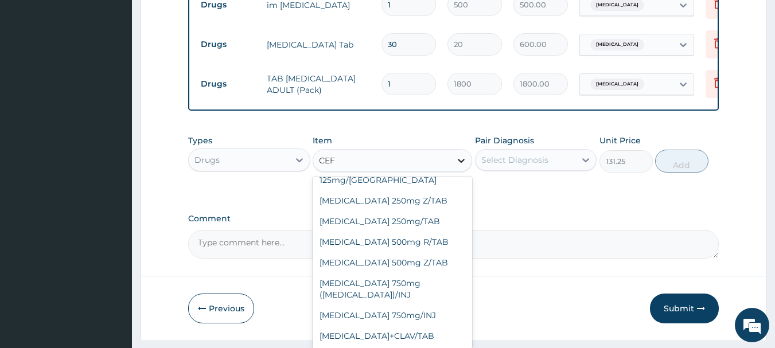
scroll to position [452, 0]
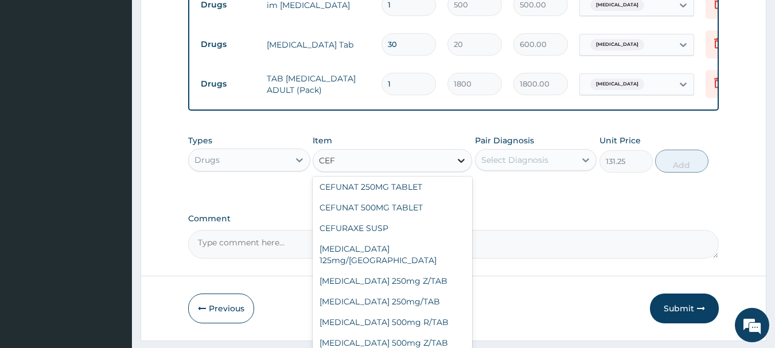
type input "CEFT"
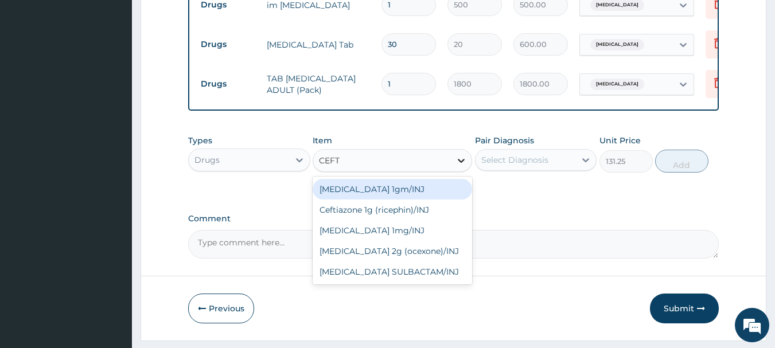
scroll to position [0, 0]
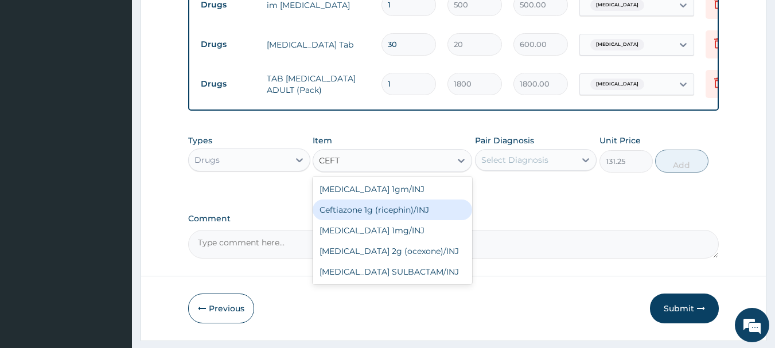
click at [410, 219] on div "Ceftiazone 1g (ricephin)/INJ" at bounding box center [392, 210] width 159 height 21
type input "1023.75"
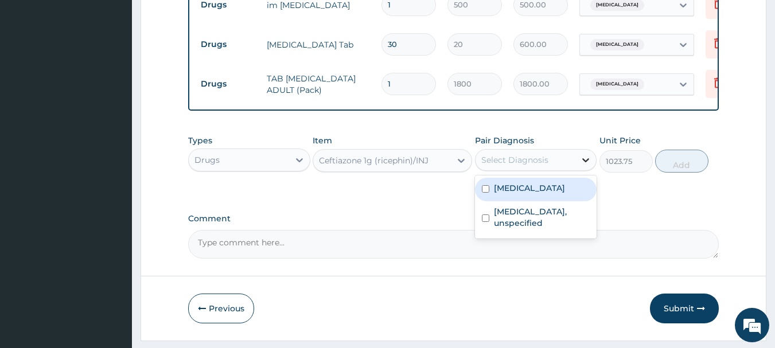
click at [580, 166] on icon at bounding box center [585, 159] width 11 height 11
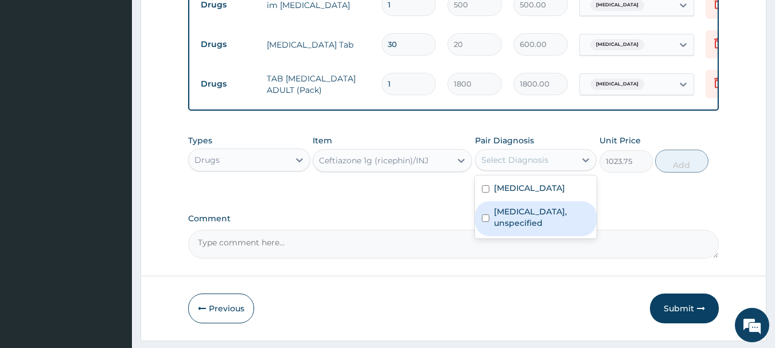
click at [485, 222] on input "checkbox" at bounding box center [485, 218] width 7 height 7
checkbox input "true"
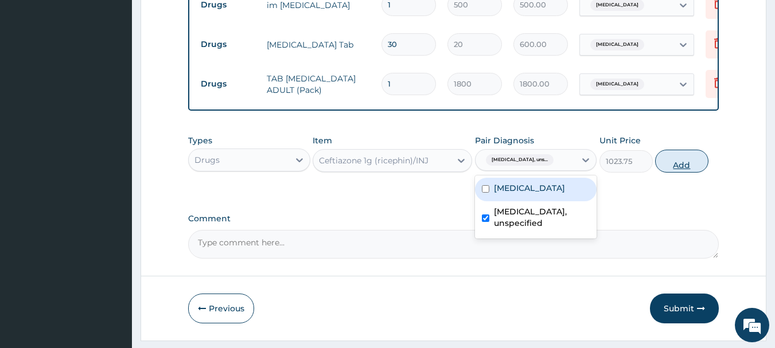
click at [684, 165] on button "Add" at bounding box center [681, 161] width 53 height 23
type input "0"
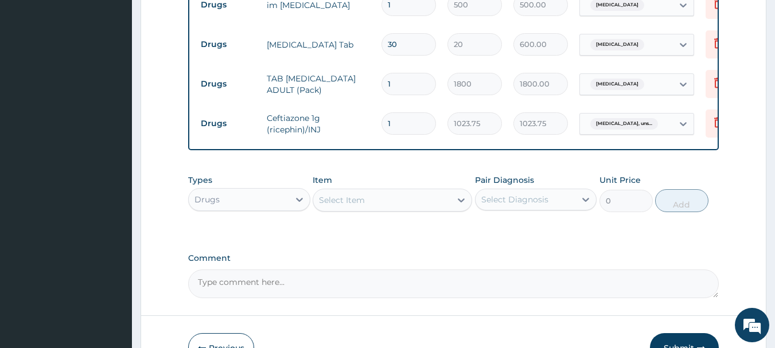
click at [371, 209] on div "Select Item" at bounding box center [382, 200] width 138 height 18
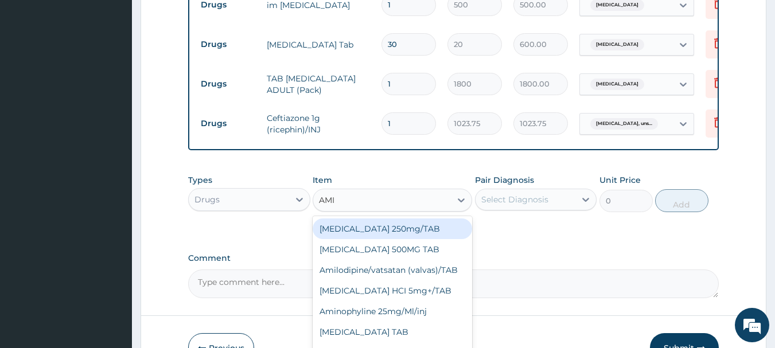
type input "AMIN"
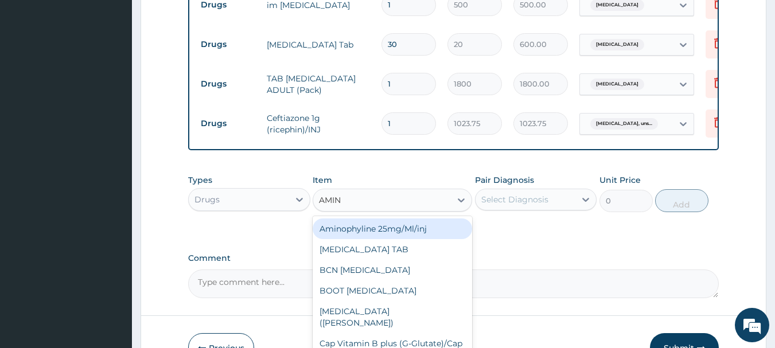
click at [380, 239] on div "Aminophyline 25mg/Ml/inj" at bounding box center [392, 229] width 159 height 21
type input "63"
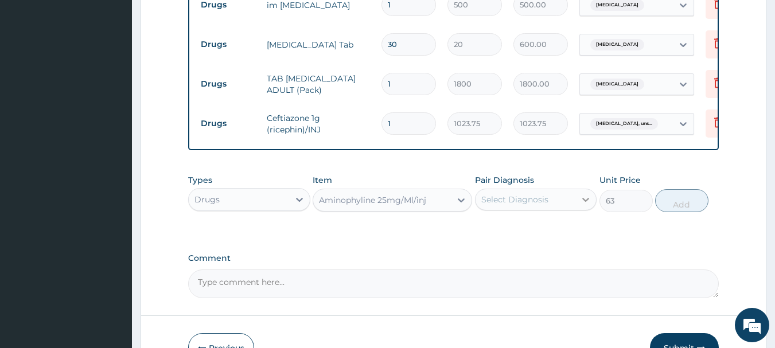
click at [590, 205] on icon at bounding box center [585, 199] width 11 height 11
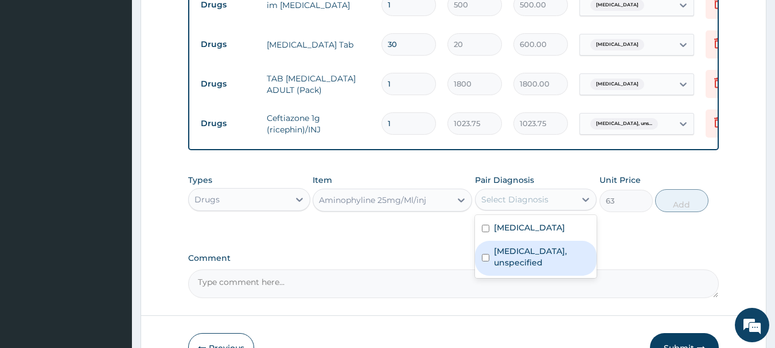
click at [488, 262] on input "checkbox" at bounding box center [485, 257] width 7 height 7
checkbox input "true"
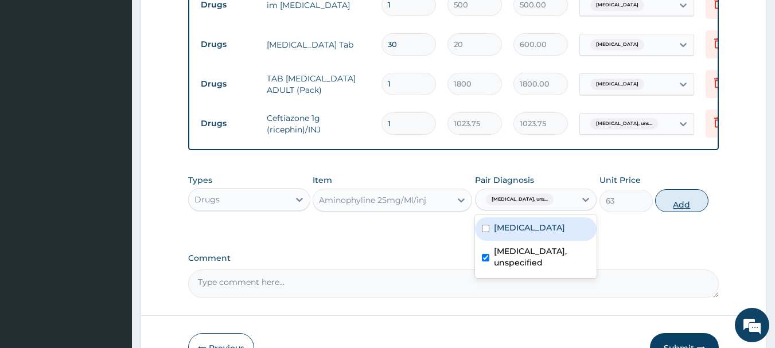
click at [679, 212] on button "Add" at bounding box center [681, 200] width 53 height 23
type input "0"
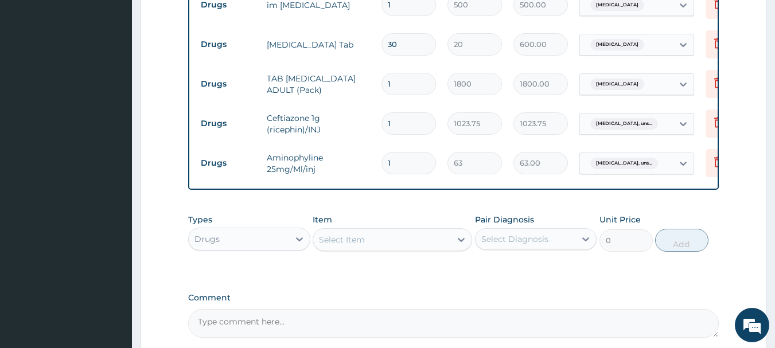
click at [347, 246] on div "Select Item" at bounding box center [342, 239] width 46 height 11
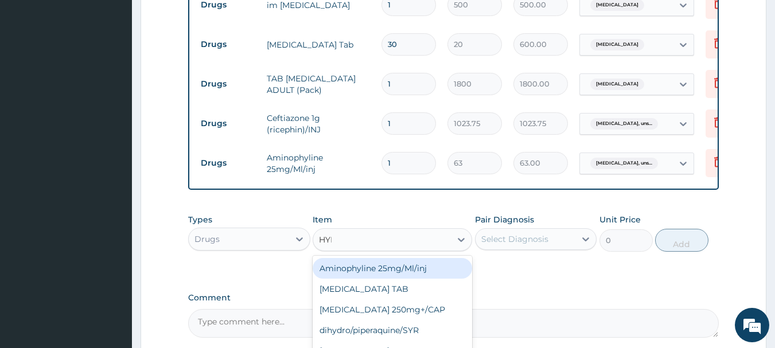
type input "HYDR"
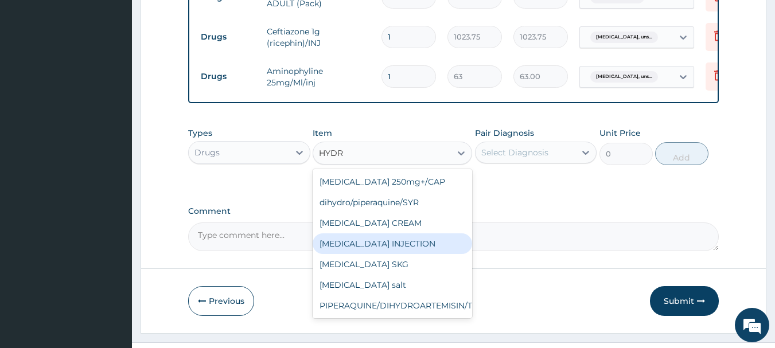
scroll to position [688, 0]
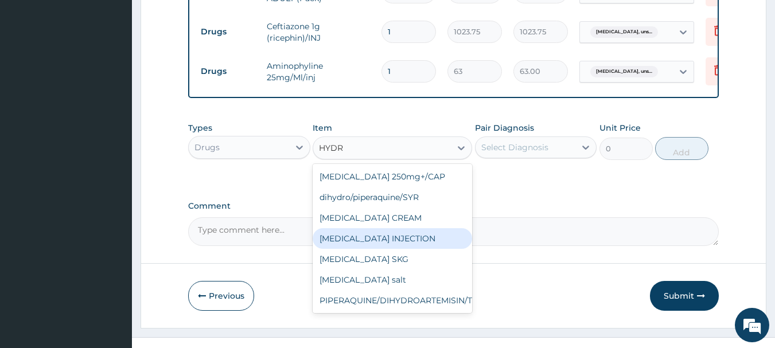
click at [411, 249] on div "[MEDICAL_DATA] INJECTION" at bounding box center [392, 238] width 159 height 21
type input "131.25"
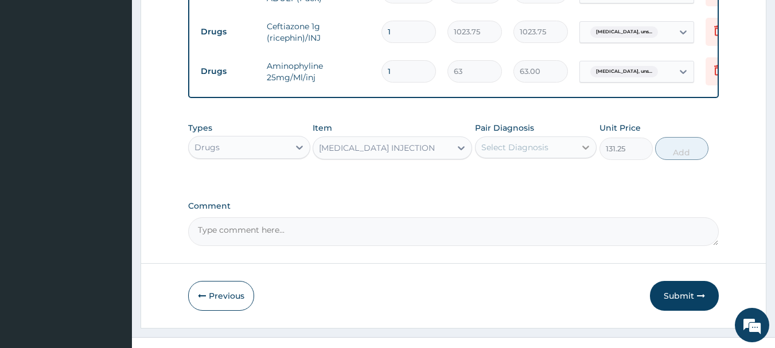
click at [583, 153] on icon at bounding box center [585, 147] width 11 height 11
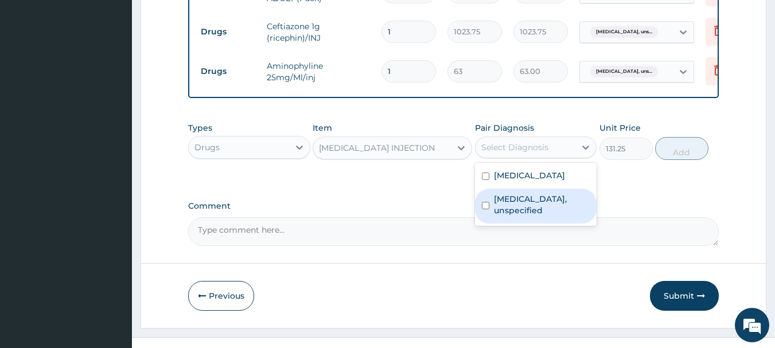
click at [503, 206] on label "Acute respiratory failure, unspecified" at bounding box center [542, 204] width 96 height 23
checkbox input "true"
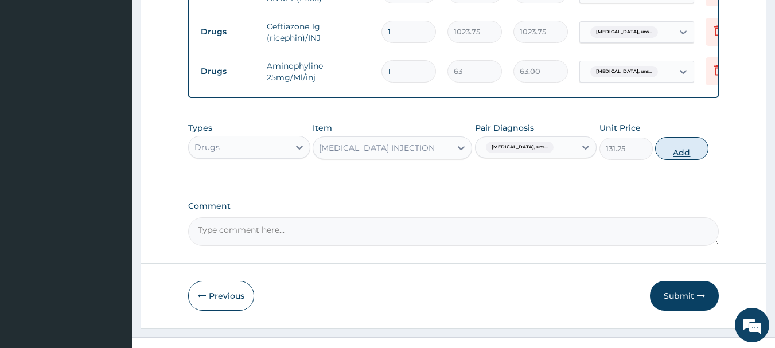
click at [675, 160] on button "Add" at bounding box center [681, 148] width 53 height 23
type input "0"
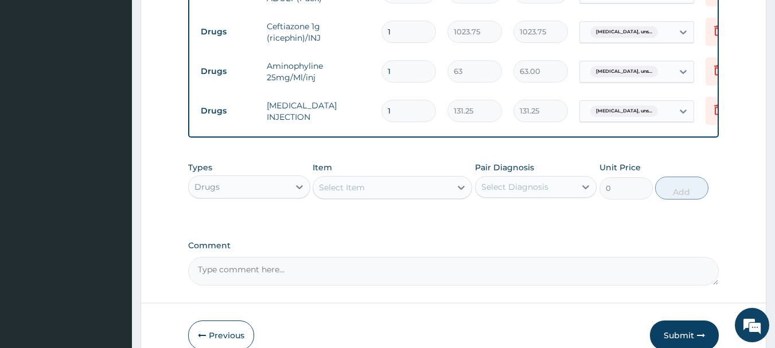
click at [360, 193] on div "Select Item" at bounding box center [342, 187] width 46 height 11
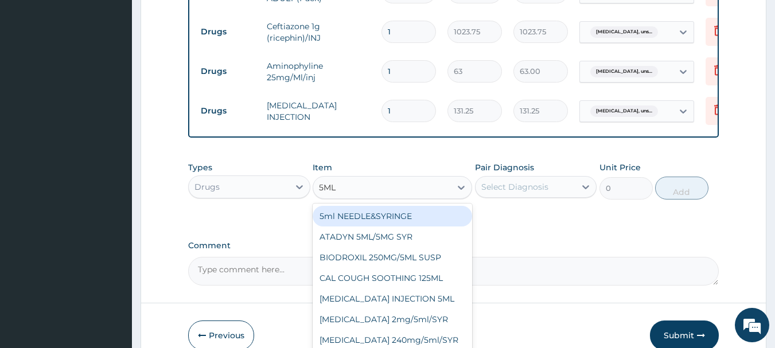
type input "5M"
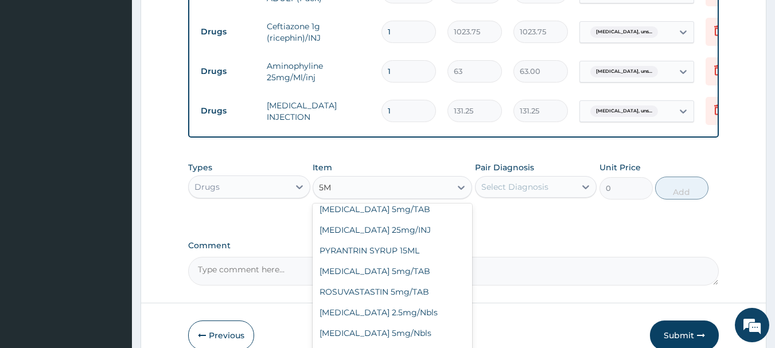
scroll to position [0, 0]
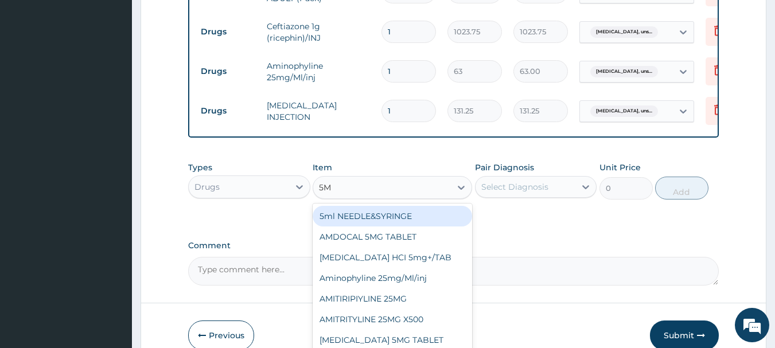
click at [358, 218] on div "5ml NEEDLE&SYRINGE" at bounding box center [392, 216] width 159 height 21
type input "26.25"
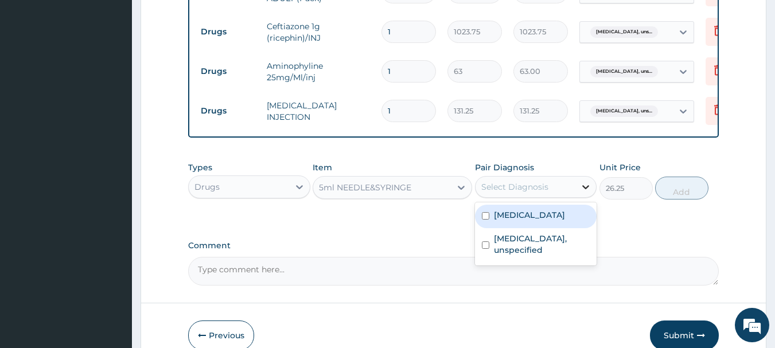
click at [584, 193] on icon at bounding box center [585, 186] width 11 height 11
click at [486, 220] on input "checkbox" at bounding box center [485, 215] width 7 height 7
checkbox input "true"
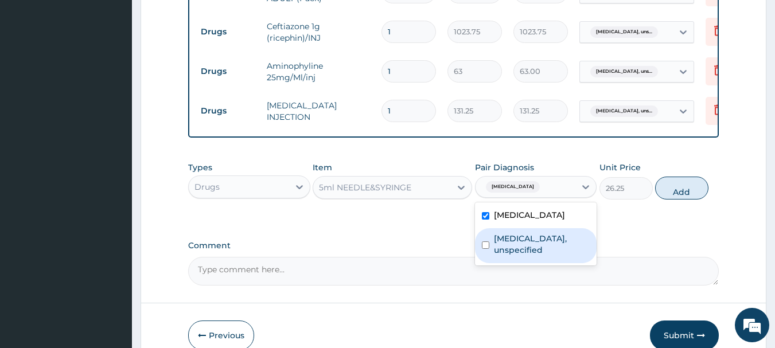
click at [482, 249] on input "checkbox" at bounding box center [485, 244] width 7 height 7
checkbox input "true"
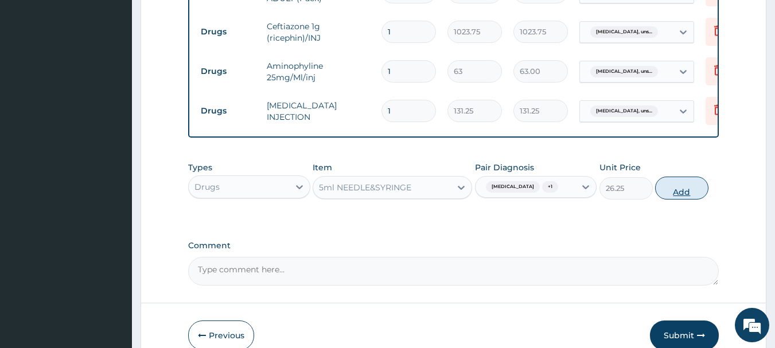
click at [682, 197] on button "Add" at bounding box center [681, 188] width 53 height 23
type input "0"
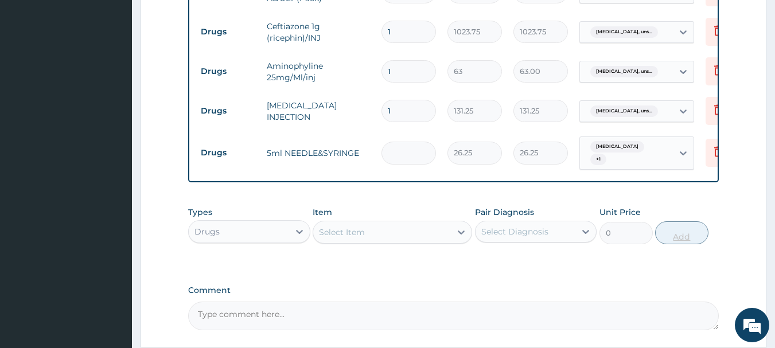
type input "0.00"
type input "6"
type input "157.50"
type input "6"
click at [339, 237] on div "Select Item" at bounding box center [342, 232] width 46 height 11
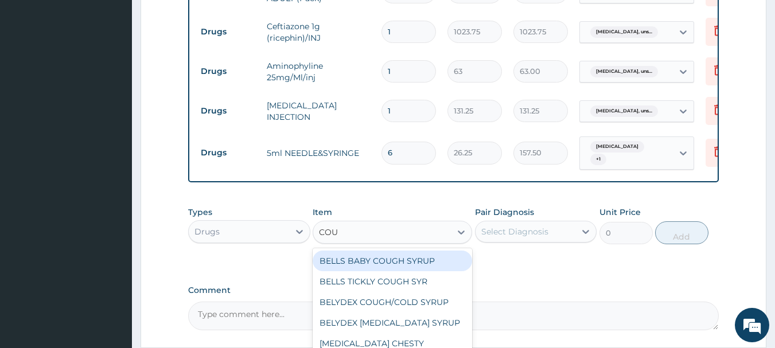
type input "COUG"
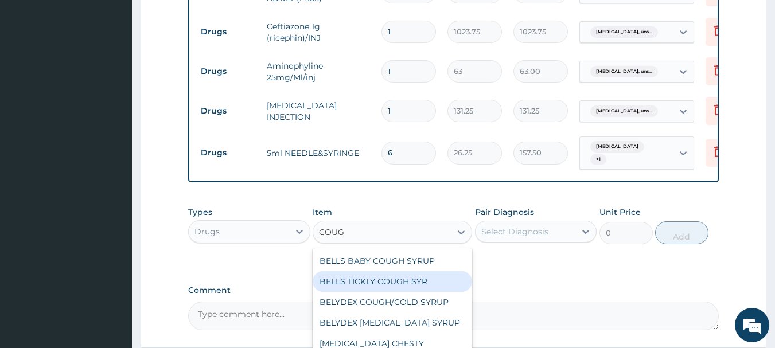
click at [354, 286] on div "BELLS TICKLY COUGH SYR" at bounding box center [392, 281] width 159 height 21
type input "341.25"
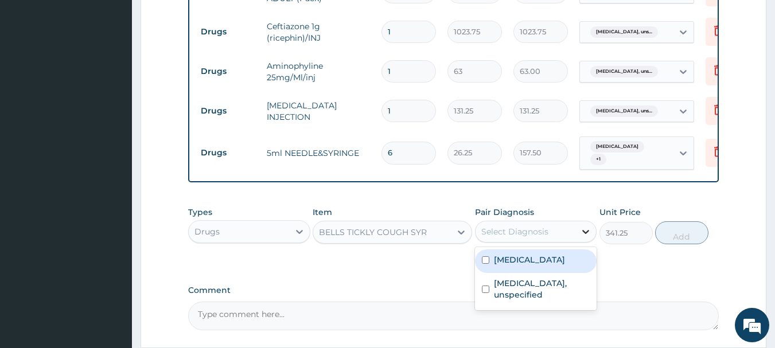
click at [584, 237] on icon at bounding box center [585, 231] width 11 height 11
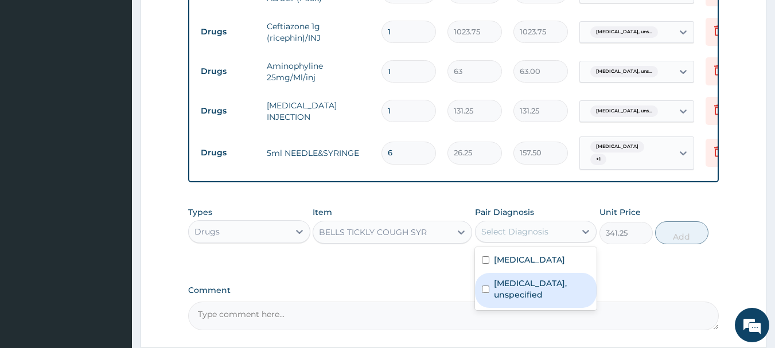
click at [485, 293] on input "checkbox" at bounding box center [485, 289] width 7 height 7
checkbox input "true"
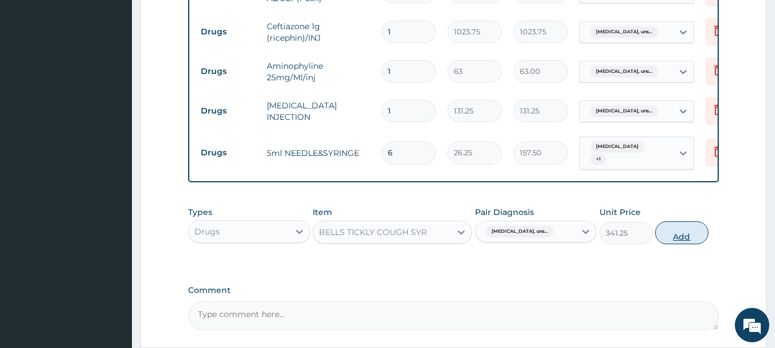
click at [676, 238] on button "Add" at bounding box center [681, 232] width 53 height 23
type input "0"
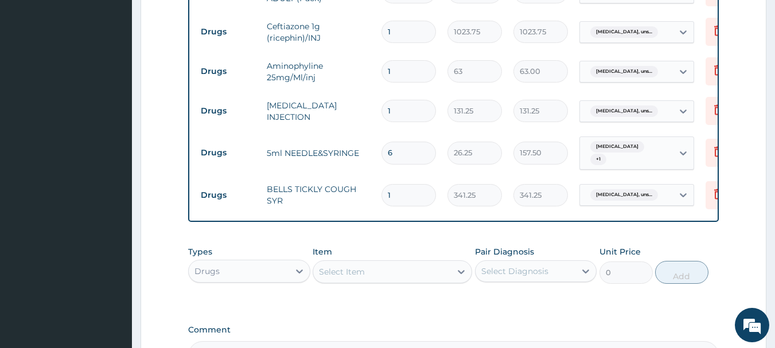
click at [396, 281] on div "Select Item" at bounding box center [382, 272] width 138 height 18
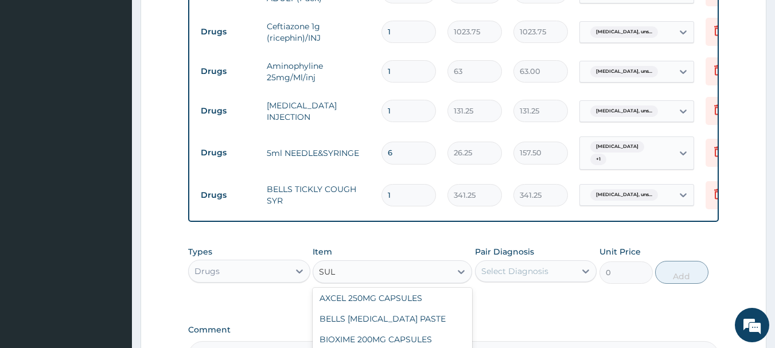
scroll to position [138, 0]
type input "SAL"
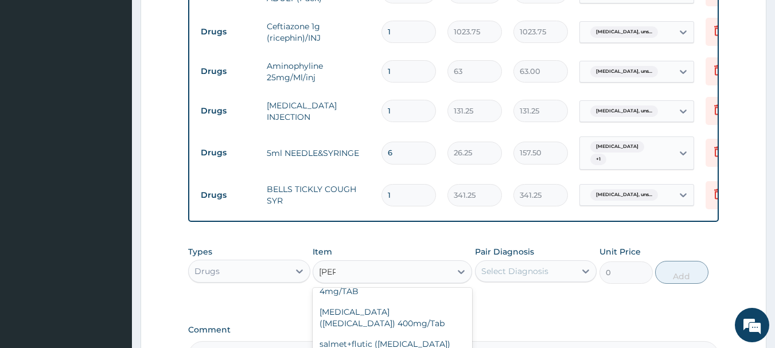
scroll to position [436, 0]
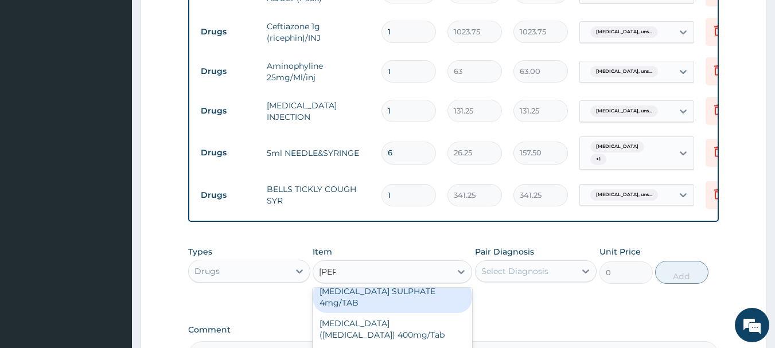
click at [367, 307] on div "[MEDICAL_DATA] SULPHATE 4mg/TAB" at bounding box center [392, 297] width 159 height 32
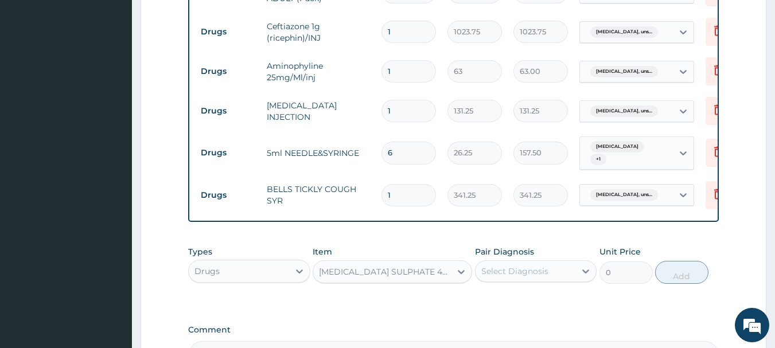
type input "1.05"
click at [583, 274] on icon at bounding box center [586, 272] width 7 height 4
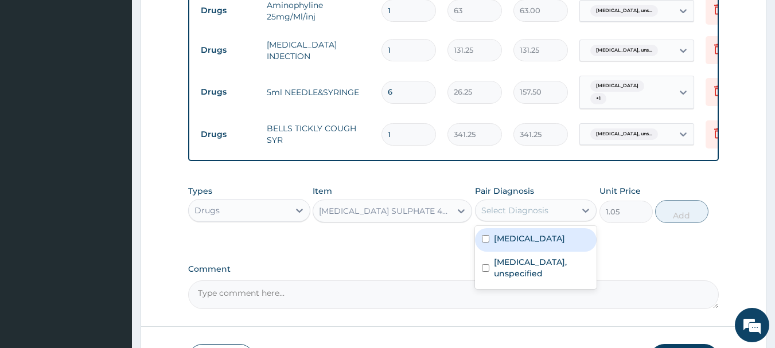
scroll to position [757, 0]
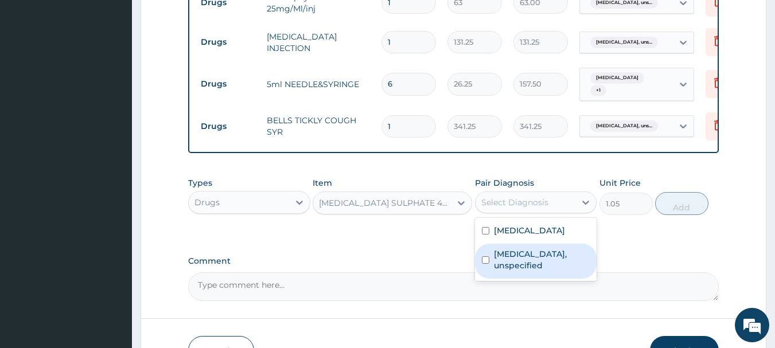
click at [484, 264] on input "checkbox" at bounding box center [485, 259] width 7 height 7
checkbox input "true"
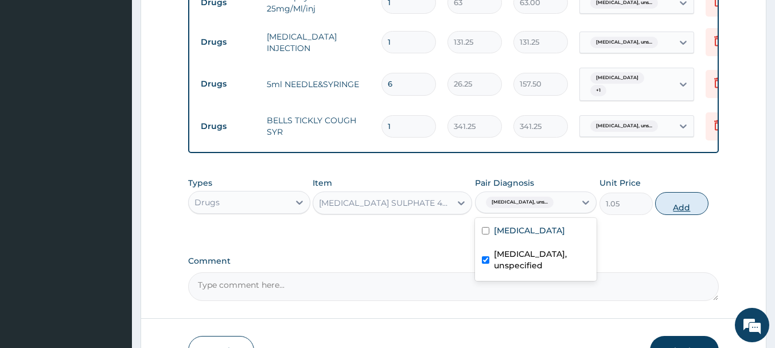
click at [678, 215] on button "Add" at bounding box center [681, 203] width 53 height 23
type input "0"
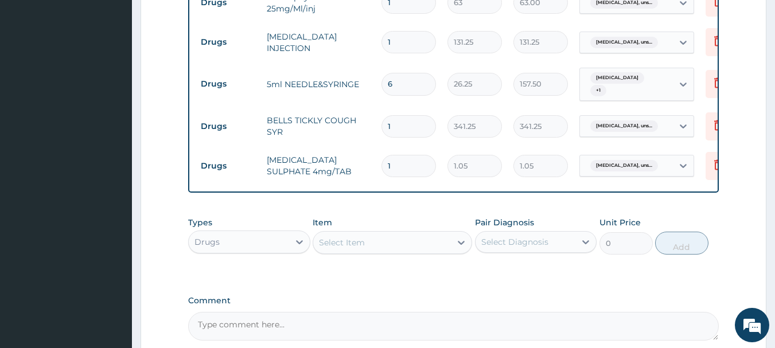
type input "0.00"
type input "2"
type input "2.10"
type input "21"
type input "22.05"
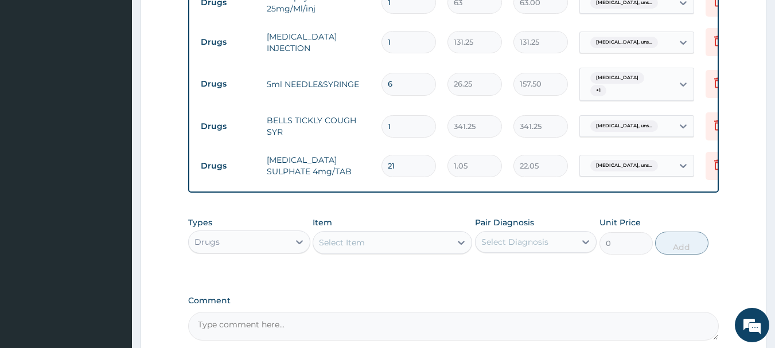
type input "21"
click at [328, 248] on div "Select Item" at bounding box center [342, 242] width 46 height 11
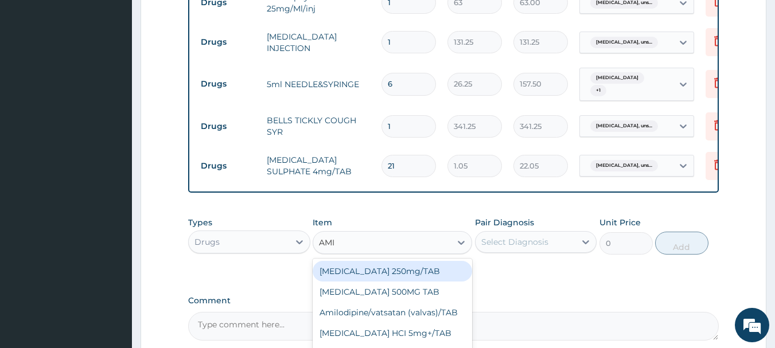
type input "AMIN"
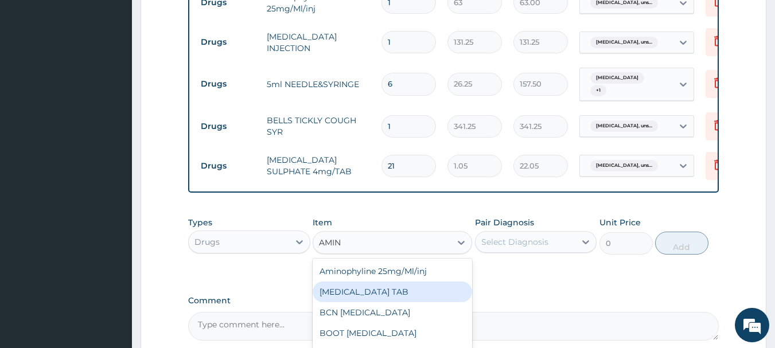
click at [353, 302] on div "[MEDICAL_DATA] TAB" at bounding box center [392, 292] width 159 height 21
type input "10.5"
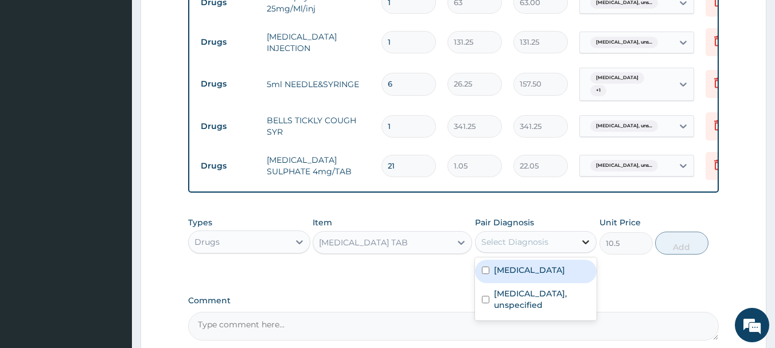
click at [582, 248] on icon at bounding box center [585, 241] width 11 height 11
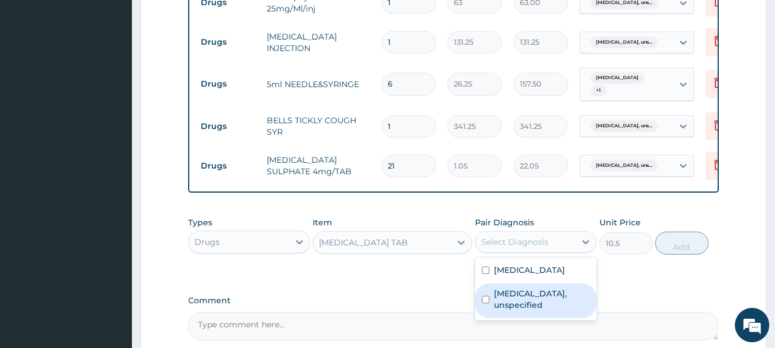
click at [488, 303] on input "checkbox" at bounding box center [485, 299] width 7 height 7
checkbox input "true"
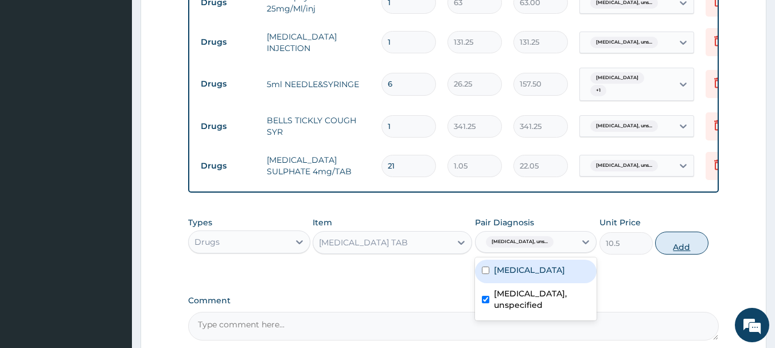
click at [680, 253] on button "Add" at bounding box center [681, 243] width 53 height 23
type input "0"
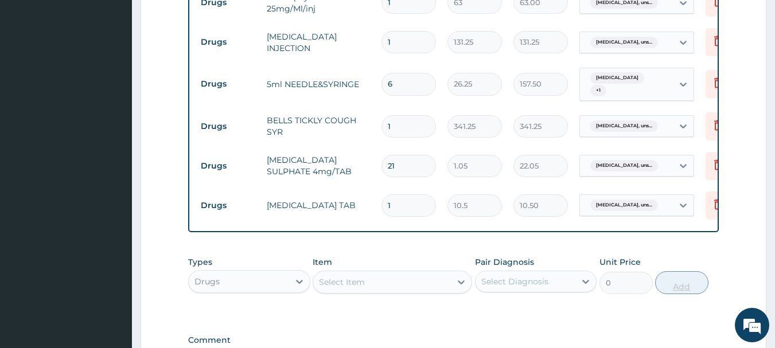
type input "14"
type input "147.00"
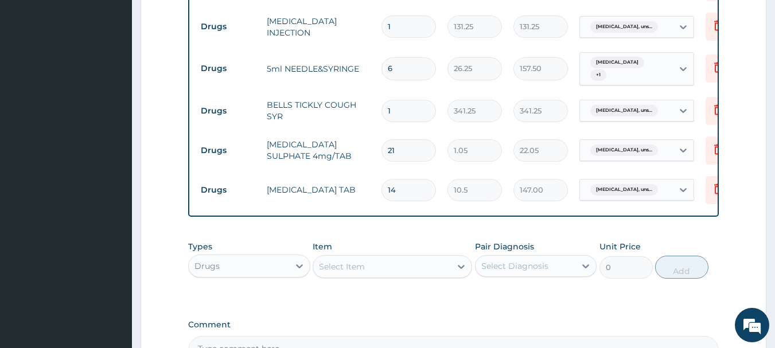
scroll to position [780, 0]
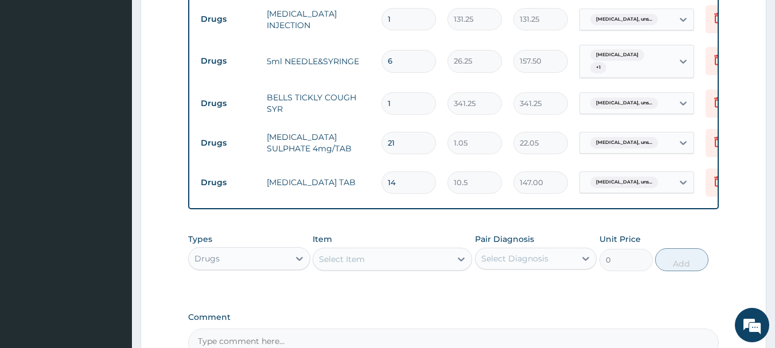
type input "14"
click at [363, 265] on div "Select Item" at bounding box center [342, 259] width 46 height 11
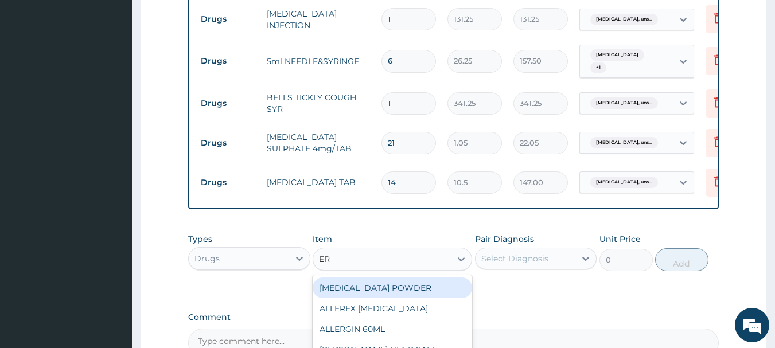
type input "ERY"
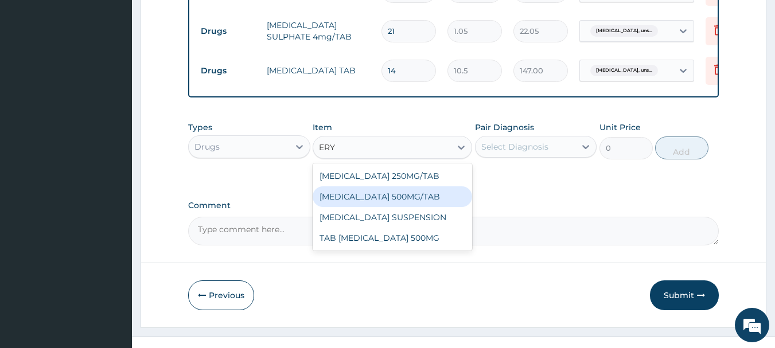
scroll to position [894, 0]
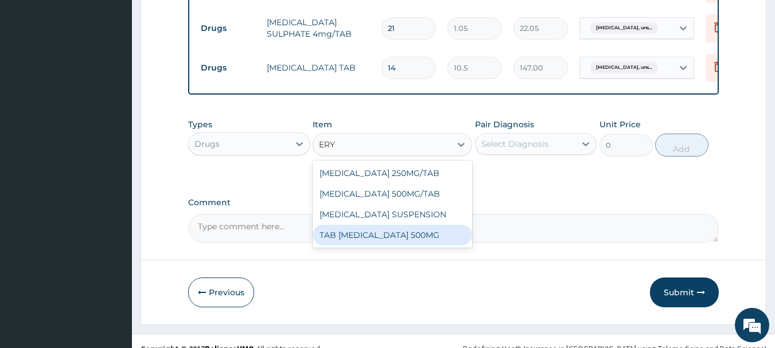
click at [350, 239] on div "TAB [MEDICAL_DATA] 500MG" at bounding box center [392, 235] width 159 height 21
type input "200"
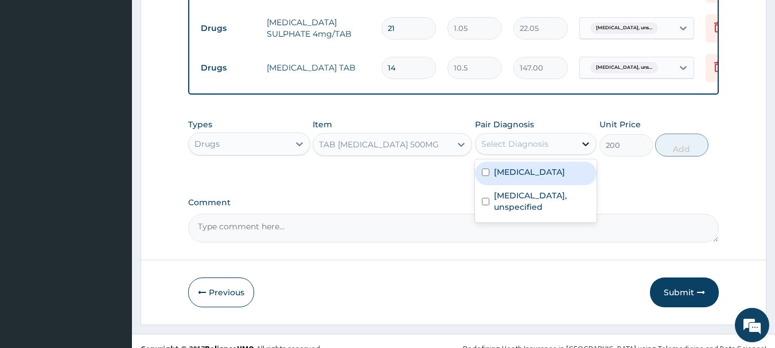
click at [584, 150] on icon at bounding box center [585, 143] width 11 height 11
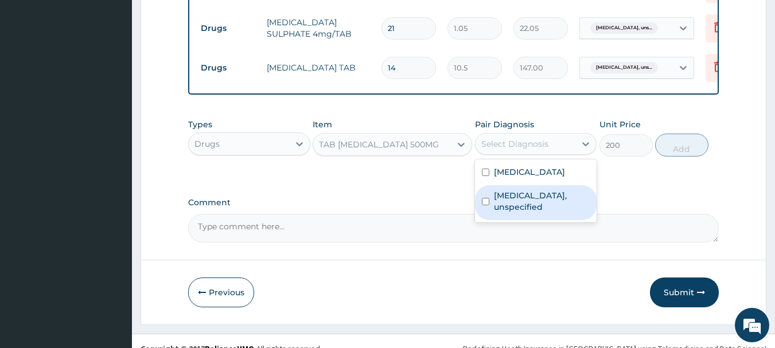
click at [488, 205] on input "checkbox" at bounding box center [485, 201] width 7 height 7
checkbox input "true"
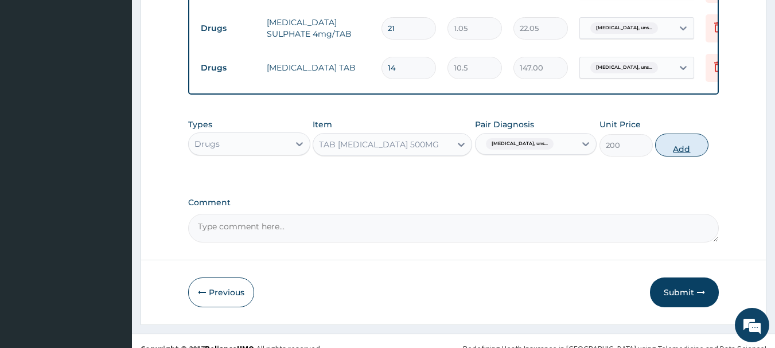
click at [673, 153] on button "Add" at bounding box center [681, 145] width 53 height 23
type input "0"
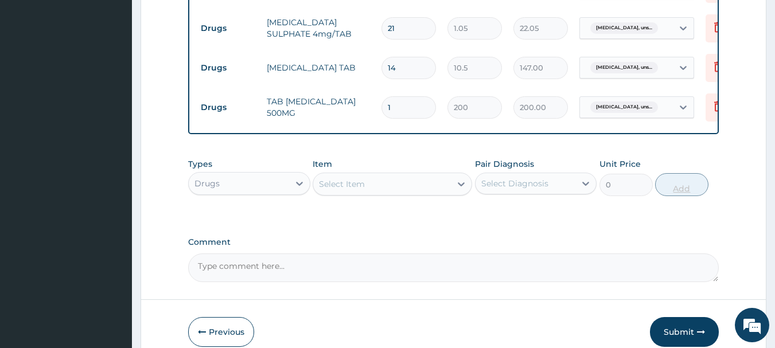
type input "0.00"
type input "2"
type input "400.00"
type input "21"
type input "4200.00"
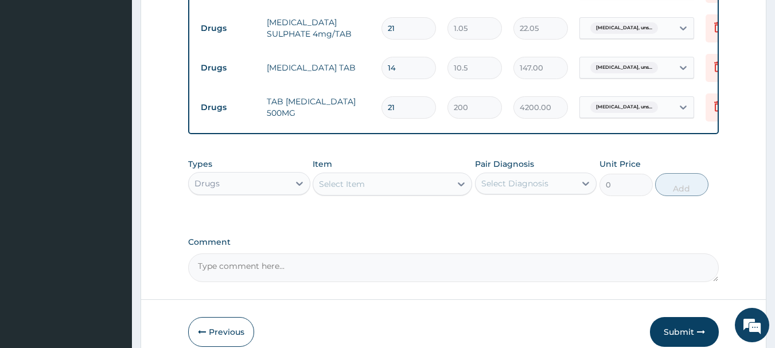
type input "21"
click at [407, 192] on div "Select Item" at bounding box center [382, 184] width 138 height 18
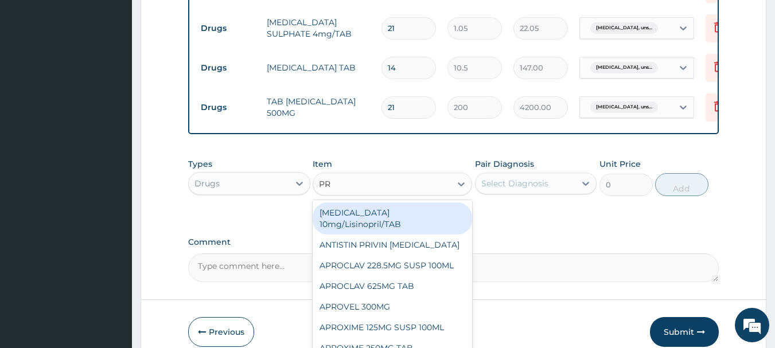
type input "PRE"
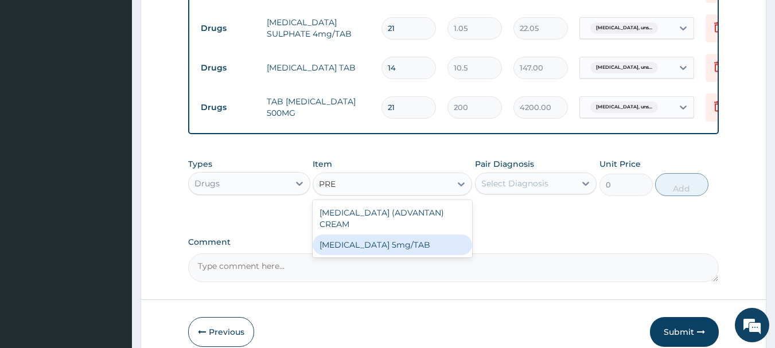
click at [398, 252] on div "[MEDICAL_DATA] 5mg/TAB" at bounding box center [392, 245] width 159 height 21
type input "3.15"
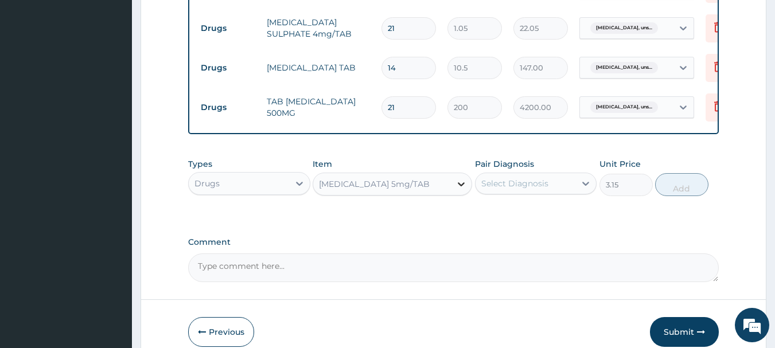
click at [465, 190] on icon at bounding box center [460, 183] width 11 height 11
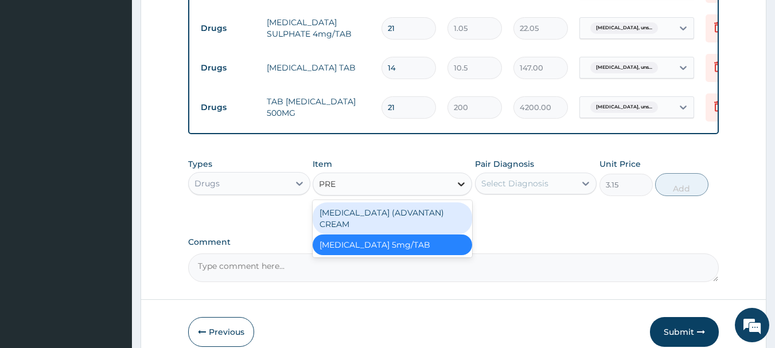
type input "PRED"
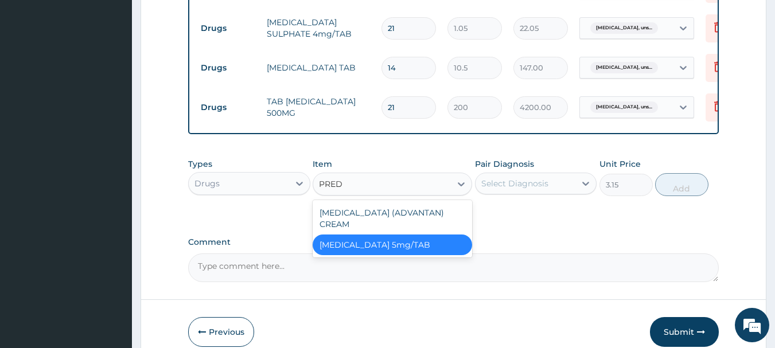
click at [458, 247] on div "[MEDICAL_DATA] 5mg/TAB" at bounding box center [392, 245] width 159 height 21
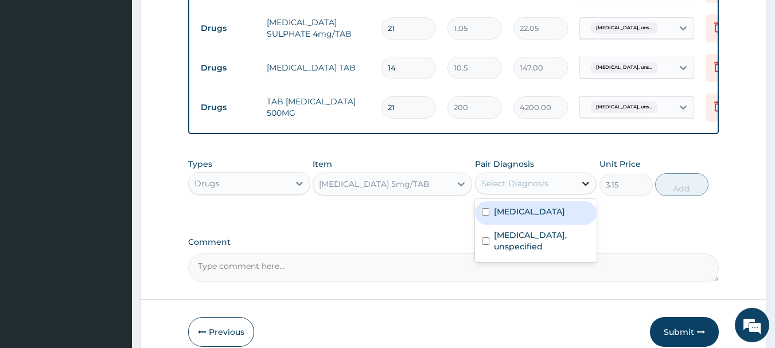
click at [584, 189] on icon at bounding box center [585, 183] width 11 height 11
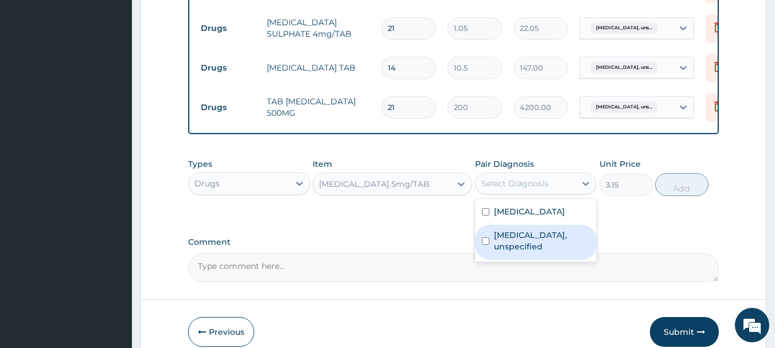
click at [483, 245] on input "checkbox" at bounding box center [485, 240] width 7 height 7
checkbox input "true"
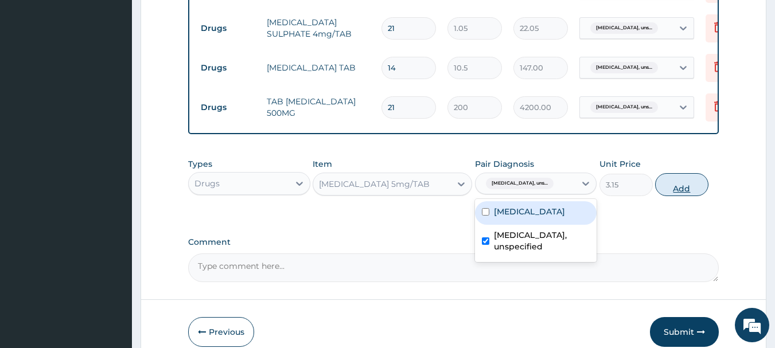
click at [686, 192] on button "Add" at bounding box center [681, 184] width 53 height 23
type input "0"
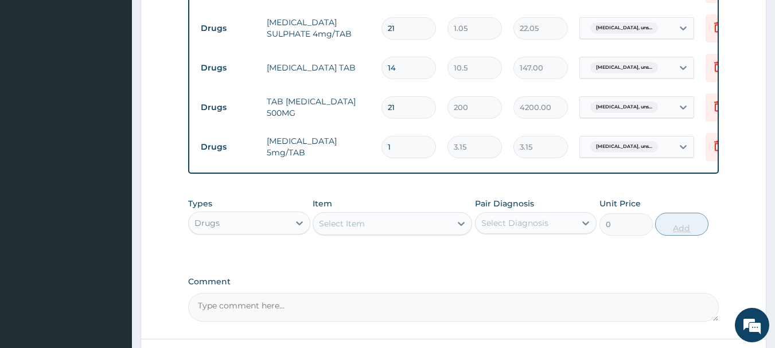
type input "14"
type input "44.10"
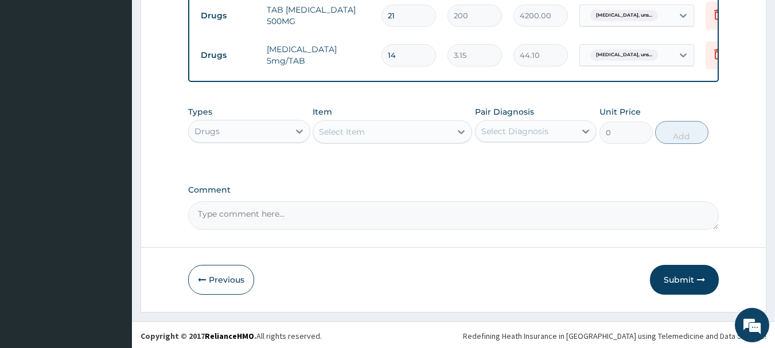
scroll to position [997, 0]
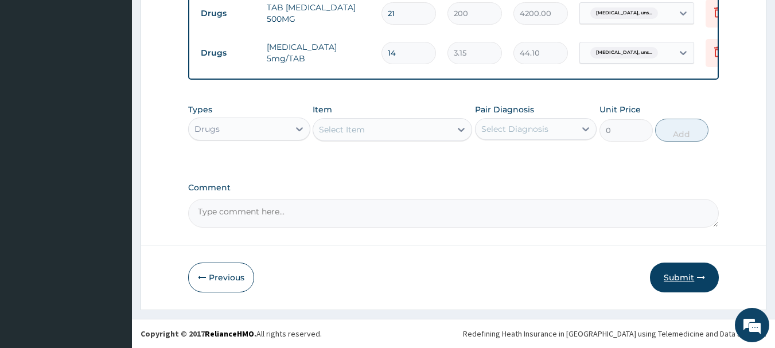
type input "14"
click at [681, 277] on button "Submit" at bounding box center [684, 278] width 69 height 30
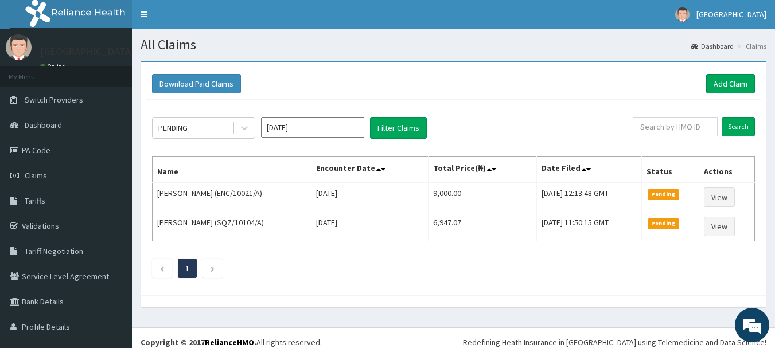
click at [353, 129] on input "[DATE]" at bounding box center [312, 127] width 103 height 21
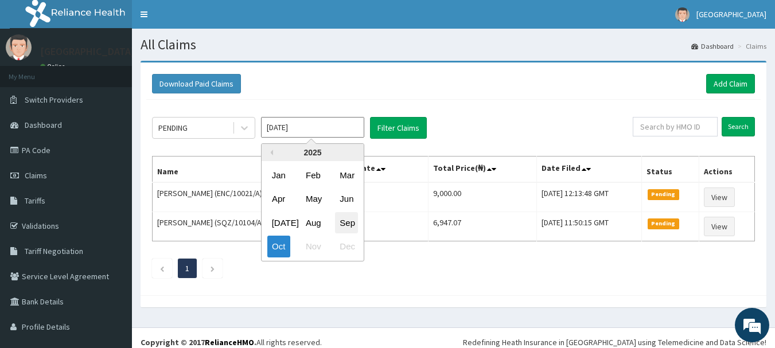
click at [352, 225] on div "Sep" at bounding box center [346, 222] width 23 height 21
type input "[DATE]"
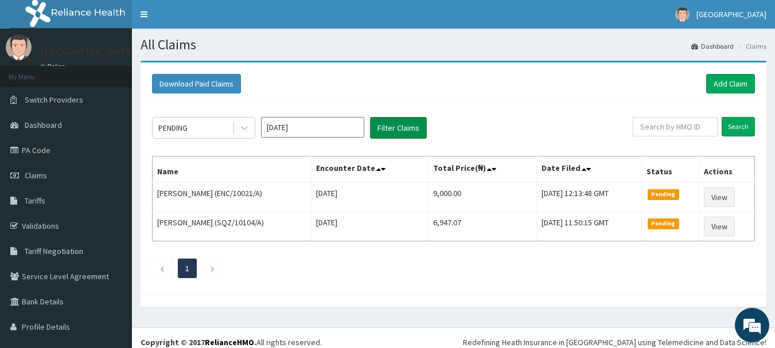
click at [408, 129] on button "Filter Claims" at bounding box center [398, 128] width 57 height 22
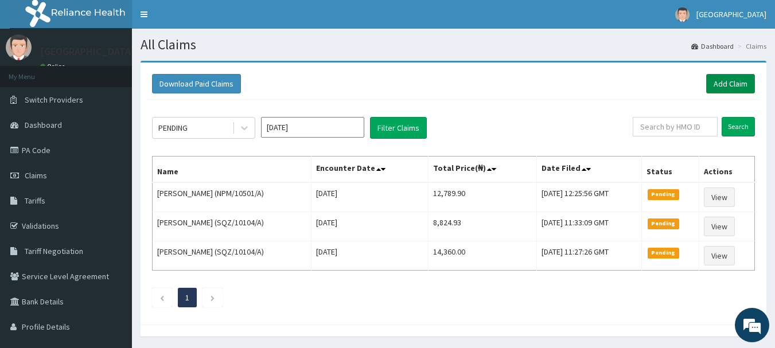
click at [727, 83] on link "Add Claim" at bounding box center [730, 84] width 49 height 20
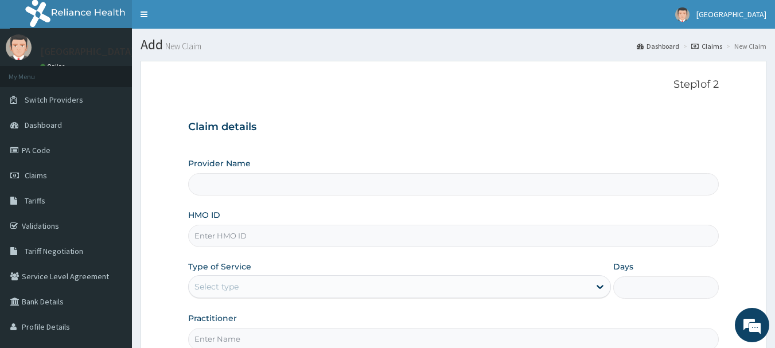
click at [255, 183] on input "Provider Name" at bounding box center [453, 184] width 531 height 22
click at [235, 238] on input "HMO ID" at bounding box center [453, 236] width 531 height 22
type input "NPM/"
type input "[GEOGRAPHIC_DATA]"
type input "NPM/10501/A"
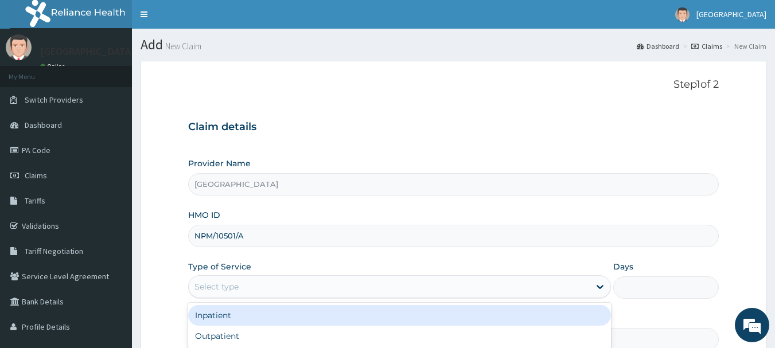
click at [256, 275] on div "Select type" at bounding box center [399, 286] width 423 height 23
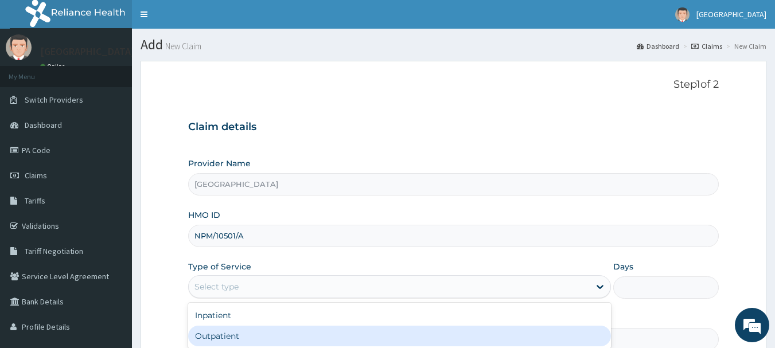
click at [247, 329] on div "Outpatient" at bounding box center [399, 336] width 423 height 21
type input "1"
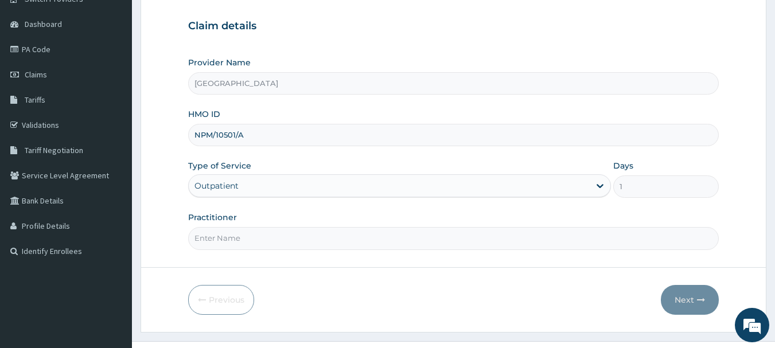
scroll to position [123, 0]
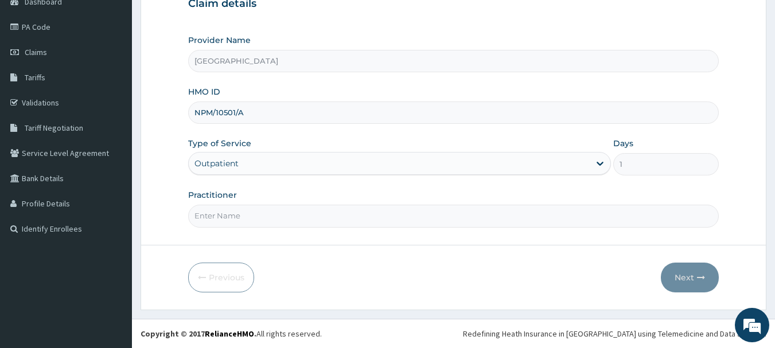
click at [365, 207] on input "Practitioner" at bounding box center [453, 216] width 531 height 22
type input "Dr. A.A AMAO"
click at [680, 280] on button "Next" at bounding box center [690, 278] width 58 height 30
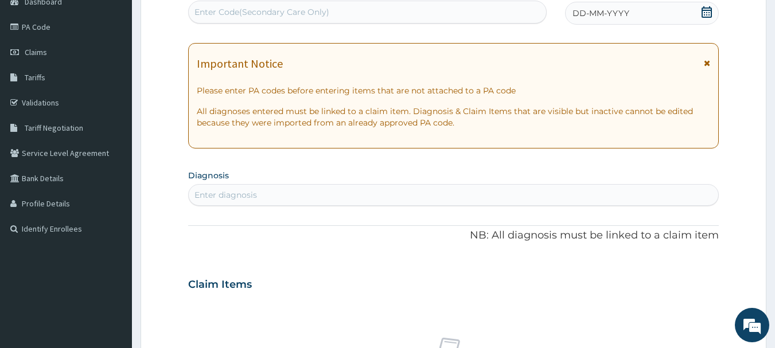
click at [263, 196] on div "Enter diagnosis" at bounding box center [454, 195] width 530 height 18
type input "URIN"
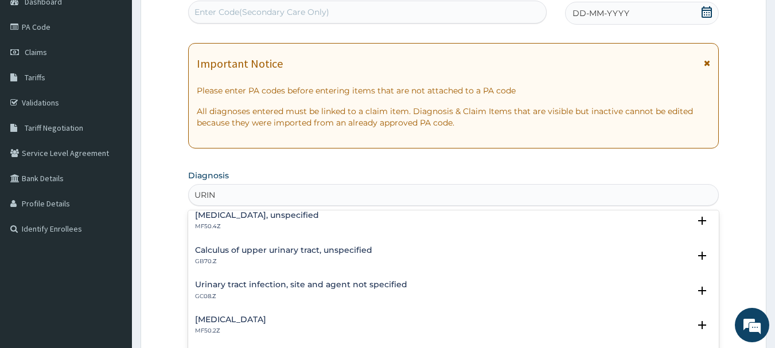
scroll to position [150, 0]
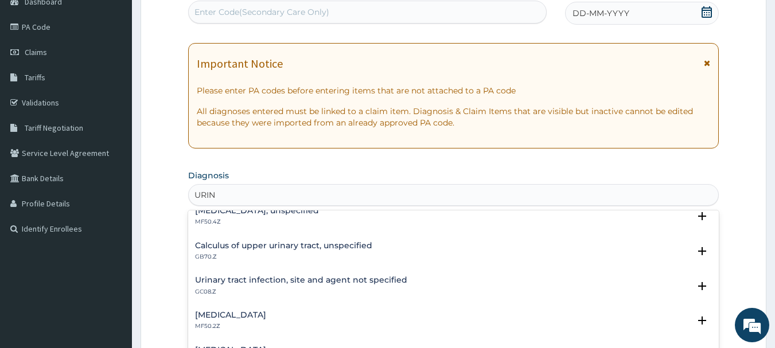
click at [237, 280] on h4 "Urinary tract infection, site and agent not specified" at bounding box center [301, 280] width 212 height 9
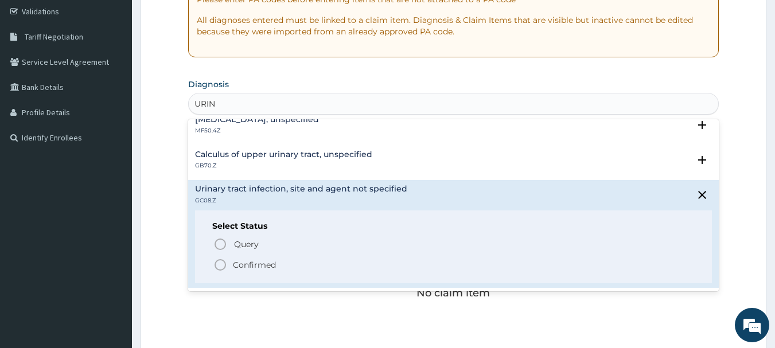
scroll to position [215, 0]
click at [222, 263] on icon "status option filled" at bounding box center [220, 265] width 14 height 14
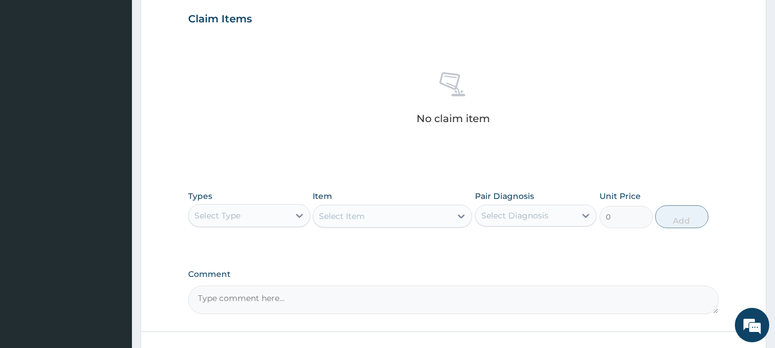
scroll to position [399, 0]
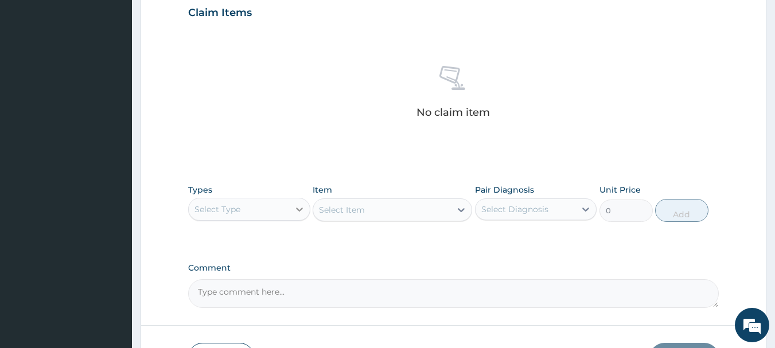
click at [300, 210] on icon at bounding box center [299, 210] width 7 height 4
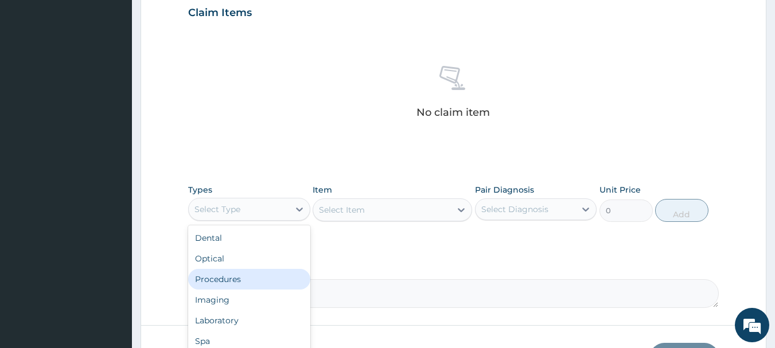
click at [237, 275] on div "Procedures" at bounding box center [249, 279] width 122 height 21
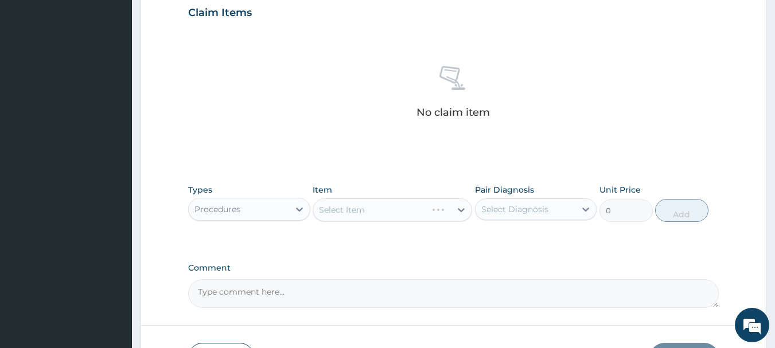
click at [458, 213] on div "Select Item" at bounding box center [392, 209] width 159 height 23
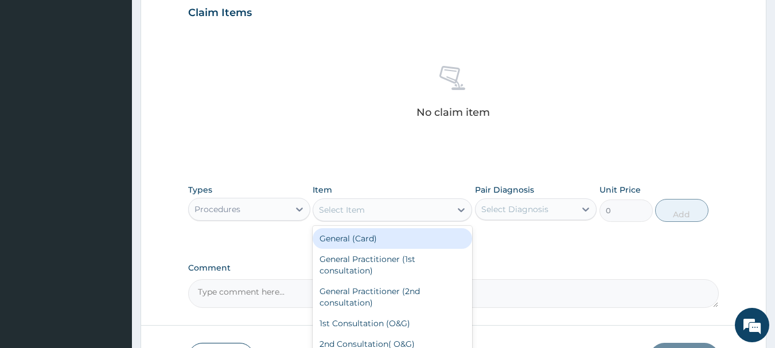
click at [462, 207] on icon at bounding box center [460, 209] width 11 height 11
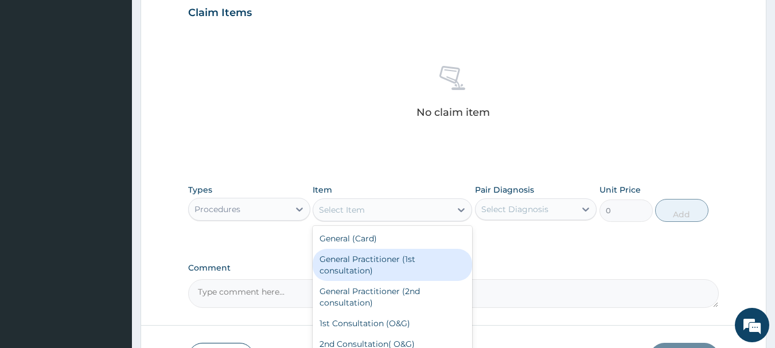
click at [383, 259] on div "General Practitioner (1st consultation)" at bounding box center [392, 265] width 159 height 32
type input "1500"
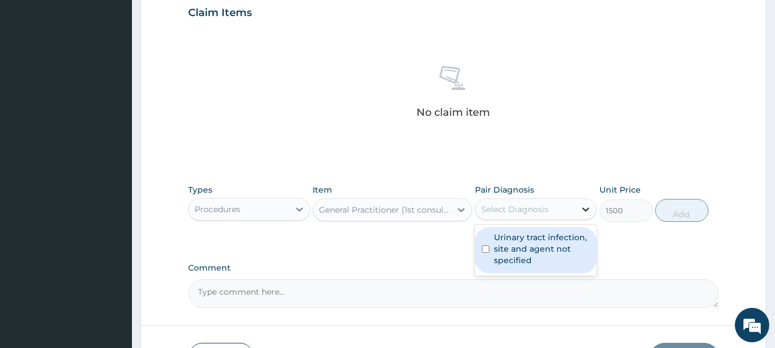
click at [587, 208] on icon at bounding box center [585, 209] width 11 height 11
click at [488, 250] on input "checkbox" at bounding box center [485, 249] width 7 height 7
checkbox input "true"
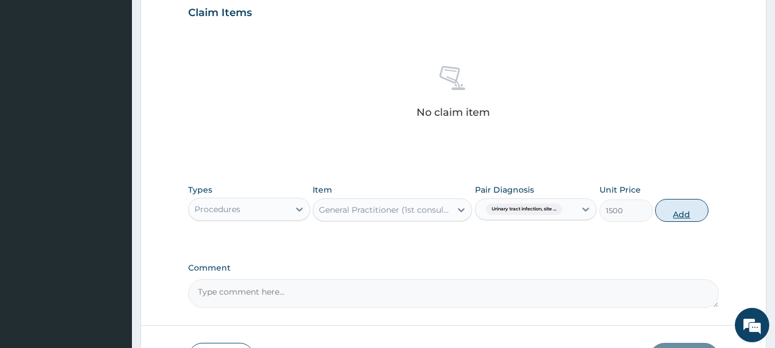
click at [688, 210] on button "Add" at bounding box center [681, 210] width 53 height 23
type input "0"
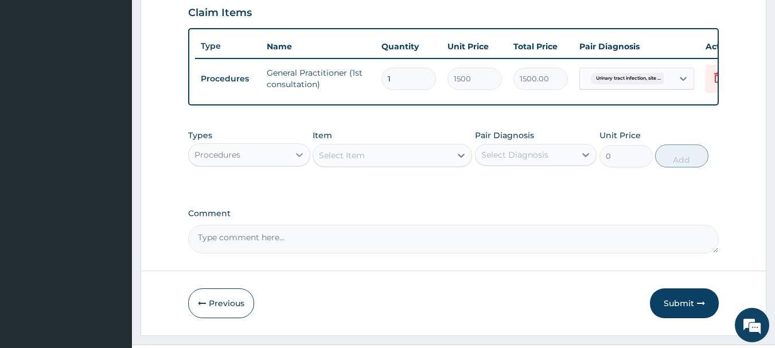
click at [299, 161] on icon at bounding box center [299, 154] width 11 height 11
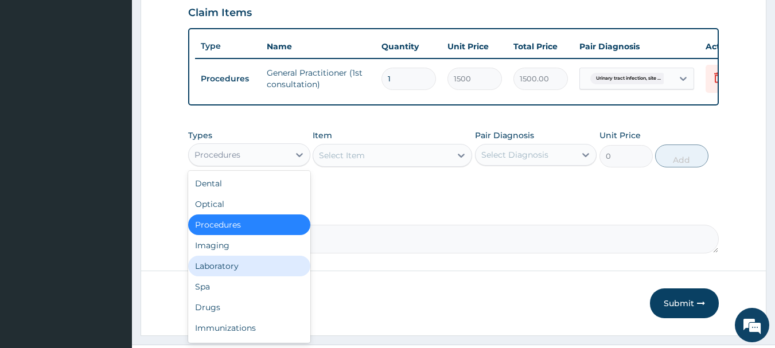
click at [227, 276] on div "Laboratory" at bounding box center [249, 266] width 122 height 21
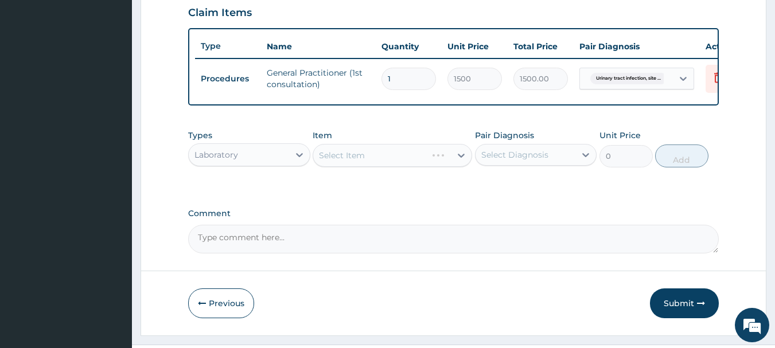
click at [458, 162] on div "Select Item" at bounding box center [392, 155] width 159 height 23
click at [441, 163] on div "Select Item" at bounding box center [382, 155] width 138 height 18
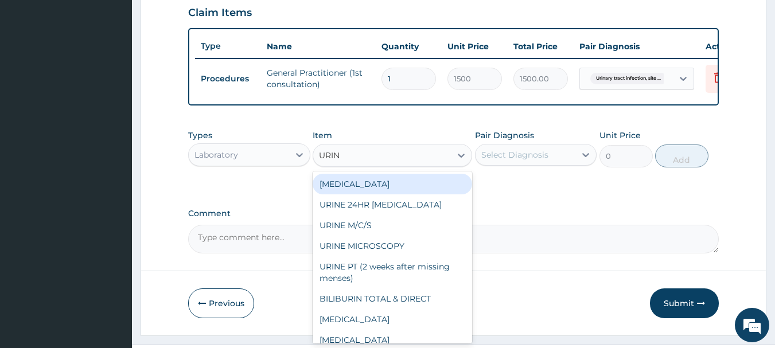
type input "URINA"
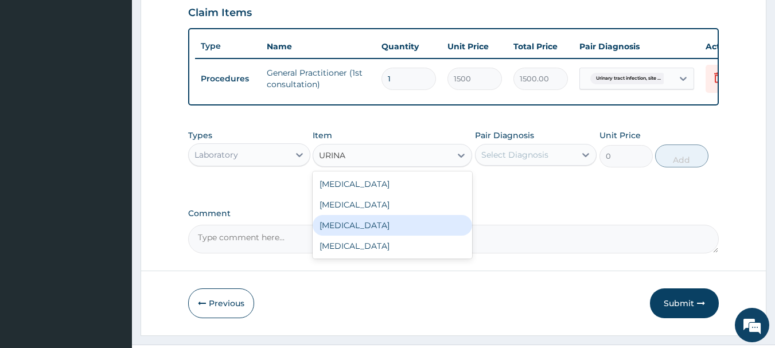
click at [370, 235] on div "[MEDICAL_DATA]" at bounding box center [392, 225] width 159 height 21
type input "1500"
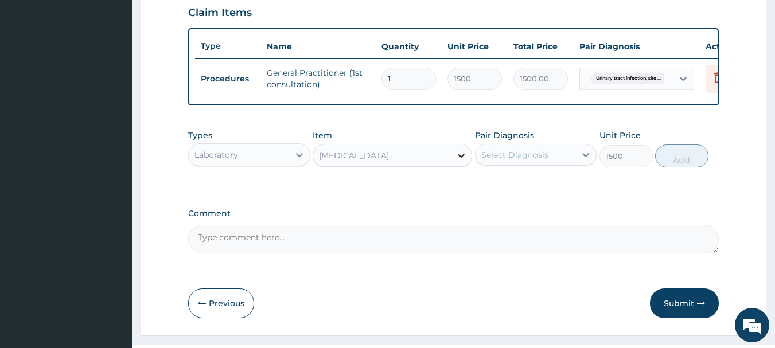
click at [457, 161] on icon at bounding box center [460, 155] width 11 height 11
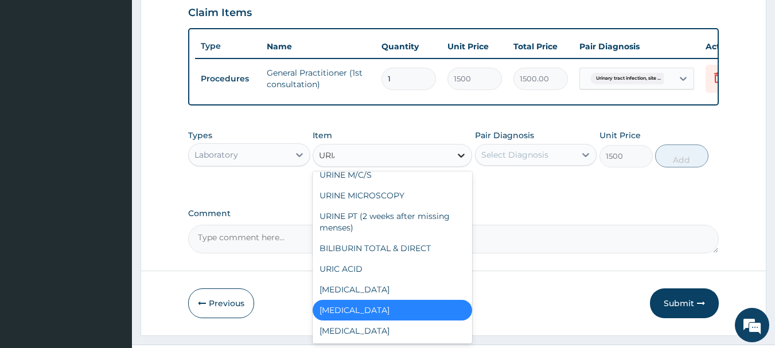
scroll to position [0, 0]
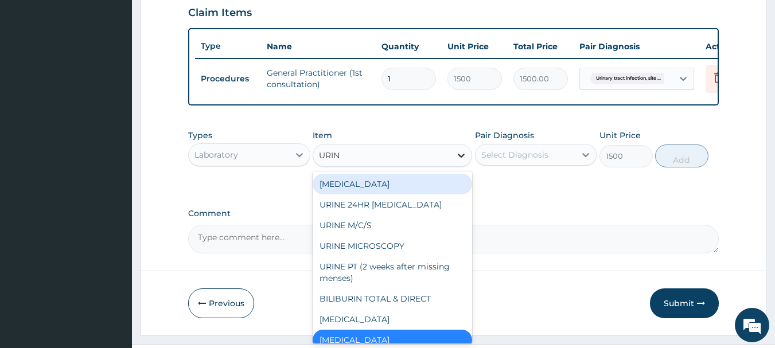
type input "URINA"
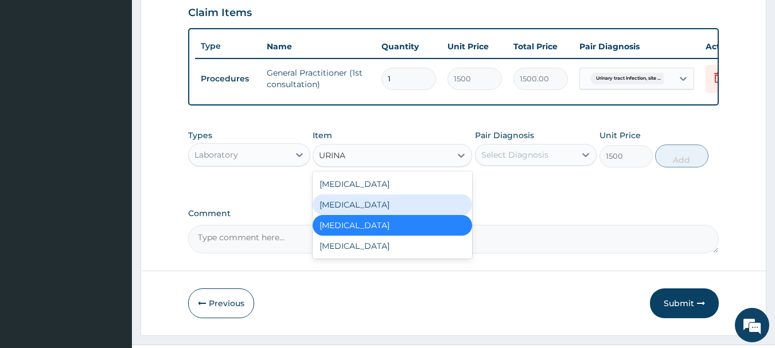
click at [387, 215] on div "[MEDICAL_DATA]" at bounding box center [392, 204] width 159 height 21
type input "400"
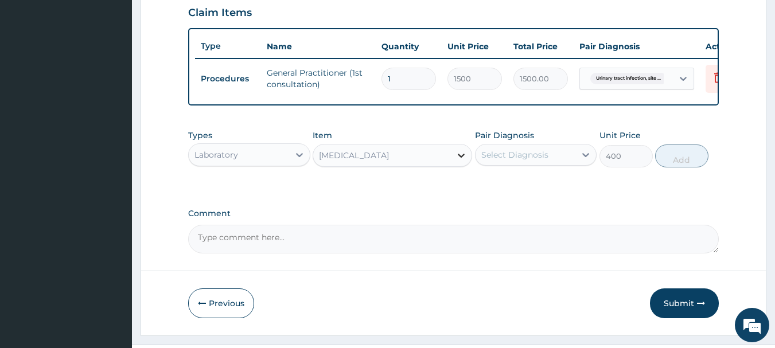
click at [458, 158] on icon at bounding box center [461, 156] width 7 height 4
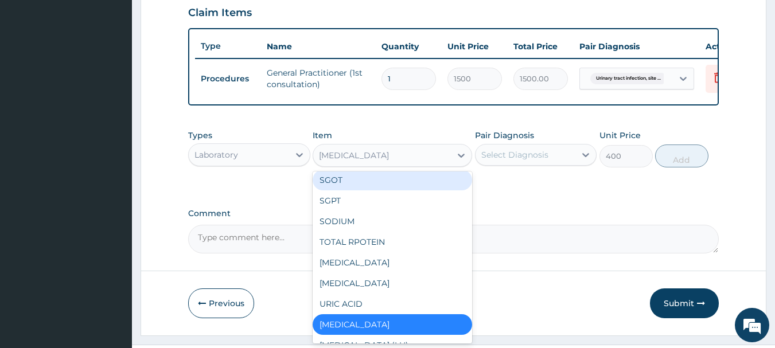
scroll to position [2719, 0]
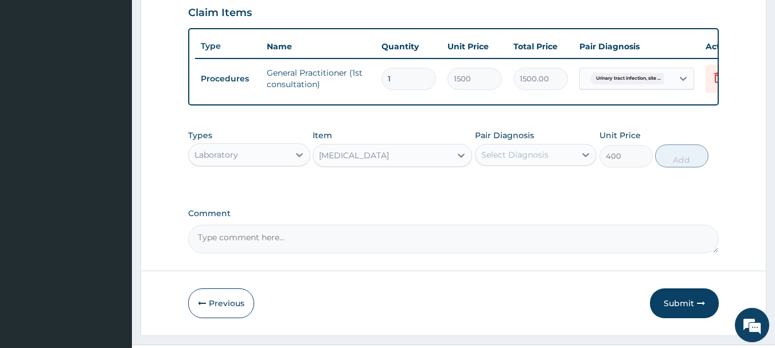
click at [373, 159] on div "[MEDICAL_DATA]" at bounding box center [382, 155] width 138 height 18
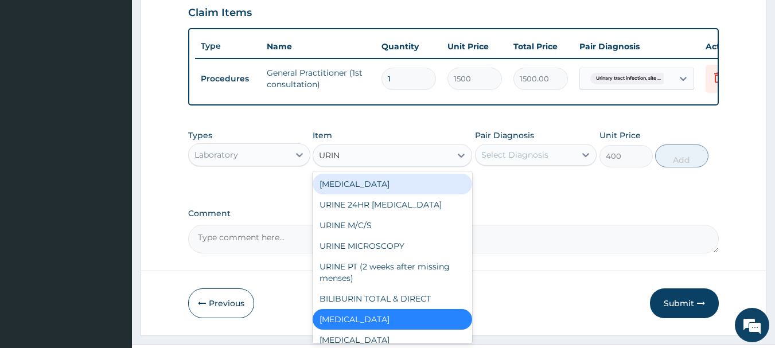
type input "URINA"
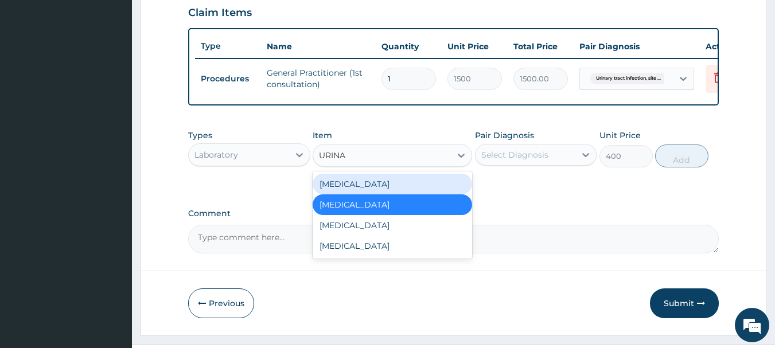
click at [346, 193] on div "[MEDICAL_DATA]" at bounding box center [392, 184] width 159 height 21
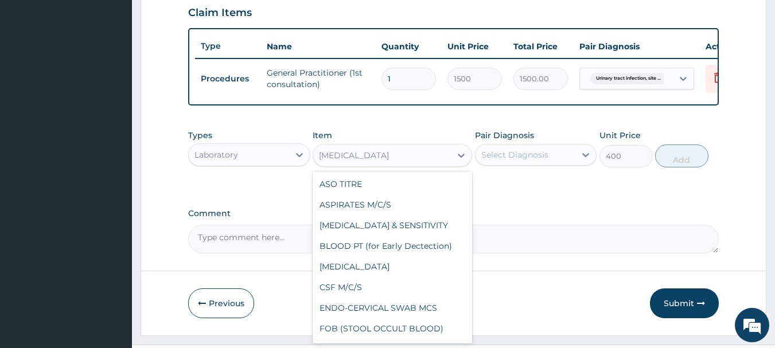
click at [373, 165] on div "[MEDICAL_DATA]" at bounding box center [382, 155] width 138 height 18
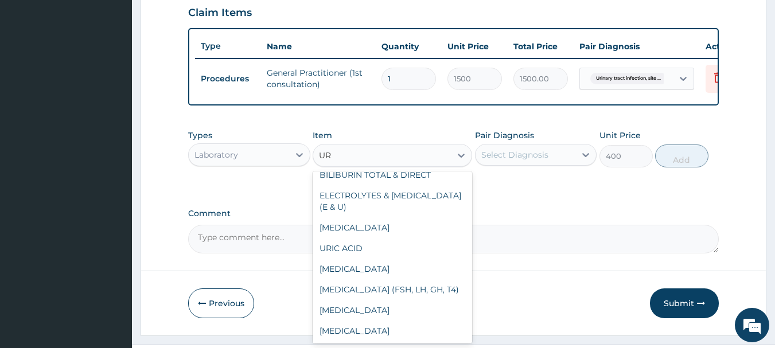
scroll to position [0, 0]
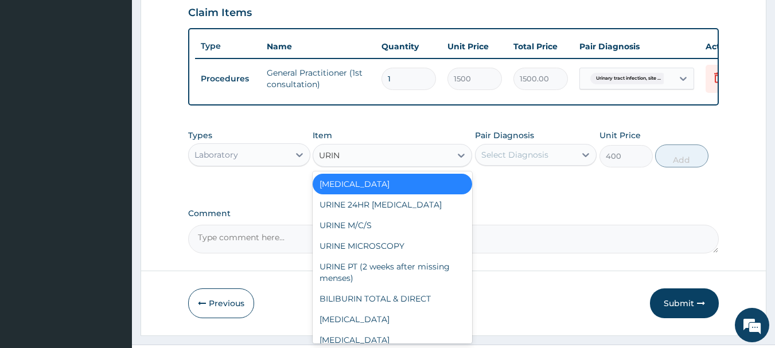
type input "URINA"
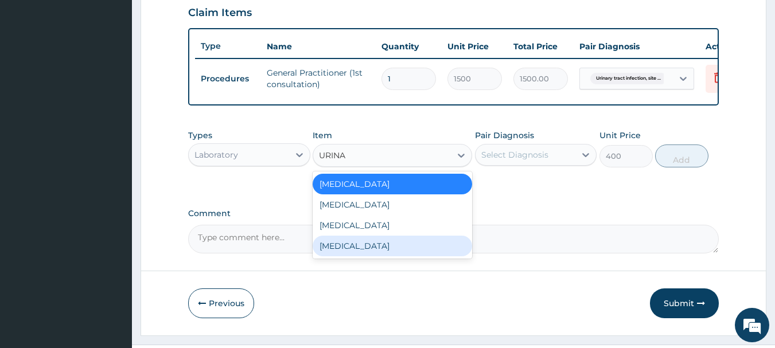
click at [364, 256] on div "[MEDICAL_DATA]" at bounding box center [392, 246] width 159 height 21
type input "2000"
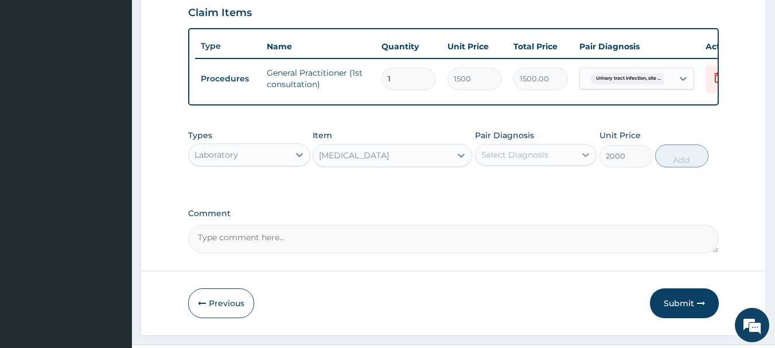
click at [586, 157] on icon at bounding box center [586, 155] width 7 height 4
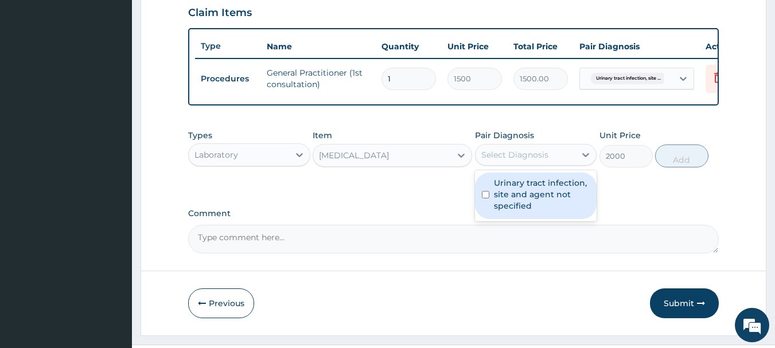
click at [486, 198] on input "checkbox" at bounding box center [485, 194] width 7 height 7
checkbox input "true"
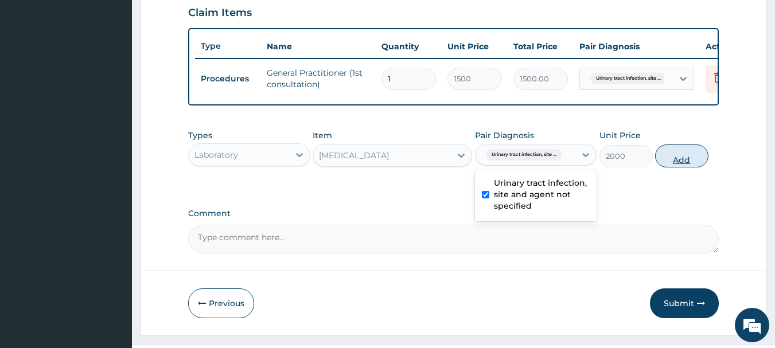
click at [678, 162] on button "Add" at bounding box center [681, 156] width 53 height 23
type input "0"
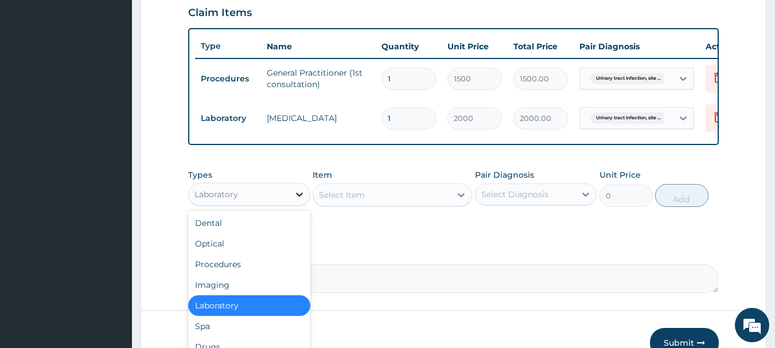
click at [298, 197] on icon at bounding box center [299, 195] width 7 height 4
click at [301, 344] on div "Dental Optical Procedures Imaging Laboratory Spa Drugs Immunizations Others Gym" at bounding box center [249, 297] width 122 height 172
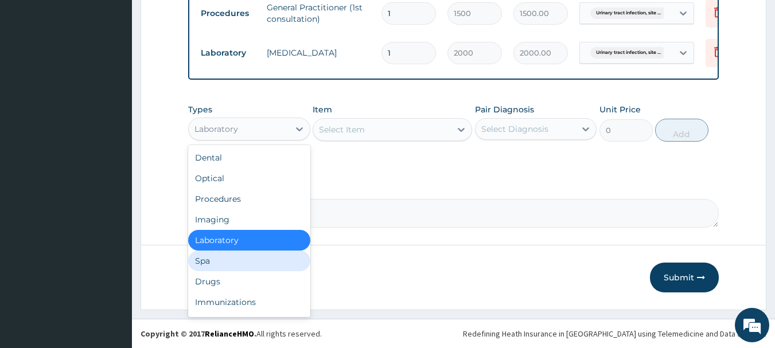
scroll to position [473, 0]
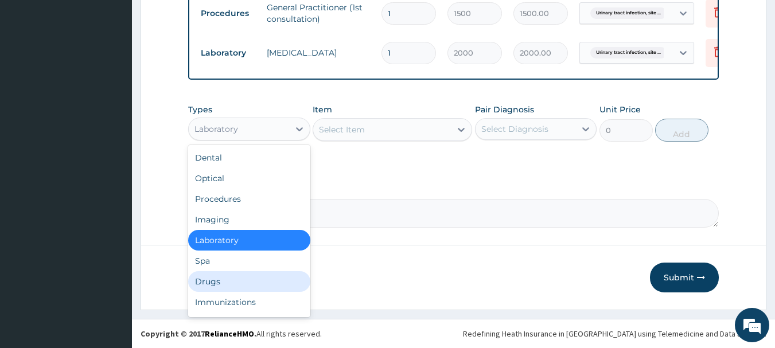
click at [227, 278] on div "Drugs" at bounding box center [249, 281] width 122 height 21
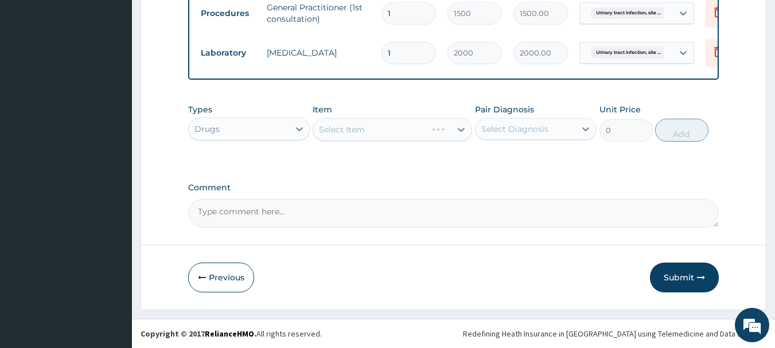
click at [465, 131] on div "Select Item" at bounding box center [392, 129] width 159 height 23
click at [441, 131] on div "Select Item" at bounding box center [382, 129] width 138 height 18
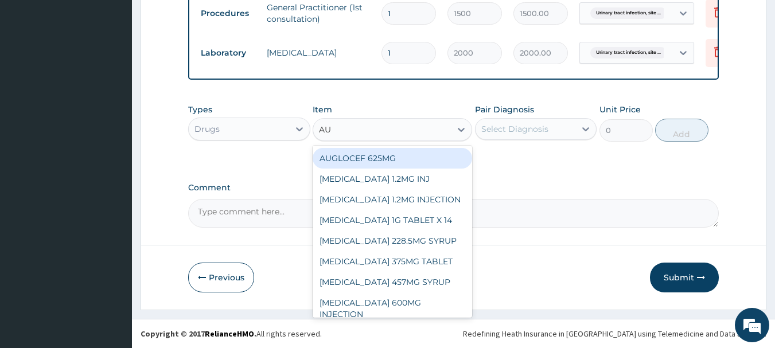
type input "AUG"
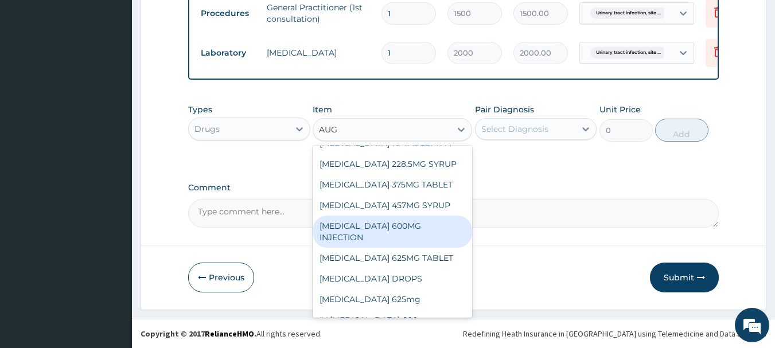
scroll to position [80, 0]
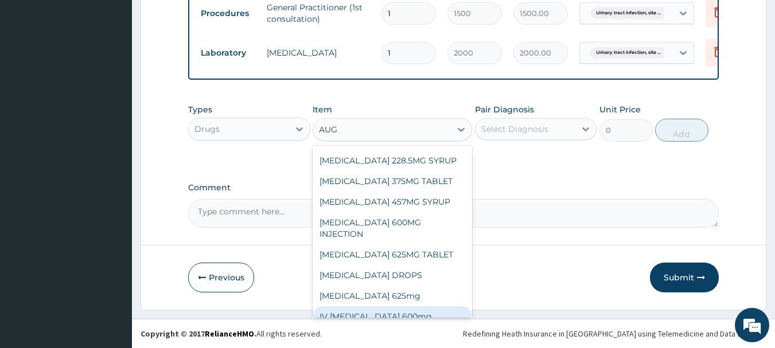
click at [450, 306] on div "IV [MEDICAL_DATA] 600mg" at bounding box center [392, 316] width 159 height 21
type input "1500"
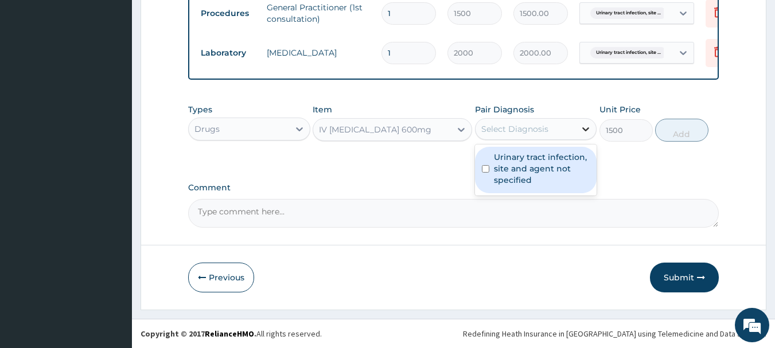
click at [587, 130] on icon at bounding box center [586, 129] width 7 height 4
click at [486, 171] on input "checkbox" at bounding box center [485, 168] width 7 height 7
checkbox input "true"
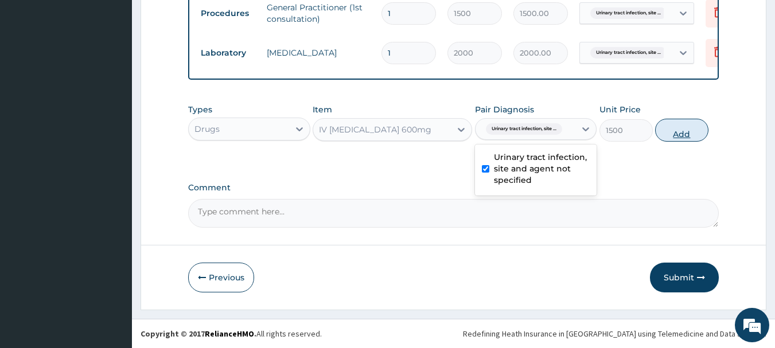
click at [677, 131] on button "Add" at bounding box center [681, 130] width 53 height 23
type input "0"
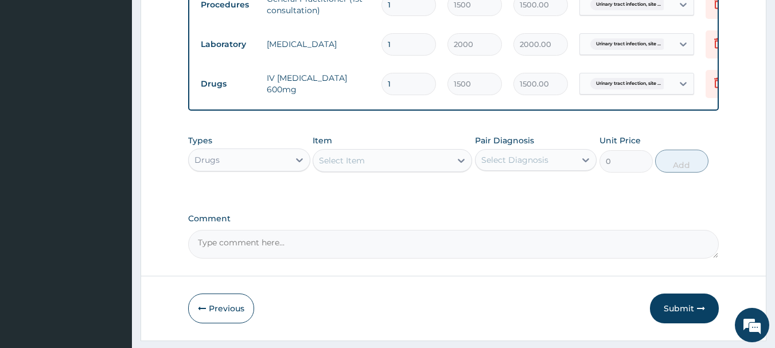
click at [401, 170] on div "Select Item" at bounding box center [382, 160] width 138 height 18
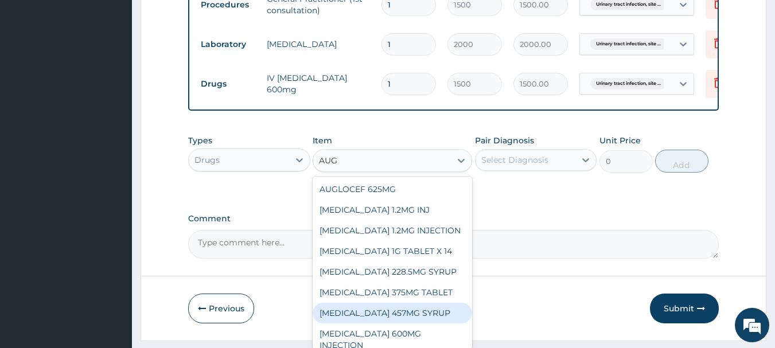
type input "AUG"
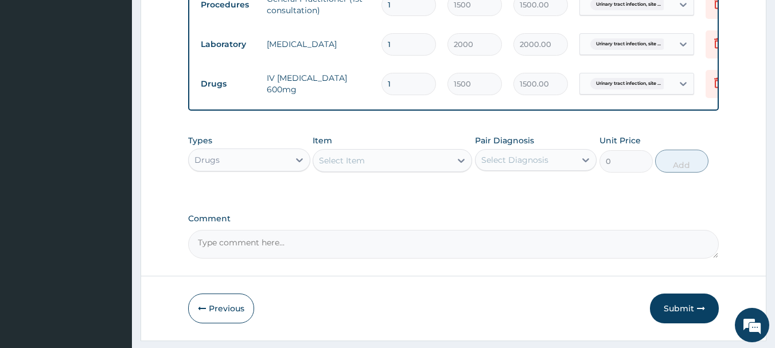
click at [466, 166] on icon at bounding box center [460, 160] width 11 height 11
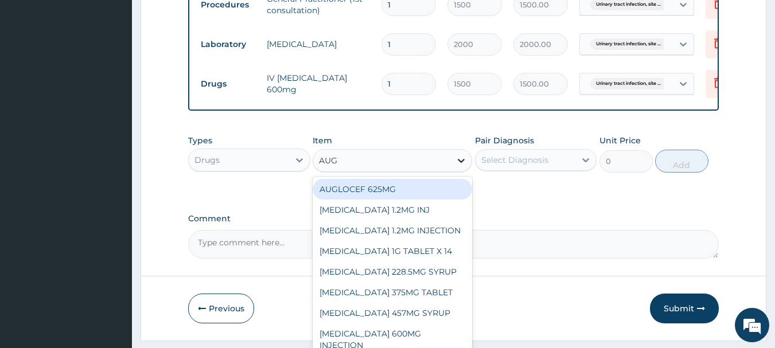
type input "AUGM"
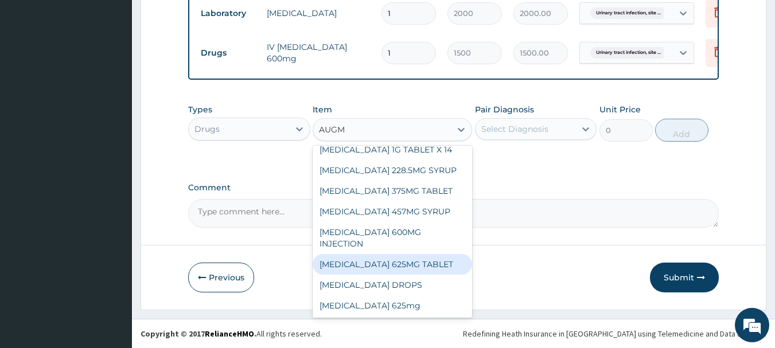
scroll to position [60, 0]
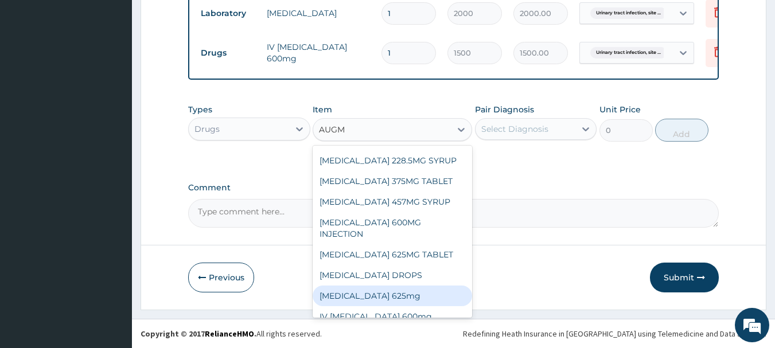
click at [417, 286] on div "[MEDICAL_DATA] 625mg" at bounding box center [392, 296] width 159 height 21
type input "300"
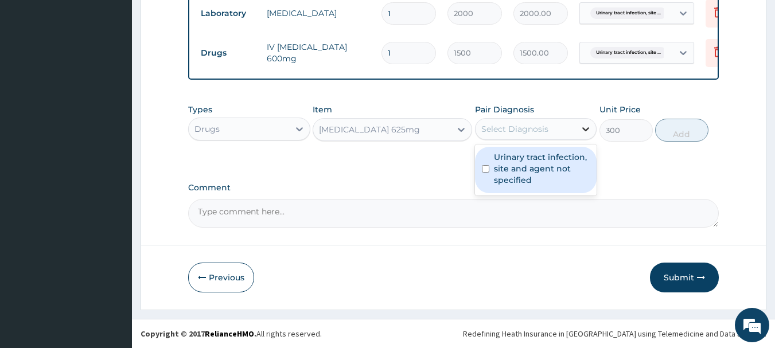
click at [582, 127] on icon at bounding box center [585, 128] width 11 height 11
click at [482, 168] on input "checkbox" at bounding box center [485, 168] width 7 height 7
checkbox input "true"
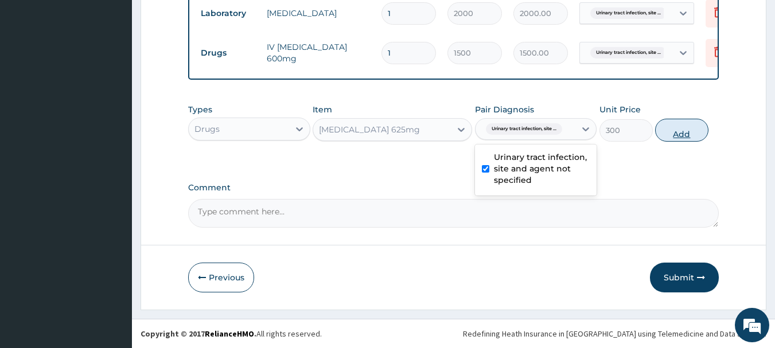
click at [671, 133] on button "Add" at bounding box center [681, 130] width 53 height 23
type input "0"
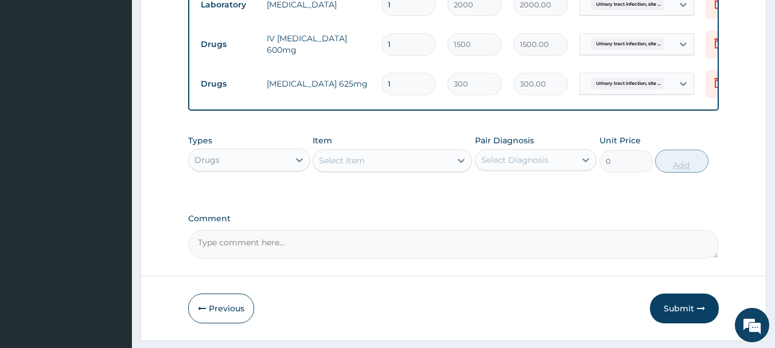
type input "14"
type input "4200.00"
type input "14"
click at [443, 170] on div "Select Item" at bounding box center [382, 160] width 138 height 18
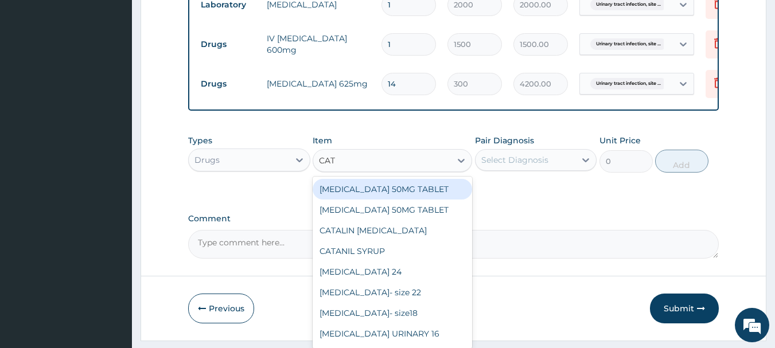
type input "CATA"
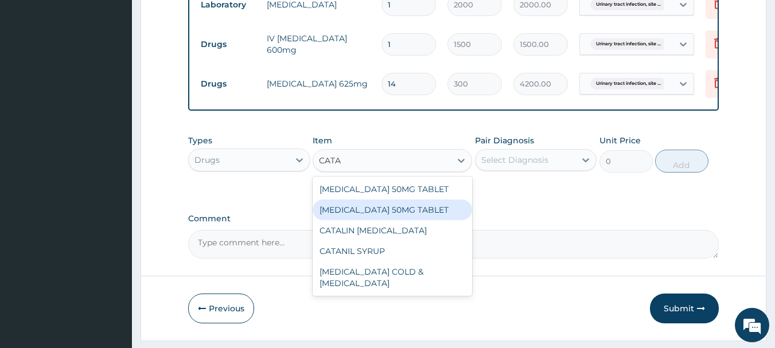
click at [400, 215] on div "[MEDICAL_DATA] 50MG TABLET" at bounding box center [392, 210] width 159 height 21
type input "76.12"
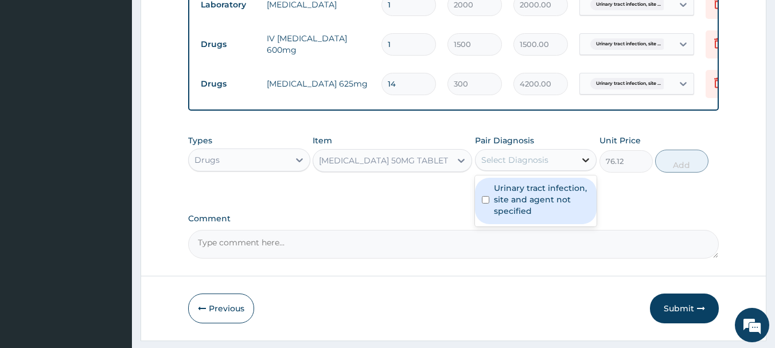
click at [582, 166] on icon at bounding box center [585, 159] width 11 height 11
click at [484, 204] on input "checkbox" at bounding box center [485, 199] width 7 height 7
checkbox input "true"
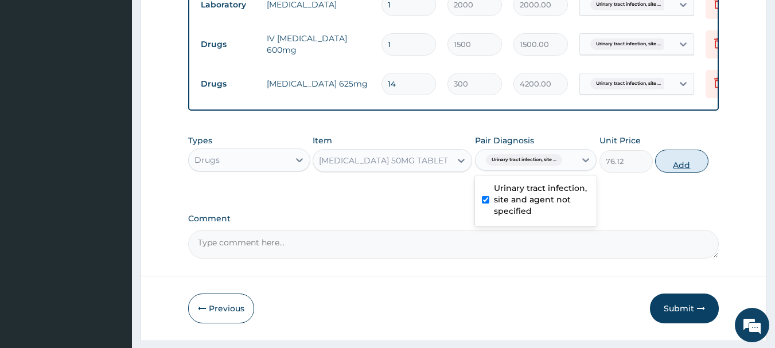
click at [690, 173] on button "Add" at bounding box center [681, 161] width 53 height 23
type input "0"
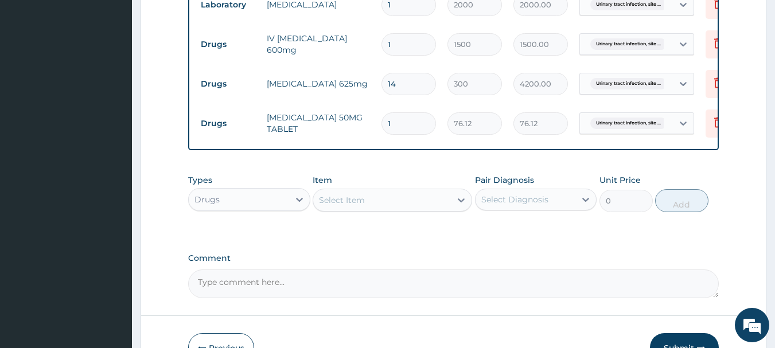
type input "14"
type input "1065.68"
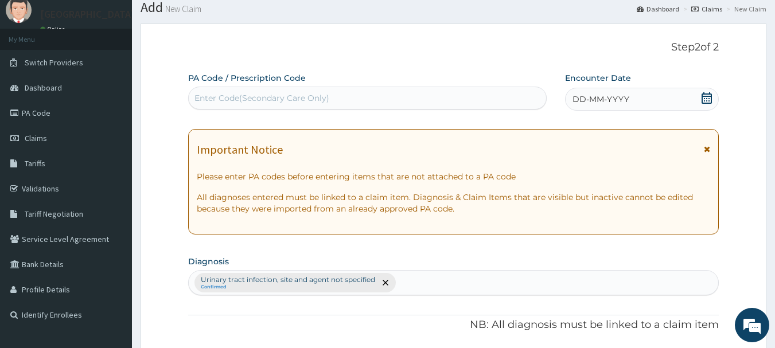
scroll to position [30, 0]
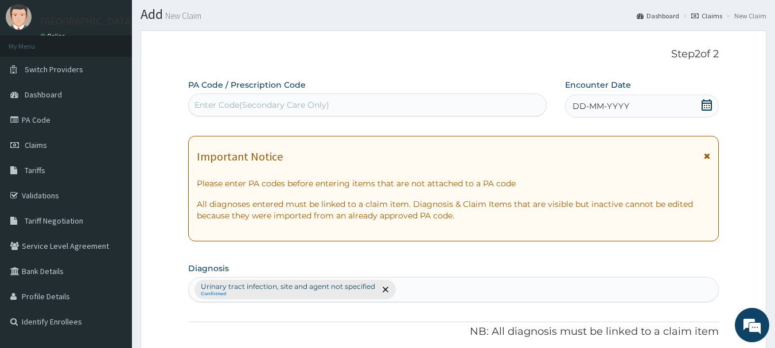
type input "14"
click at [707, 106] on icon at bounding box center [707, 104] width 10 height 11
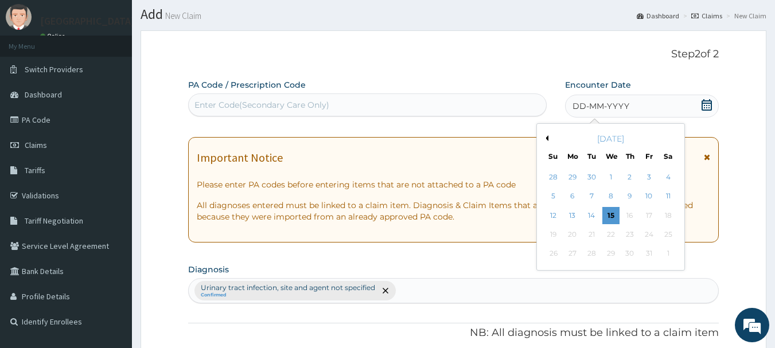
click at [544, 137] on button "Previous Month" at bounding box center [546, 138] width 6 height 6
click at [588, 255] on div "30" at bounding box center [591, 254] width 17 height 17
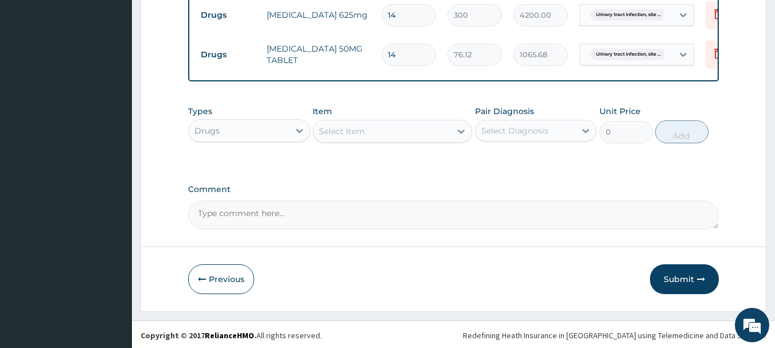
scroll to position [591, 0]
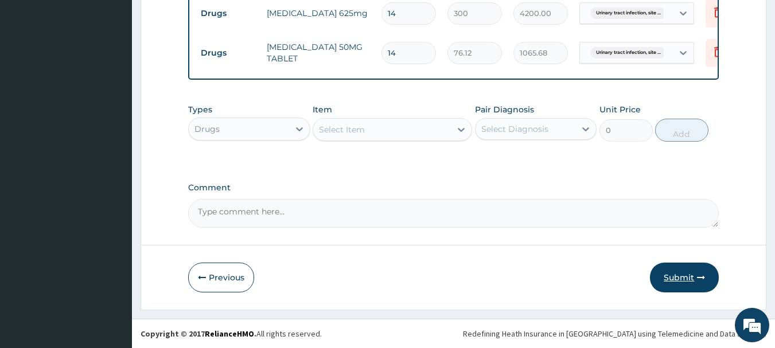
click at [666, 280] on button "Submit" at bounding box center [684, 278] width 69 height 30
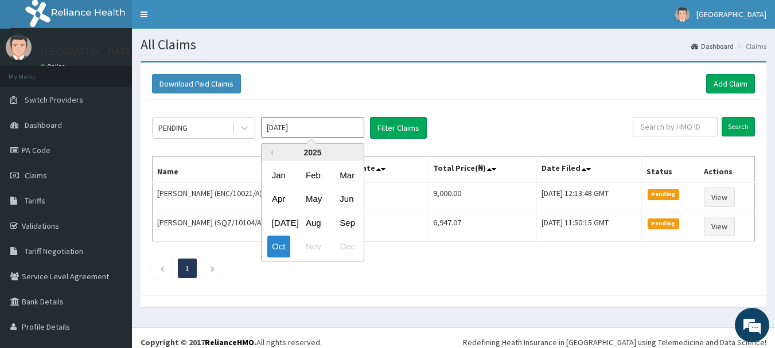
click at [342, 119] on input "Oct 2025" at bounding box center [312, 127] width 103 height 21
click at [354, 222] on div "Sep" at bounding box center [346, 222] width 23 height 21
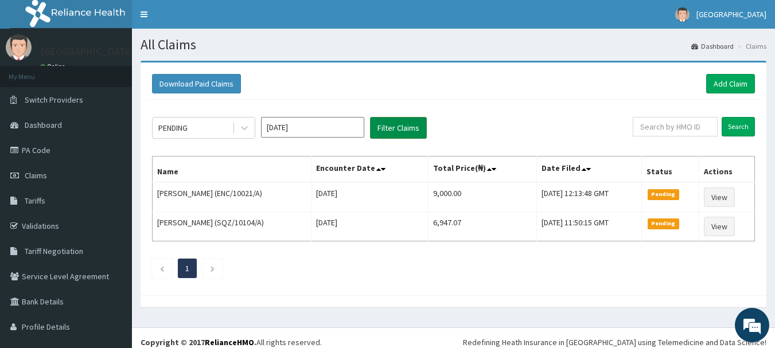
click at [400, 124] on button "Filter Claims" at bounding box center [398, 128] width 57 height 22
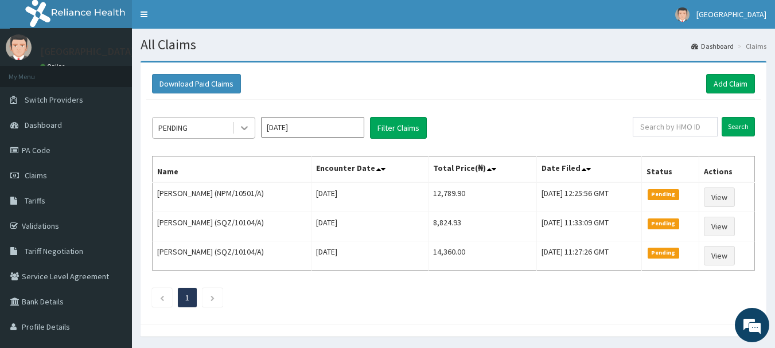
click at [240, 126] on icon at bounding box center [244, 127] width 11 height 11
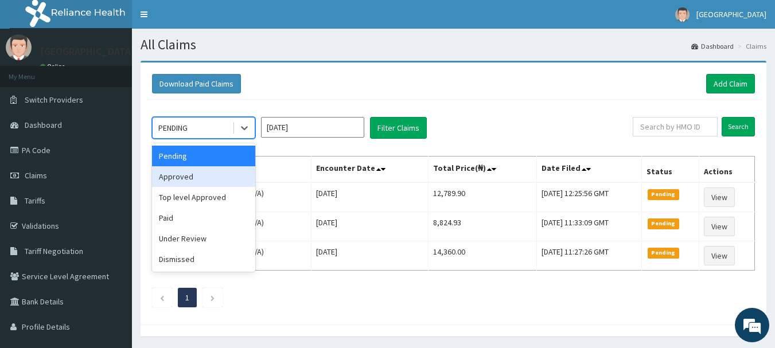
click at [219, 178] on div "Approved" at bounding box center [203, 176] width 103 height 21
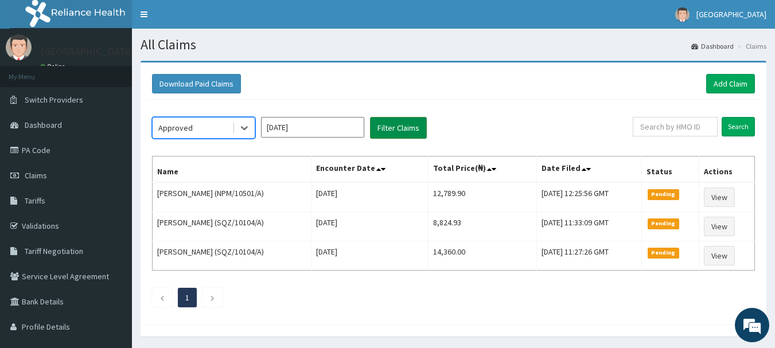
click at [395, 126] on button "Filter Claims" at bounding box center [398, 128] width 57 height 22
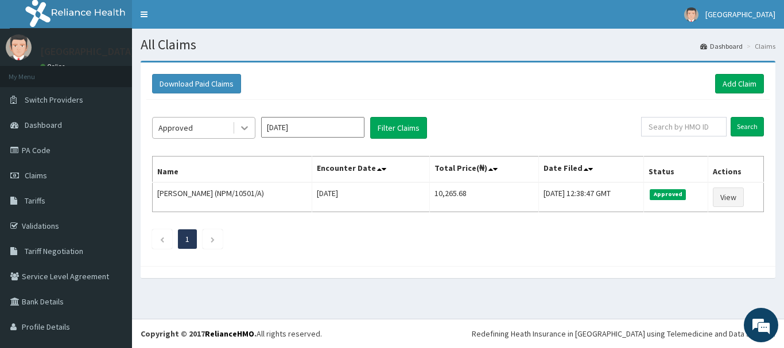
click at [247, 129] on icon at bounding box center [244, 127] width 11 height 11
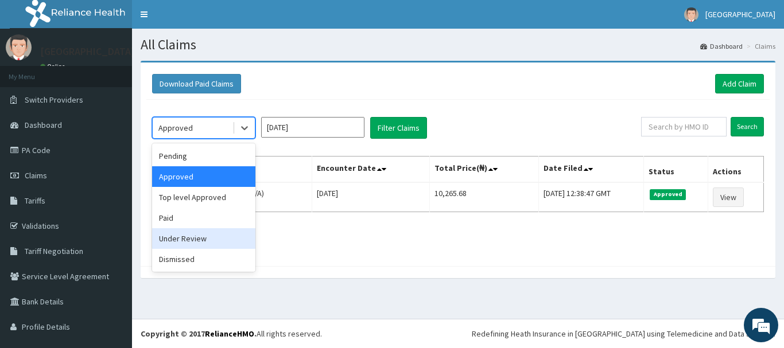
click at [216, 241] on div "Under Review" at bounding box center [203, 238] width 103 height 21
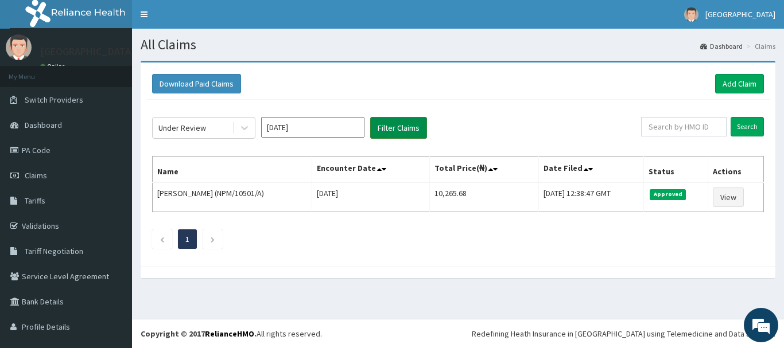
click at [383, 122] on button "Filter Claims" at bounding box center [398, 128] width 57 height 22
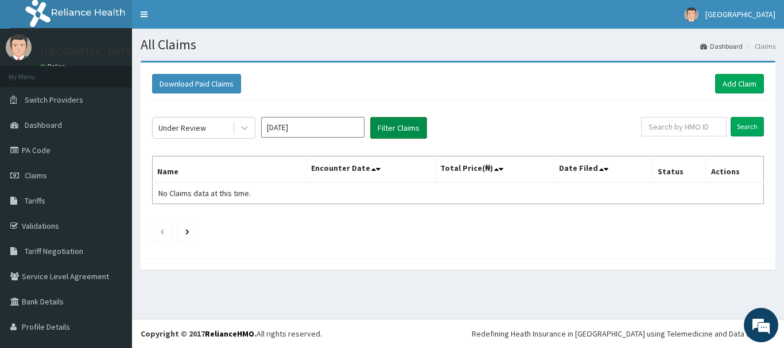
click at [406, 129] on button "Filter Claims" at bounding box center [398, 128] width 57 height 22
click at [314, 130] on input "Sep 2025" at bounding box center [312, 127] width 103 height 21
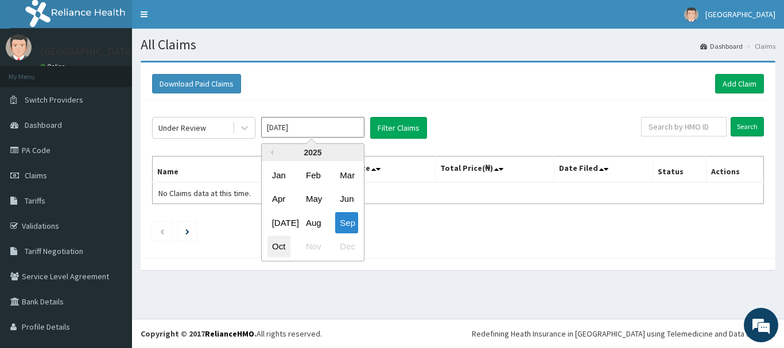
click at [278, 246] on div "Oct" at bounding box center [278, 246] width 23 height 21
type input "[DATE]"
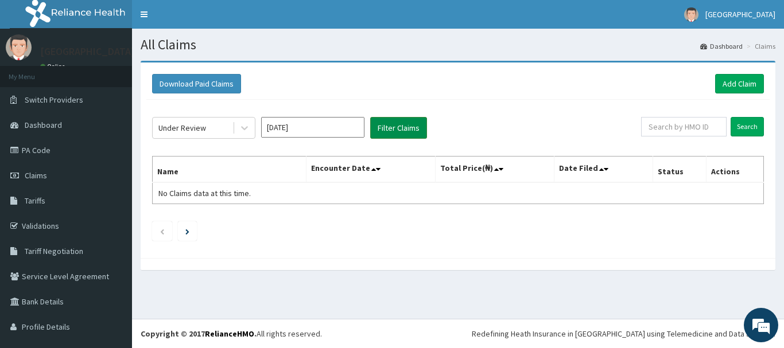
click at [392, 124] on button "Filter Claims" at bounding box center [398, 128] width 57 height 22
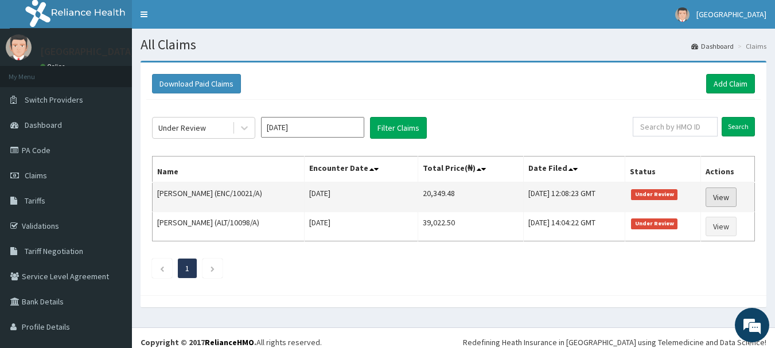
click at [713, 197] on link "View" at bounding box center [721, 198] width 31 height 20
